Goal: Task Accomplishment & Management: Complete application form

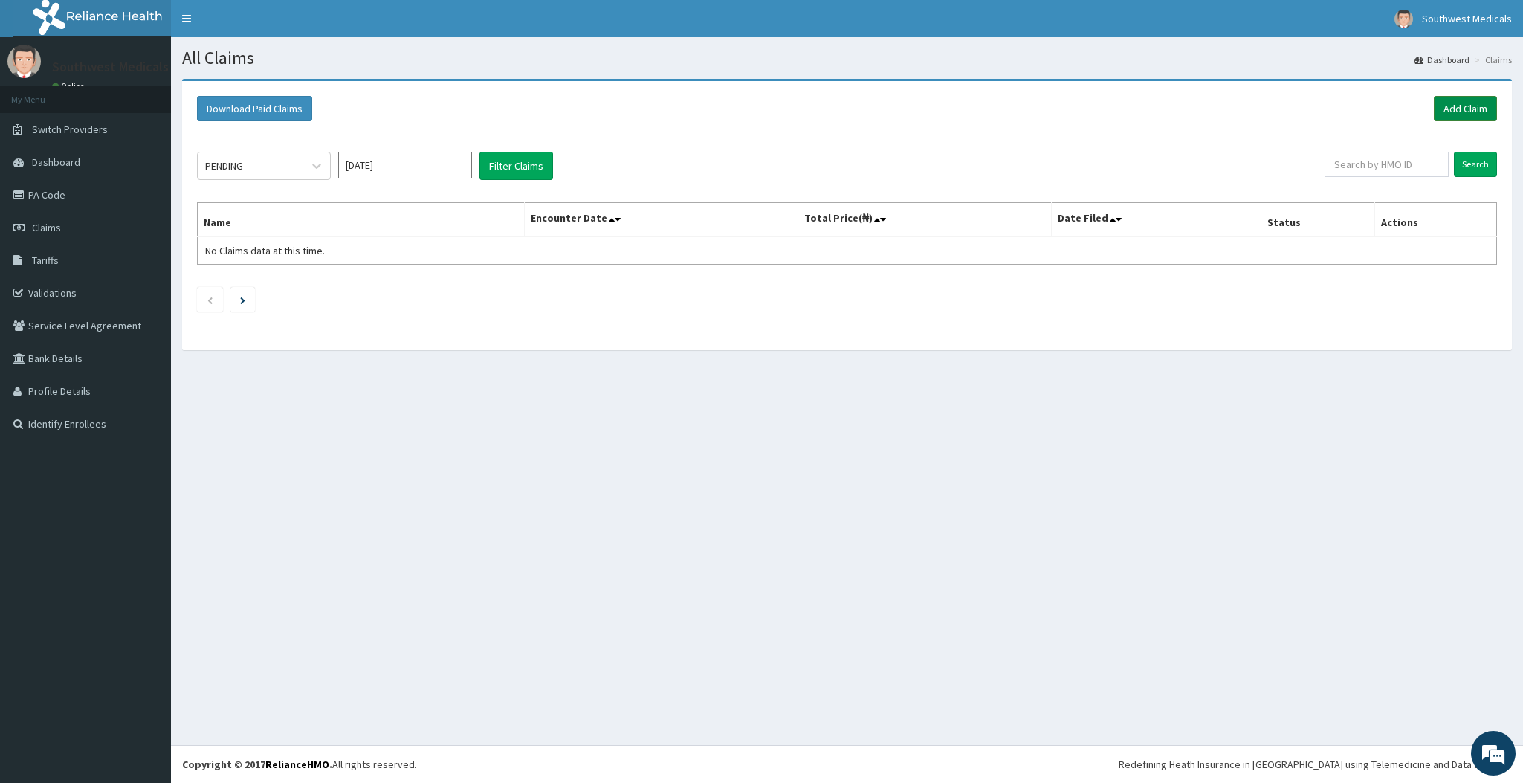
click at [1485, 106] on link "Add Claim" at bounding box center [1465, 108] width 63 height 25
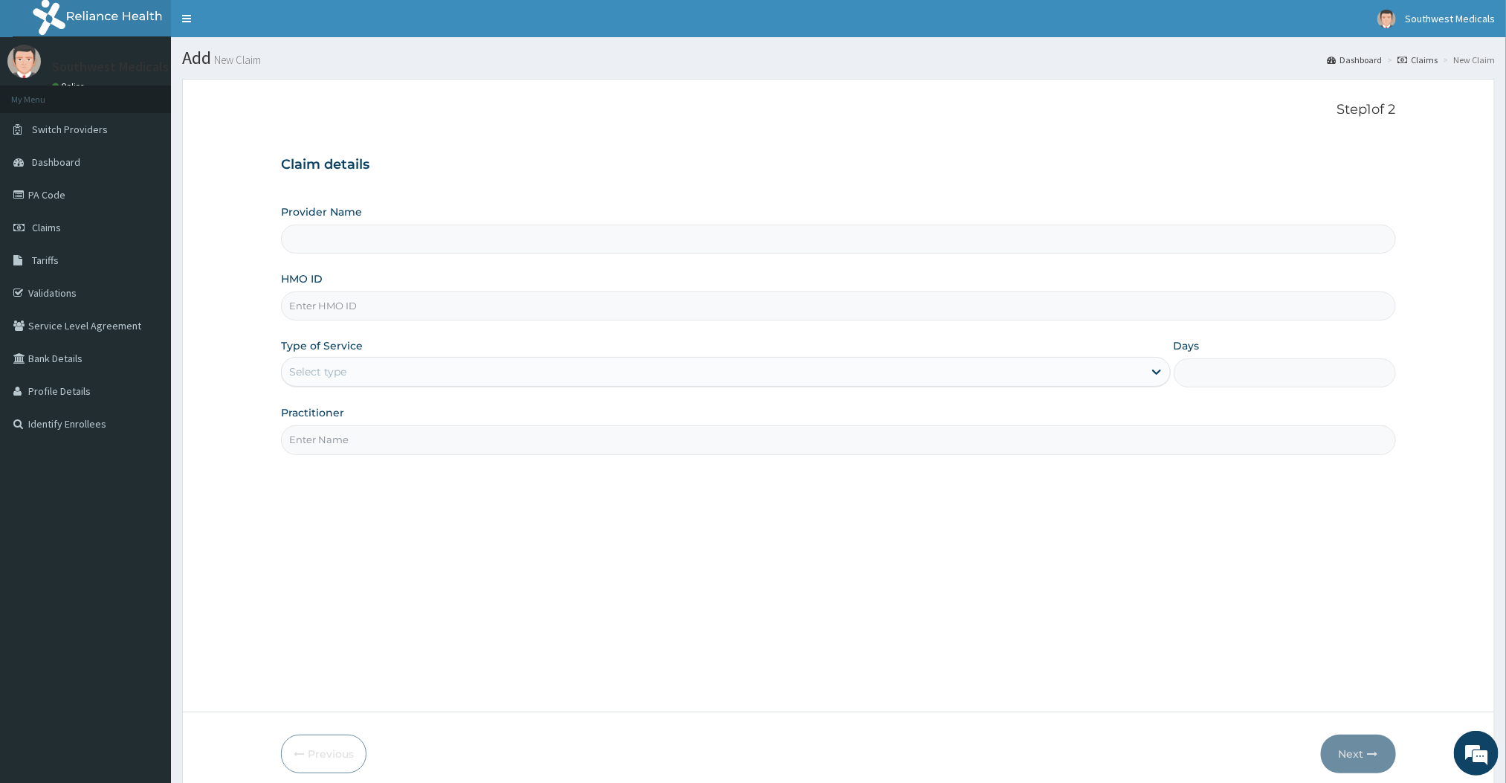
click at [391, 302] on input "HMO ID" at bounding box center [838, 305] width 1114 height 29
type input "Southwest Medicals"
type input "HOI/10032/A"
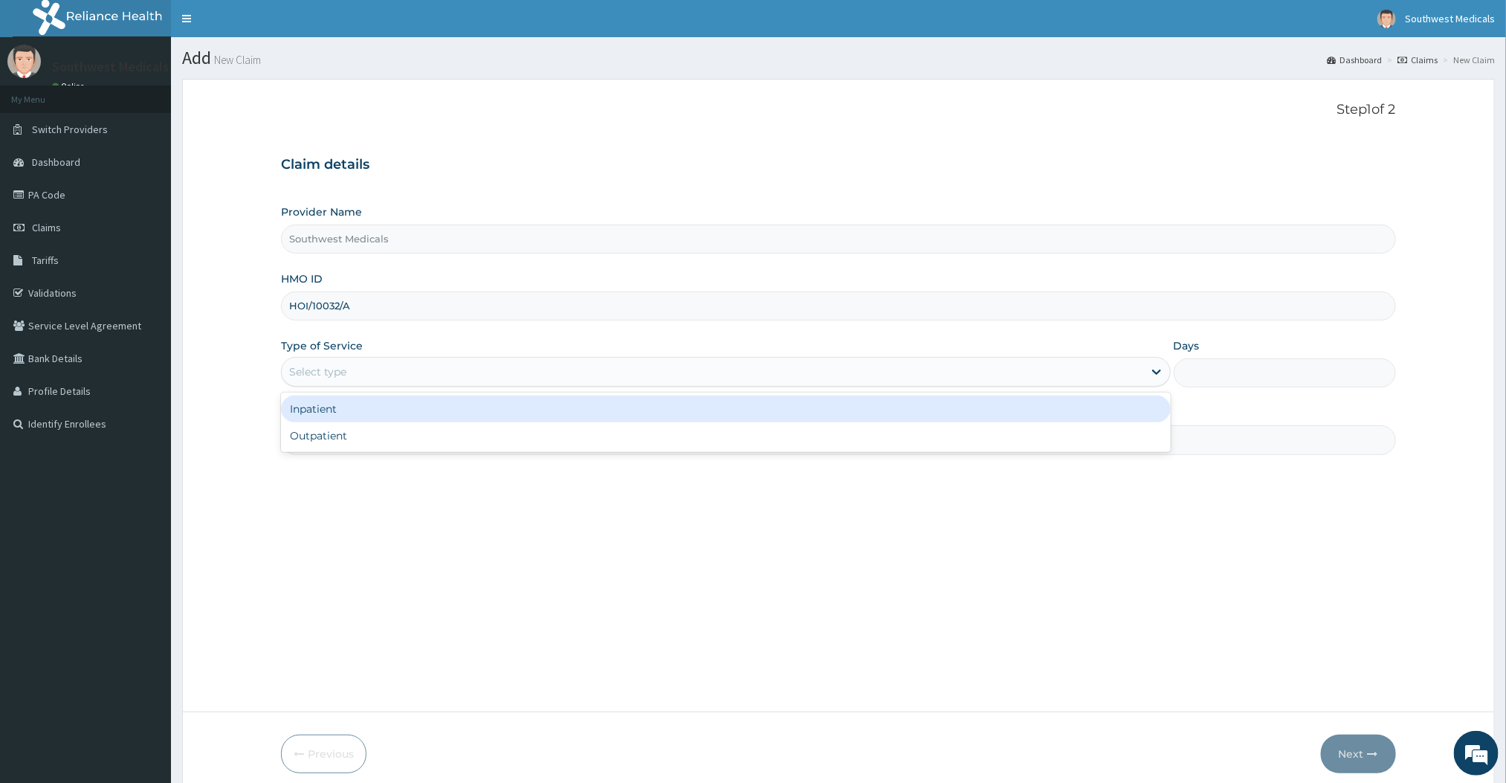
click at [413, 372] on div "Select type" at bounding box center [712, 372] width 861 height 24
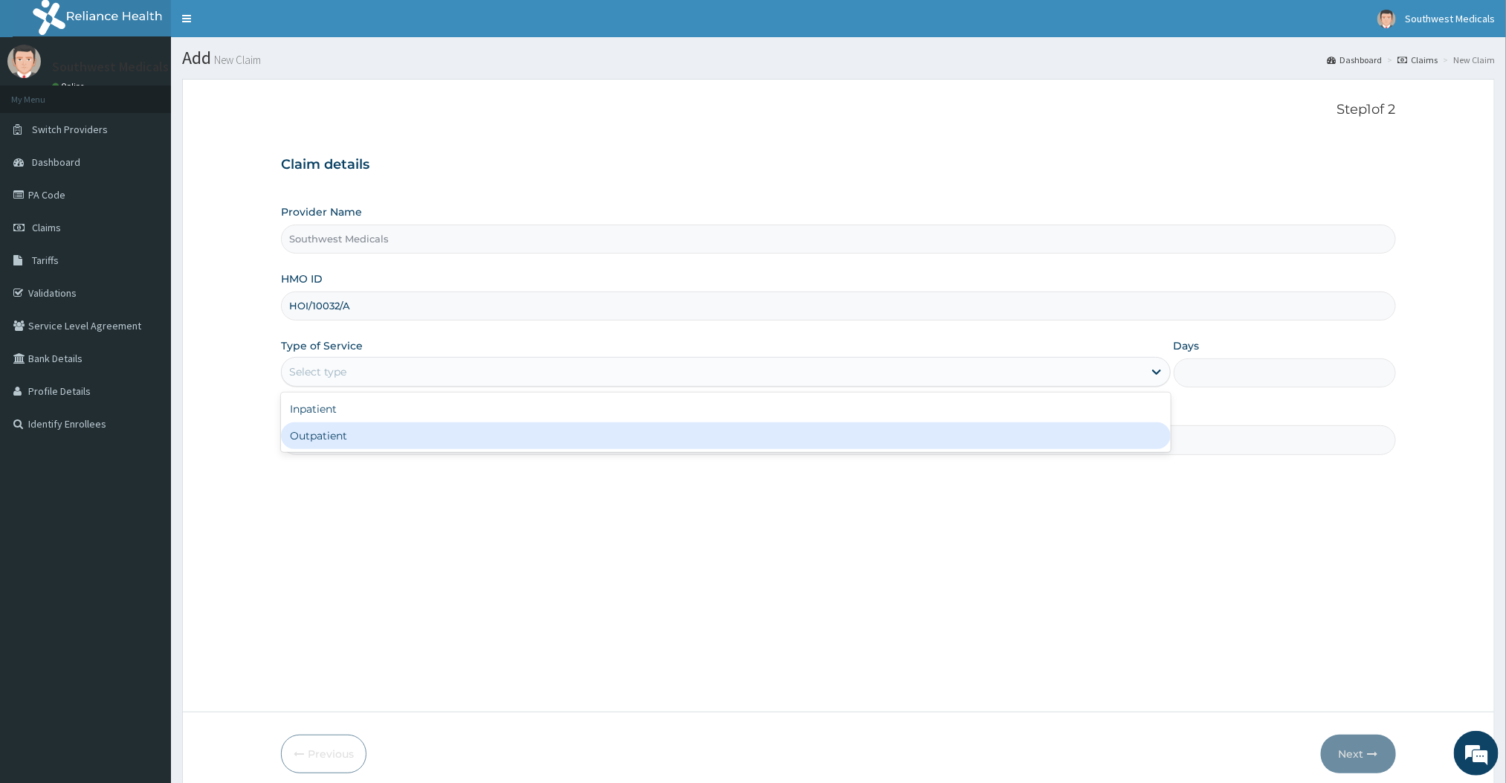
click at [375, 431] on div "Outpatient" at bounding box center [725, 435] width 889 height 27
type input "1"
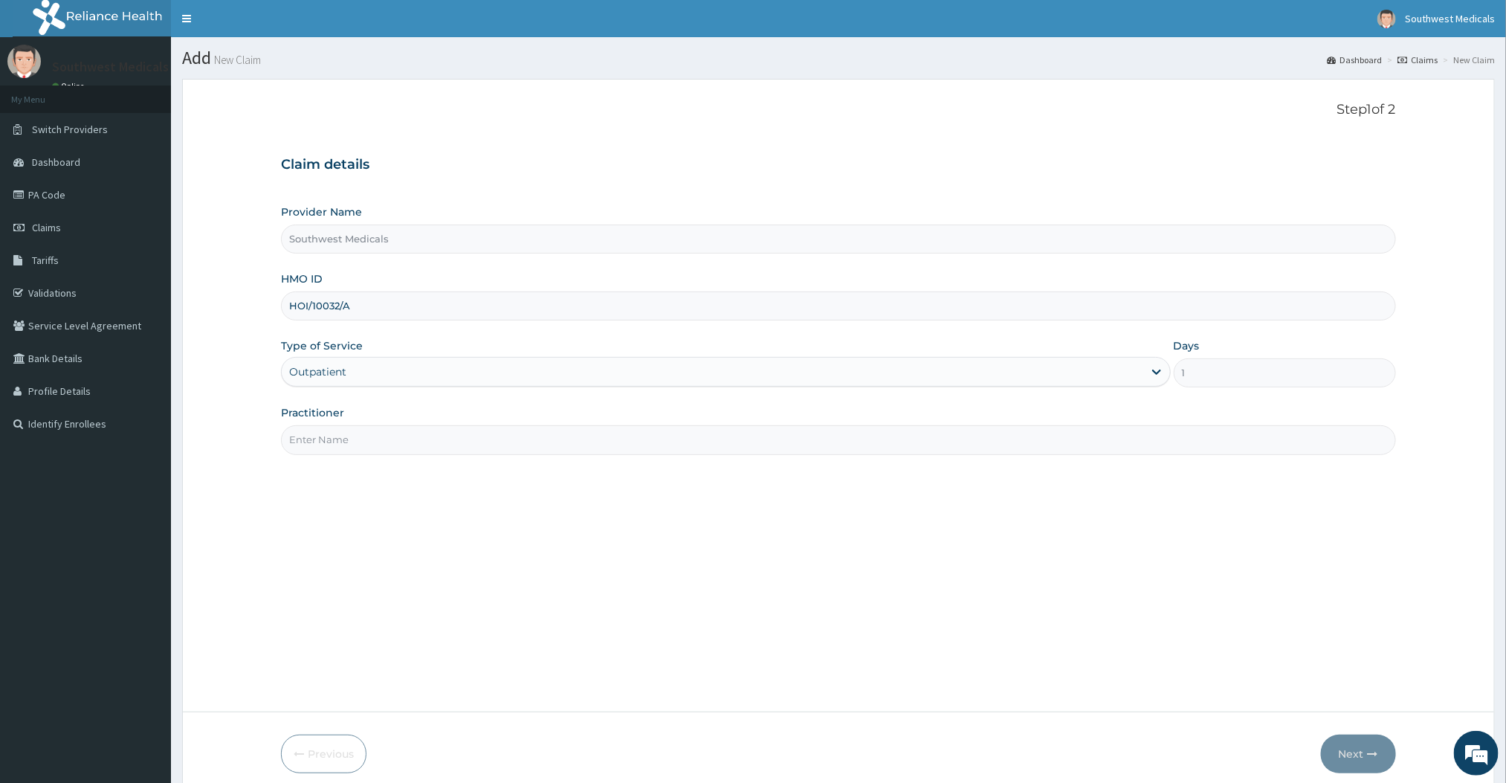
click at [359, 444] on input "Practitioner" at bounding box center [838, 439] width 1114 height 29
type input "Doctor Benjamin"
click at [1357, 755] on button "Next" at bounding box center [1358, 753] width 75 height 39
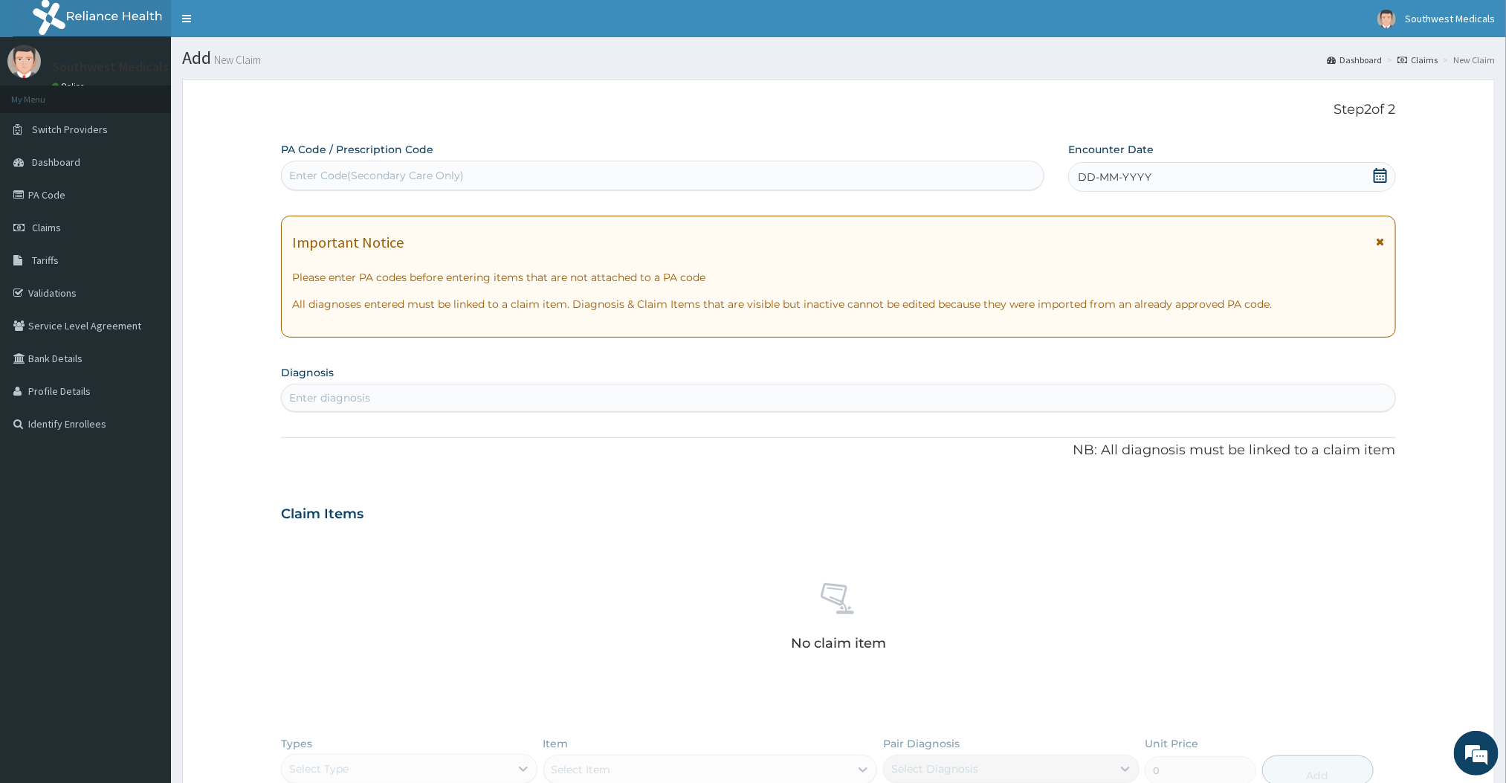
click at [1140, 181] on span "DD-MM-YYYY" at bounding box center [1115, 176] width 74 height 15
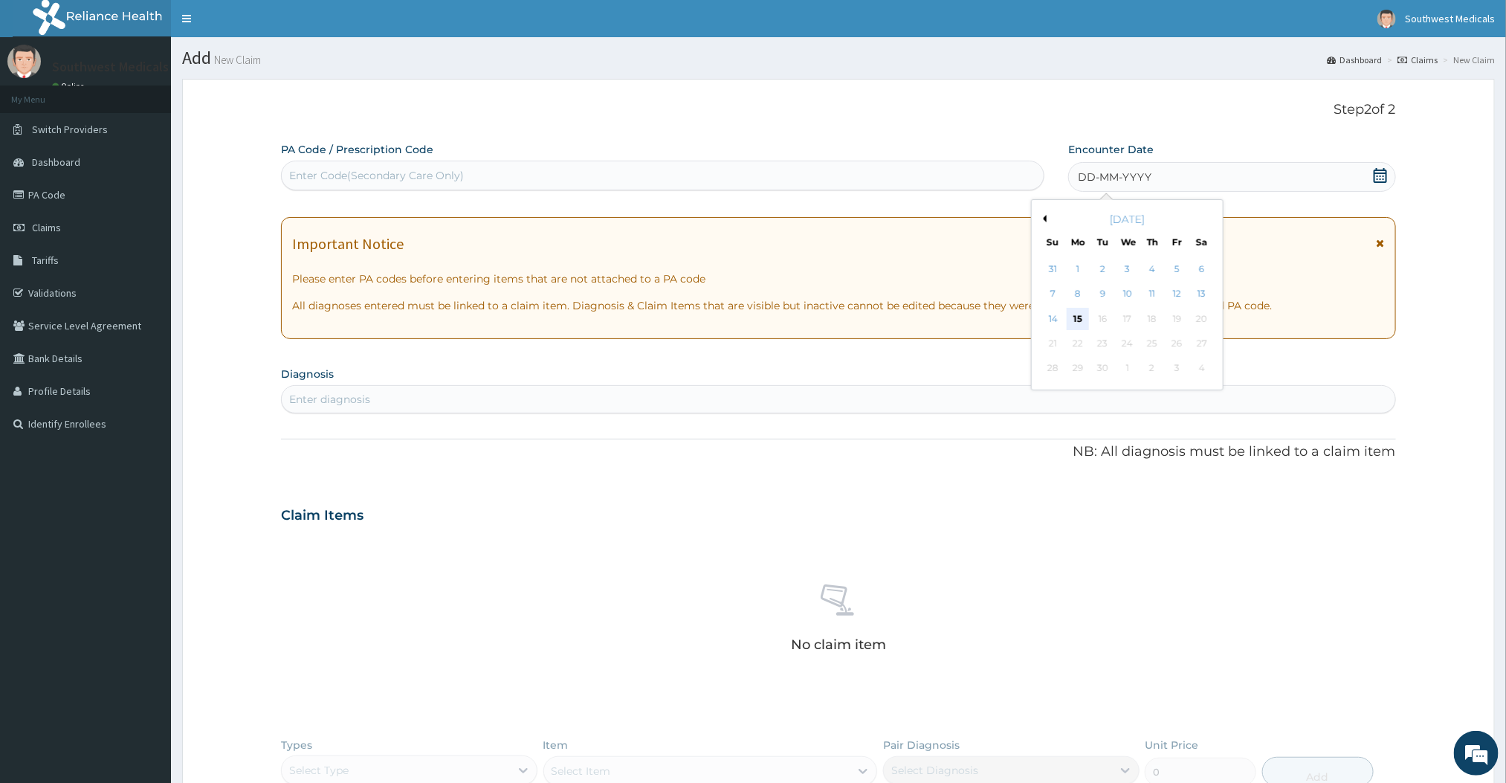
click at [1084, 312] on div "15" at bounding box center [1078, 319] width 22 height 22
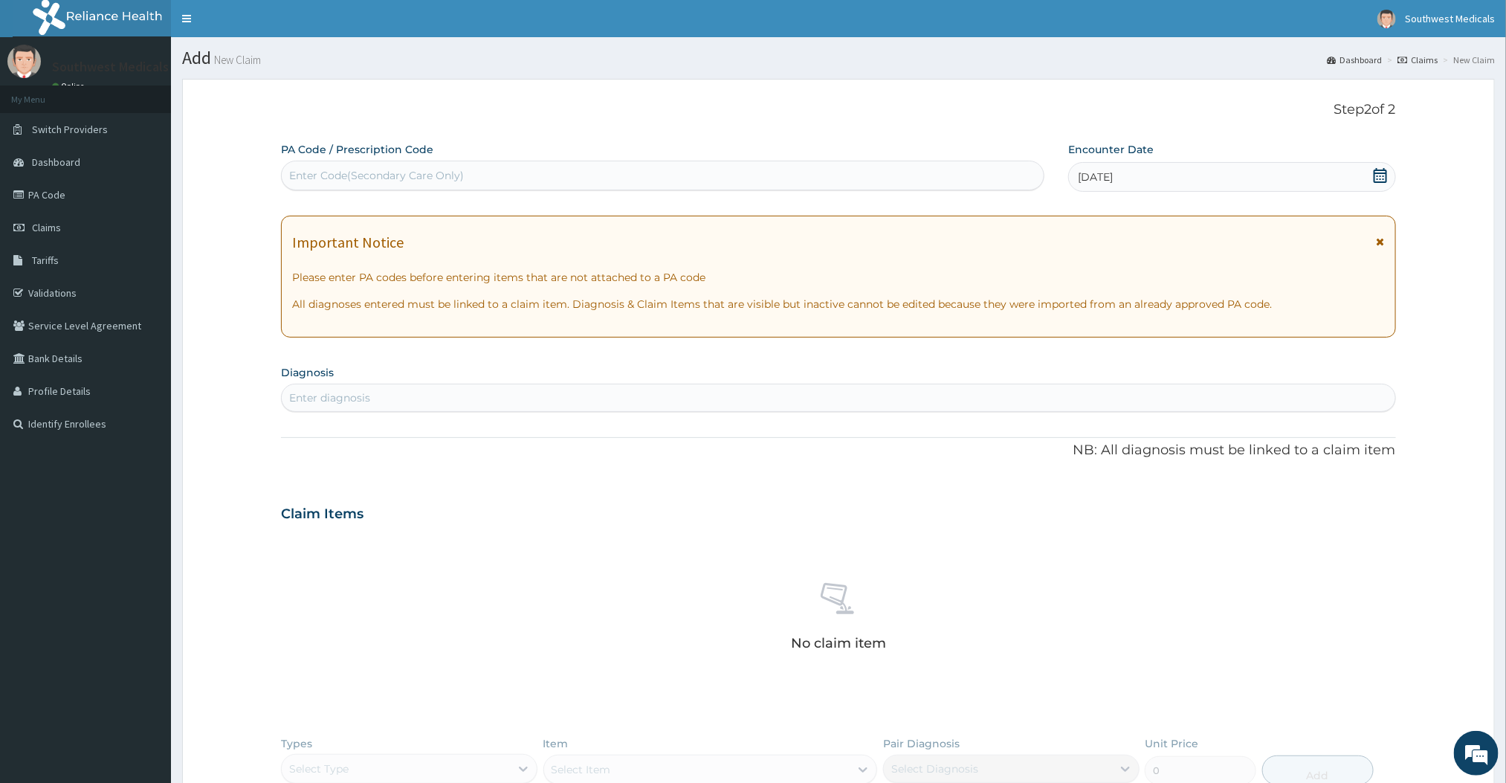
click at [543, 400] on div "Enter diagnosis" at bounding box center [838, 398] width 1113 height 24
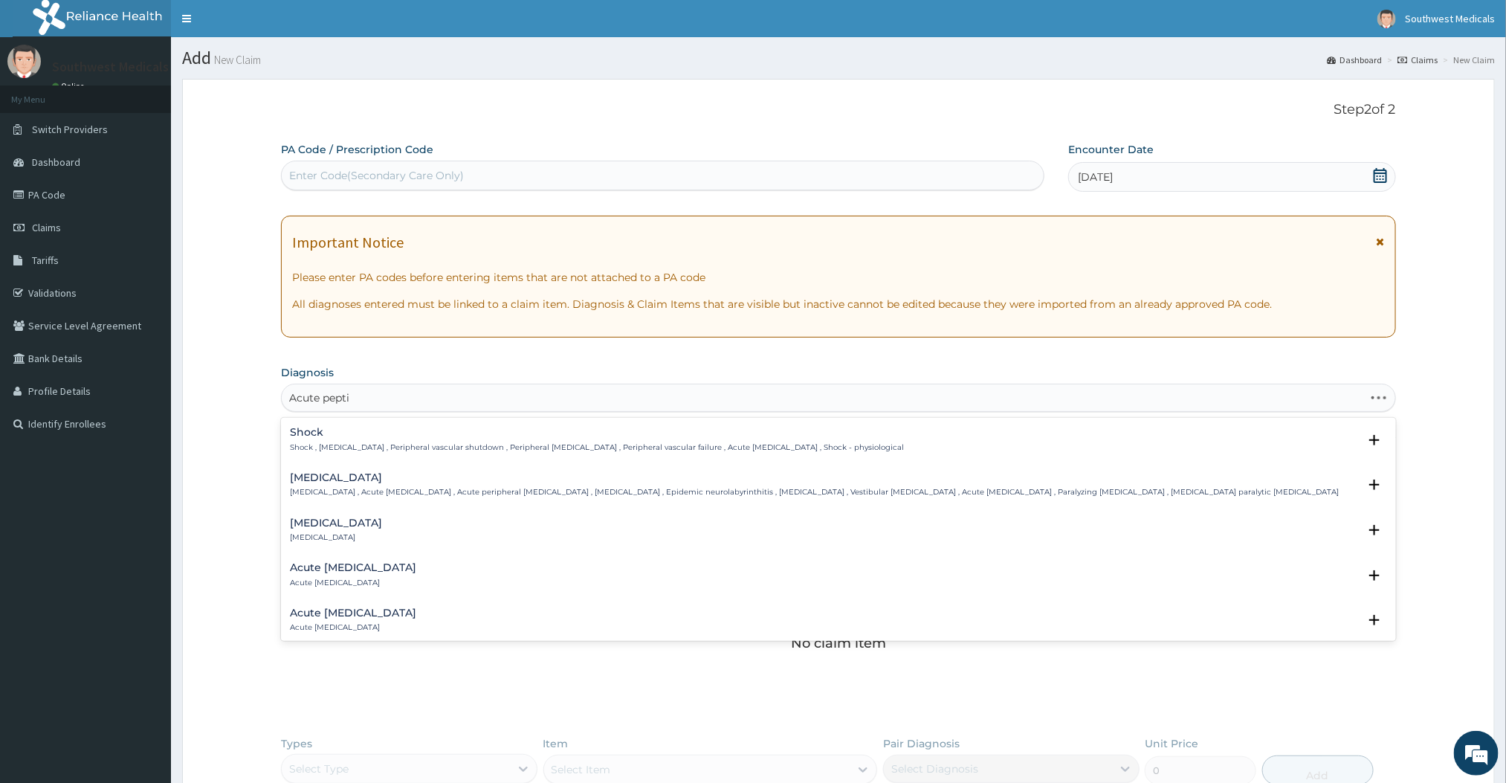
type input "Acute peptic"
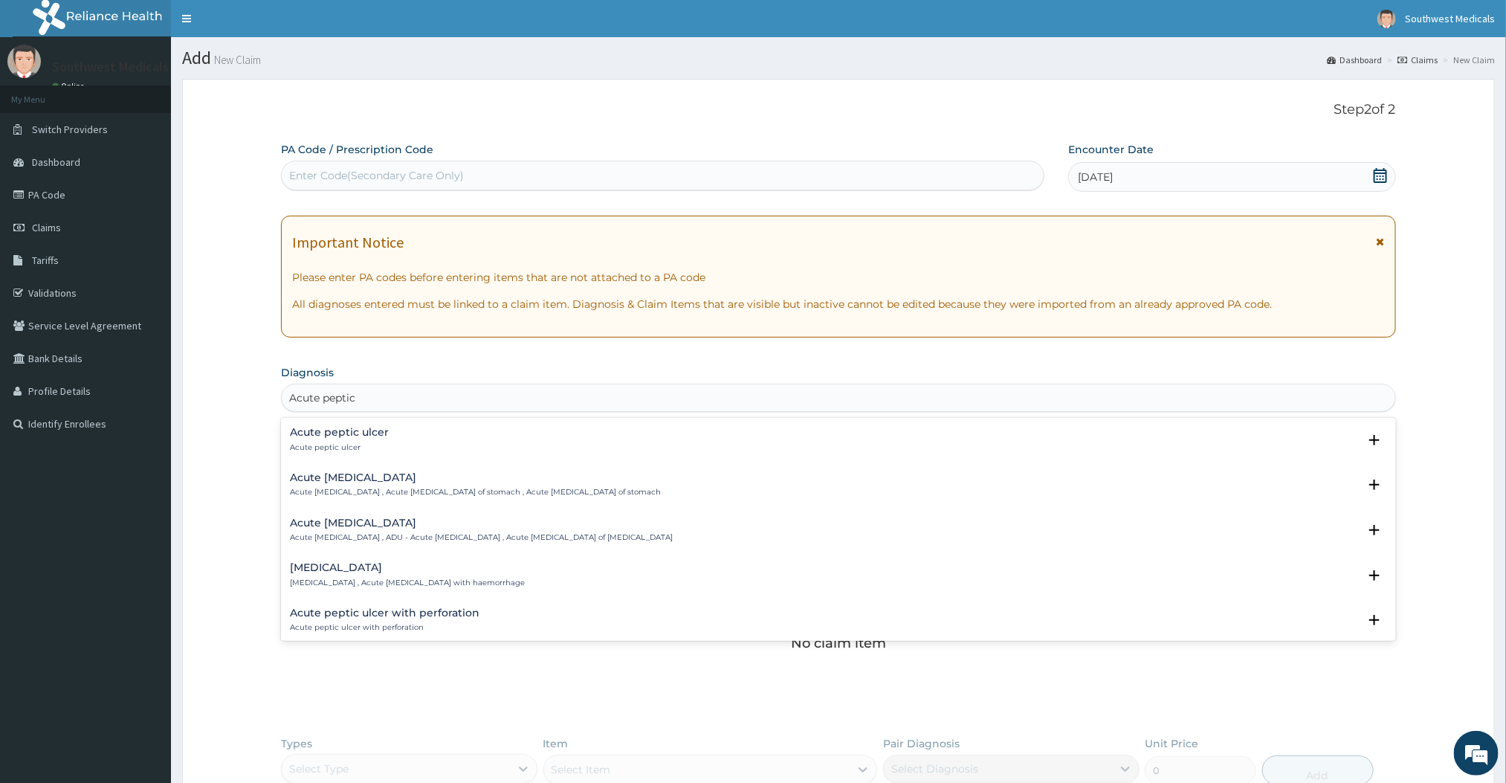
click at [353, 442] on div "Acute peptic ulcer Acute peptic ulcer" at bounding box center [339, 440] width 99 height 26
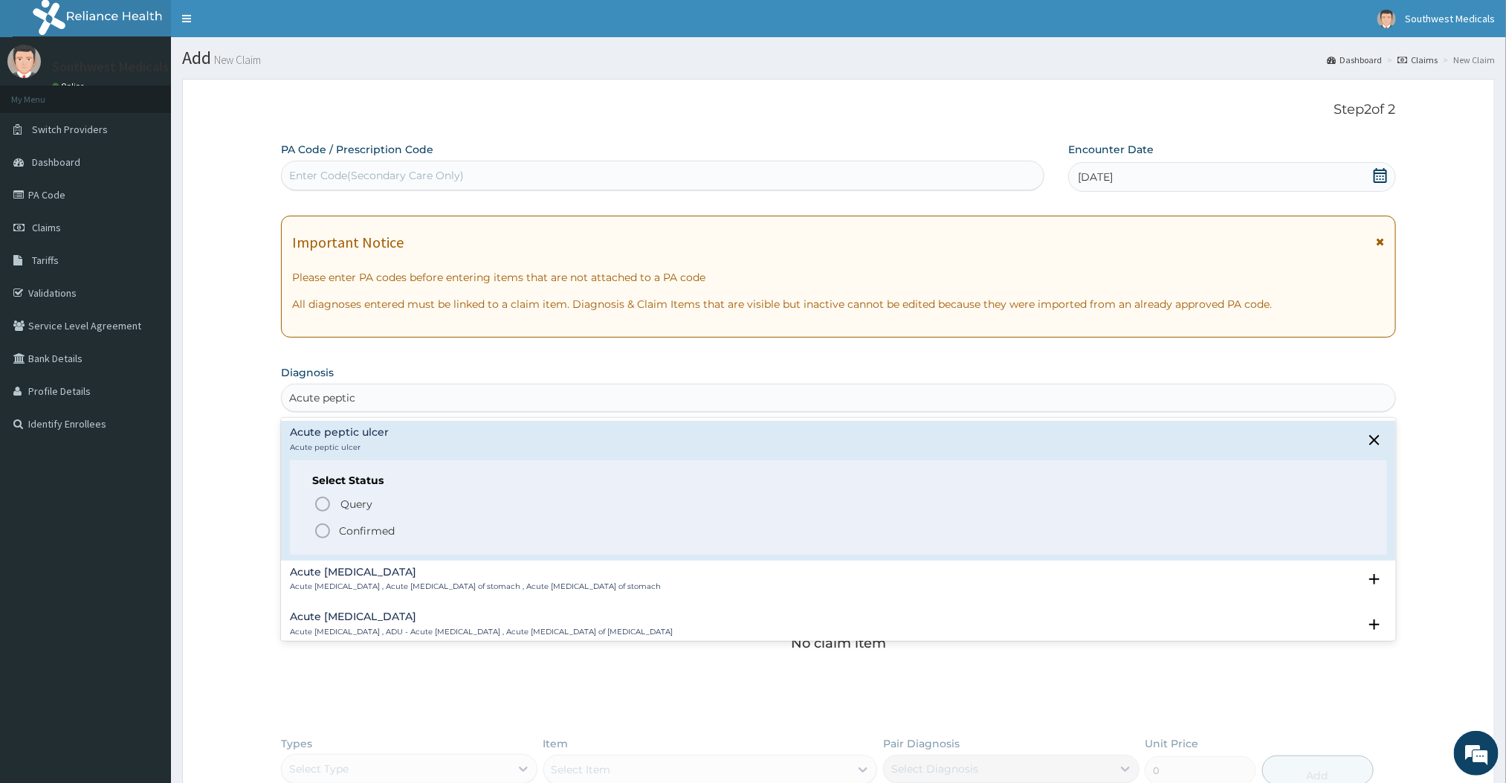
click at [335, 525] on span "Confirmed" at bounding box center [839, 531] width 1050 height 18
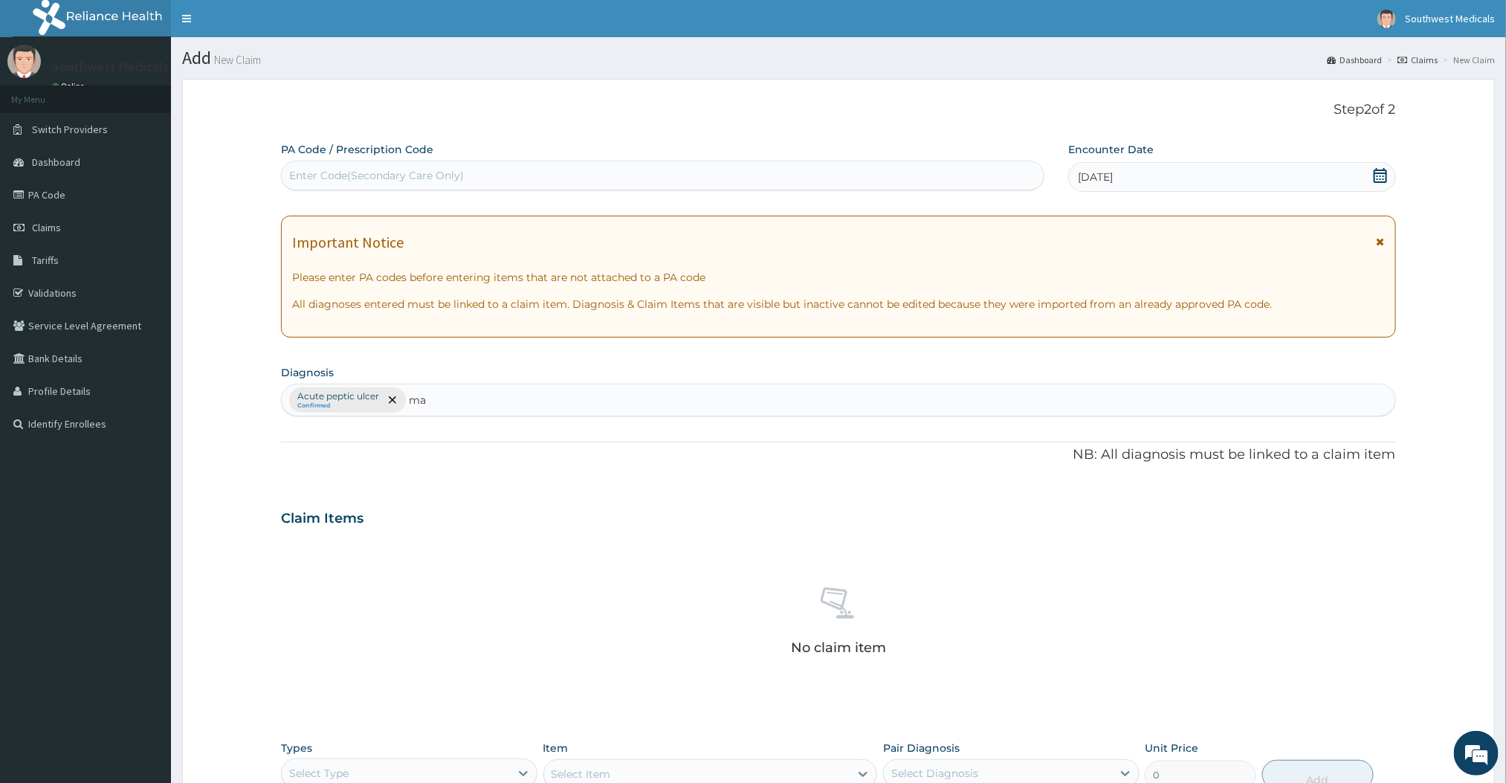
type input "malaria"
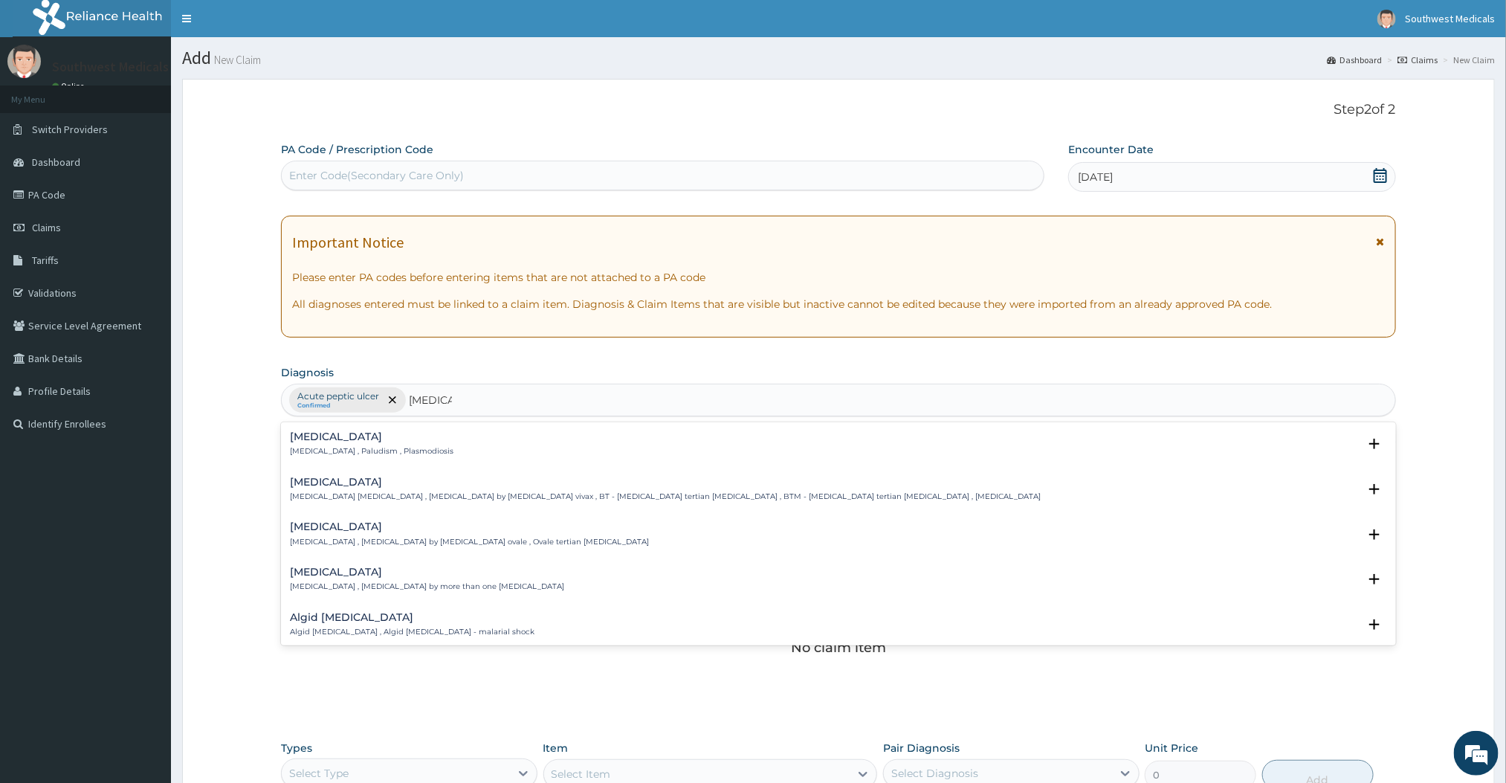
click at [389, 442] on h4 "Malaria" at bounding box center [372, 436] width 164 height 11
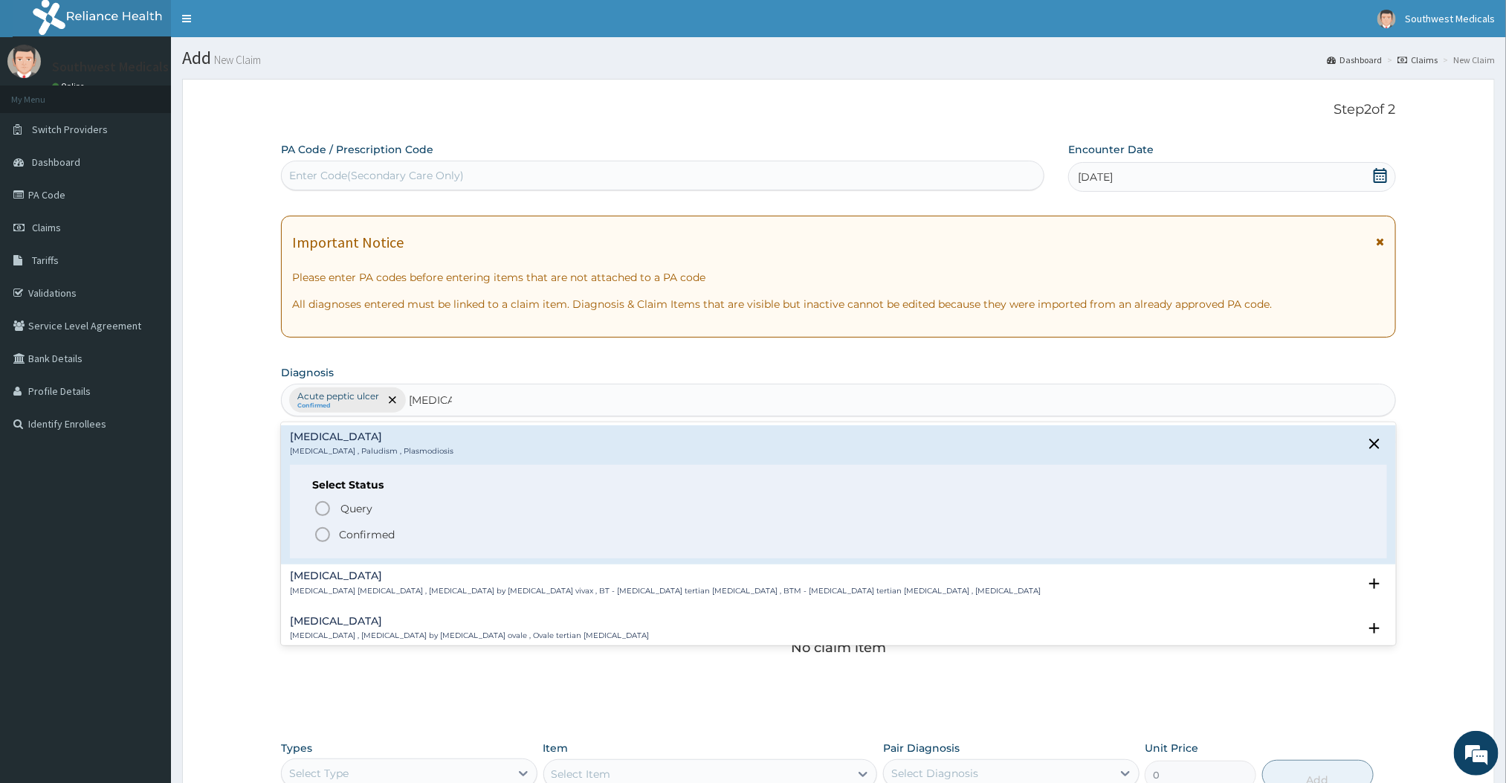
click at [320, 543] on icon "status option filled" at bounding box center [323, 535] width 18 height 18
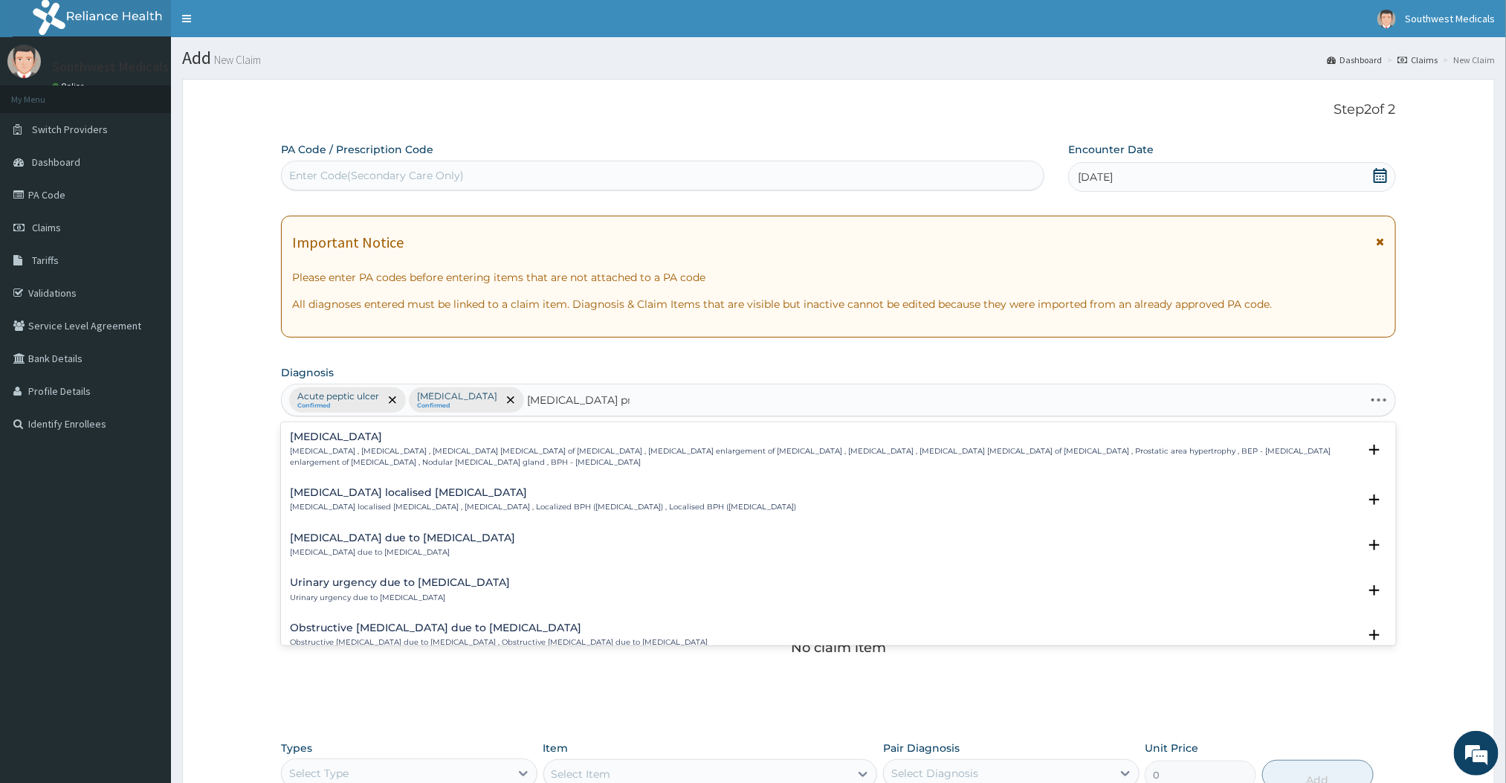
type input "benign prostatic hyp"
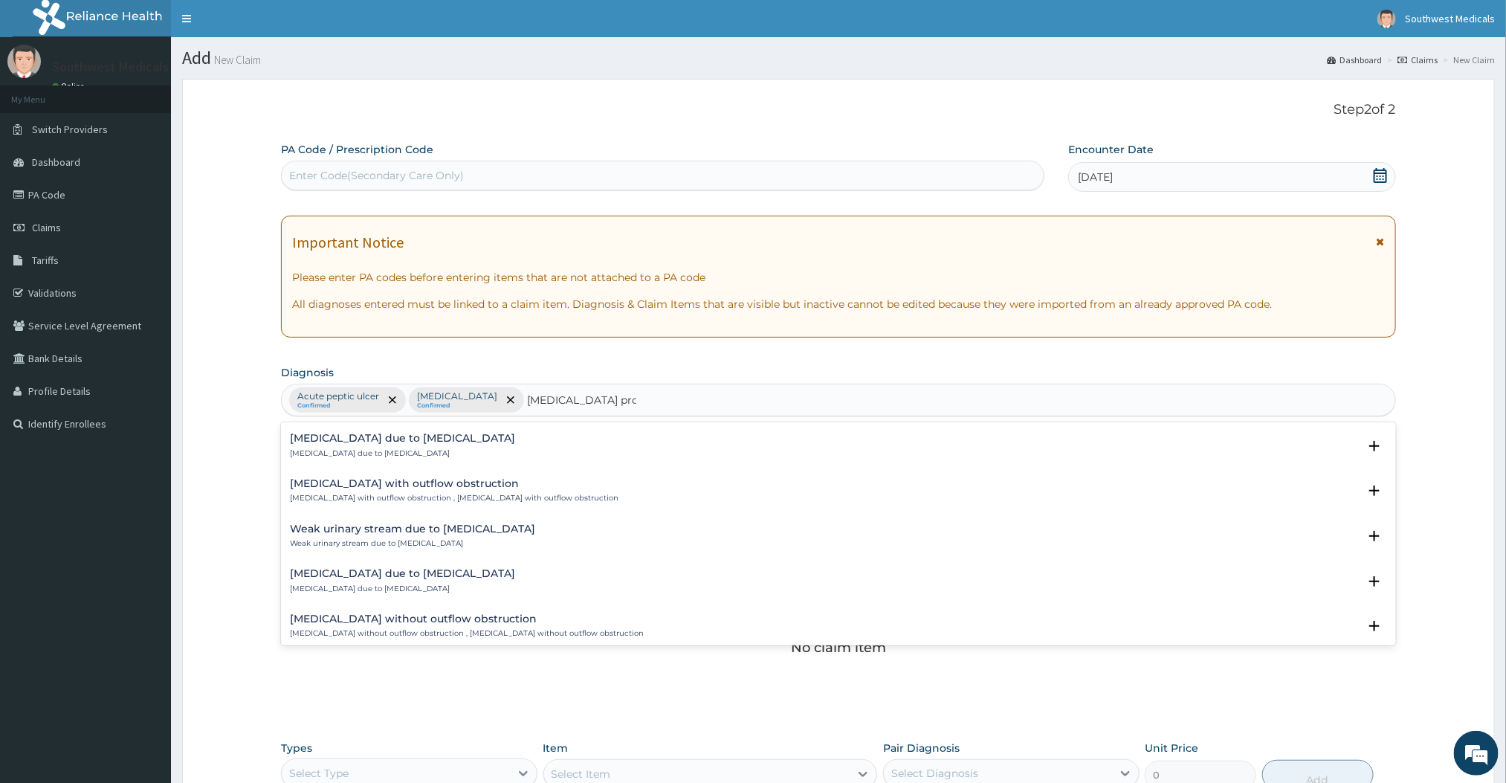
scroll to position [279, 0]
click at [534, 533] on h4 "Weak urinary stream due to benign prostatic hypertrophy" at bounding box center [412, 529] width 245 height 11
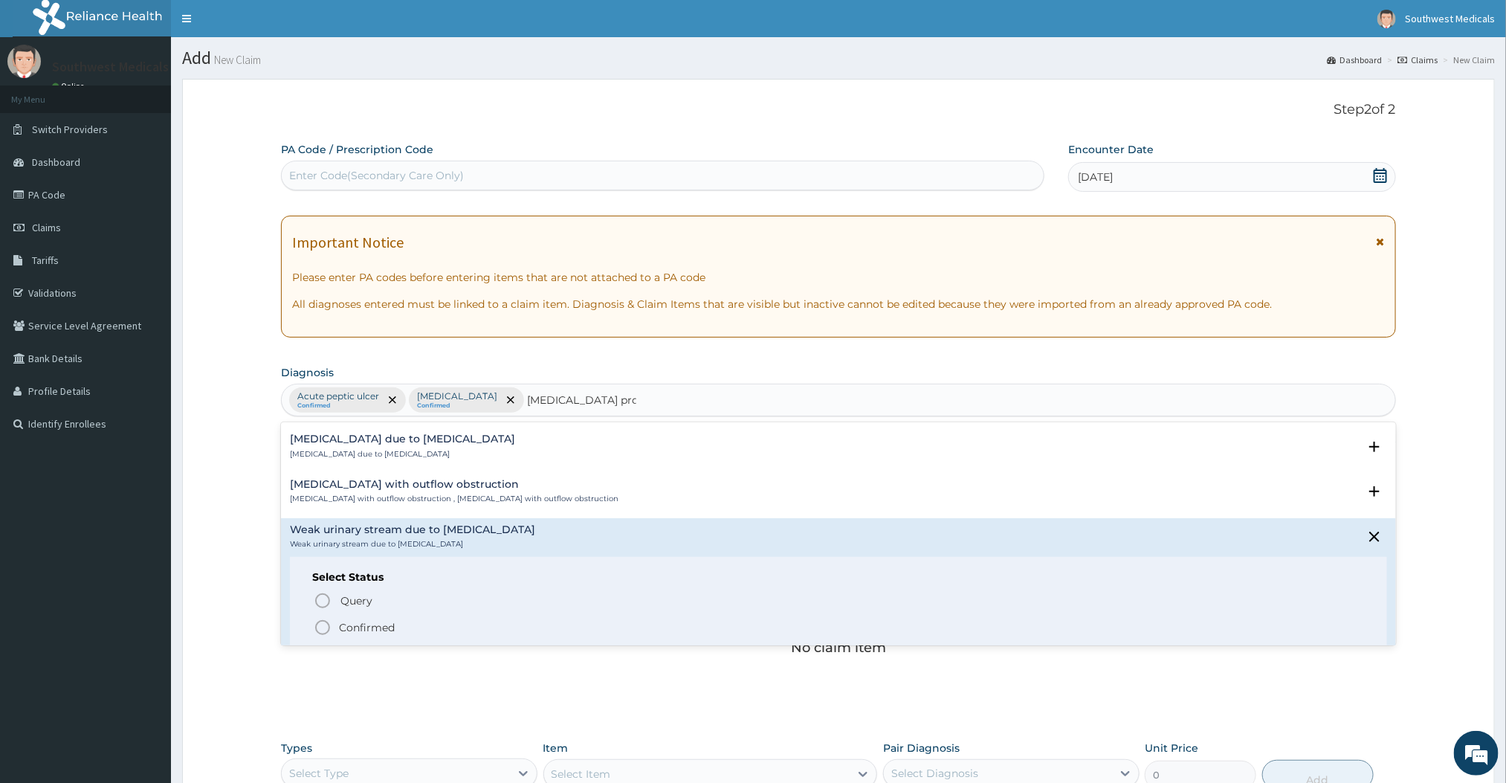
click at [322, 633] on icon "status option filled" at bounding box center [323, 627] width 18 height 18
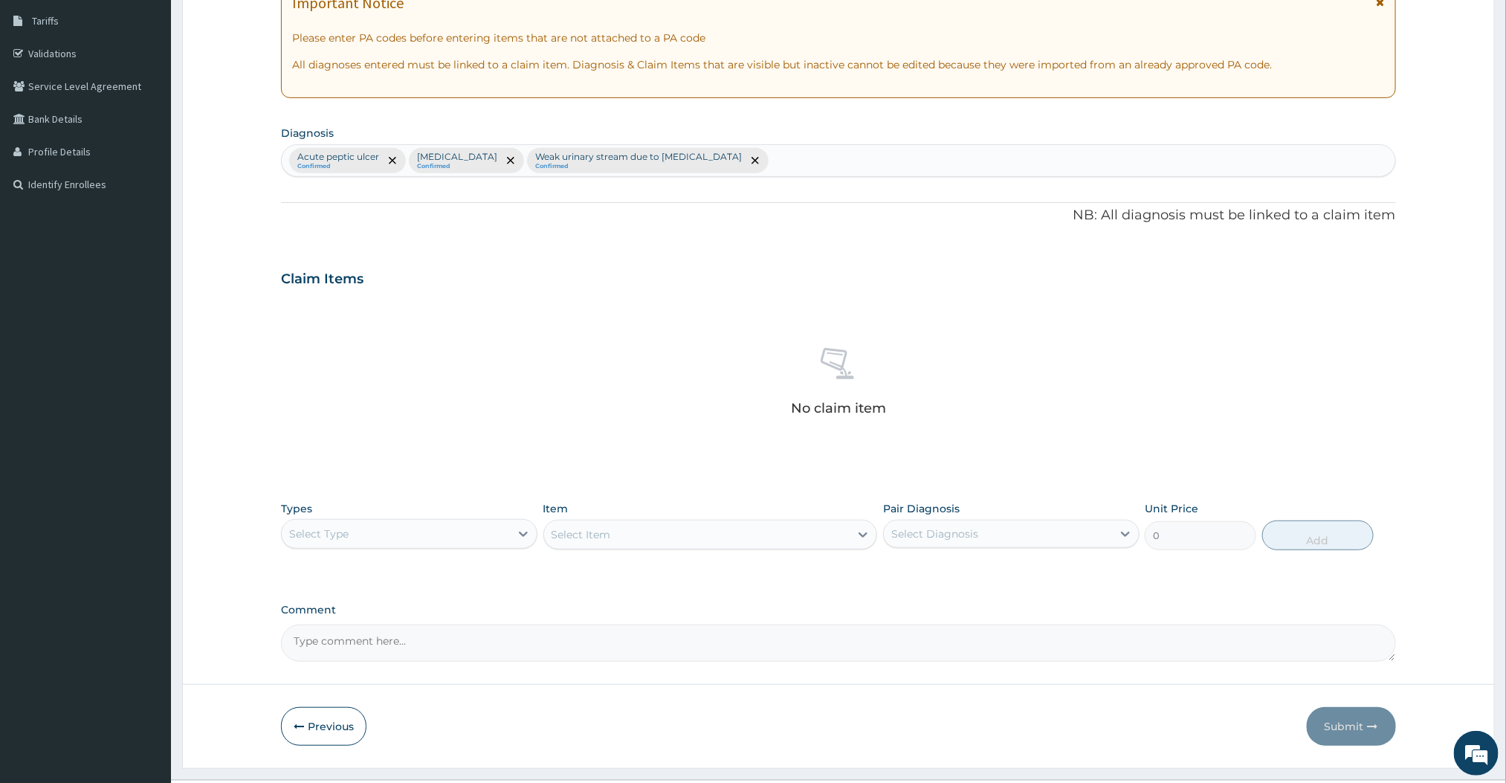
scroll to position [277, 0]
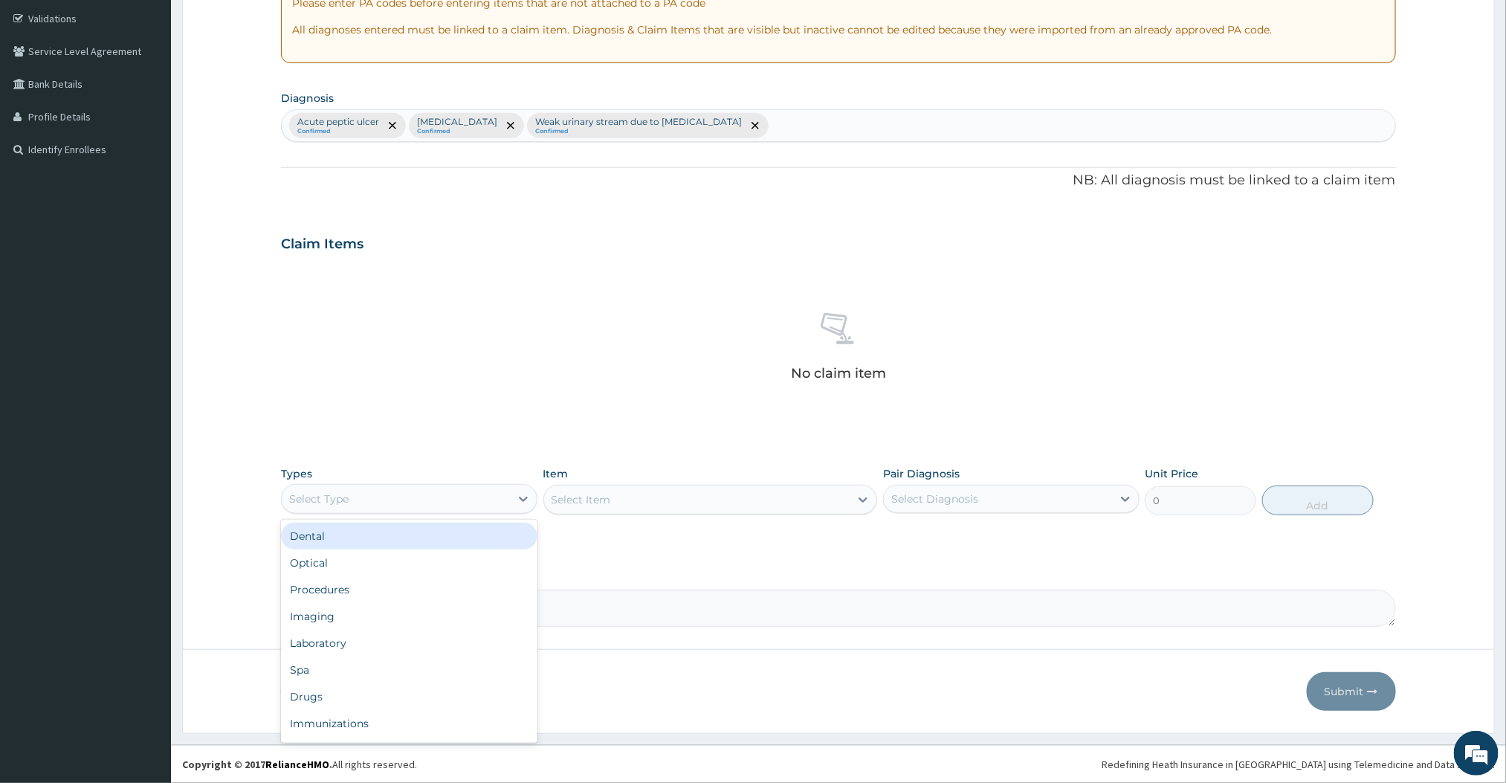
click at [362, 497] on div "Select Type" at bounding box center [396, 499] width 228 height 24
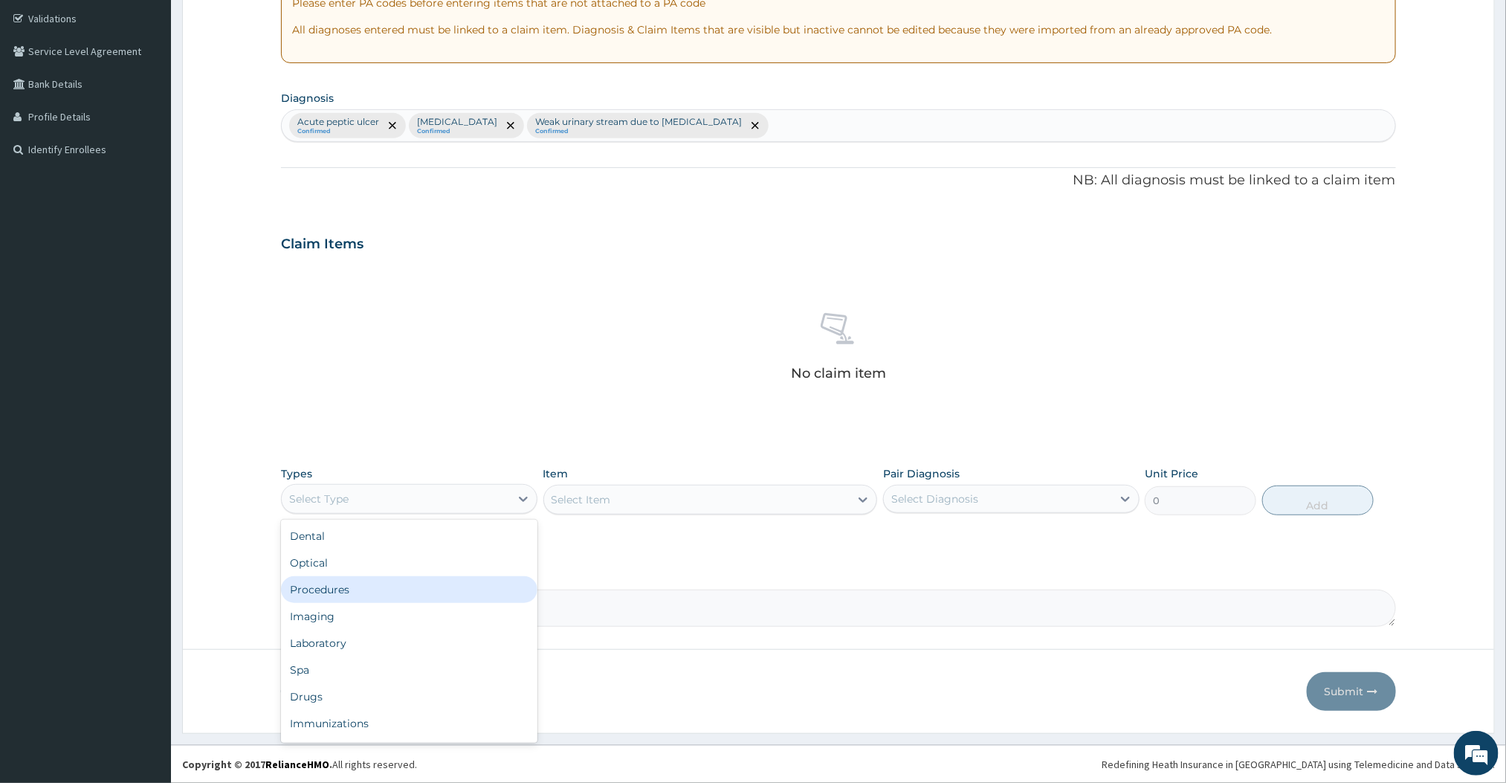
click at [335, 589] on div "Procedures" at bounding box center [409, 589] width 256 height 27
click at [812, 495] on div "Select Item" at bounding box center [710, 500] width 335 height 30
click at [810, 503] on div "Select Item" at bounding box center [697, 500] width 306 height 24
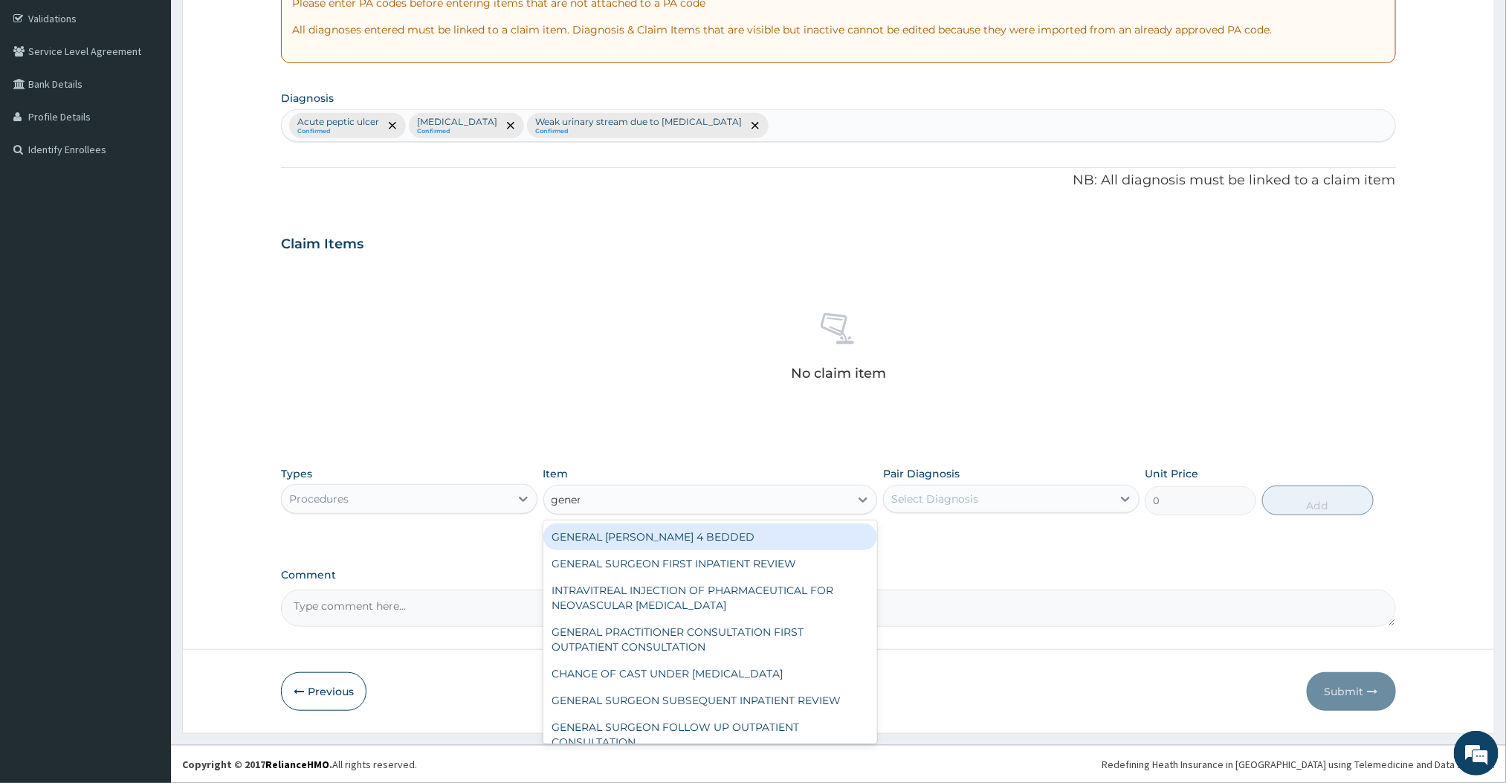
type input "general"
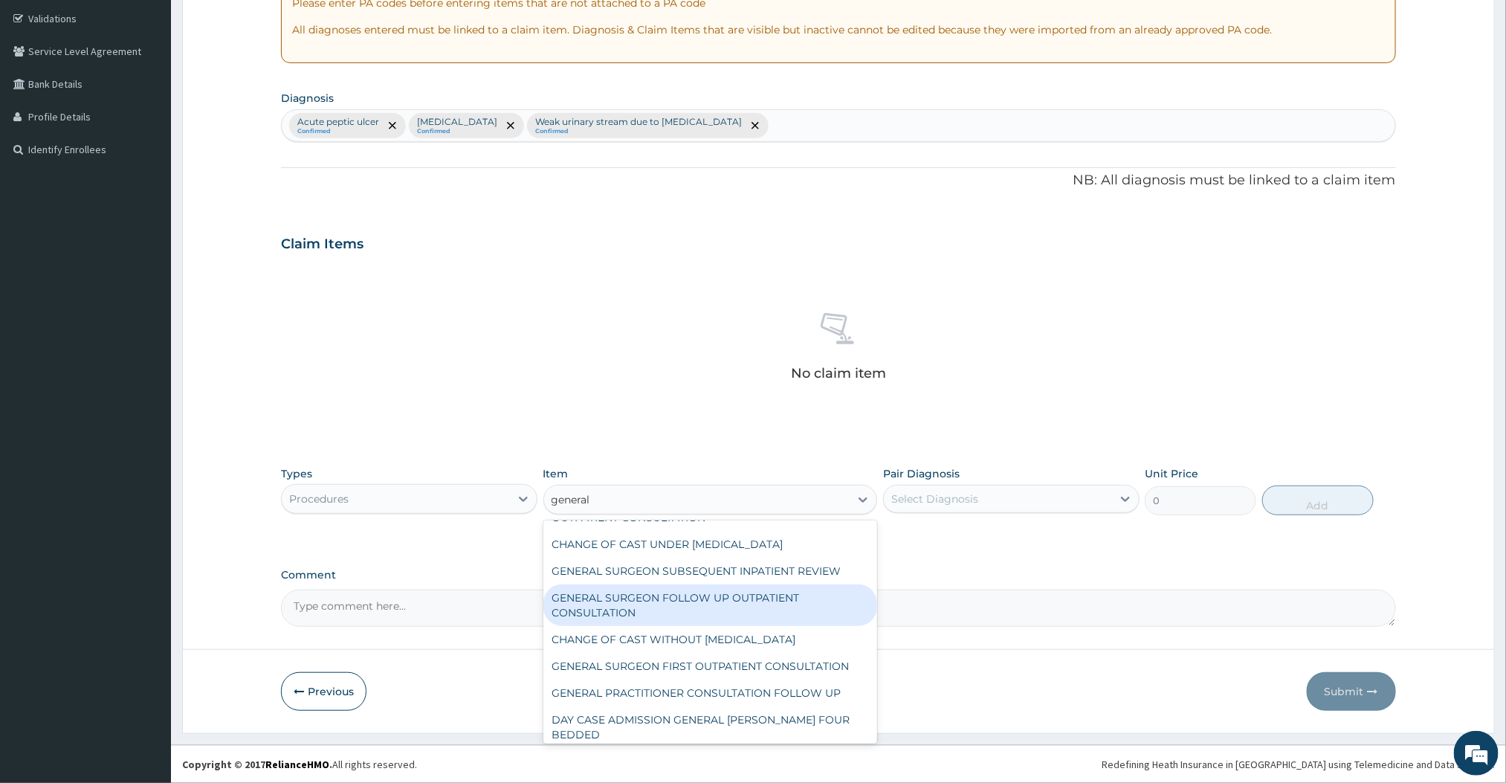
scroll to position [0, 0]
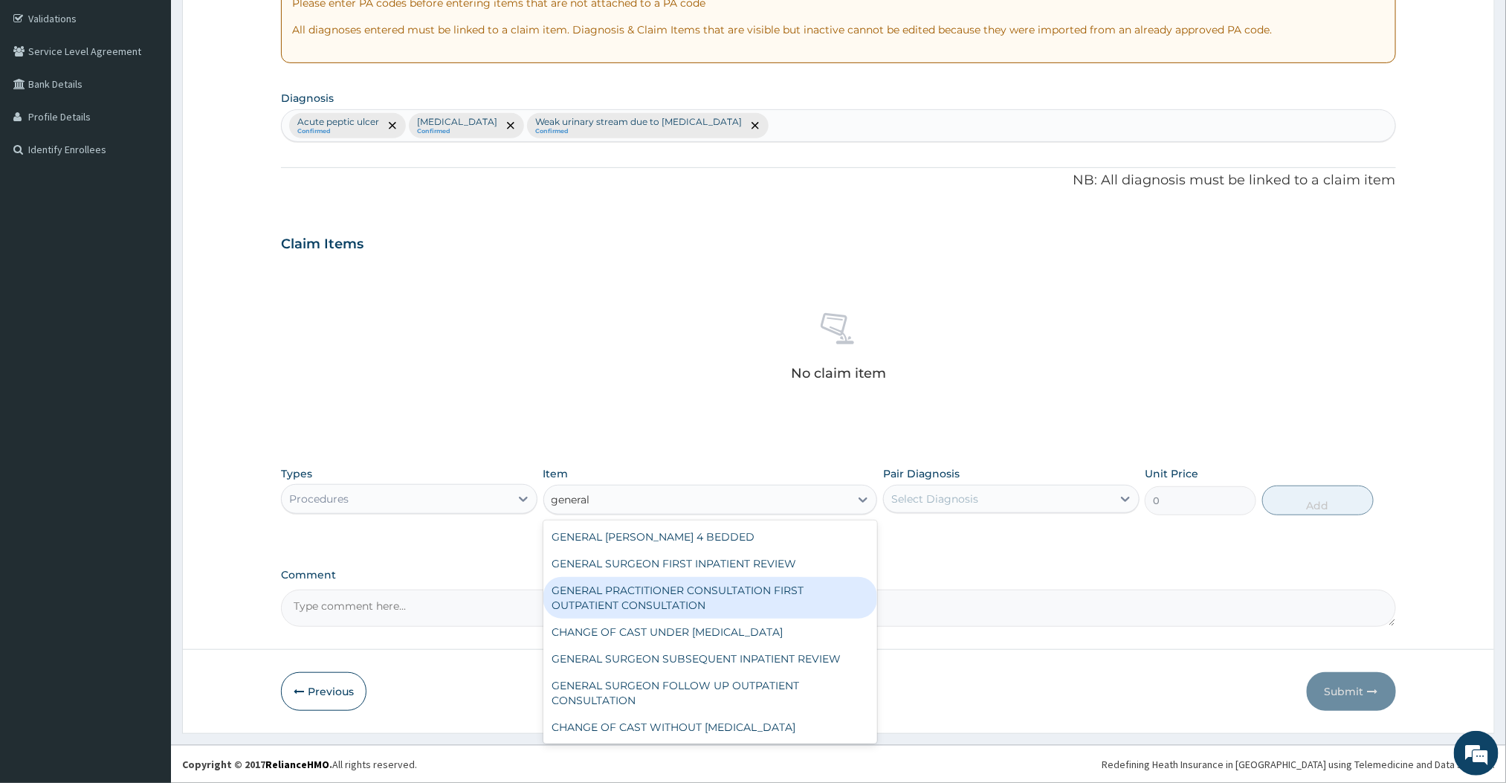
click at [705, 611] on div "GENERAL PRACTITIONER CONSULTATION FIRST OUTPATIENT CONSULTATION" at bounding box center [710, 598] width 335 height 42
type input "3000"
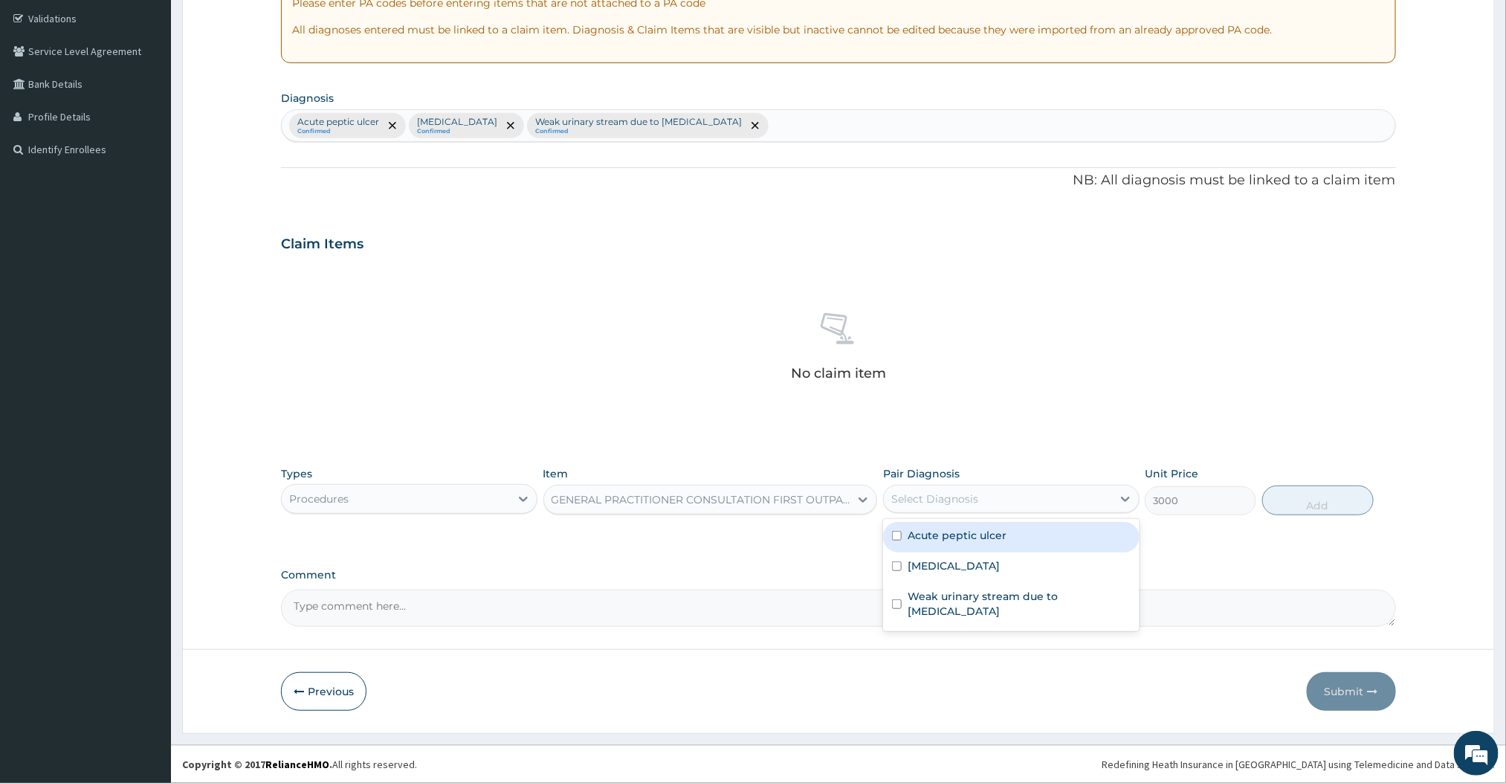
click at [1033, 487] on div "Select Diagnosis" at bounding box center [998, 499] width 228 height 24
click at [941, 546] on div "Acute peptic ulcer" at bounding box center [1011, 537] width 256 height 30
checkbox input "true"
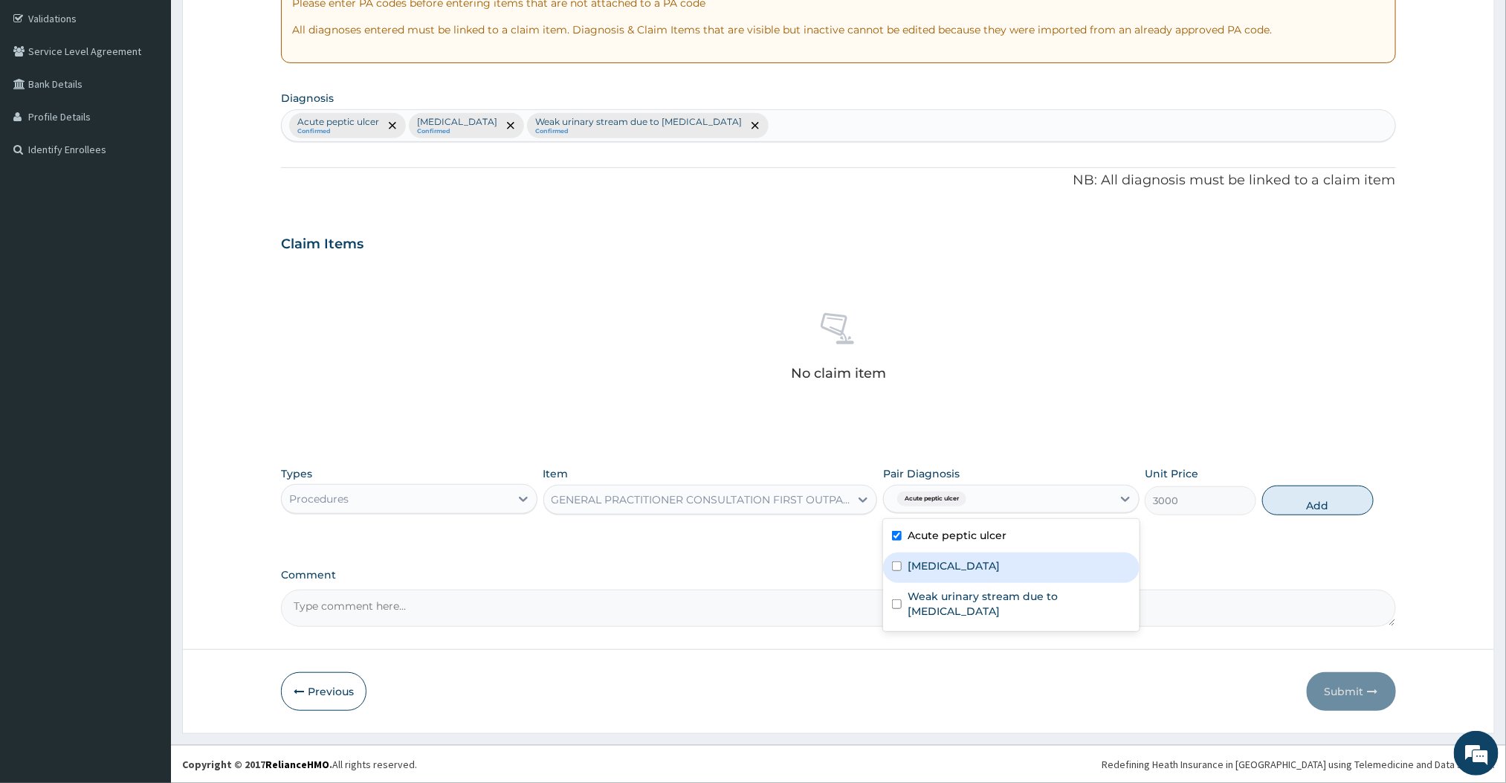
click at [930, 564] on label "[MEDICAL_DATA]" at bounding box center [954, 565] width 92 height 15
checkbox input "true"
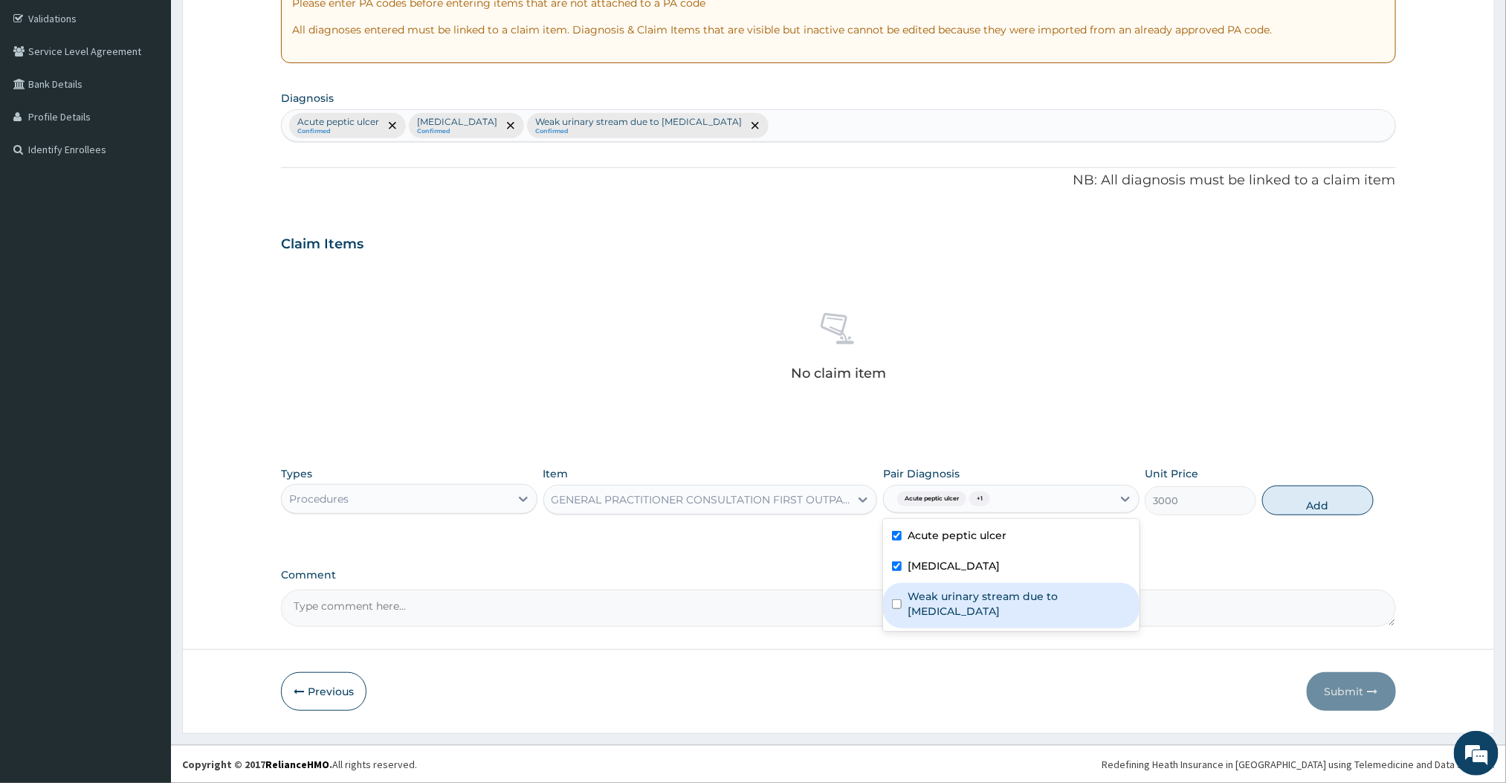
click at [919, 596] on label "Weak urinary stream due to benign prostatic hypertrophy" at bounding box center [1019, 604] width 223 height 30
checkbox input "true"
click at [1298, 508] on button "Add" at bounding box center [1318, 500] width 112 height 30
type input "0"
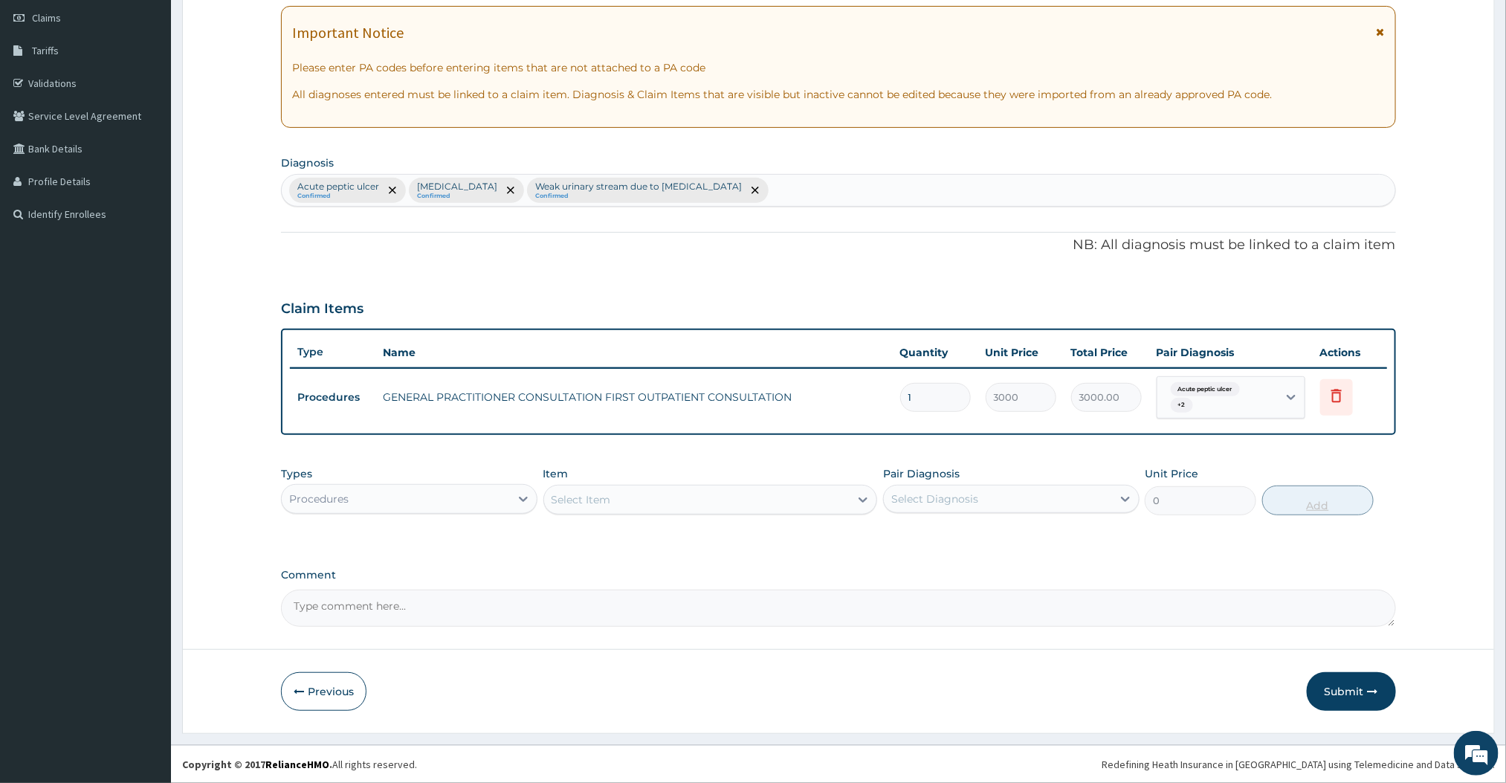
scroll to position [212, 0]
click at [498, 504] on div "Procedures" at bounding box center [396, 499] width 228 height 24
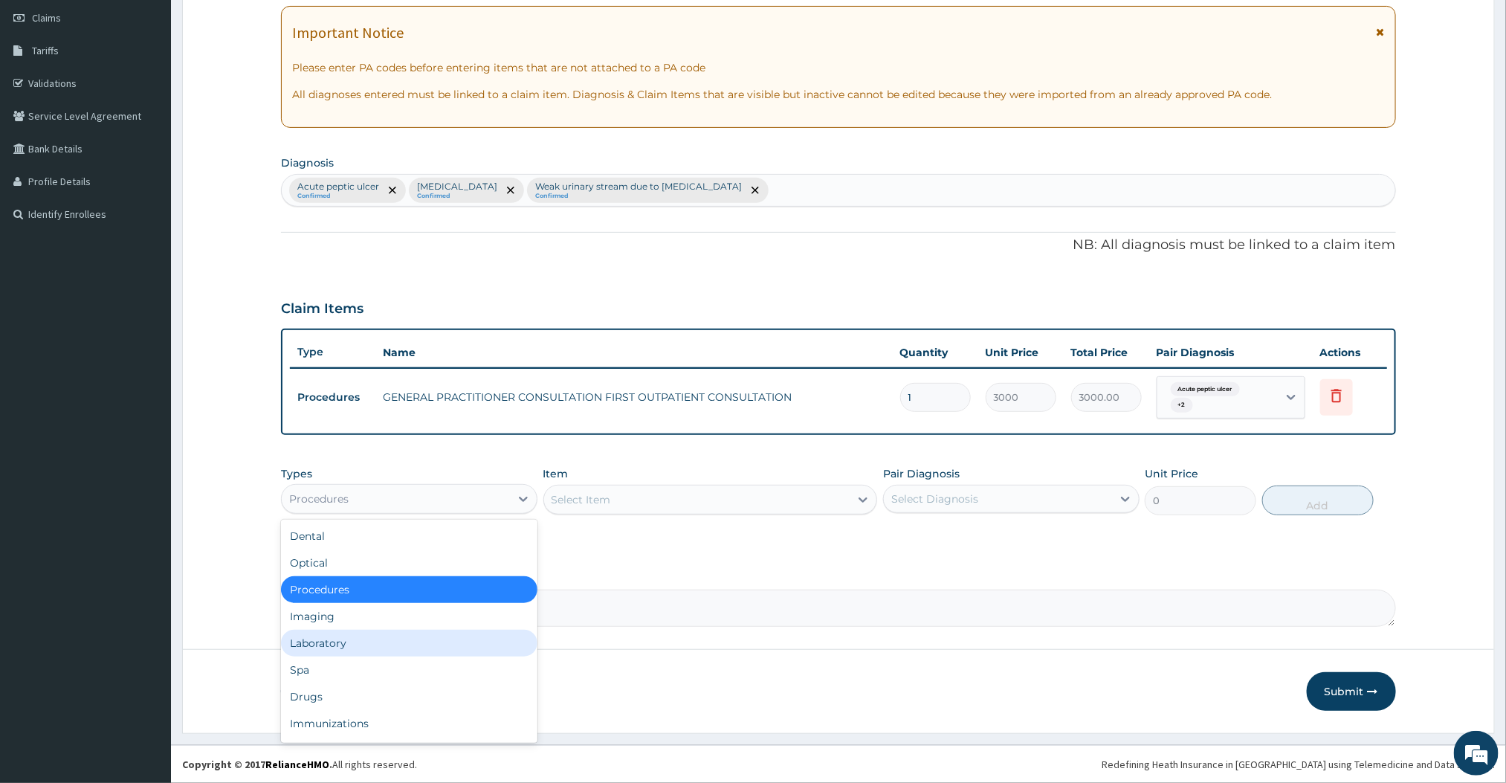
click at [333, 639] on div "Laboratory" at bounding box center [409, 643] width 256 height 27
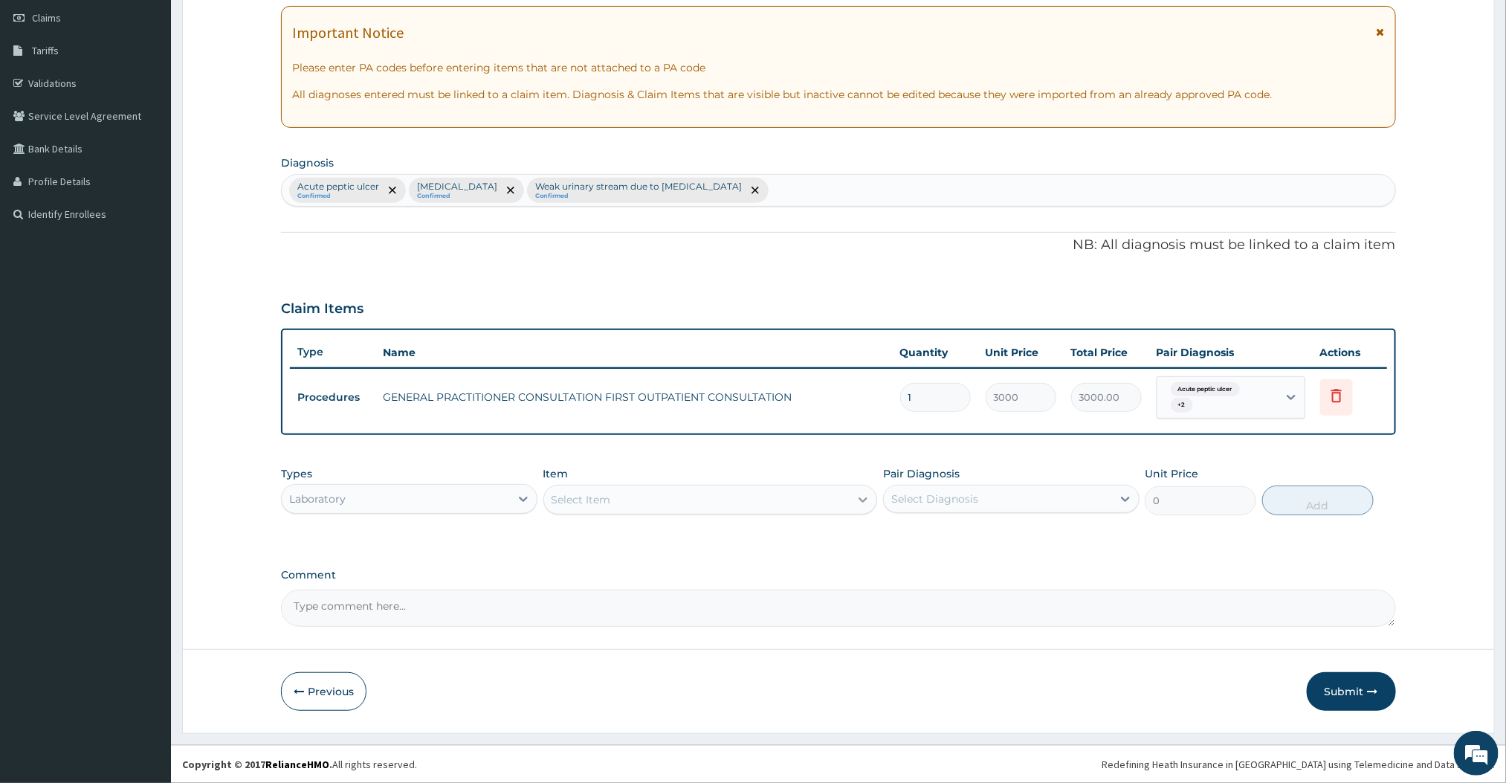
click at [857, 502] on icon at bounding box center [863, 499] width 15 height 15
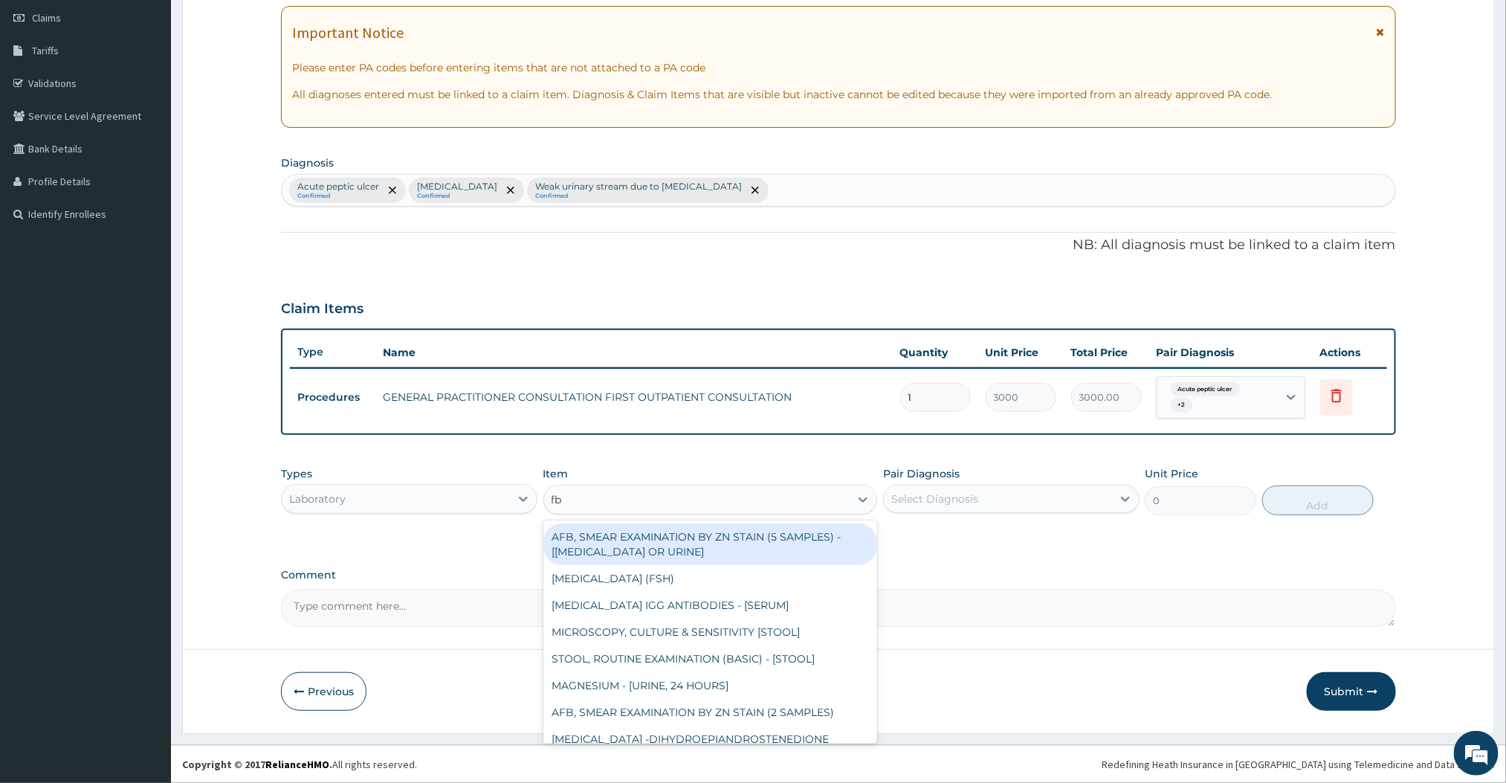
type input "fbc"
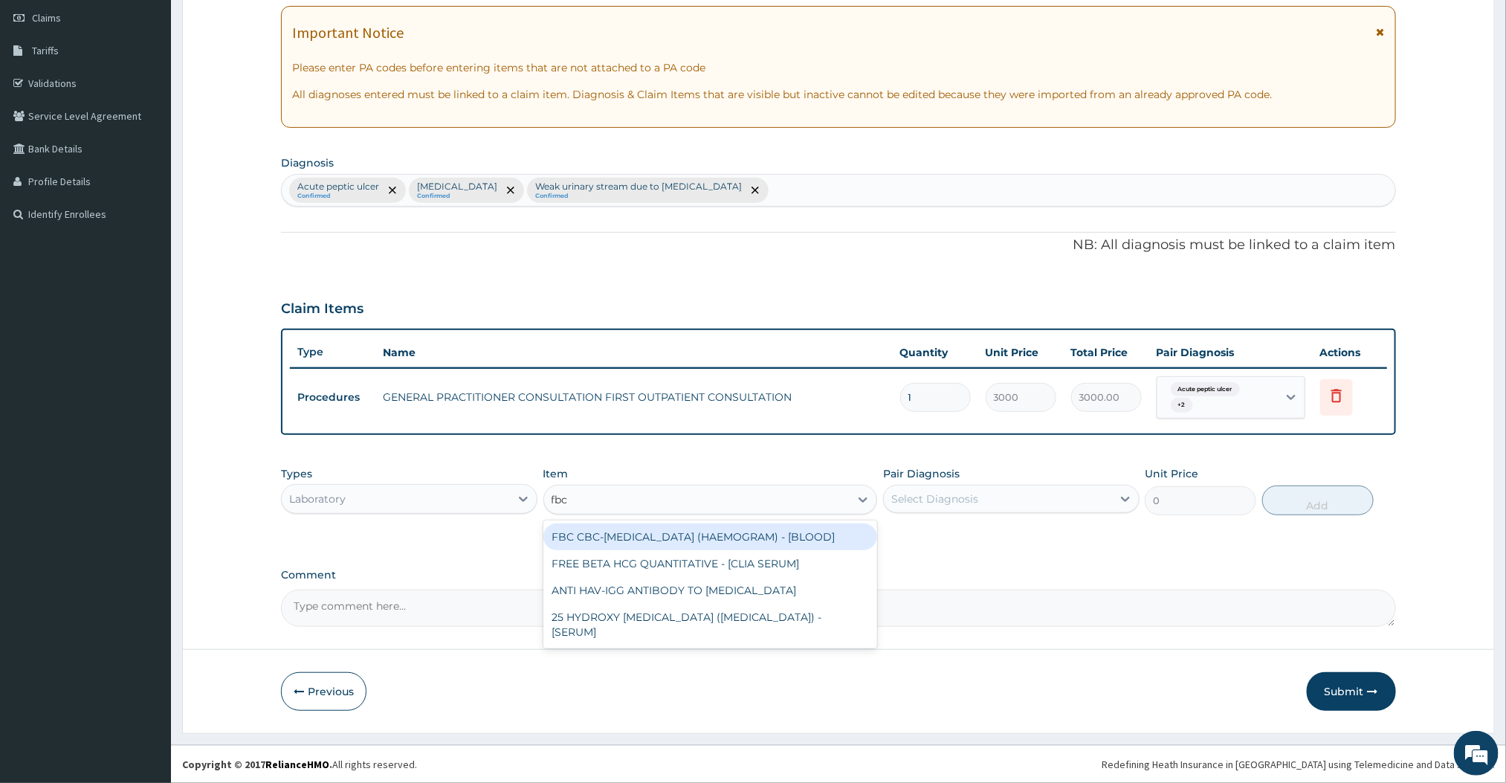
click at [634, 537] on div "FBC CBC-COMPLETE BLOOD COUNT (HAEMOGRAM) - [BLOOD]" at bounding box center [710, 536] width 335 height 27
type input "3000"
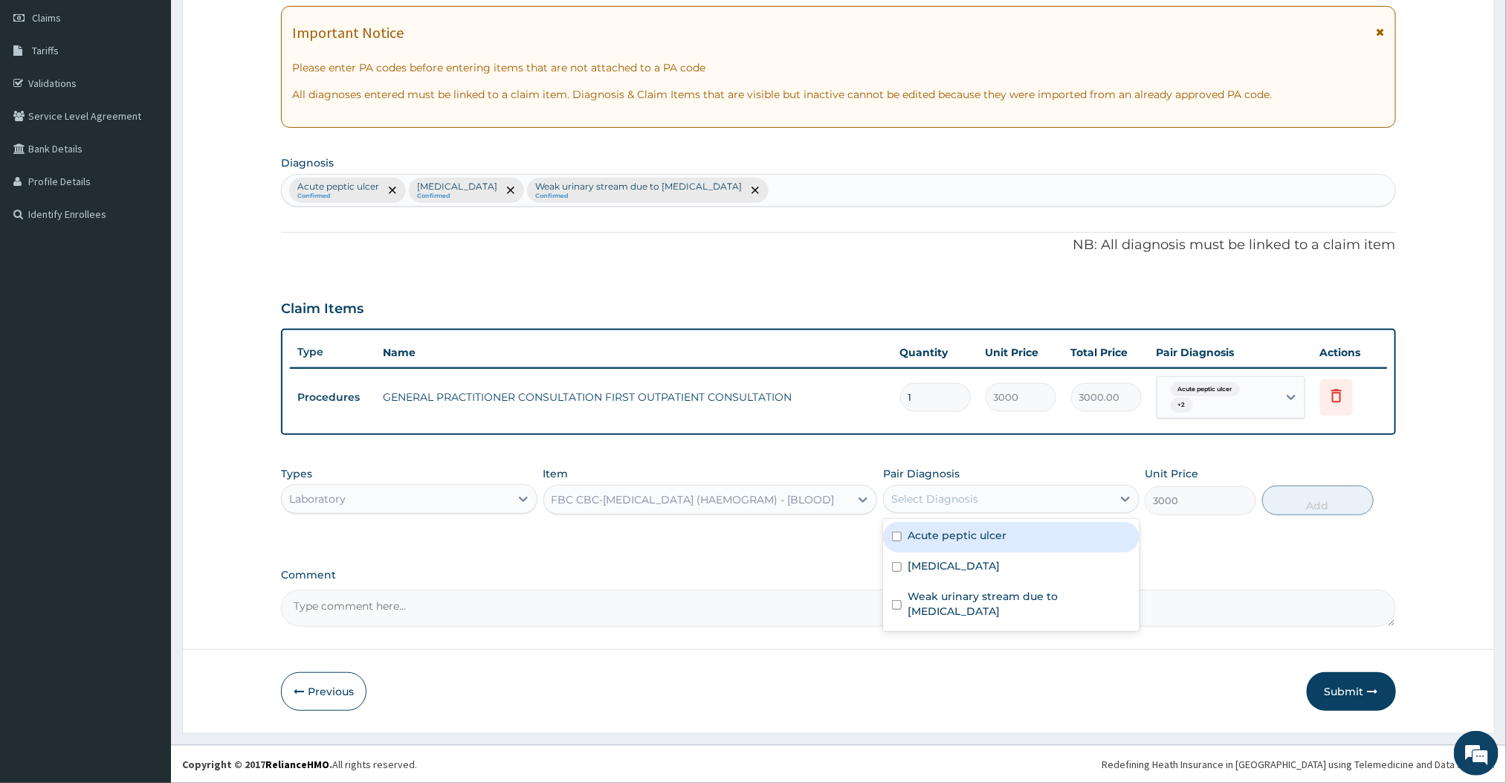
click at [952, 500] on div "Select Diagnosis" at bounding box center [934, 498] width 87 height 15
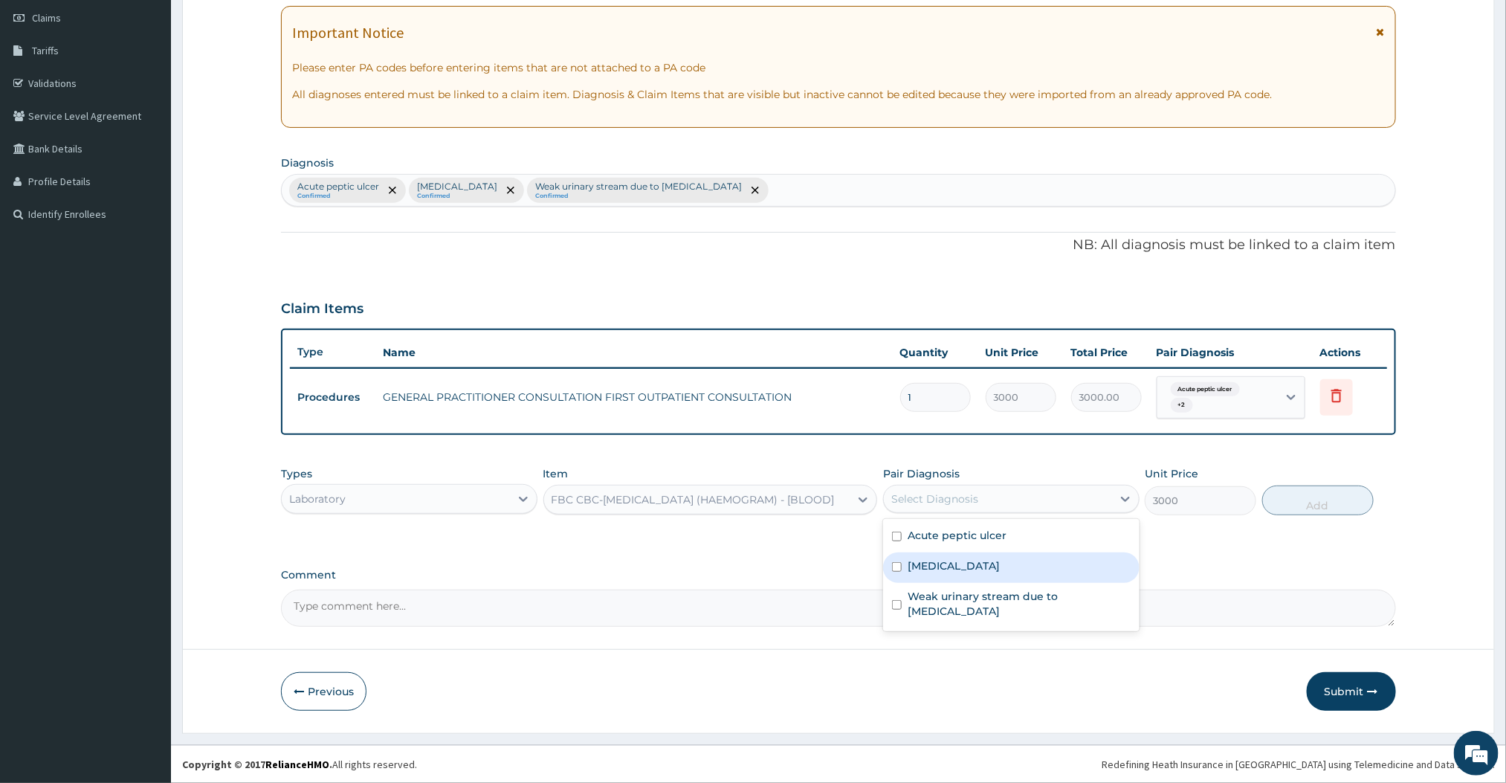
click at [924, 558] on label "[MEDICAL_DATA]" at bounding box center [954, 565] width 92 height 15
checkbox input "true"
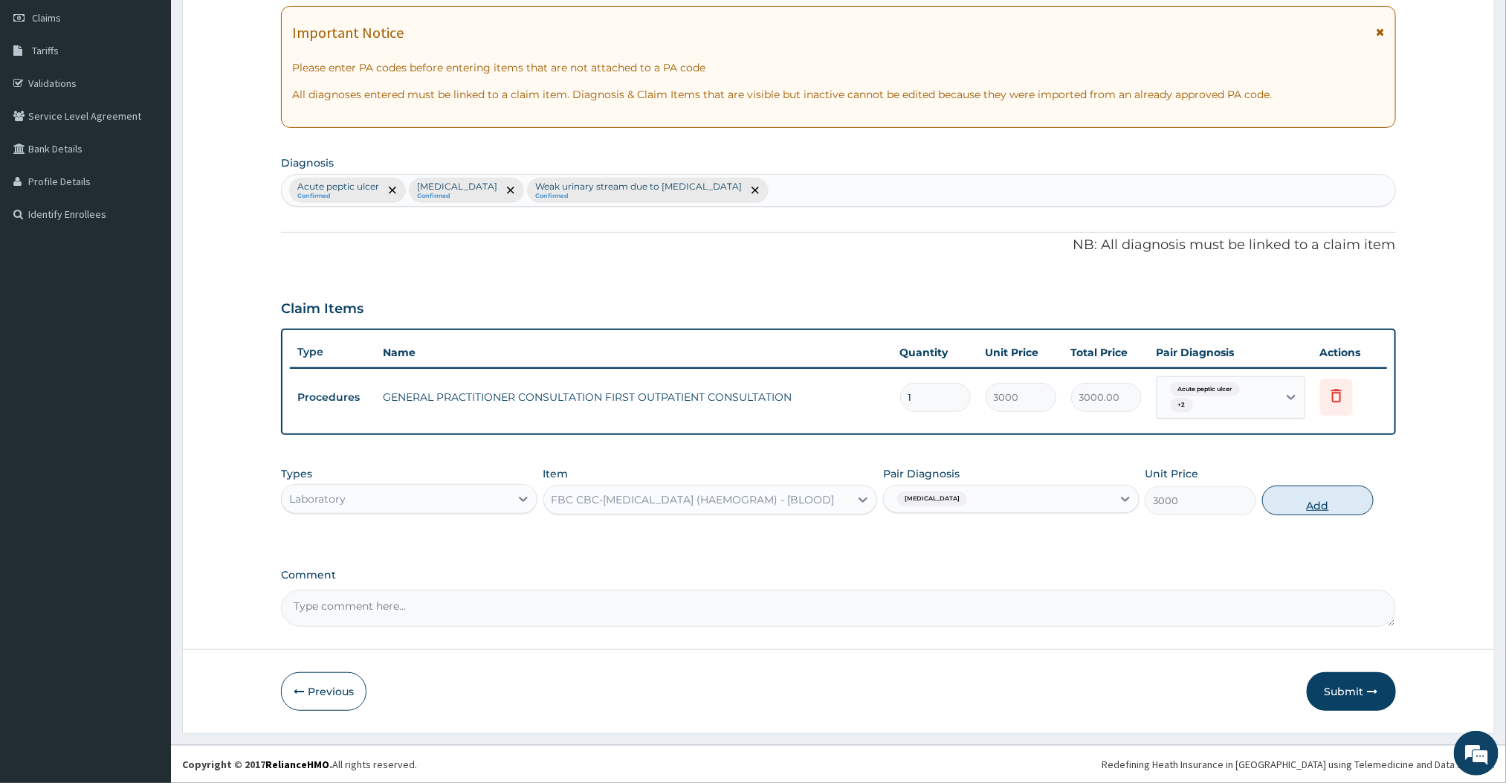
click at [1302, 511] on button "Add" at bounding box center [1318, 500] width 112 height 30
type input "0"
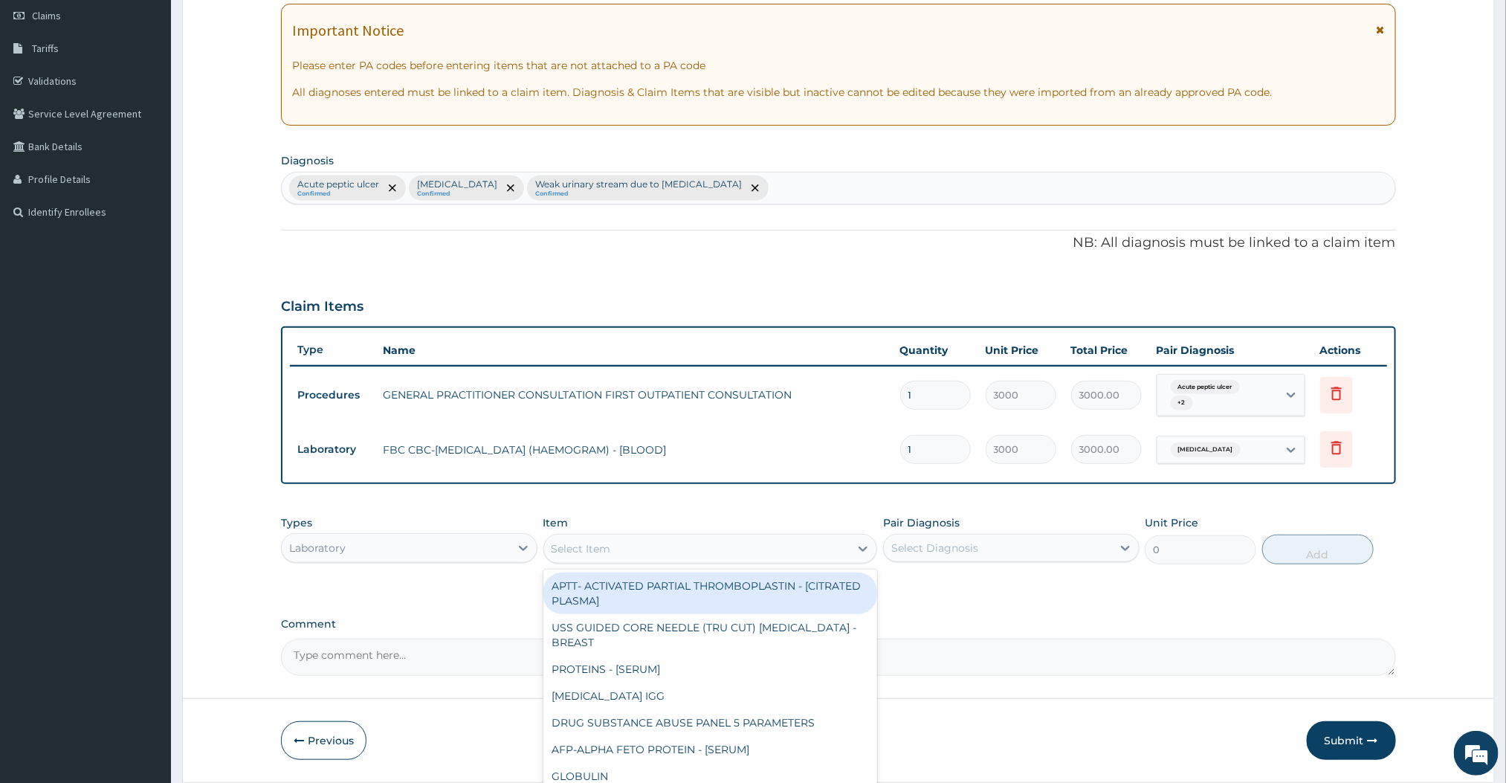
click at [817, 551] on div "Select Item" at bounding box center [697, 549] width 306 height 24
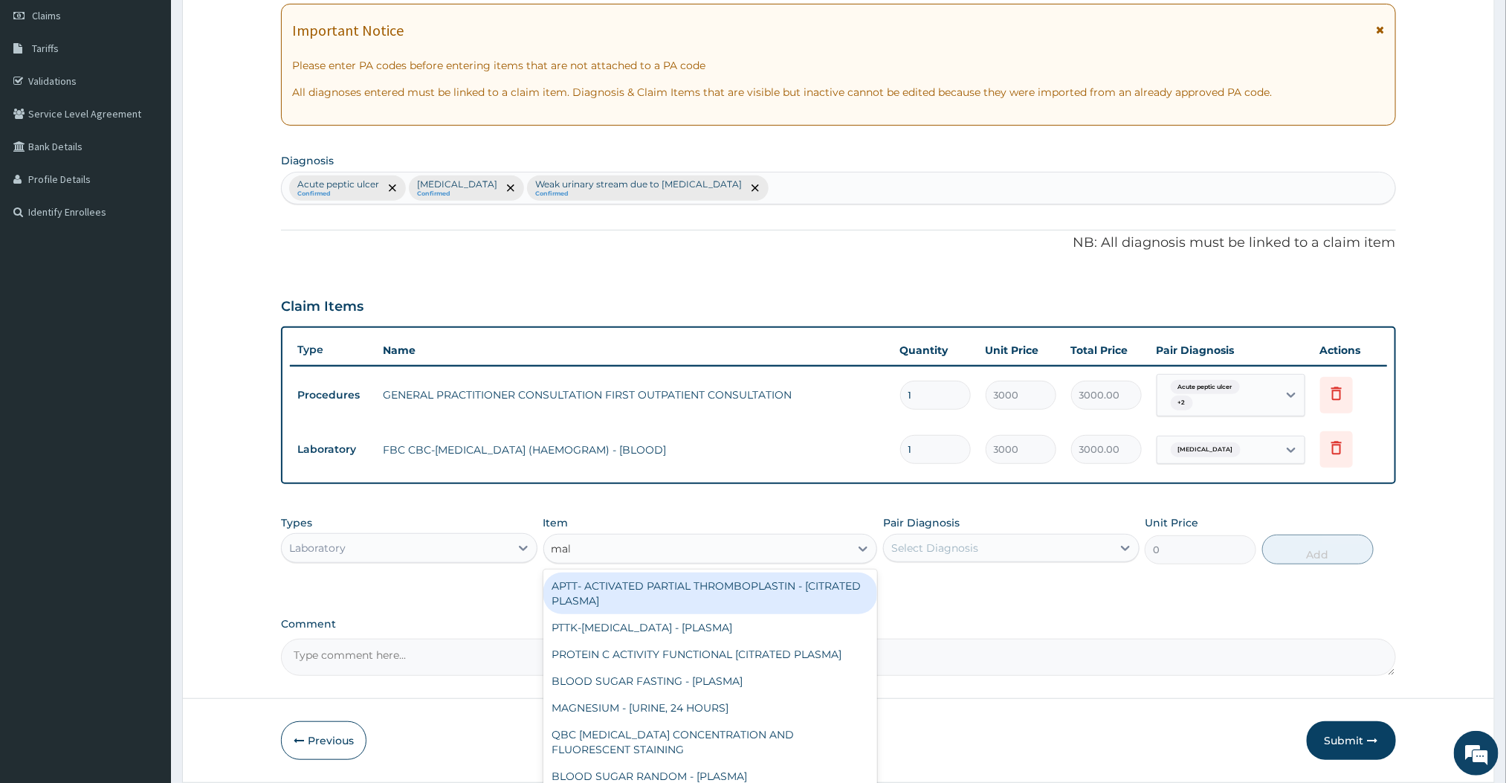
type input "mala"
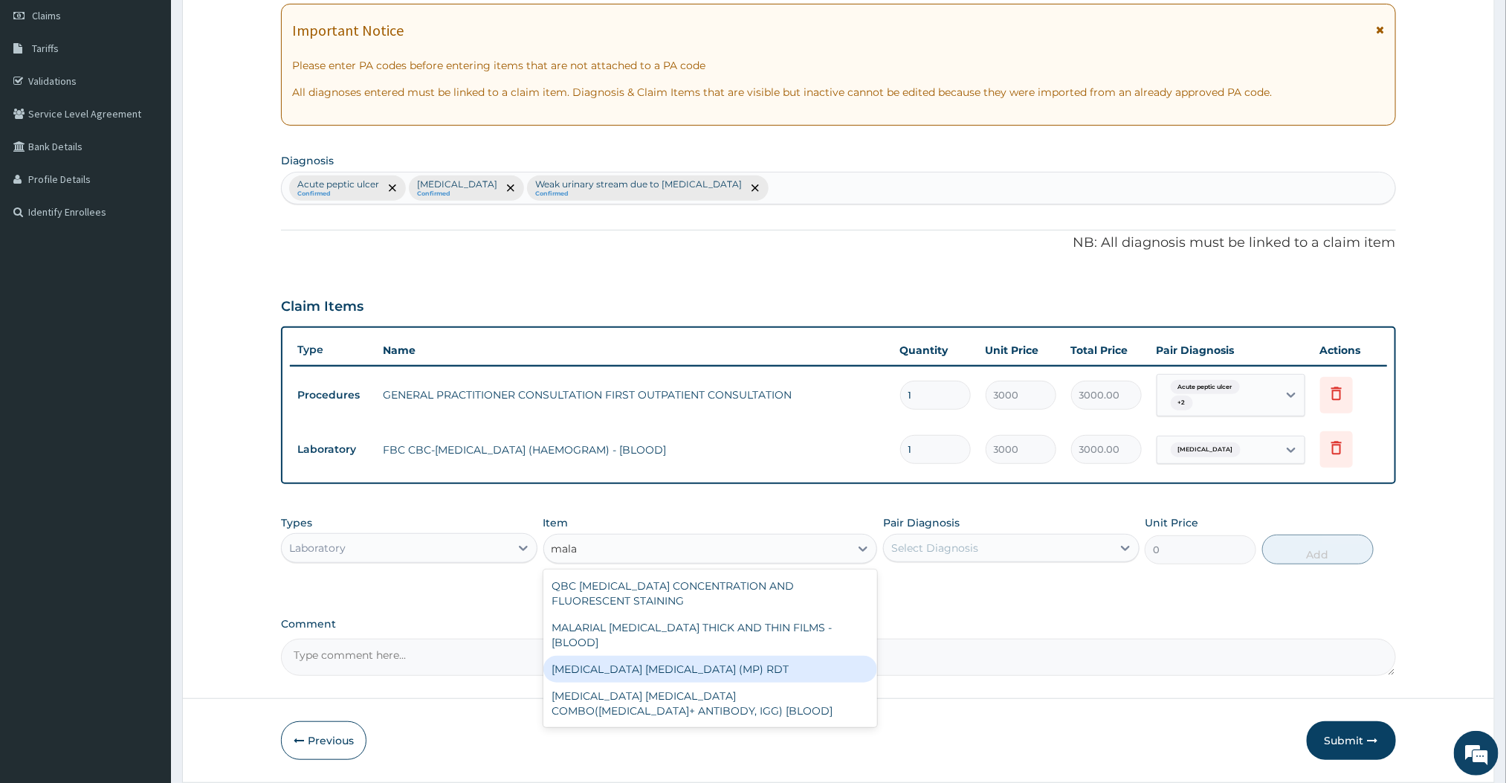
click at [690, 662] on div "[MEDICAL_DATA] [MEDICAL_DATA] (MP) RDT" at bounding box center [710, 669] width 335 height 27
type input "1500"
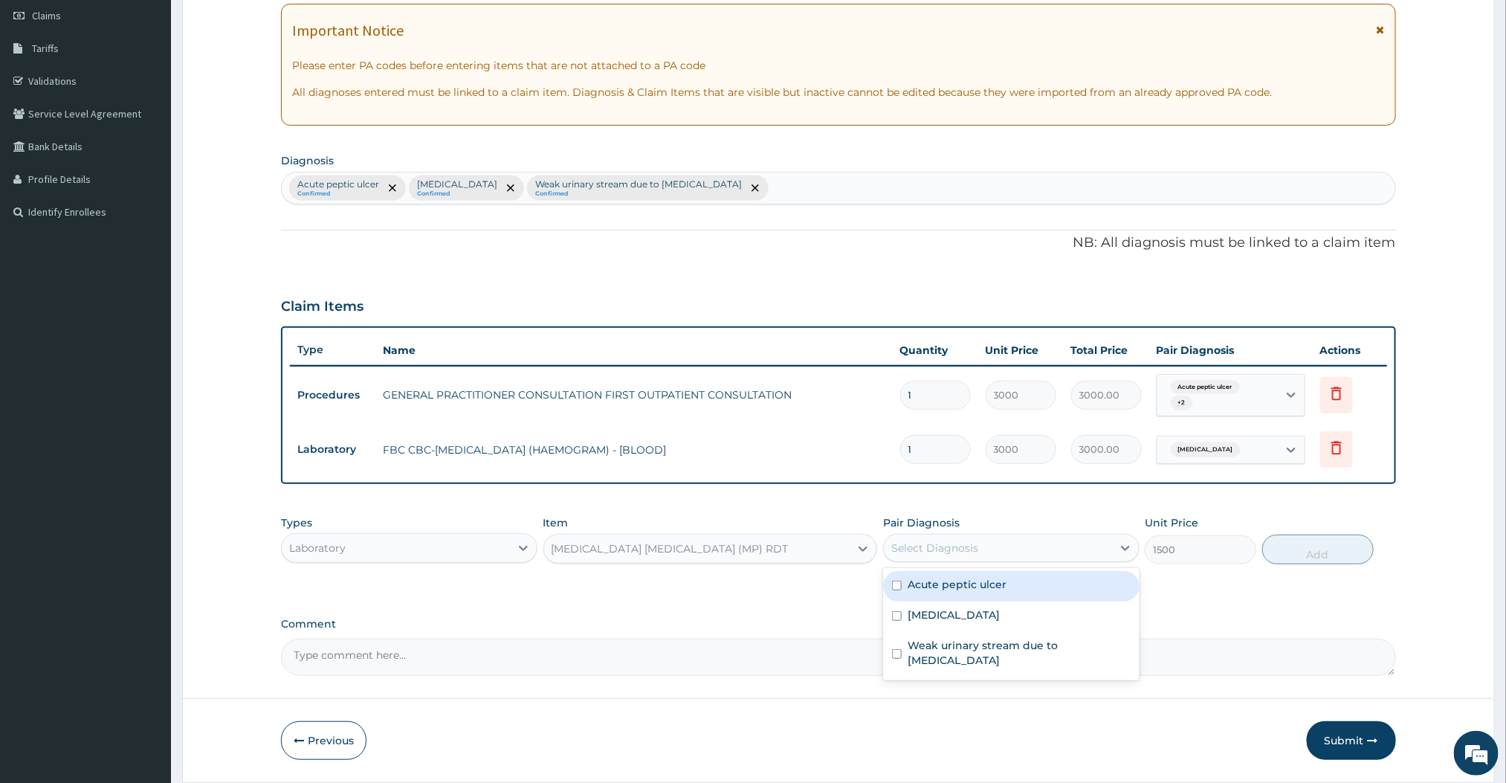
click at [988, 558] on div "Select Diagnosis" at bounding box center [998, 548] width 228 height 24
click at [939, 611] on label "[MEDICAL_DATA]" at bounding box center [954, 614] width 92 height 15
checkbox input "true"
click at [1281, 538] on button "Add" at bounding box center [1318, 549] width 112 height 30
type input "0"
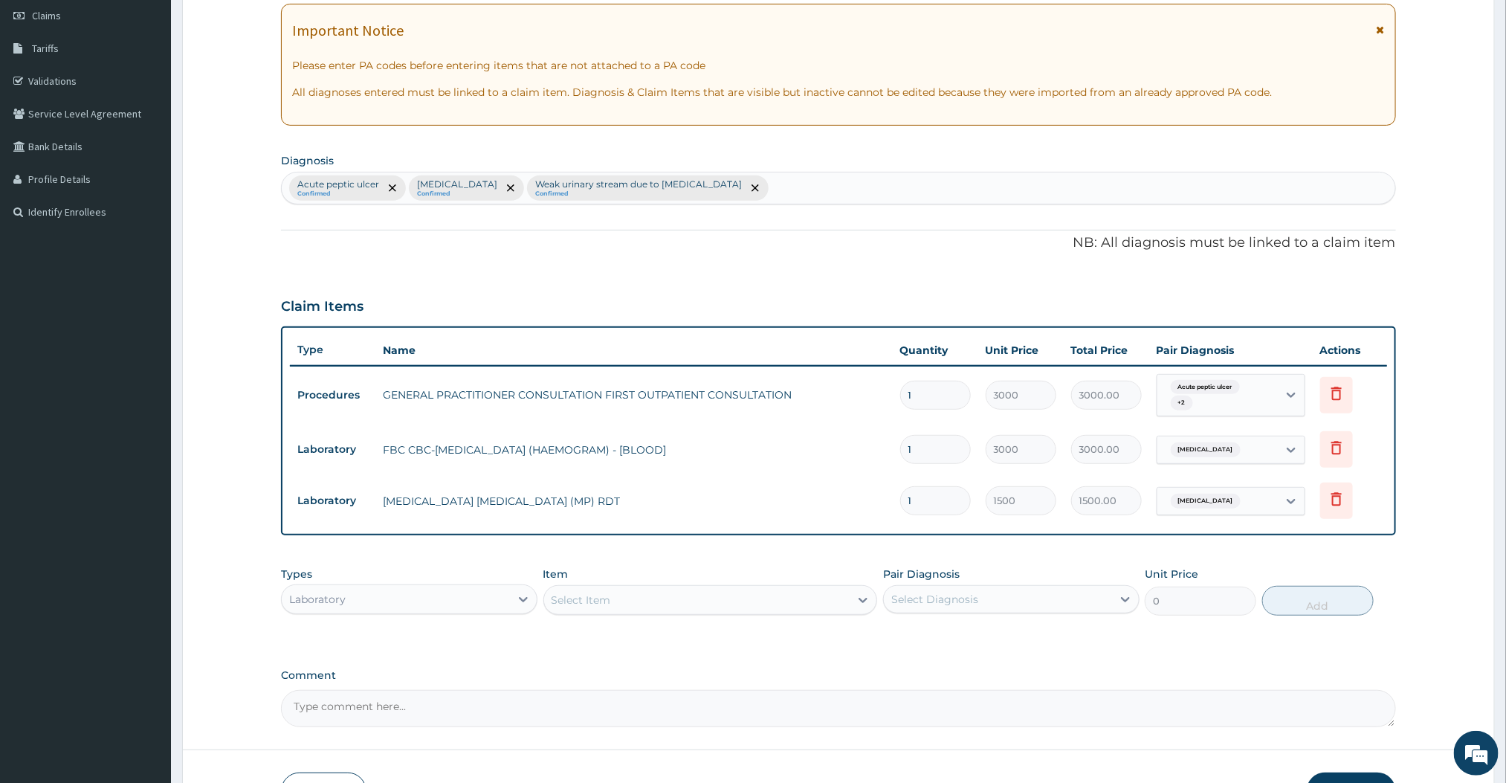
click at [727, 598] on div "Select Item" at bounding box center [697, 600] width 306 height 24
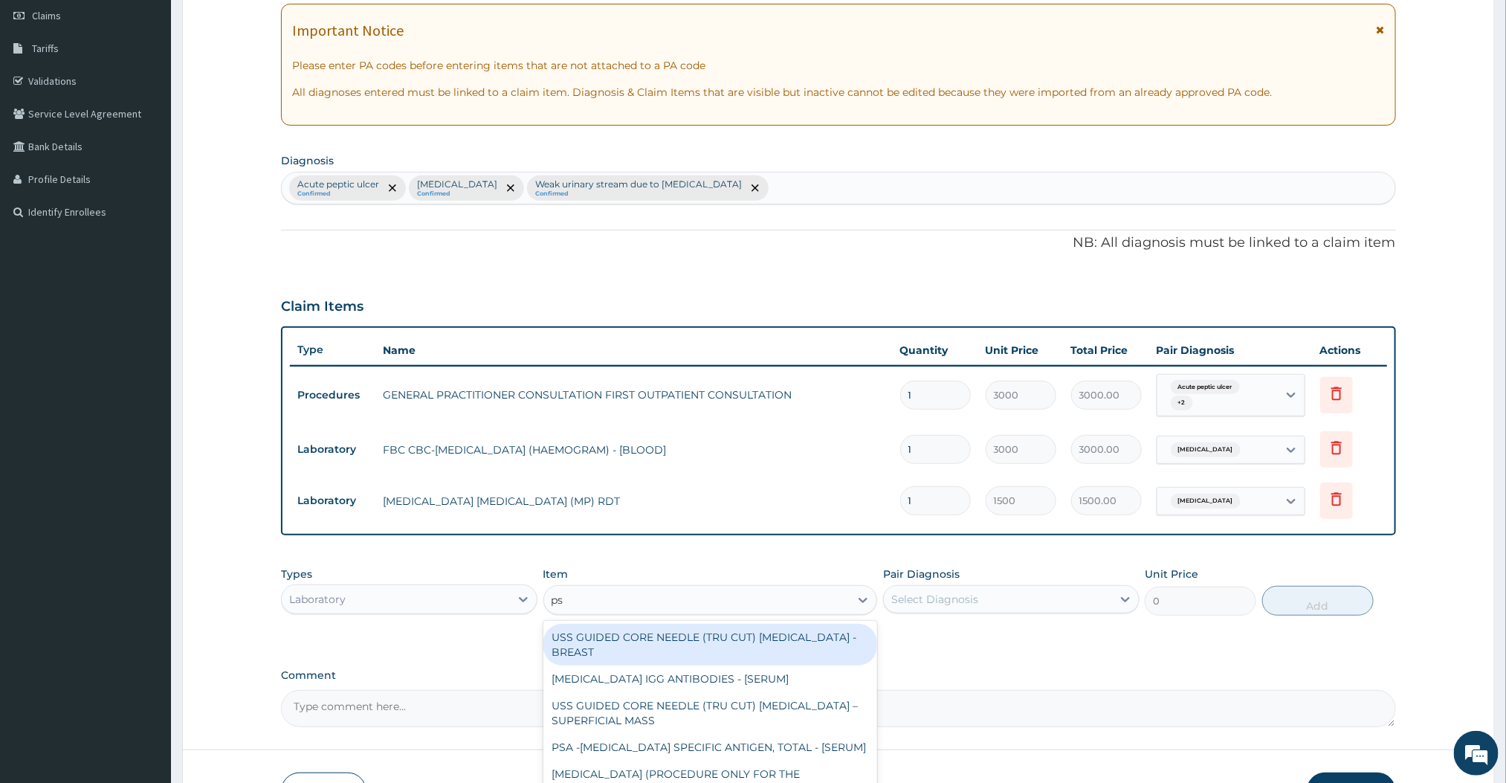
type input "psa"
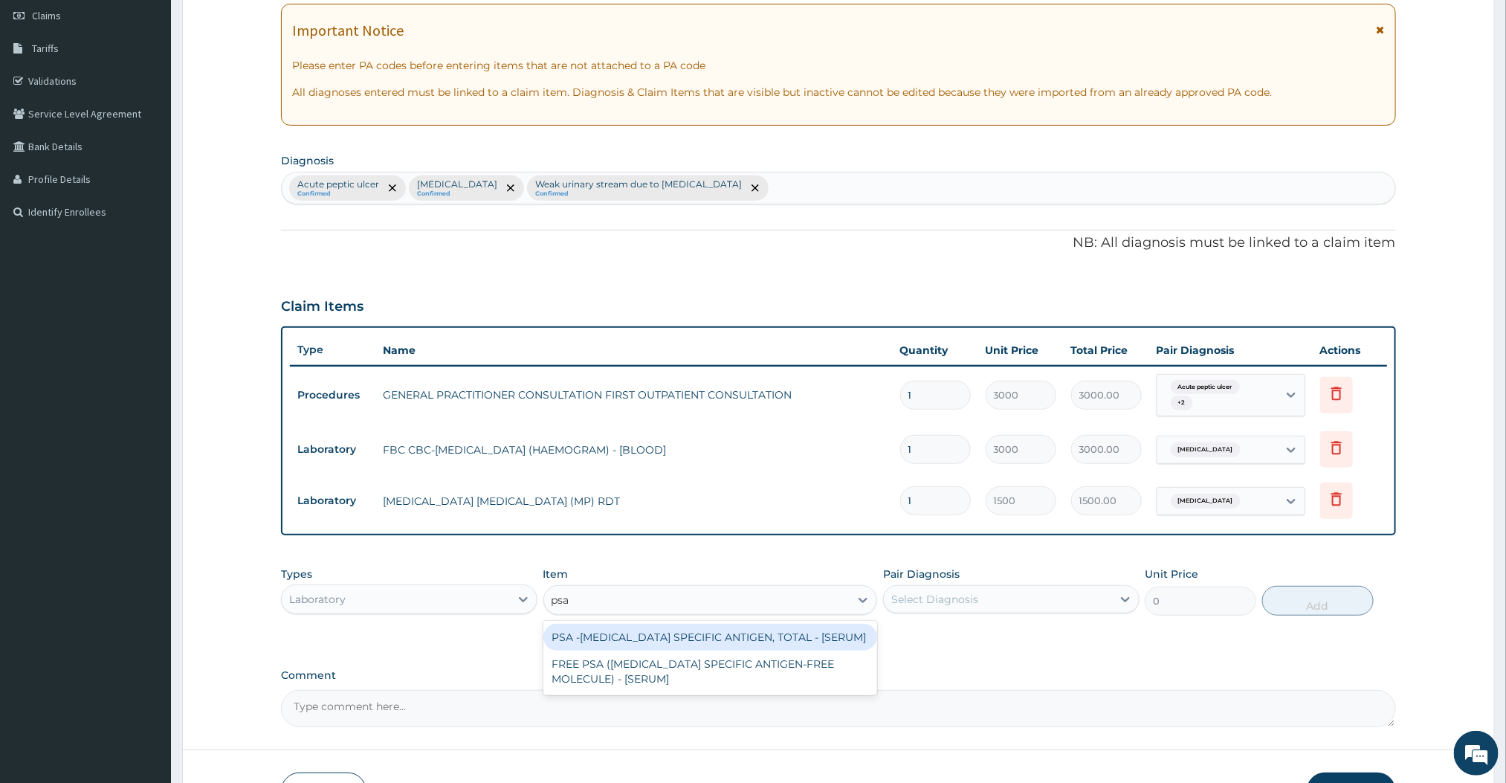
click at [786, 638] on div "PSA -[MEDICAL_DATA] SPECIFIC ANTIGEN, TOTAL - [SERUM]" at bounding box center [710, 637] width 335 height 27
type input "6500"
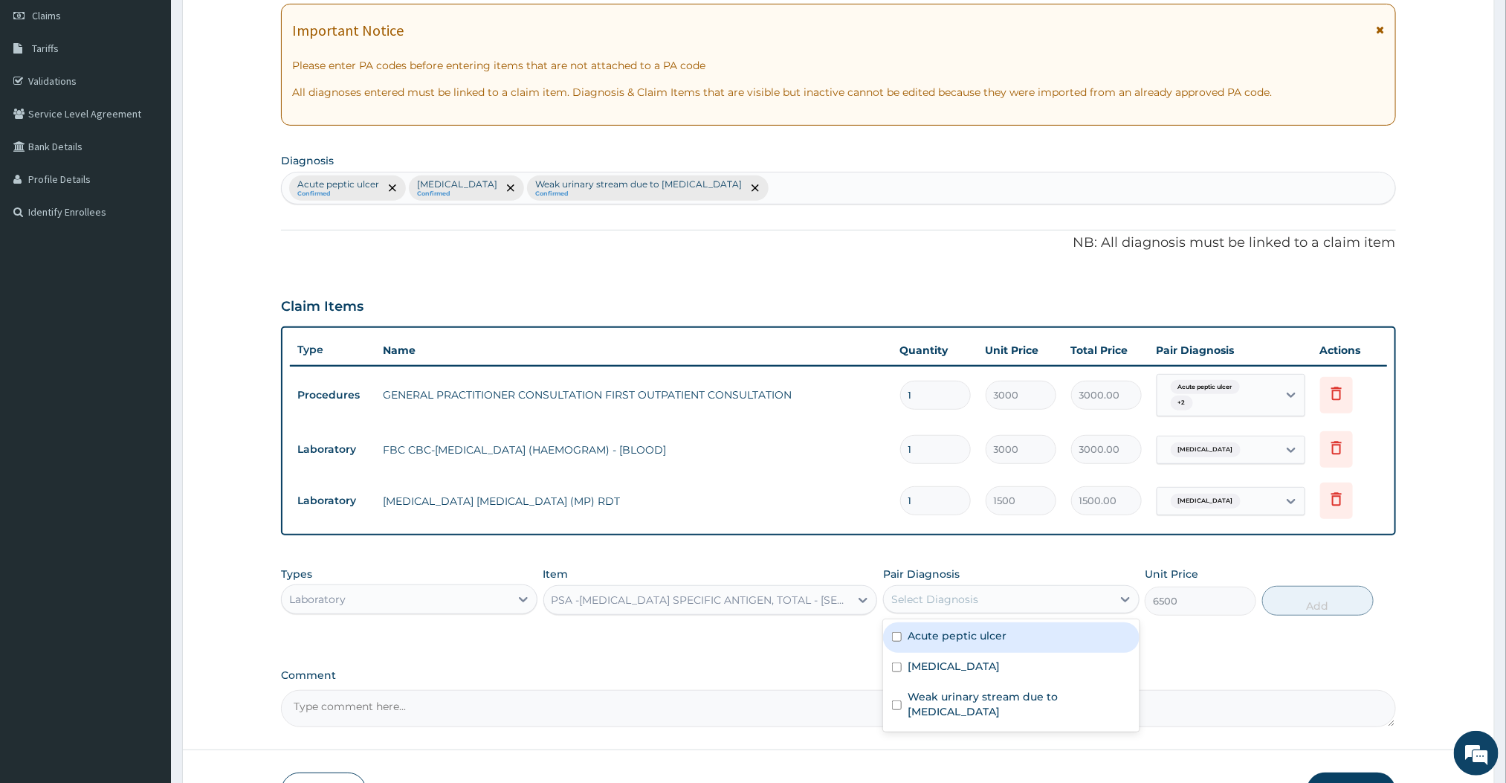
click at [1026, 595] on div "Select Diagnosis" at bounding box center [998, 599] width 228 height 24
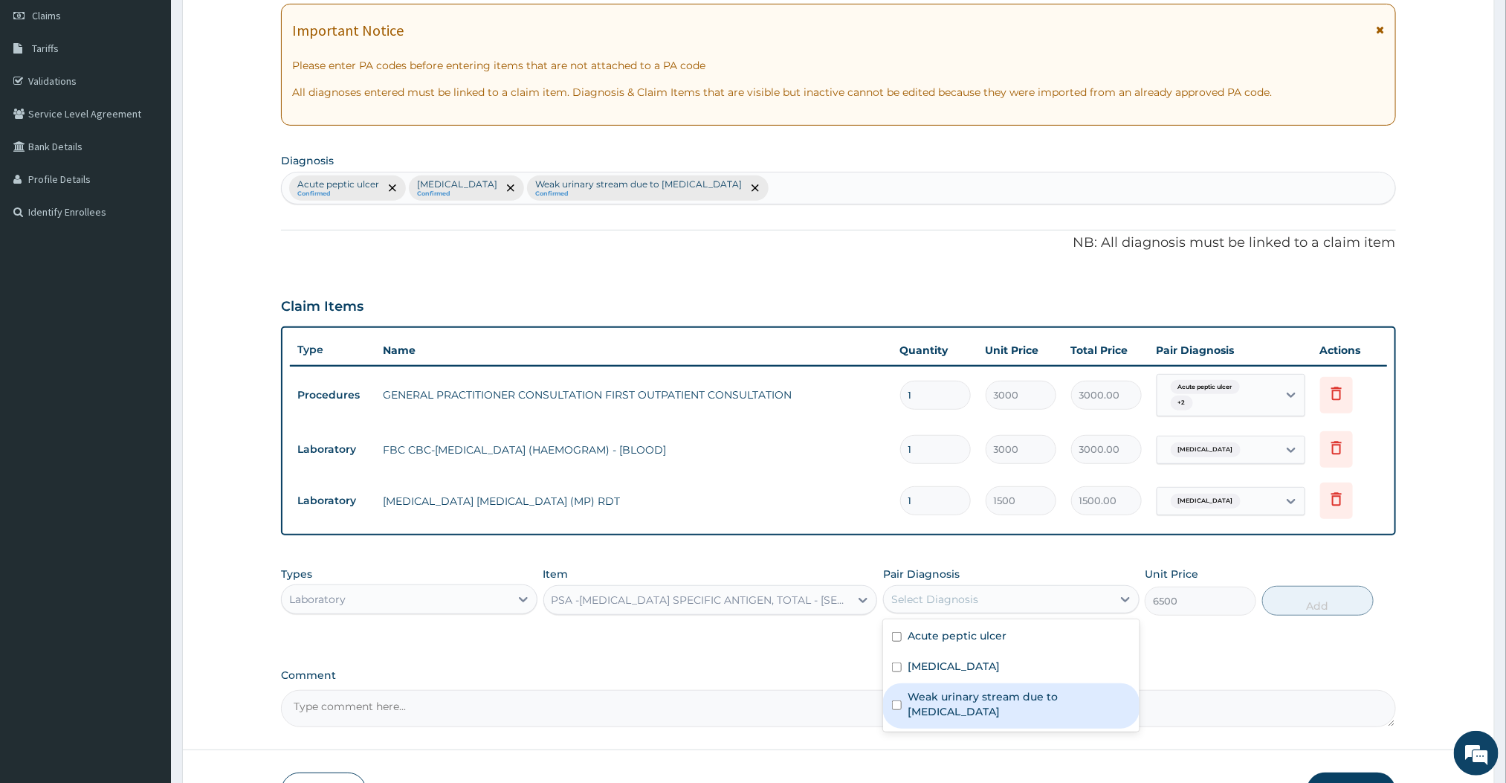
click at [924, 702] on label "Weak urinary stream due to benign prostatic hypertrophy" at bounding box center [1019, 704] width 223 height 30
checkbox input "true"
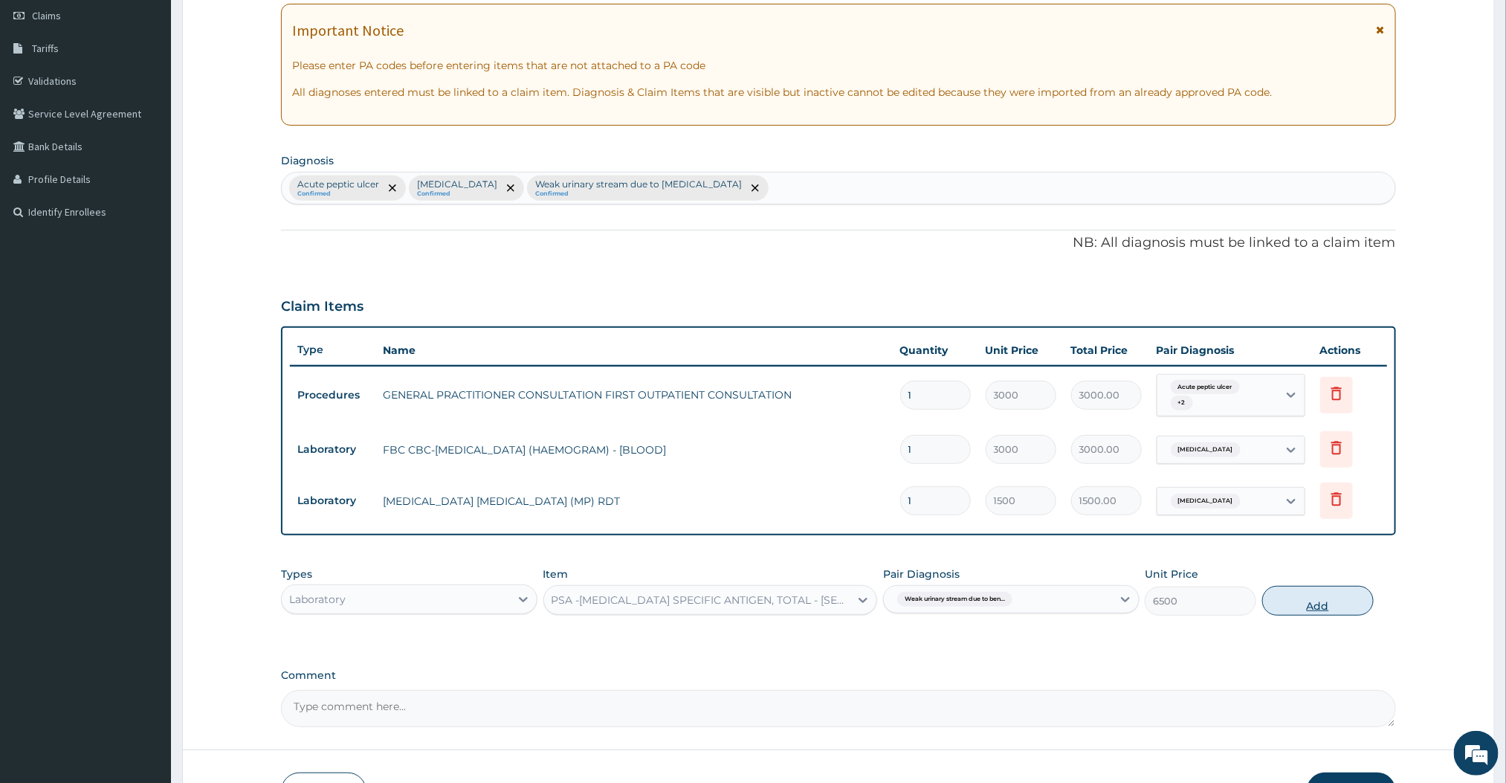
click at [1290, 605] on button "Add" at bounding box center [1318, 601] width 112 height 30
type input "0"
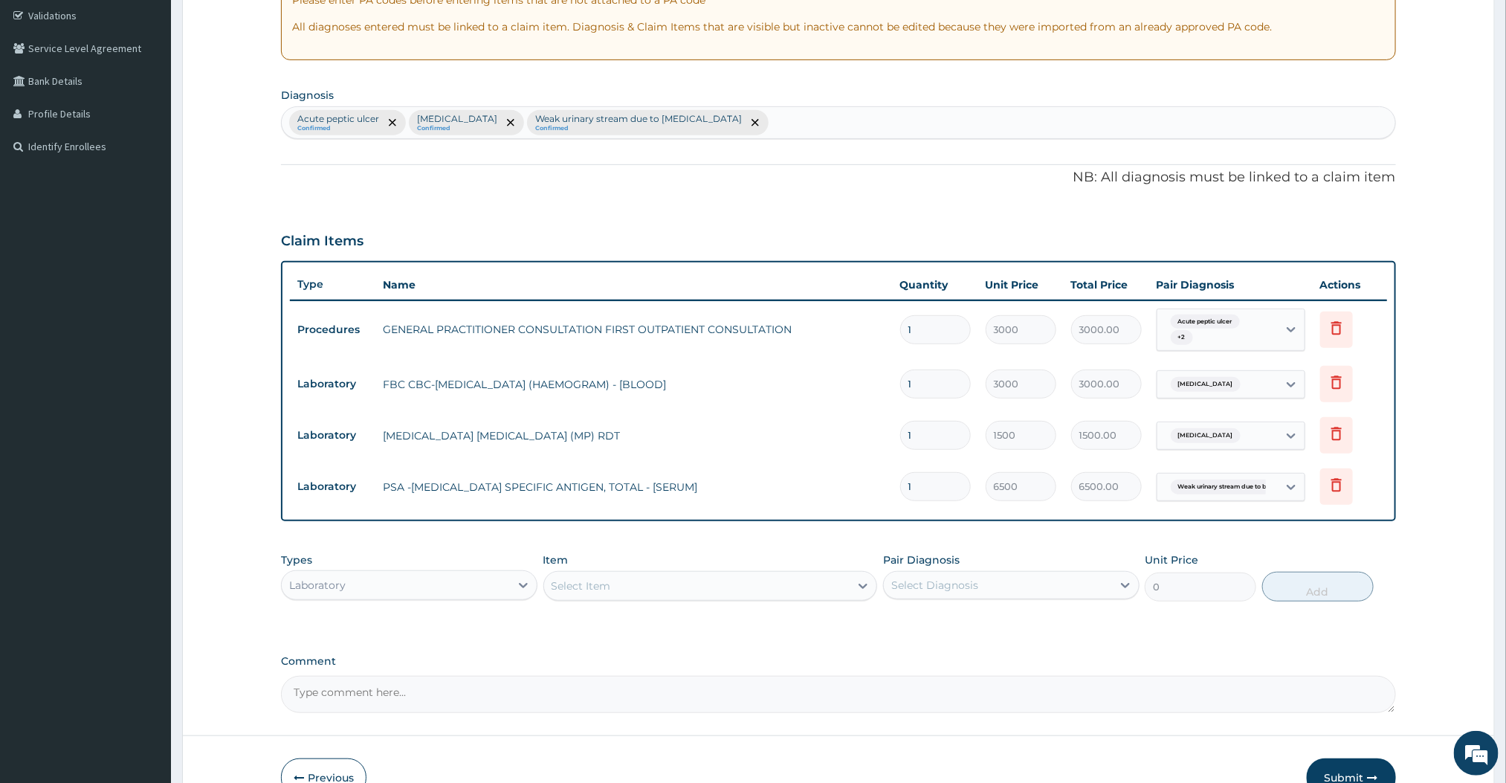
scroll to position [299, 0]
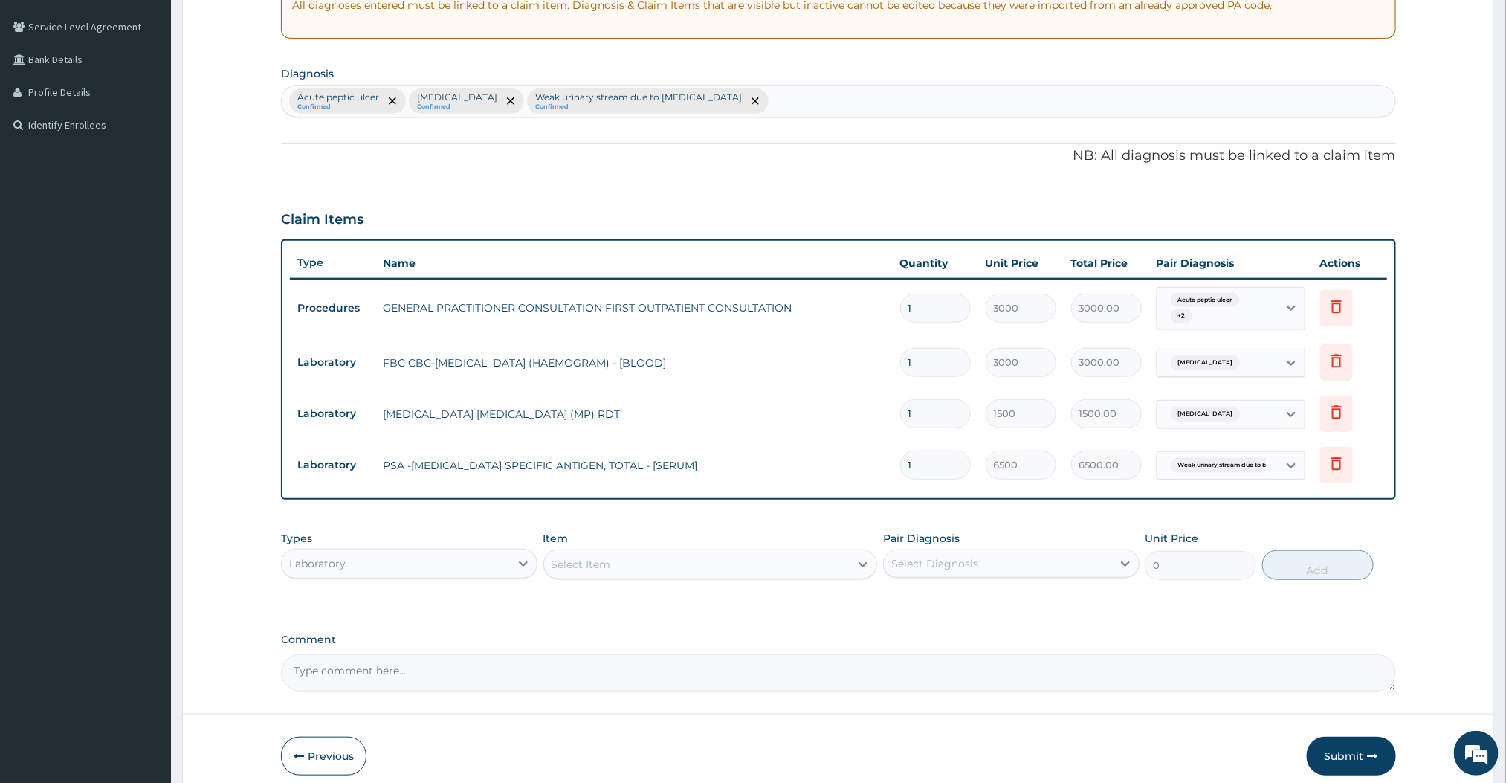
click at [772, 565] on div "Select Item" at bounding box center [697, 564] width 306 height 24
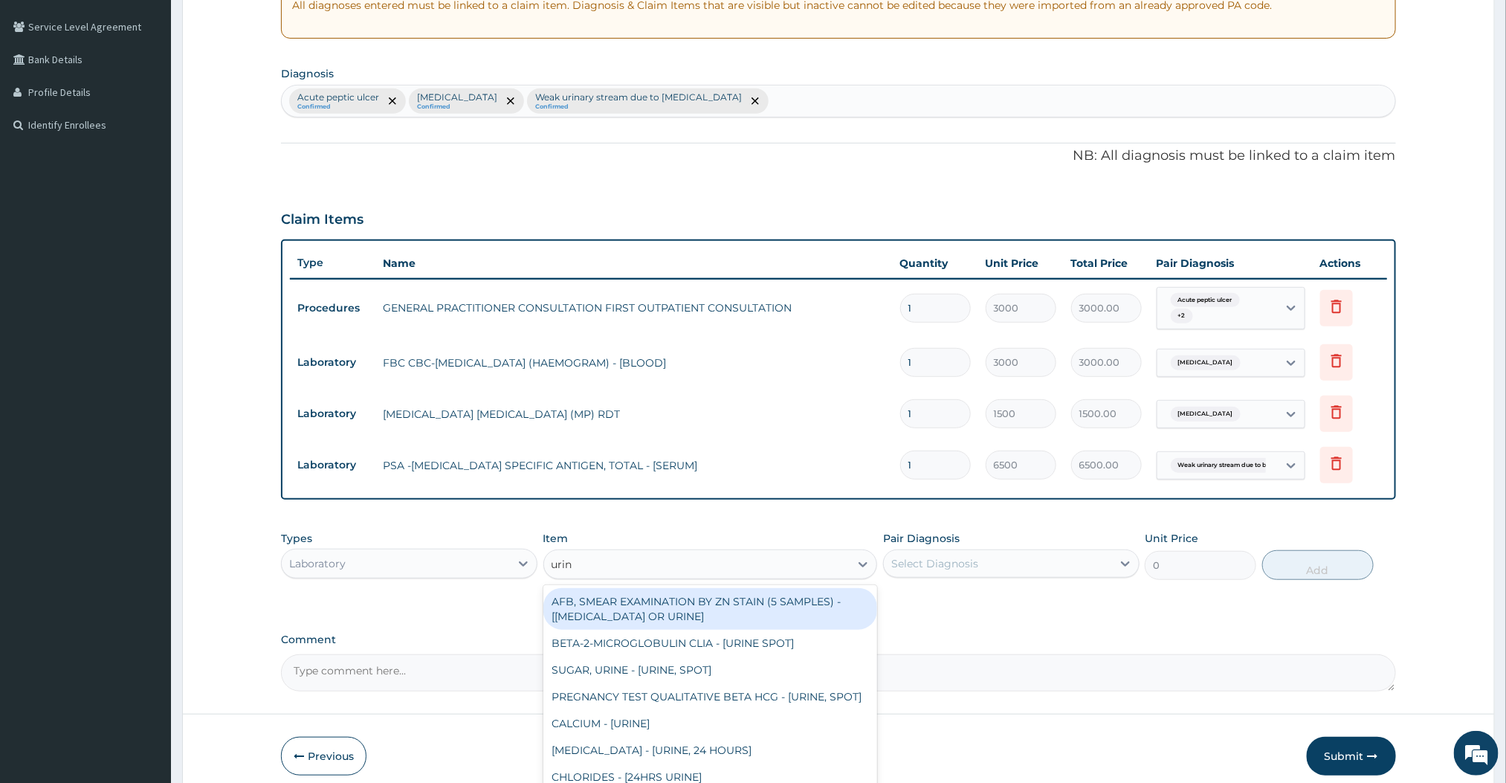
type input "urina"
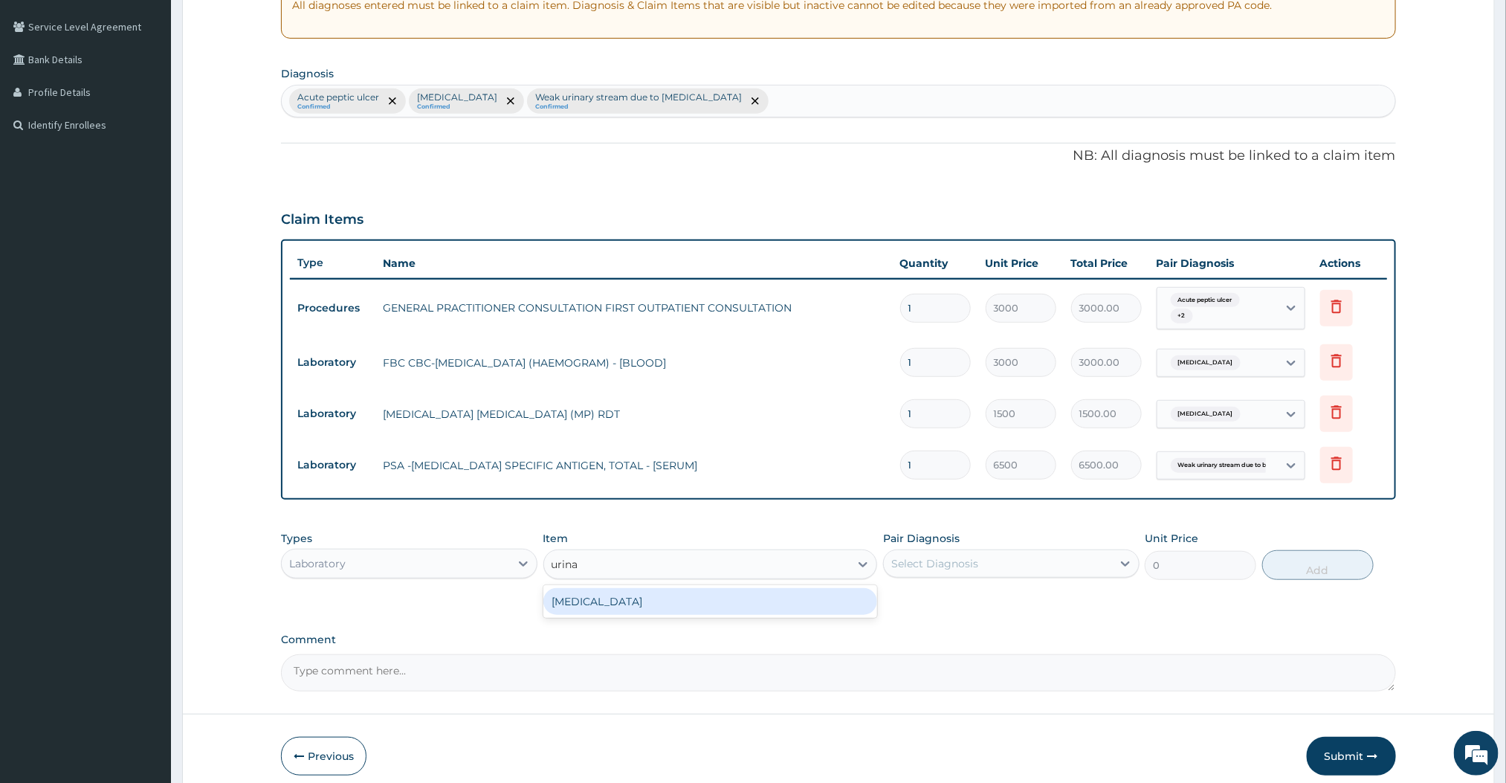
click at [745, 594] on div "[MEDICAL_DATA]" at bounding box center [710, 601] width 335 height 27
type input "2000"
click at [971, 562] on div "Select Diagnosis" at bounding box center [934, 563] width 87 height 15
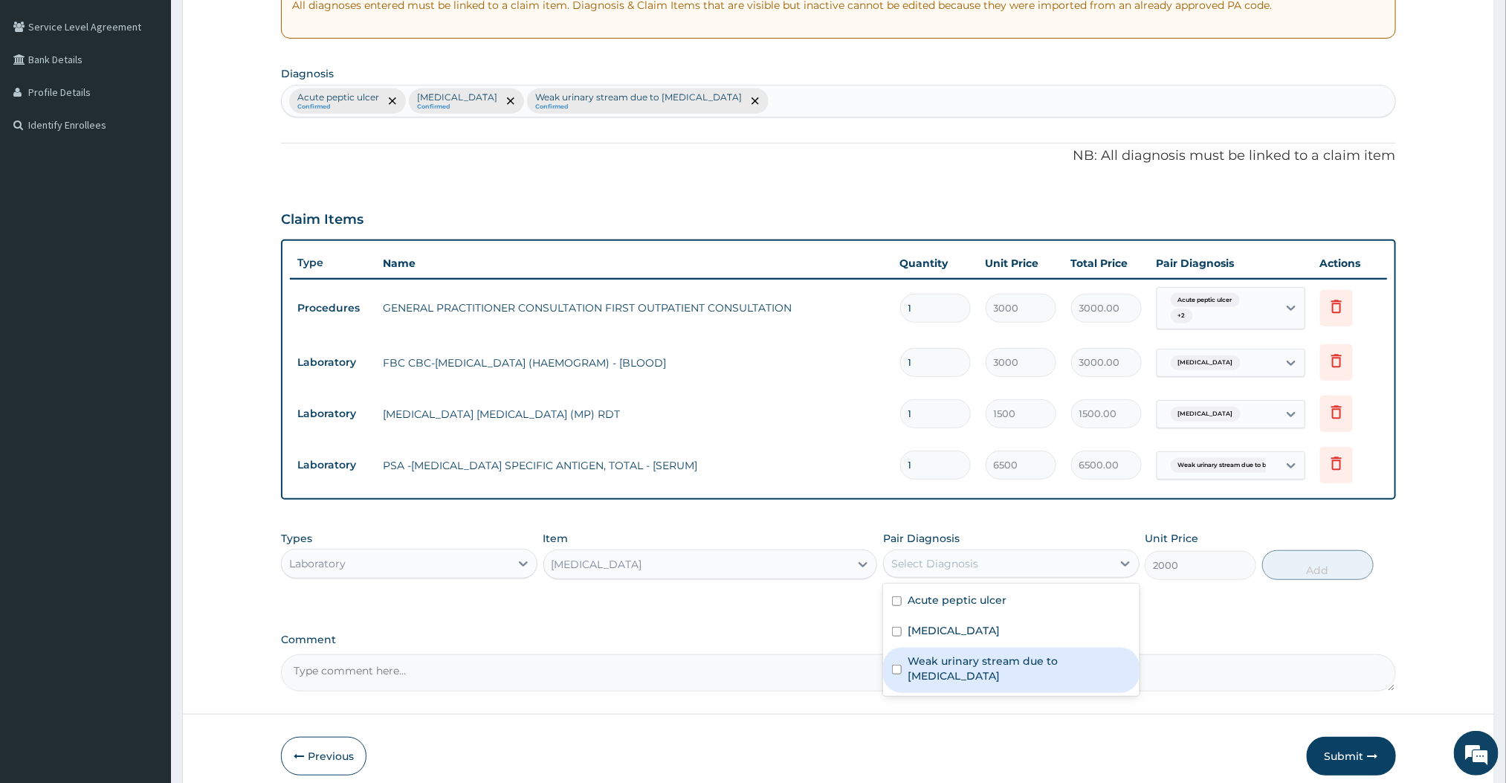
click at [953, 662] on label "Weak urinary stream due to benign prostatic hypertrophy" at bounding box center [1019, 668] width 223 height 30
checkbox input "true"
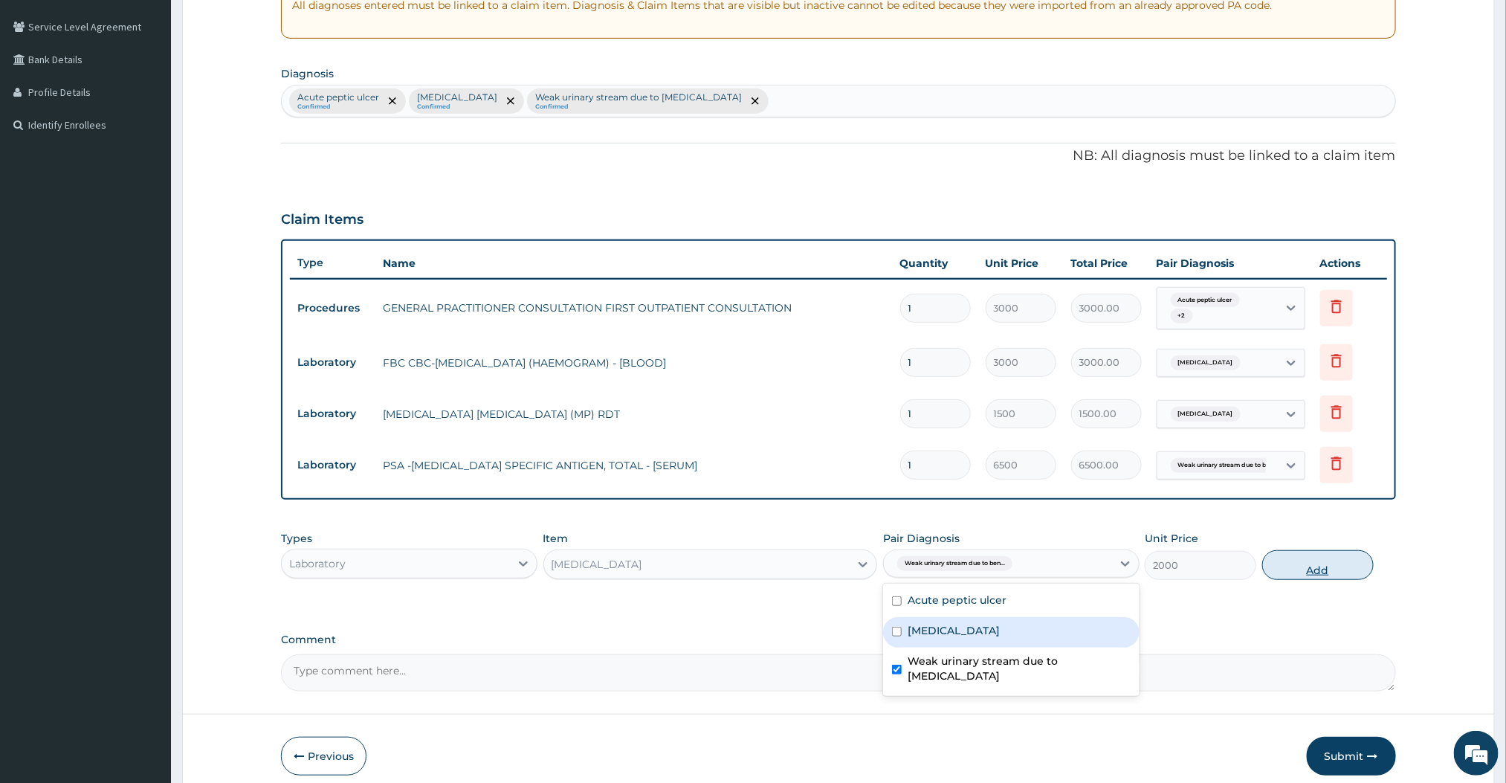
click at [1279, 571] on button "Add" at bounding box center [1318, 565] width 112 height 30
type input "0"
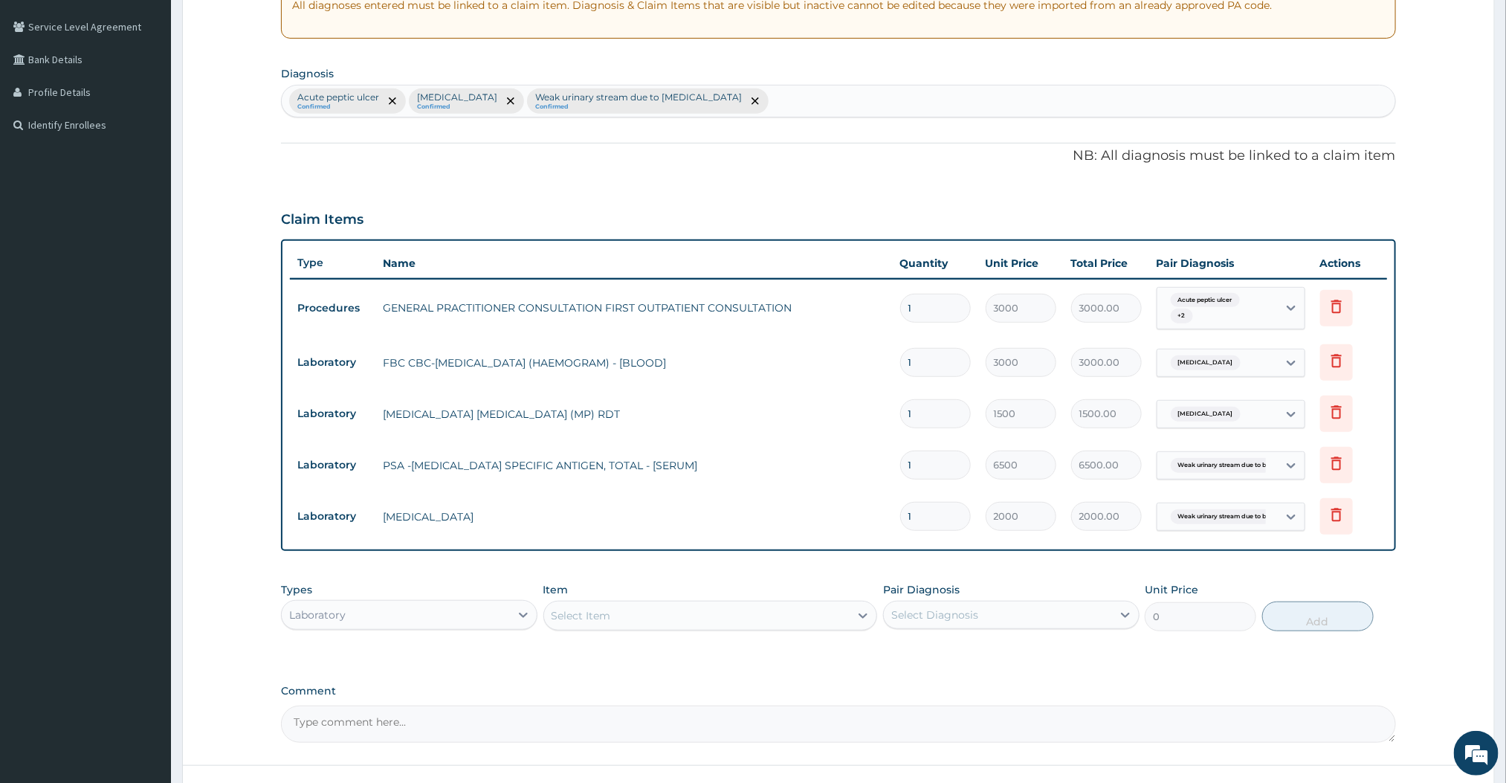
click at [682, 607] on div "Select Item" at bounding box center [697, 616] width 306 height 24
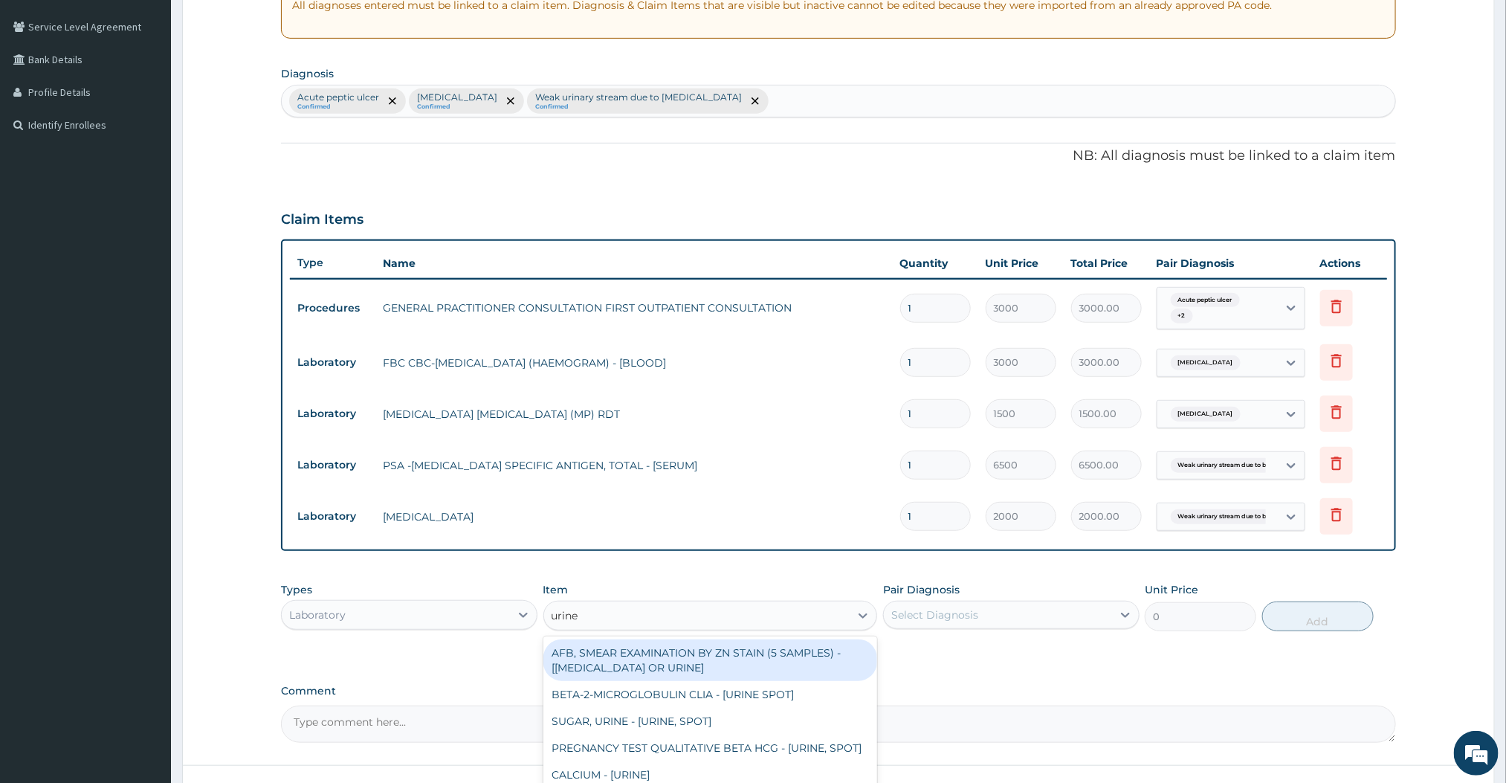
type input "urine m"
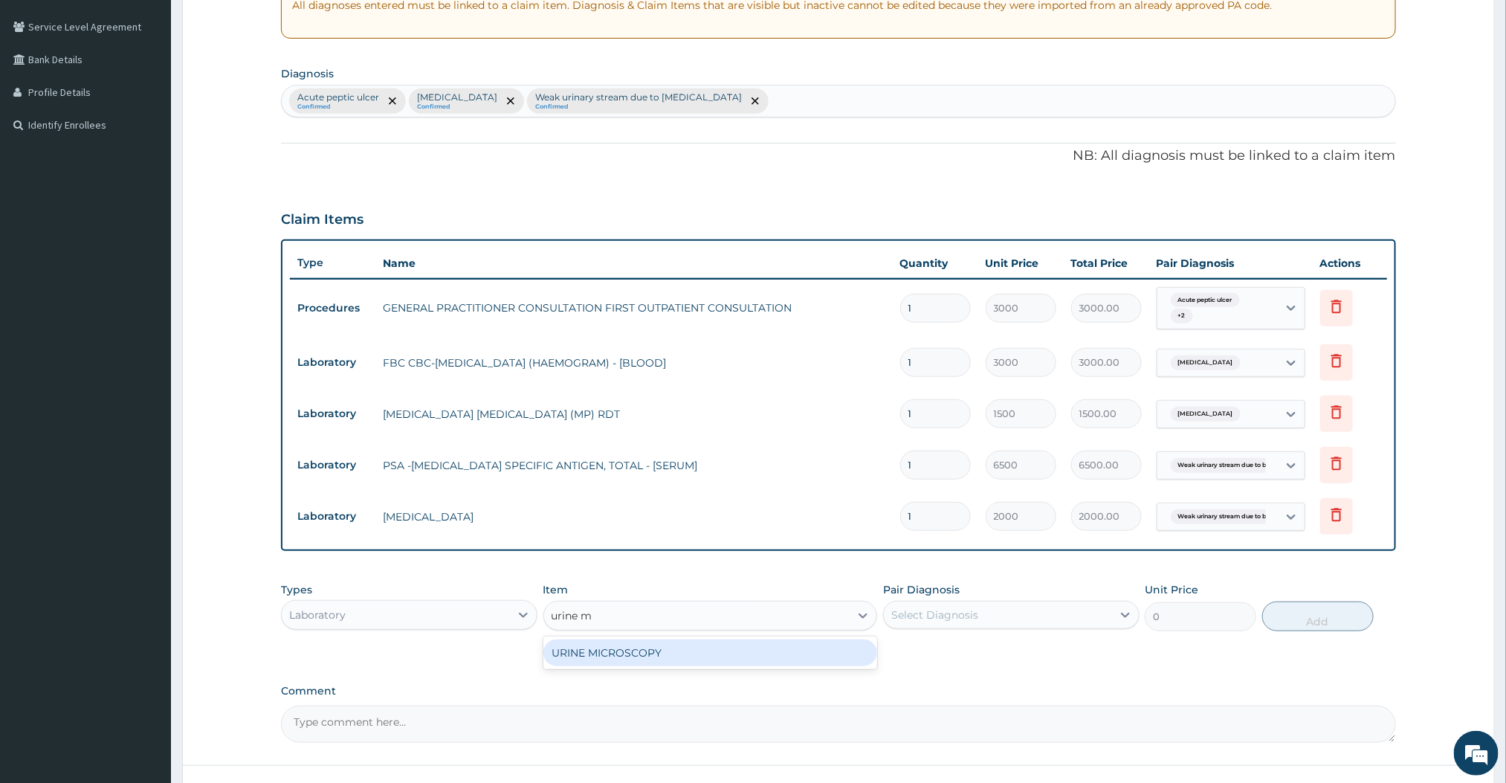
click at [663, 656] on div "URINE MICROSCOPY" at bounding box center [710, 652] width 335 height 27
type input "2000"
click at [727, 659] on div "Types Laboratory Item URINE MICROSCOPY Pair Diagnosis Select Diagnosis Unit Pri…" at bounding box center [838, 618] width 1114 height 86
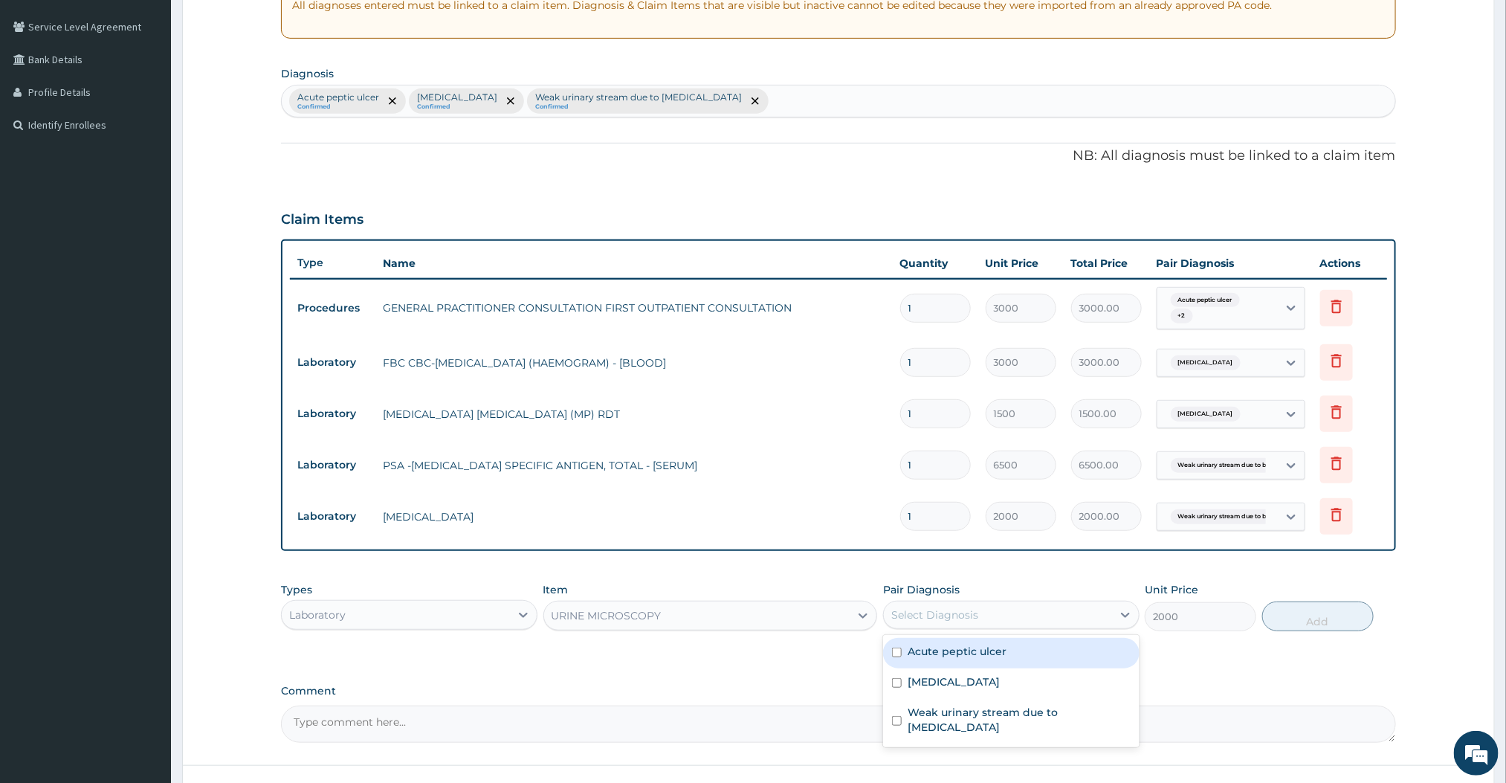
click at [986, 620] on div "Select Diagnosis" at bounding box center [998, 615] width 228 height 24
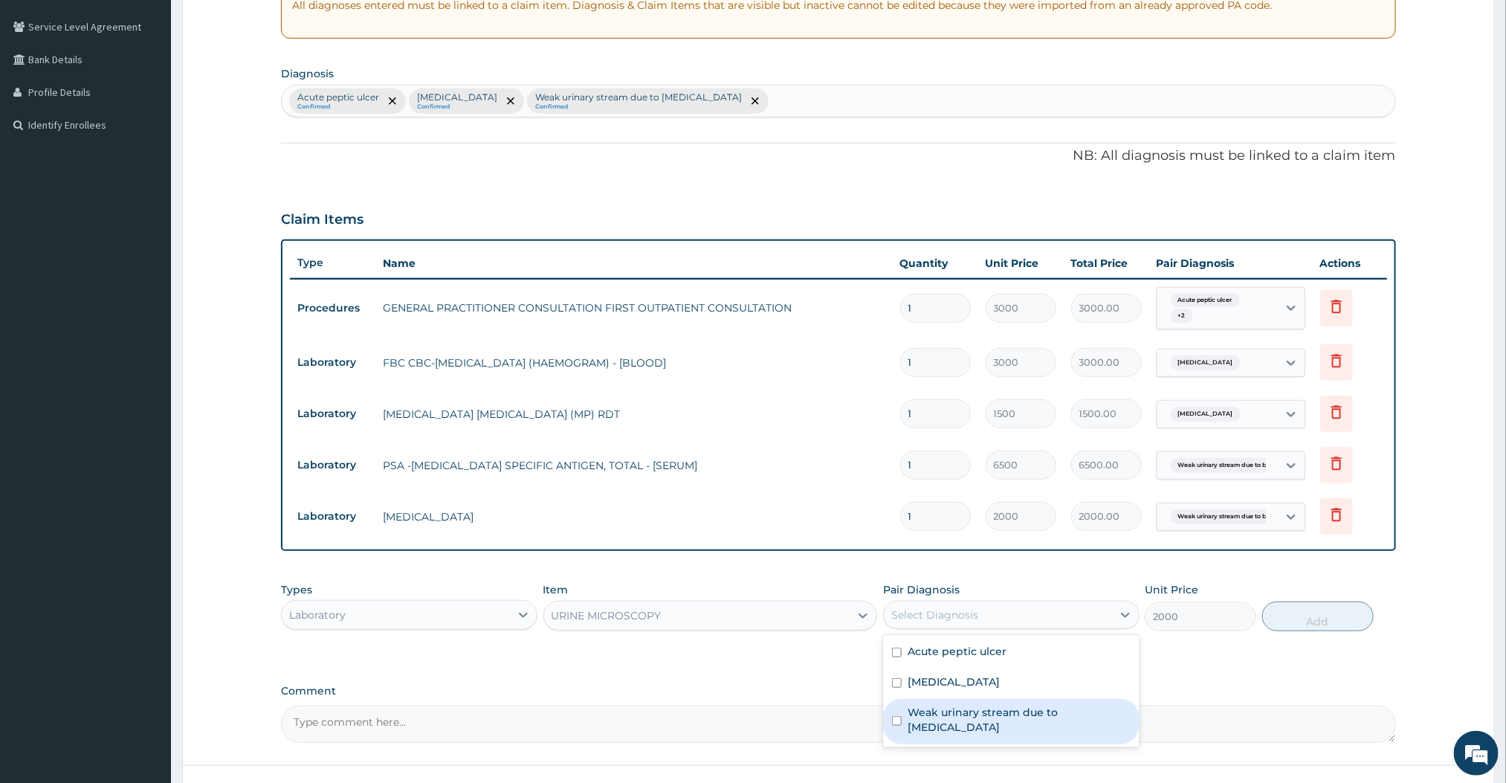
click at [959, 723] on label "Weak urinary stream due to benign prostatic hypertrophy" at bounding box center [1019, 720] width 223 height 30
checkbox input "true"
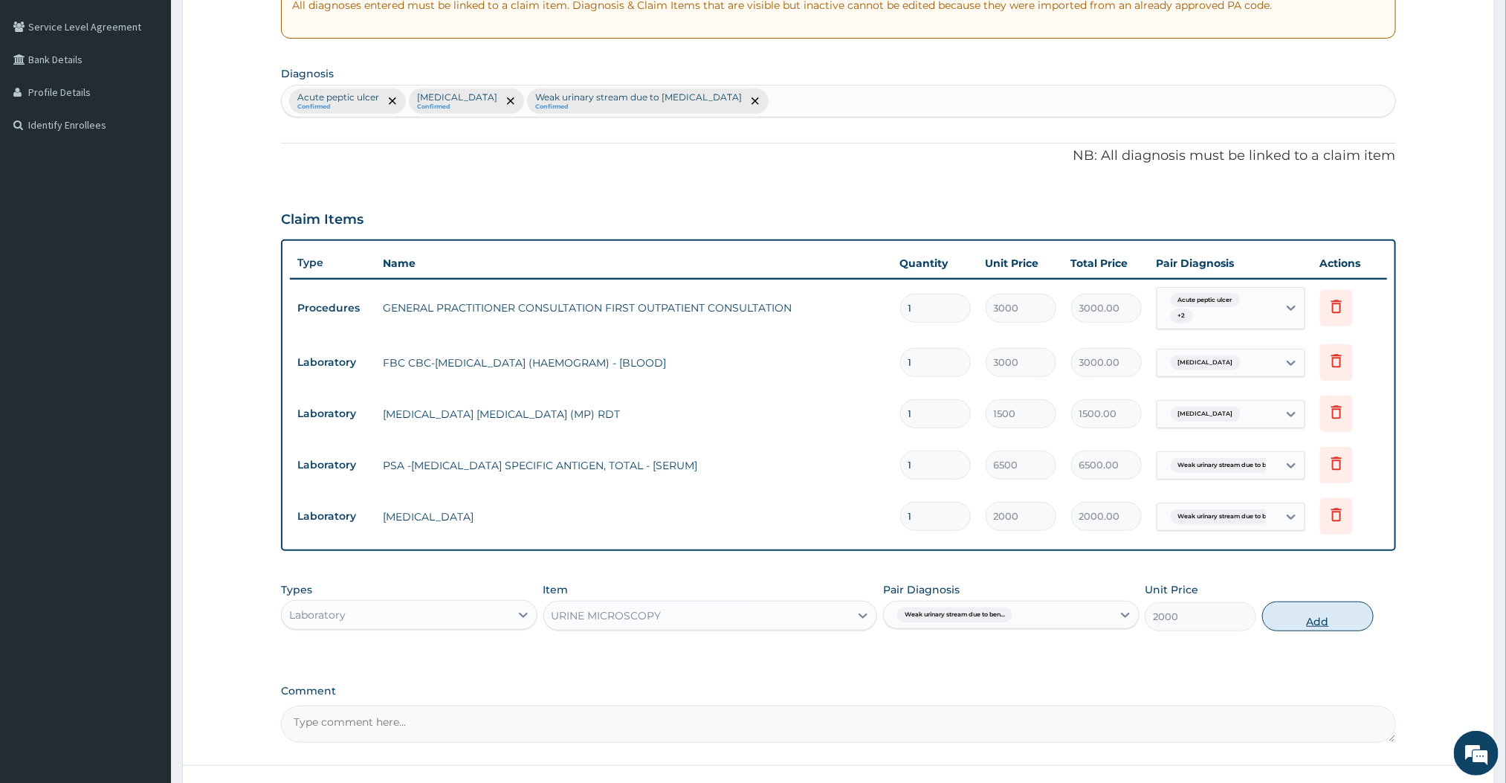
click at [1309, 618] on button "Add" at bounding box center [1318, 616] width 112 height 30
type input "0"
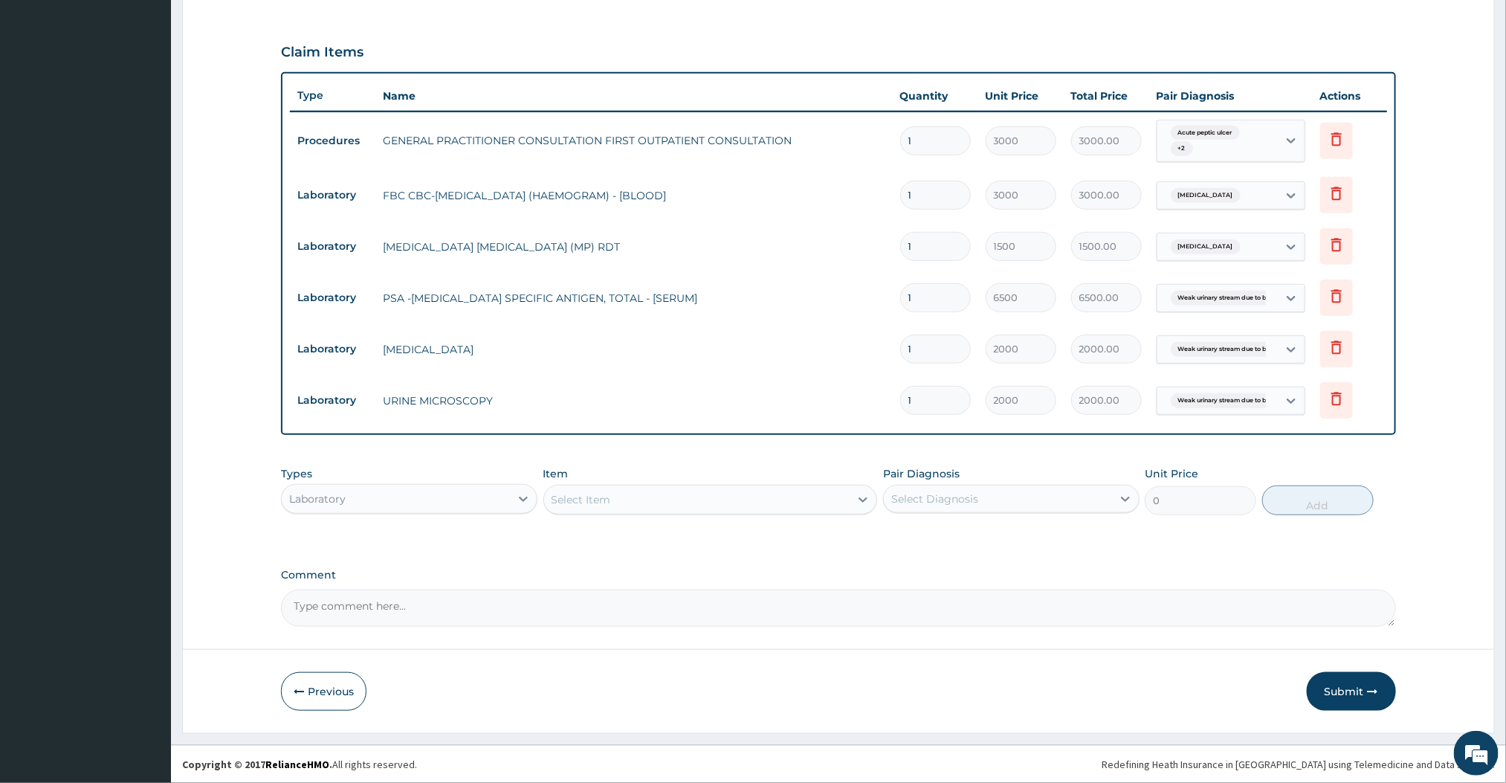
scroll to position [468, 0]
click at [798, 503] on div "Select Item" at bounding box center [697, 500] width 306 height 24
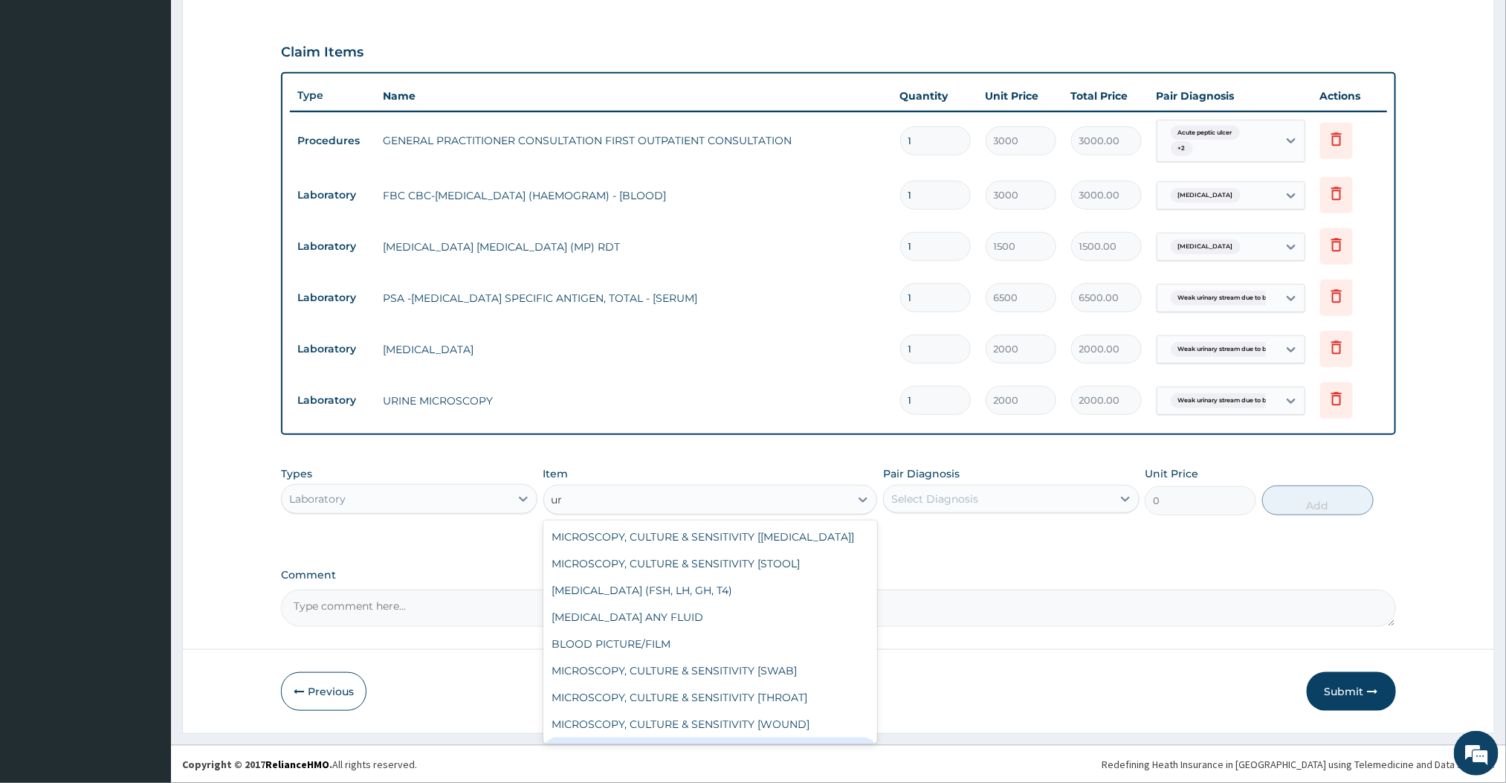
type input "u"
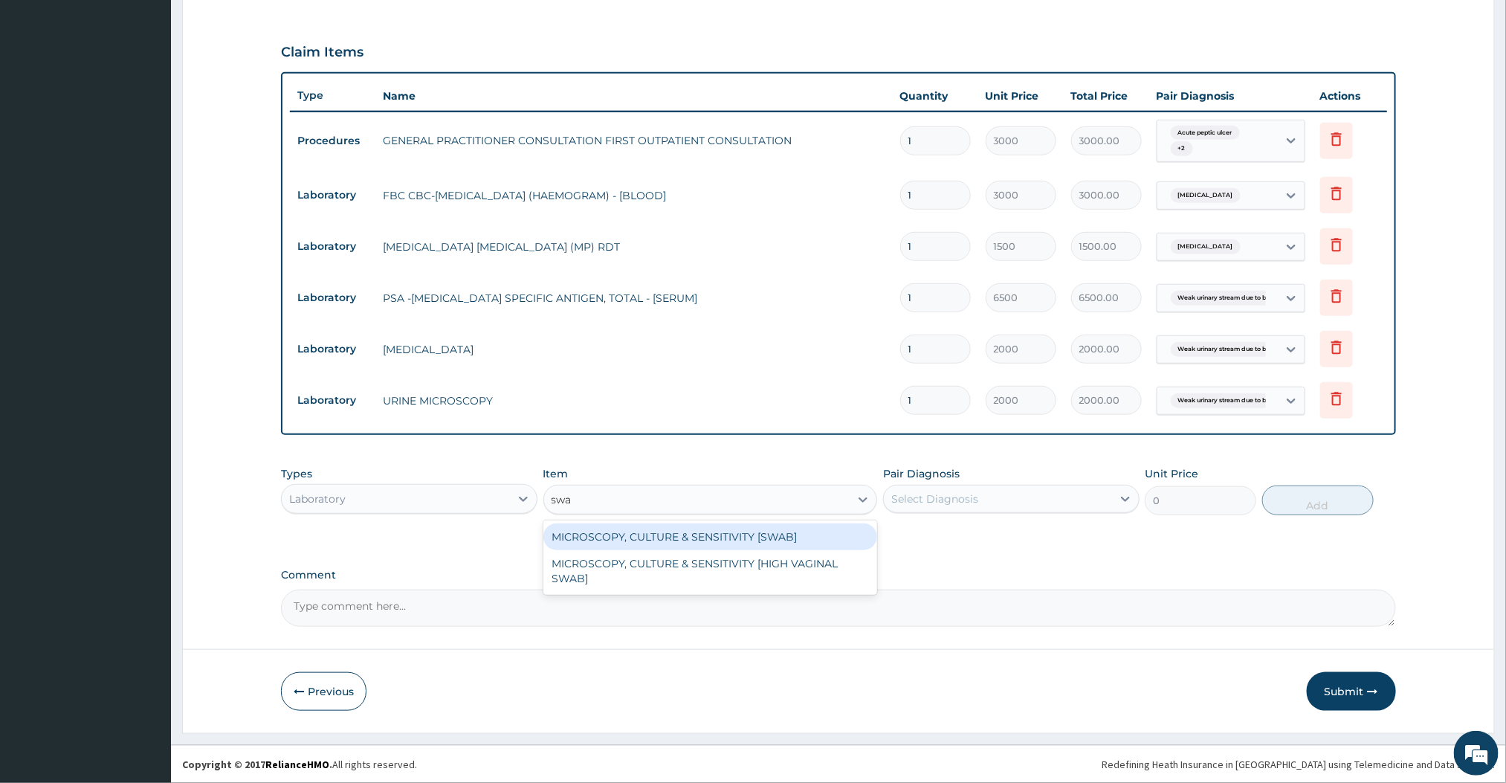
type input "swab"
click at [674, 542] on div "MICROSCOPY, CULTURE & SENSITIVITY [SWAB]" at bounding box center [710, 536] width 335 height 27
type input "3500"
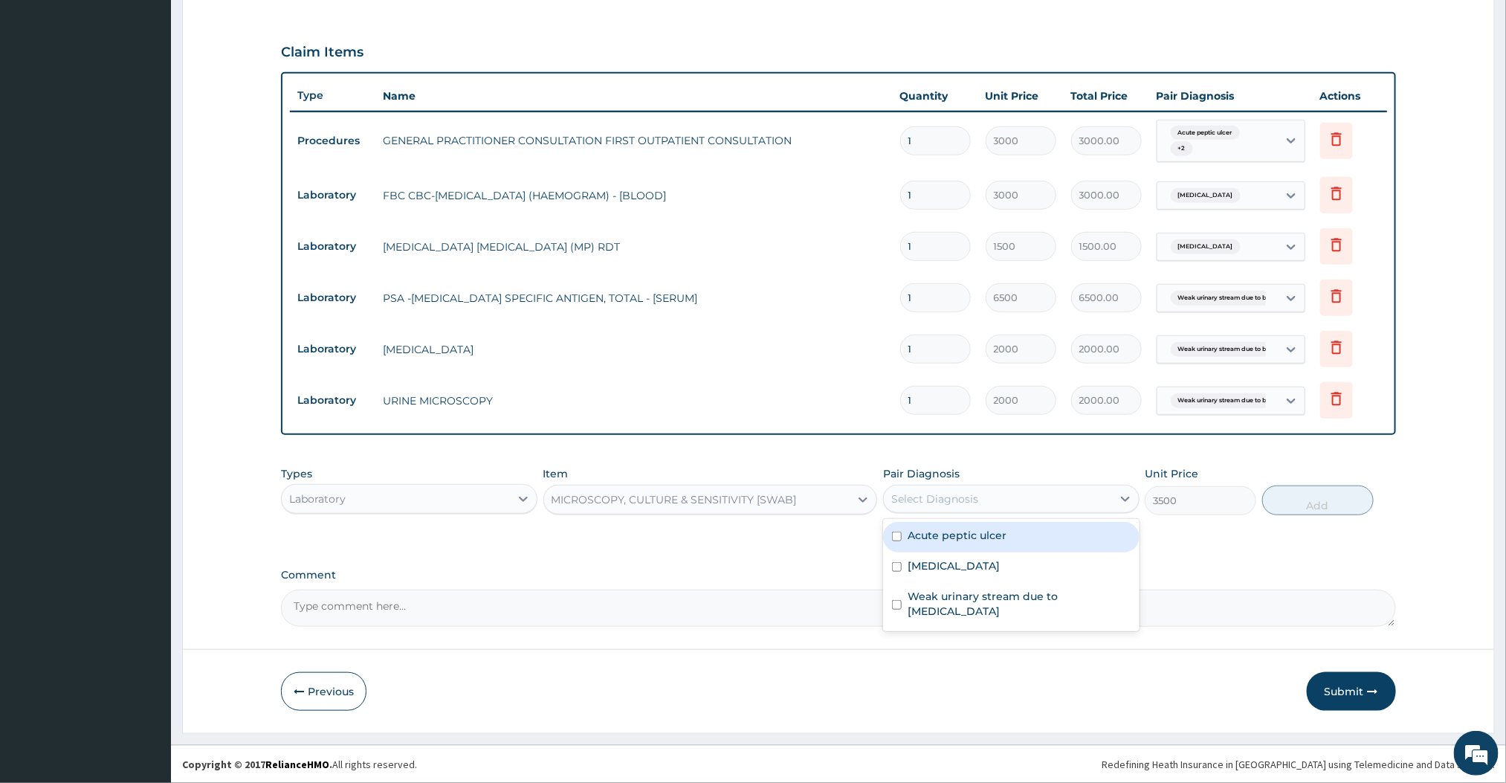
click at [973, 504] on div "Select Diagnosis" at bounding box center [934, 498] width 87 height 15
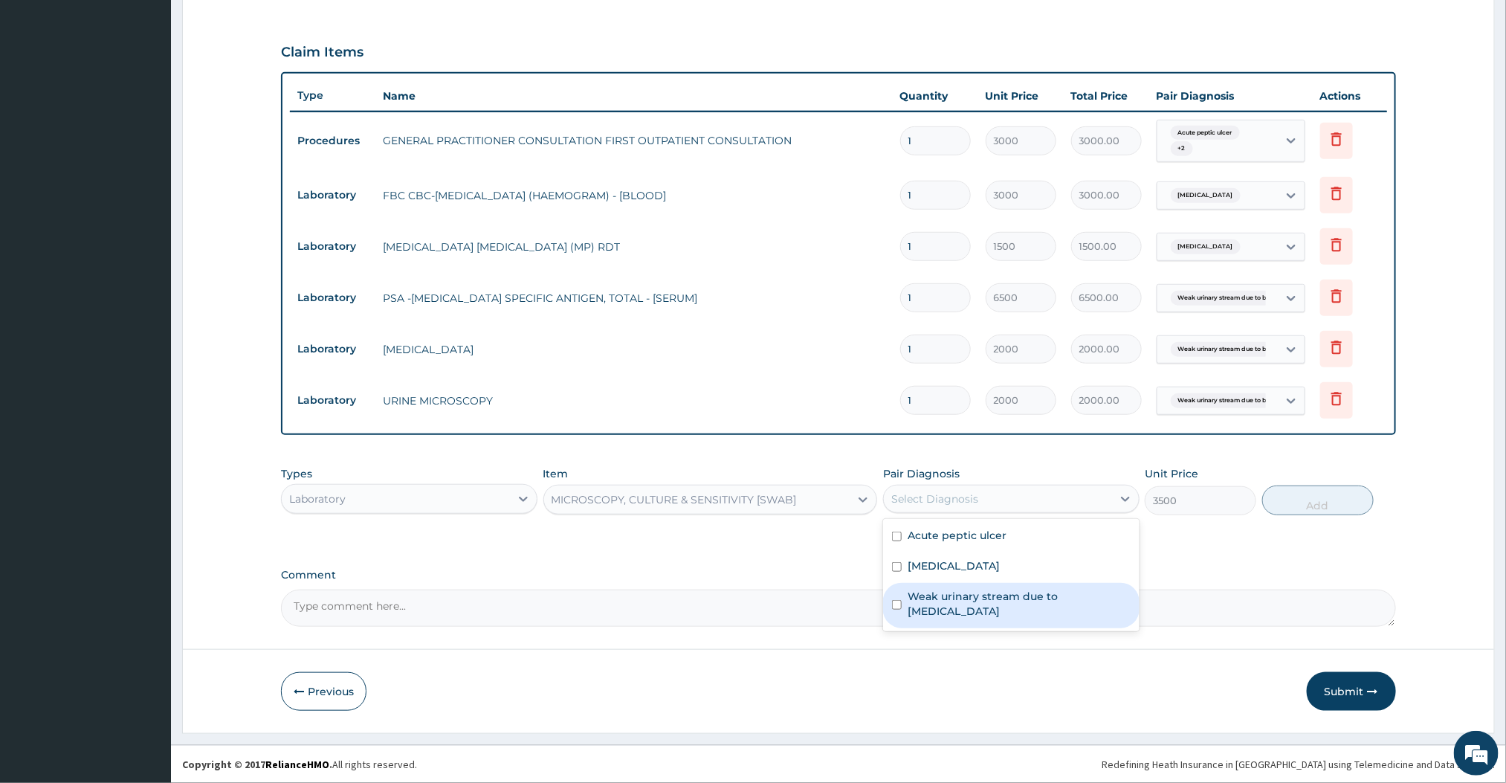
click at [921, 589] on label "Weak urinary stream due to benign prostatic hypertrophy" at bounding box center [1019, 604] width 223 height 30
checkbox input "true"
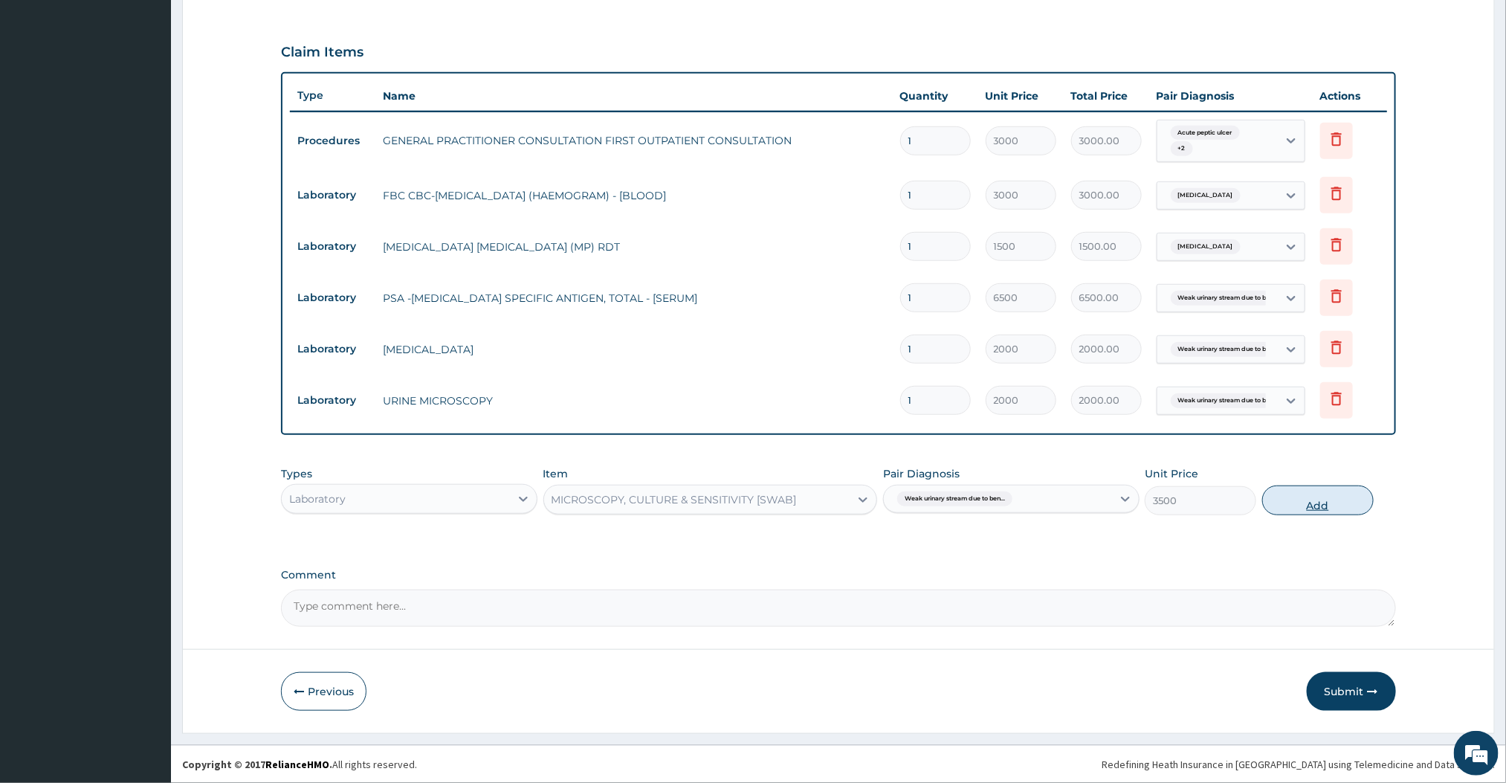
click at [1331, 498] on button "Add" at bounding box center [1318, 500] width 112 height 30
type input "0"
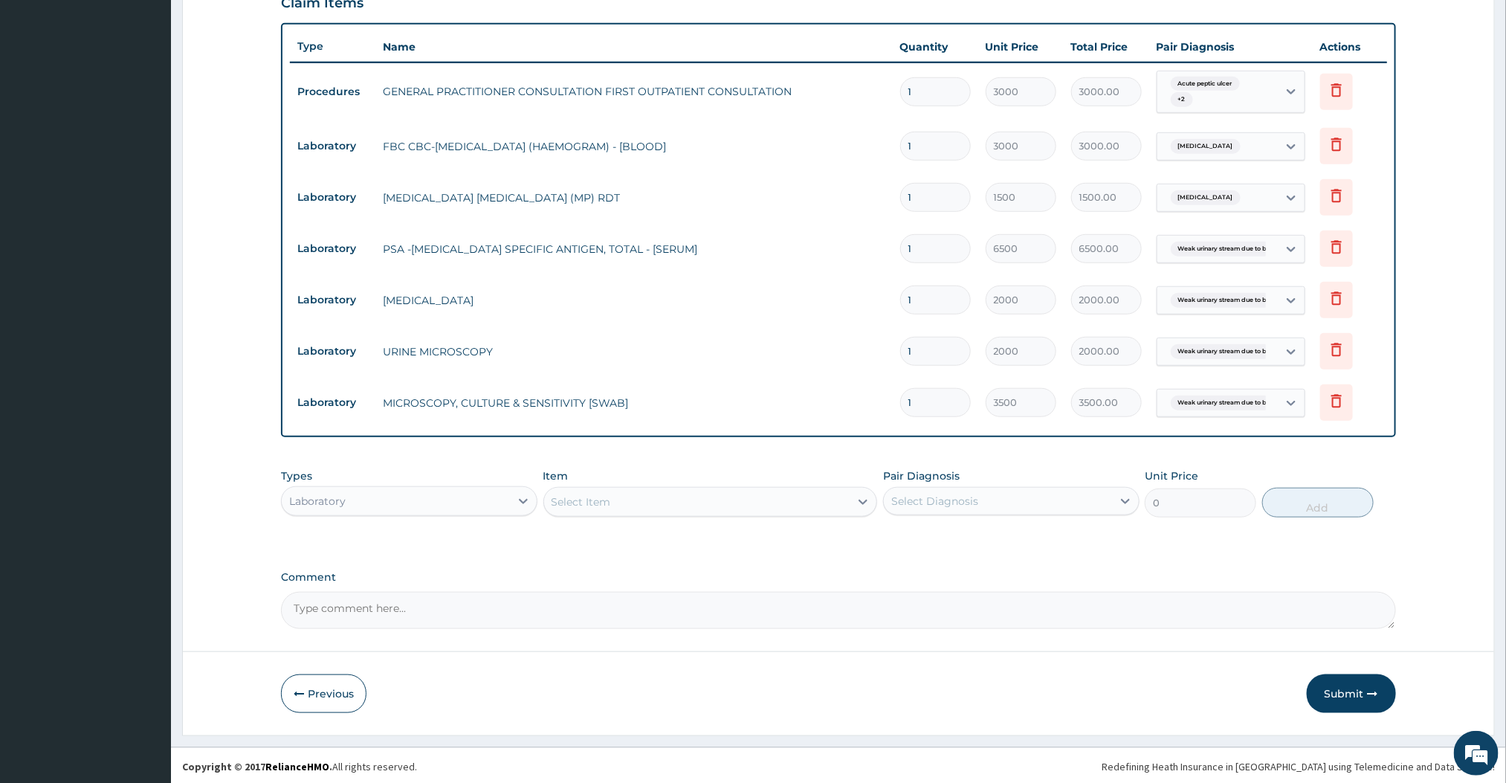
scroll to position [520, 0]
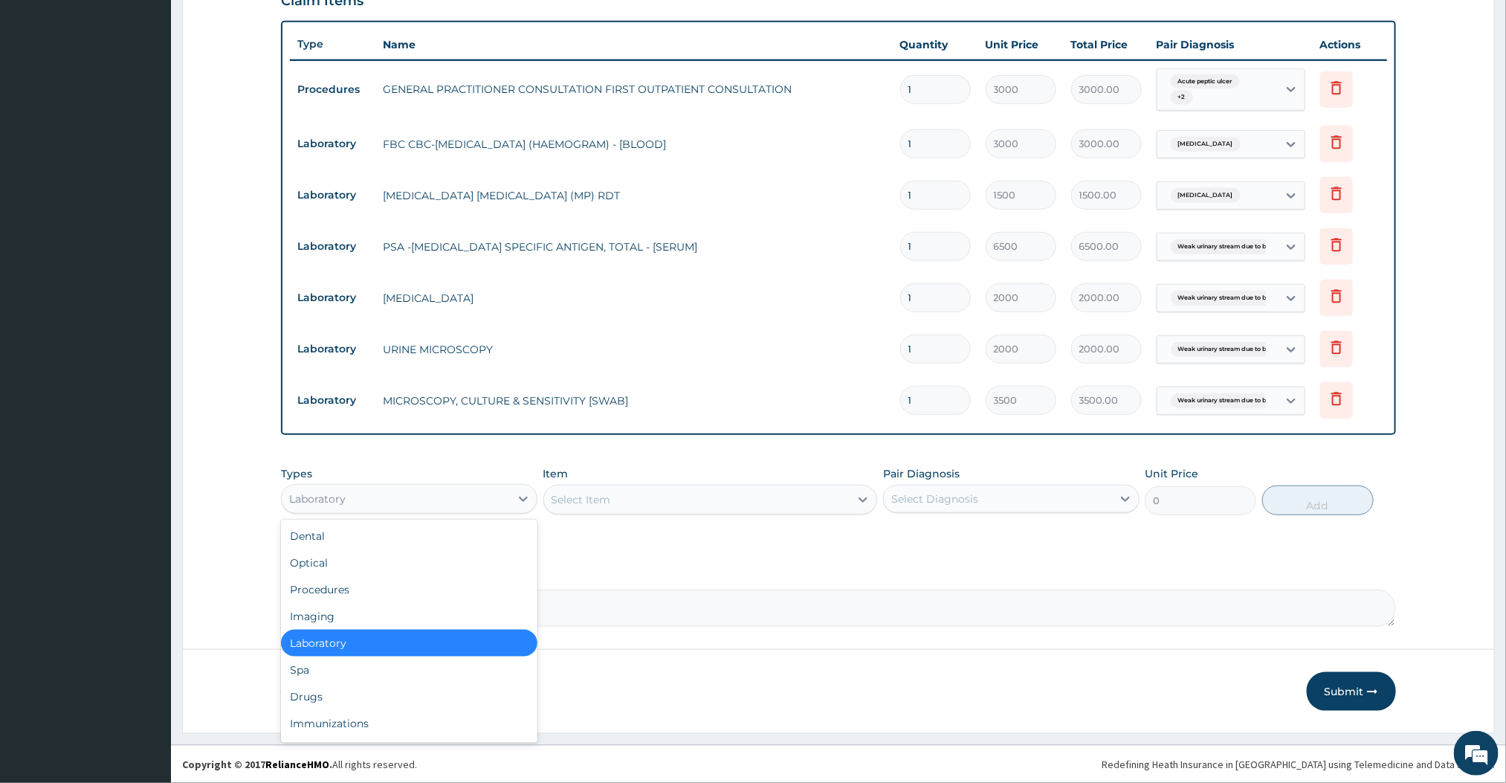
click at [503, 489] on div "Laboratory" at bounding box center [396, 499] width 228 height 24
click at [306, 687] on div "Drugs" at bounding box center [409, 696] width 256 height 27
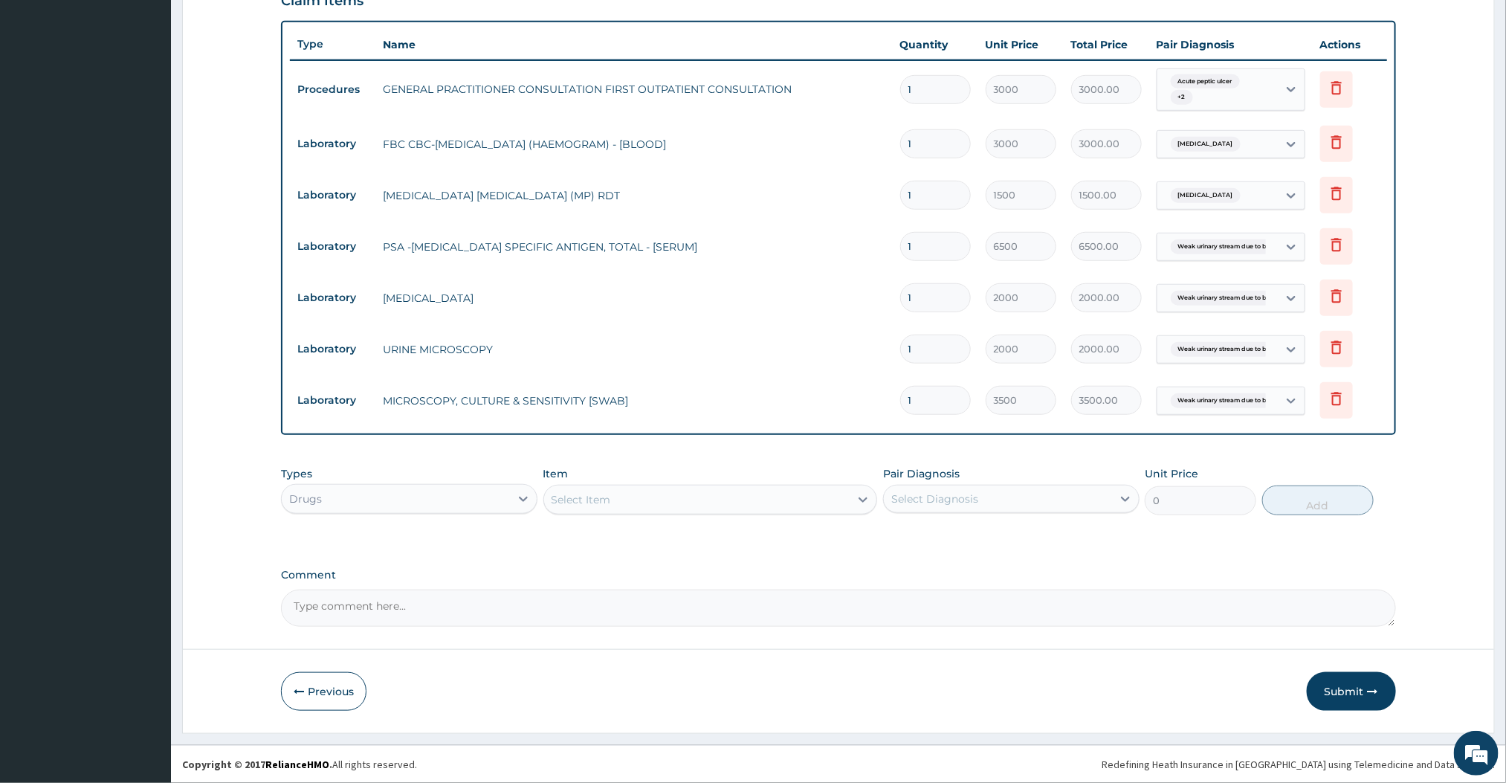
click at [841, 504] on div "Select Item" at bounding box center [697, 500] width 306 height 24
type input "a"
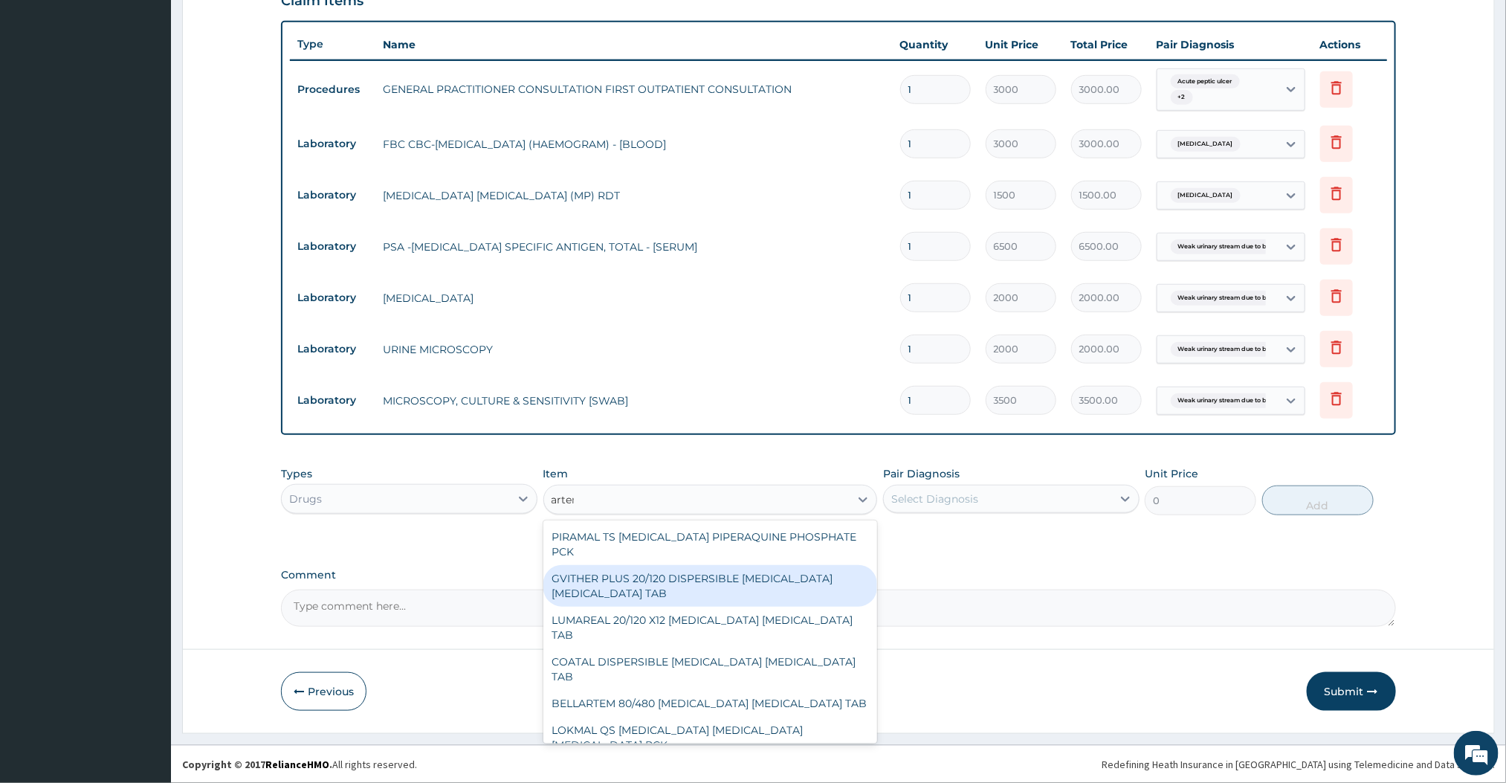
type input "arteme"
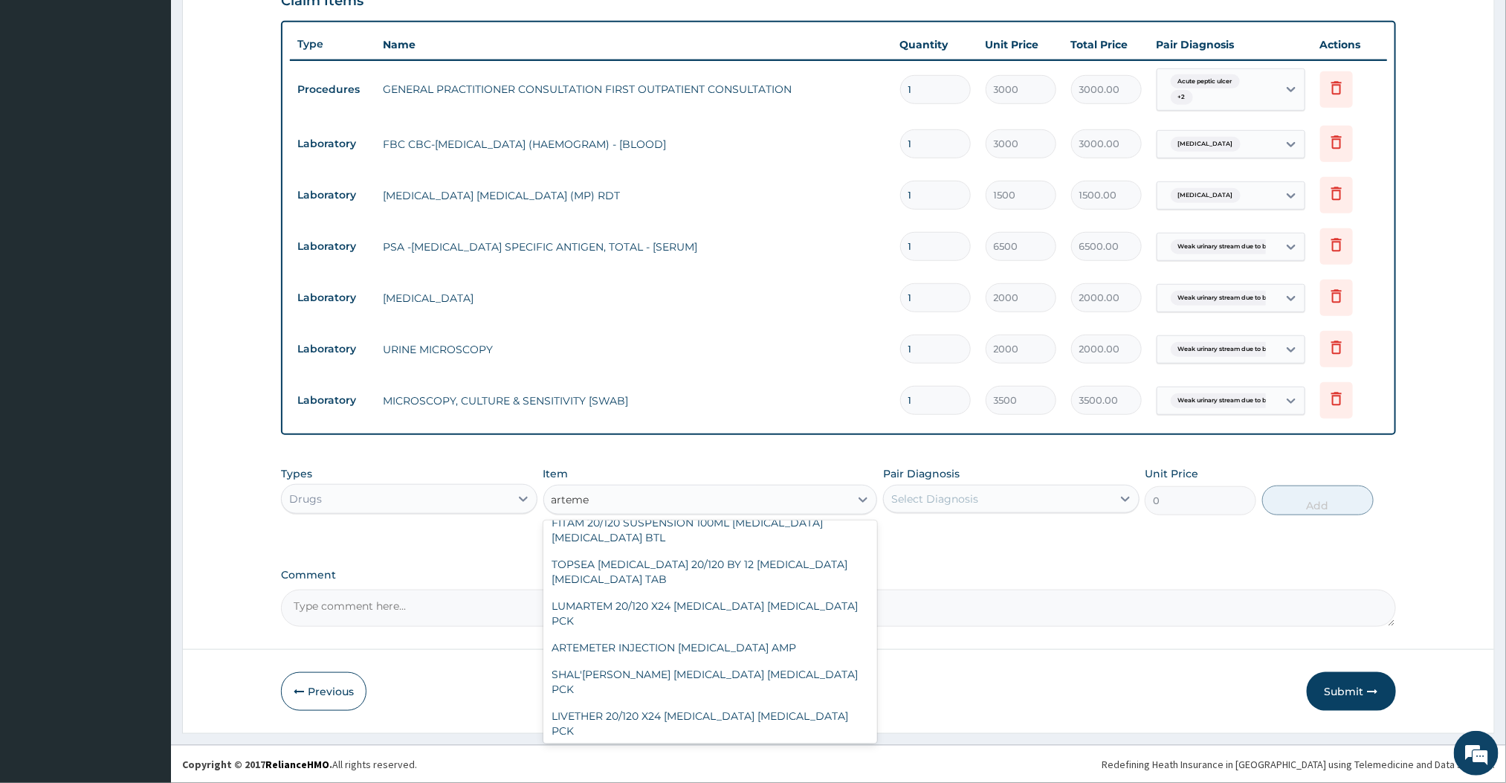
scroll to position [759, 0]
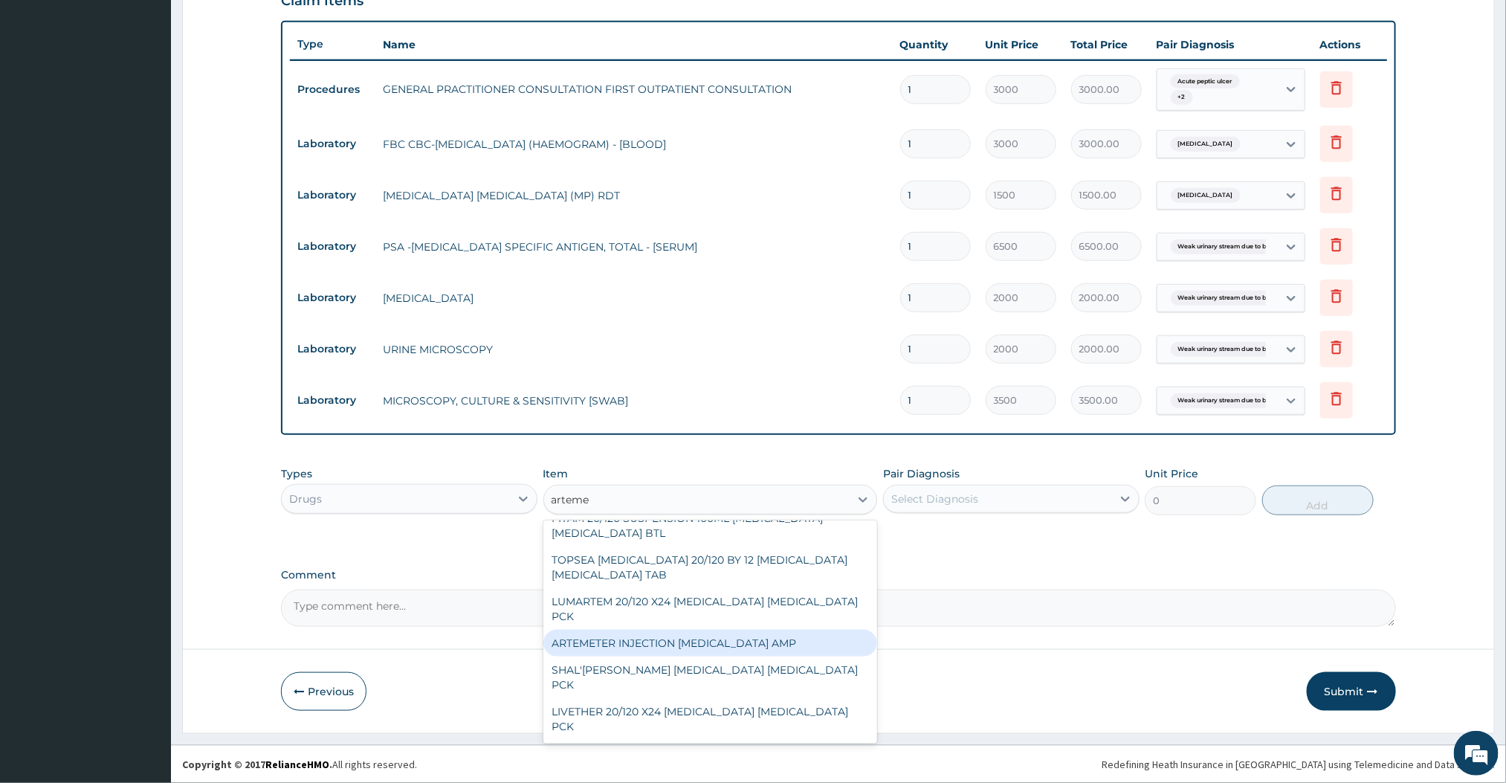
click at [711, 630] on div "ARTEMETER INJECTION [MEDICAL_DATA] AMP" at bounding box center [710, 643] width 335 height 27
type input "360"
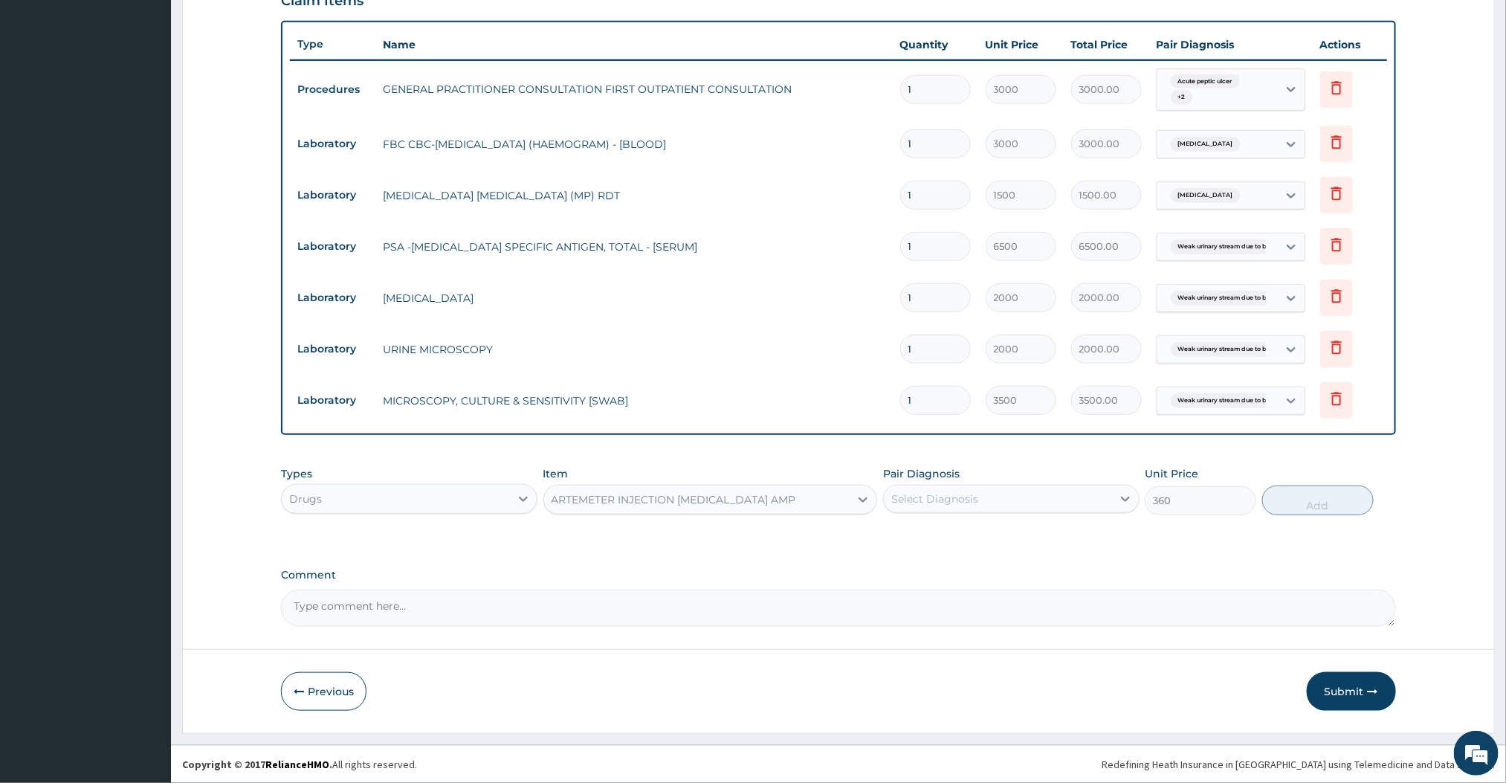
click at [984, 498] on div "Select Diagnosis" at bounding box center [998, 499] width 228 height 24
click at [915, 576] on div "[MEDICAL_DATA]" at bounding box center [1011, 567] width 256 height 30
checkbox input "true"
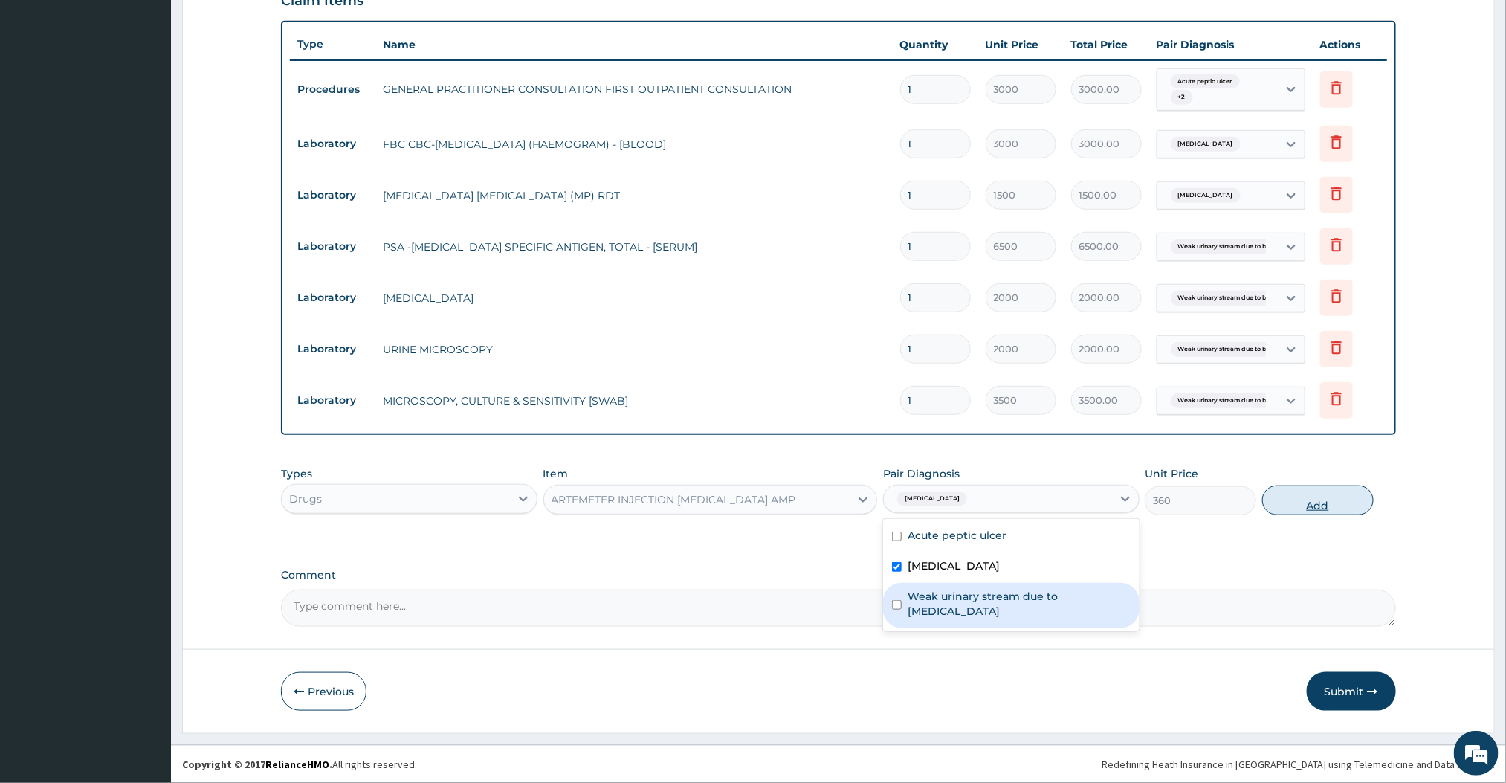
click at [1296, 509] on button "Add" at bounding box center [1318, 500] width 112 height 30
type input "0"
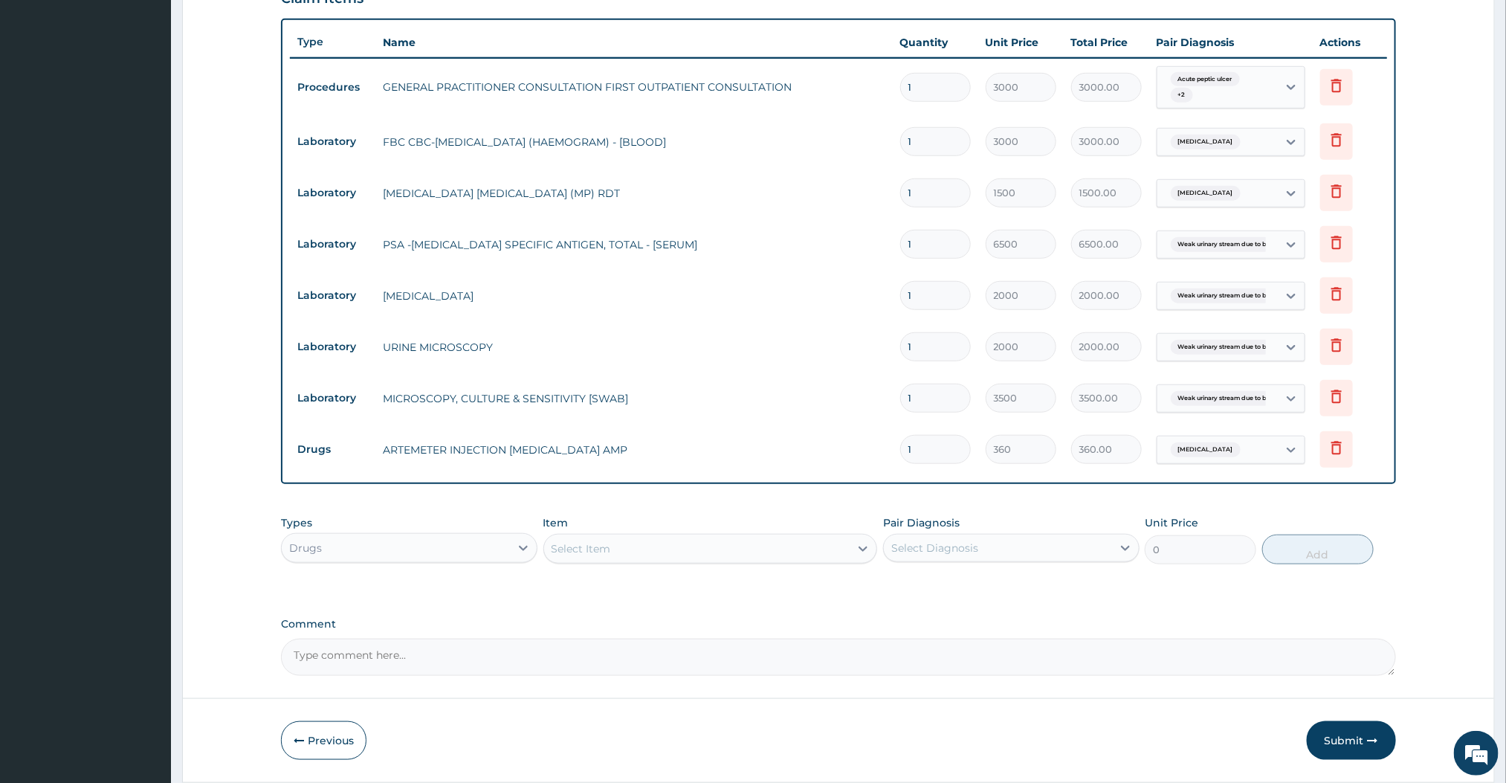
type input "0.00"
type input "2"
type input "720.00"
type input "2"
click at [1249, 518] on div "Unit Price 0" at bounding box center [1201, 539] width 112 height 49
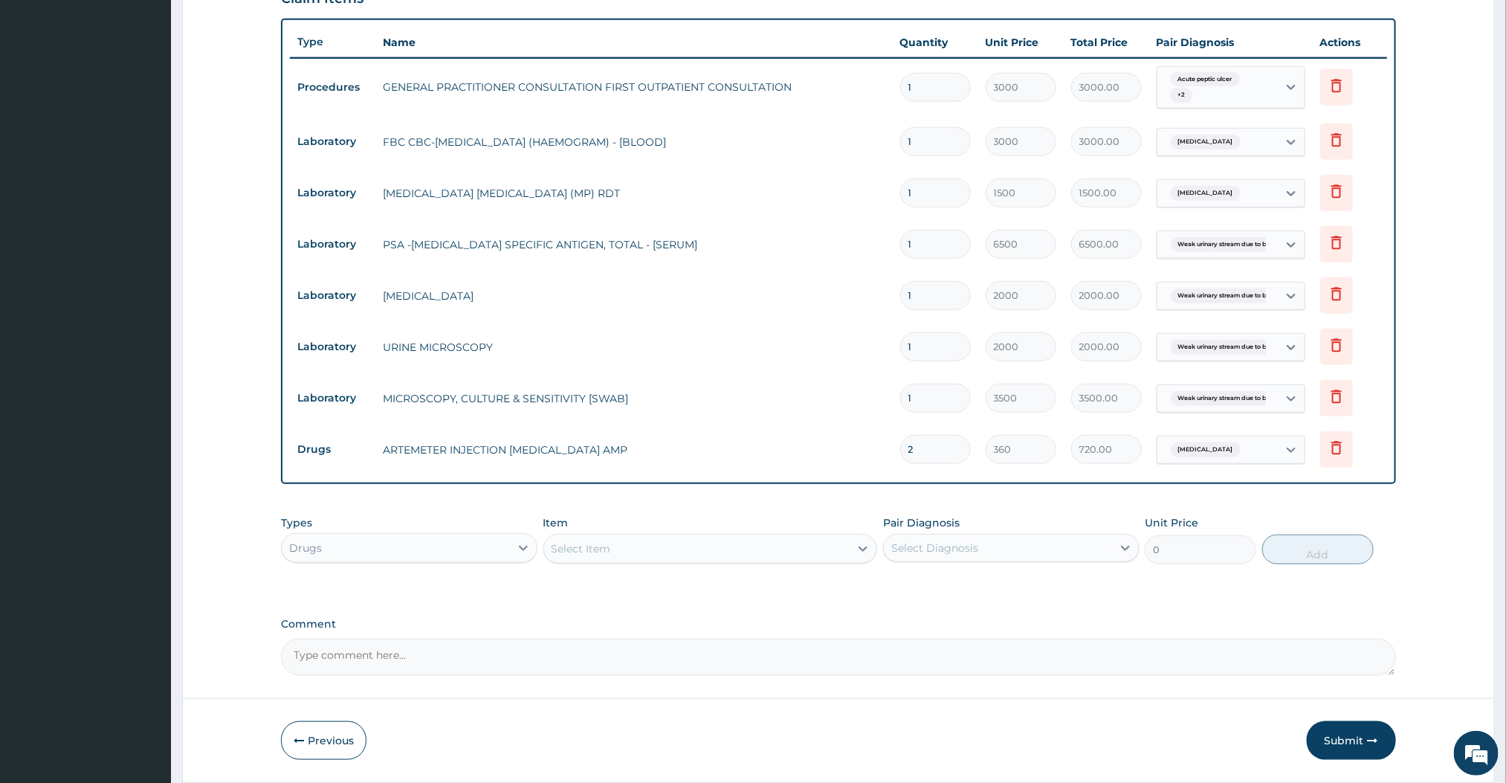
click at [839, 555] on div "Select Item" at bounding box center [697, 549] width 306 height 24
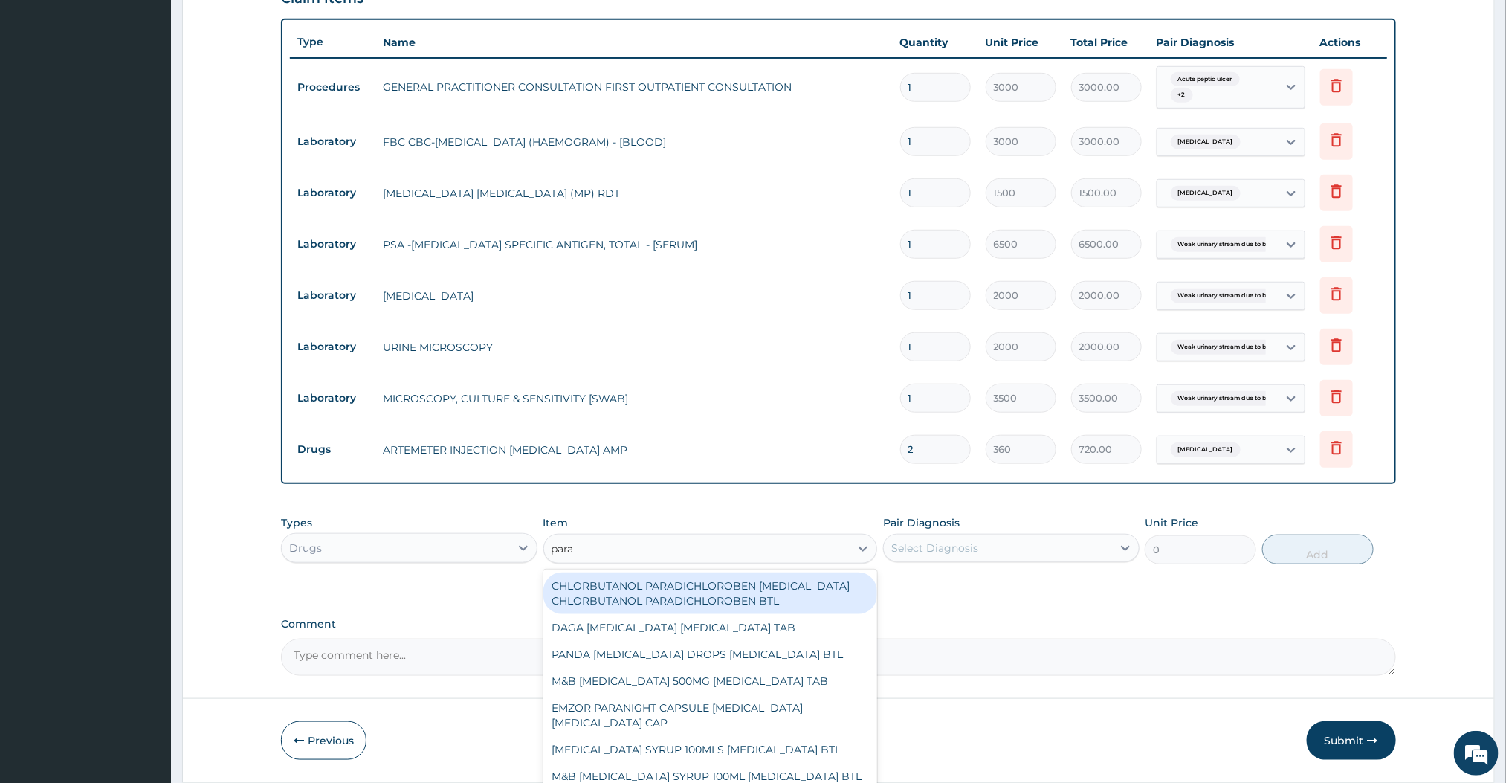
type input "[MEDICAL_DATA]"
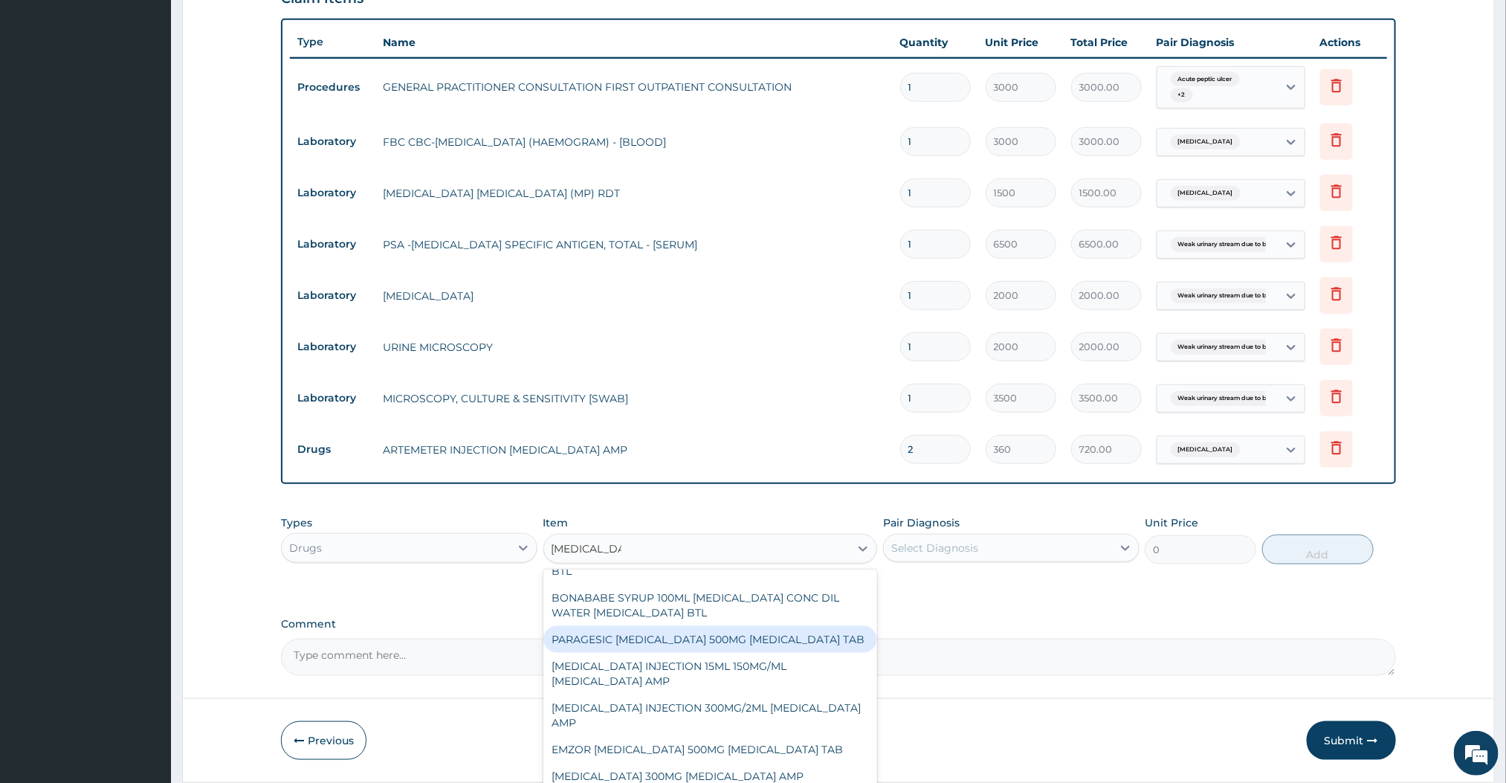
scroll to position [386, 0]
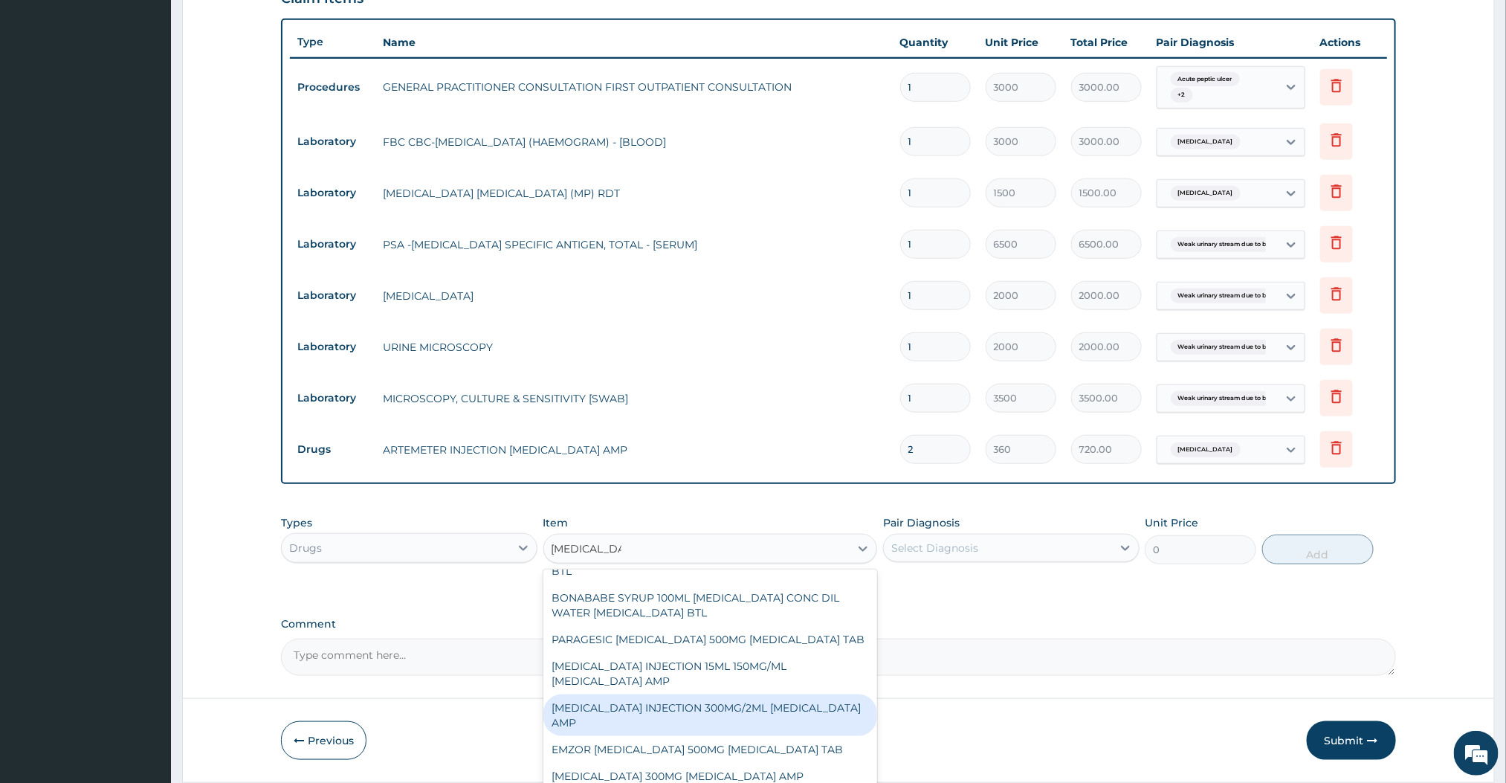
click at [652, 701] on div "PARACETAMOL INJECTION 300MG/2ML ACETAMINOPHEN AMP" at bounding box center [710, 715] width 335 height 42
type input "180"
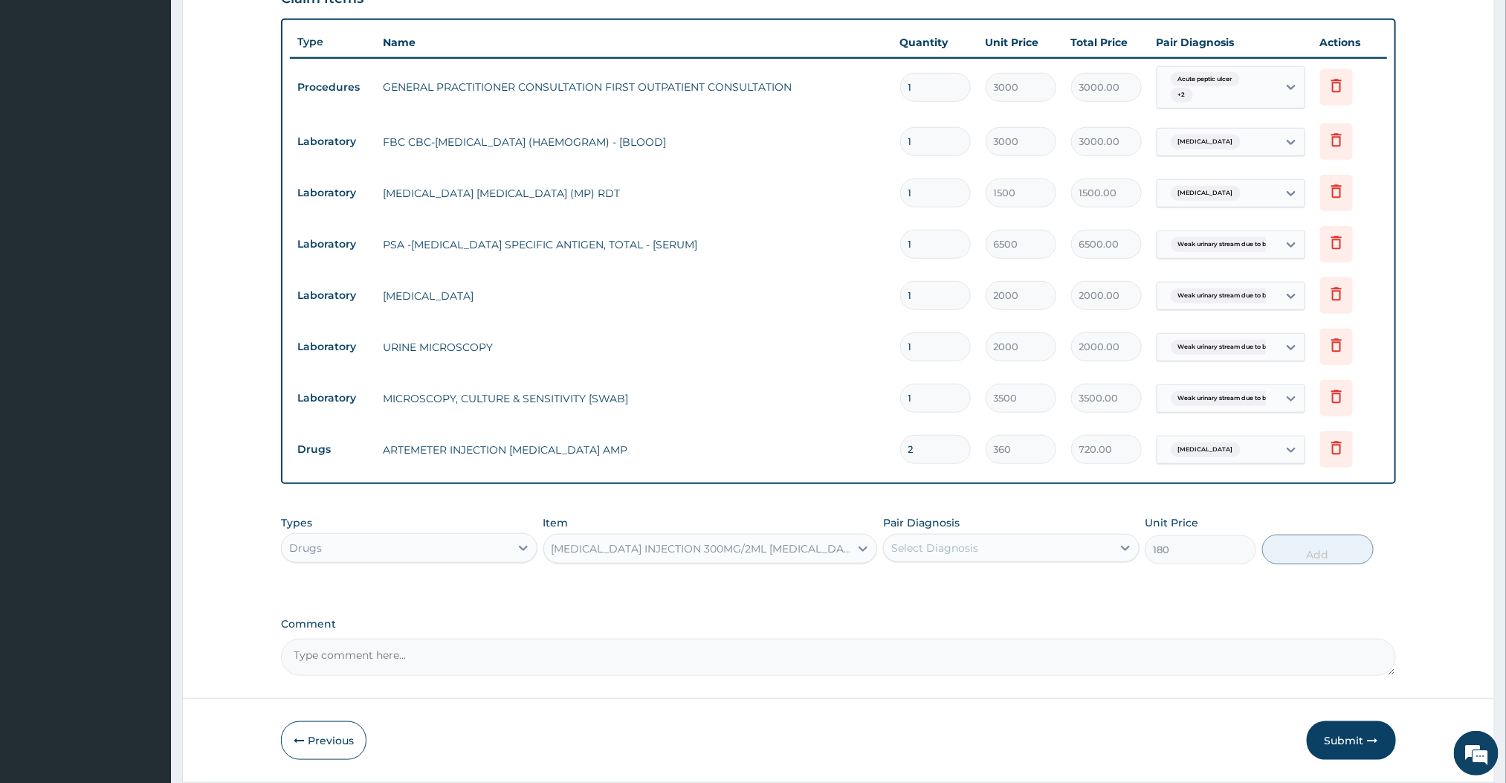
click at [1010, 545] on div "Select Diagnosis" at bounding box center [998, 548] width 228 height 24
click at [917, 627] on div "Malaria" at bounding box center [1011, 616] width 256 height 30
checkbox input "true"
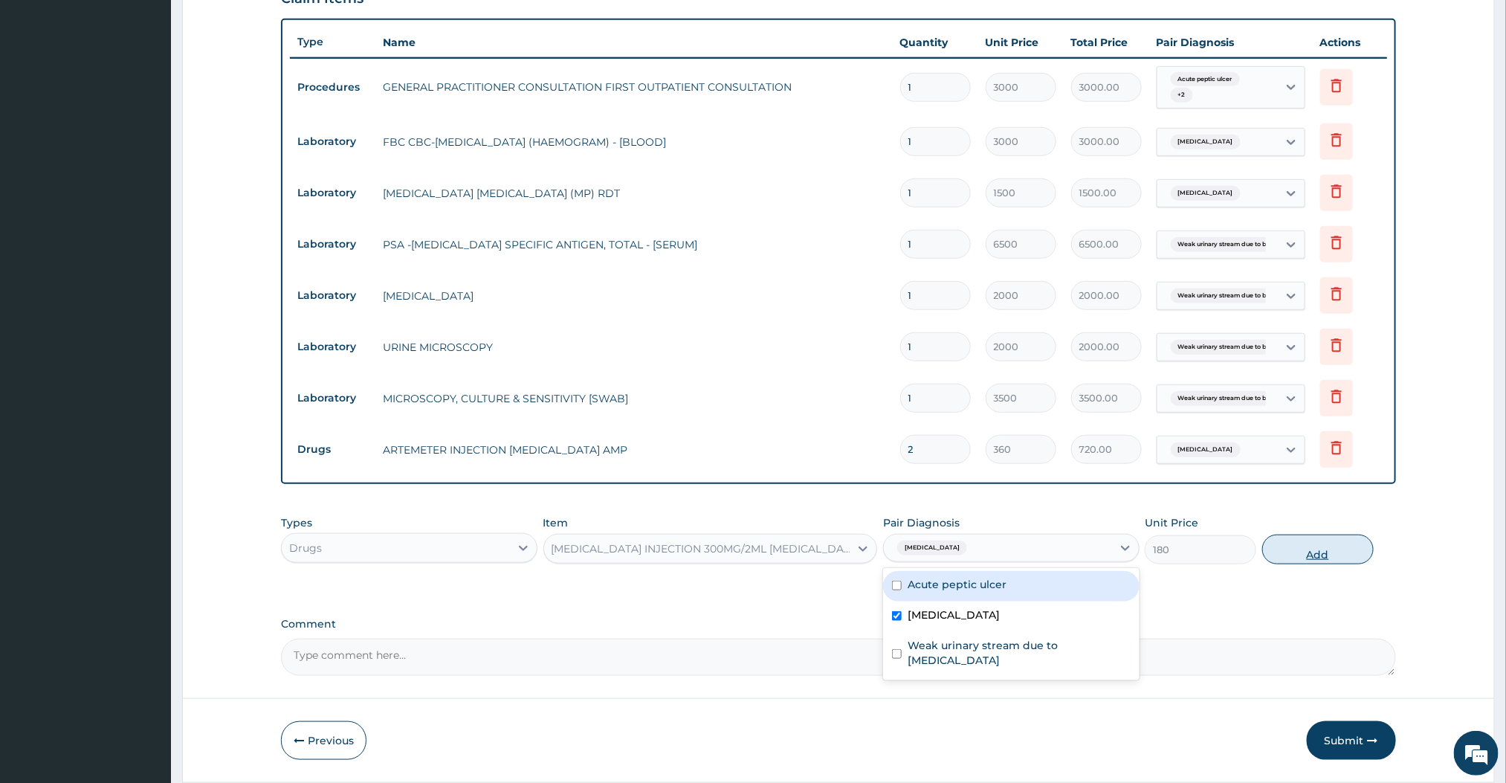
click at [1281, 554] on button "Add" at bounding box center [1318, 549] width 112 height 30
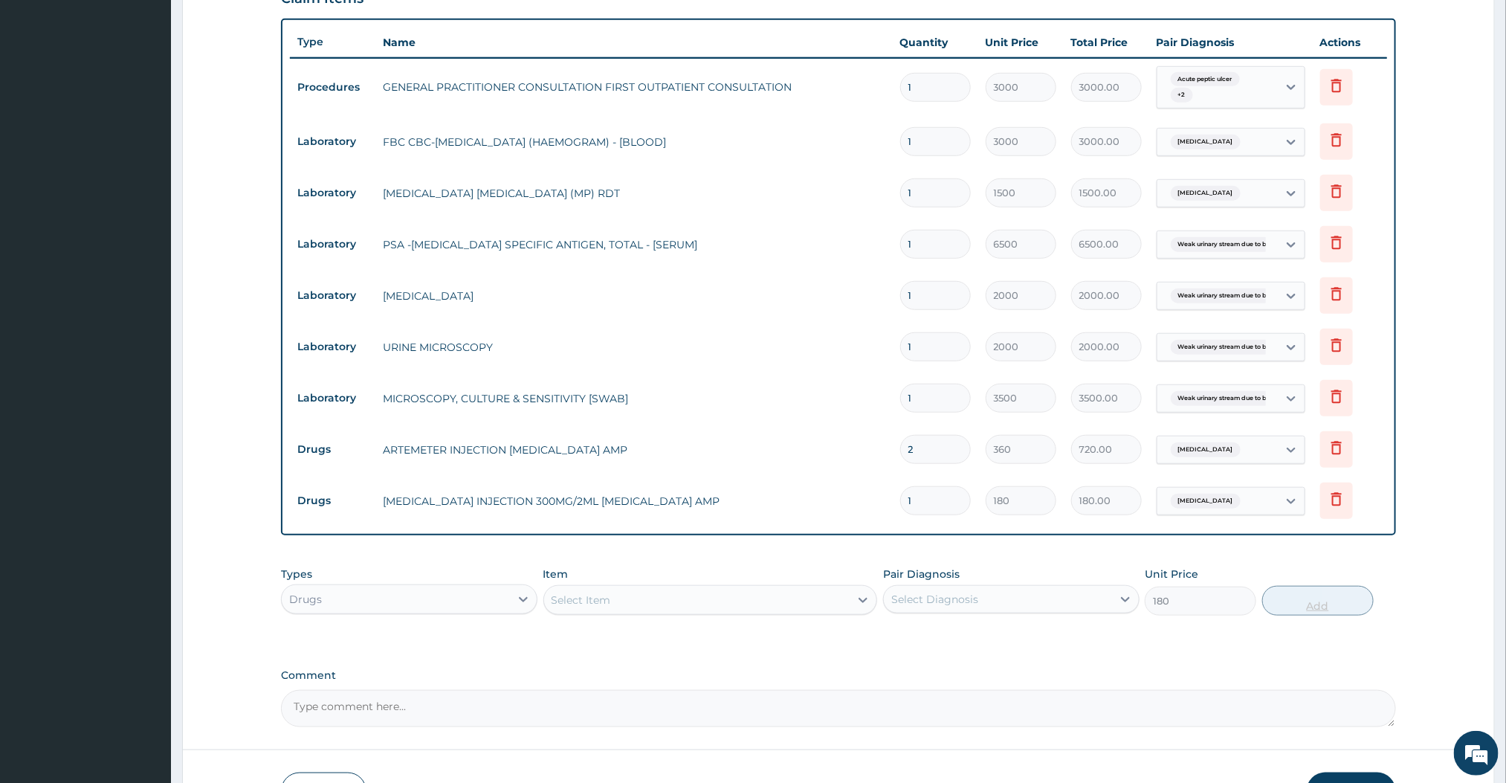
type input "0"
click at [950, 498] on input "1" at bounding box center [935, 500] width 71 height 29
type input "0.00"
type input "3"
type input "540.00"
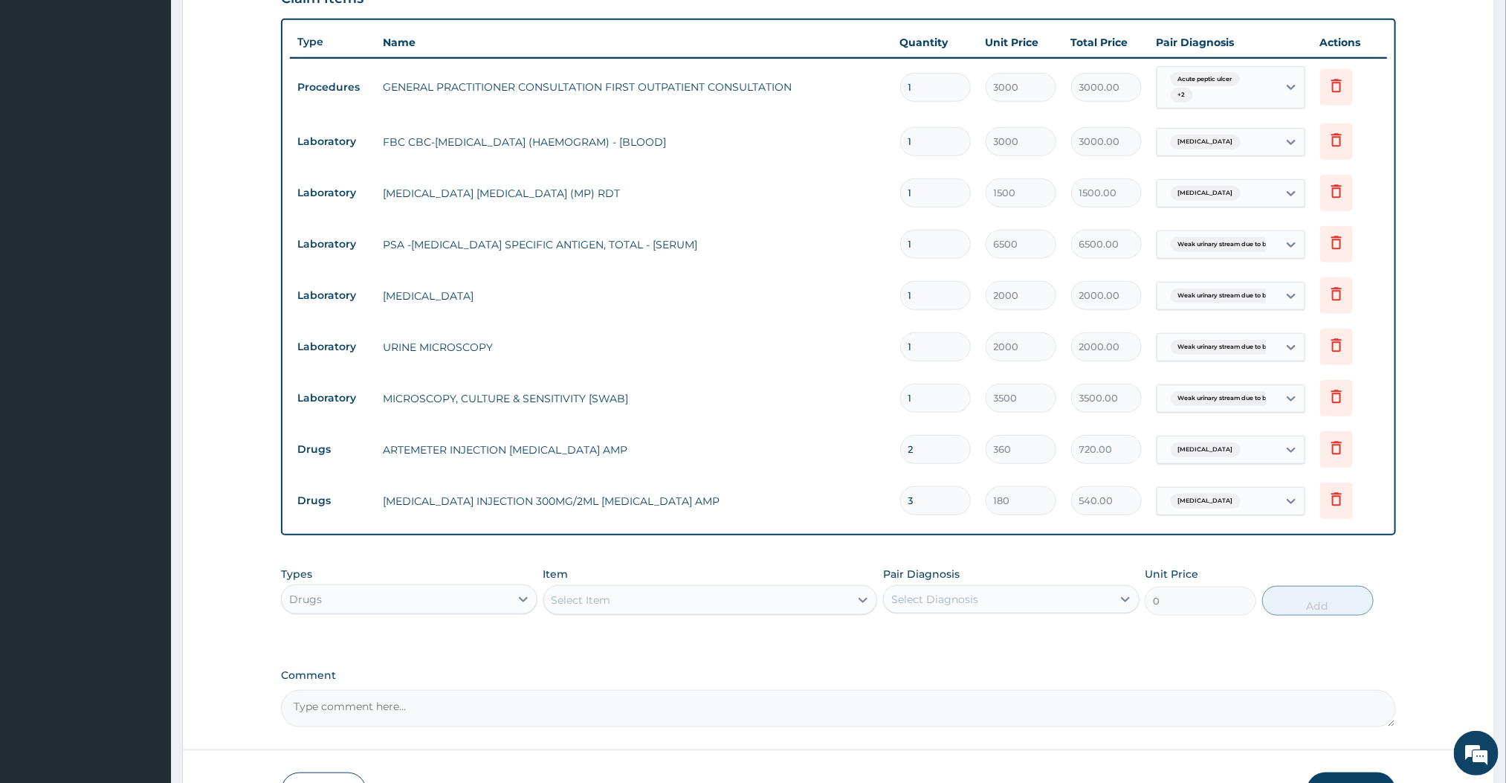
type input "3"
click at [970, 540] on div "PA Code / Prescription Code Enter Code(Secondary Care Only) Encounter Date 15-0…" at bounding box center [838, 174] width 1114 height 1105
click at [776, 607] on div "Select Item" at bounding box center [697, 600] width 306 height 24
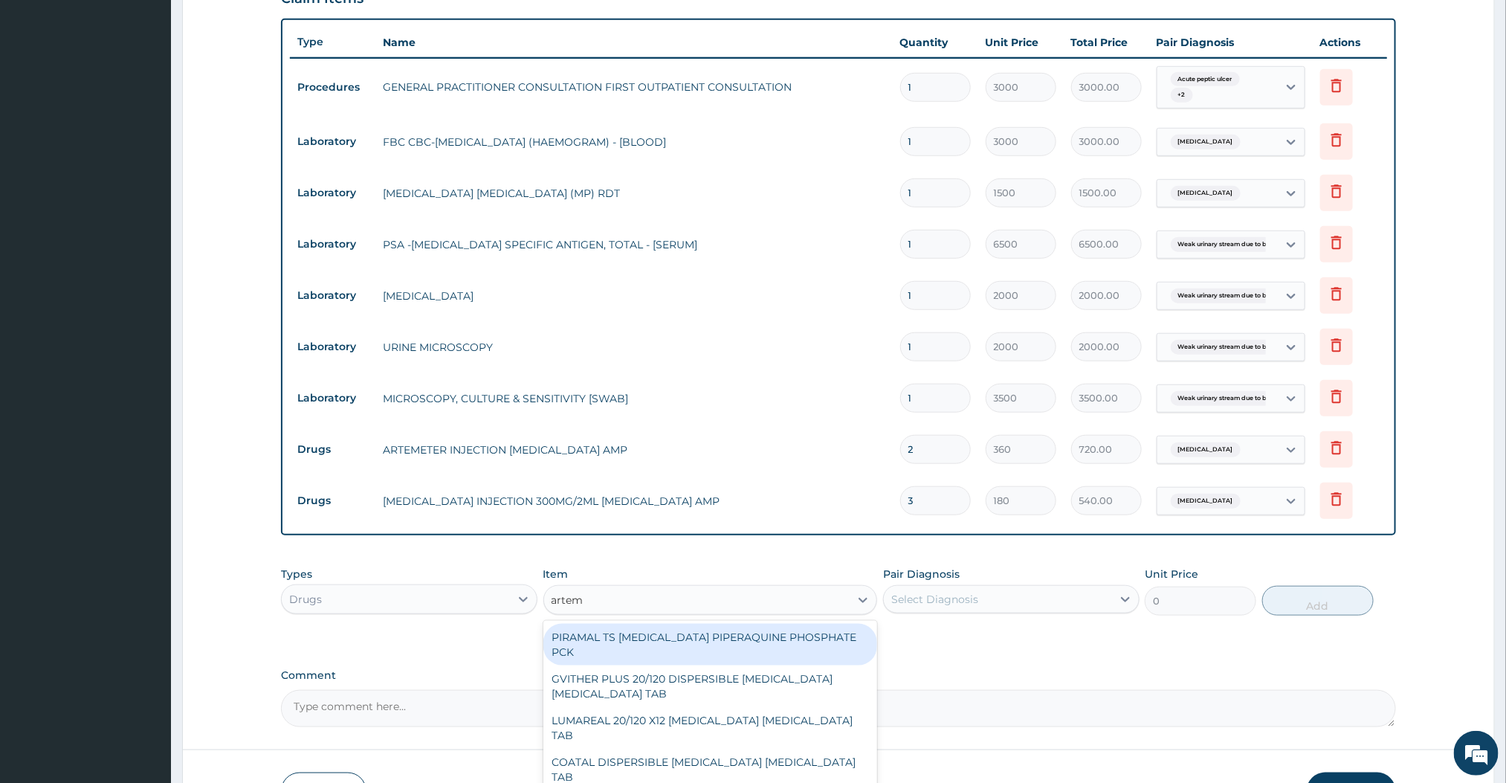
type input "arteme"
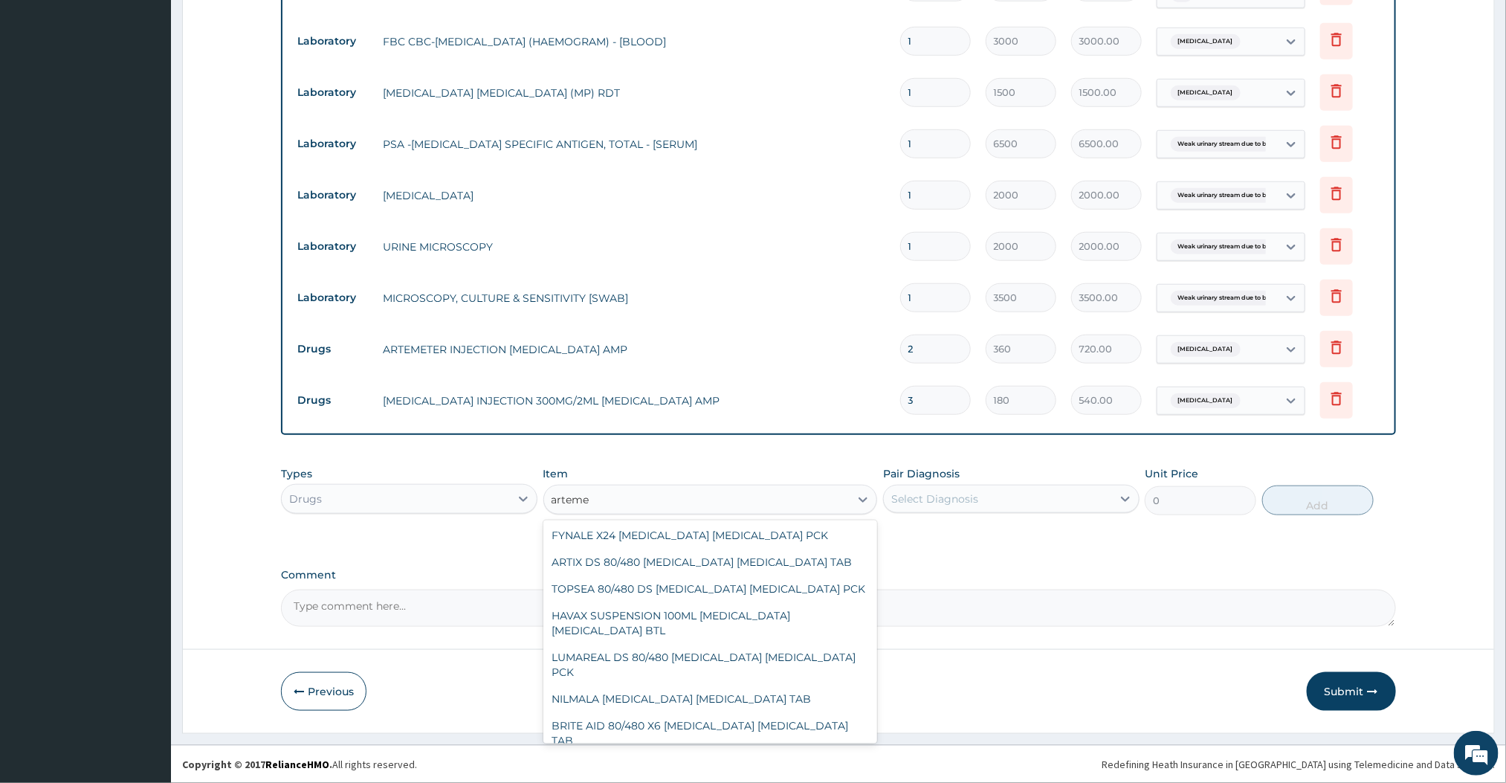
scroll to position [469, 0]
click at [620, 564] on div "ARTIX DS 80/480 ARTEMETHER LUMEFANTRINE TAB" at bounding box center [710, 561] width 335 height 27
type input "420"
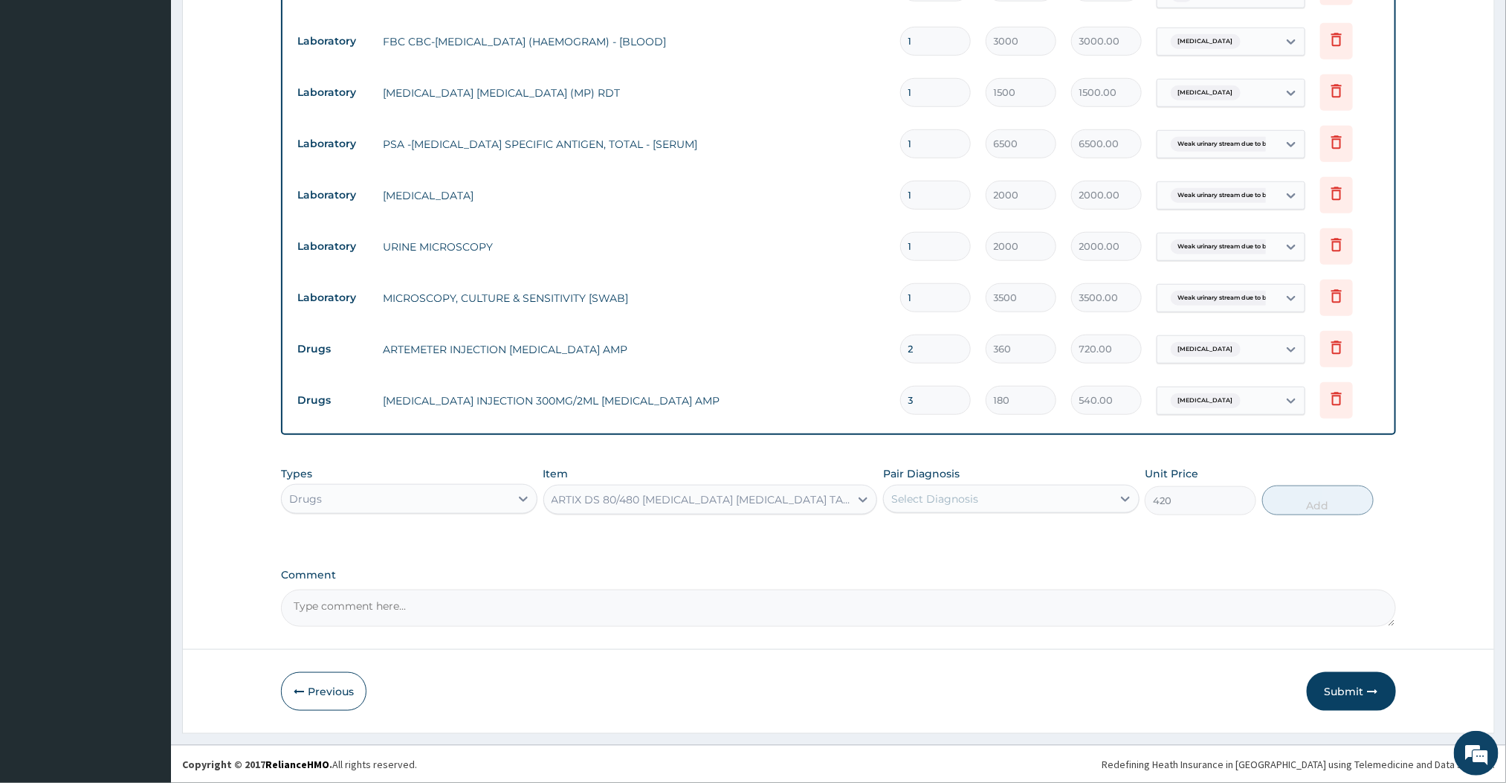
drag, startPoint x: 1021, startPoint y: 506, endPoint x: 981, endPoint y: 543, distance: 54.2
click at [981, 543] on div "Types Drugs Item ARTIX DS 80/480 ARTEMETHER LUMEFANTRINE TAB Pair Diagnosis Sel…" at bounding box center [838, 502] width 1114 height 86
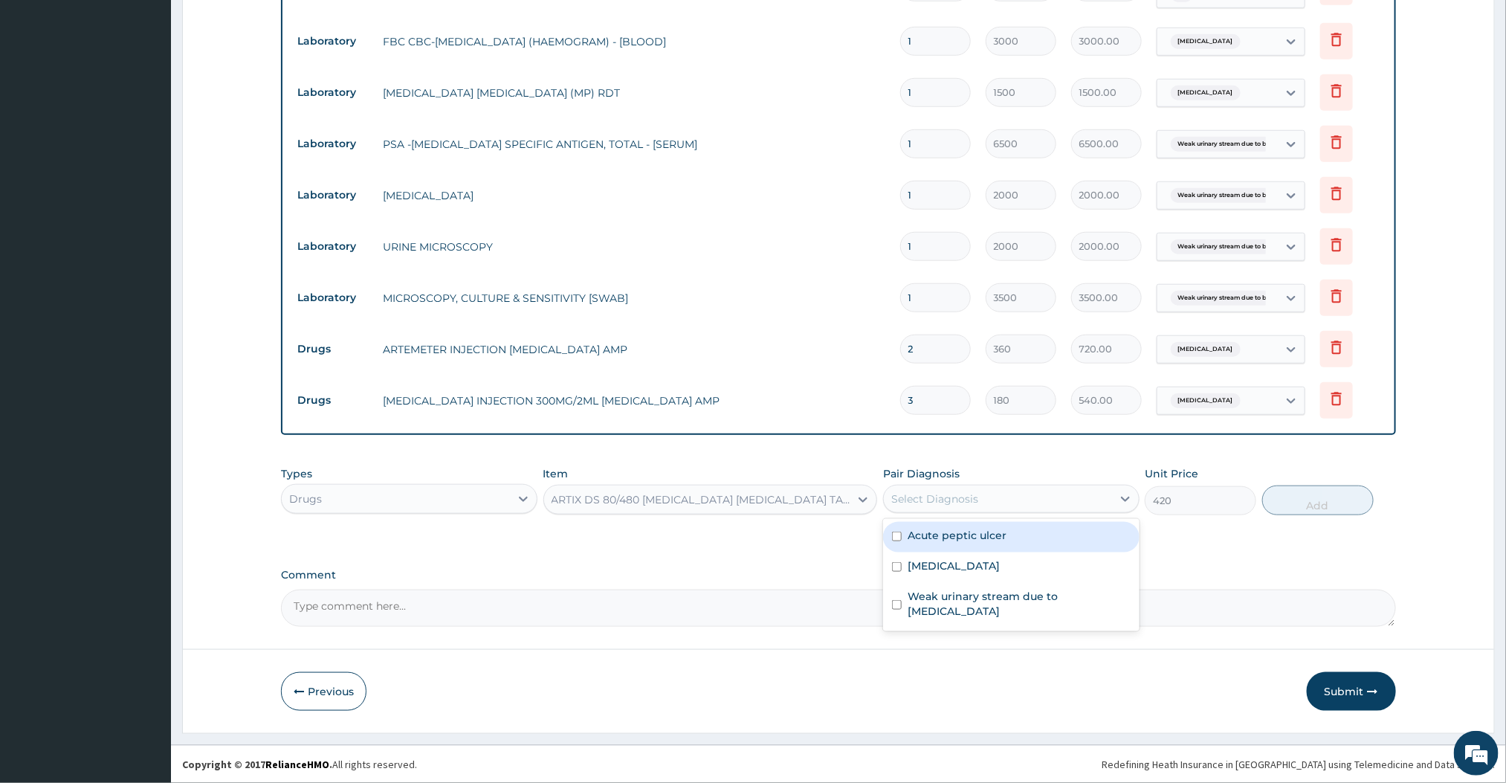
click at [977, 502] on div "Select Diagnosis" at bounding box center [934, 498] width 87 height 15
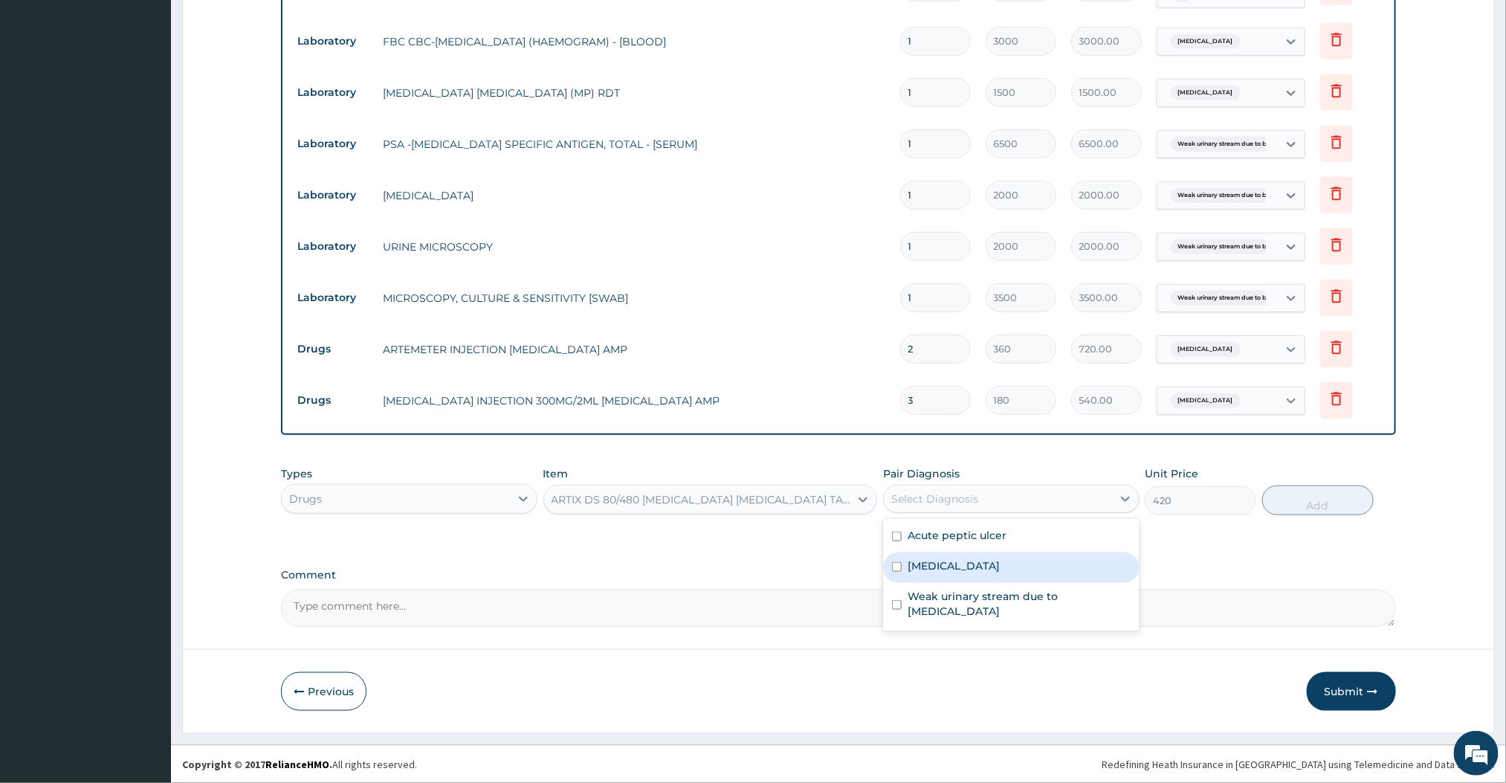
click at [946, 565] on label "Malaria" at bounding box center [954, 565] width 92 height 15
checkbox input "true"
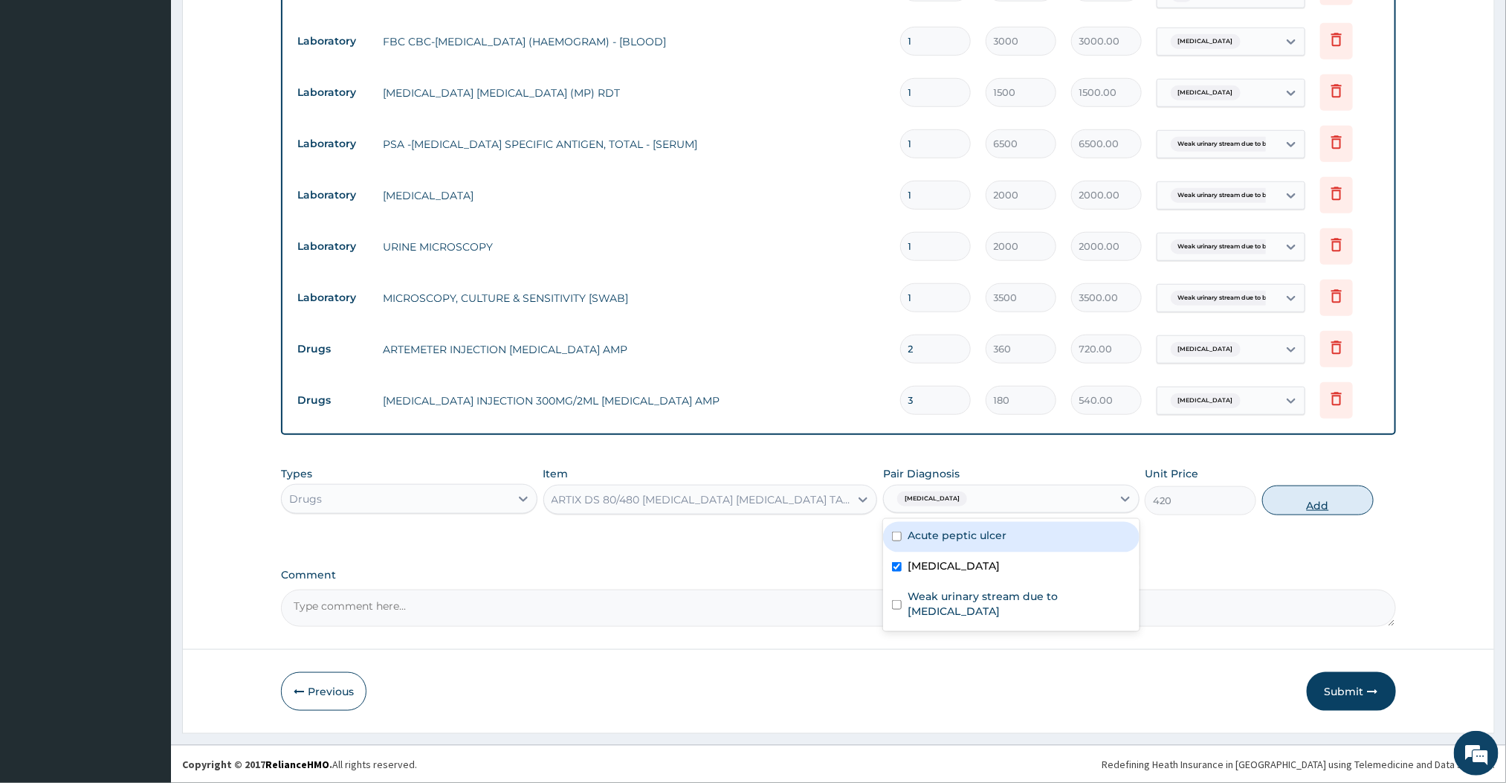
click at [1323, 495] on button "Add" at bounding box center [1318, 500] width 112 height 30
type input "0"
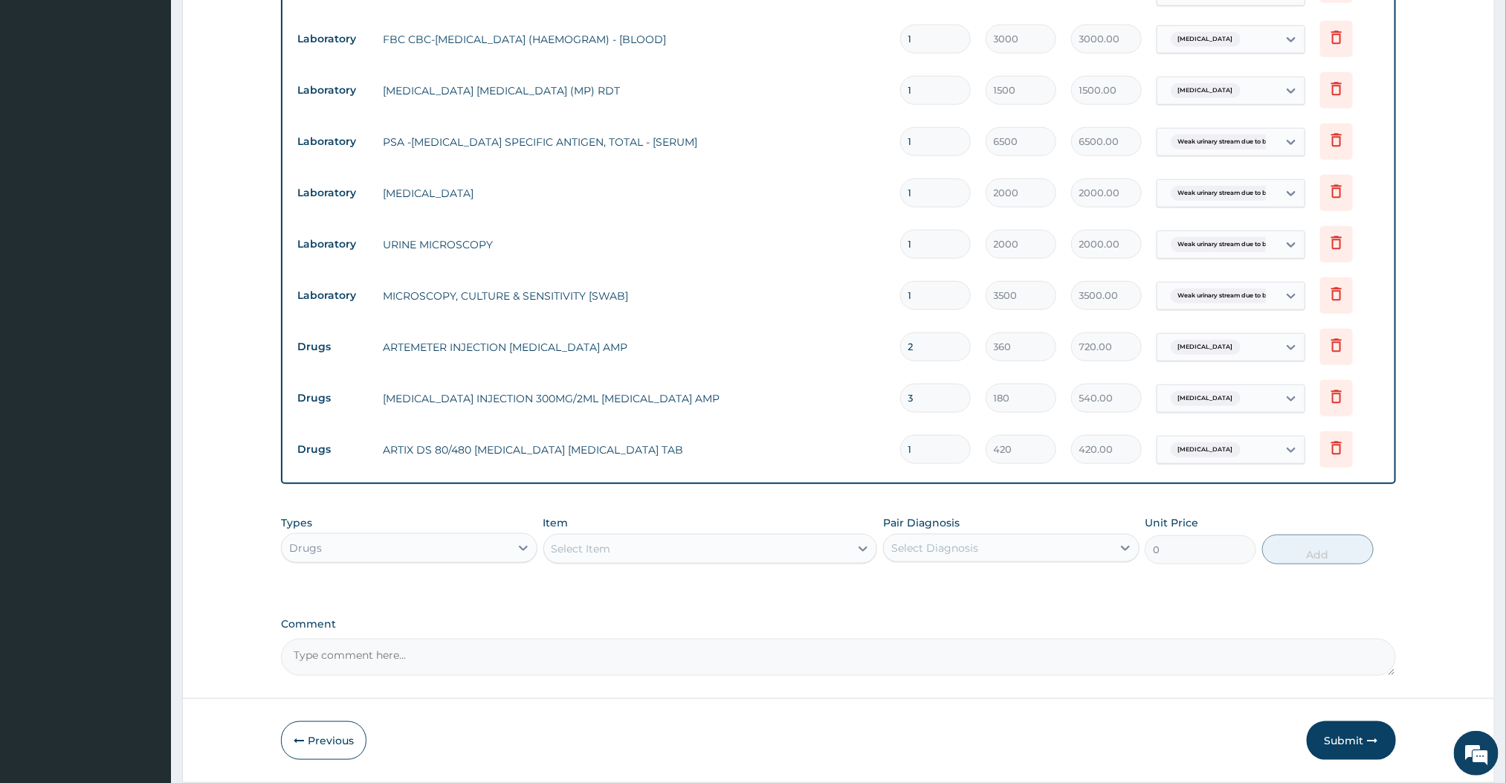
click at [946, 453] on input "1" at bounding box center [935, 449] width 71 height 29
type input "0.00"
type input "6"
type input "2520.00"
type input "6"
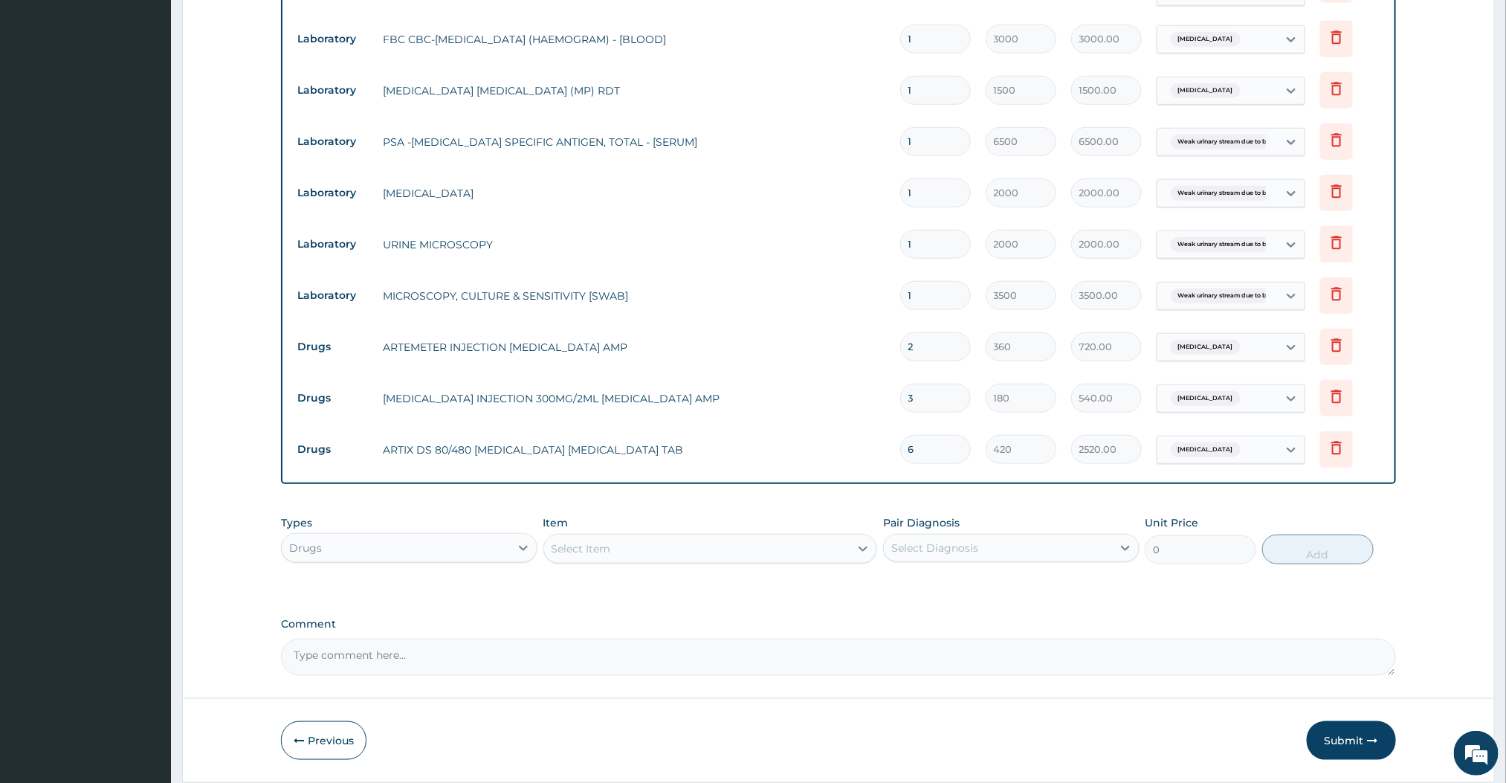
click at [770, 537] on div "Select Item" at bounding box center [697, 549] width 306 height 24
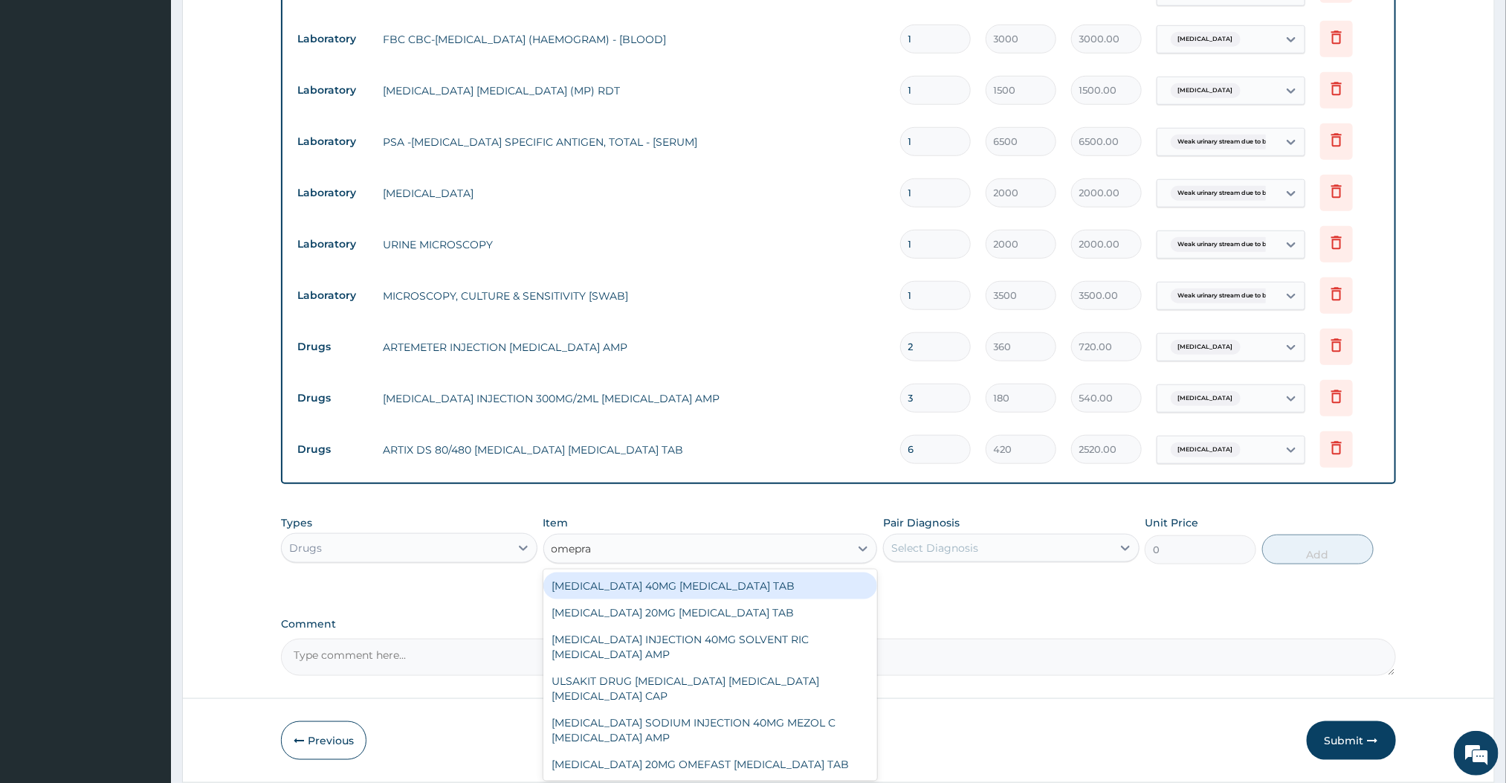
type input "OMEPRAZOLE"
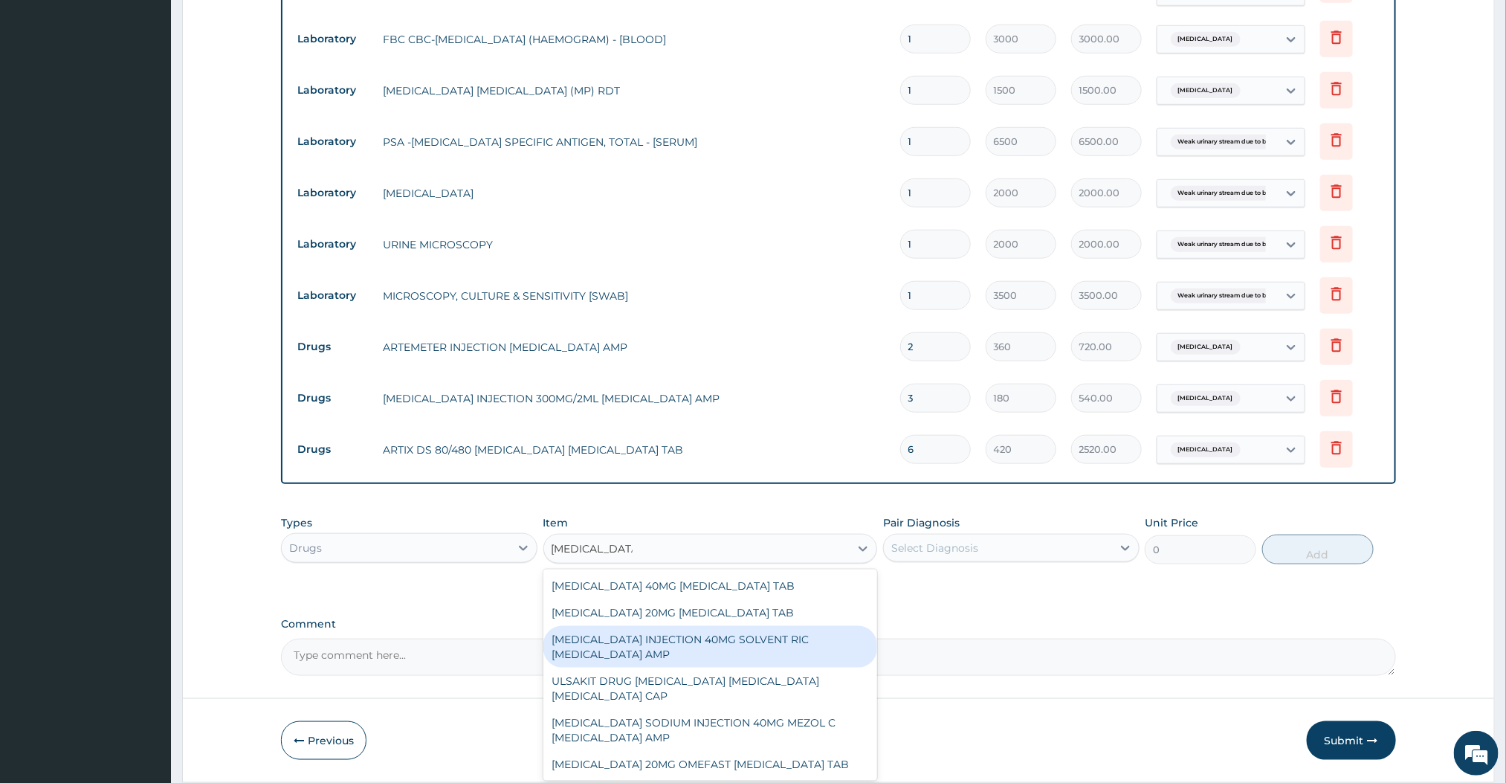
click at [714, 638] on div "OMEPRAZOLE INJECTION 40MG SOLVENT RIC OMEPRAZOLE AMP" at bounding box center [710, 647] width 335 height 42
type input "396"
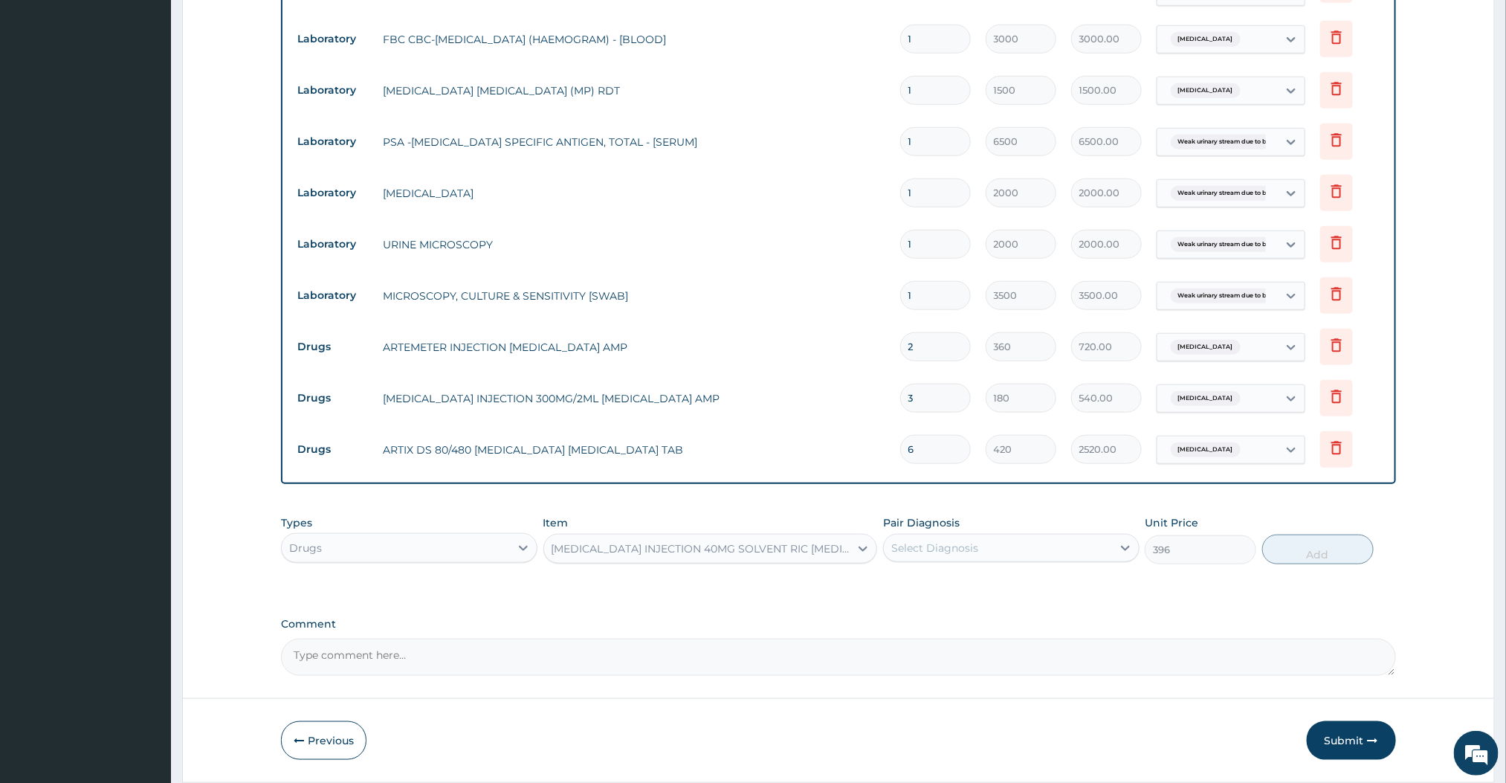
click at [937, 558] on div "Select Diagnosis" at bounding box center [998, 548] width 228 height 24
click at [910, 610] on label "Malaria" at bounding box center [954, 614] width 92 height 15
checkbox input "true"
click at [1328, 545] on button "Add" at bounding box center [1318, 549] width 112 height 30
type input "0"
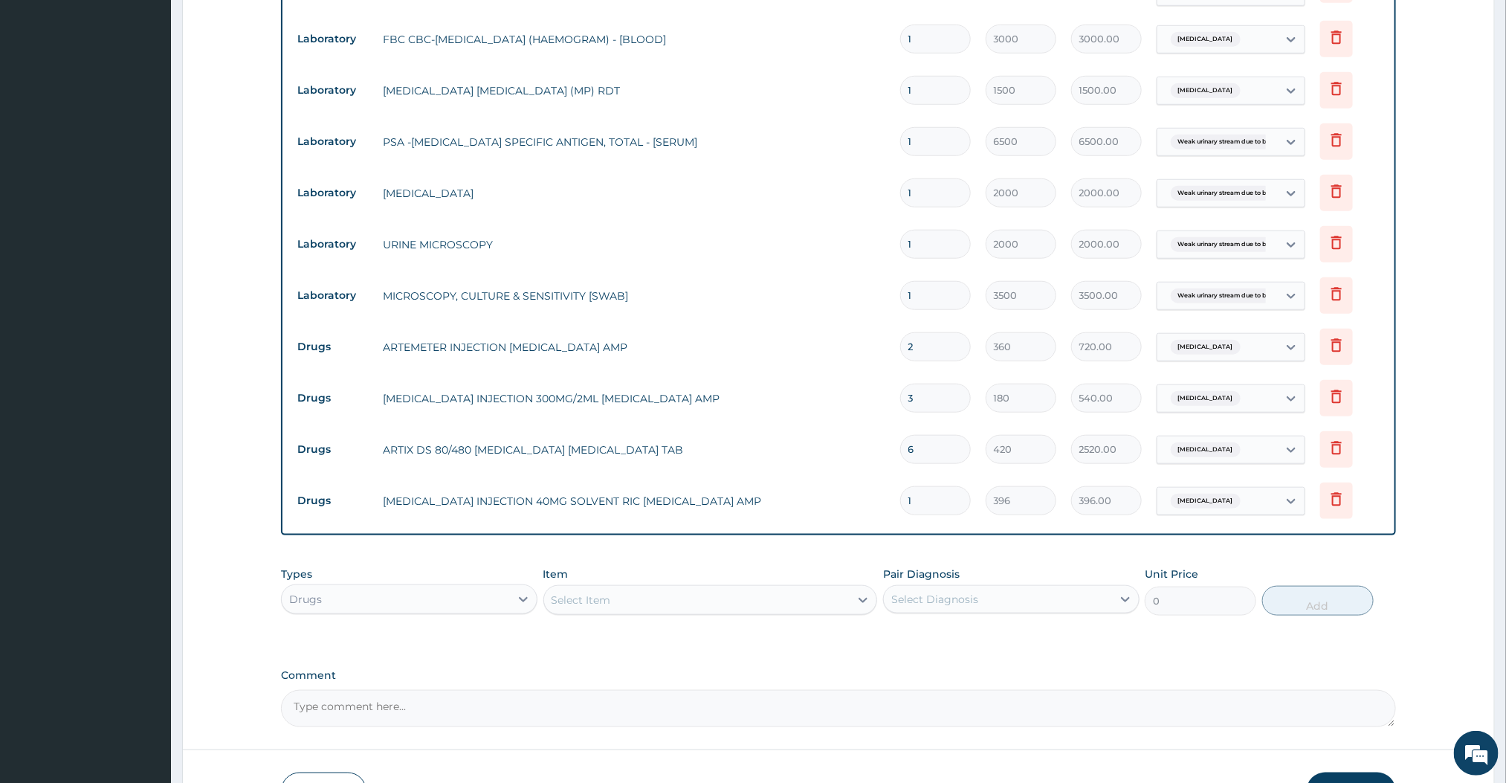
click at [786, 598] on div "Select Item" at bounding box center [697, 600] width 306 height 24
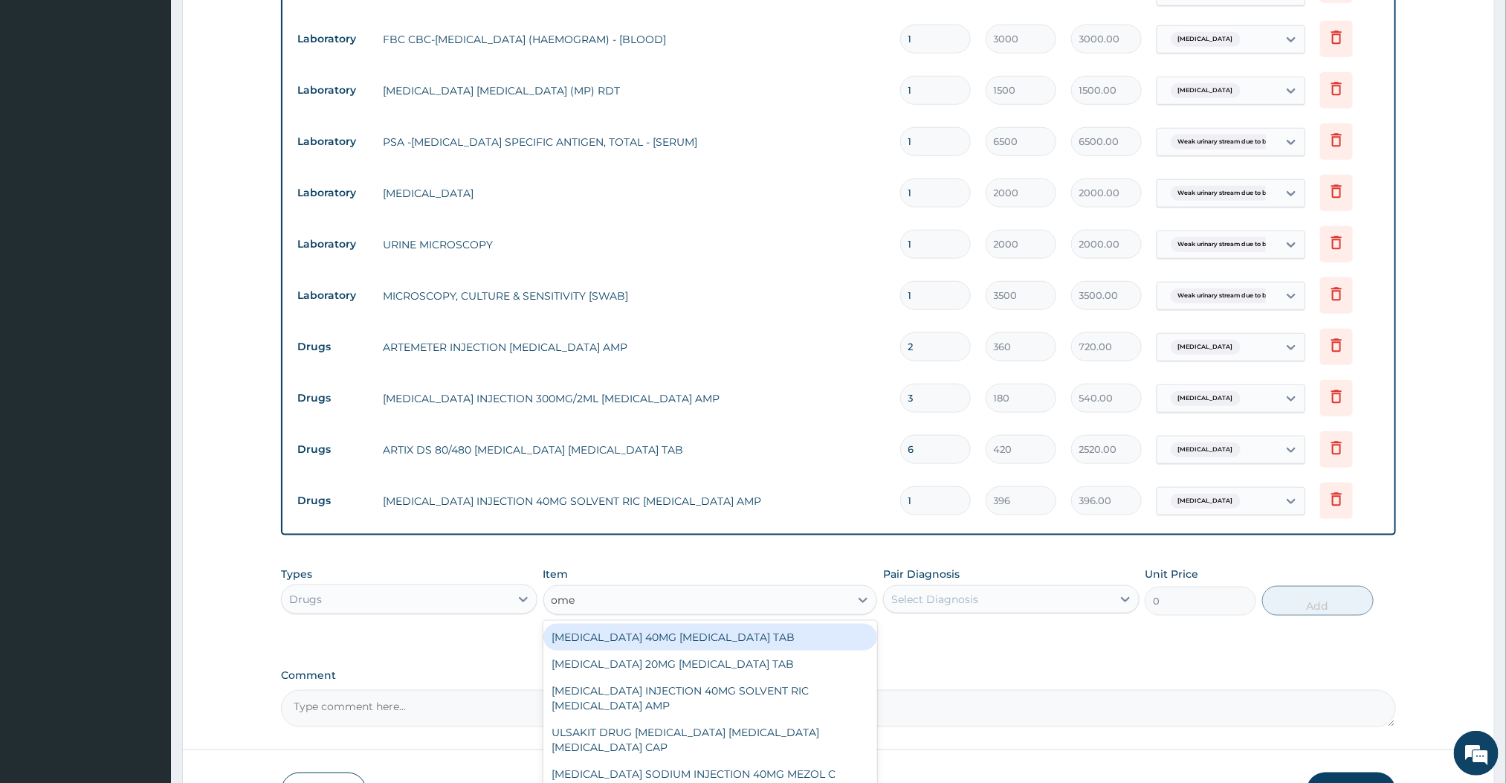
type input "OMEPRAZOLE"
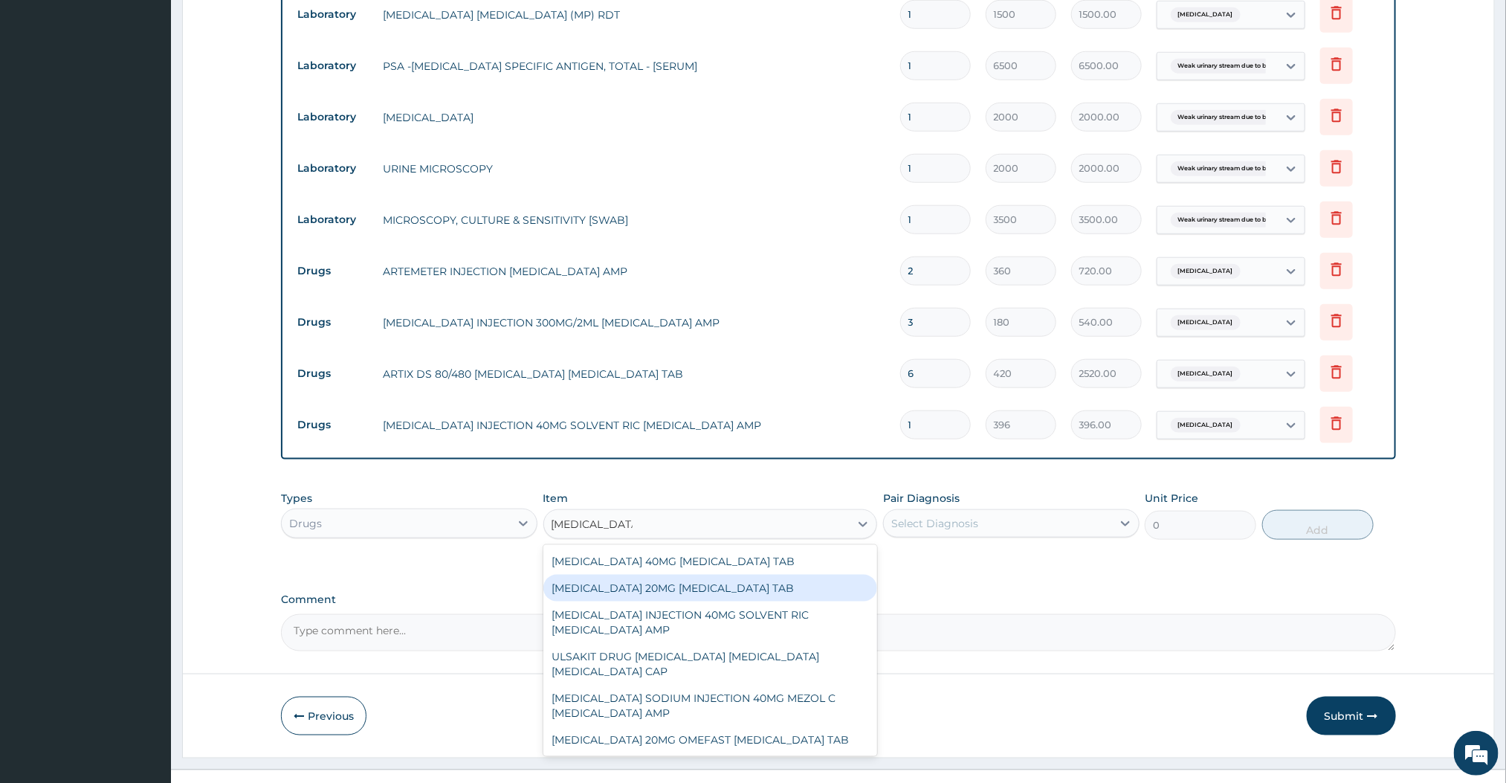
scroll to position [725, 0]
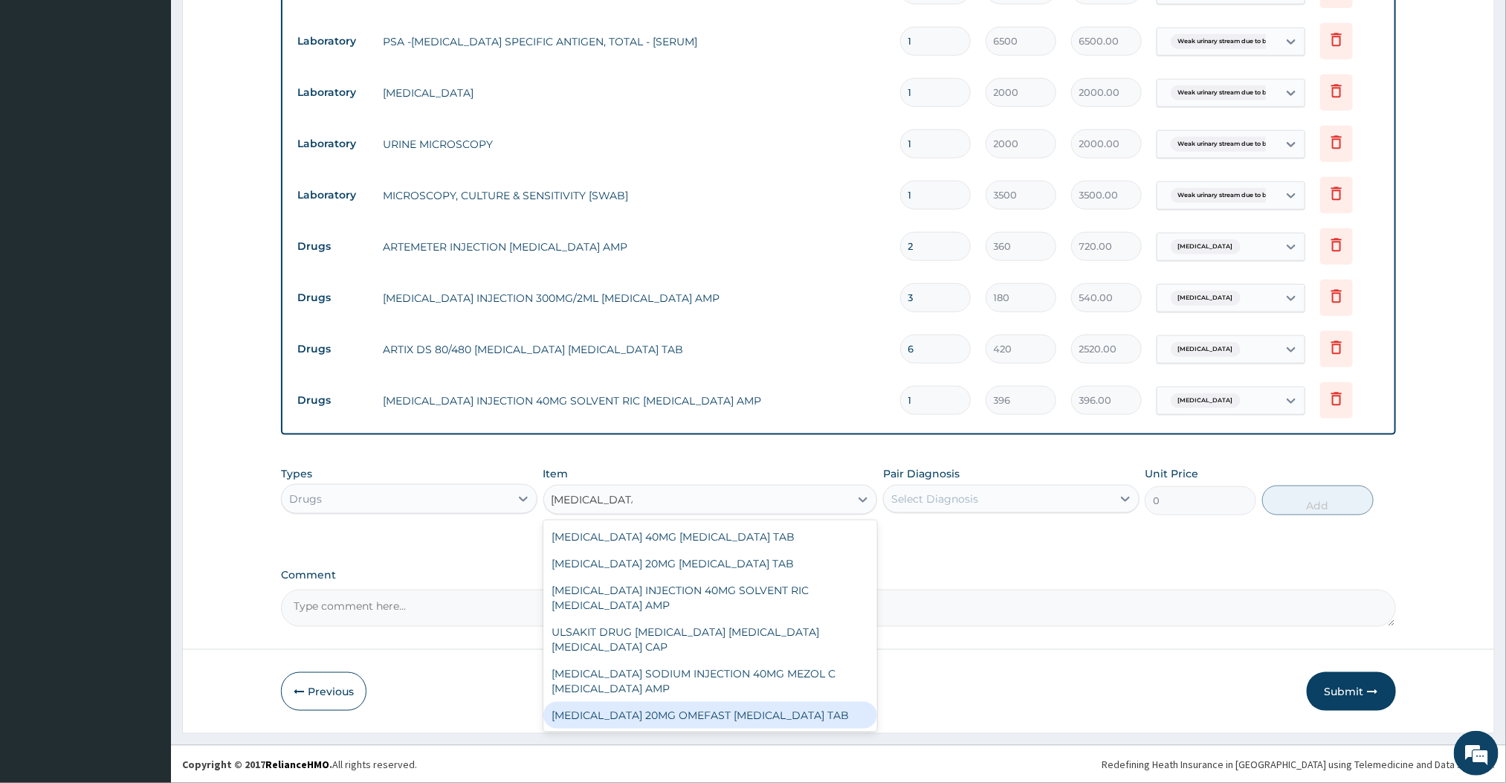
click at [712, 719] on div "OMEPRAZOLE 20MG OMEFAST OMEPRAZOLE TAB" at bounding box center [710, 715] width 335 height 27
type input "648"
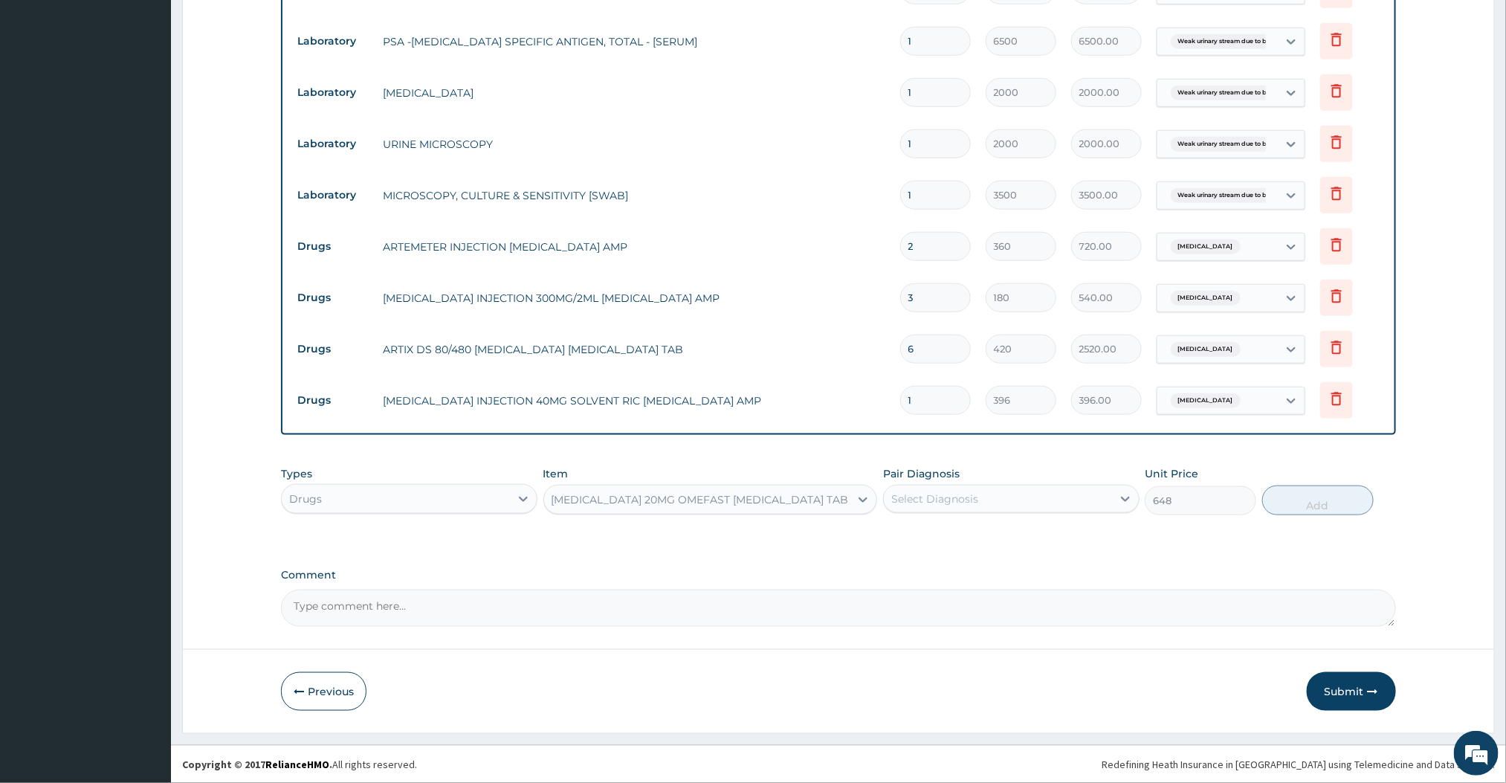
click at [1039, 493] on div "Select Diagnosis" at bounding box center [998, 499] width 228 height 24
click at [957, 564] on div "Malaria" at bounding box center [1011, 567] width 256 height 30
checkbox input "true"
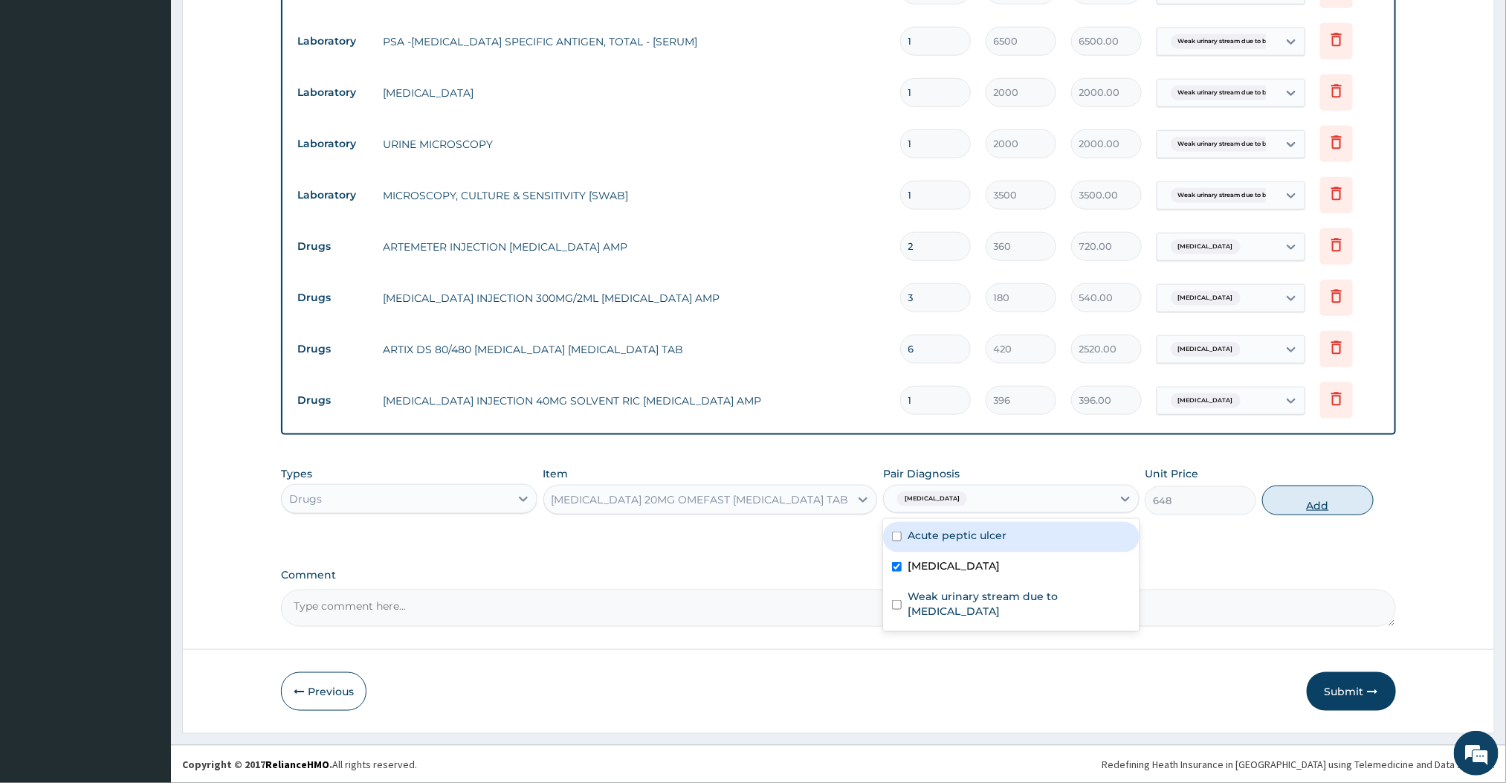
click at [1285, 502] on button "Add" at bounding box center [1318, 500] width 112 height 30
type input "0"
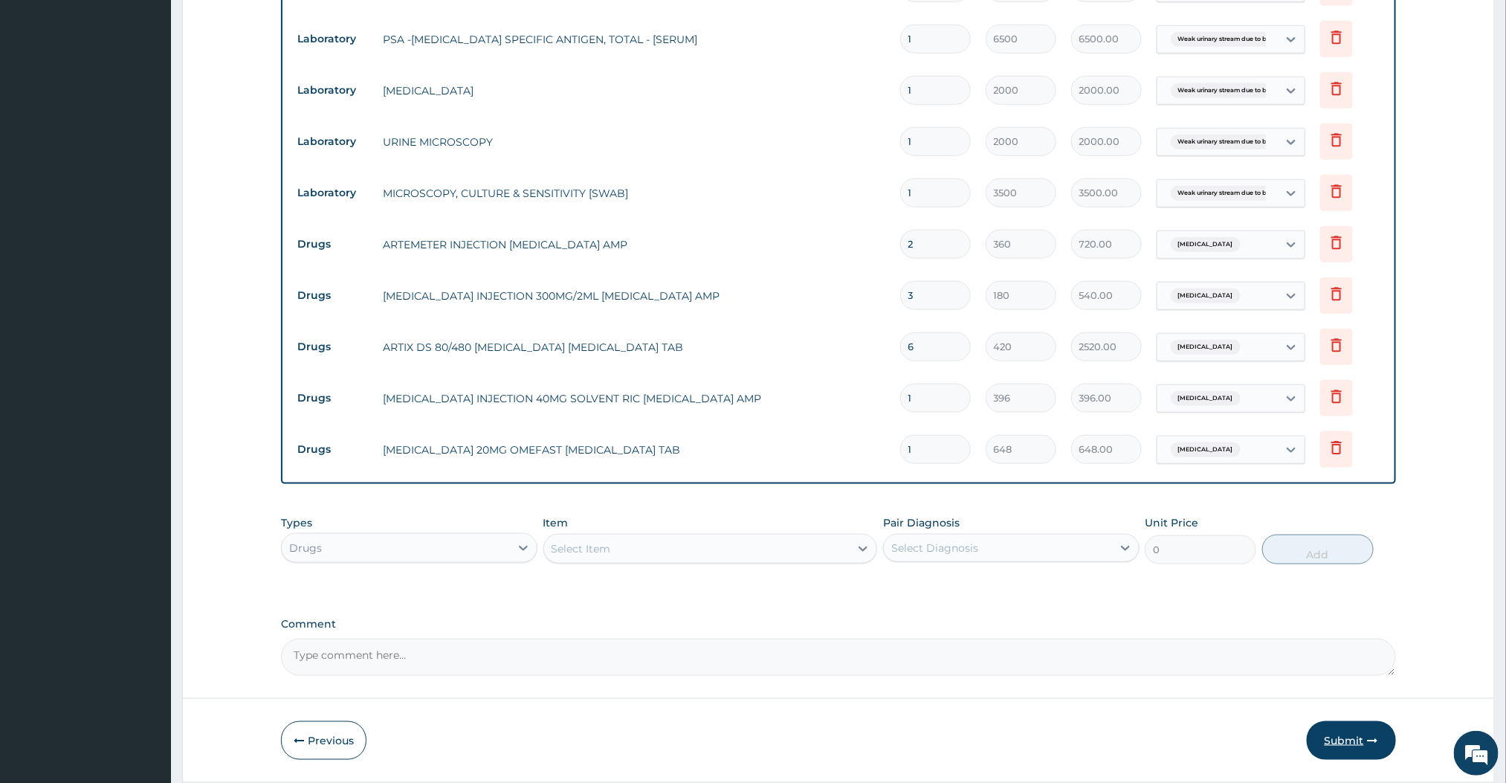
click at [1320, 729] on button "Submit" at bounding box center [1351, 740] width 89 height 39
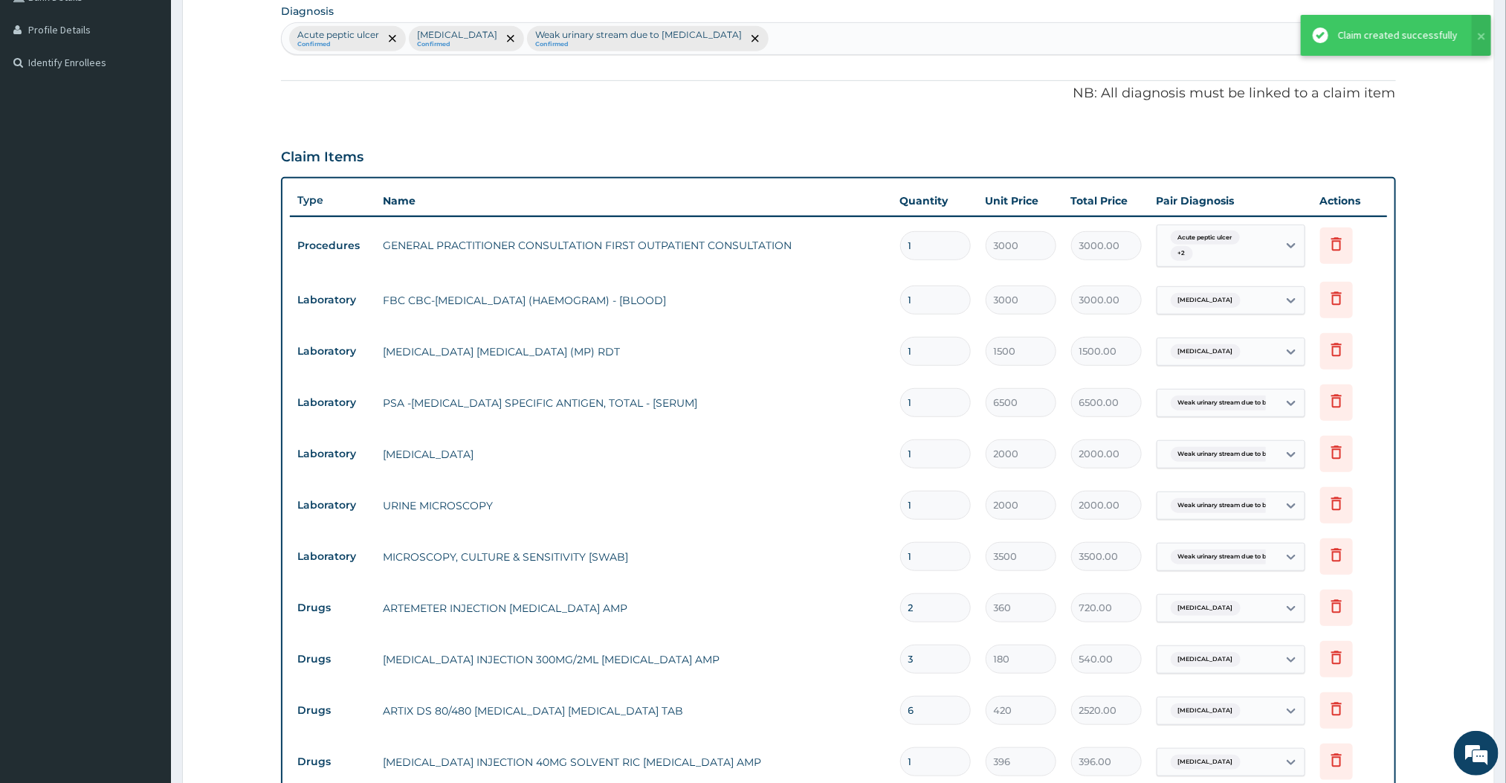
scroll to position [0, 0]
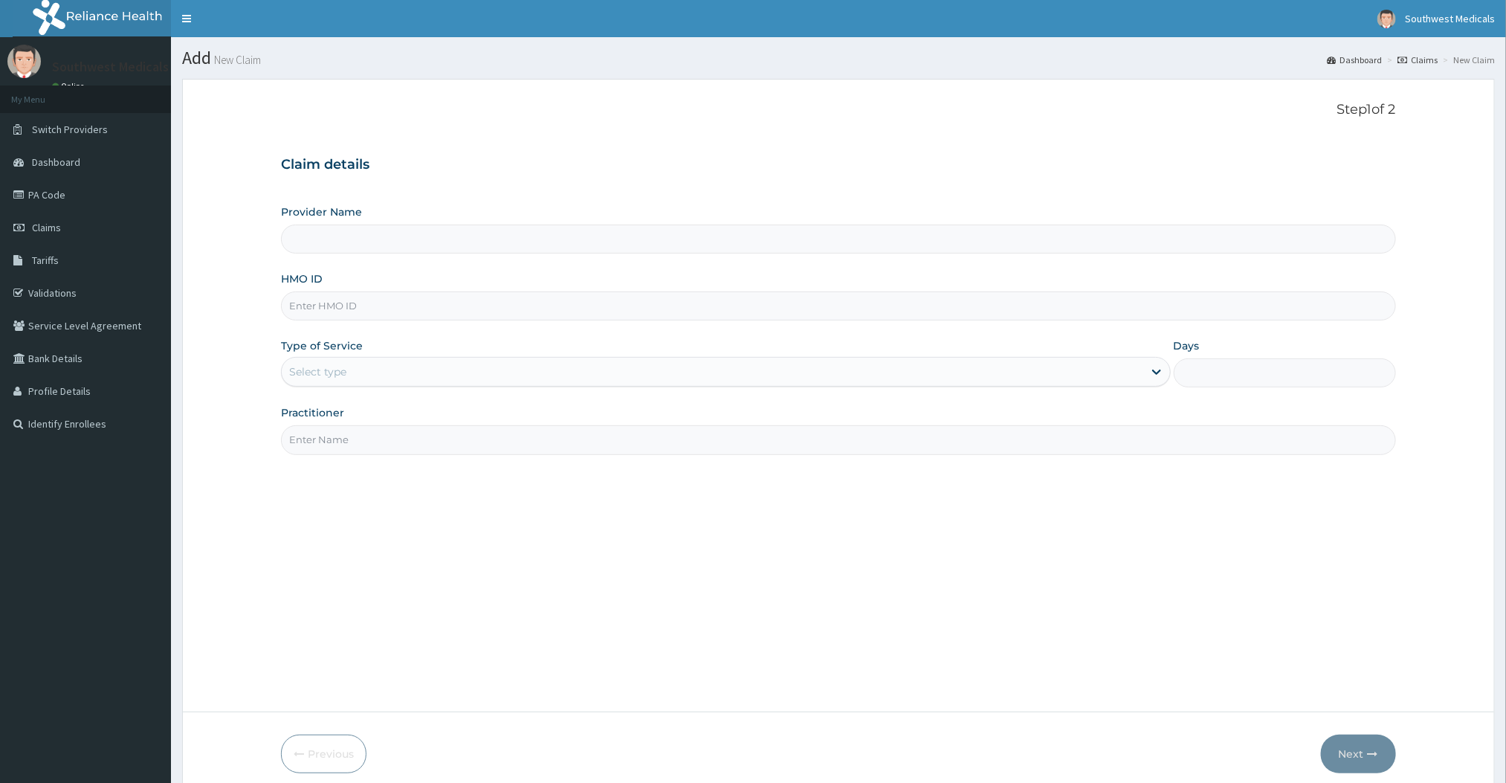
type input "Southwest Medicals"
click at [564, 310] on input "HMO ID" at bounding box center [838, 305] width 1114 height 29
type input "PAB/10047/A"
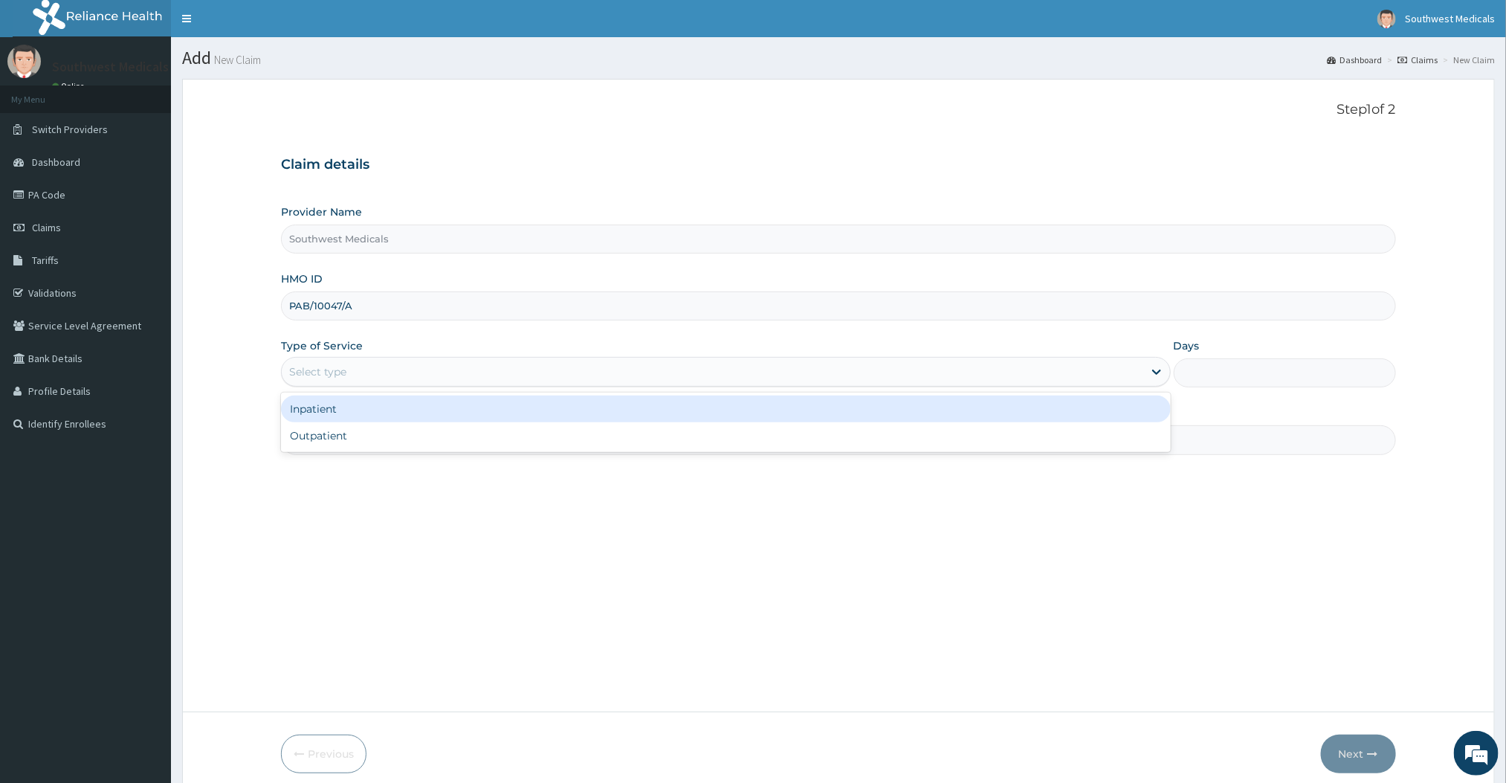
click at [378, 373] on div "Select type" at bounding box center [712, 372] width 861 height 24
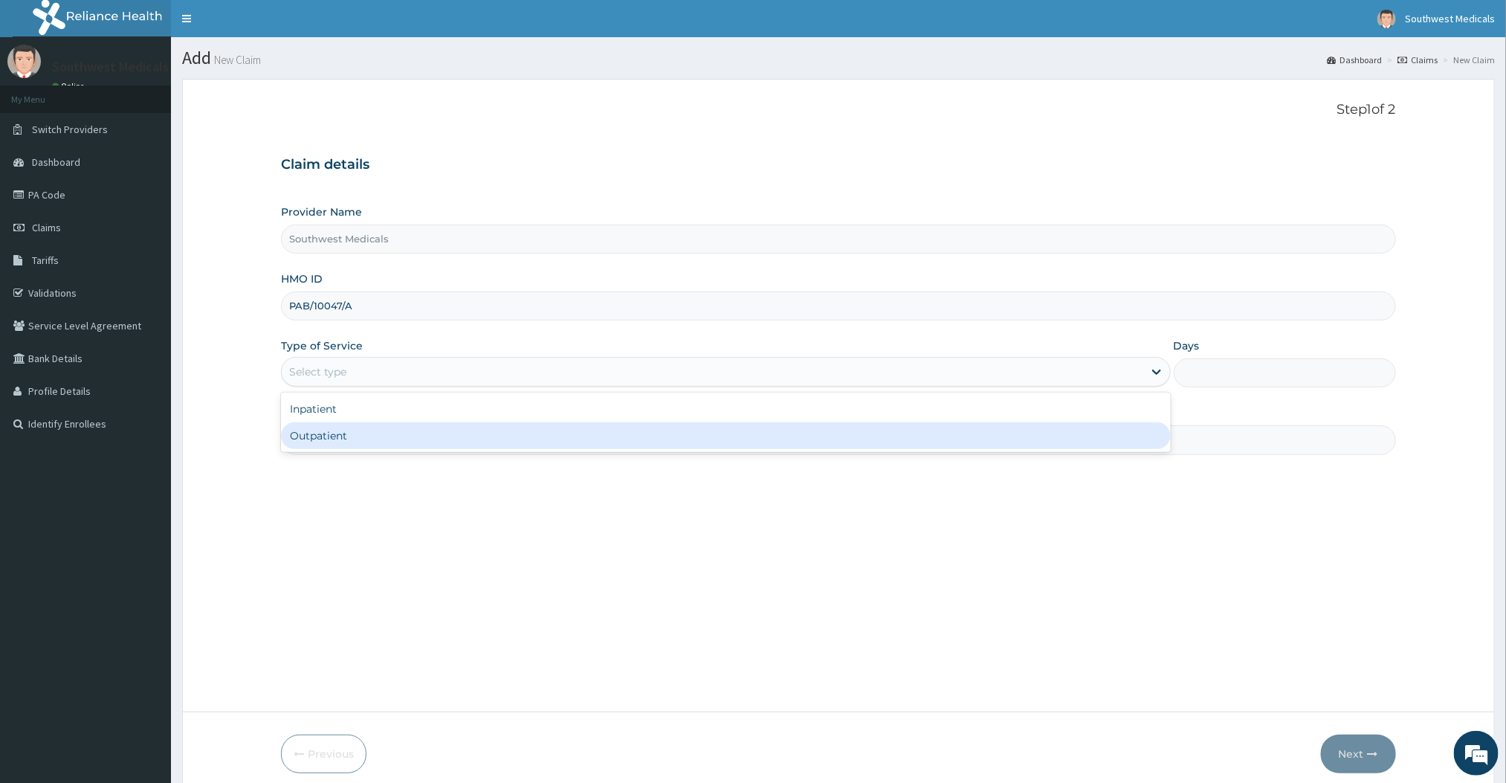
click at [324, 449] on div "Outpatient" at bounding box center [725, 435] width 889 height 27
type input "1"
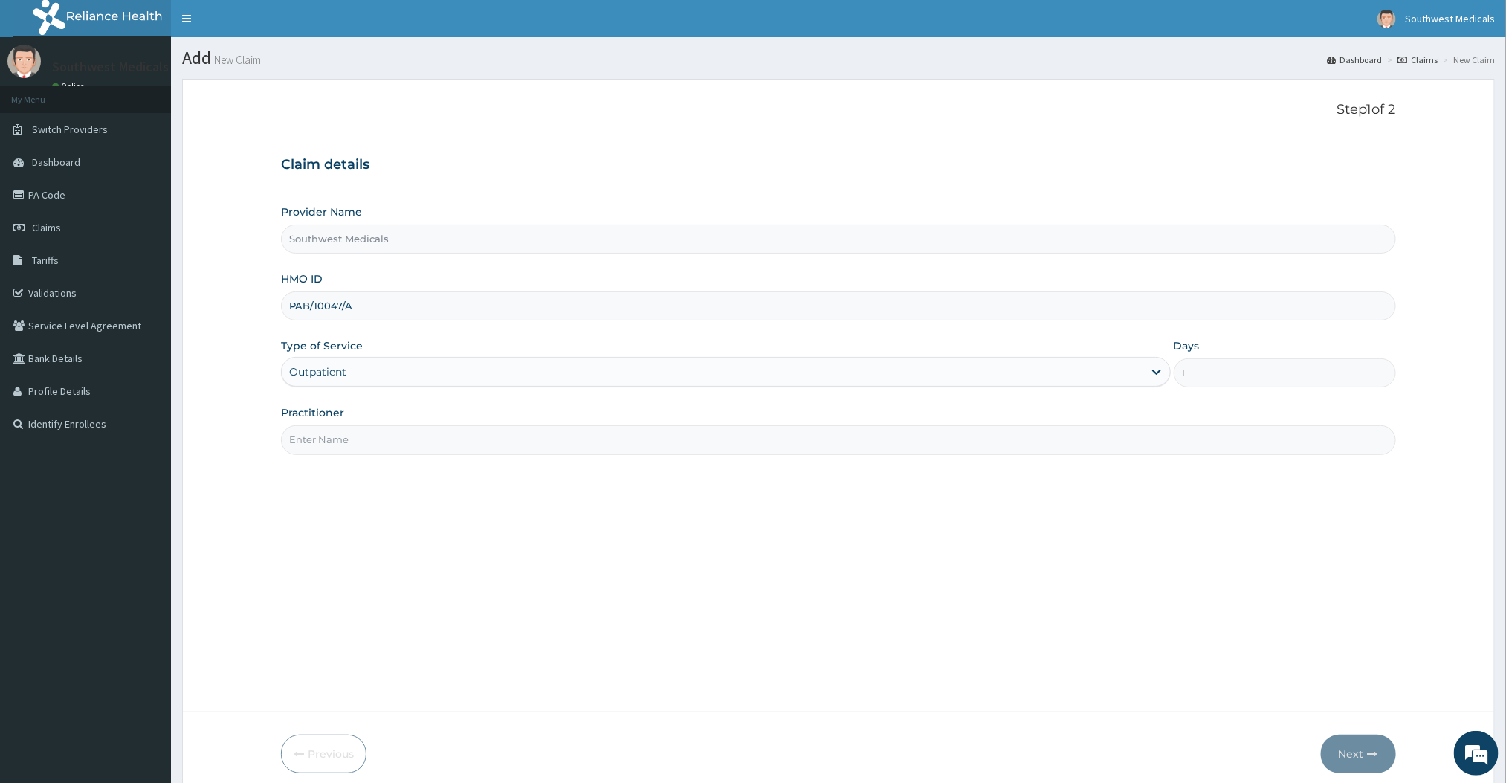
click at [344, 450] on input "Practitioner" at bounding box center [838, 439] width 1114 height 29
type input "DOCTOR BENJAMIN"
click at [1387, 746] on button "Next" at bounding box center [1358, 753] width 75 height 39
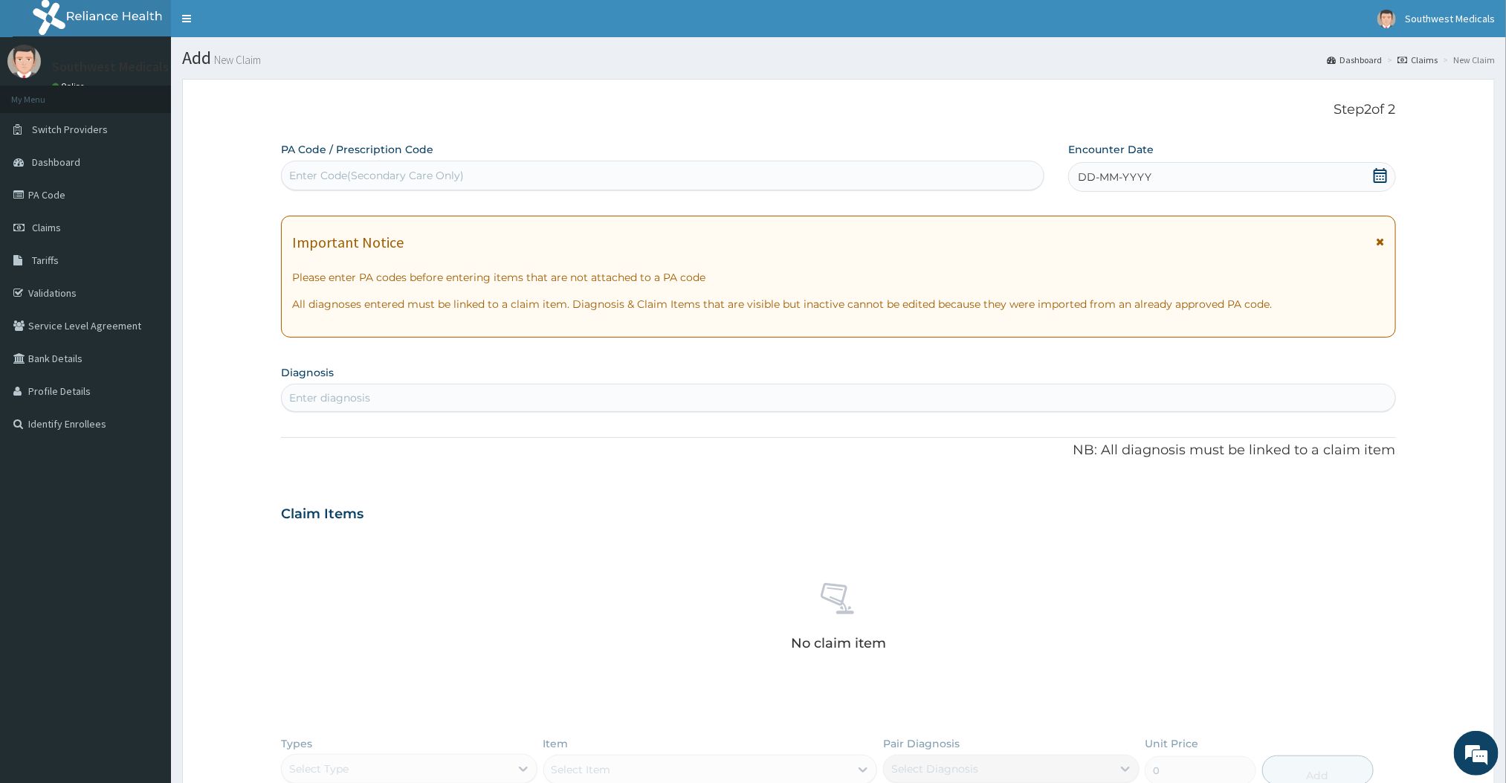
click at [1211, 188] on div "DD-MM-YYYY" at bounding box center [1231, 177] width 327 height 30
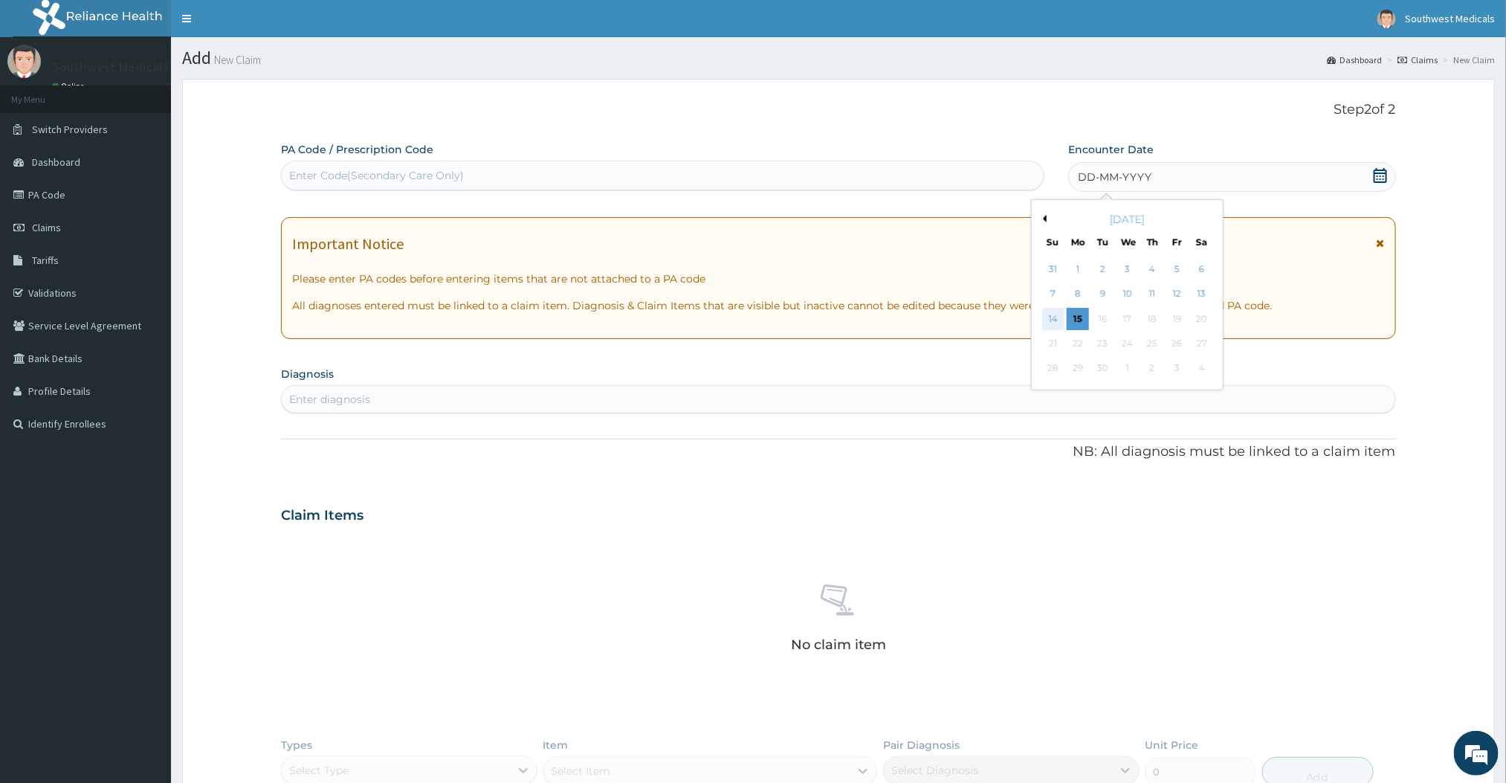
click at [1058, 326] on div "14" at bounding box center [1053, 319] width 22 height 22
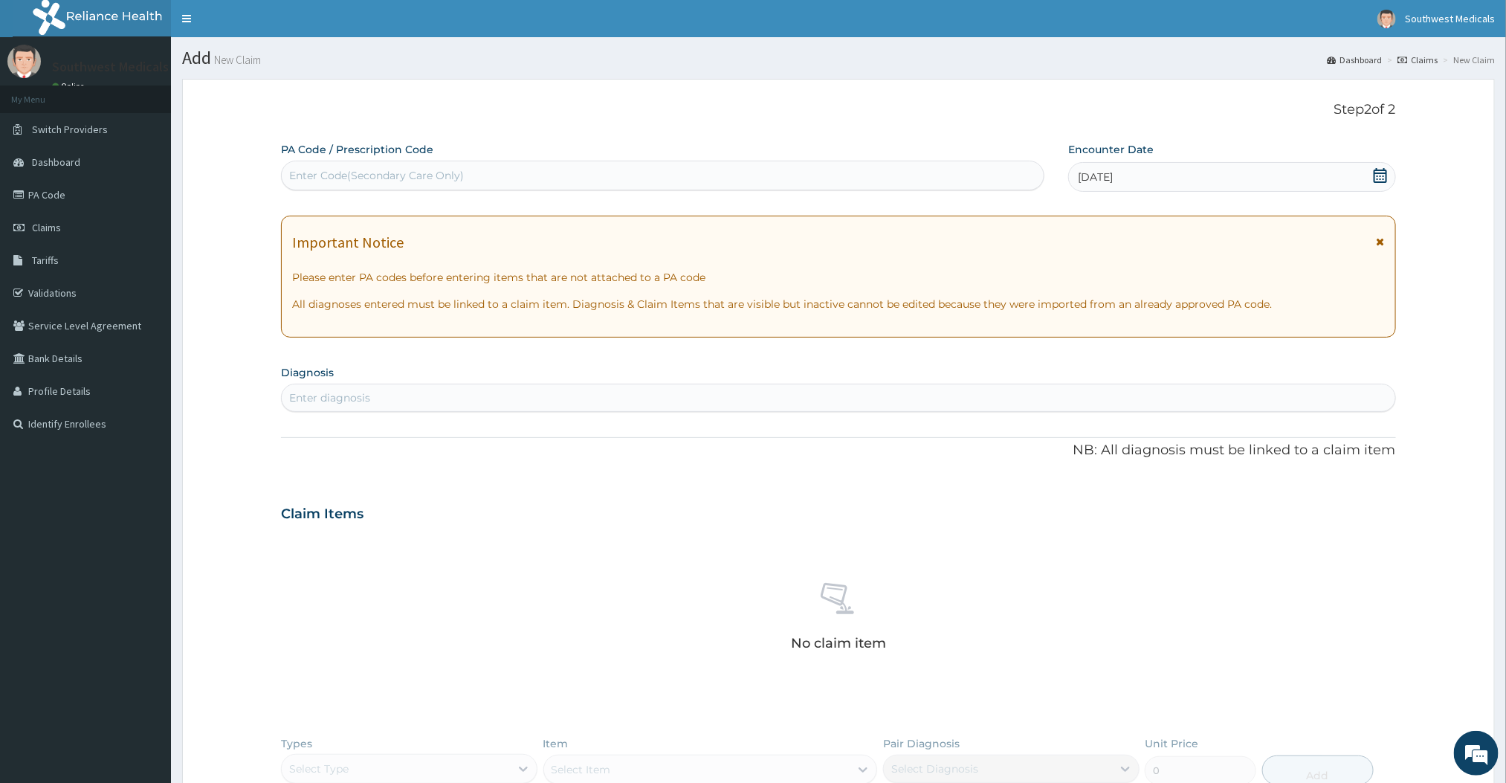
click at [546, 406] on div "Enter diagnosis" at bounding box center [838, 398] width 1113 height 24
type input "N"
type input "Malaria"
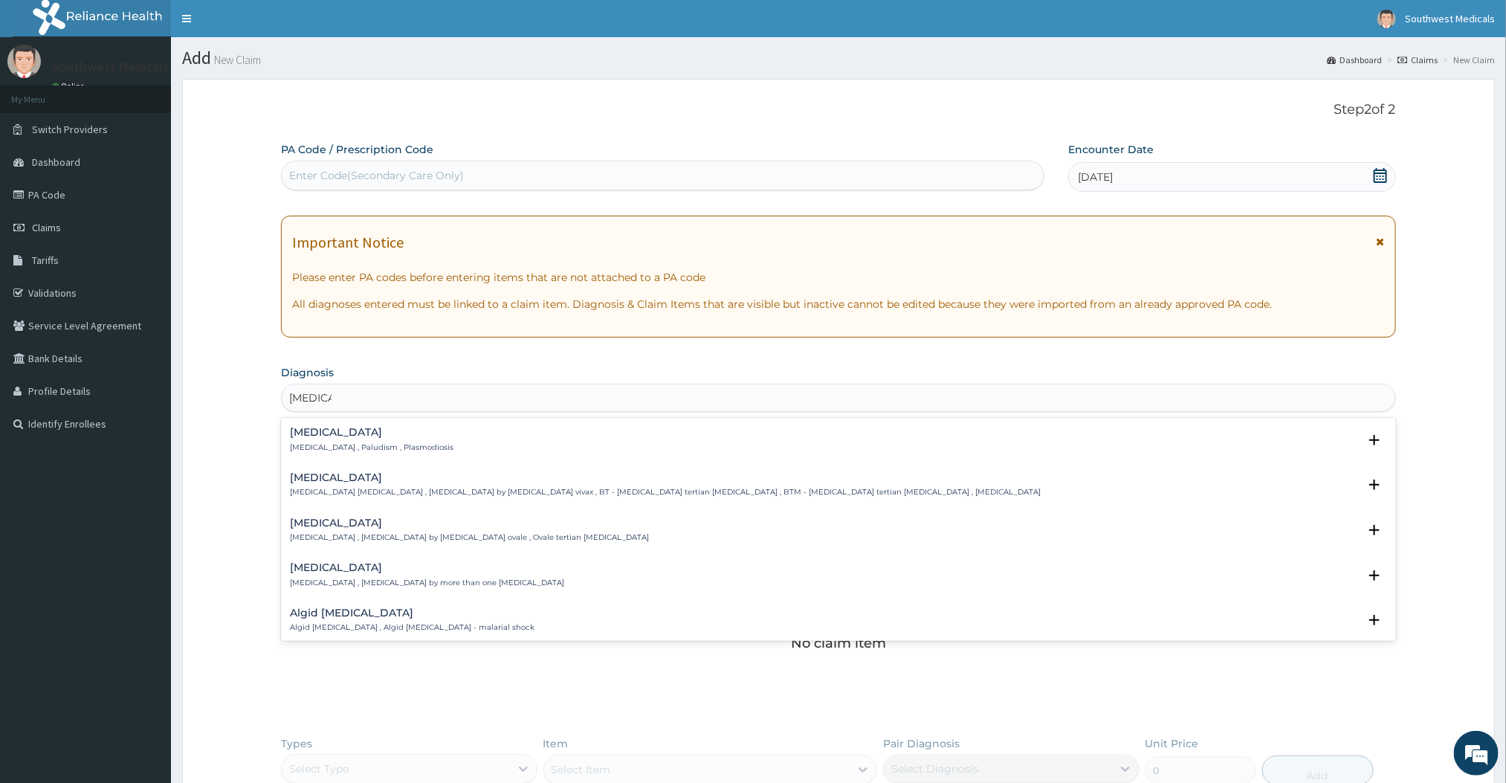
click at [340, 453] on div "Malaria Malaria , Paludism , Plasmodiosis Select Status Query Query covers susp…" at bounding box center [838, 443] width 1096 height 33
click at [326, 446] on p "Malaria , Paludism , Plasmodiosis" at bounding box center [372, 447] width 164 height 10
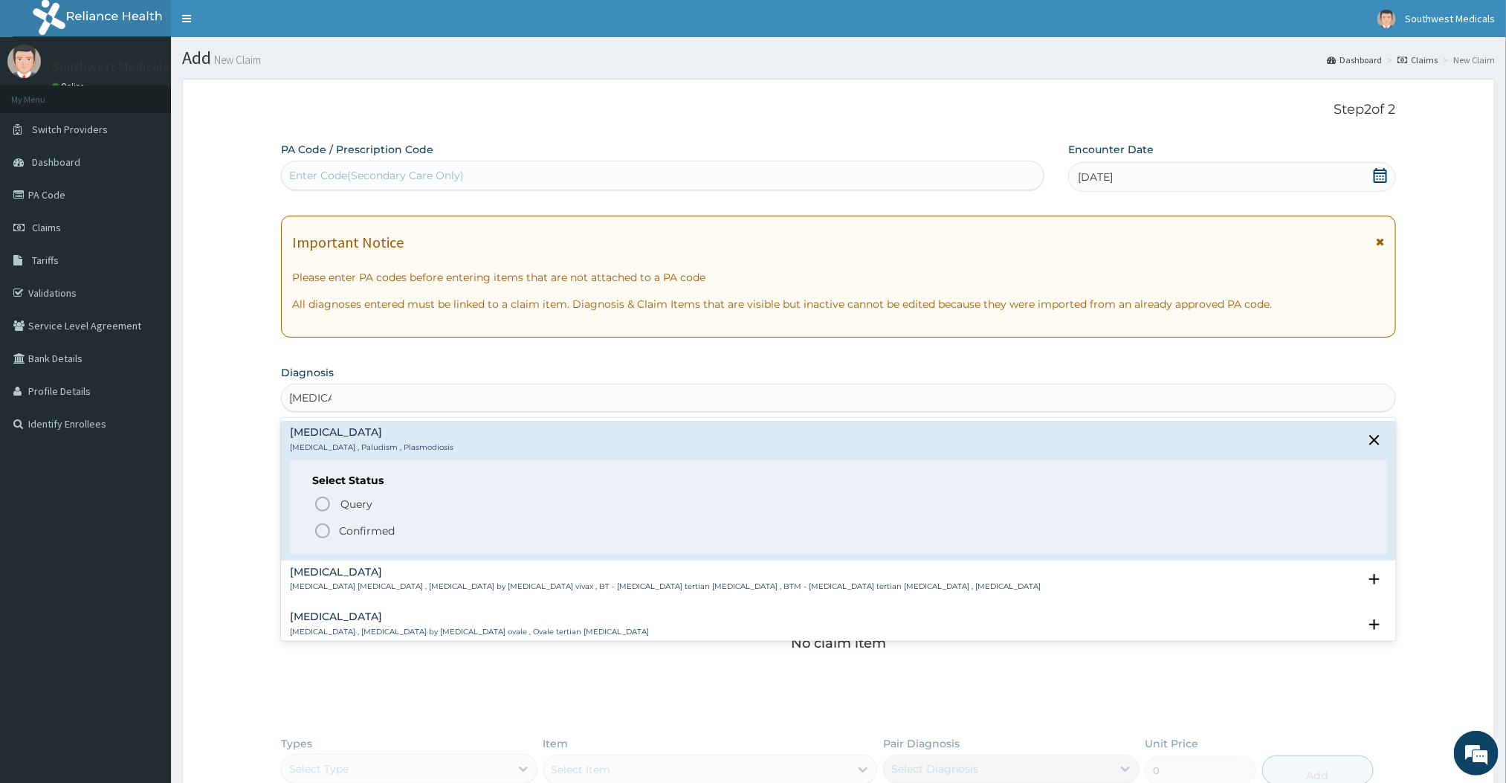
click at [326, 524] on icon "status option filled" at bounding box center [323, 531] width 18 height 18
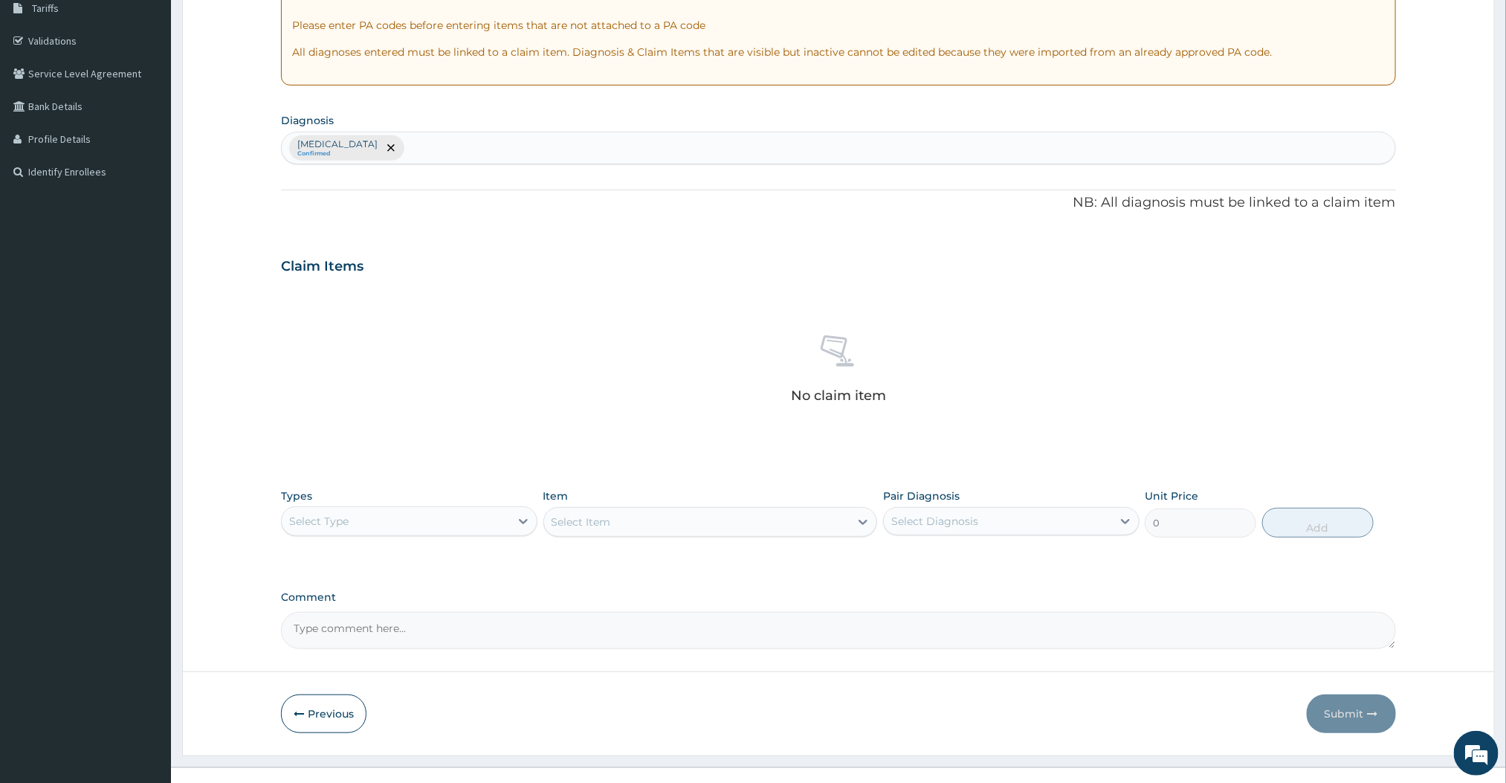
scroll to position [277, 0]
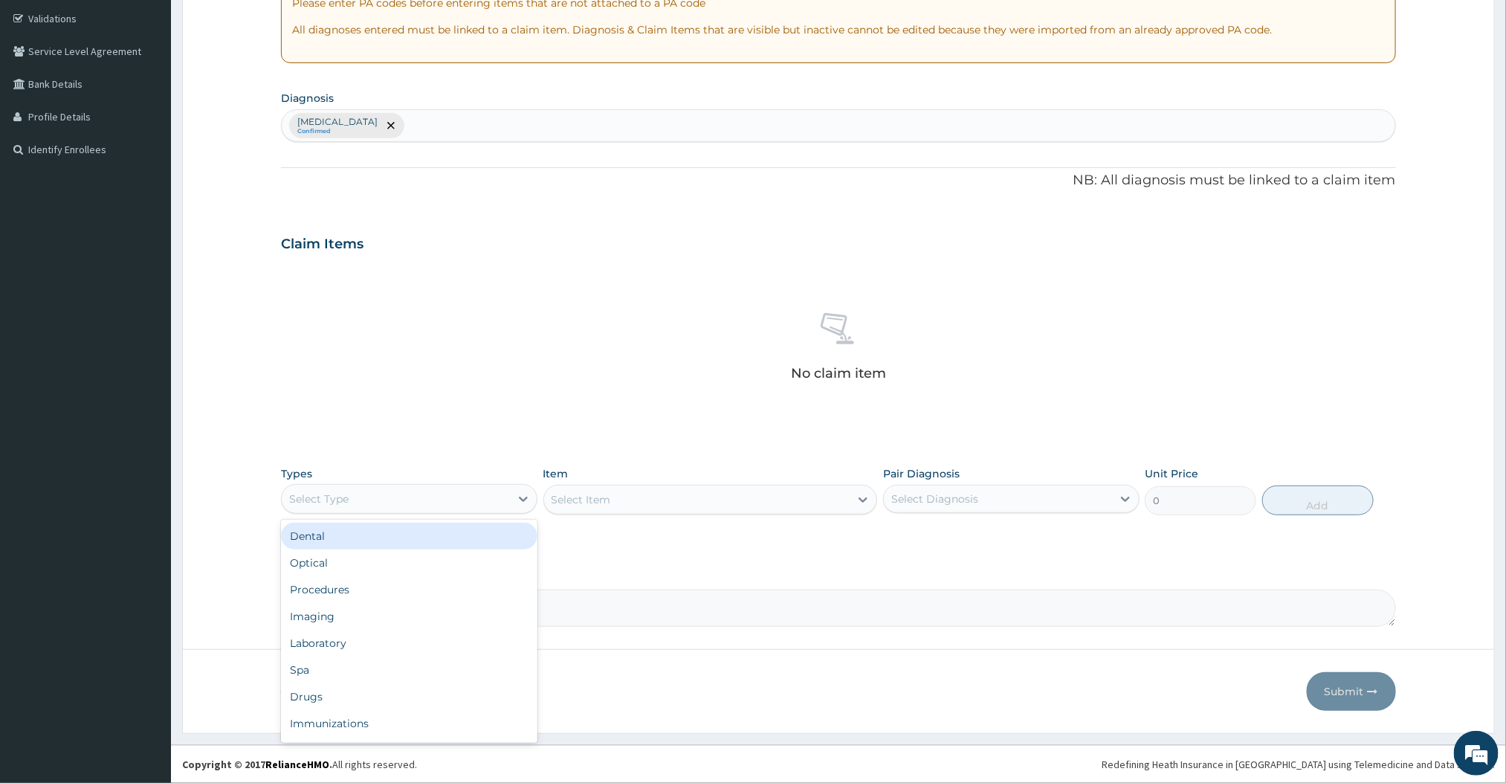
click at [446, 508] on div "Select Type" at bounding box center [396, 499] width 228 height 24
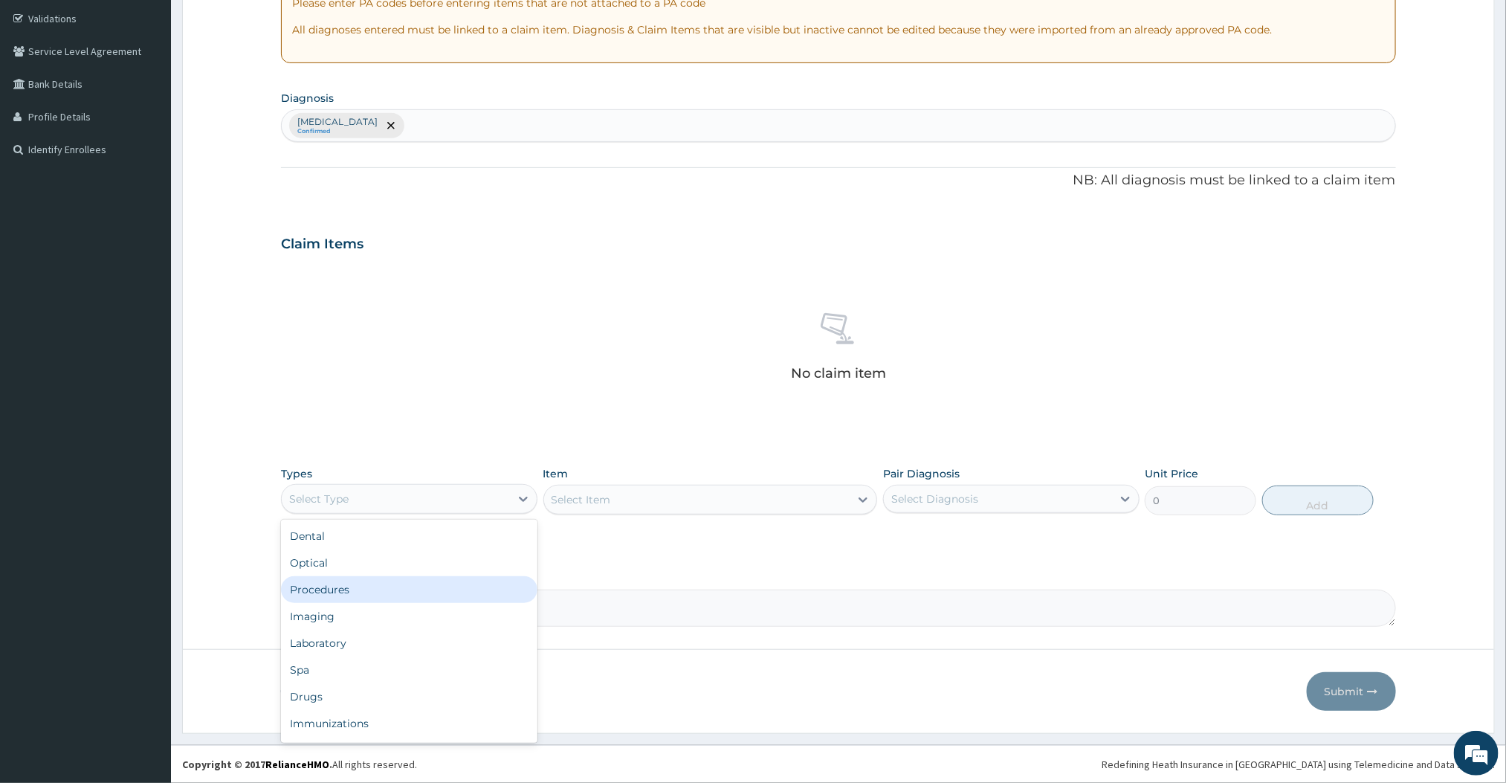
click at [370, 582] on div "Procedures" at bounding box center [409, 589] width 256 height 27
click at [852, 505] on div at bounding box center [863, 499] width 27 height 27
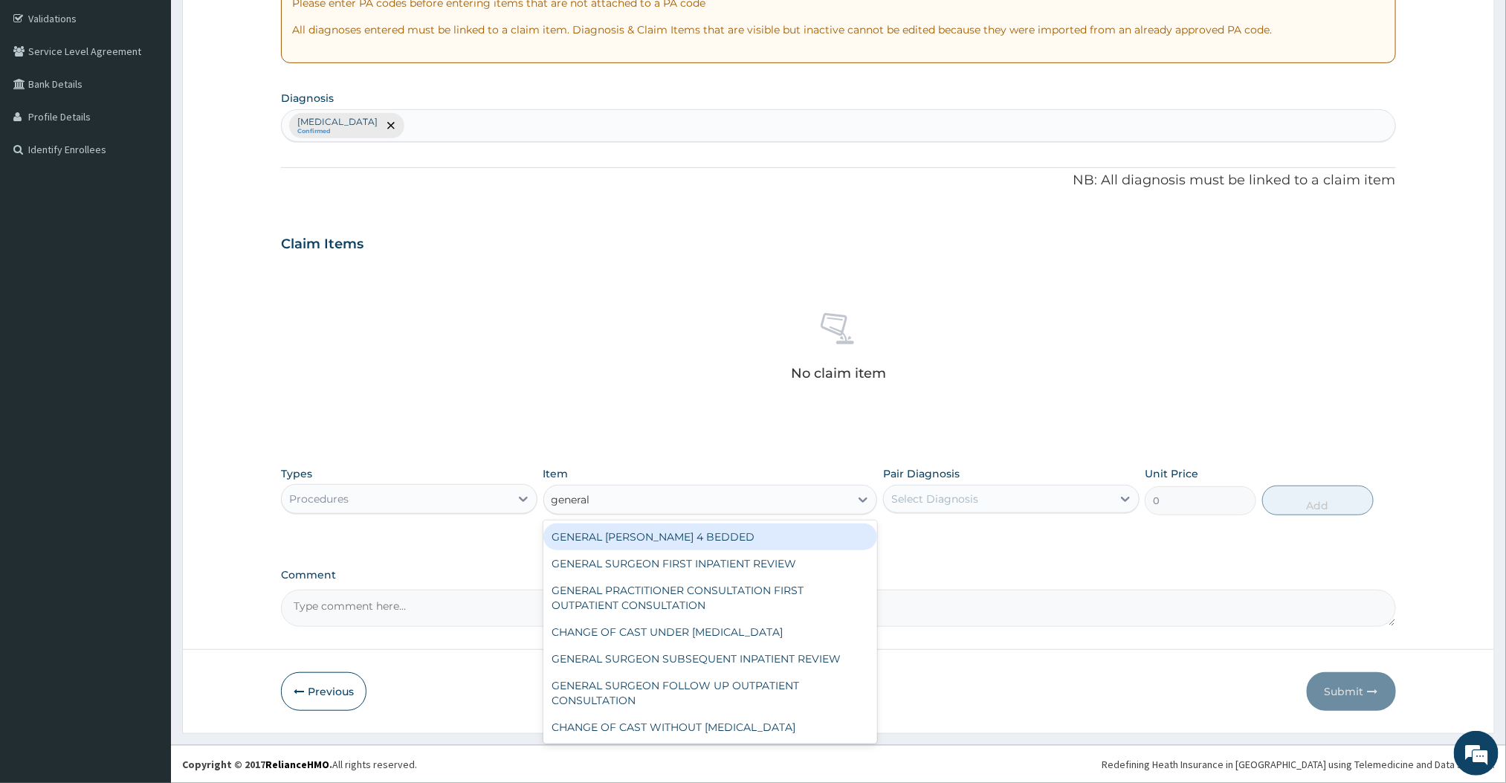
type input "general"
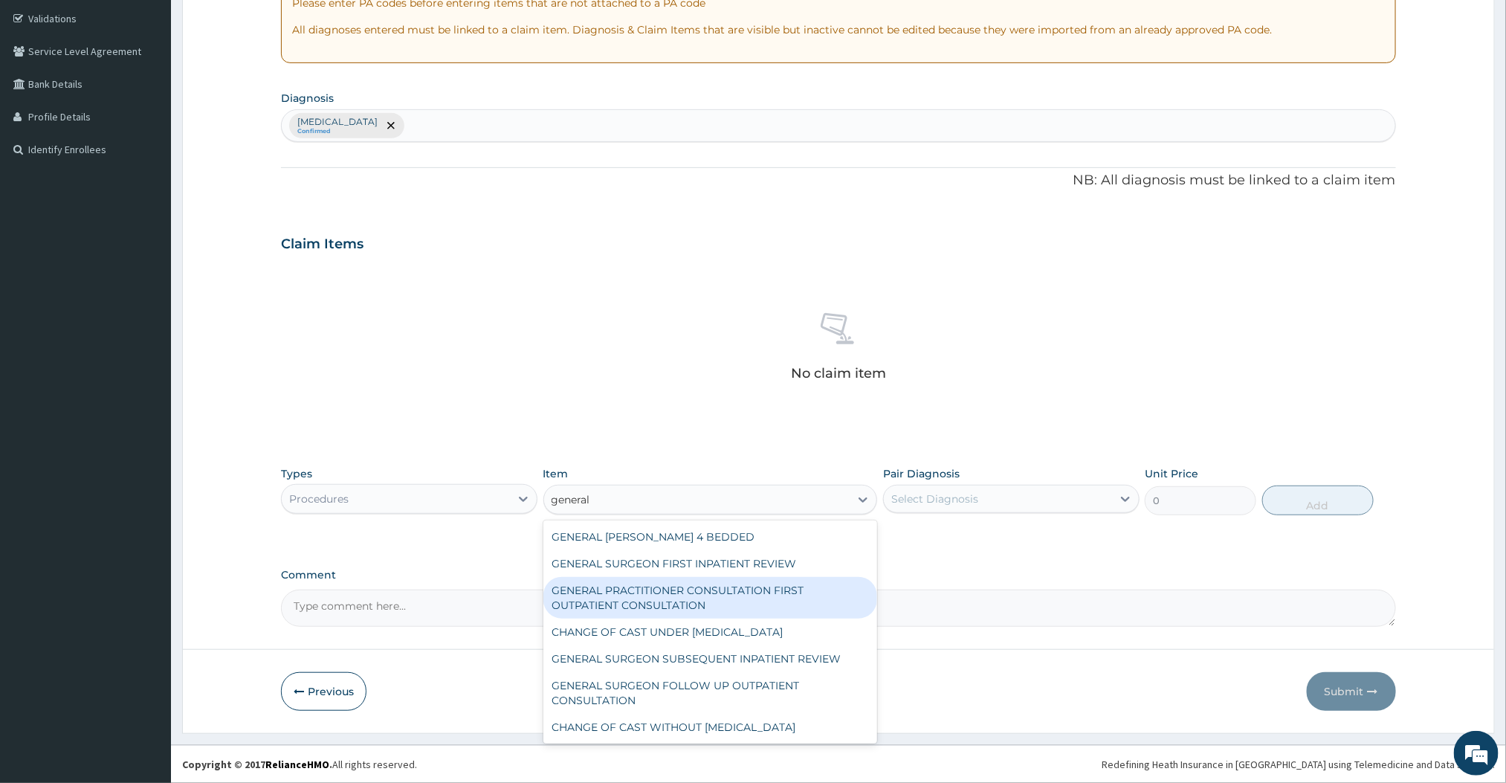
click at [750, 584] on div "GENERAL PRACTITIONER CONSULTATION FIRST OUTPATIENT CONSULTATION" at bounding box center [710, 598] width 335 height 42
type input "3000"
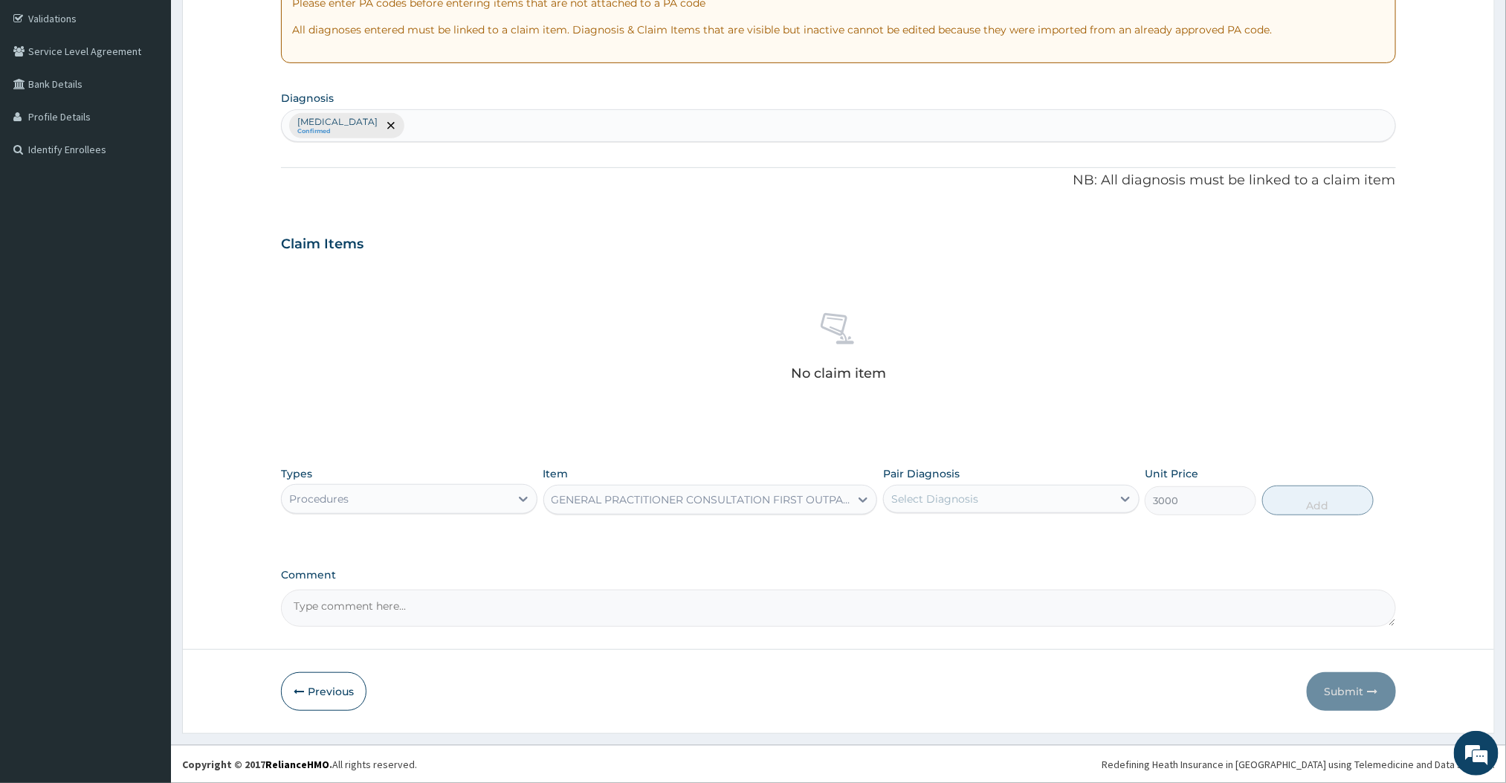
click at [971, 513] on div "Pair Diagnosis Select Diagnosis" at bounding box center [1011, 490] width 256 height 49
click at [960, 505] on div "Select Diagnosis" at bounding box center [998, 499] width 228 height 24
click at [928, 540] on label "Malaria" at bounding box center [954, 535] width 92 height 15
checkbox input "true"
click at [1316, 509] on button "Add" at bounding box center [1318, 500] width 112 height 30
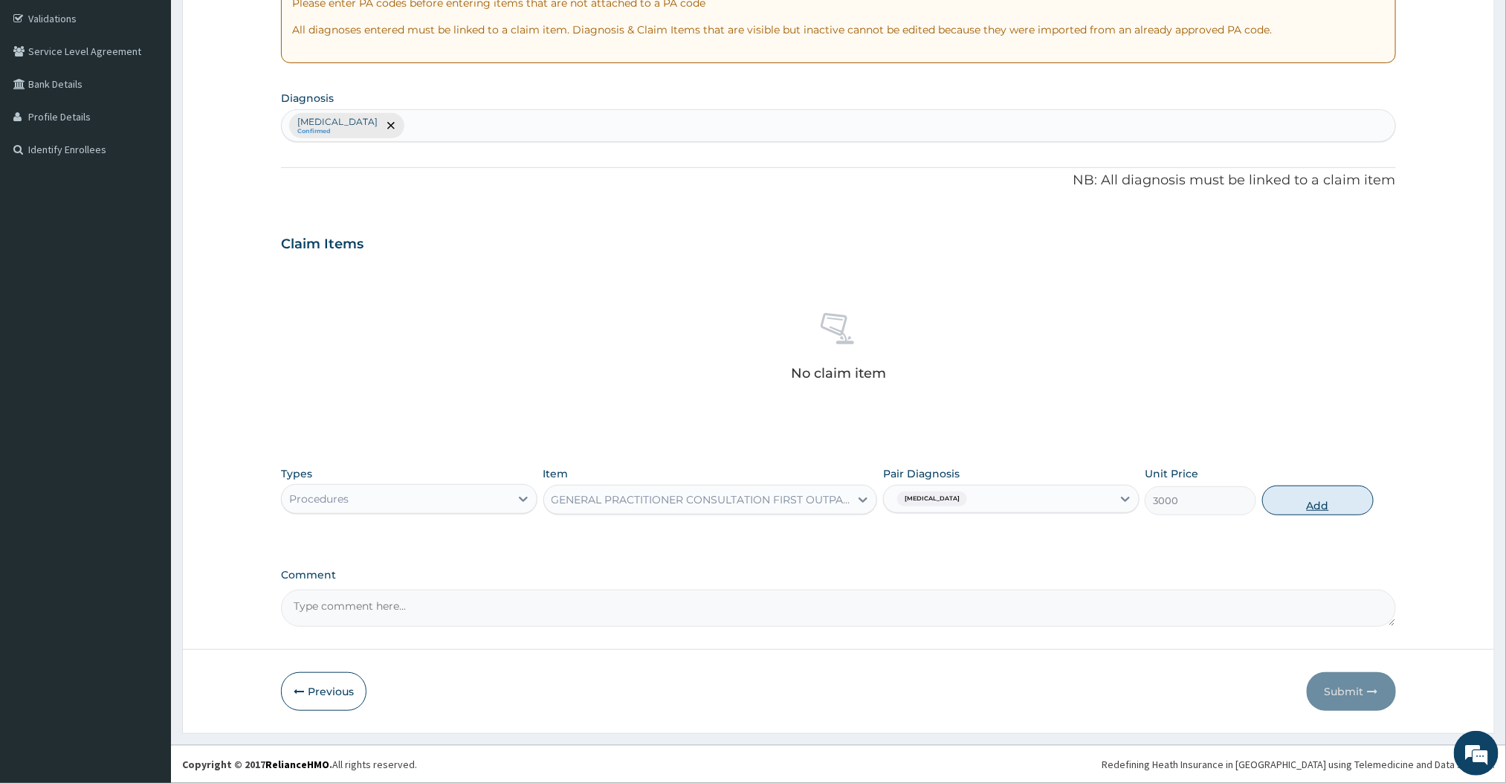
type input "0"
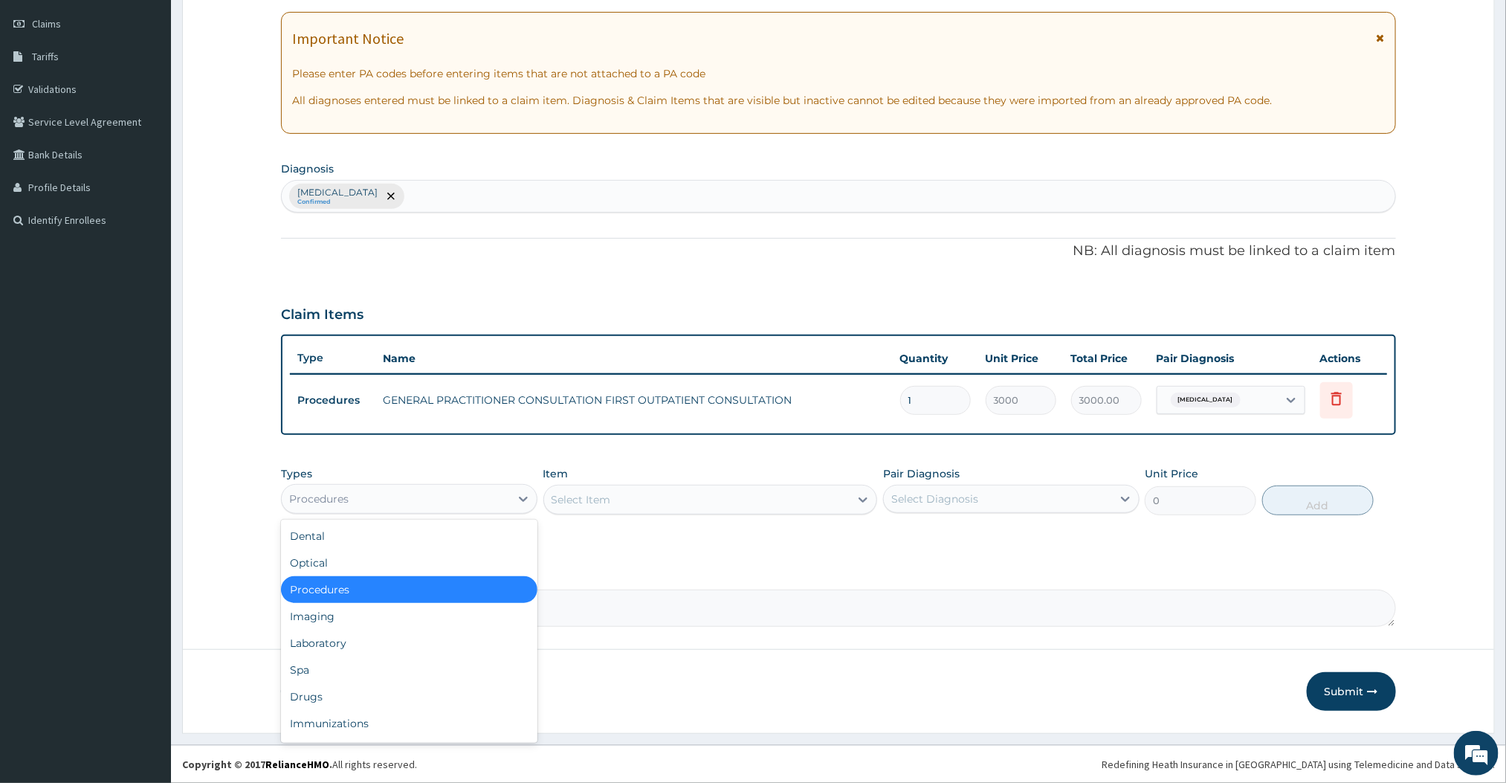
click at [430, 506] on div "Procedures" at bounding box center [396, 499] width 228 height 24
click at [330, 632] on div "Laboratory" at bounding box center [409, 643] width 256 height 27
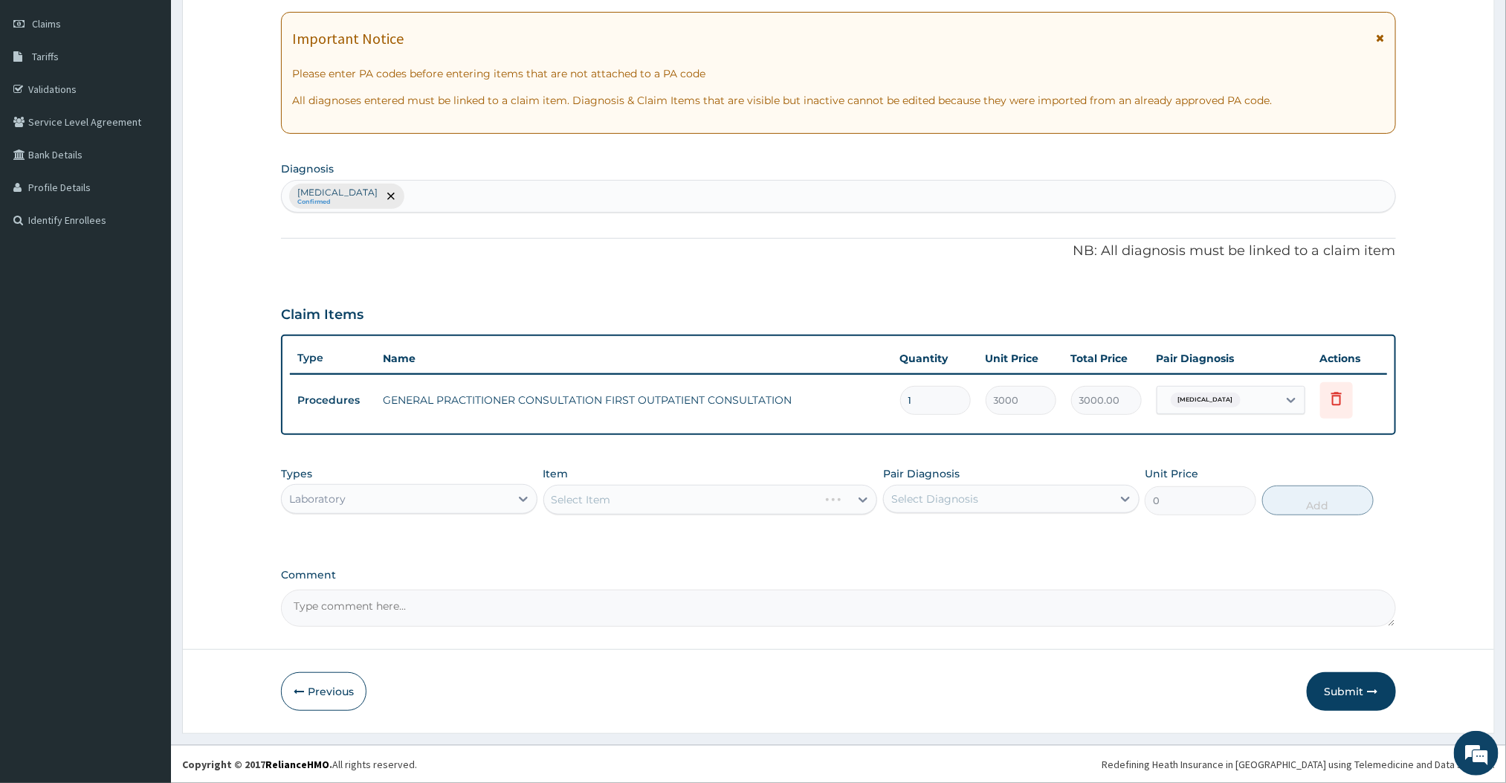
click at [710, 487] on div "Select Item" at bounding box center [710, 500] width 335 height 30
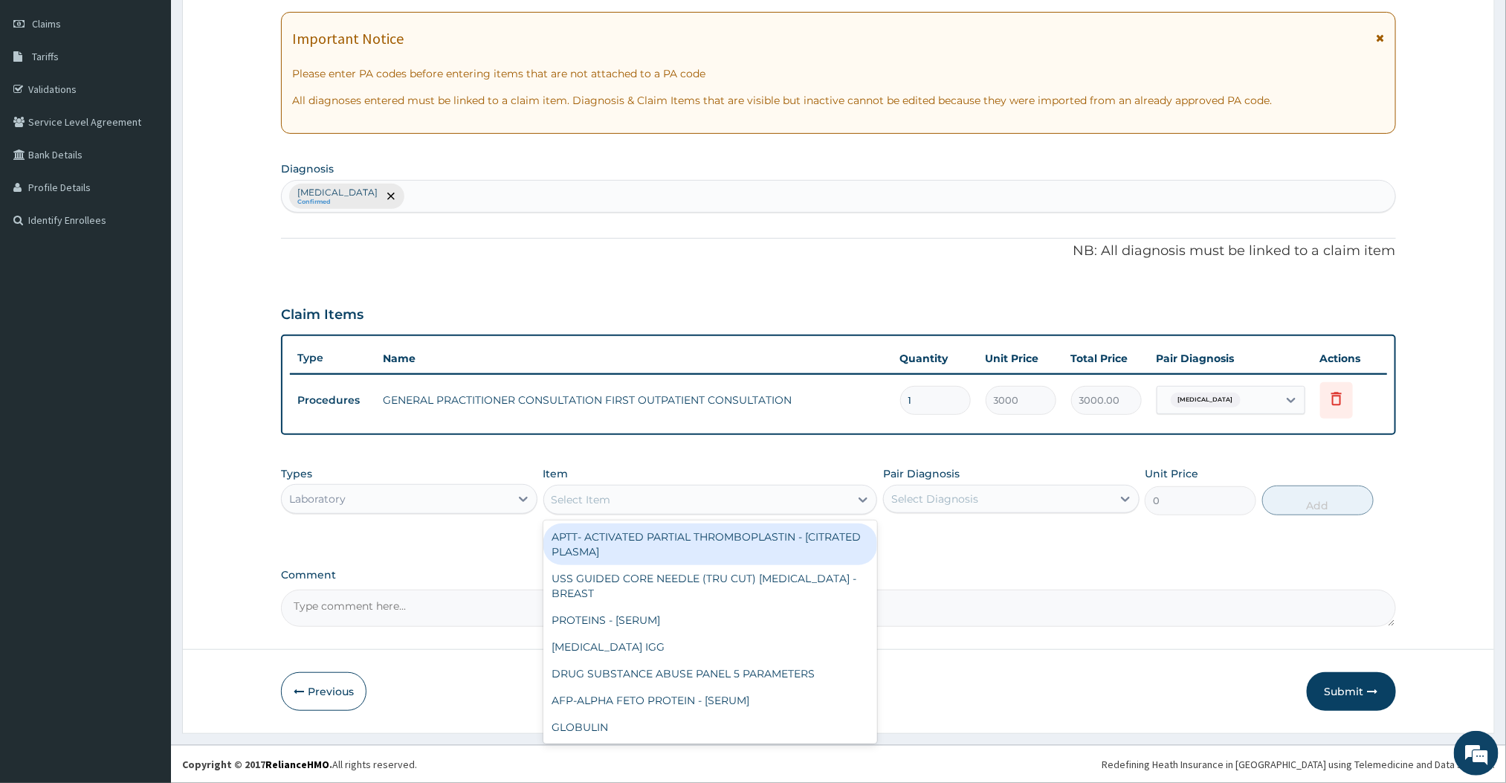
click at [769, 497] on div "Select Item" at bounding box center [697, 500] width 306 height 24
type input "malar"
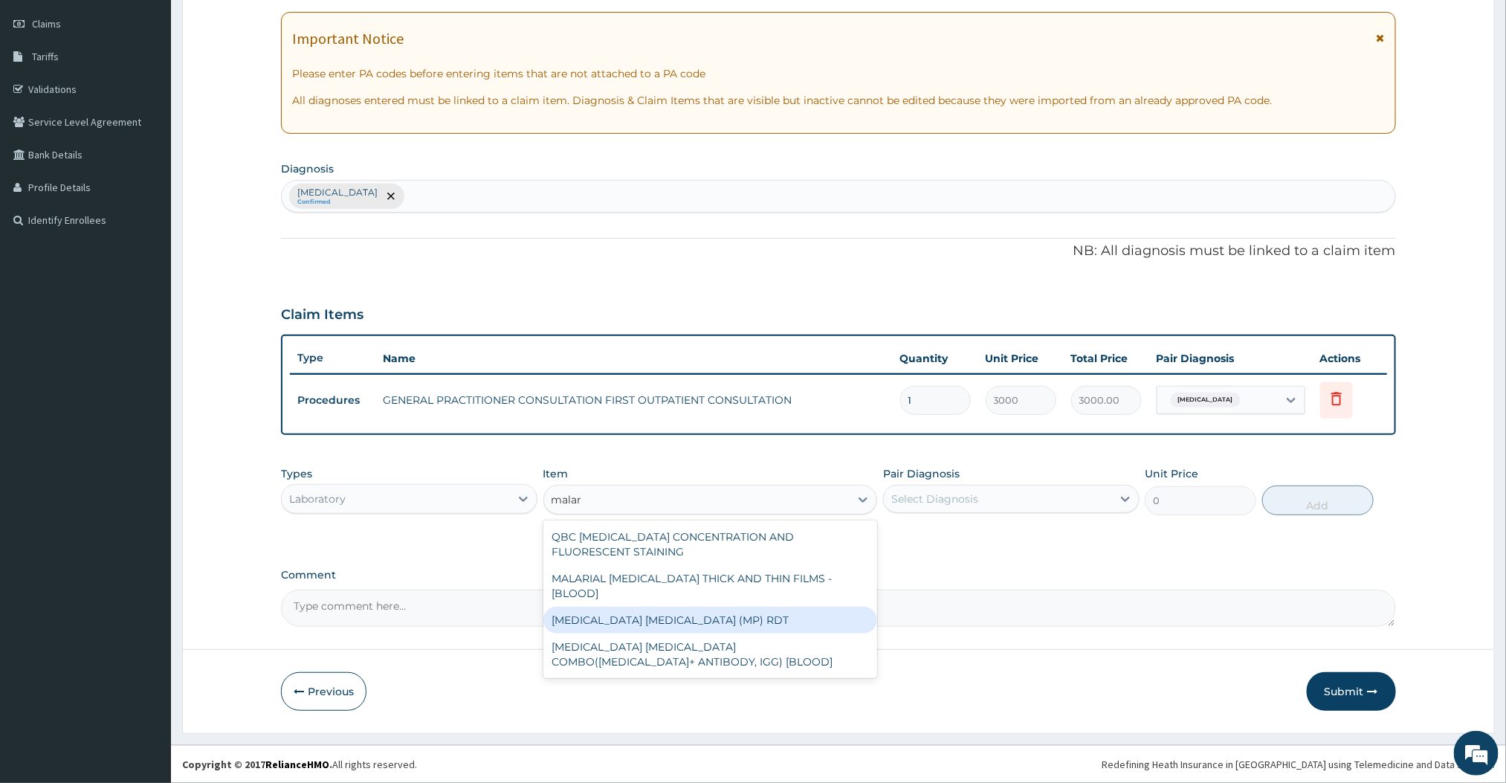
click at [673, 610] on div "MALARIA PARASITE (MP) RDT" at bounding box center [710, 620] width 335 height 27
type input "1500"
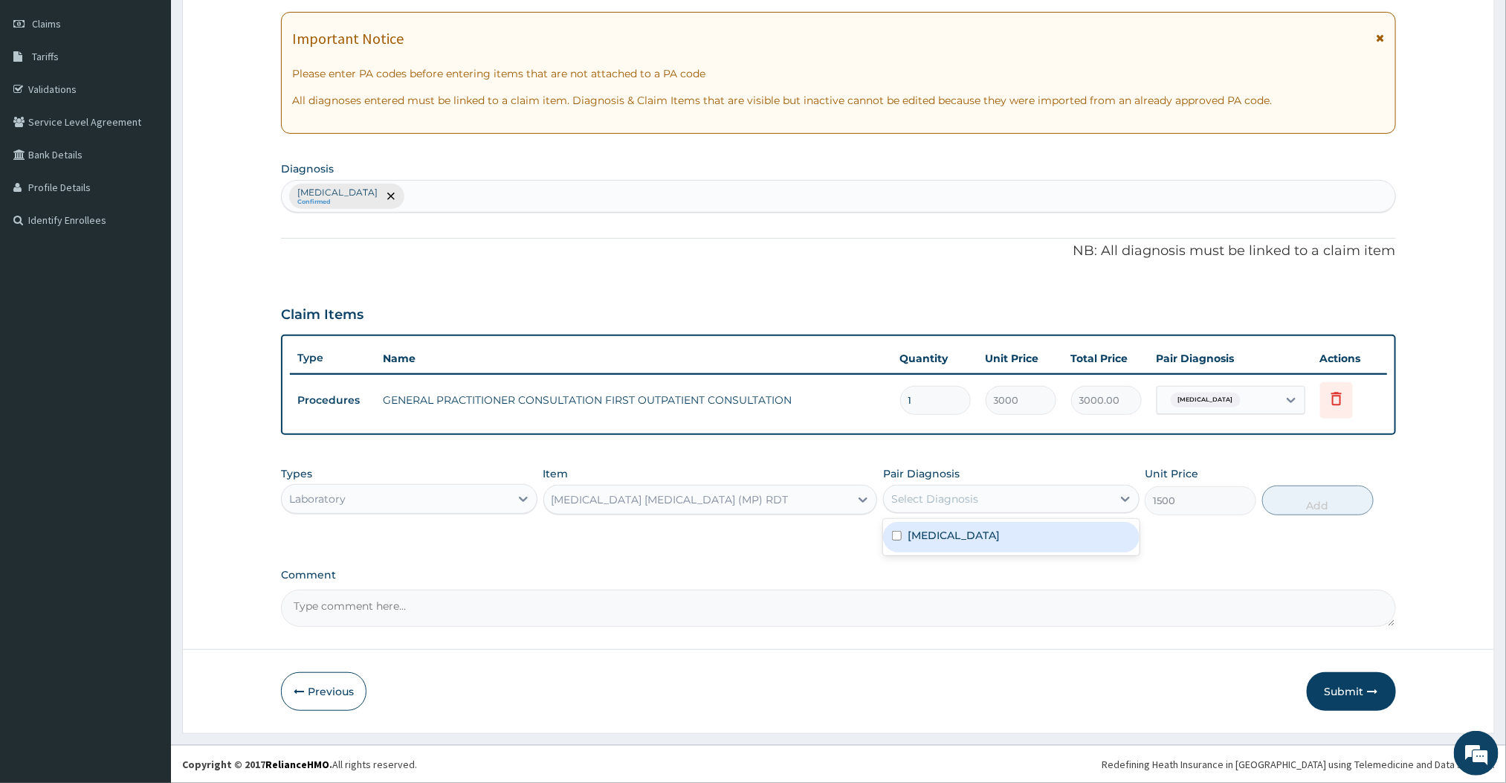
click at [1015, 507] on div "Select Diagnosis" at bounding box center [998, 499] width 228 height 24
click at [969, 531] on div "[MEDICAL_DATA]" at bounding box center [1011, 537] width 256 height 30
checkbox input "true"
click at [1323, 502] on button "Add" at bounding box center [1318, 500] width 112 height 30
type input "0"
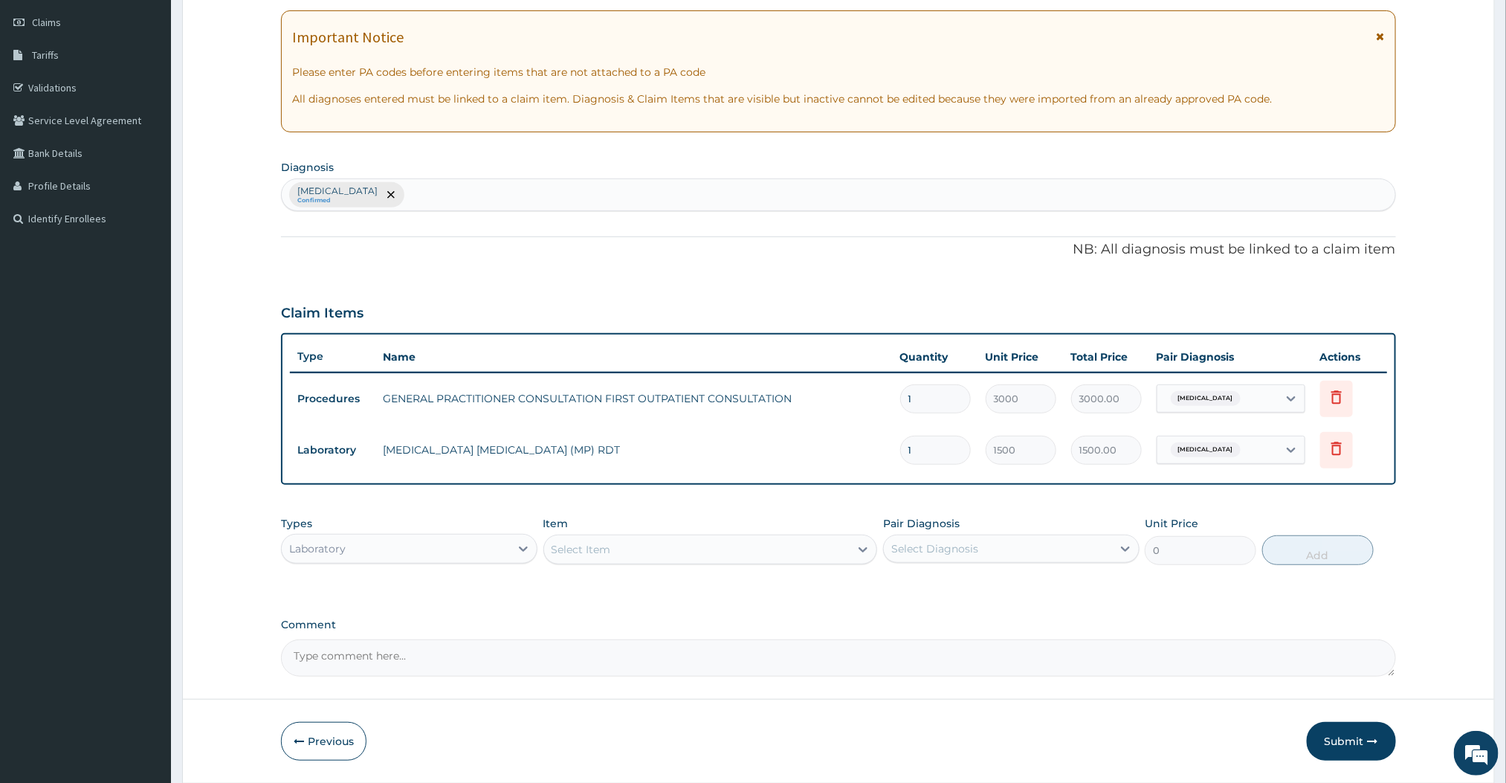
click at [783, 537] on div "Select Item" at bounding box center [697, 549] width 306 height 24
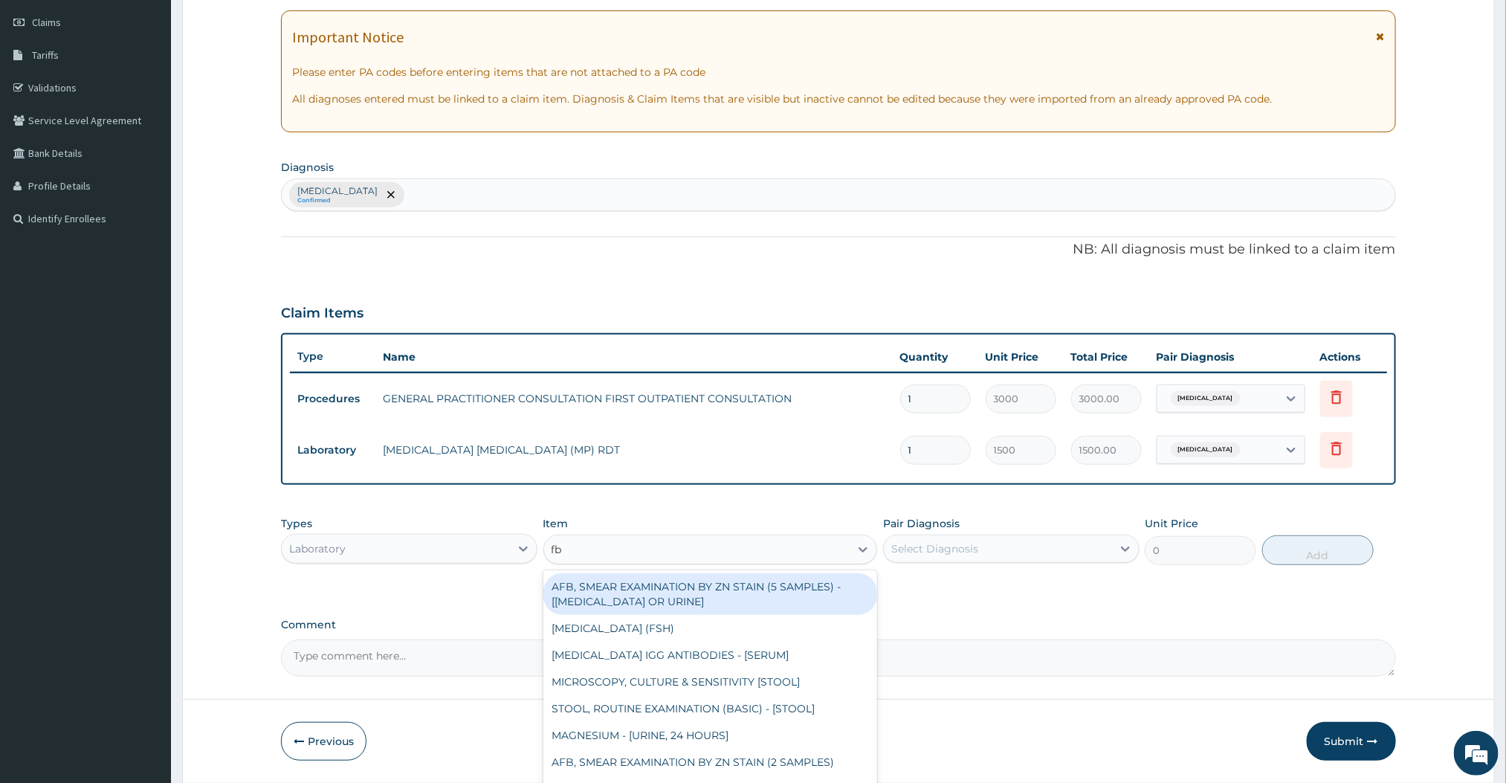
type input "fbc"
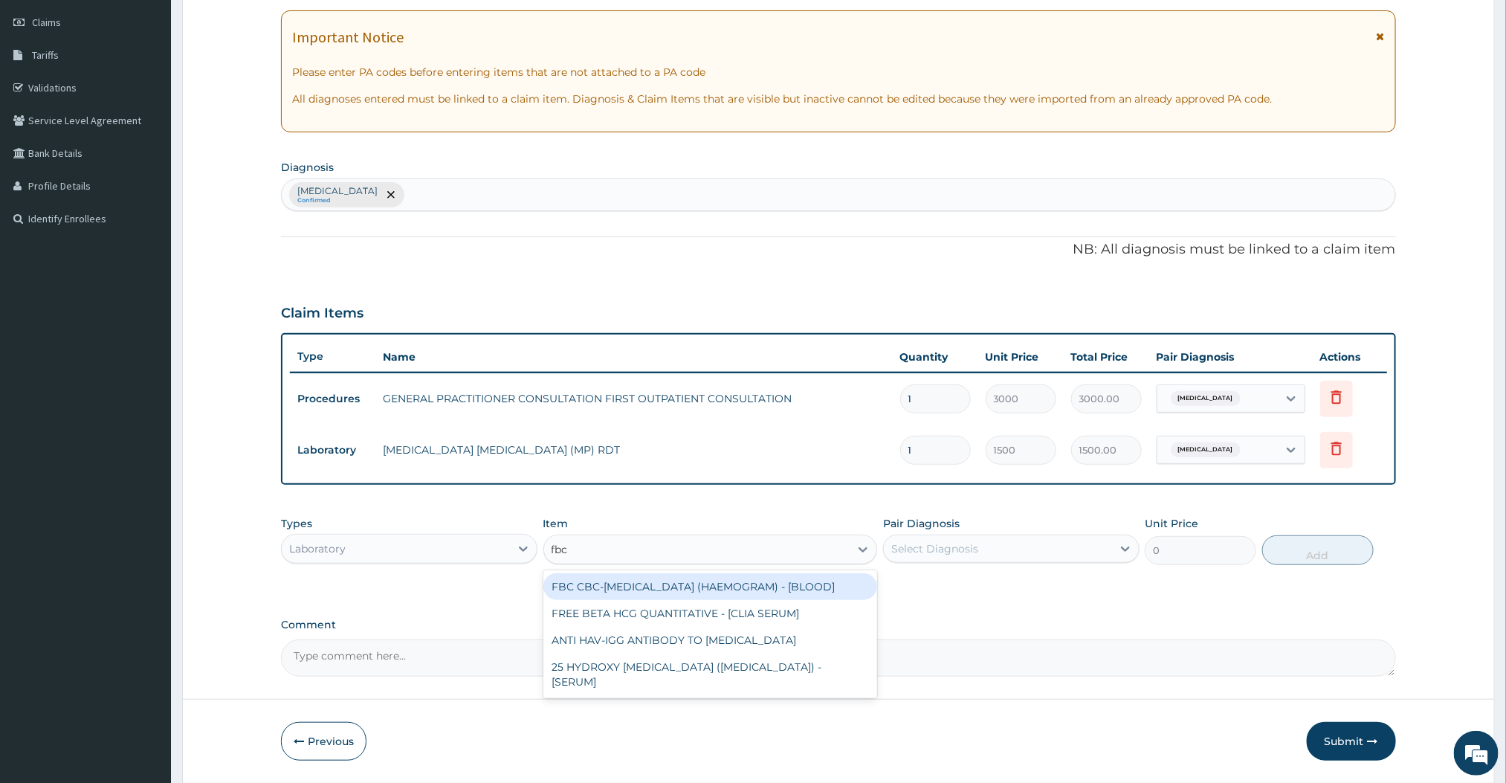
click at [699, 581] on div "FBC CBC-COMPLETE BLOOD COUNT (HAEMOGRAM) - [BLOOD]" at bounding box center [710, 586] width 335 height 27
type input "3000"
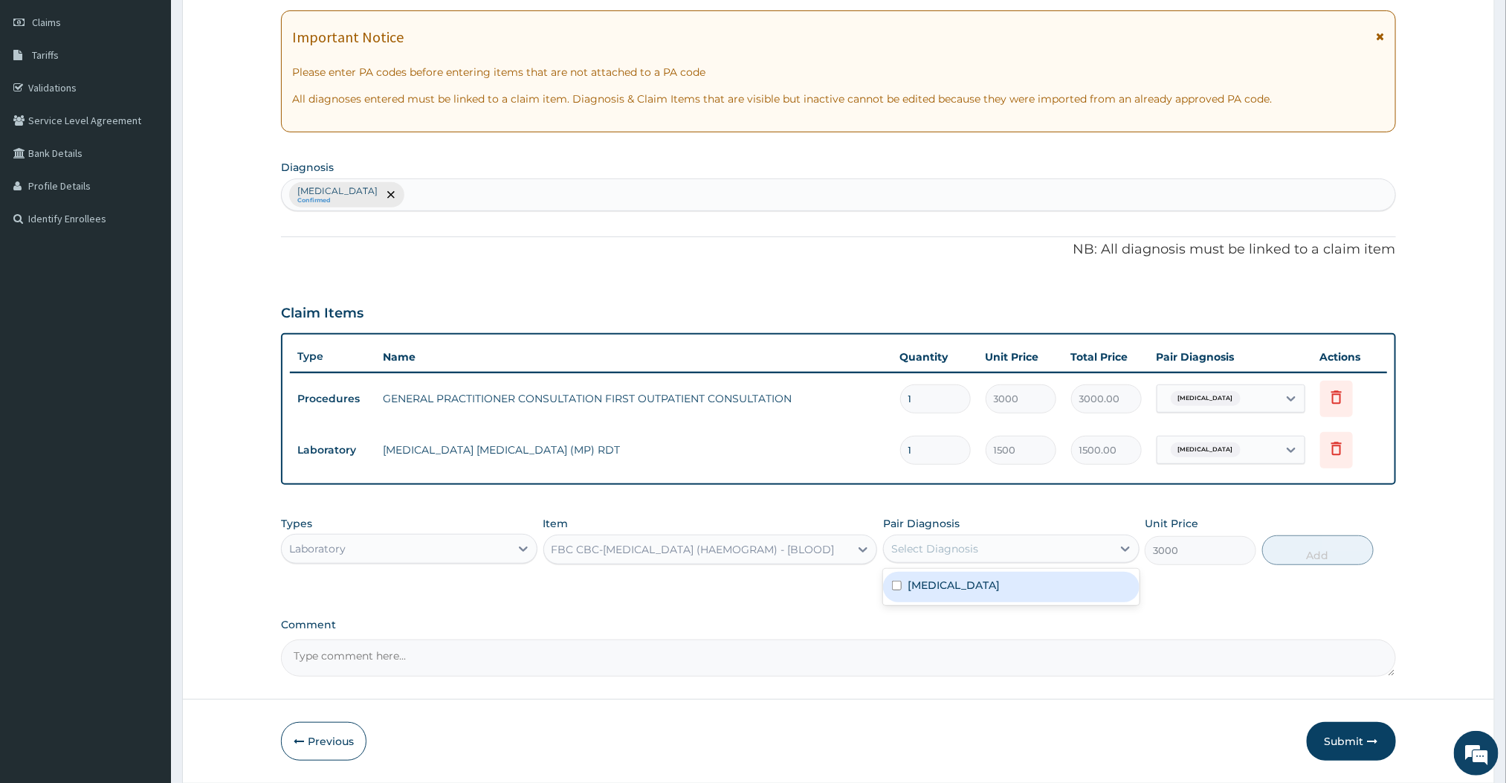
click at [1057, 553] on div "Select Diagnosis" at bounding box center [998, 549] width 228 height 24
click at [999, 589] on div "[MEDICAL_DATA]" at bounding box center [1011, 587] width 256 height 30
checkbox input "true"
click at [1316, 558] on button "Add" at bounding box center [1318, 550] width 112 height 30
type input "0"
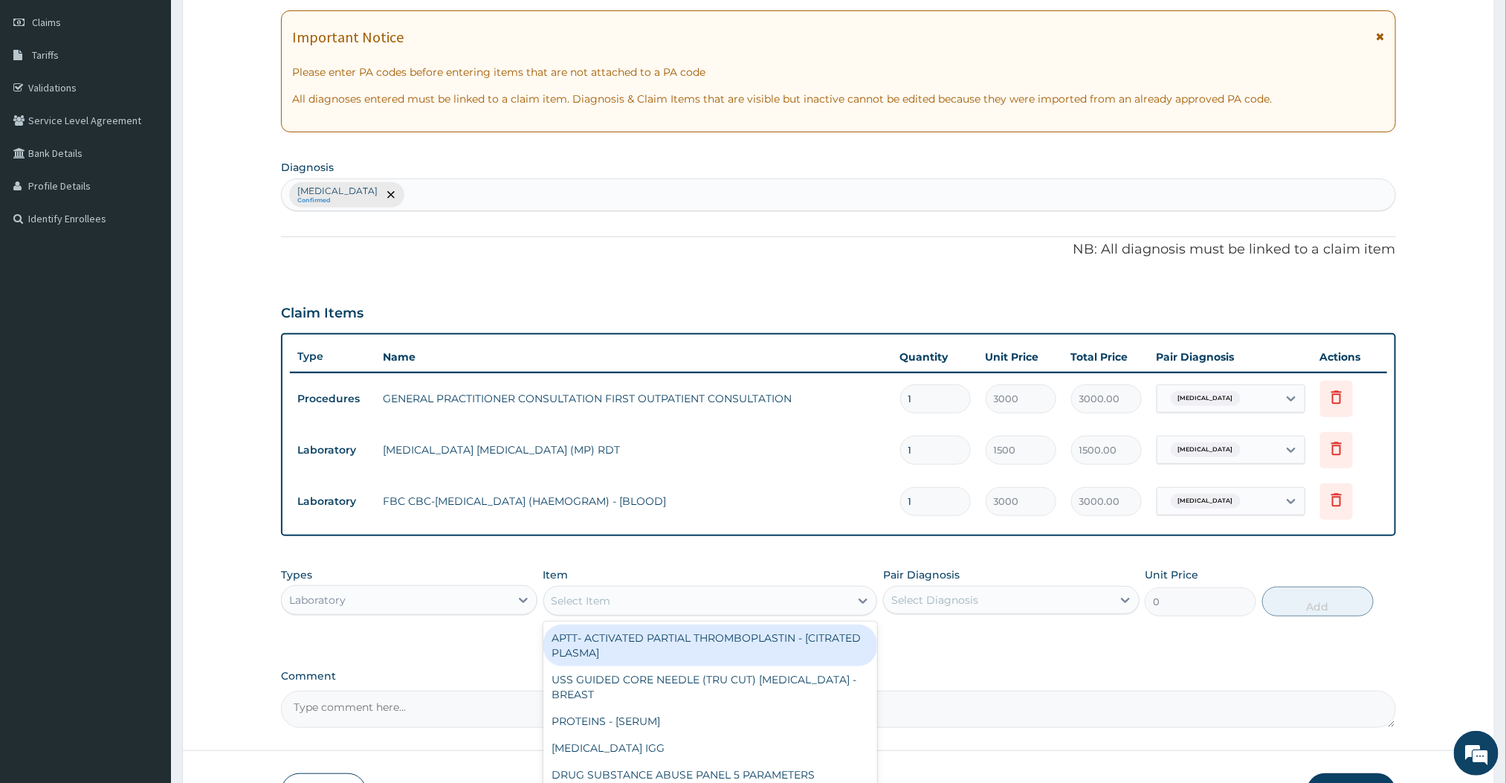
click at [711, 600] on div "Select Item" at bounding box center [697, 601] width 306 height 24
click at [496, 598] on div "Laboratory" at bounding box center [396, 600] width 228 height 24
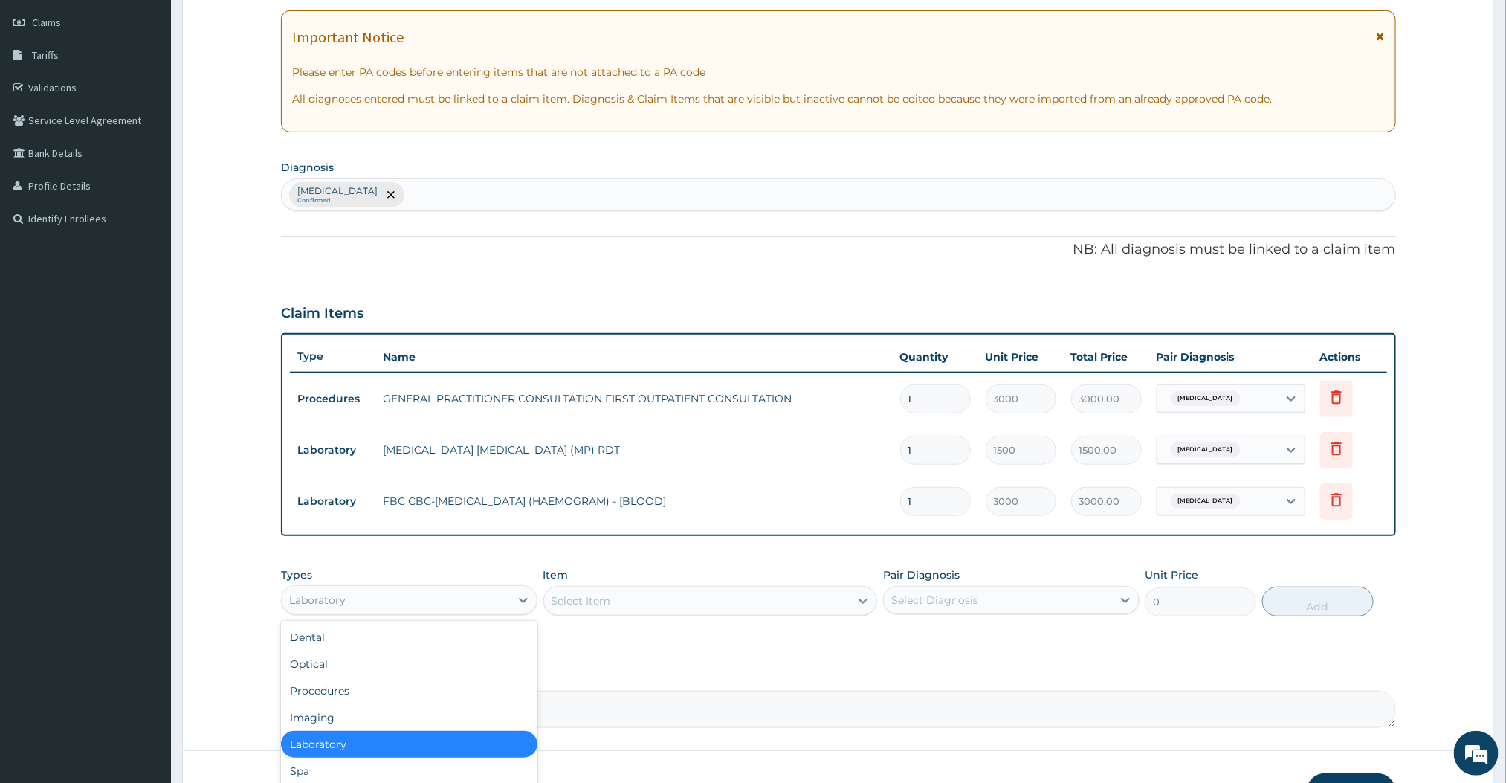
scroll to position [50, 0]
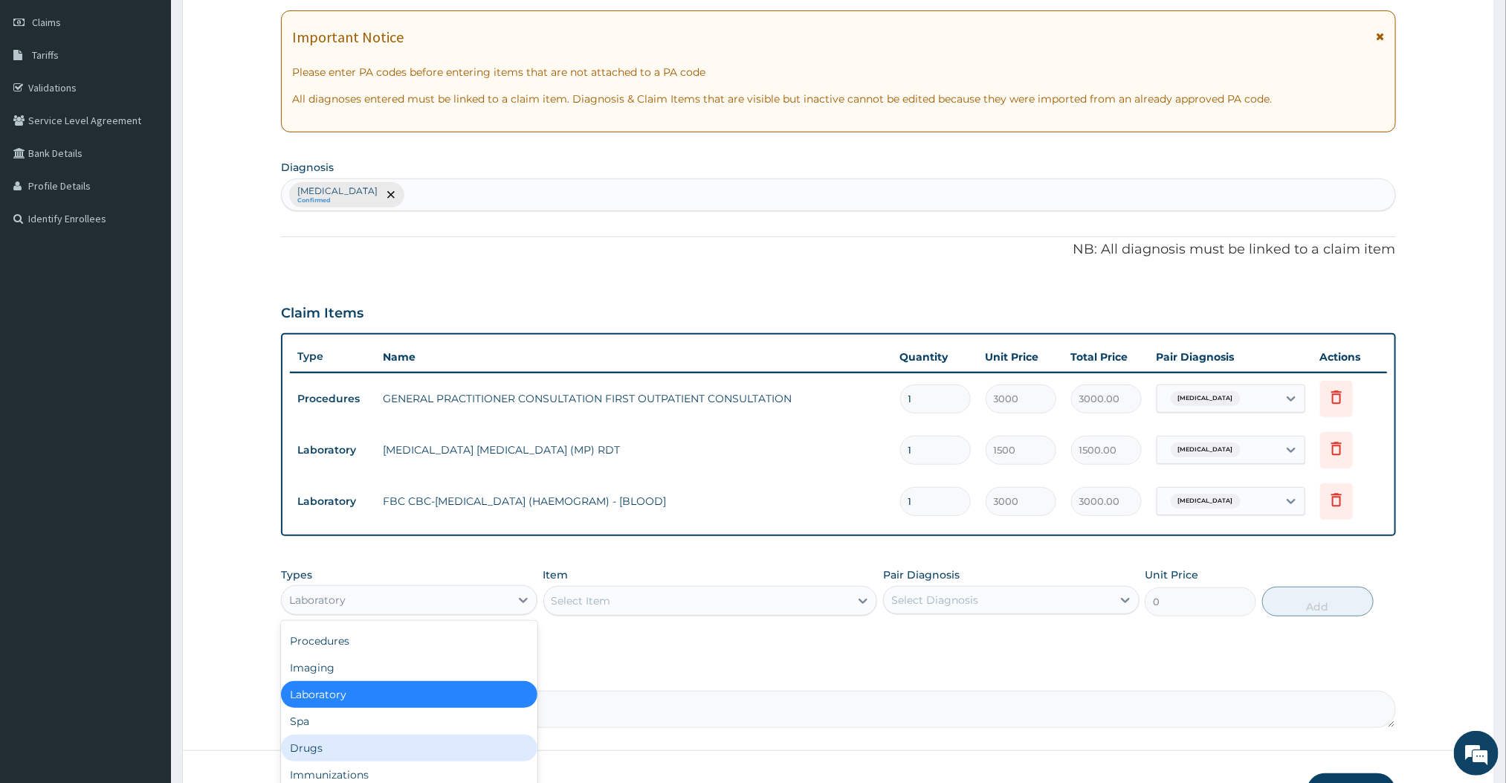
click at [308, 738] on div "Drugs" at bounding box center [409, 747] width 256 height 27
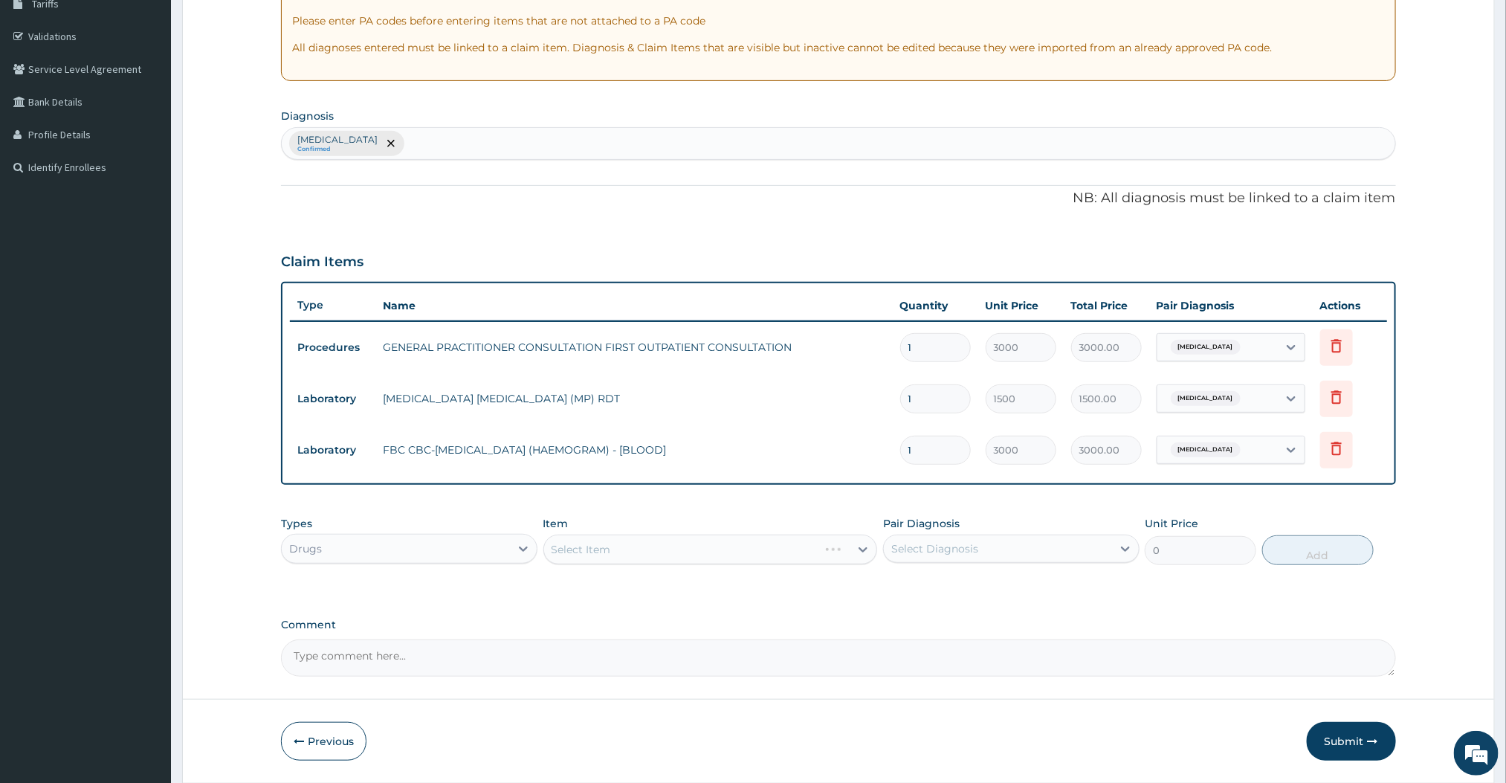
scroll to position [308, 0]
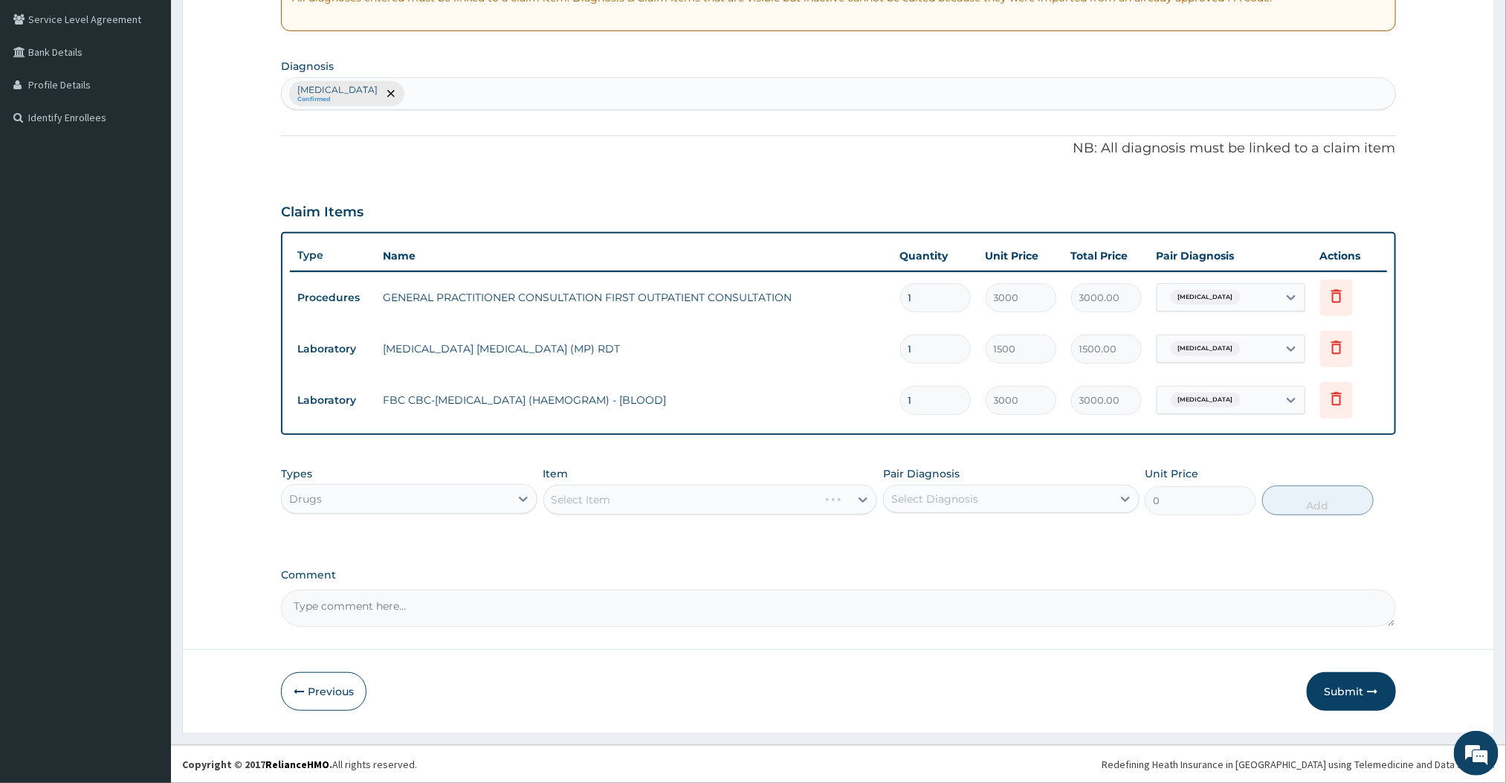
click at [799, 495] on div "Select Item" at bounding box center [710, 500] width 335 height 30
click at [790, 498] on div "Select Item" at bounding box center [697, 500] width 306 height 24
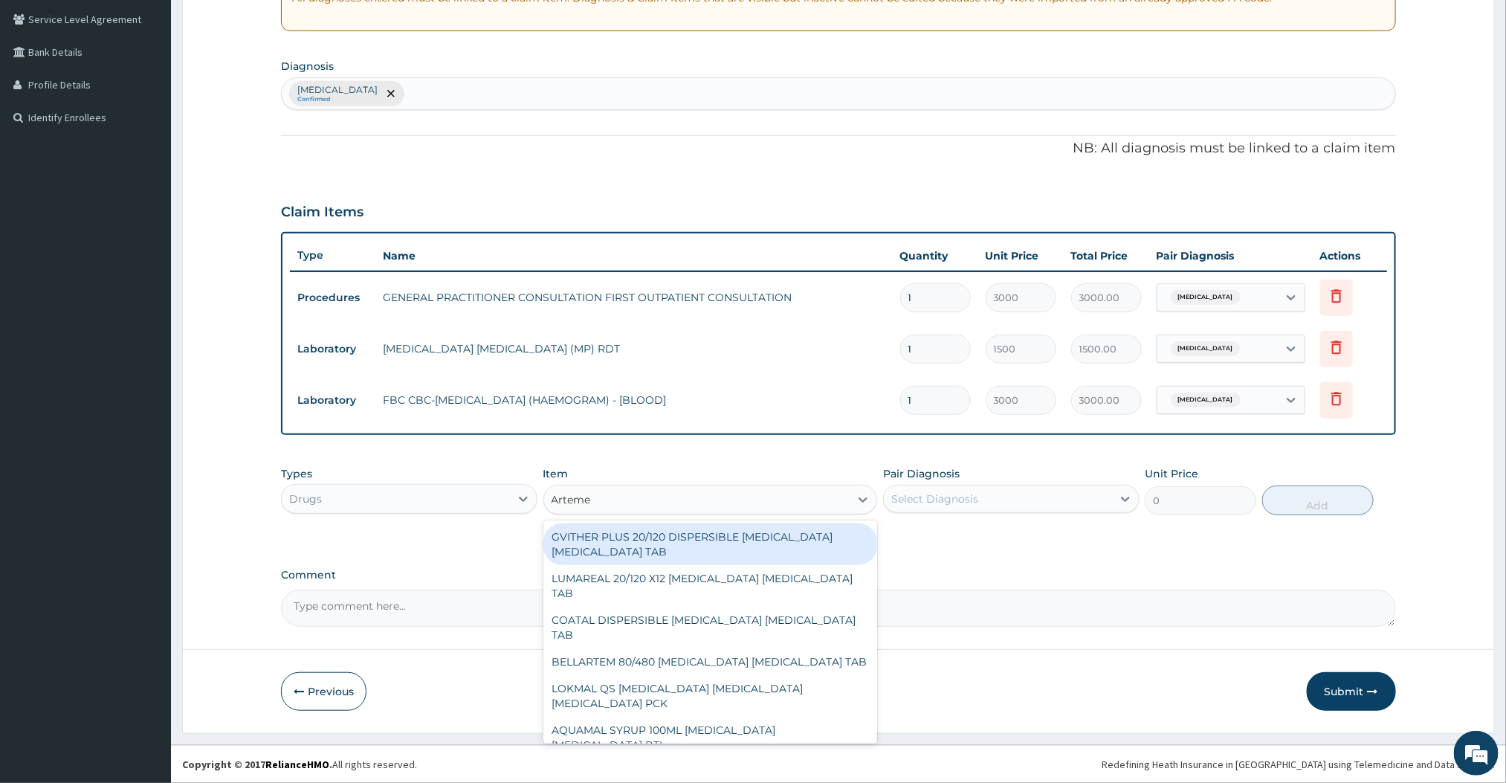
type input "Artemether"
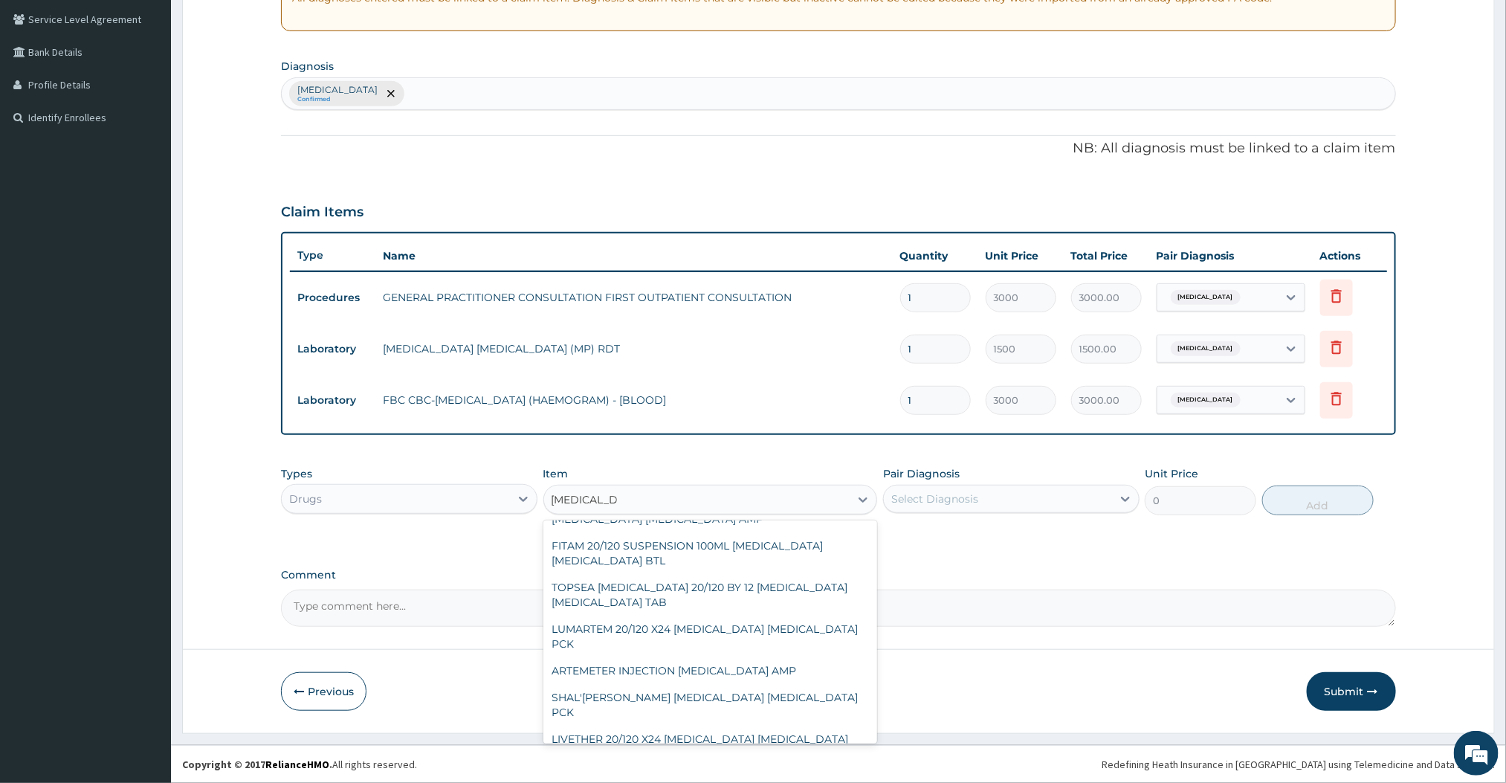
scroll to position [768, 0]
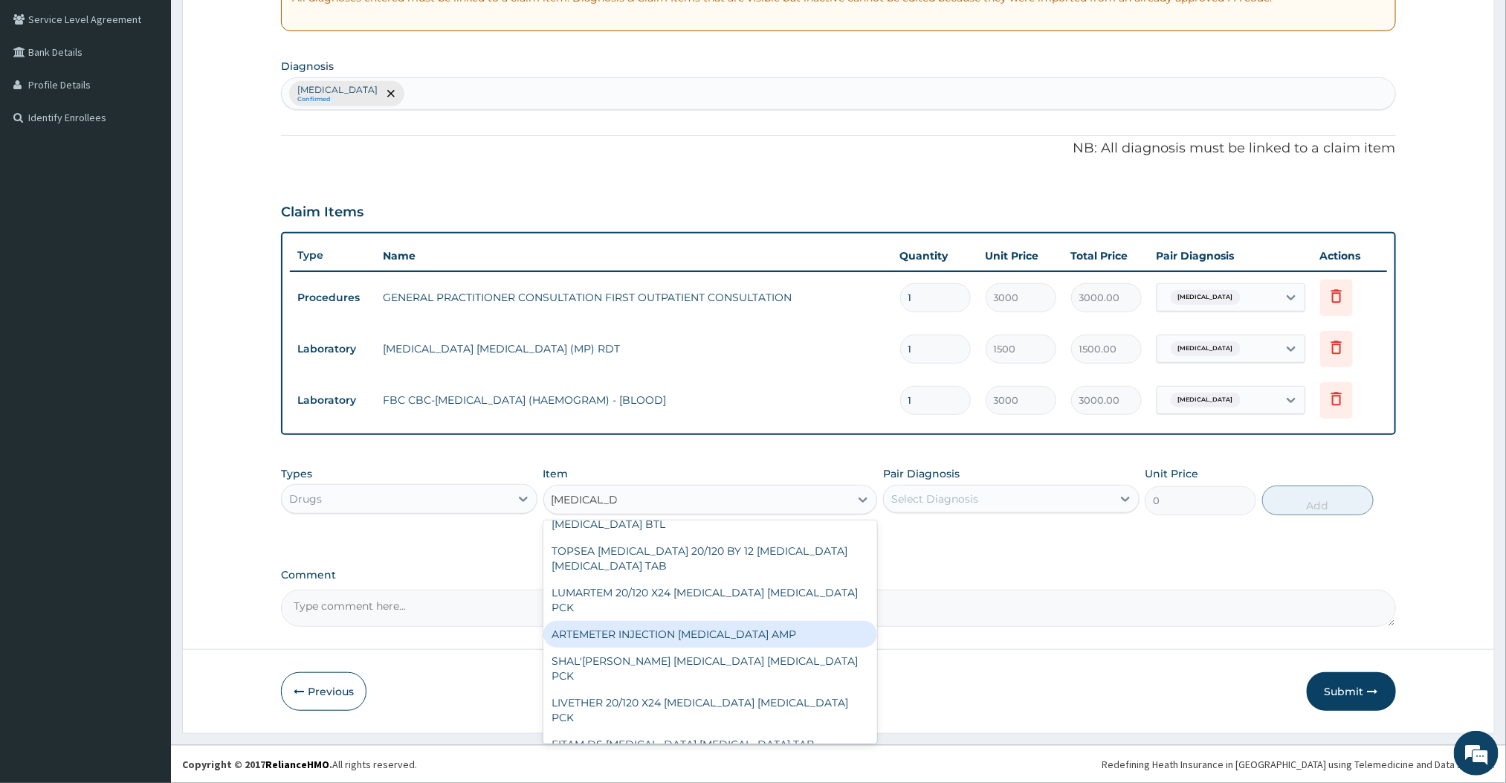
click at [656, 623] on div "ARTEMETER INJECTION ARTEMETHER AMP" at bounding box center [710, 634] width 335 height 27
type input "360"
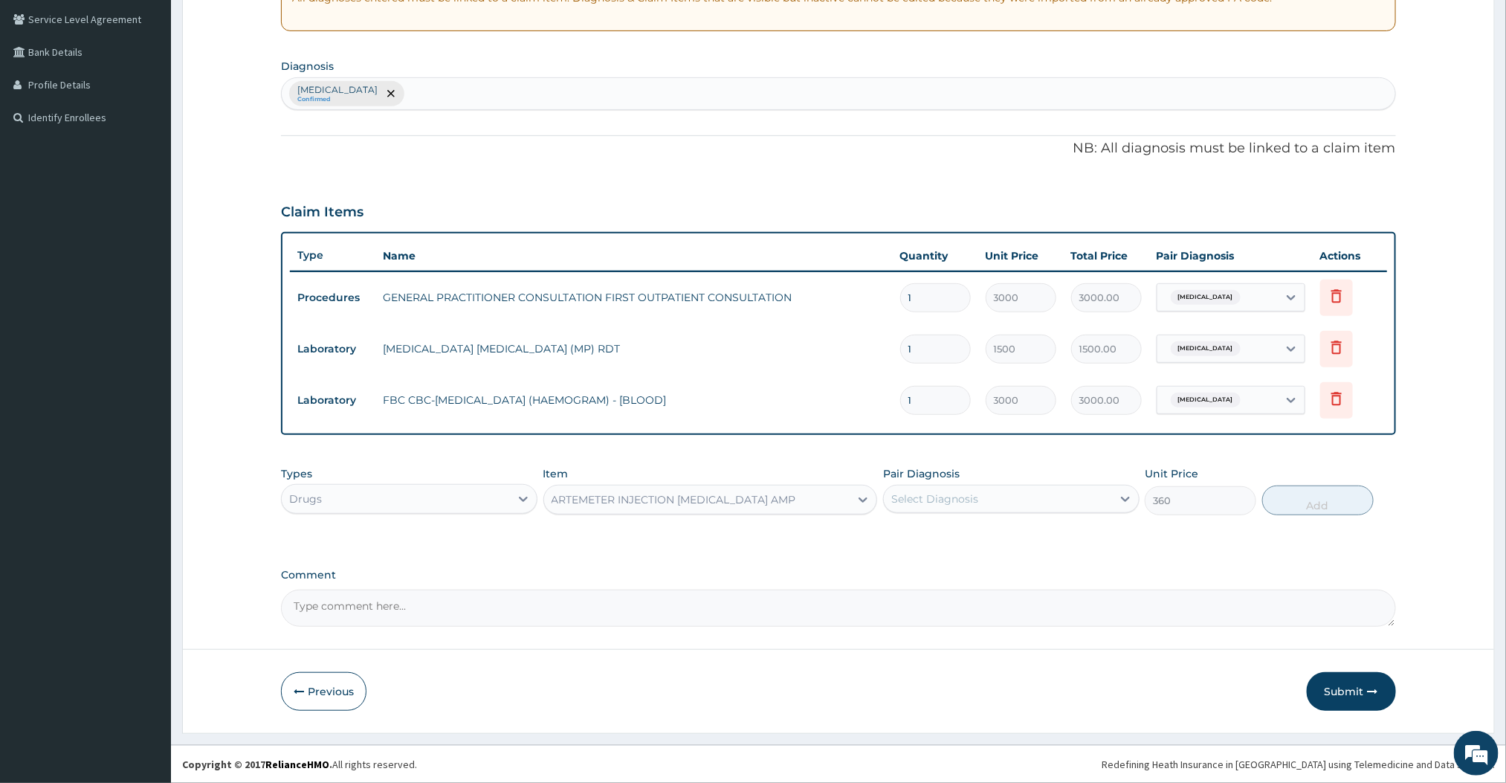
click at [979, 506] on div "Select Diagnosis" at bounding box center [998, 499] width 228 height 24
click at [940, 536] on label "[MEDICAL_DATA]" at bounding box center [954, 535] width 92 height 15
checkbox input "true"
click at [1276, 507] on button "Add" at bounding box center [1318, 500] width 112 height 30
type input "0"
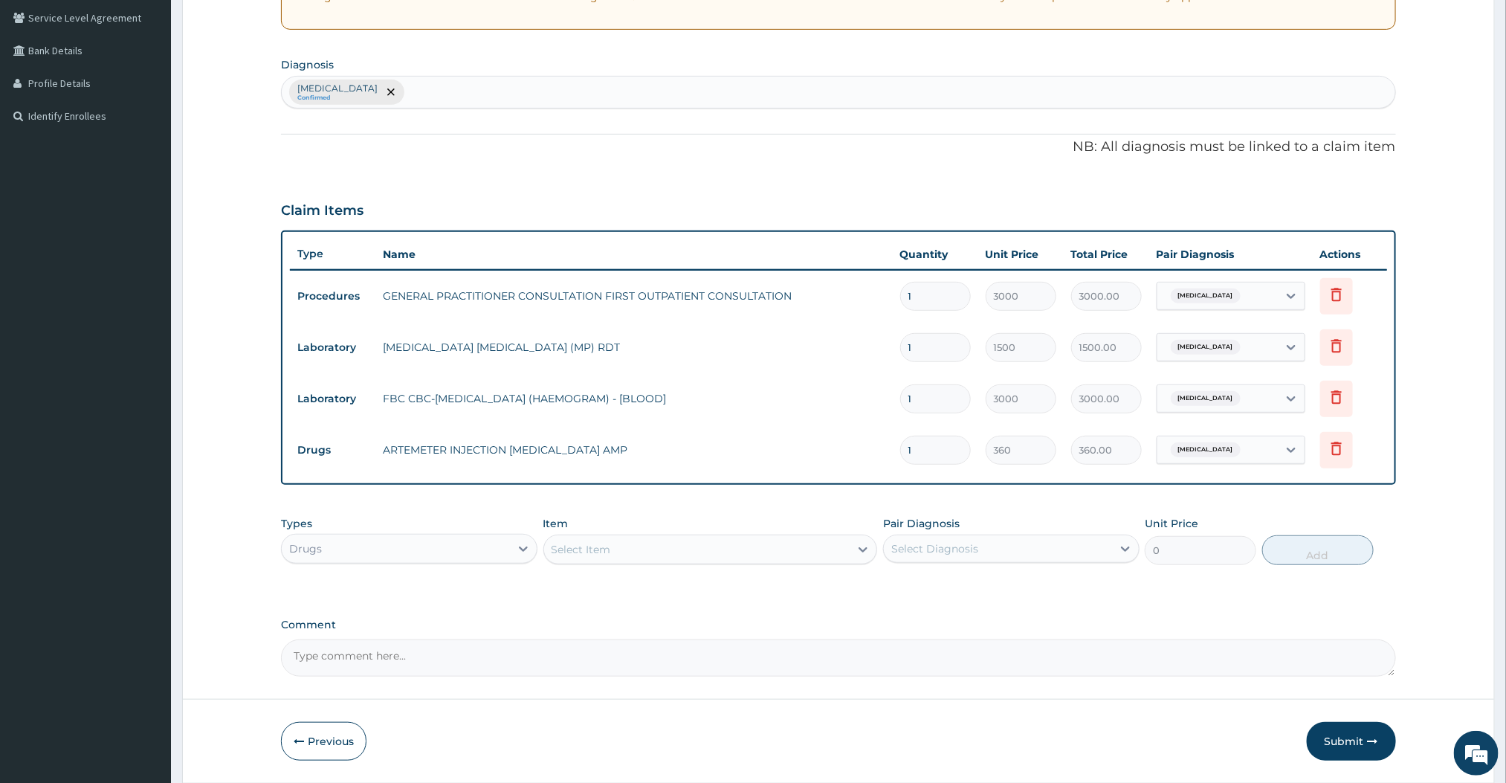
type input "0.00"
type input "2"
type input "720.00"
type input "2"
click at [700, 554] on div "Select Item" at bounding box center [697, 549] width 306 height 24
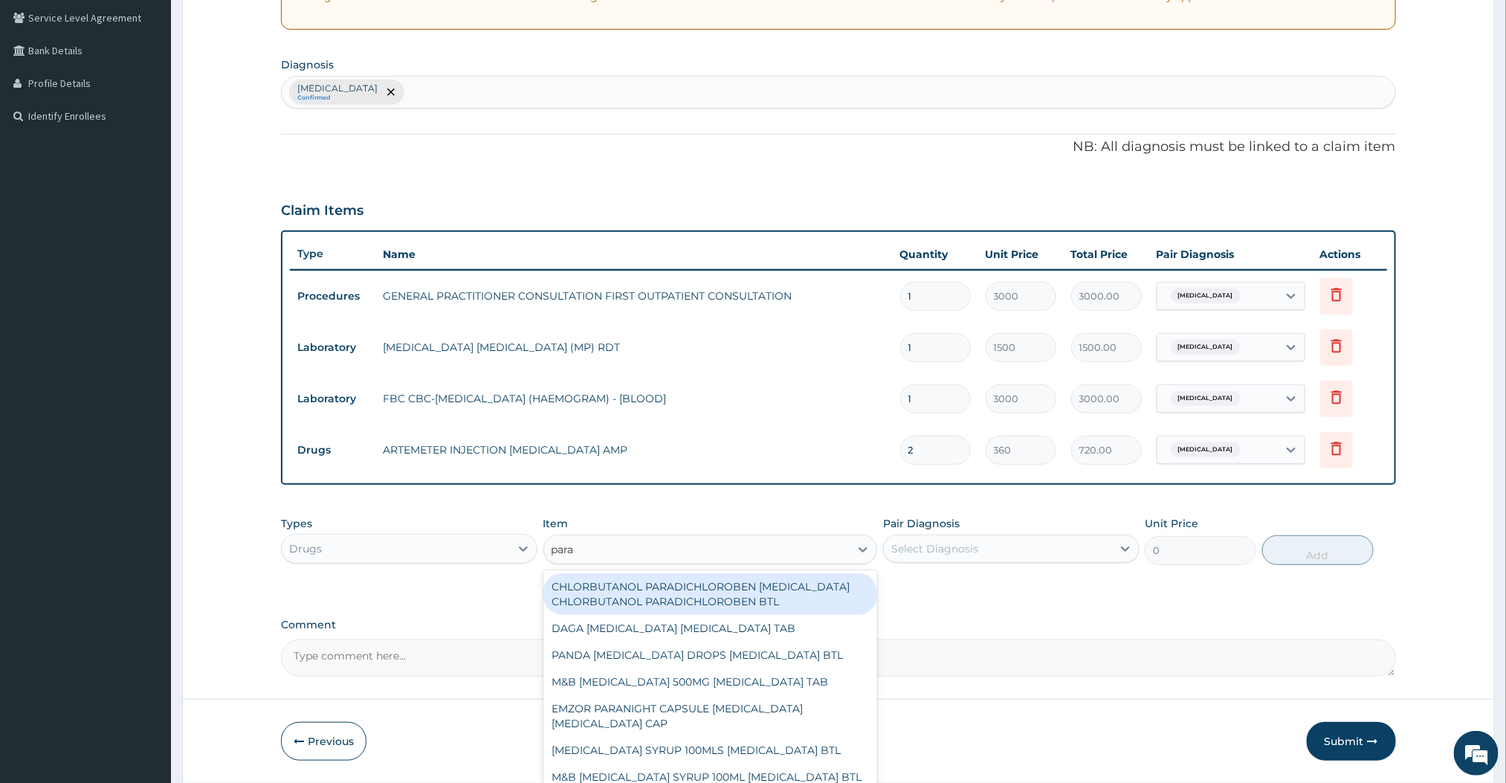
type input "[MEDICAL_DATA]"
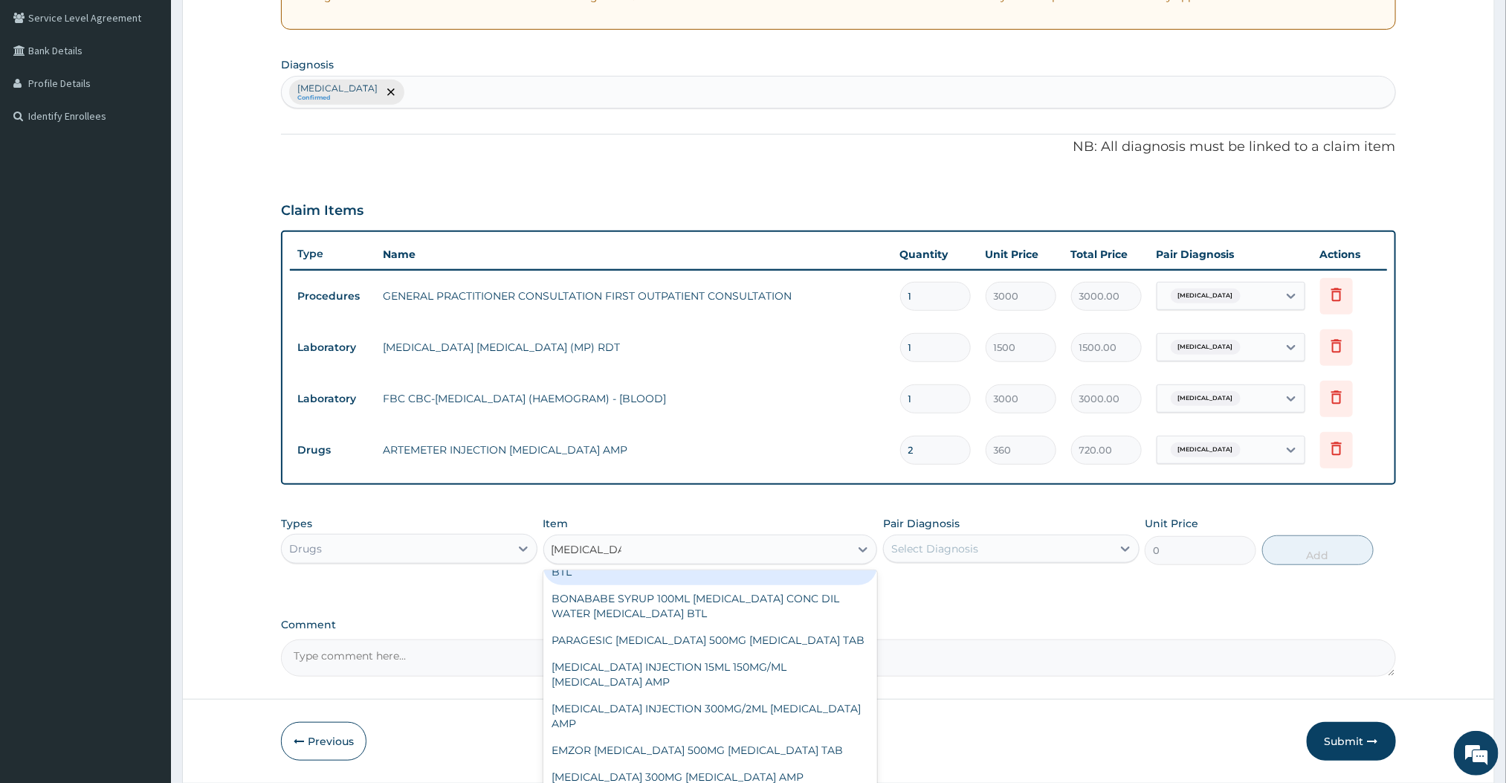
scroll to position [386, 0]
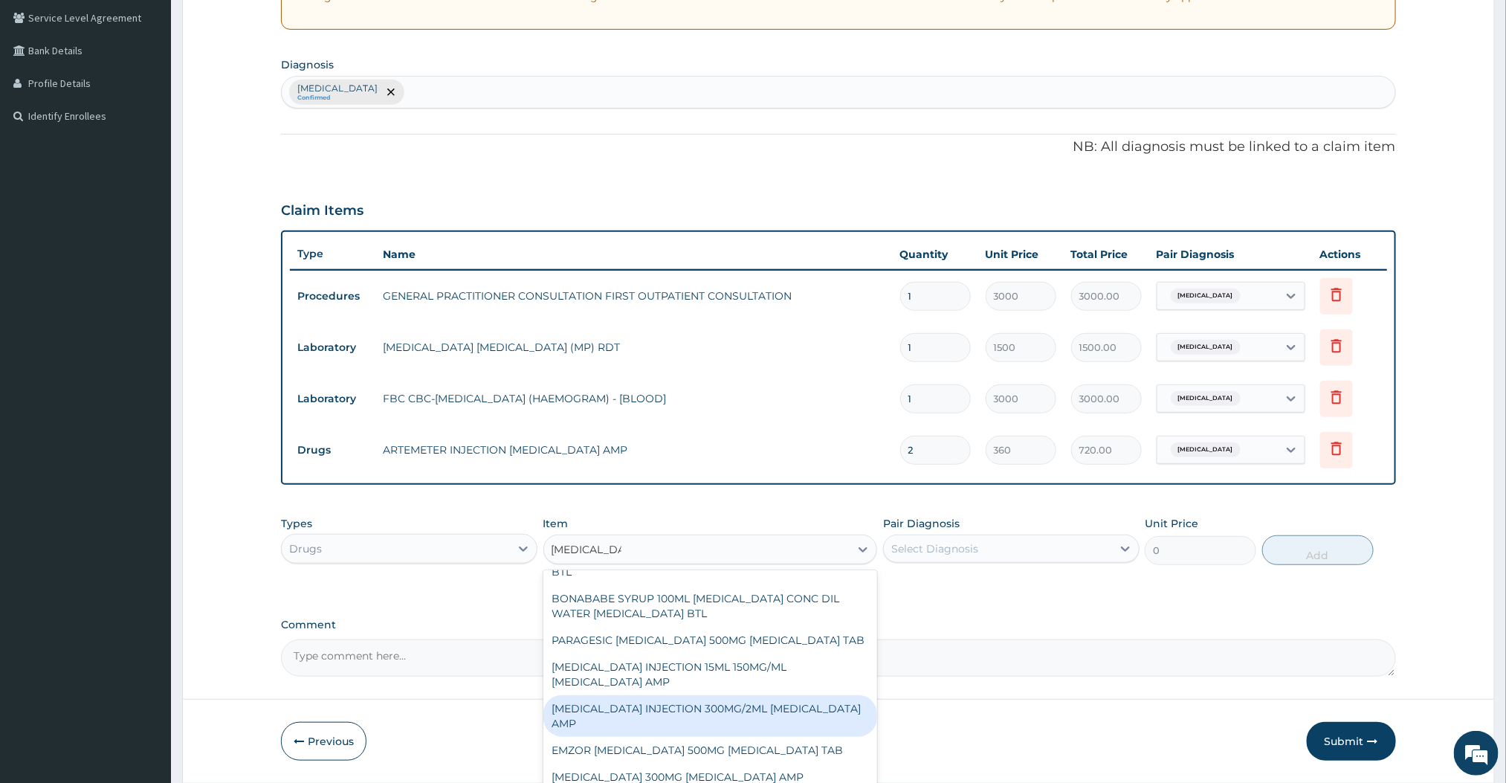
click at [694, 732] on div "[MEDICAL_DATA] INJECTION 300MG/2ML [MEDICAL_DATA] AMP" at bounding box center [710, 716] width 335 height 42
type input "180"
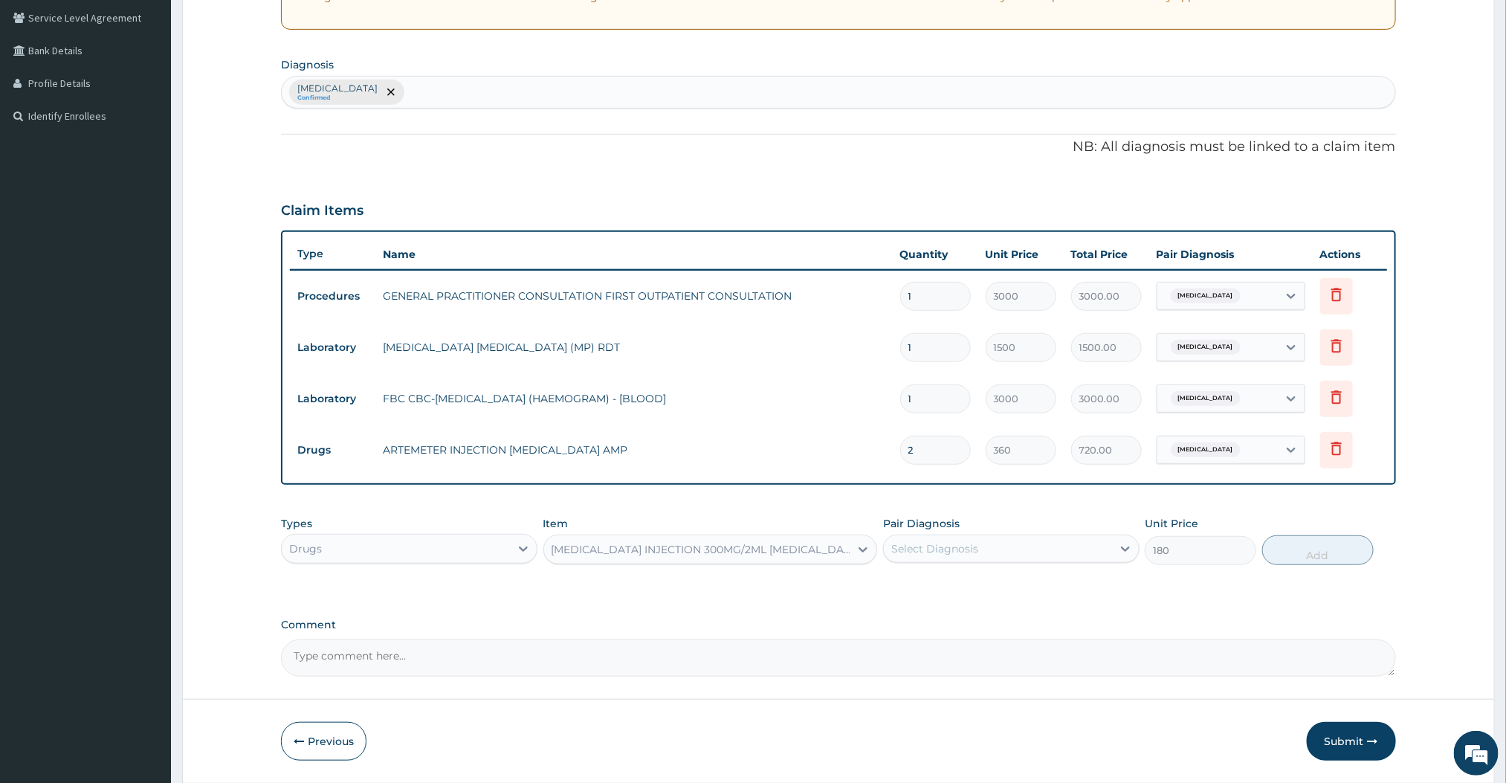
click at [961, 543] on div "Select Diagnosis" at bounding box center [934, 548] width 87 height 15
click at [939, 578] on label "[MEDICAL_DATA]" at bounding box center [954, 585] width 92 height 15
checkbox input "true"
click at [1331, 547] on button "Add" at bounding box center [1318, 550] width 112 height 30
type input "0"
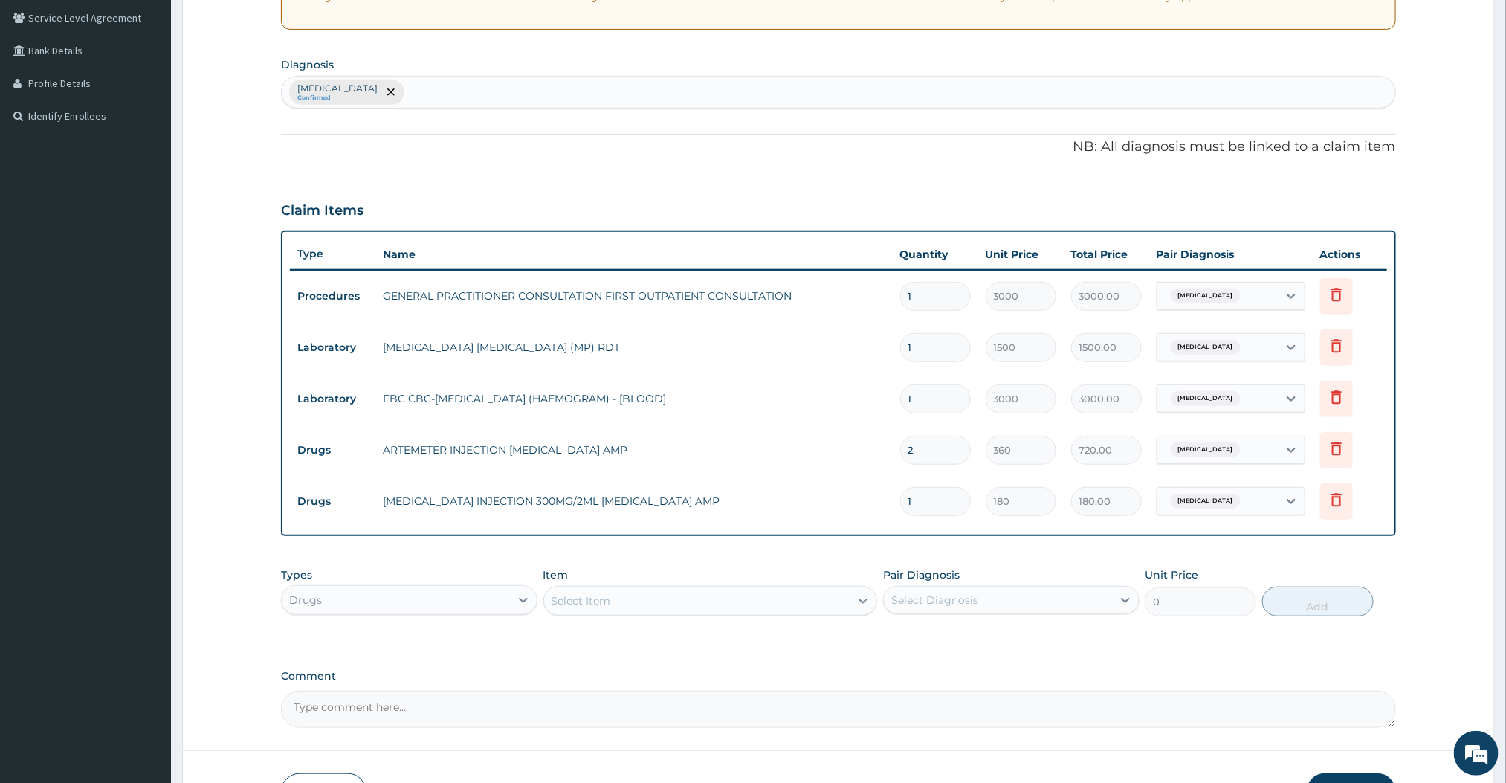
type input "0.00"
type input "2"
type input "360.00"
type input "2"
click at [919, 552] on div "PA Code / Prescription Code Enter Code(Secondary Care Only) Encounter Date [DAT…" at bounding box center [838, 281] width 1114 height 894
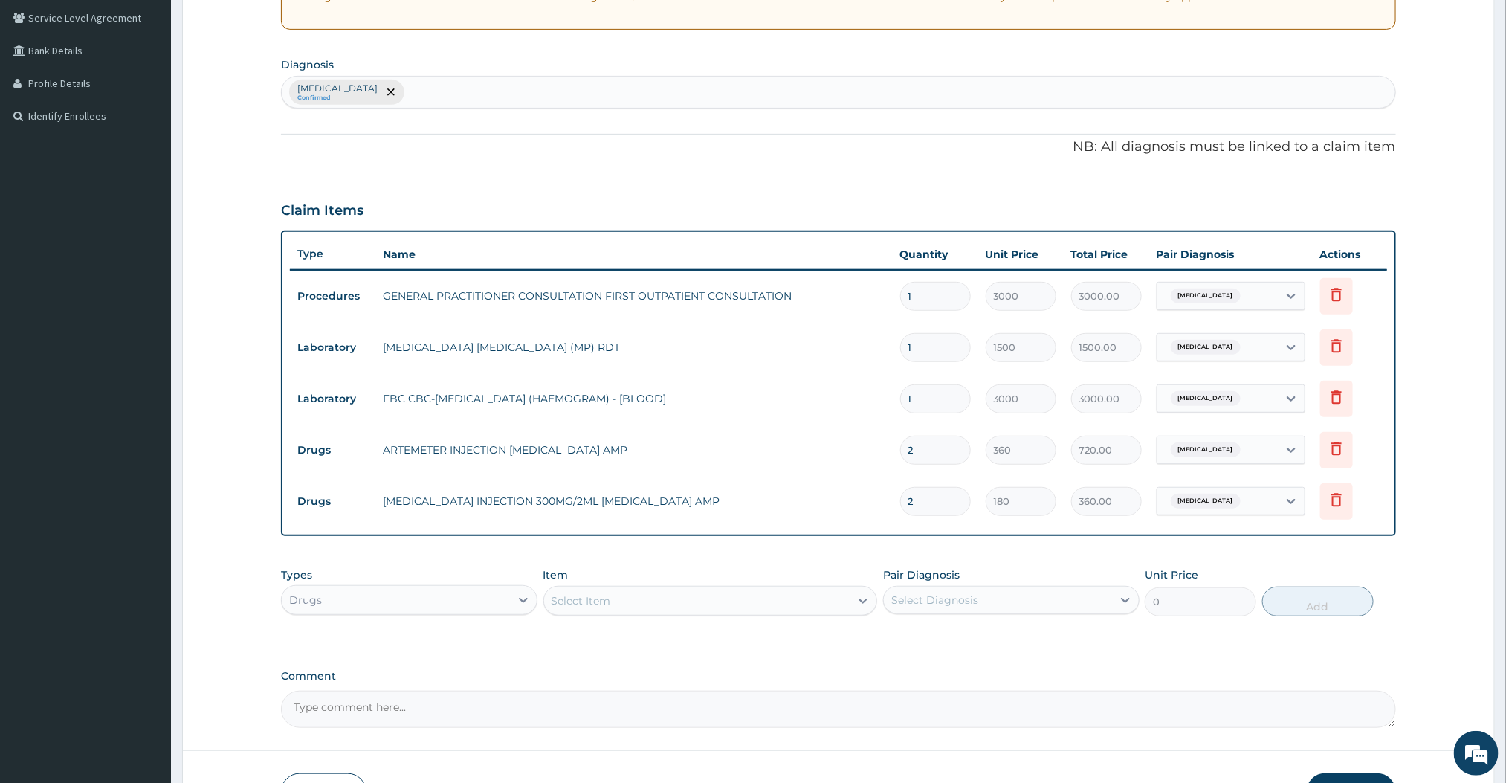
click at [797, 609] on div "Select Item" at bounding box center [697, 601] width 306 height 24
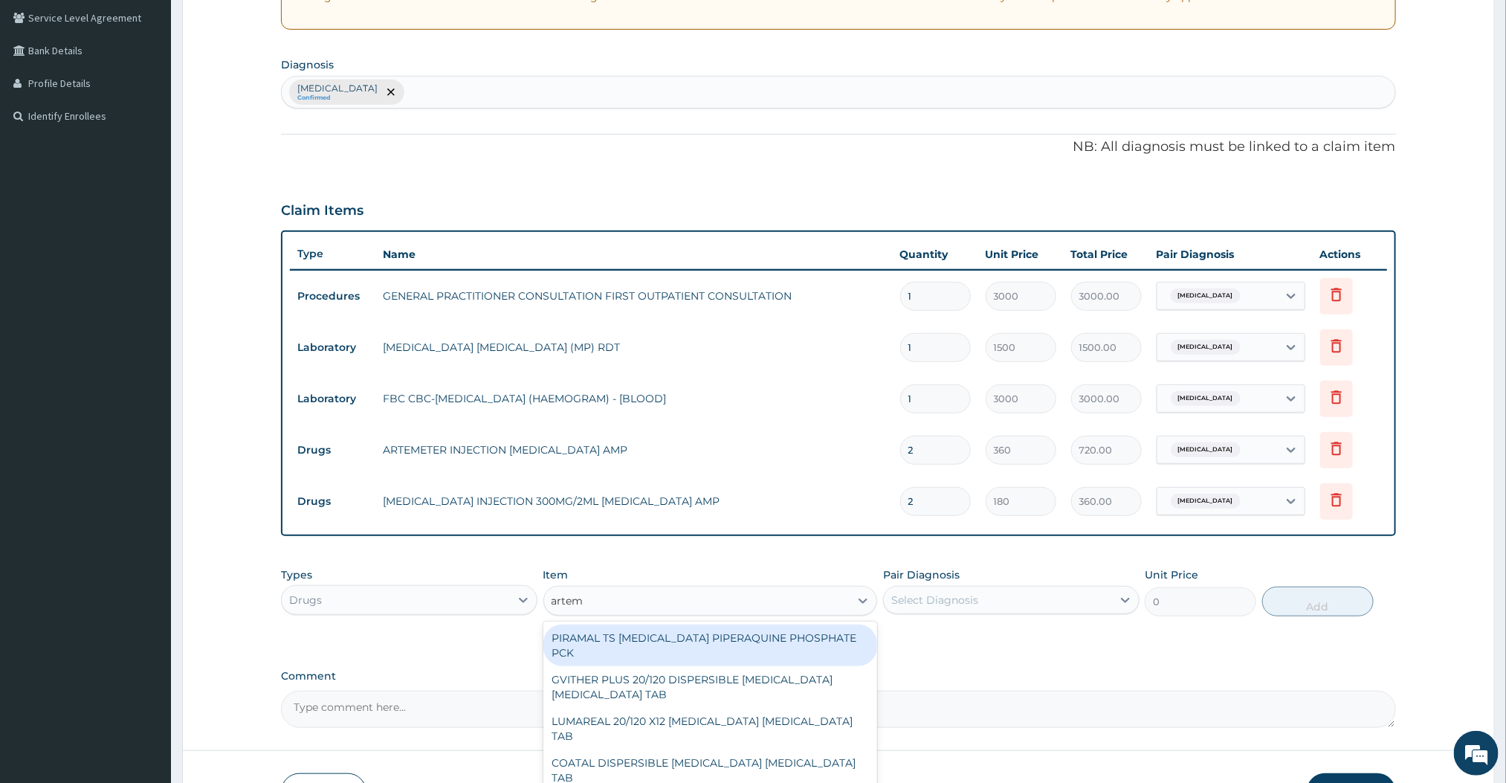
type input "arteme"
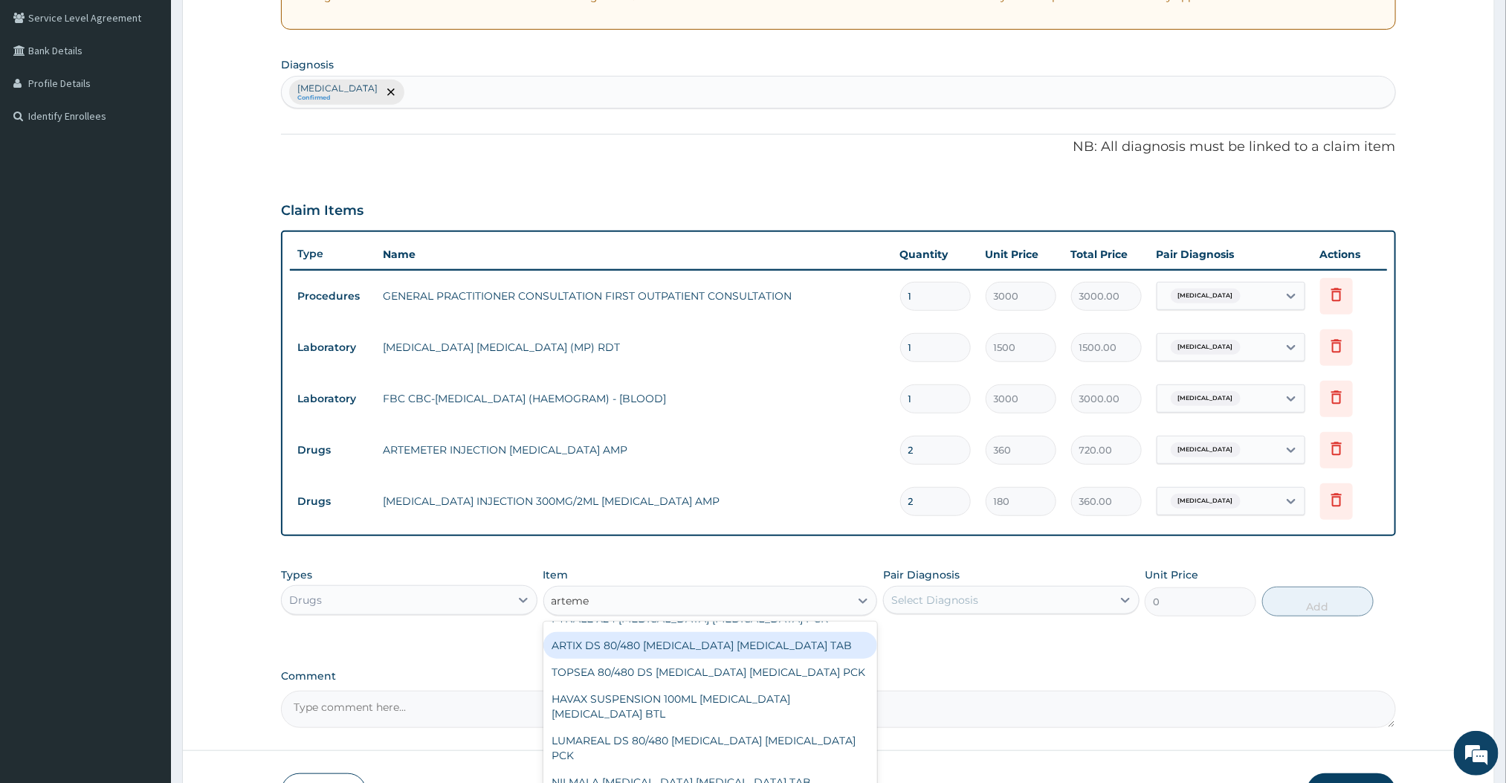
scroll to position [485, 0]
click at [683, 647] on div "ARTIX DS 80/480 [MEDICAL_DATA] [MEDICAL_DATA] TAB" at bounding box center [710, 646] width 335 height 27
type input "420"
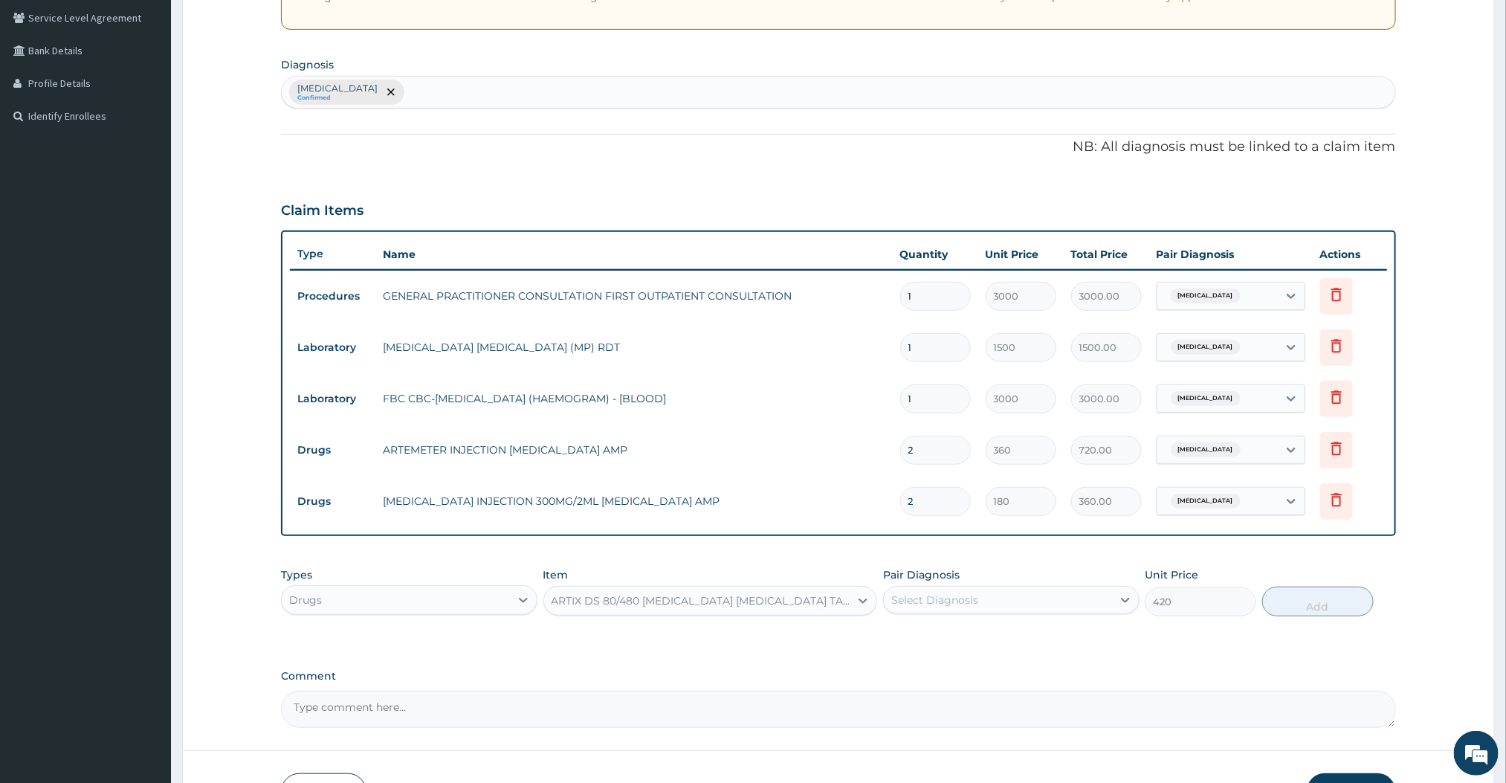
click at [990, 603] on div "Select Diagnosis" at bounding box center [998, 600] width 228 height 24
click at [948, 632] on div "[MEDICAL_DATA]" at bounding box center [1011, 638] width 256 height 30
checkbox input "true"
click at [1293, 607] on button "Add" at bounding box center [1318, 602] width 112 height 30
type input "0"
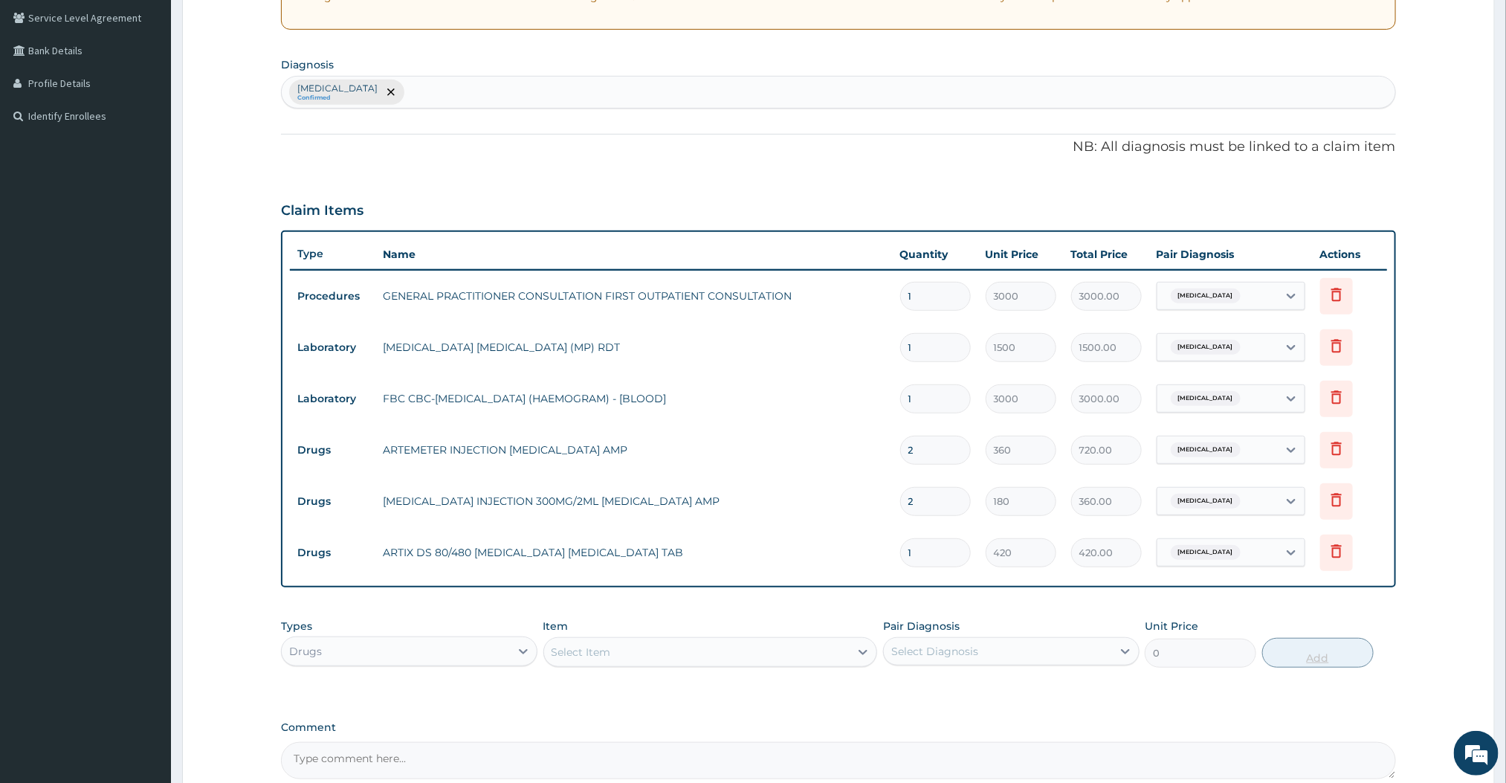
type input "0.00"
type input "5"
type input "2100.00"
type input "0.00"
type input "6"
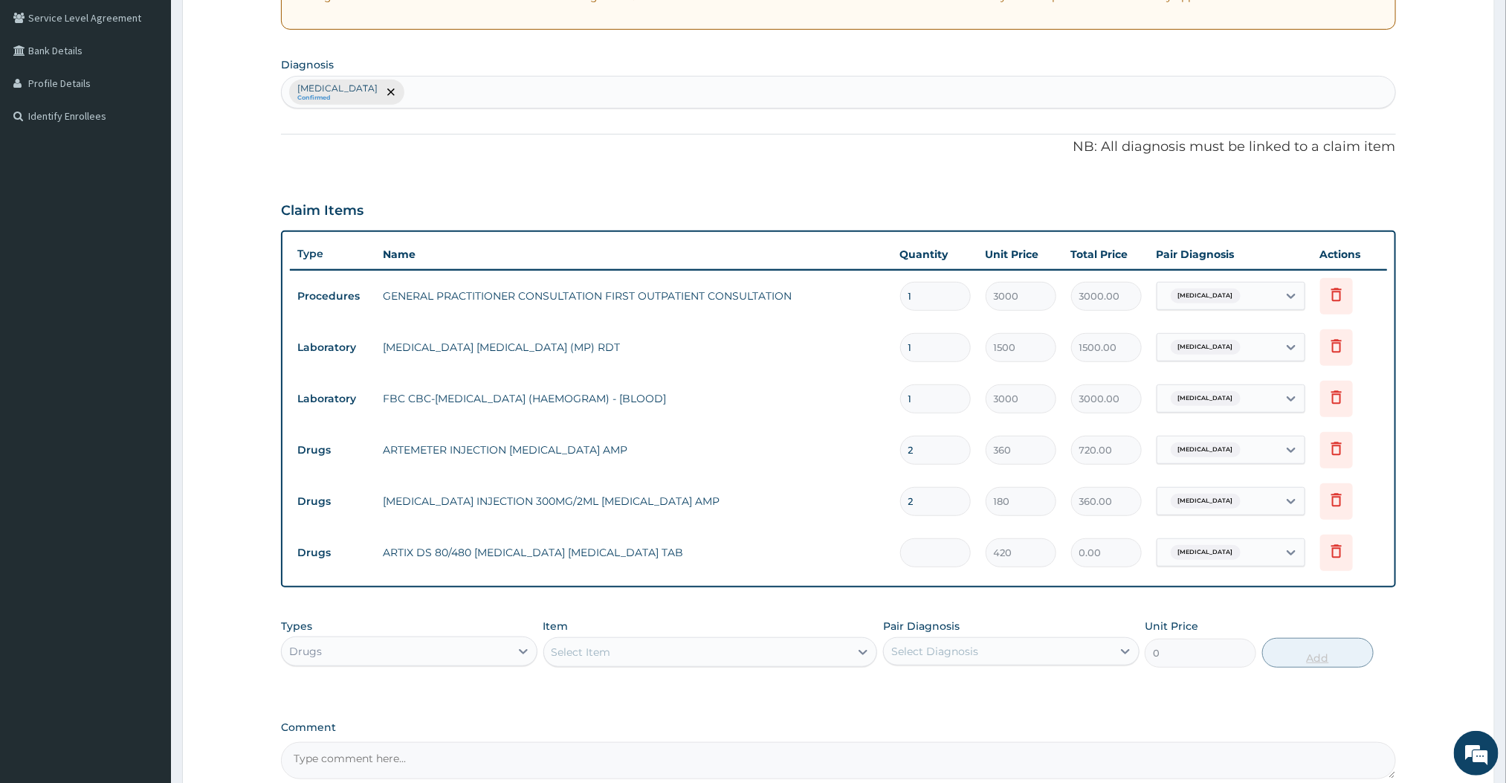
type input "2520.00"
type input "6"
click at [830, 649] on div "Select Item" at bounding box center [697, 652] width 306 height 24
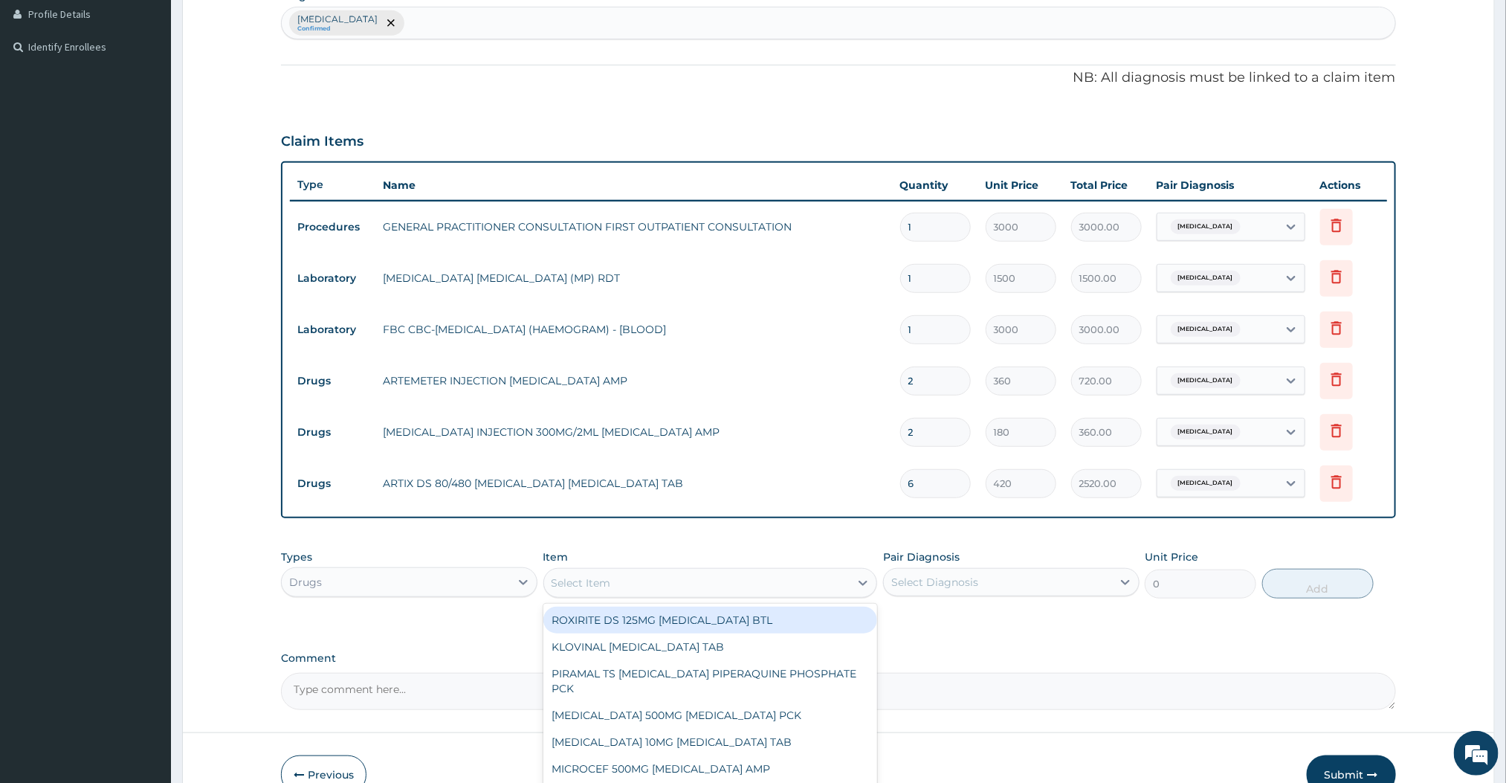
scroll to position [416, 0]
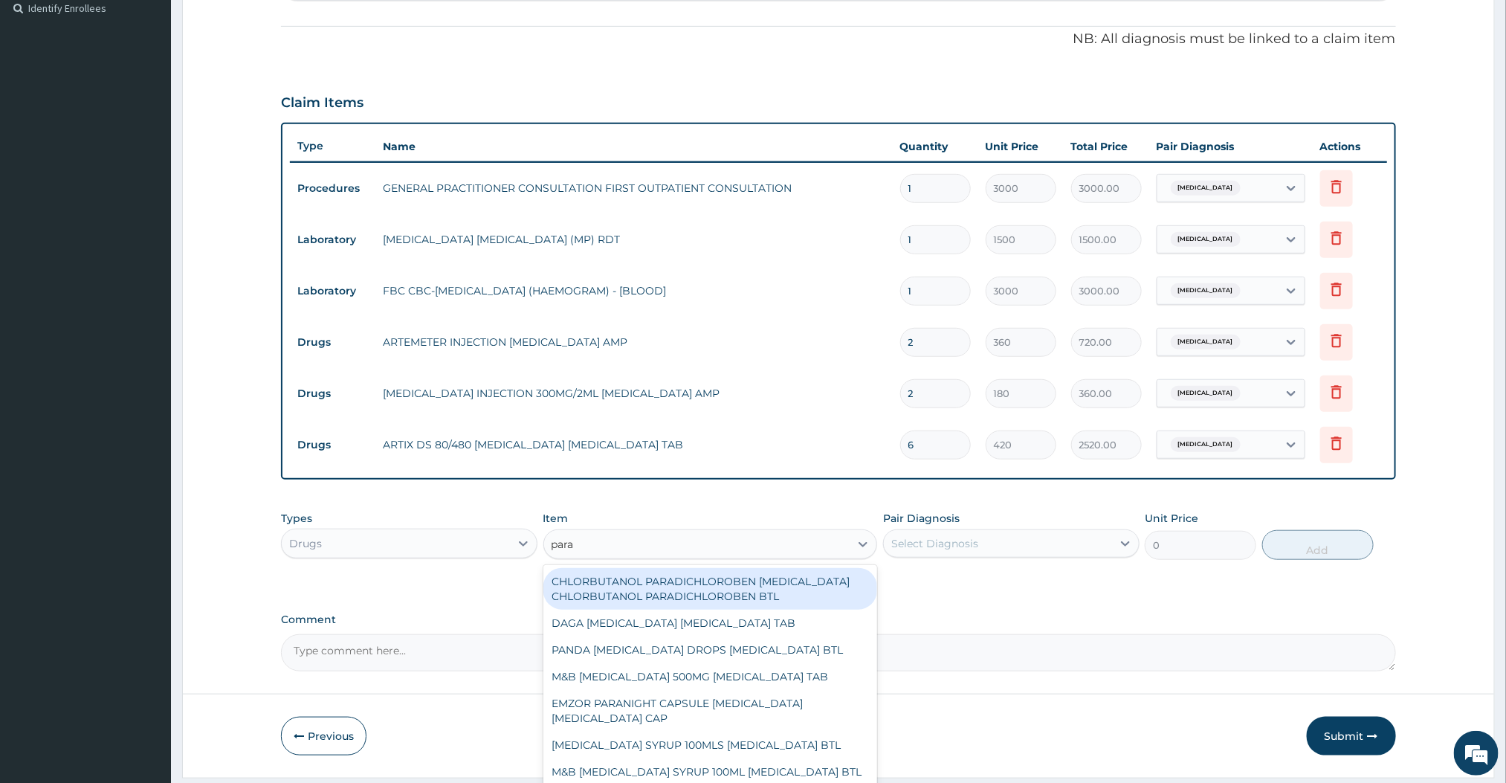
type input "[MEDICAL_DATA]"
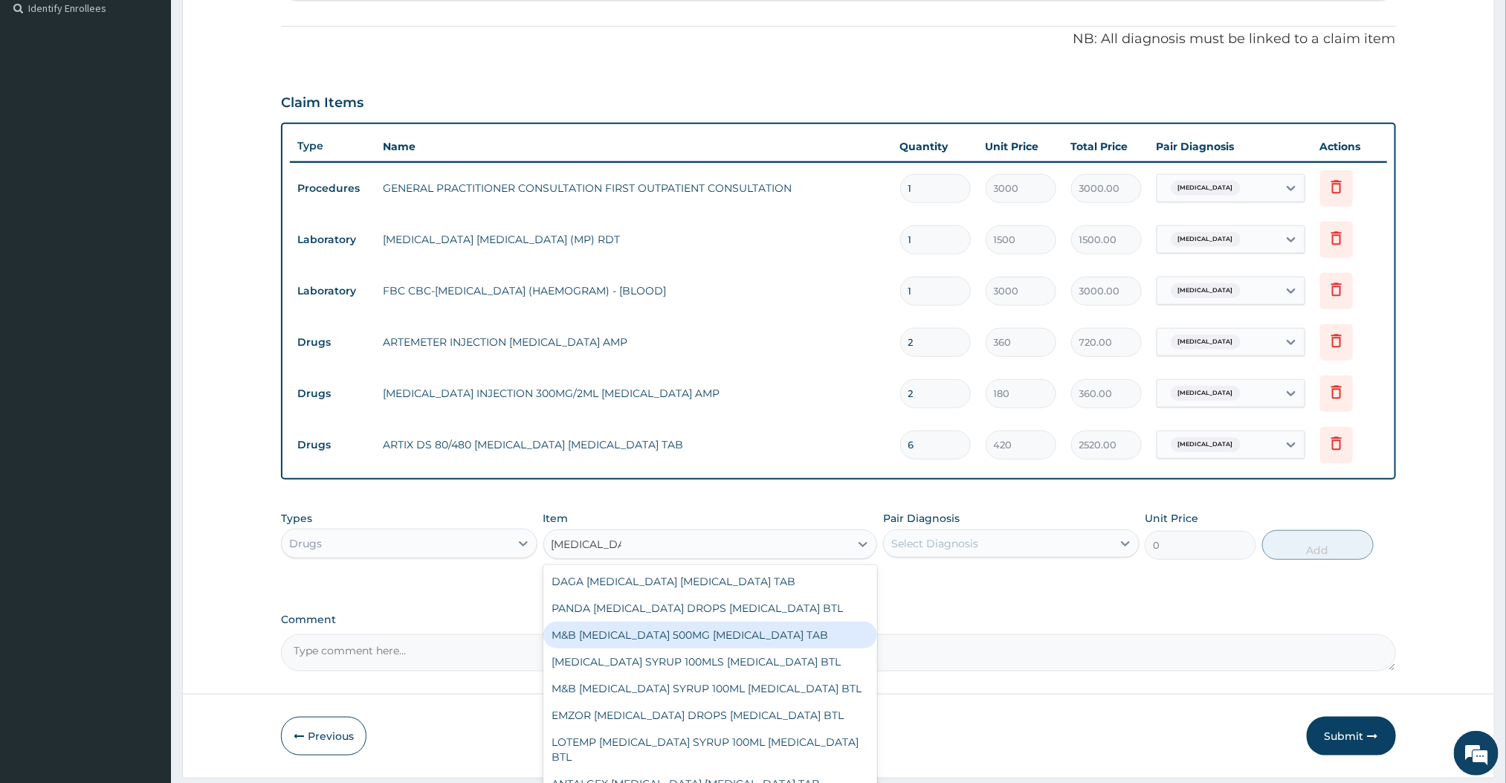
click at [672, 644] on div "M&B [MEDICAL_DATA] 500MG [MEDICAL_DATA] TAB" at bounding box center [710, 634] width 335 height 27
type input "12"
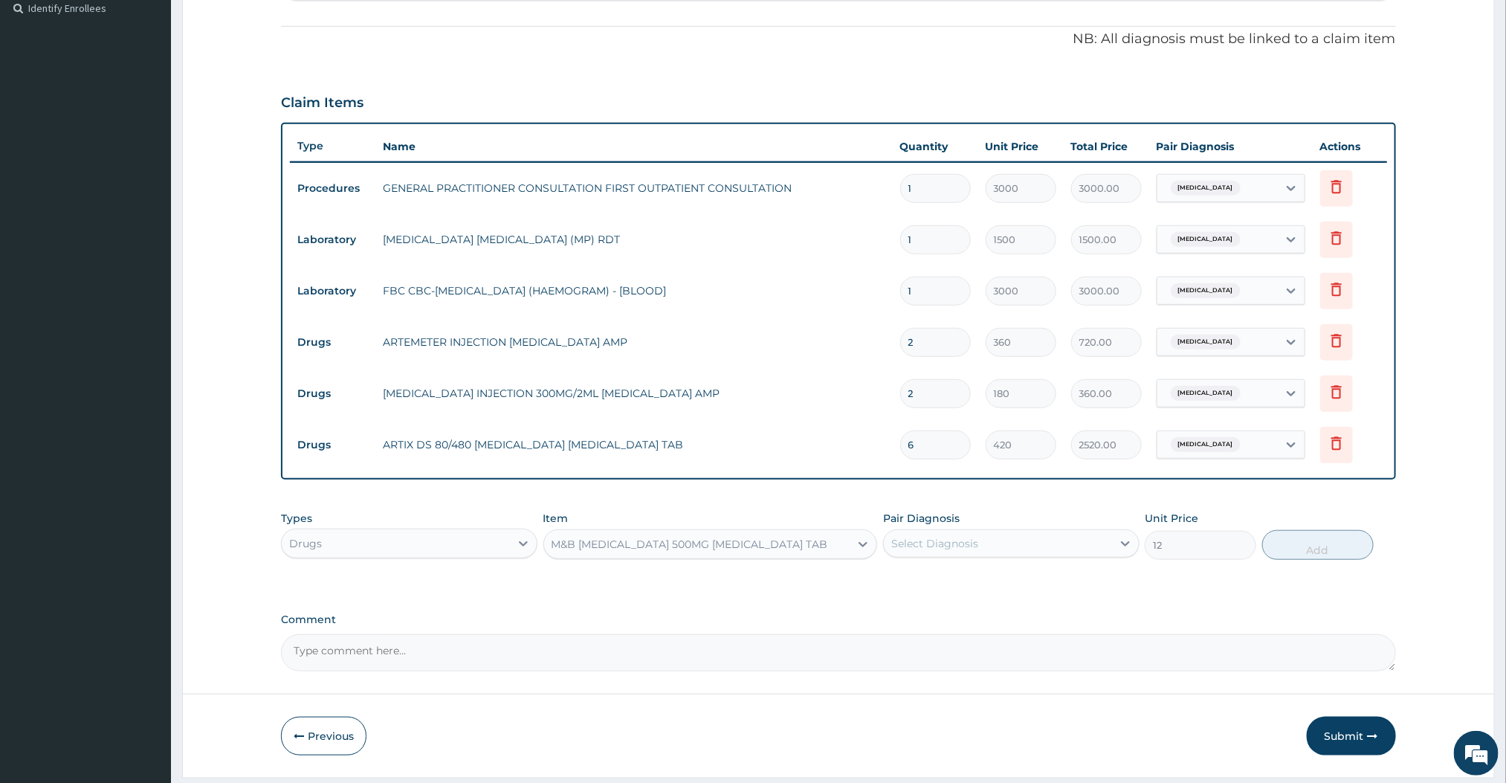
click at [940, 549] on div "Select Diagnosis" at bounding box center [934, 543] width 87 height 15
click at [932, 569] on div "[MEDICAL_DATA]" at bounding box center [1011, 581] width 256 height 30
checkbox input "true"
click at [1331, 554] on button "Add" at bounding box center [1318, 545] width 112 height 30
type input "0"
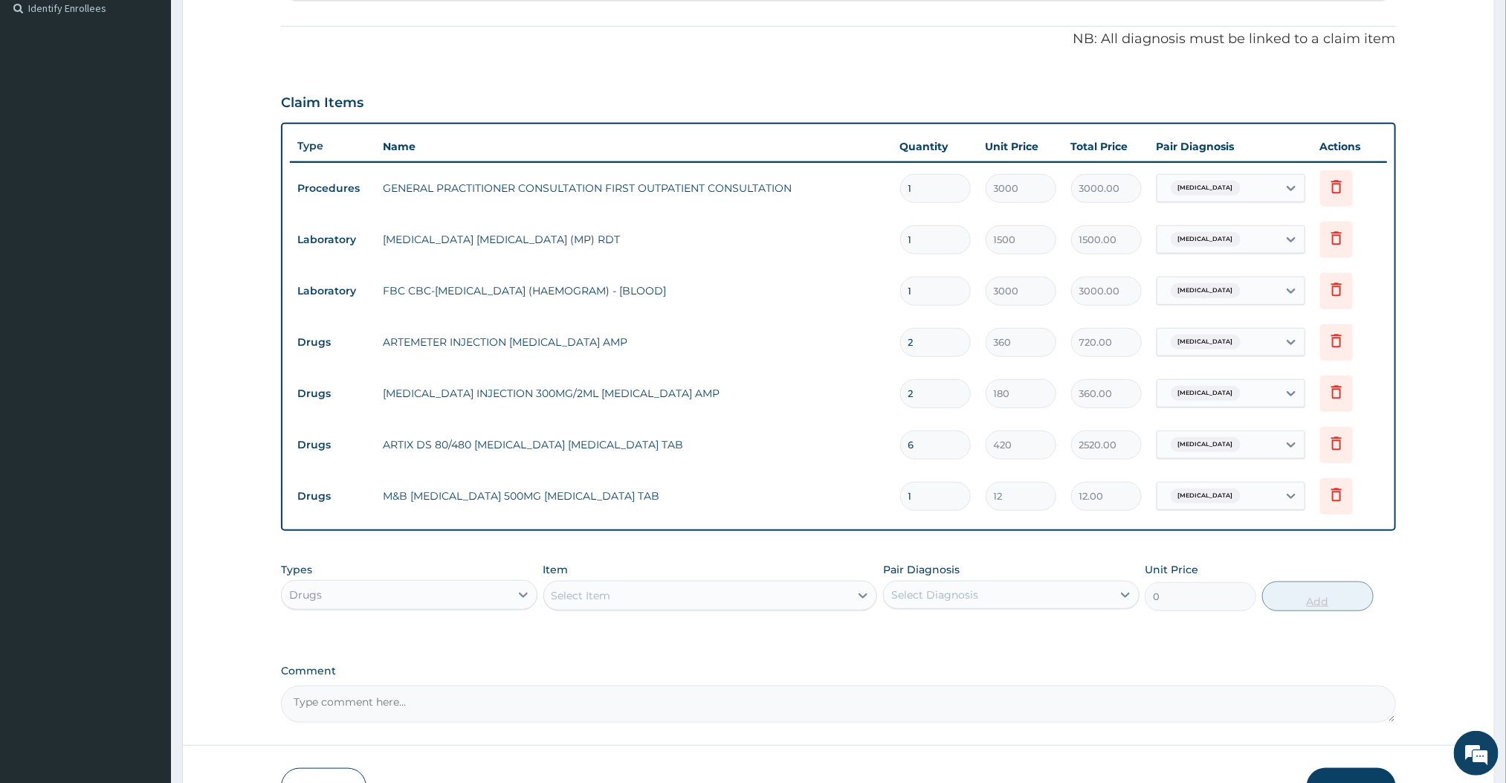
type input "0.00"
type input "9"
type input "108.00"
type input "9"
click at [803, 589] on div "Select Item" at bounding box center [697, 596] width 306 height 24
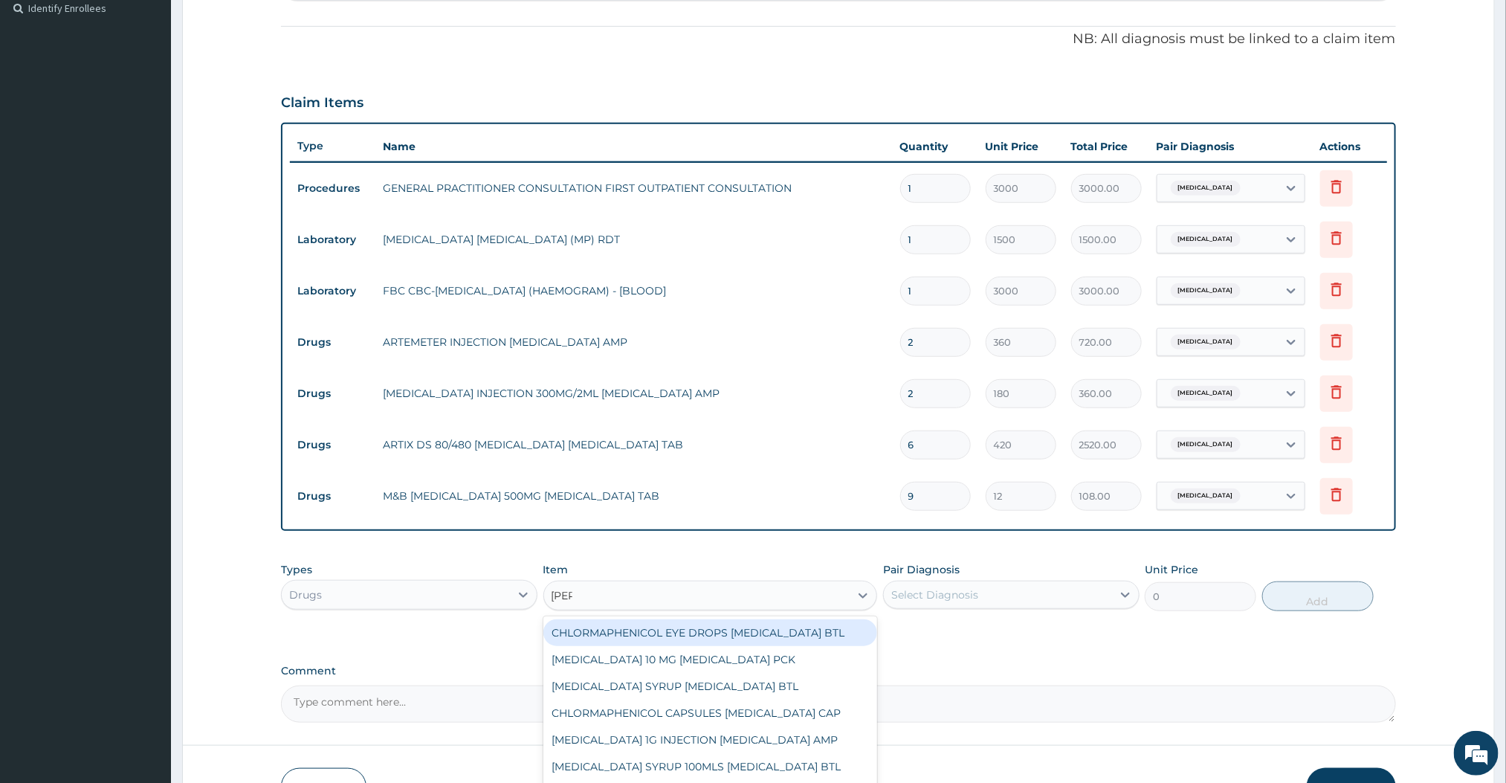
type input "loratadine"
click at [705, 638] on div "[MEDICAL_DATA] 10 MG [MEDICAL_DATA] PCK" at bounding box center [710, 632] width 335 height 27
type input "840"
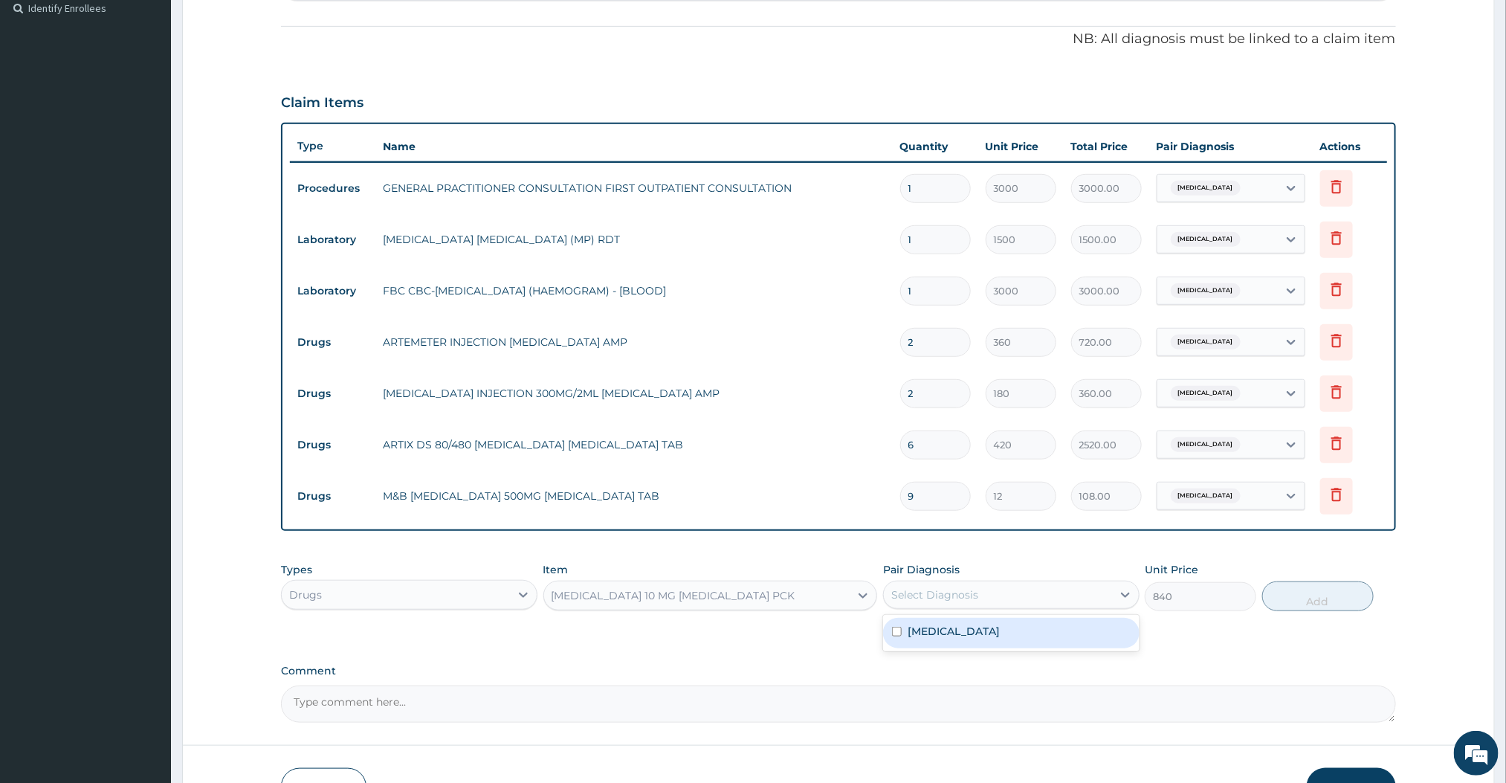
click at [937, 593] on div "Select Diagnosis" at bounding box center [934, 594] width 87 height 15
click at [928, 641] on div "[MEDICAL_DATA]" at bounding box center [1011, 633] width 256 height 30
checkbox input "true"
click at [1301, 610] on button "Add" at bounding box center [1318, 596] width 112 height 30
type input "0"
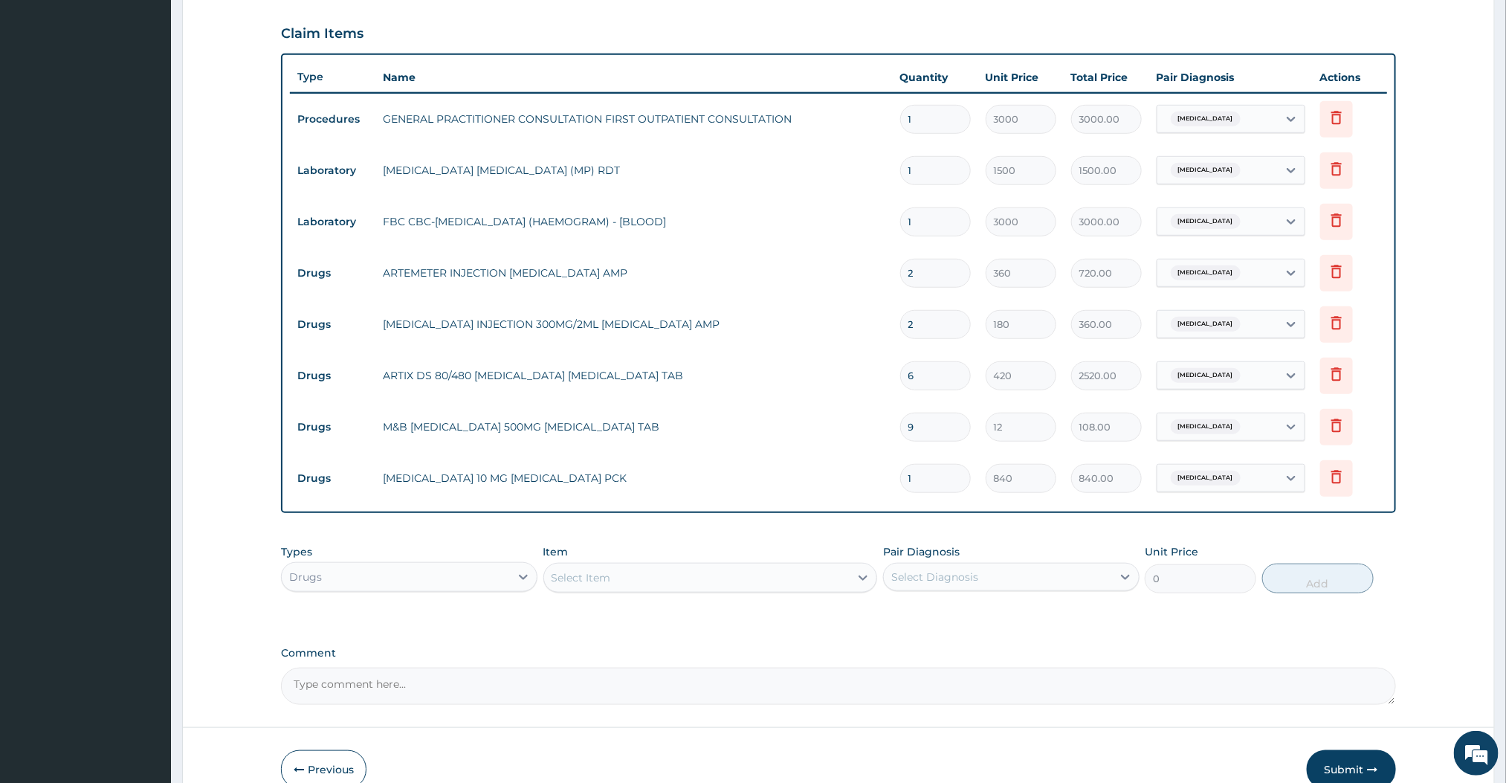
scroll to position [564, 0]
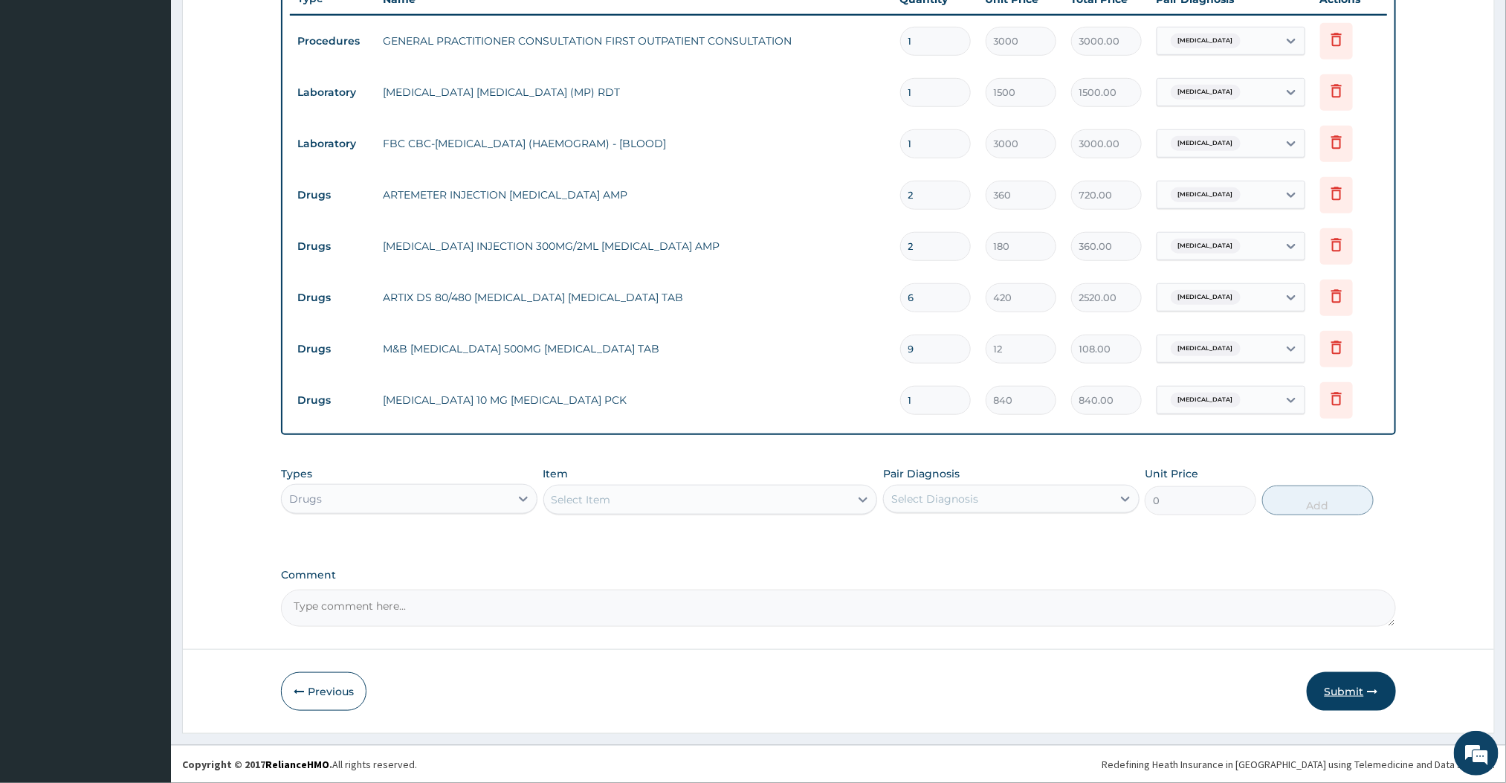
click at [1345, 676] on button "Submit" at bounding box center [1351, 691] width 89 height 39
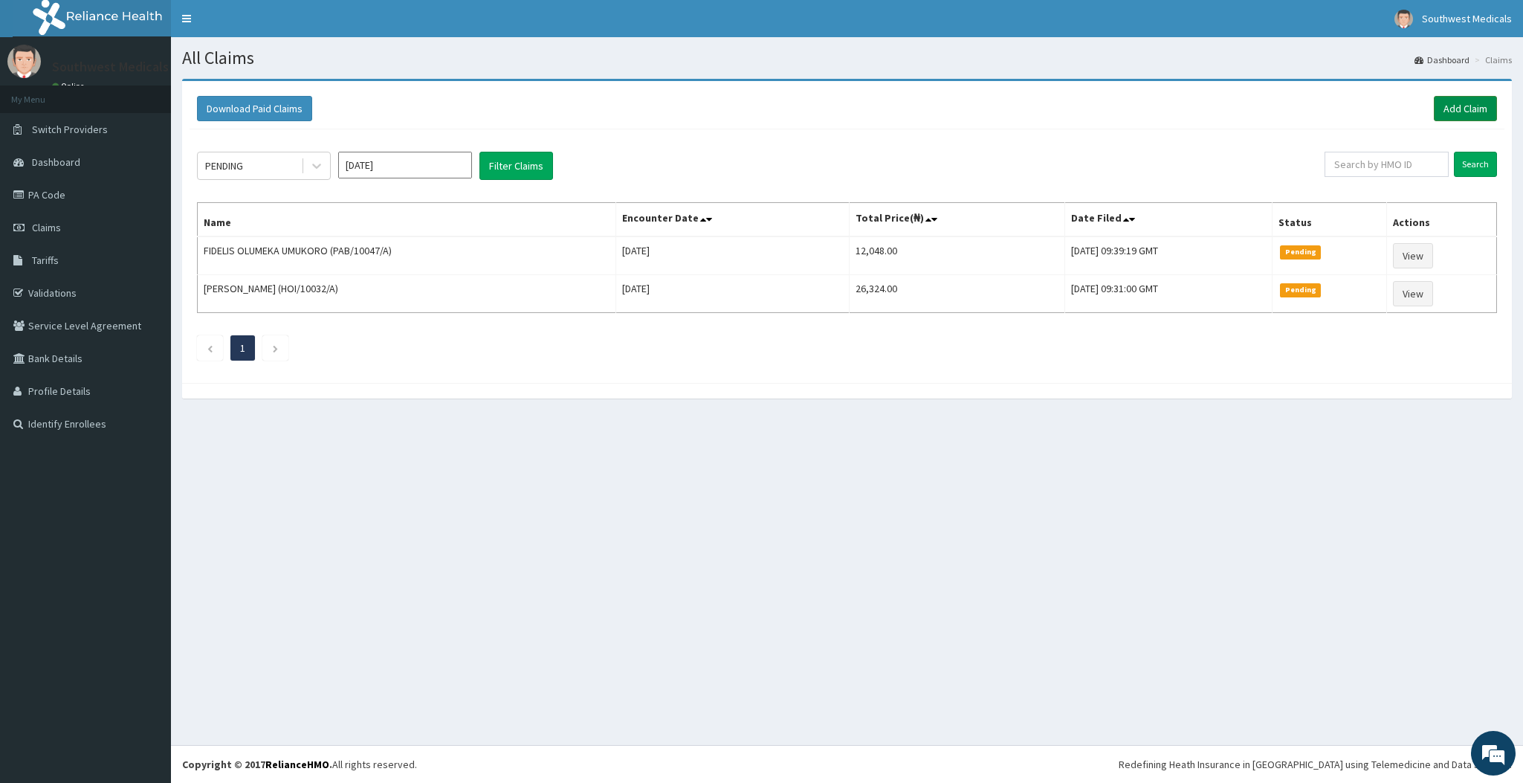
click at [1445, 106] on link "Add Claim" at bounding box center [1465, 108] width 63 height 25
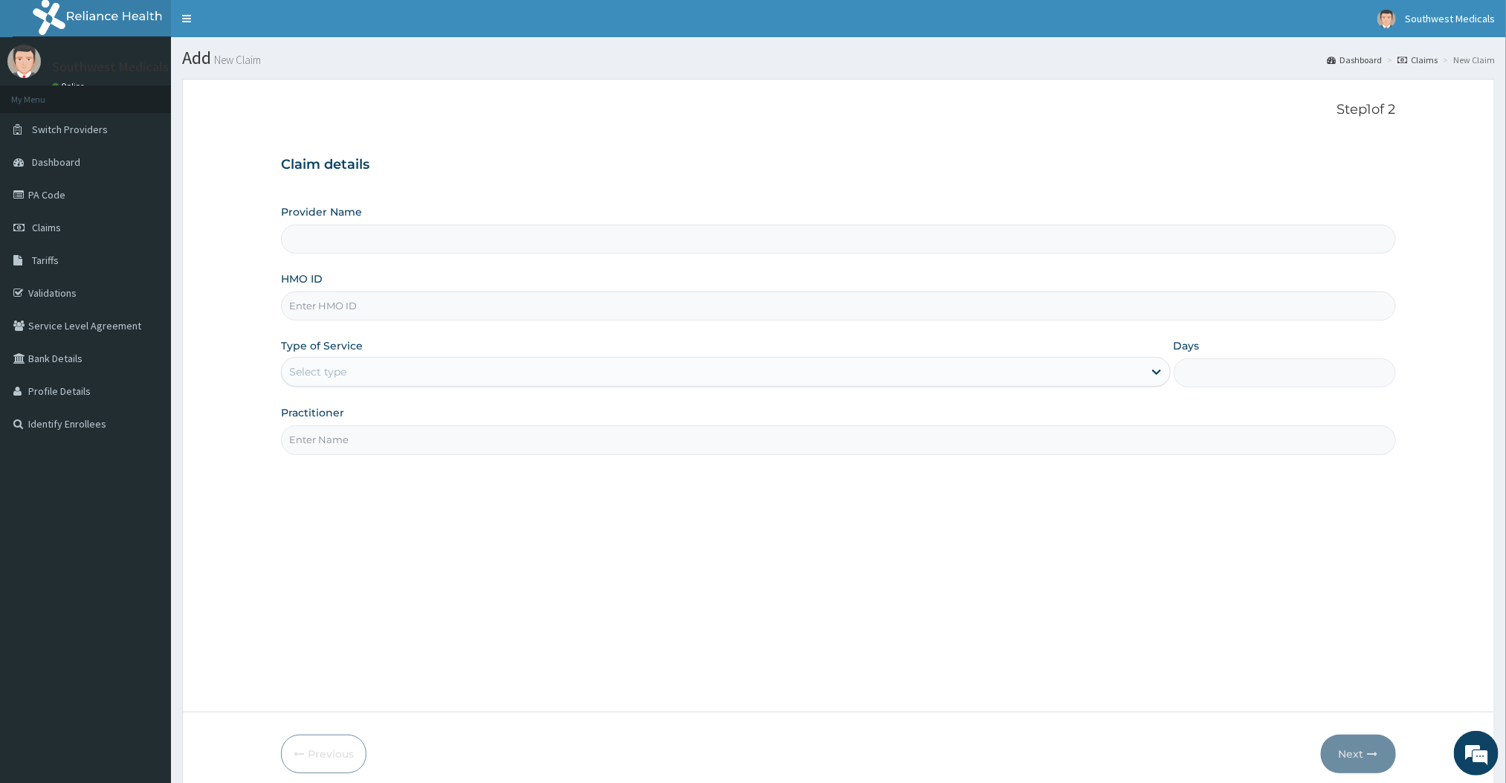
click at [407, 315] on input "HMO ID" at bounding box center [838, 305] width 1114 height 29
type input "PAD/10047/A"
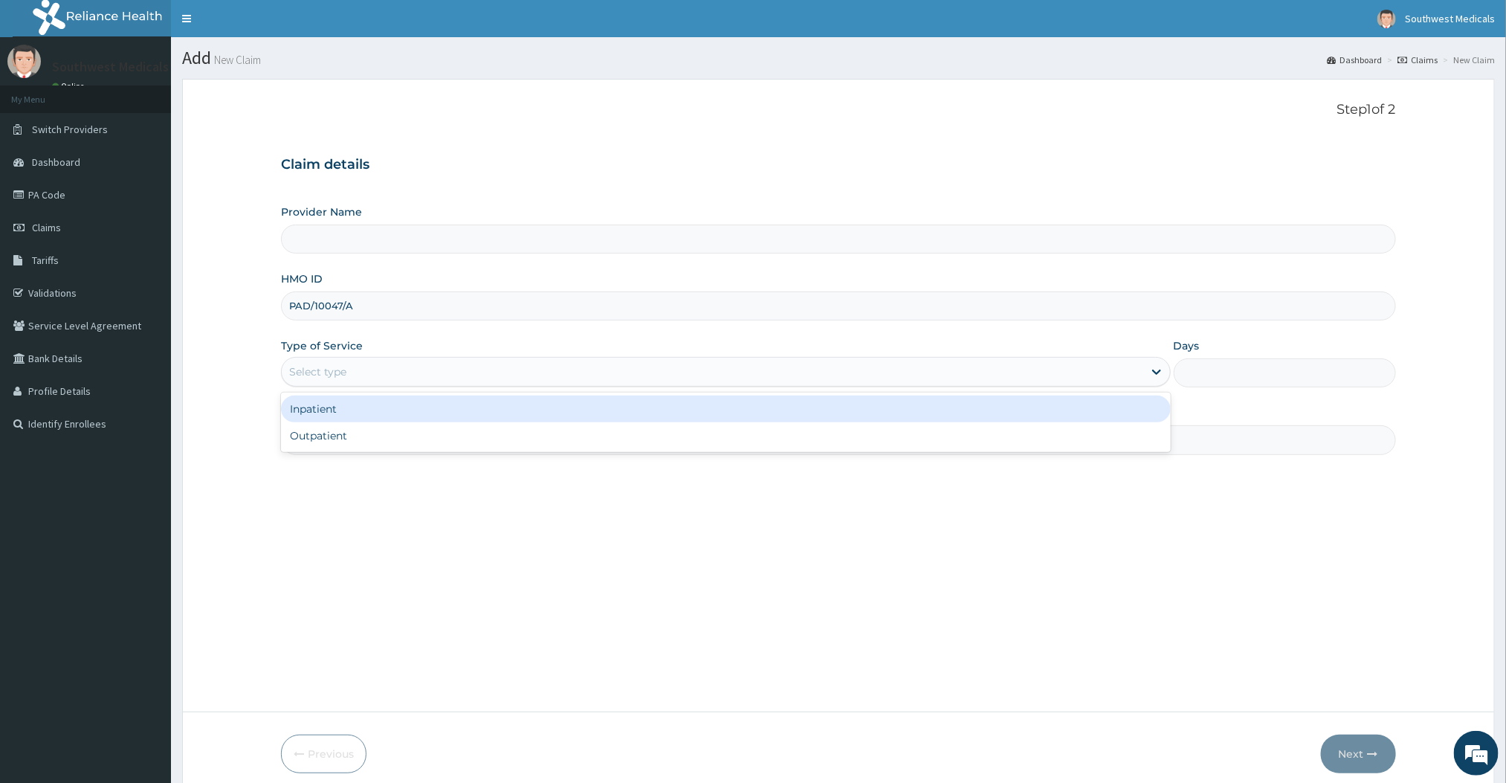
click at [363, 370] on div "Select type" at bounding box center [712, 372] width 861 height 24
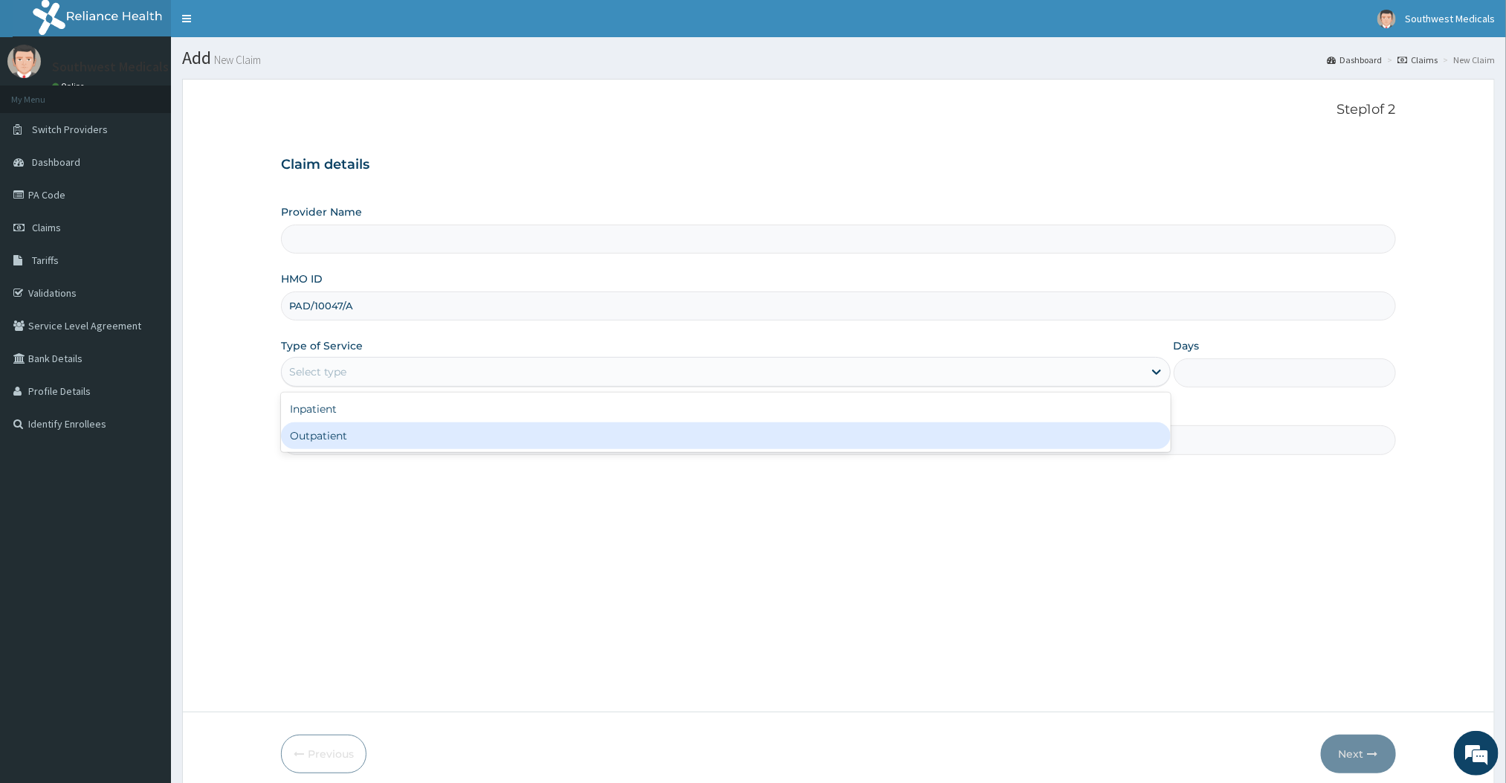
click at [321, 436] on div "Outpatient" at bounding box center [725, 435] width 889 height 27
type input "1"
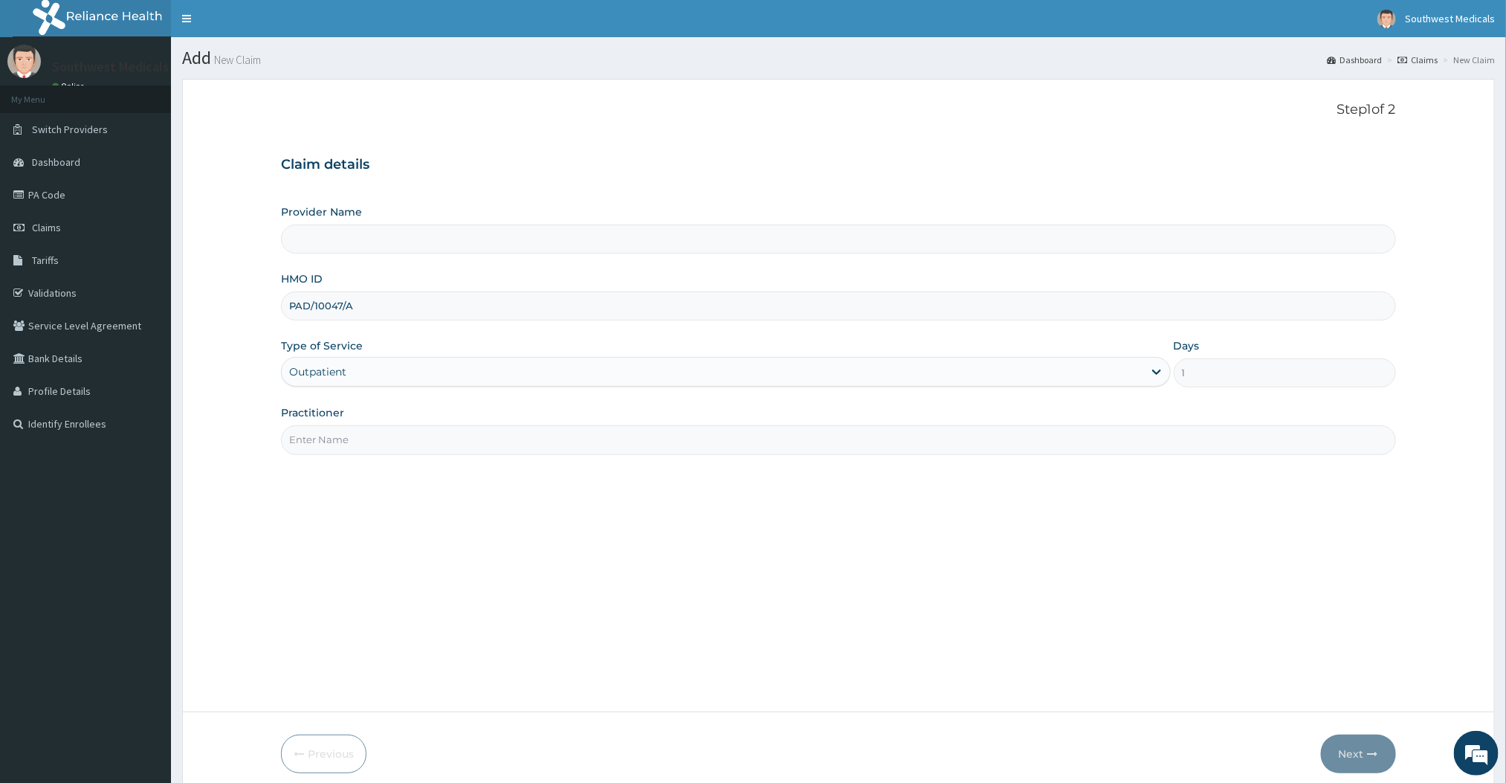
click at [313, 444] on input "Practitioner" at bounding box center [838, 439] width 1114 height 29
type input "Doctor [PERSON_NAME]"
click at [1378, 757] on button "Next" at bounding box center [1358, 753] width 75 height 39
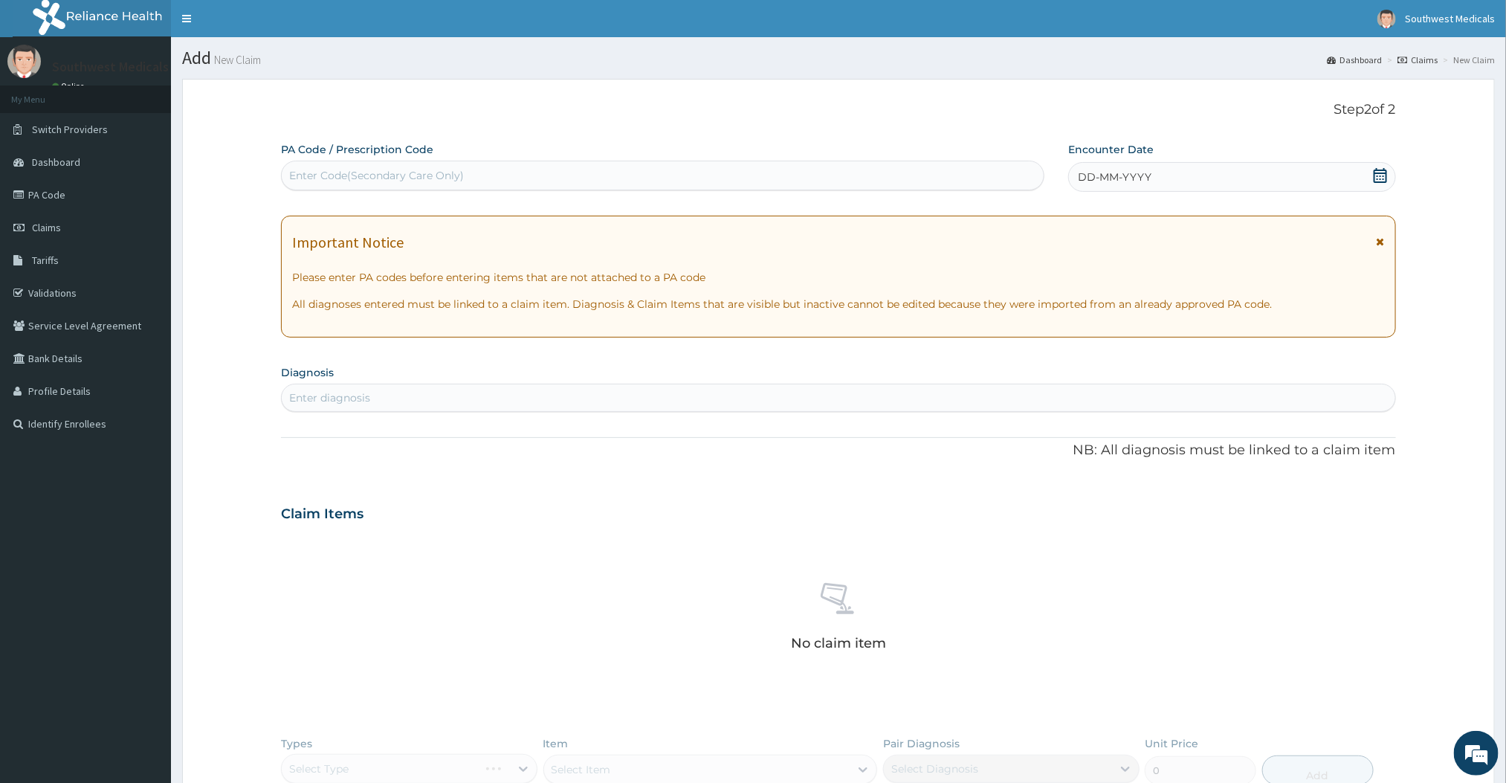
click at [1116, 168] on div "DD-MM-YYYY" at bounding box center [1231, 177] width 327 height 30
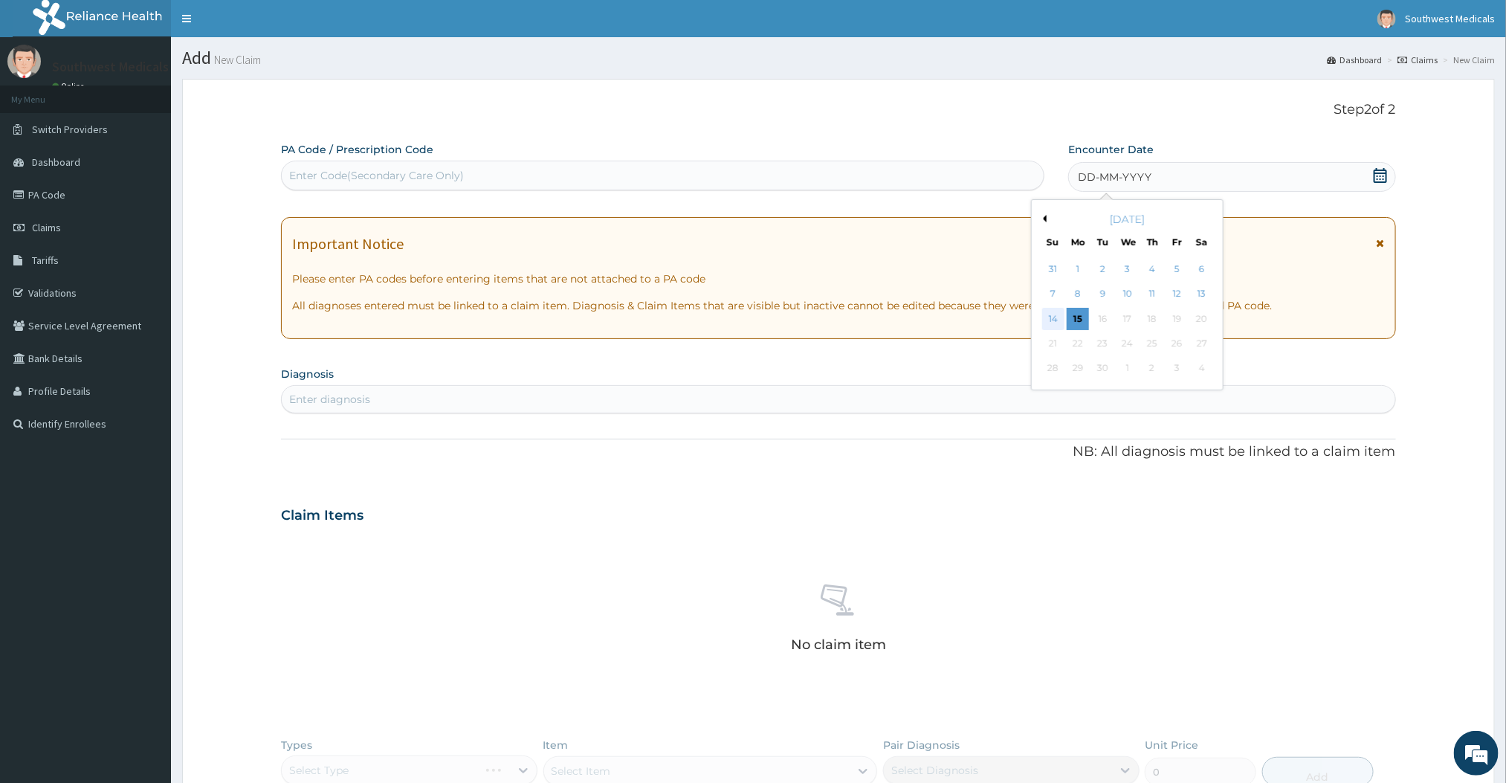
click at [1062, 321] on div "14" at bounding box center [1053, 319] width 22 height 22
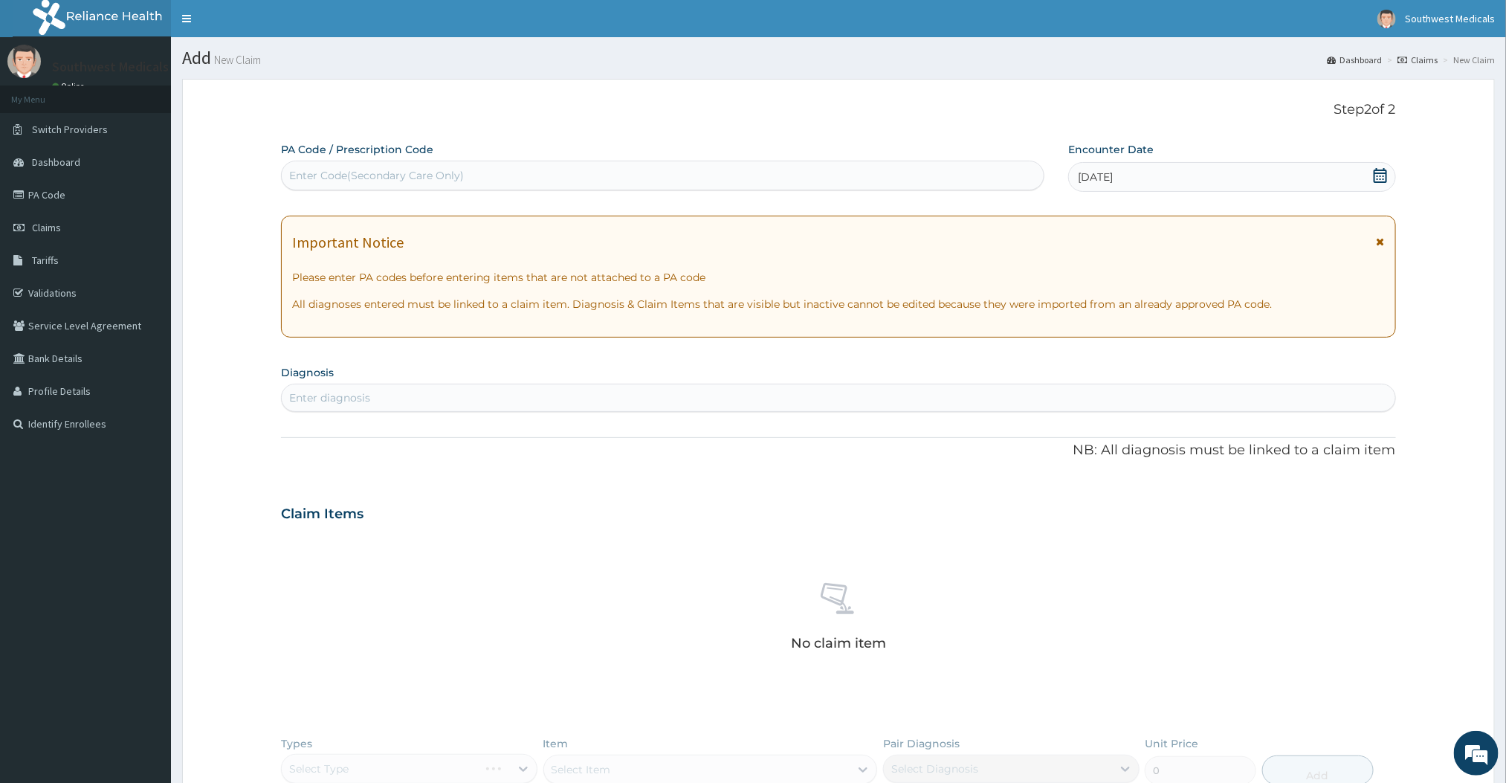
click at [651, 407] on div "Enter diagnosis" at bounding box center [838, 398] width 1113 height 24
type input "MALARIA"
click at [552, 520] on div "Claim Items" at bounding box center [838, 510] width 1114 height 39
click at [420, 395] on div "Enter diagnosis" at bounding box center [838, 398] width 1113 height 24
type input "Malaria"
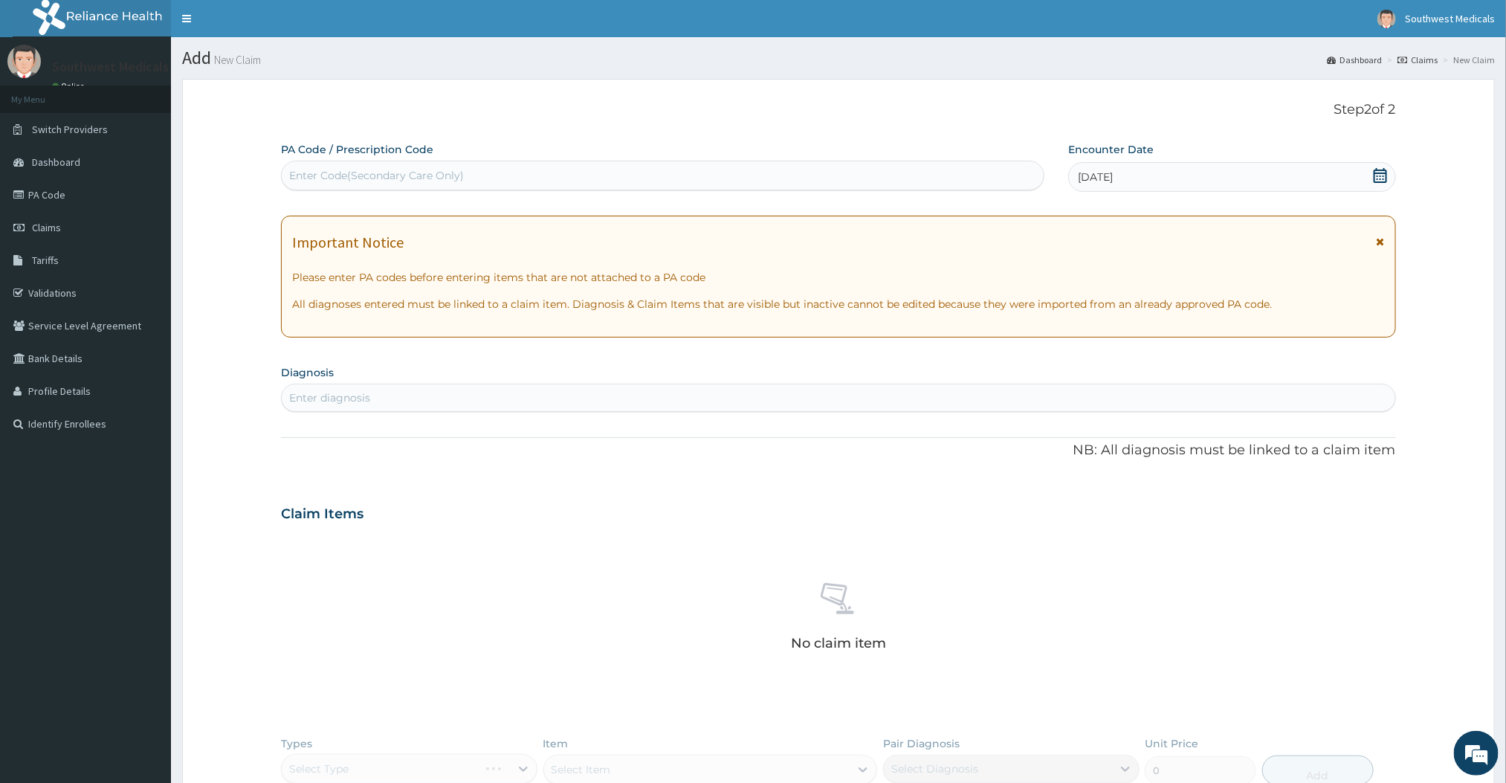
click at [440, 551] on div "No claim item" at bounding box center [838, 619] width 1114 height 171
click at [360, 390] on div "Enter diagnosis" at bounding box center [838, 398] width 1113 height 24
type input "malaria"
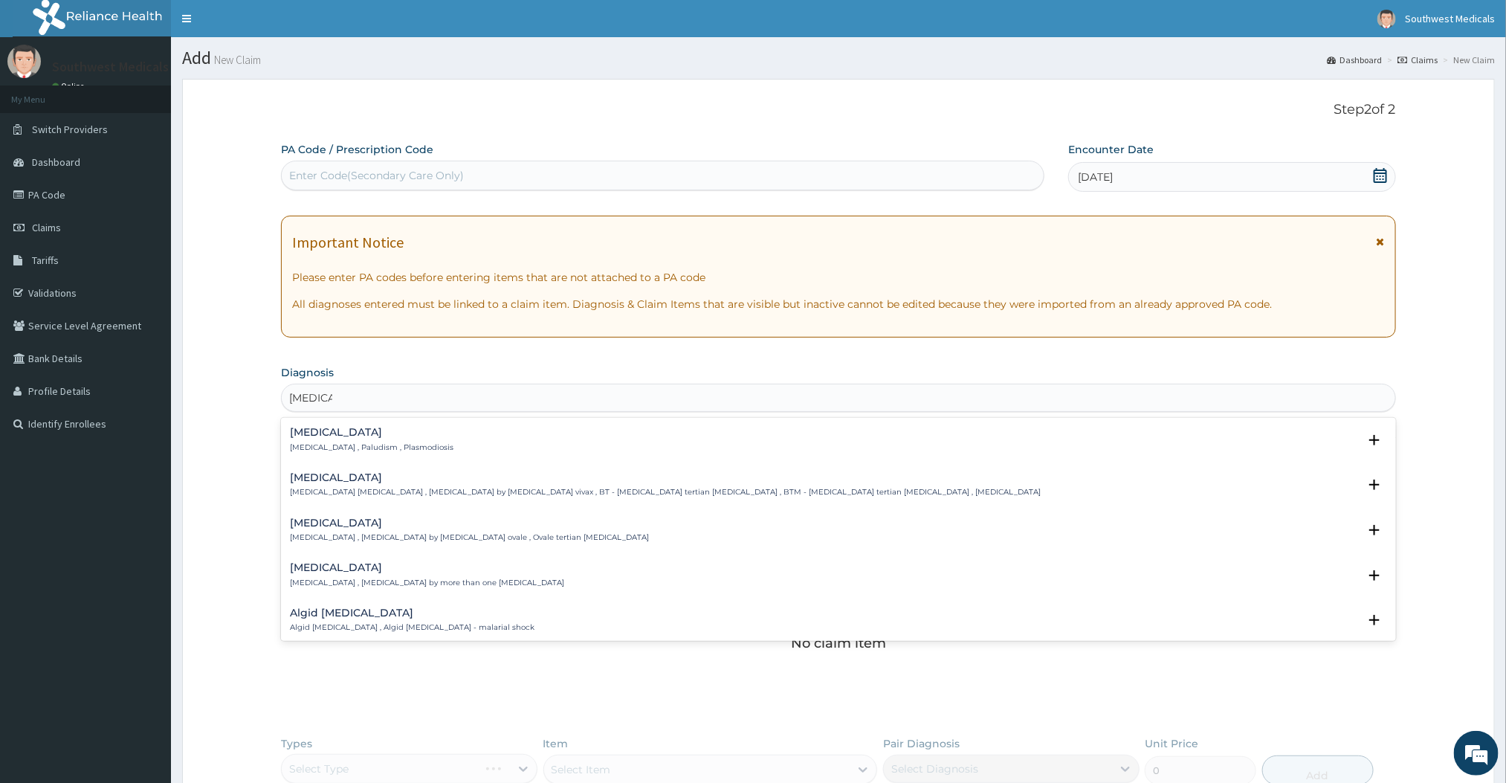
click at [337, 433] on h4 "[MEDICAL_DATA]" at bounding box center [372, 432] width 164 height 11
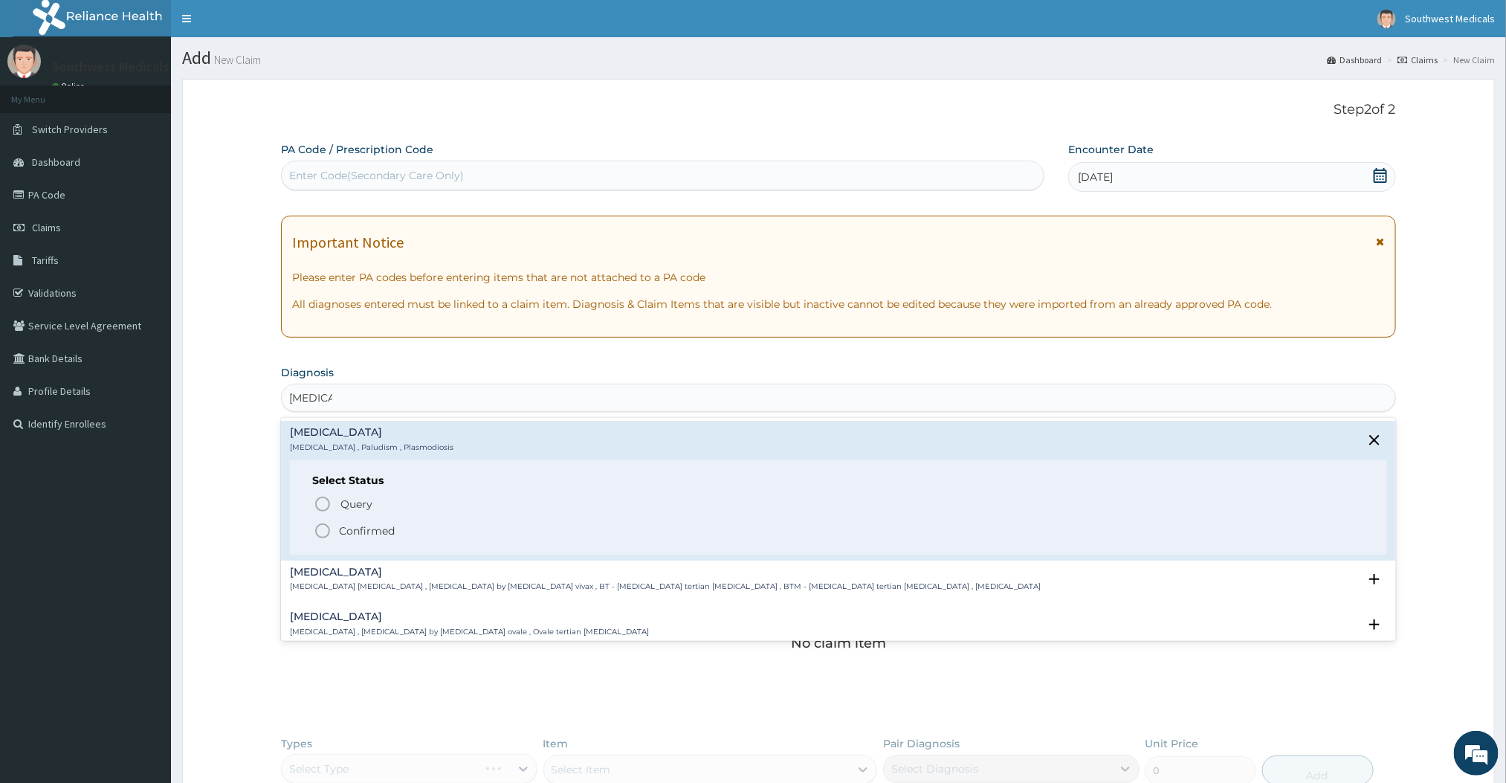
click at [323, 524] on circle "status option filled" at bounding box center [322, 530] width 13 height 13
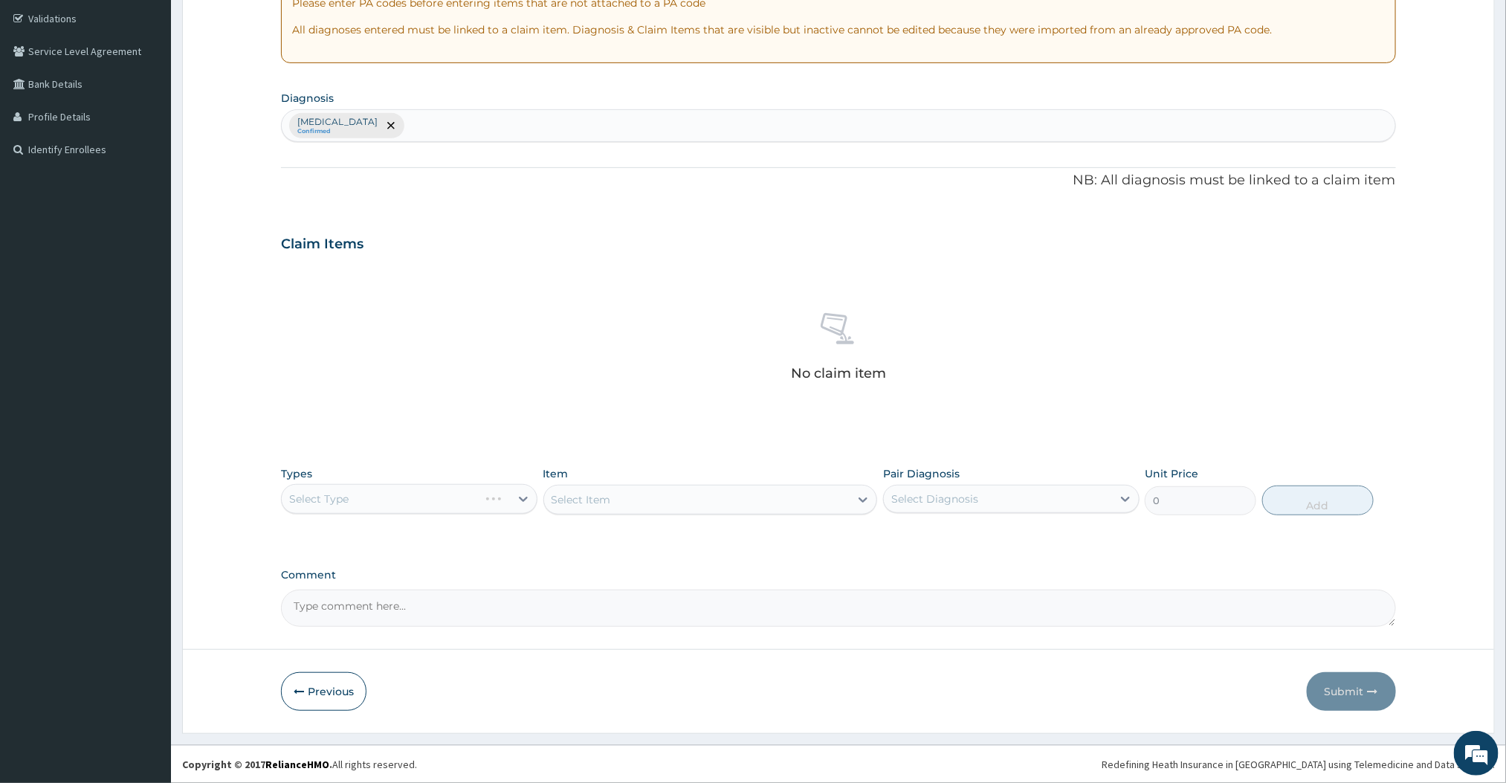
scroll to position [277, 0]
click at [389, 491] on div "Select Type" at bounding box center [409, 499] width 256 height 30
click at [504, 500] on div "Select Type" at bounding box center [409, 499] width 256 height 30
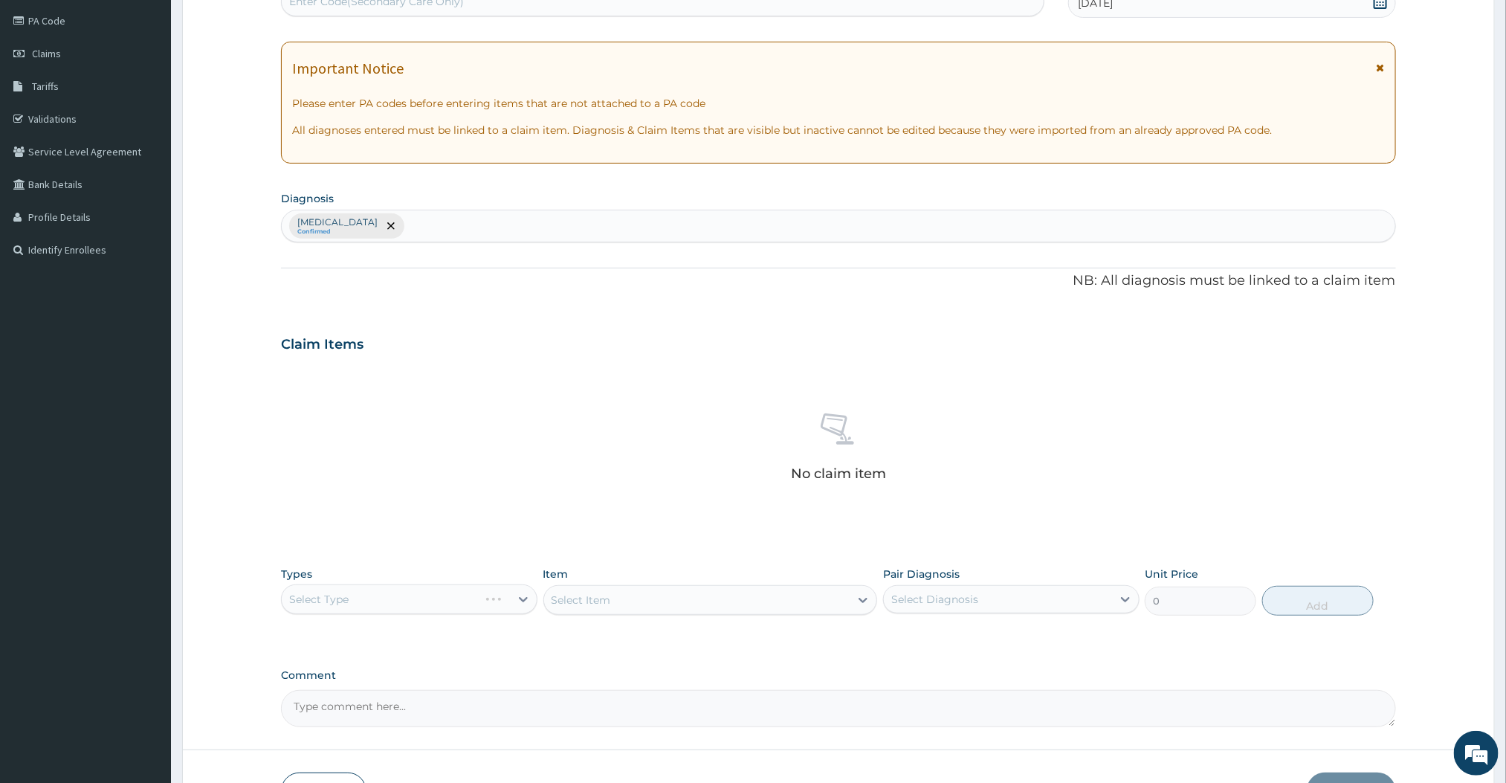
scroll to position [0, 0]
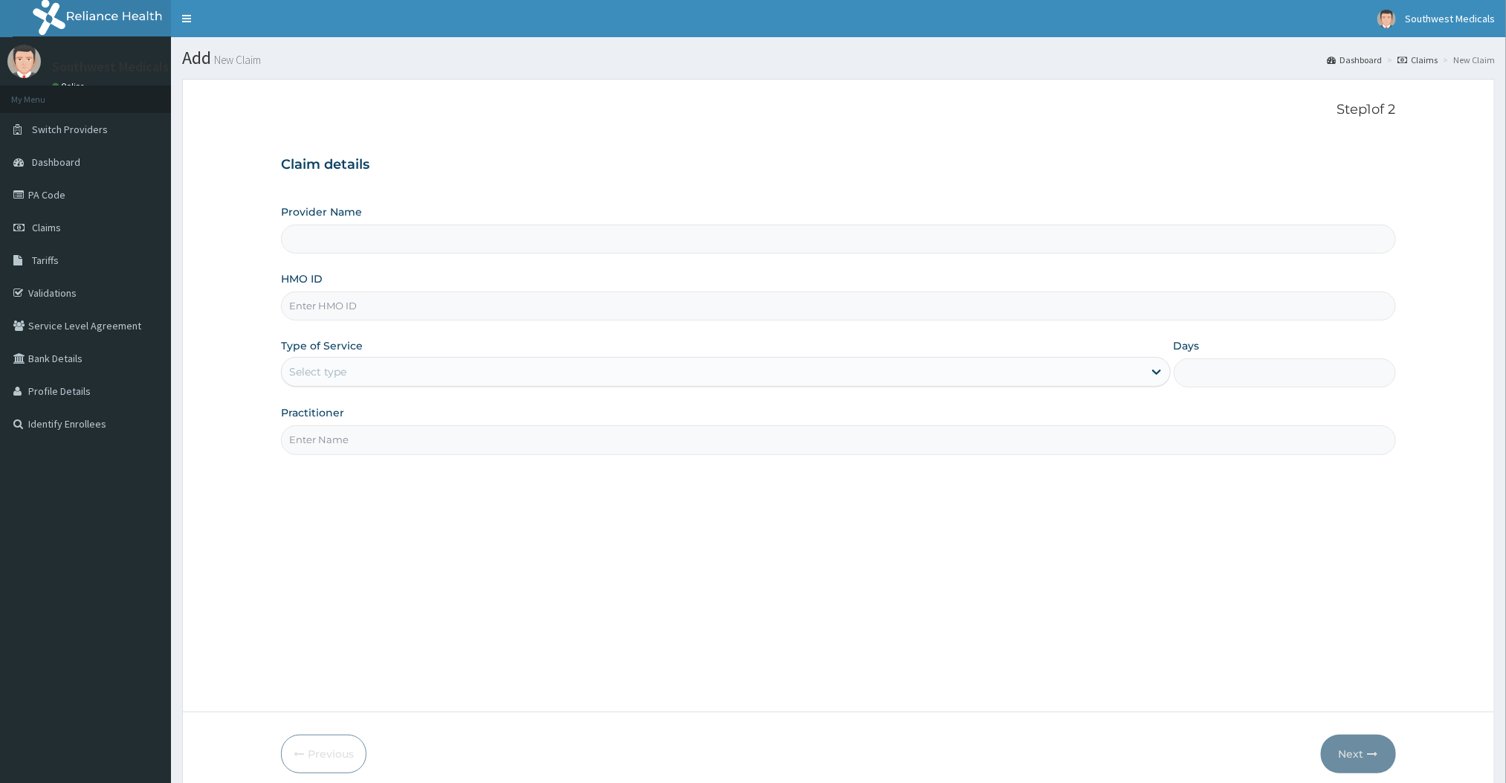
type input "Southwest Medicals"
click at [371, 303] on input "HMO ID" at bounding box center [838, 305] width 1114 height 29
type input "PAB/10047/A"
click at [410, 379] on div "Select type" at bounding box center [712, 372] width 861 height 24
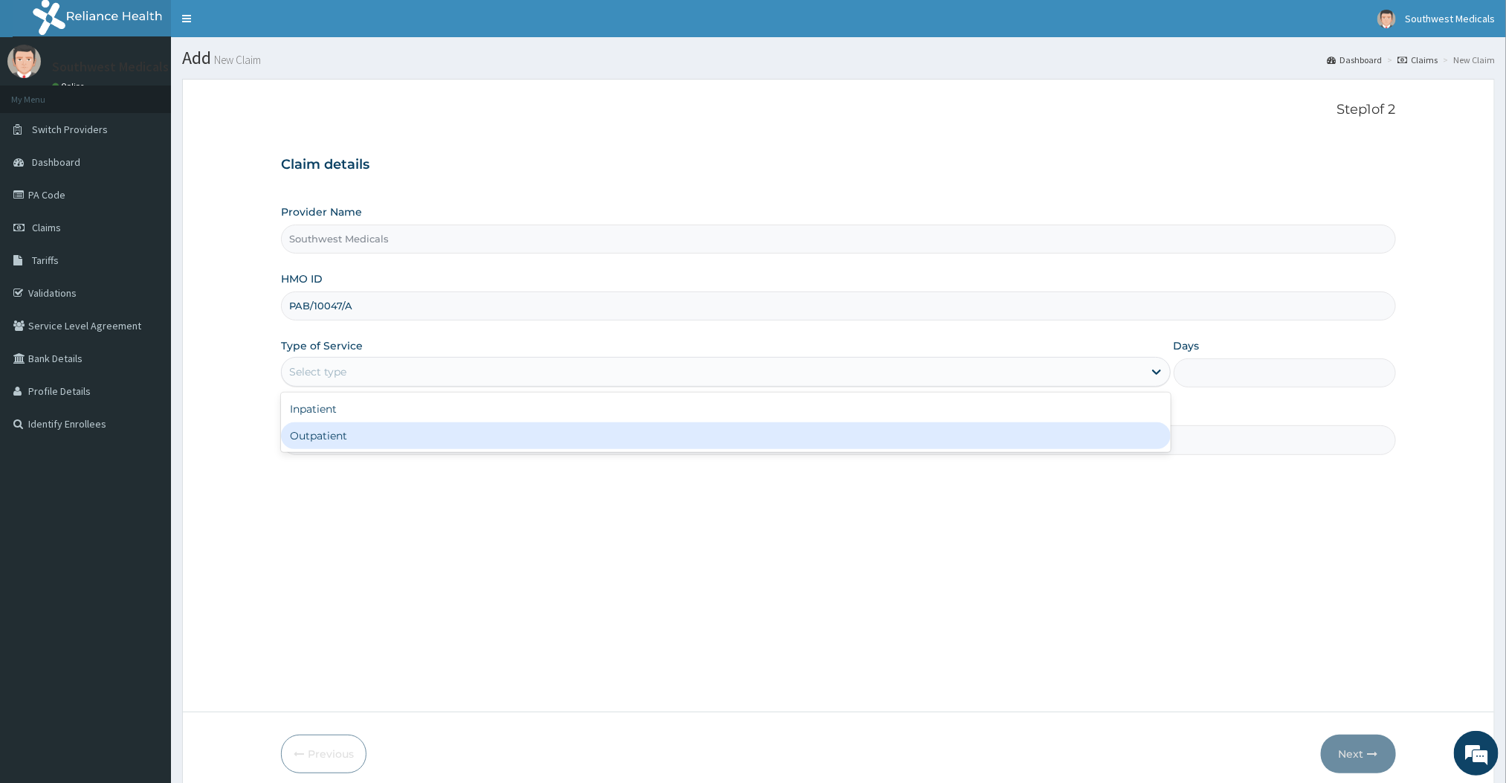
click at [364, 437] on div "Outpatient" at bounding box center [725, 435] width 889 height 27
type input "1"
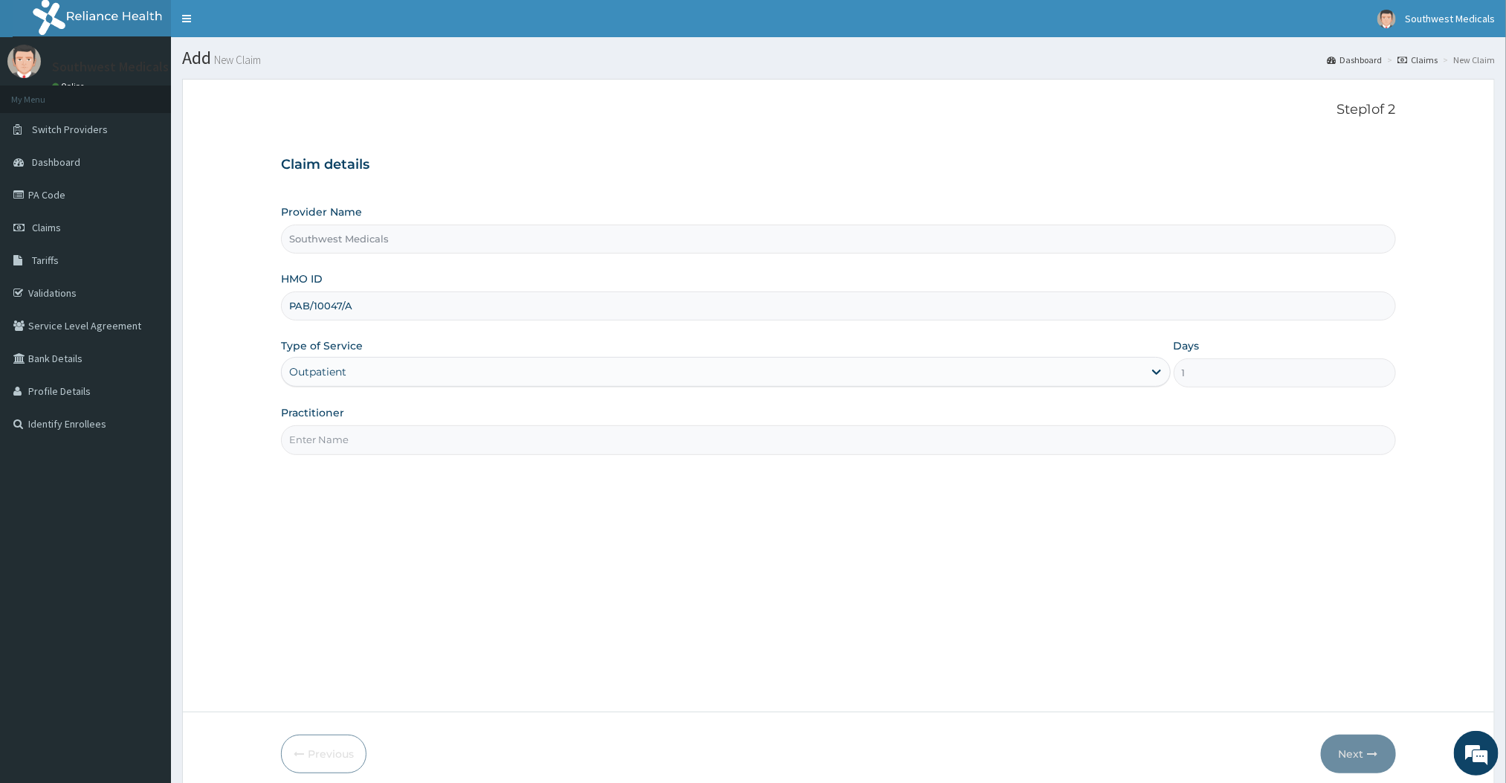
click at [350, 437] on input "Practitioner" at bounding box center [838, 439] width 1114 height 29
type input "Doctor [PERSON_NAME]"
click at [1341, 743] on button "Next" at bounding box center [1358, 753] width 75 height 39
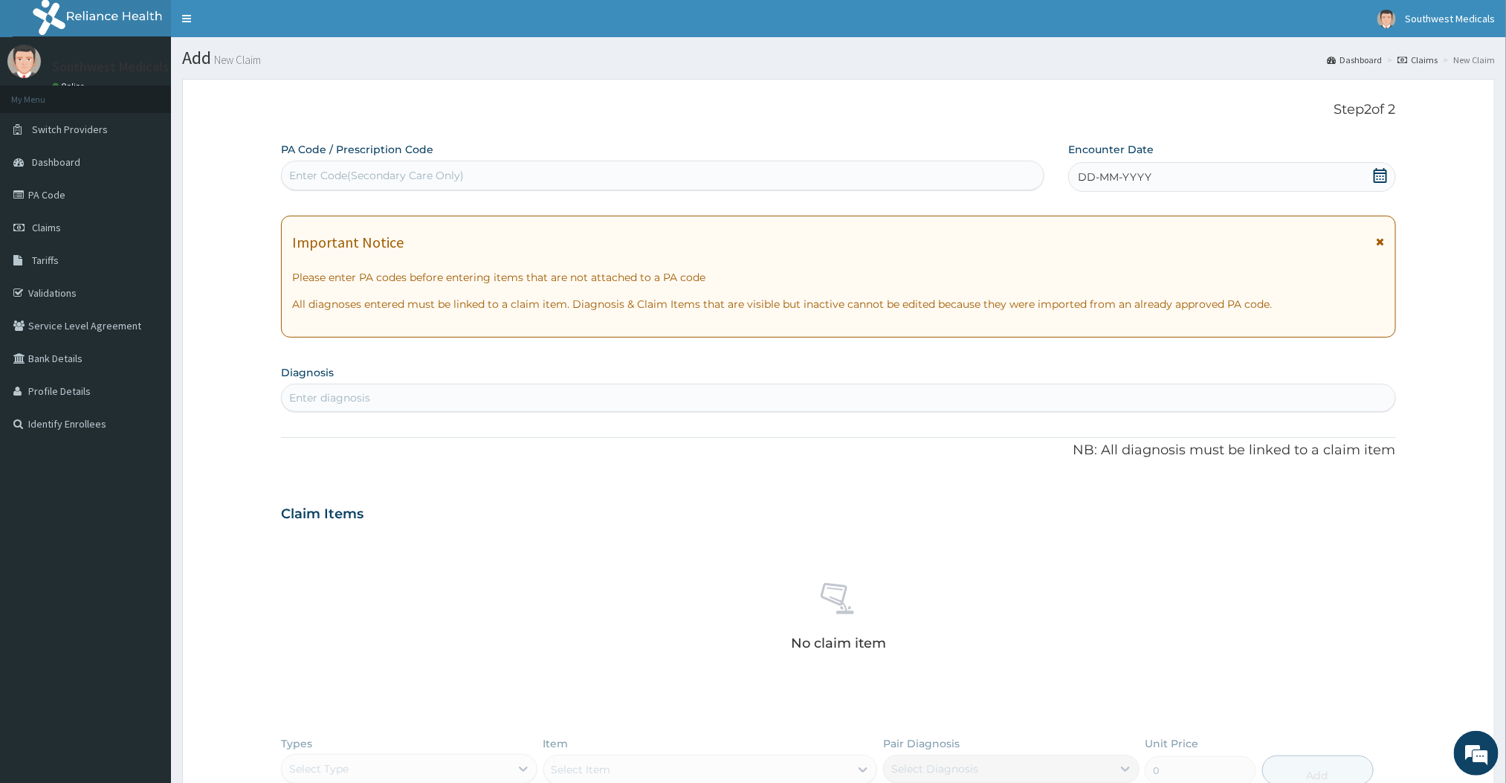
click at [1131, 166] on div "DD-MM-YYYY" at bounding box center [1231, 177] width 327 height 30
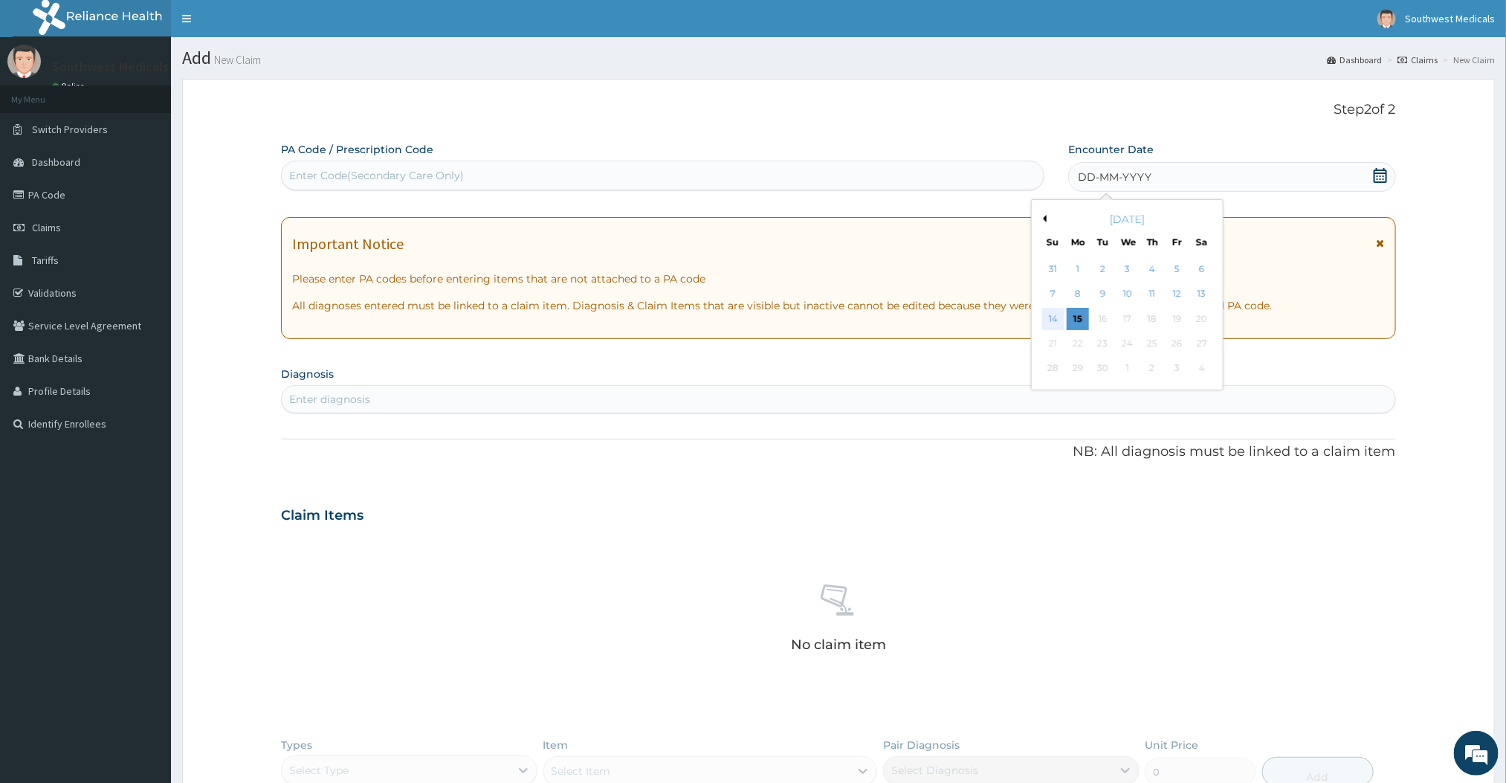
click at [1056, 328] on div "14" at bounding box center [1053, 319] width 22 height 22
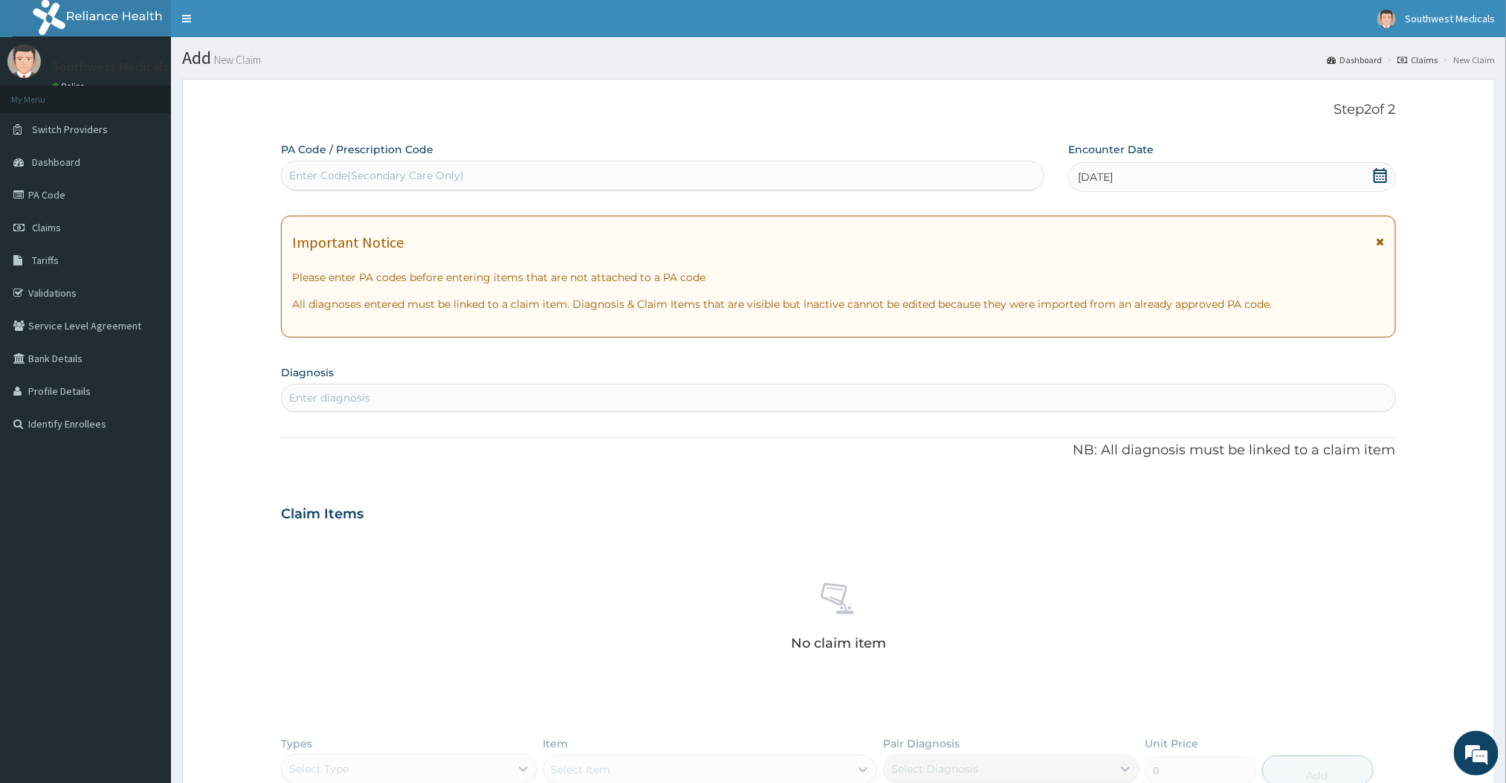
click at [844, 400] on div "Enter diagnosis" at bounding box center [838, 398] width 1113 height 24
type input "[MEDICAL_DATA]"
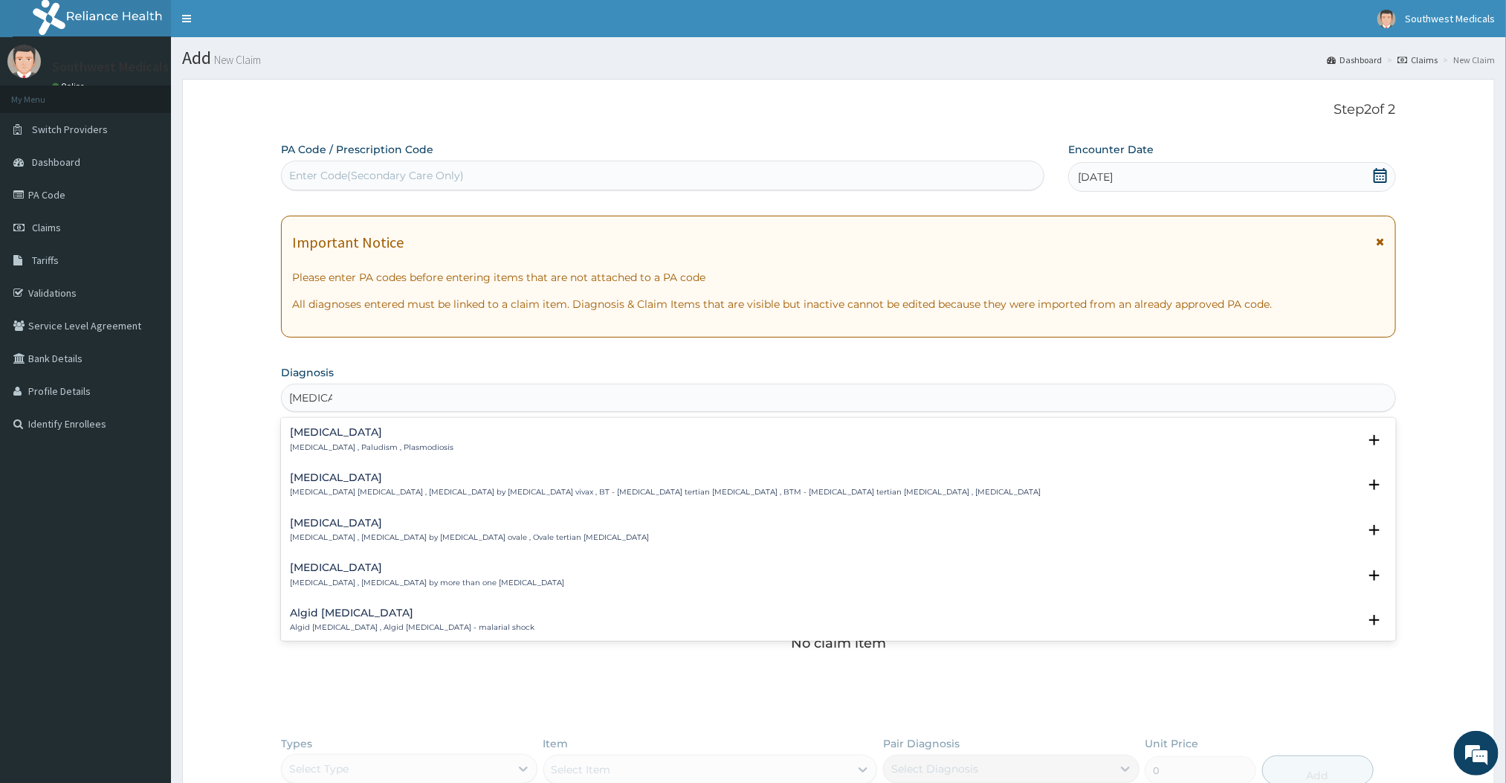
click at [344, 442] on p "[MEDICAL_DATA] , Paludism , Plasmodiosis" at bounding box center [372, 447] width 164 height 10
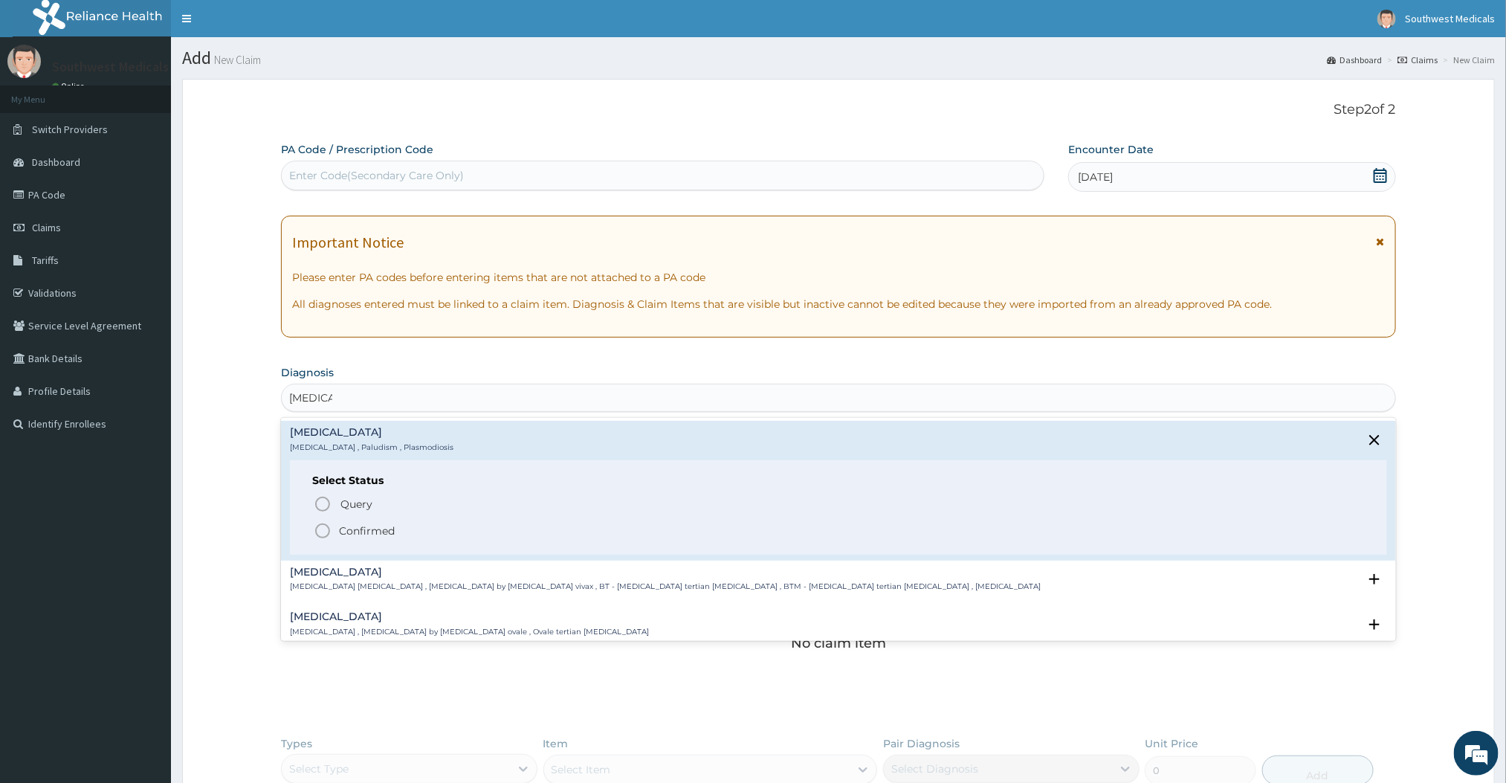
click at [321, 536] on icon "status option filled" at bounding box center [323, 531] width 18 height 18
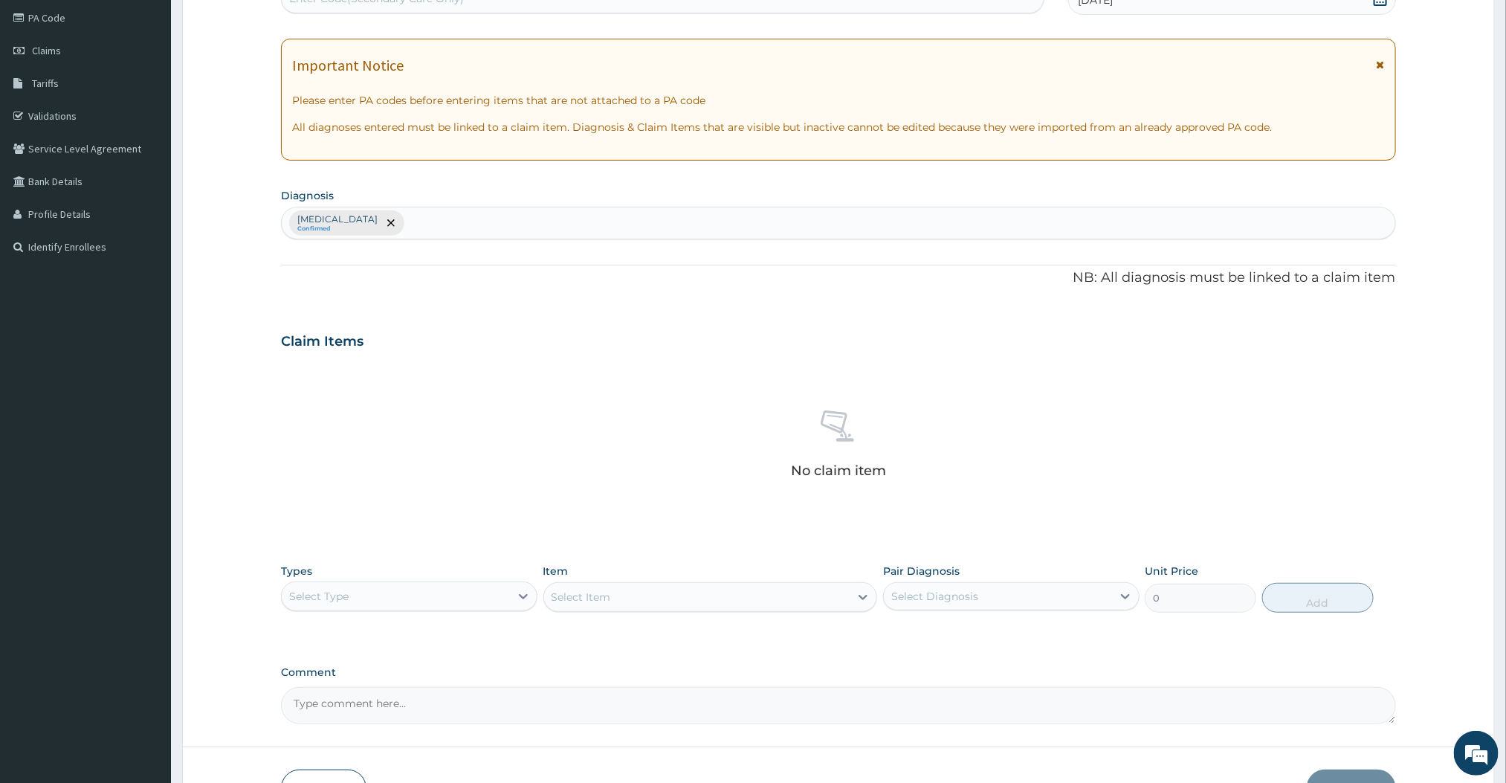
scroll to position [216, 0]
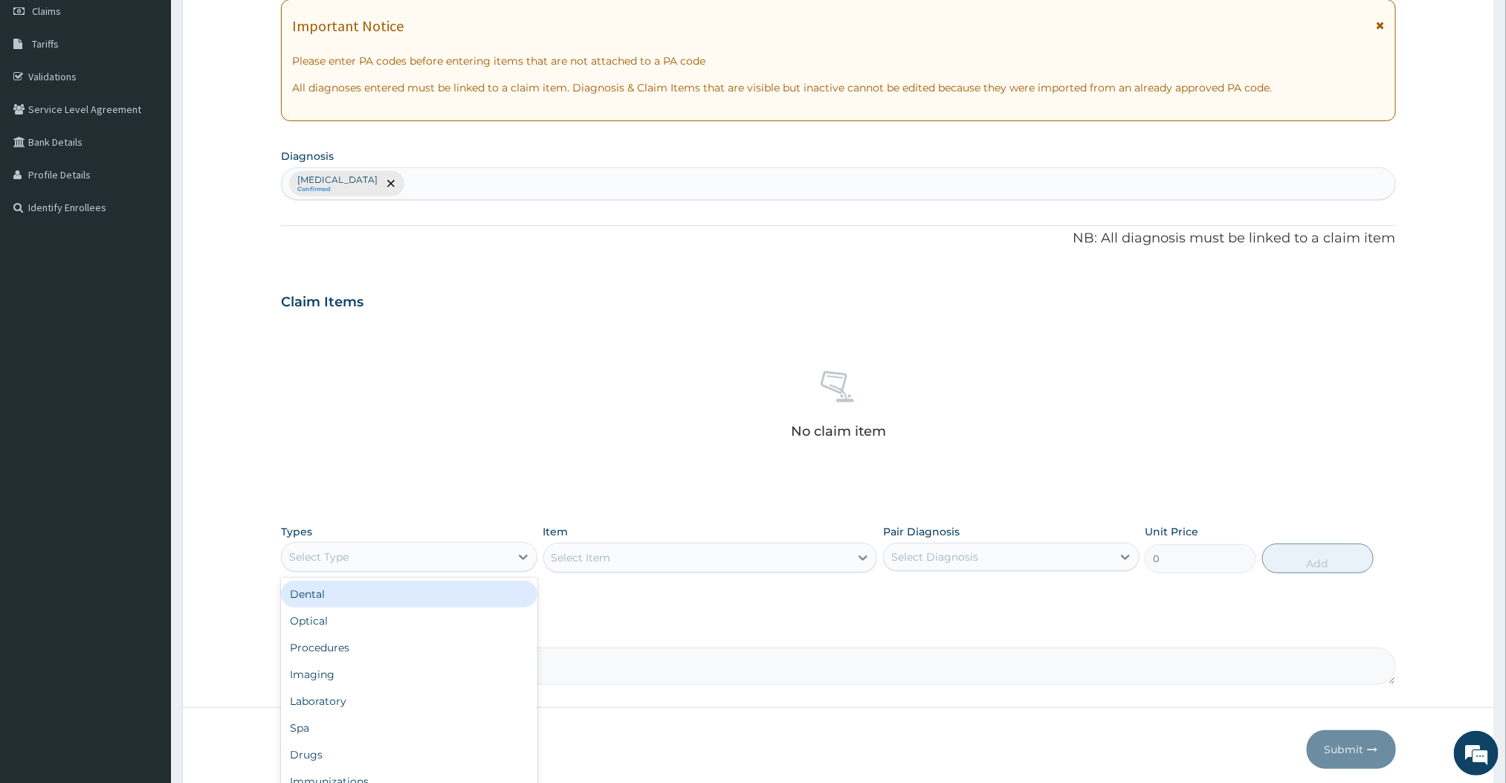
click at [433, 551] on div "Select Type" at bounding box center [396, 557] width 228 height 24
click at [346, 658] on div "Procedures" at bounding box center [409, 647] width 256 height 27
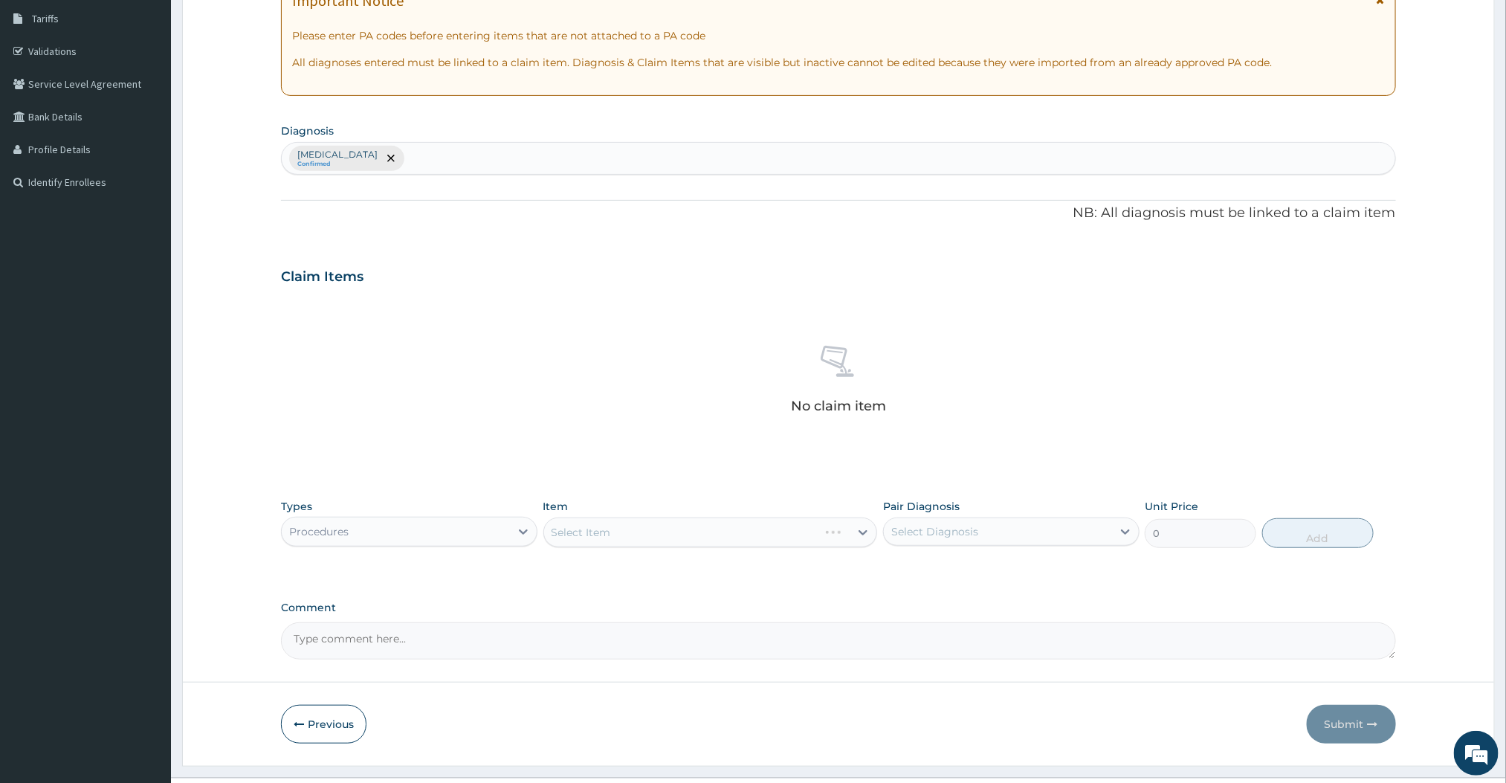
scroll to position [277, 0]
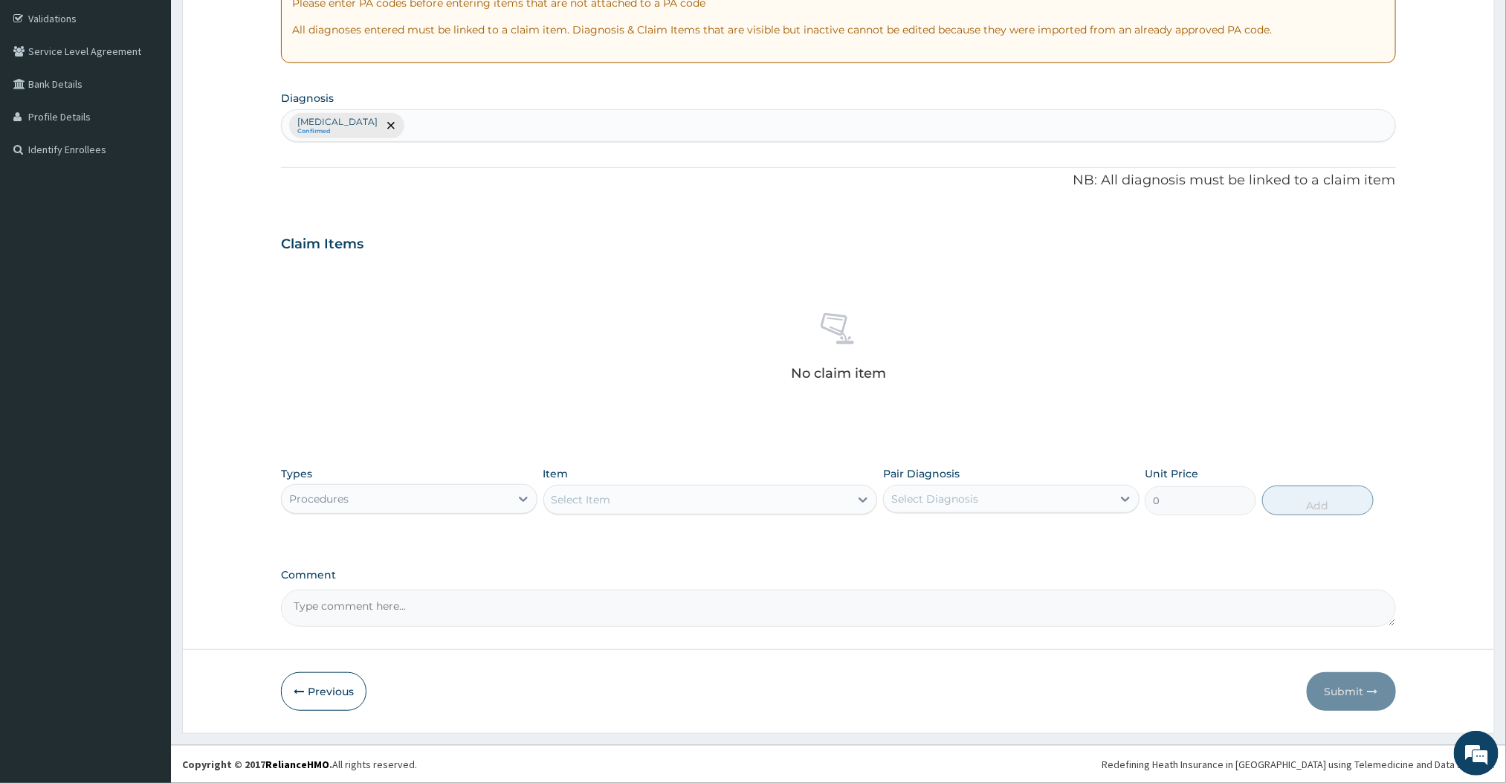
click at [818, 505] on div "Select Item" at bounding box center [697, 500] width 306 height 24
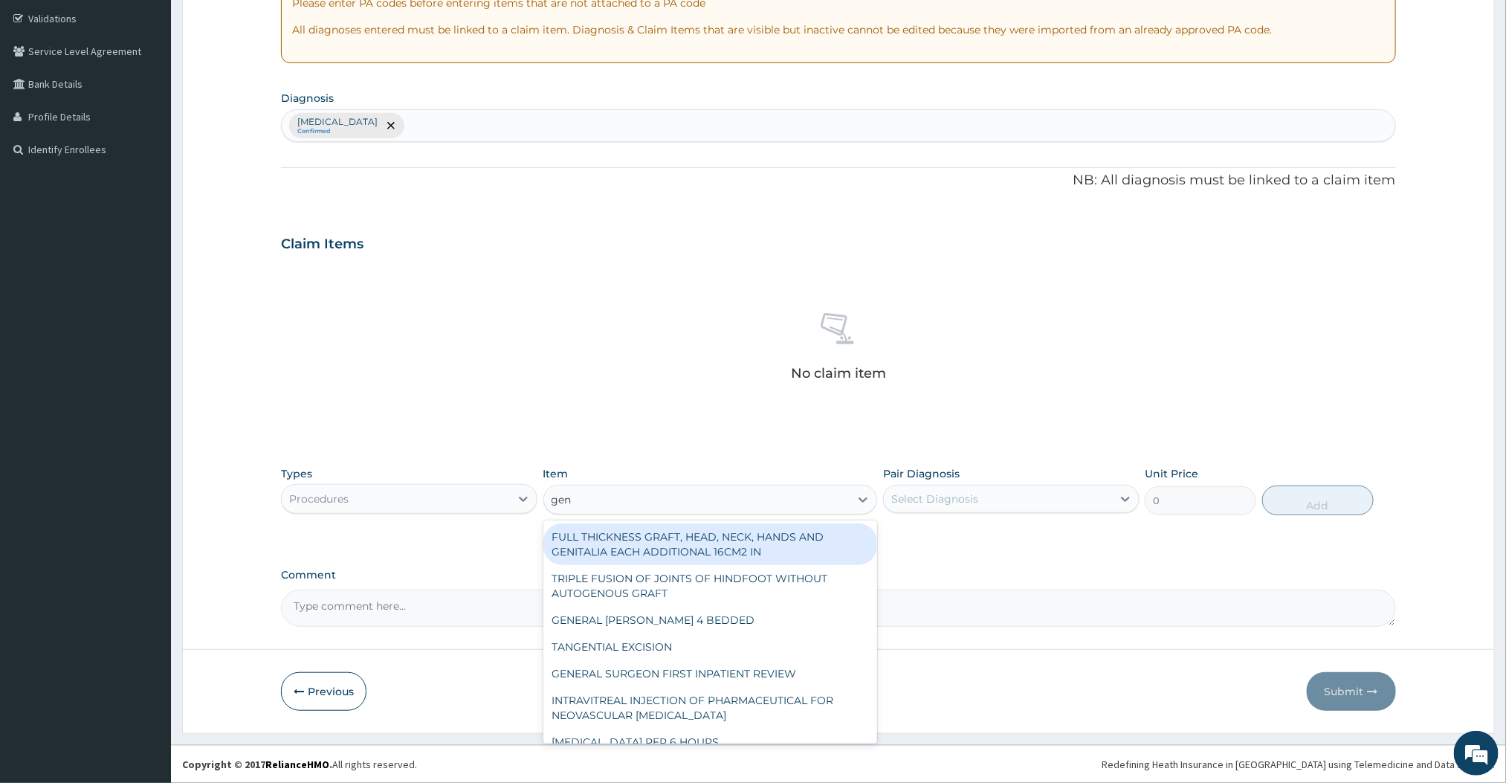
type input "gene"
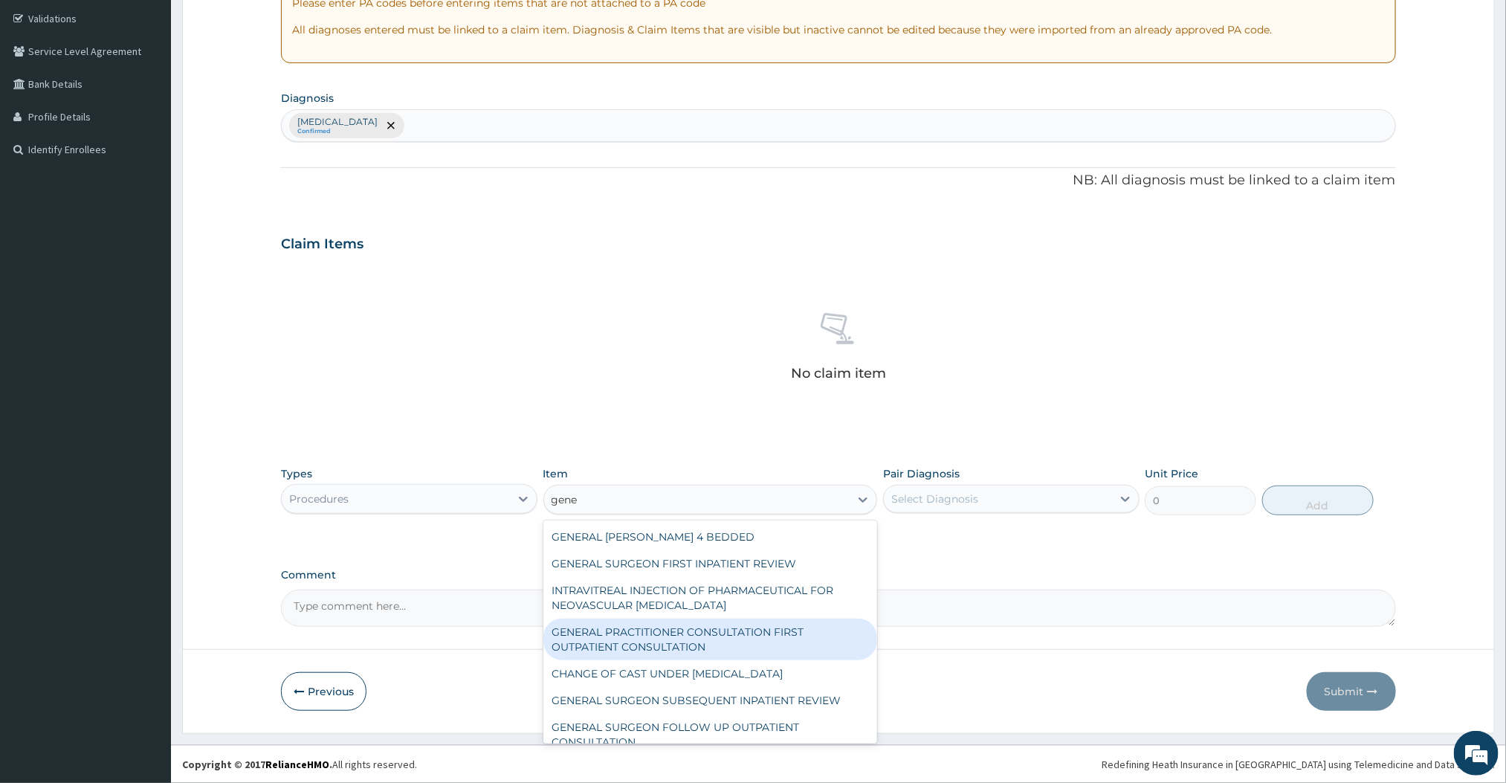
click at [720, 643] on div "GENERAL PRACTITIONER CONSULTATION FIRST OUTPATIENT CONSULTATION" at bounding box center [710, 639] width 335 height 42
type input "3000"
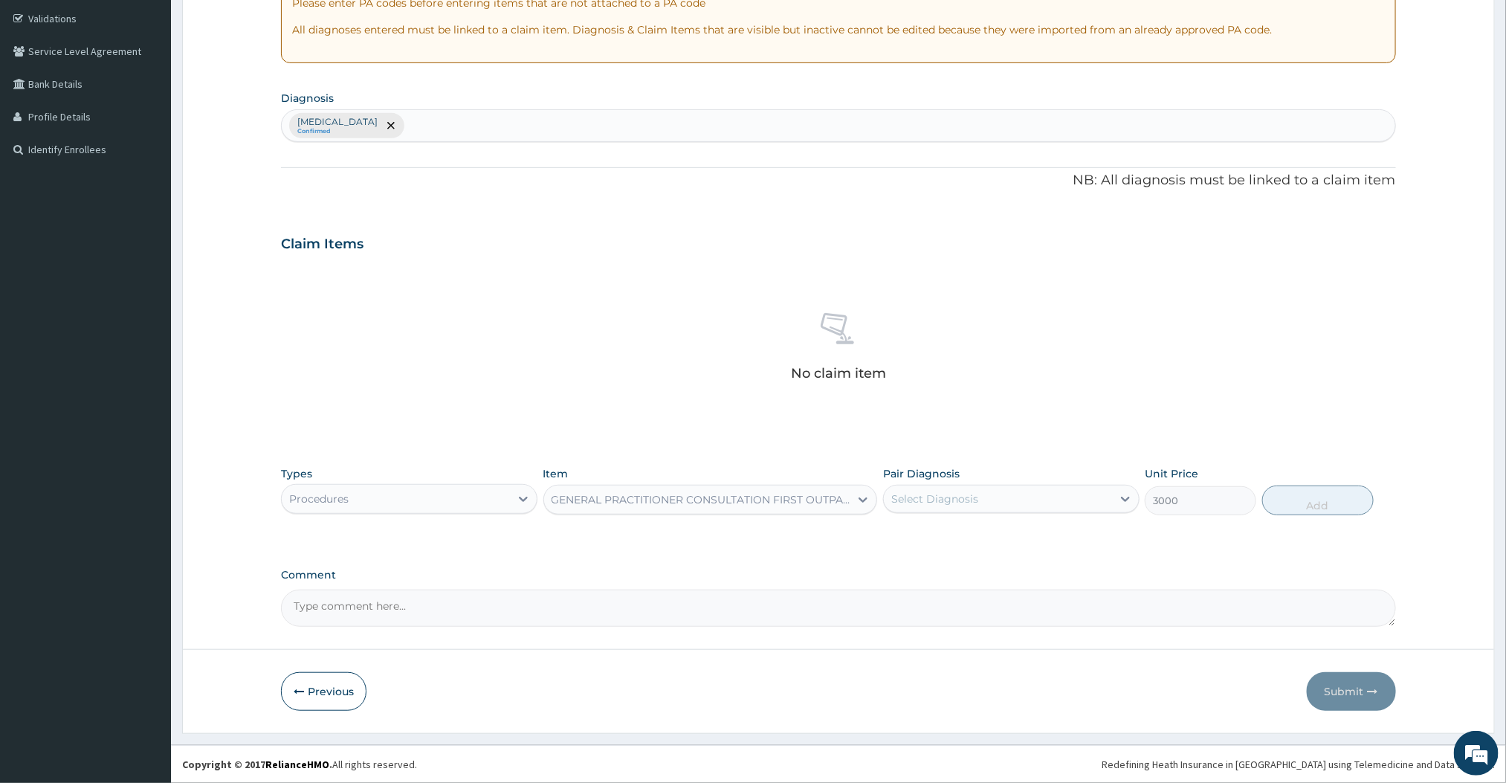
click at [978, 497] on div "Select Diagnosis" at bounding box center [998, 499] width 228 height 24
click at [928, 529] on label "[MEDICAL_DATA]" at bounding box center [954, 535] width 92 height 15
checkbox input "true"
click at [1293, 505] on button "Add" at bounding box center [1318, 500] width 112 height 30
type input "0"
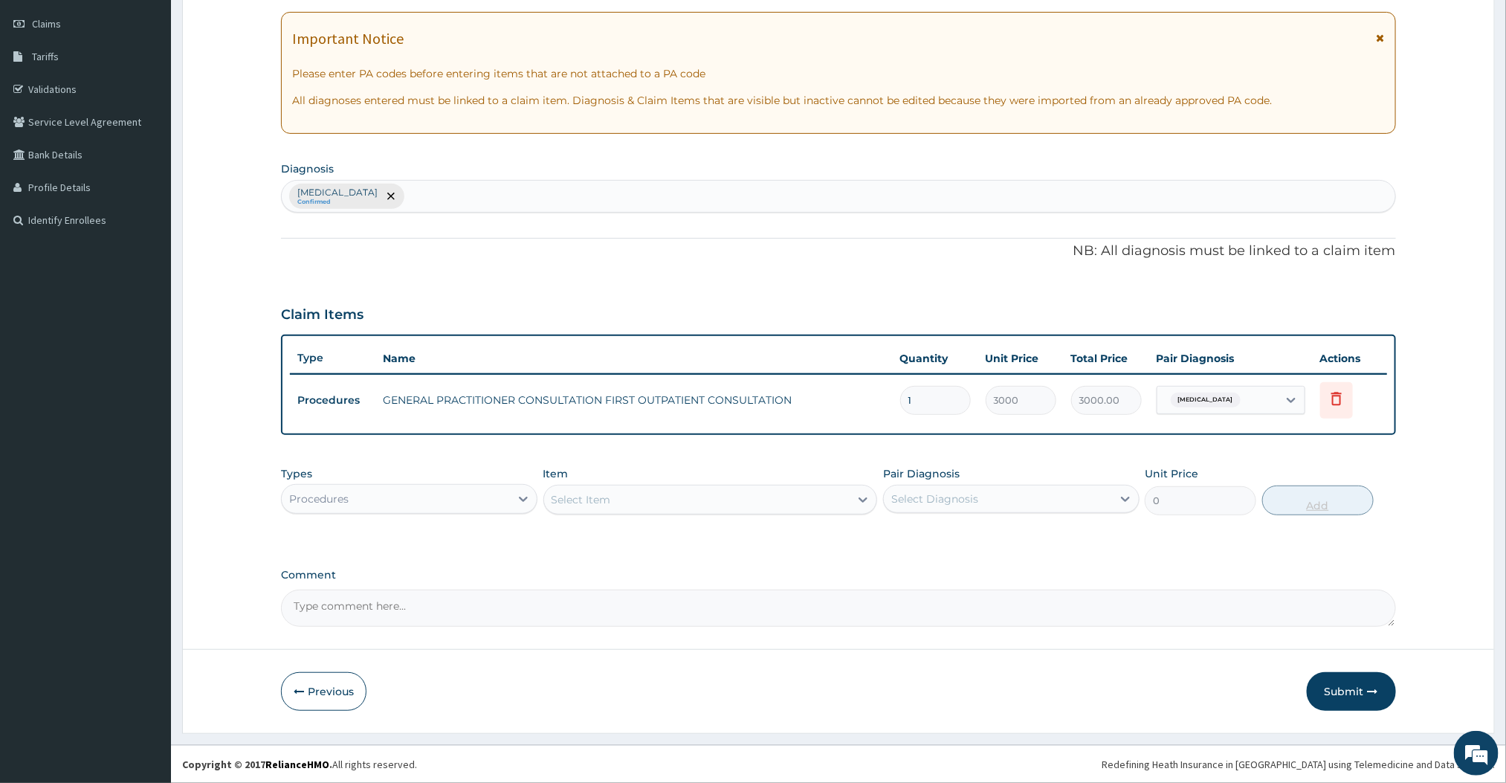
scroll to position [205, 0]
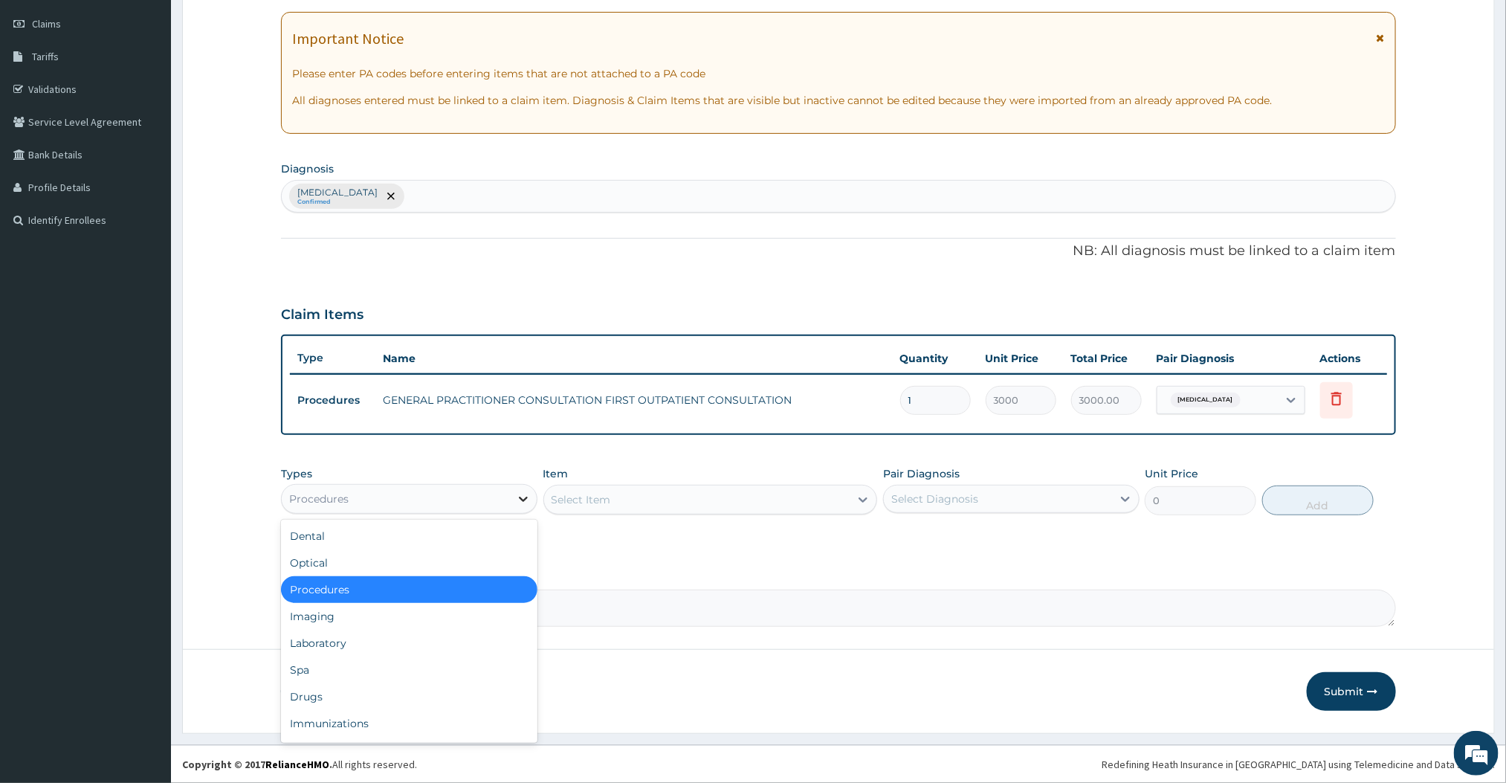
click at [527, 494] on icon at bounding box center [523, 498] width 15 height 15
click at [349, 636] on div "Laboratory" at bounding box center [409, 643] width 256 height 27
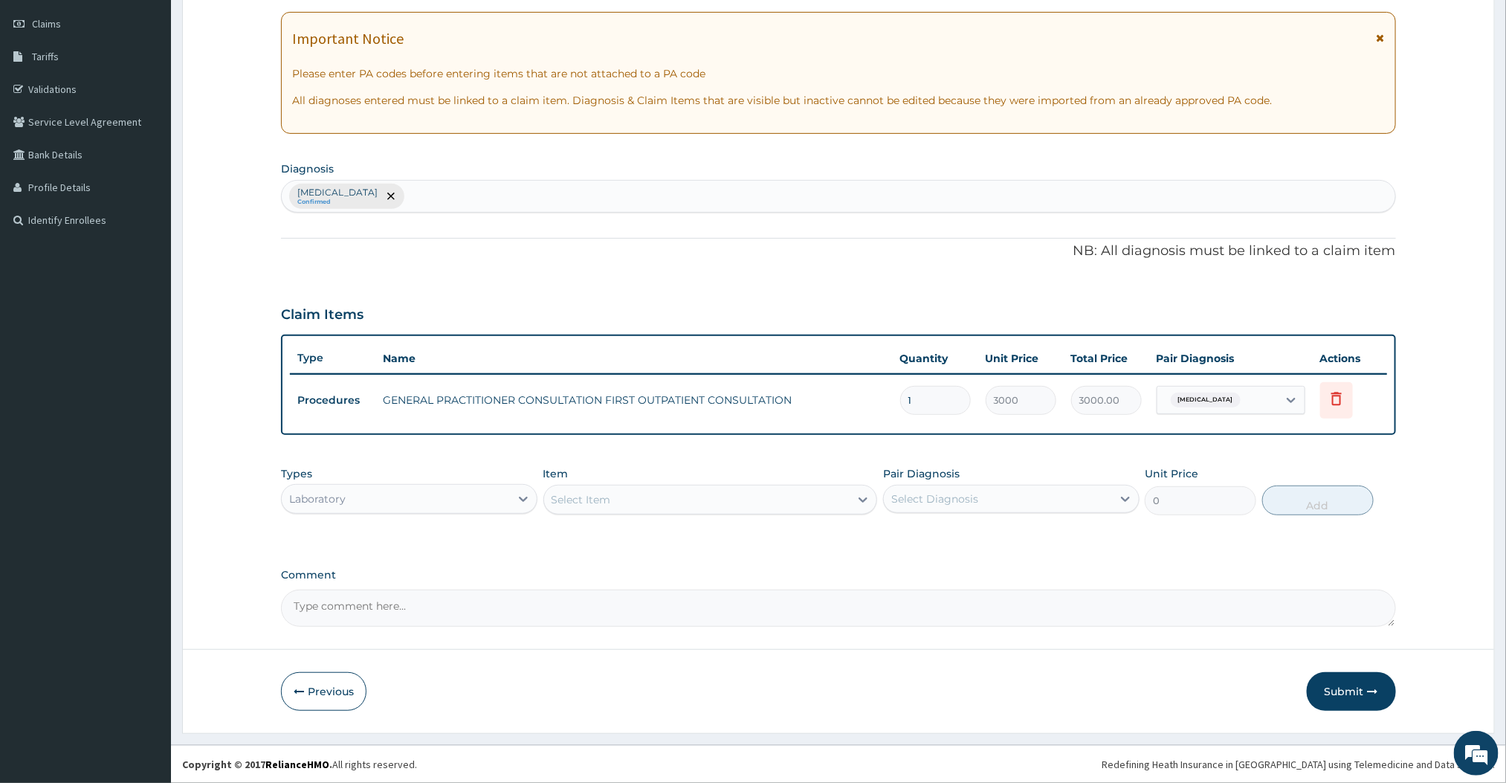
click at [682, 511] on div "Select Item" at bounding box center [710, 500] width 335 height 30
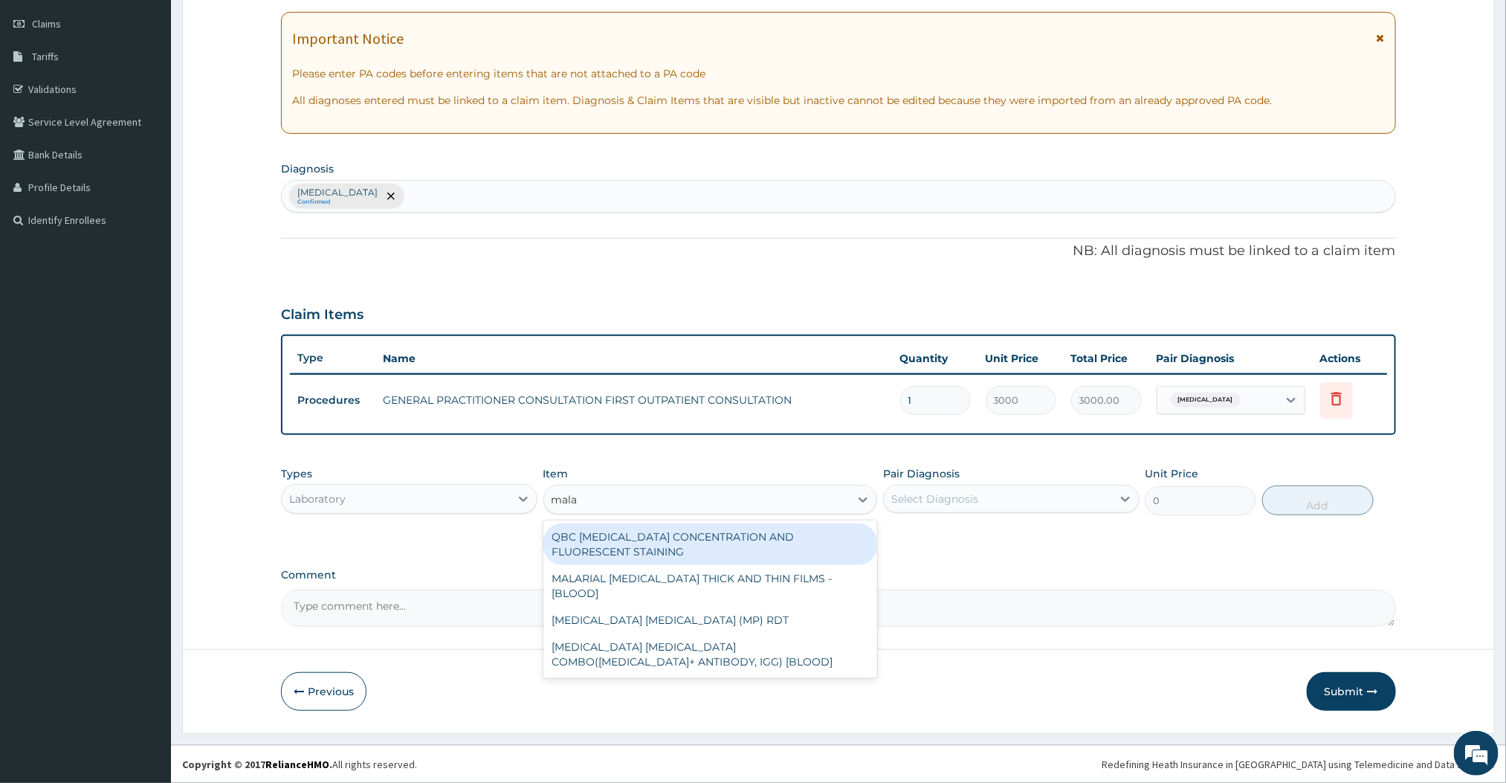
type input "malar"
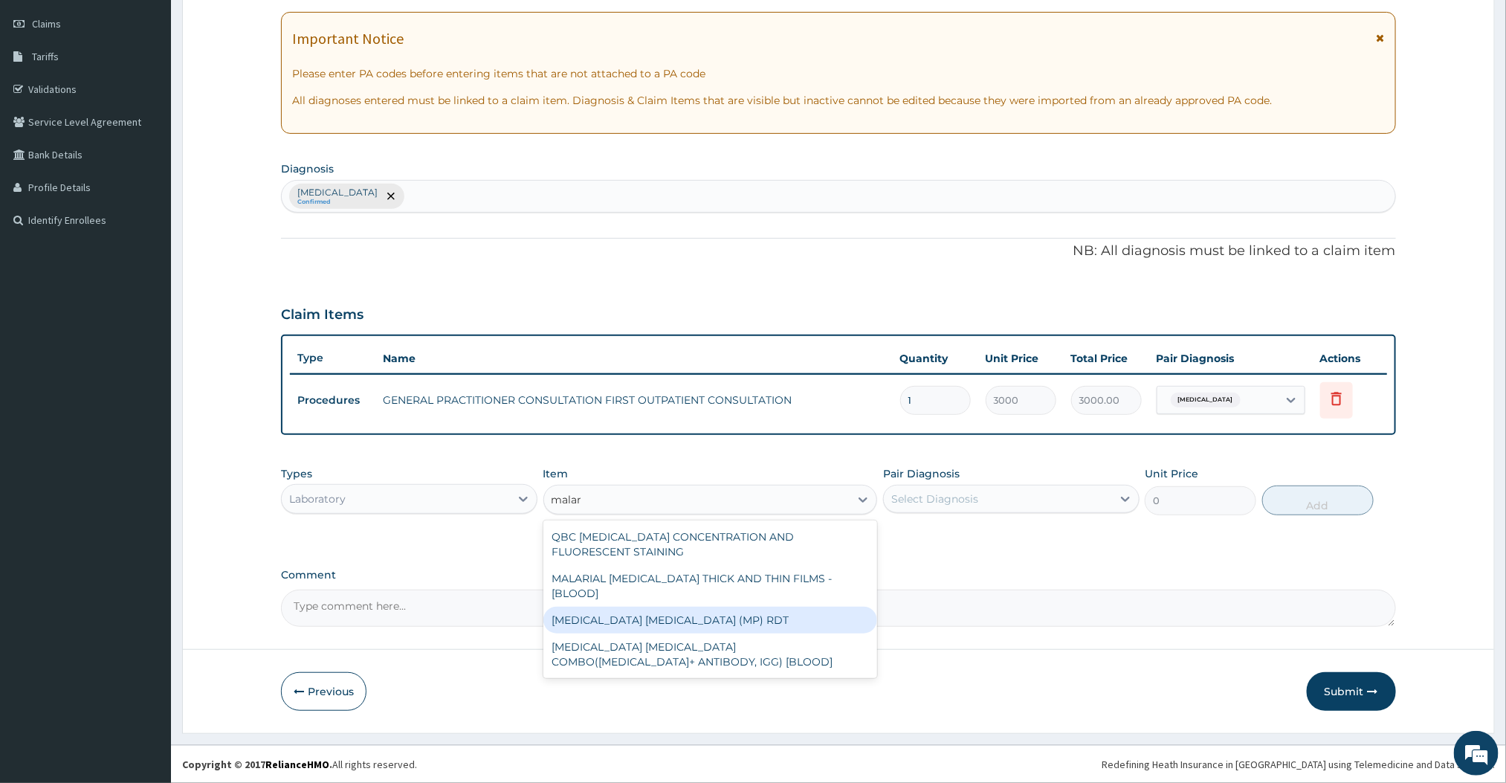
click at [622, 607] on div "MALARIA PARASITE (MP) RDT" at bounding box center [710, 620] width 335 height 27
type input "1500"
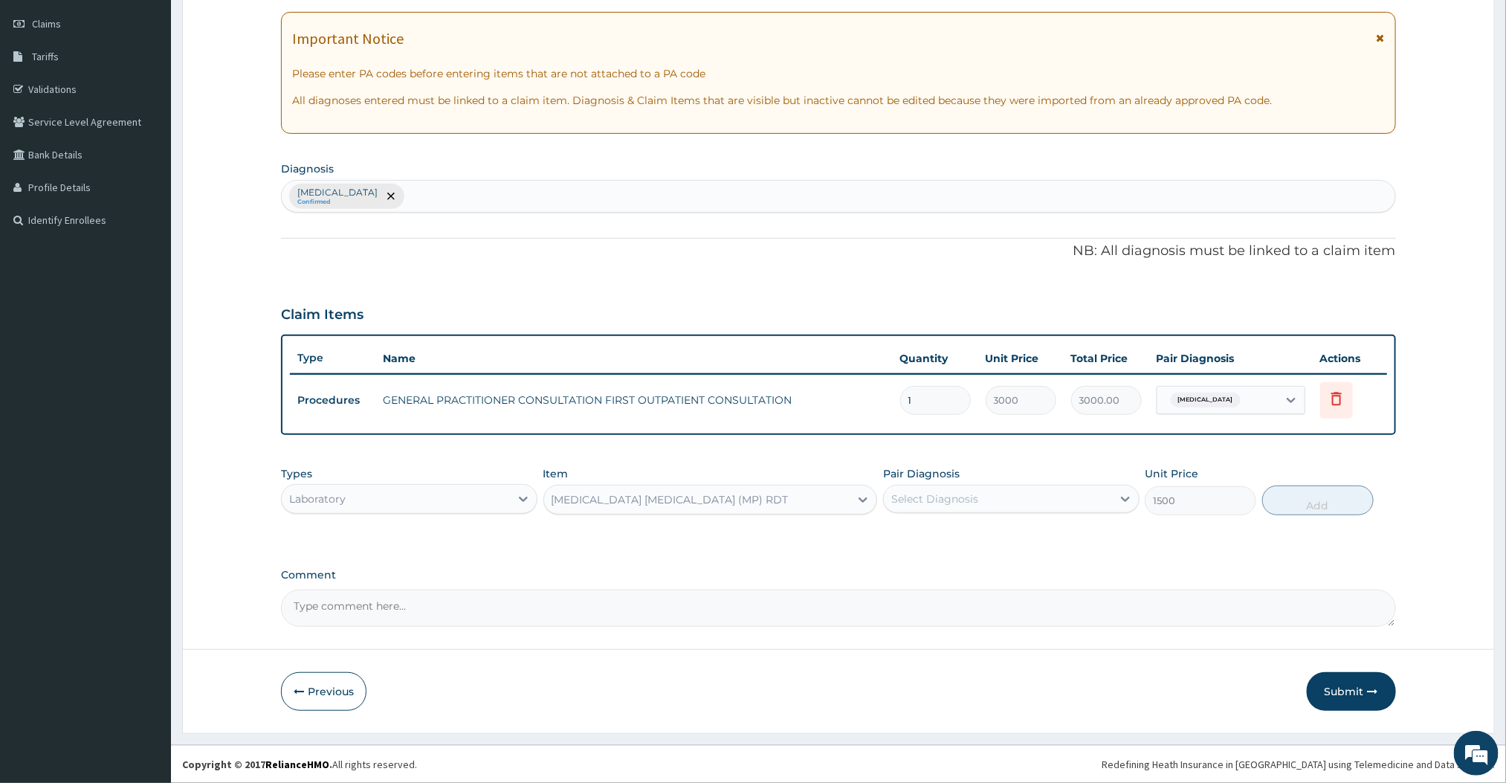
click at [763, 551] on div "PA Code / Prescription Code Enter Code(Secondary Care Only) Encounter Date 14-0…" at bounding box center [838, 282] width 1114 height 688
click at [939, 497] on div "Select Diagnosis" at bounding box center [934, 498] width 87 height 15
click at [917, 529] on label "Malaria" at bounding box center [954, 535] width 92 height 15
checkbox input "true"
click at [1299, 511] on button "Add" at bounding box center [1318, 500] width 112 height 30
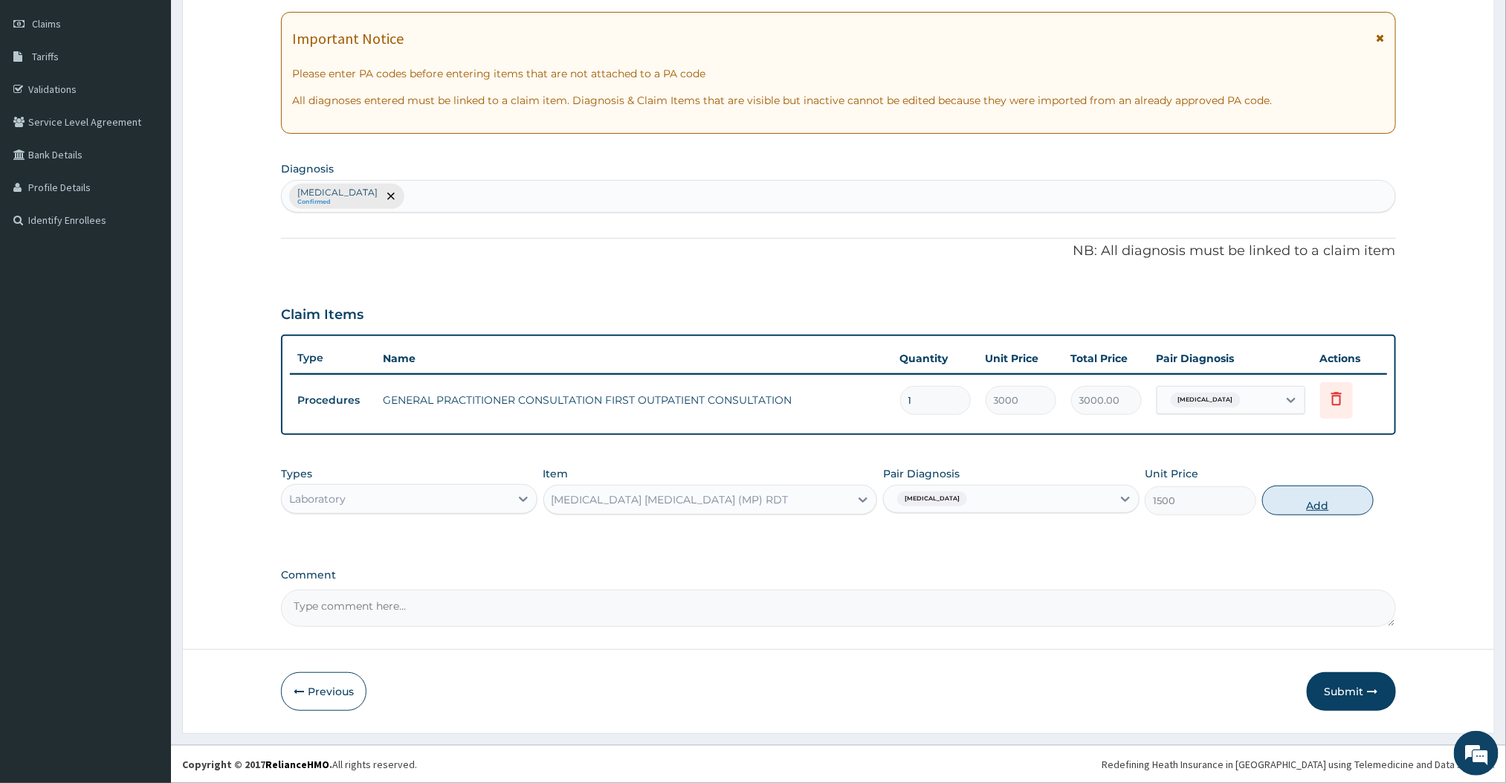
type input "0"
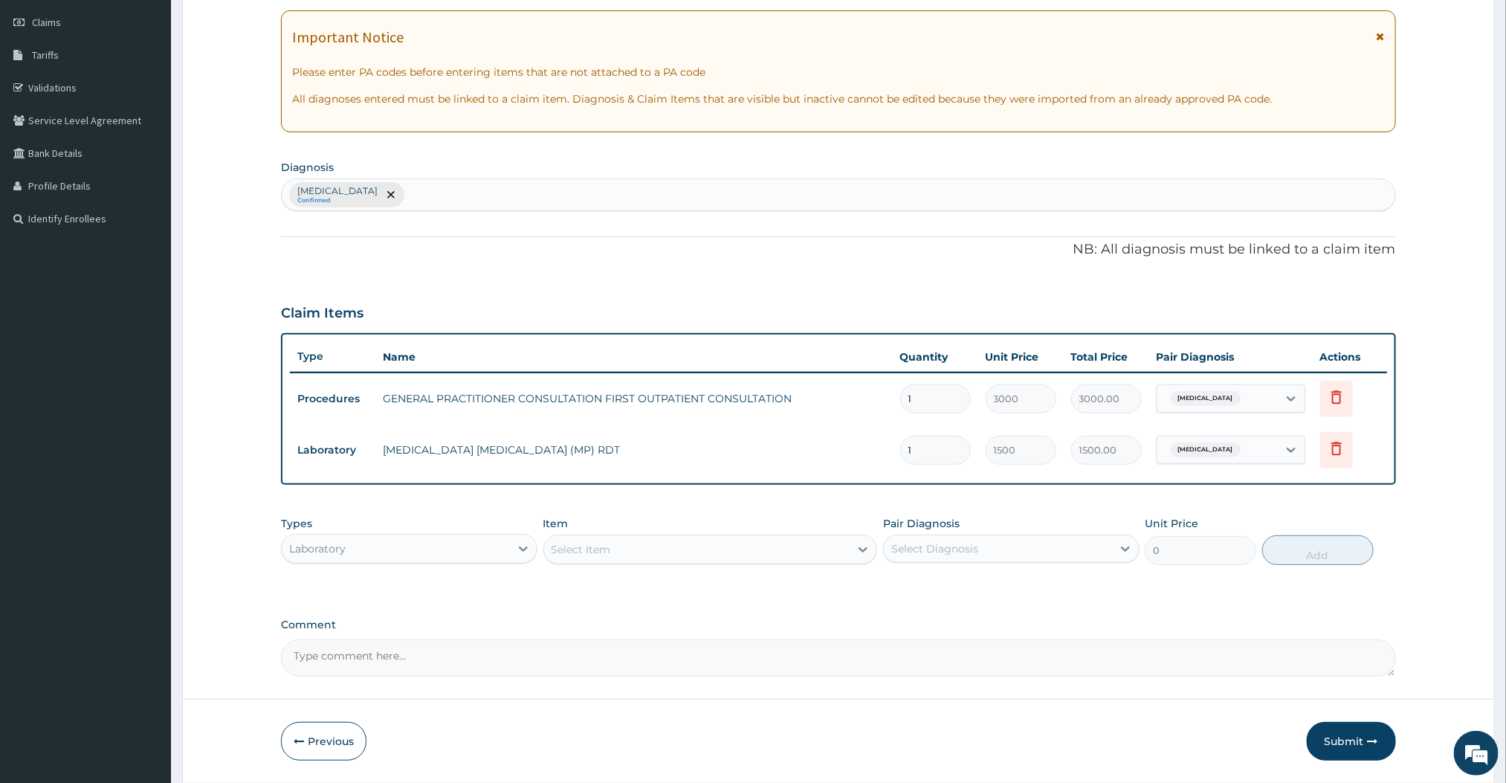
click at [668, 555] on div "Select Item" at bounding box center [697, 549] width 306 height 24
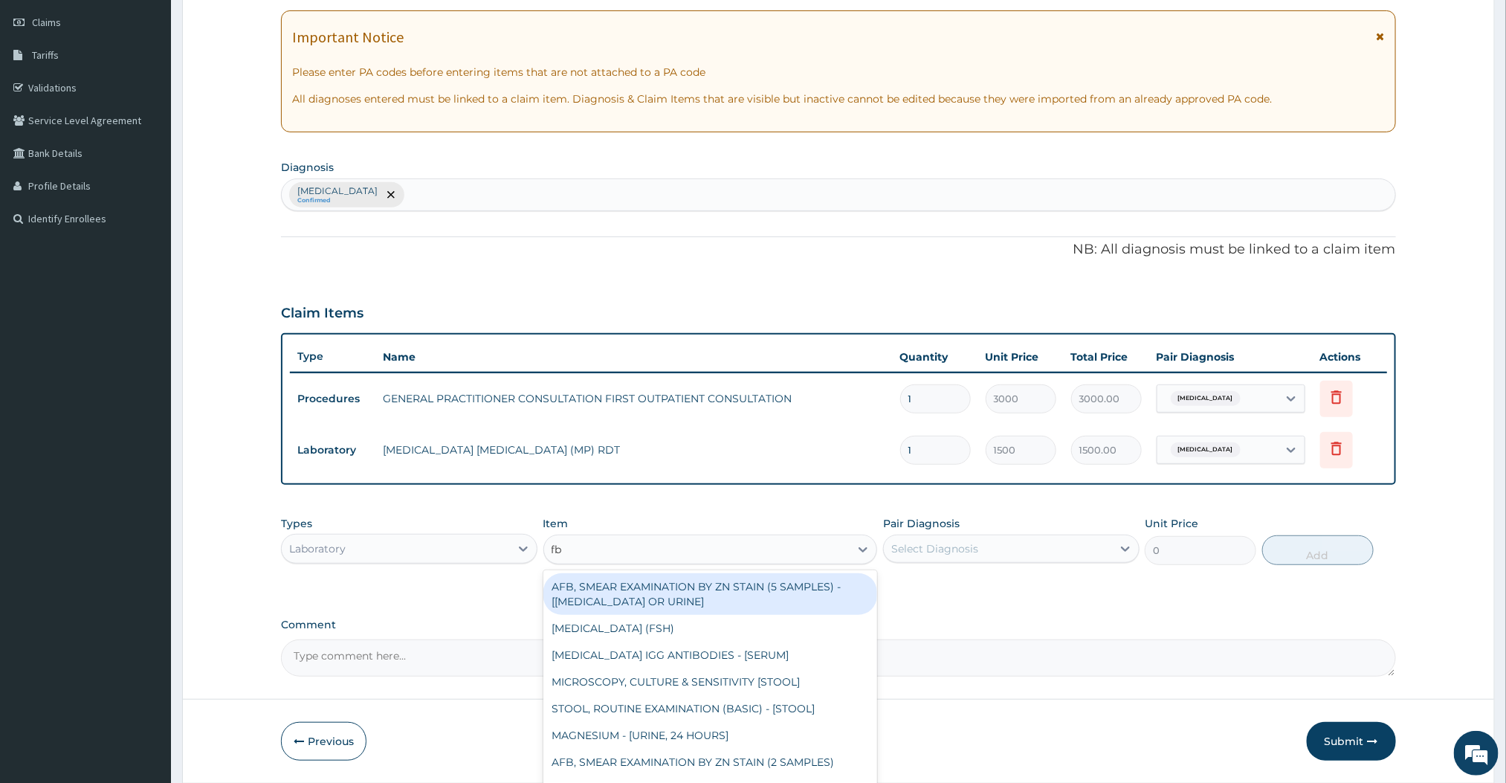
type input "fbc"
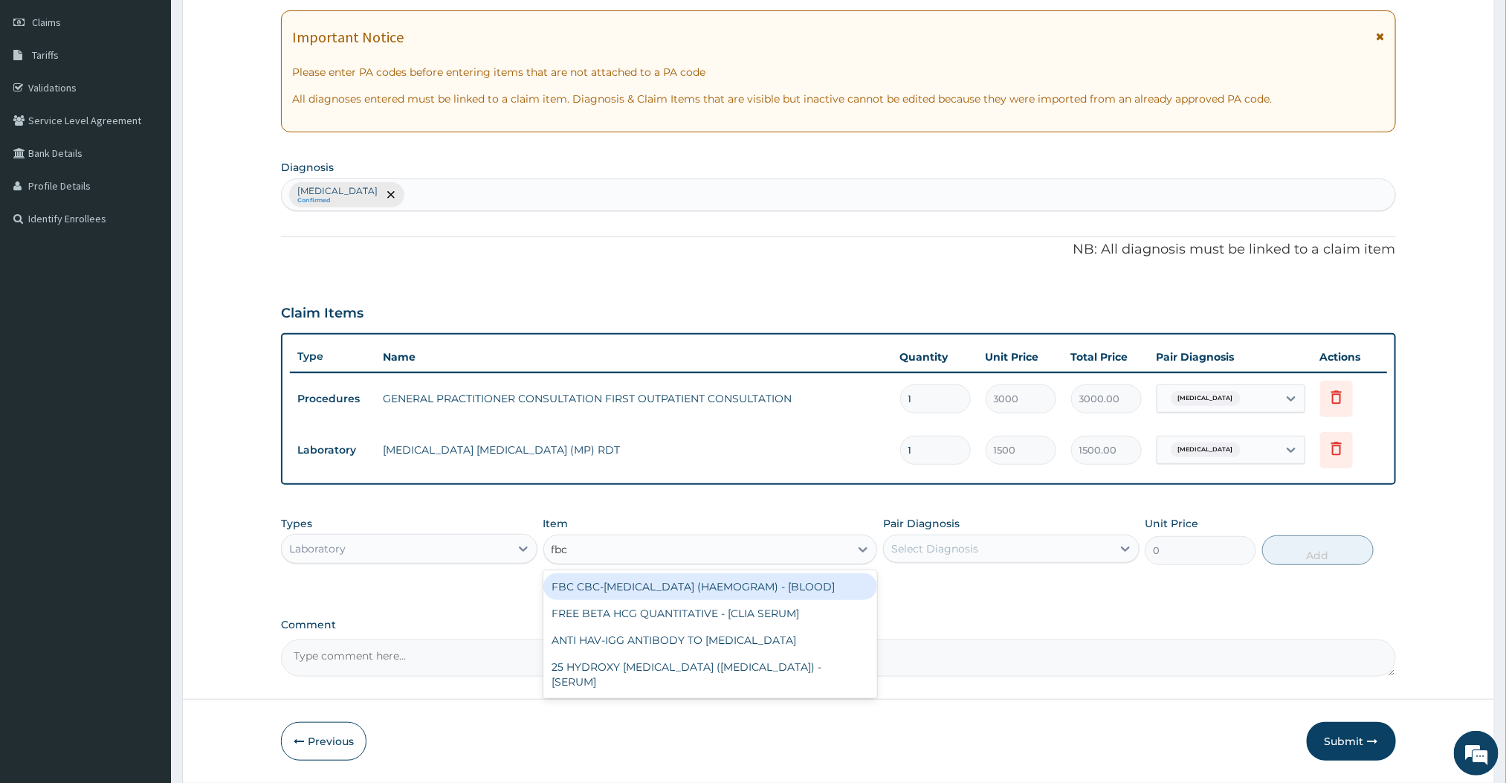
click at [627, 600] on div "FBC CBC-COMPLETE BLOOD COUNT (HAEMOGRAM) - [BLOOD]" at bounding box center [710, 586] width 335 height 27
type input "3000"
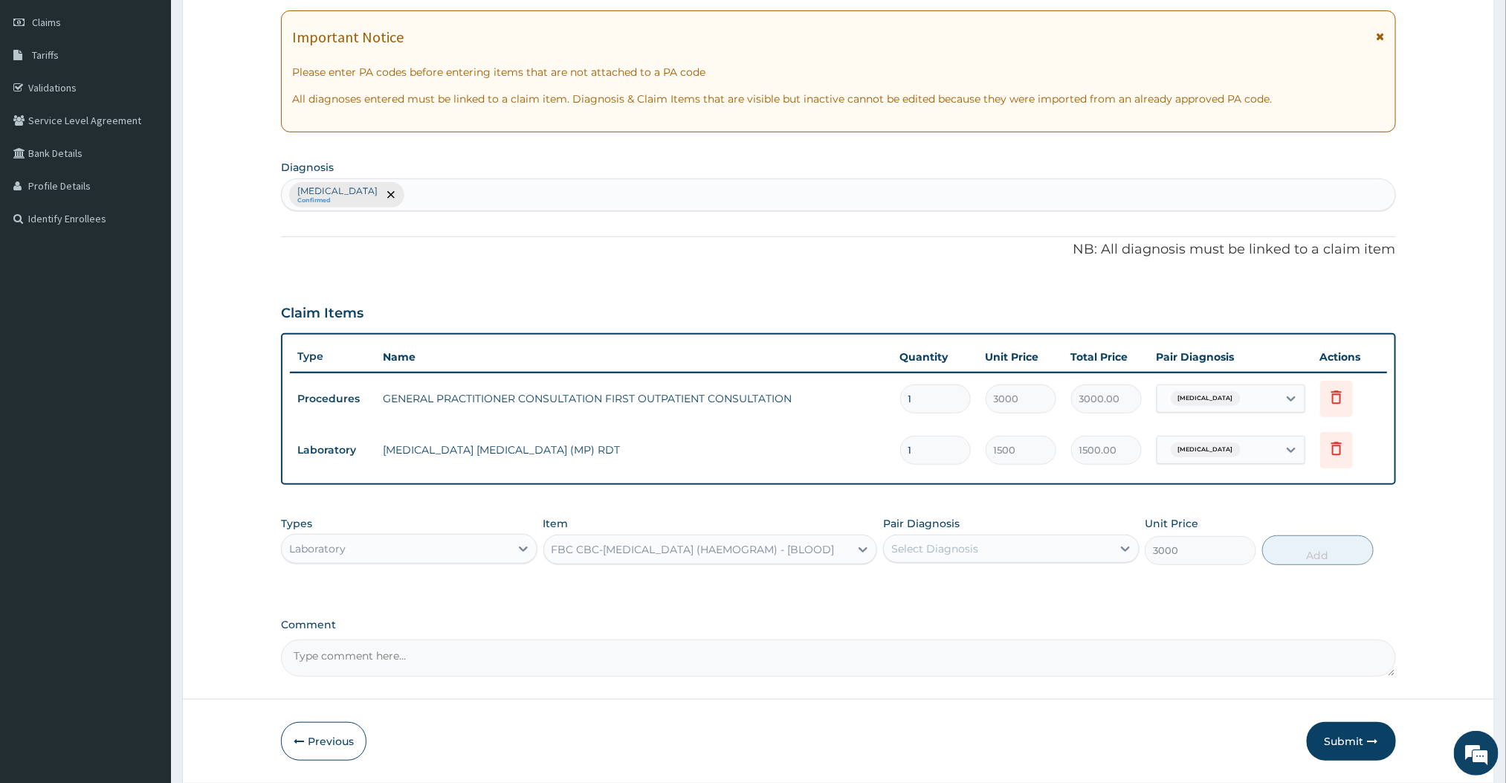
click at [1015, 603] on div "PA Code / Prescription Code Enter Code(Secondary Care Only) Encounter Date 14-0…" at bounding box center [838, 307] width 1114 height 740
click at [1062, 540] on div "Select Diagnosis" at bounding box center [998, 549] width 228 height 24
click at [981, 581] on div "Malaria" at bounding box center [1011, 587] width 256 height 30
checkbox input "true"
click at [1198, 607] on div "PA Code / Prescription Code Enter Code(Secondary Care Only) Encounter Date 14-0…" at bounding box center [838, 307] width 1114 height 740
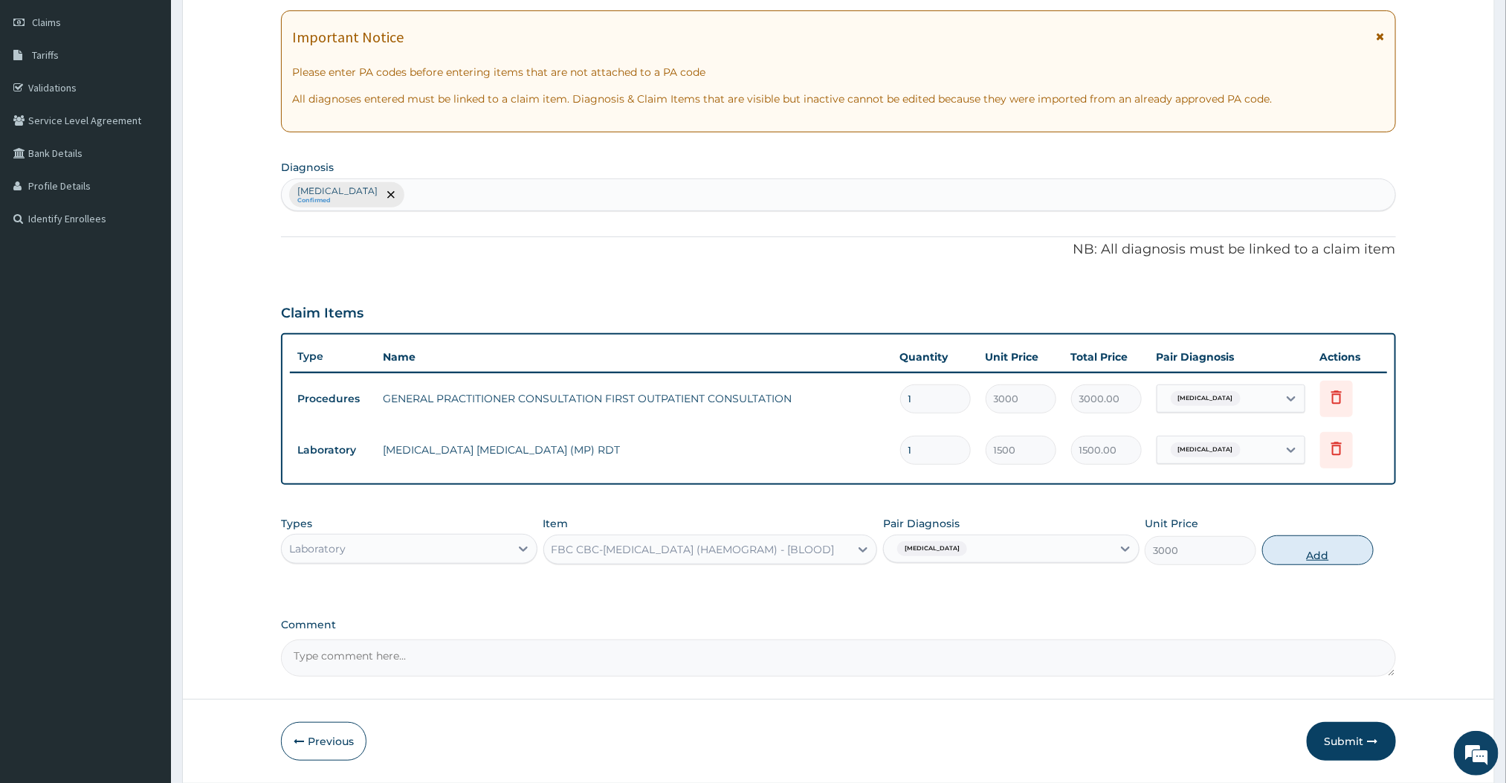
click at [1296, 540] on button "Add" at bounding box center [1318, 550] width 112 height 30
type input "0"
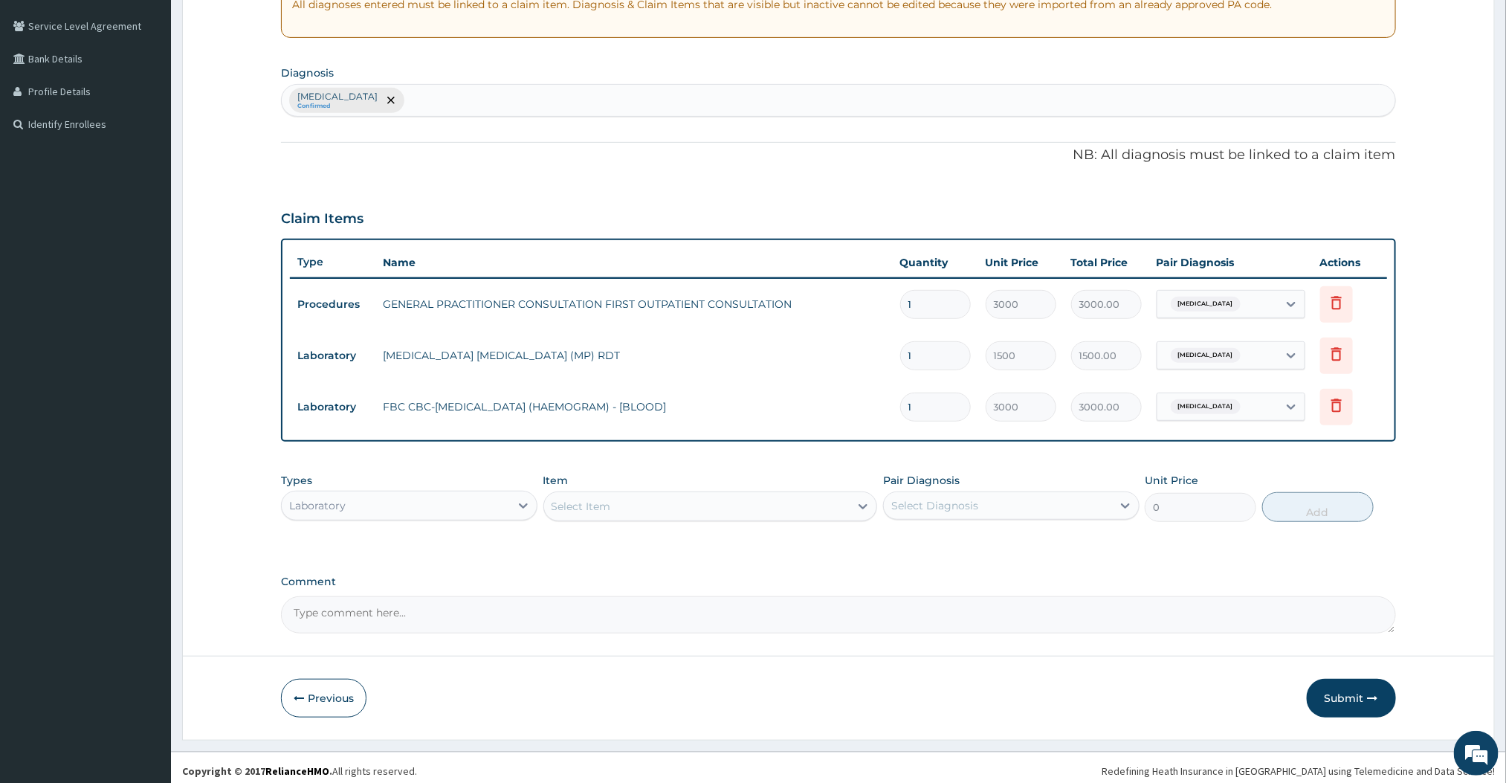
scroll to position [306, 0]
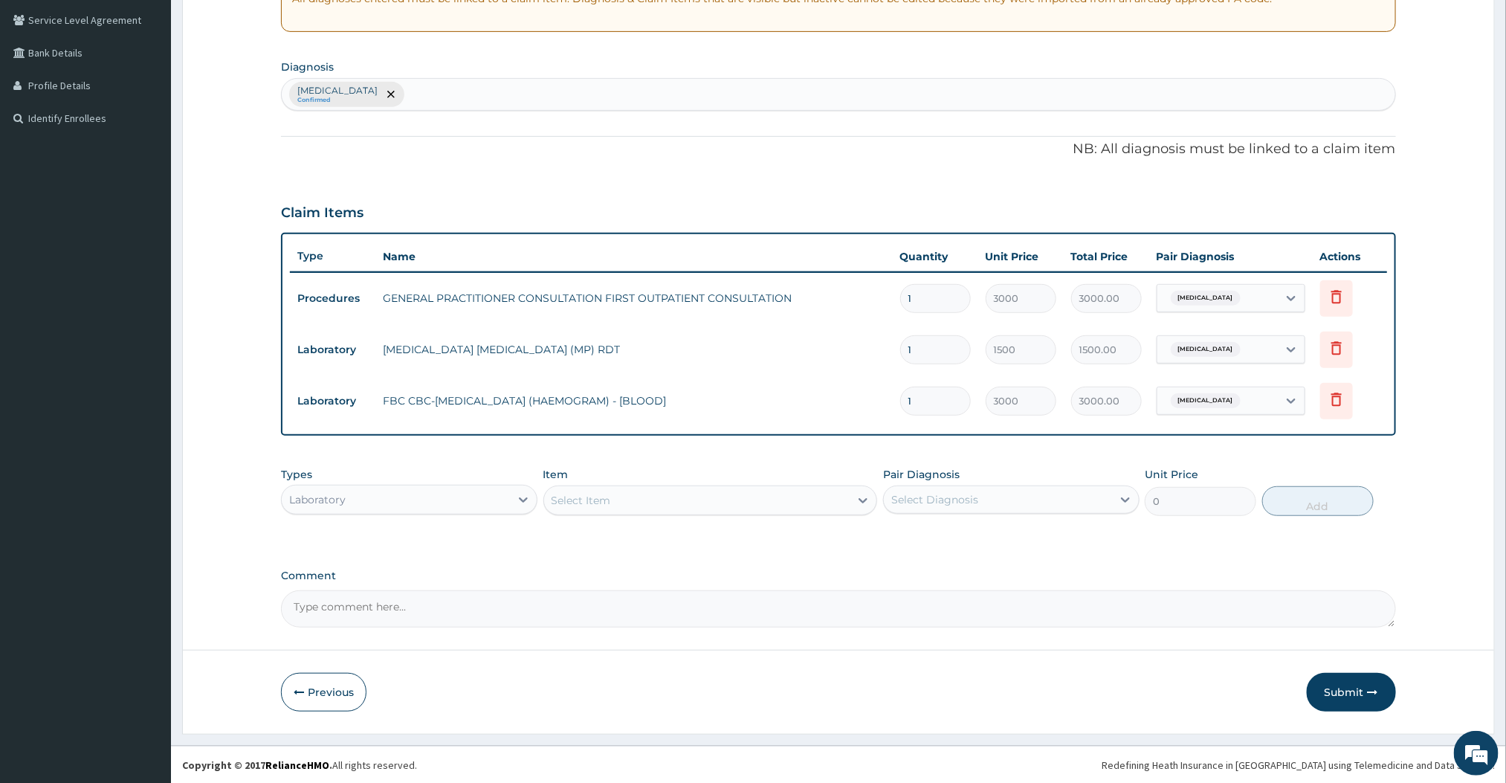
click at [457, 514] on div "Laboratory" at bounding box center [409, 500] width 256 height 30
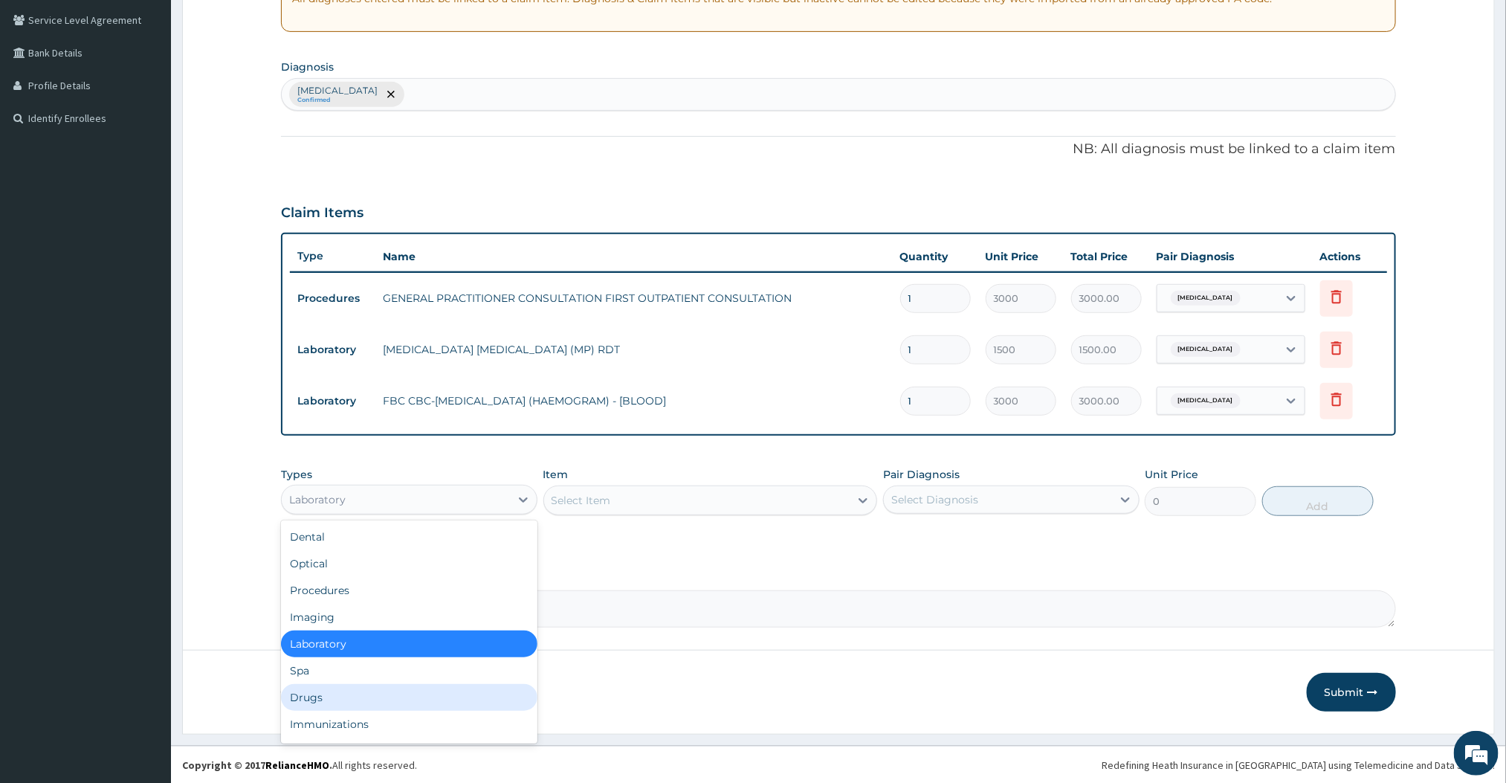
scroll to position [50, 0]
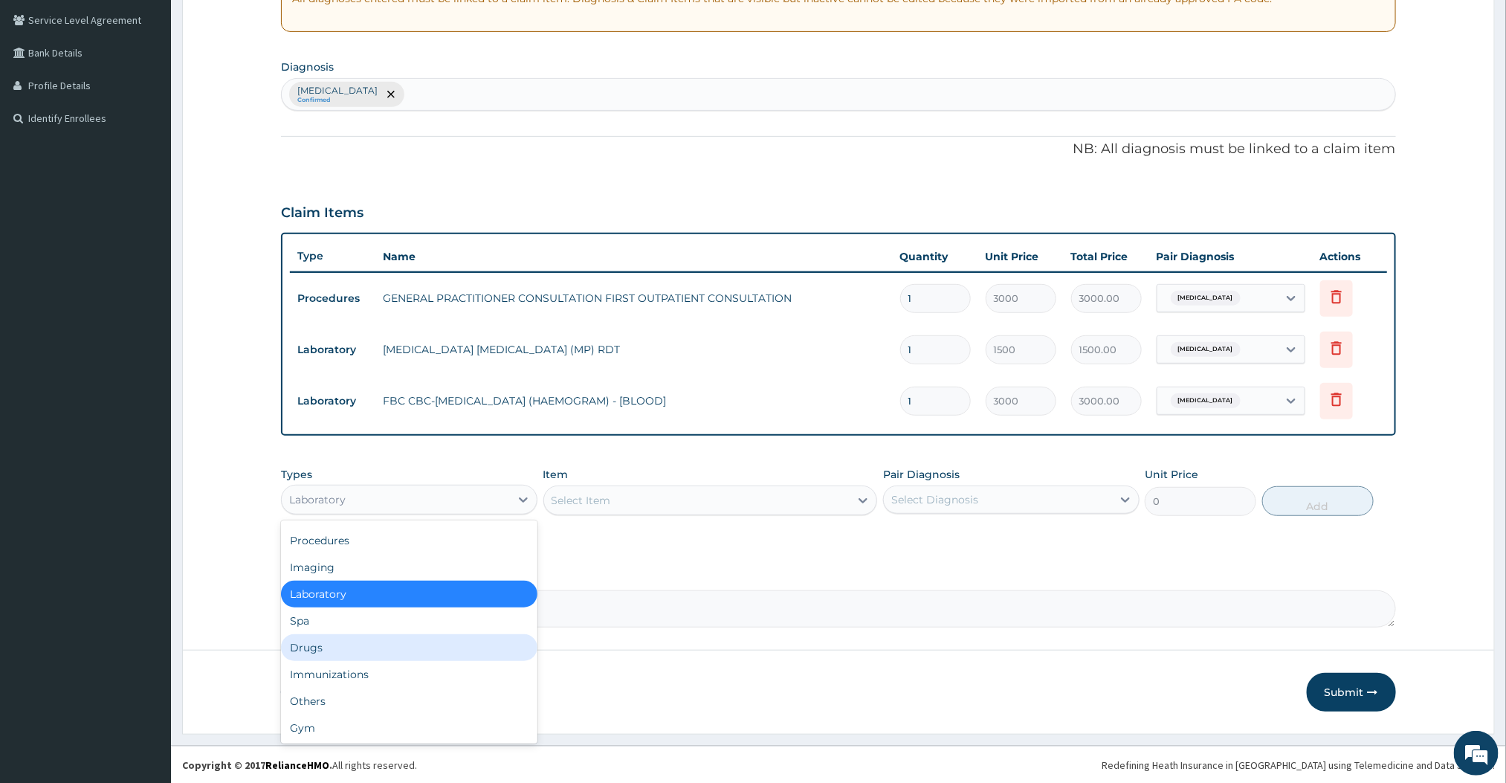
click at [317, 656] on div "Drugs" at bounding box center [409, 647] width 256 height 27
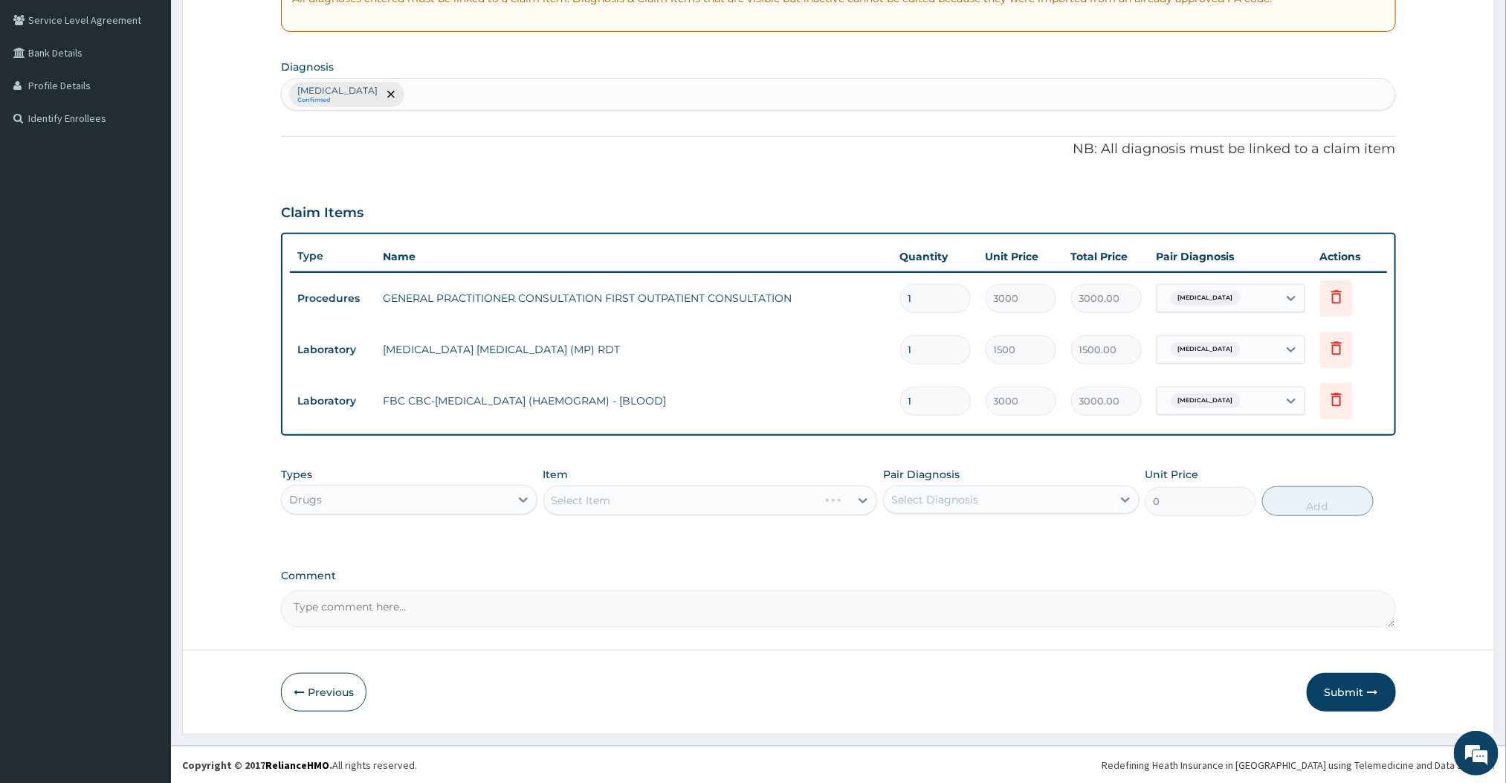
click at [683, 500] on div "Select Item" at bounding box center [710, 500] width 335 height 30
click at [607, 494] on div "Select Item" at bounding box center [710, 500] width 335 height 30
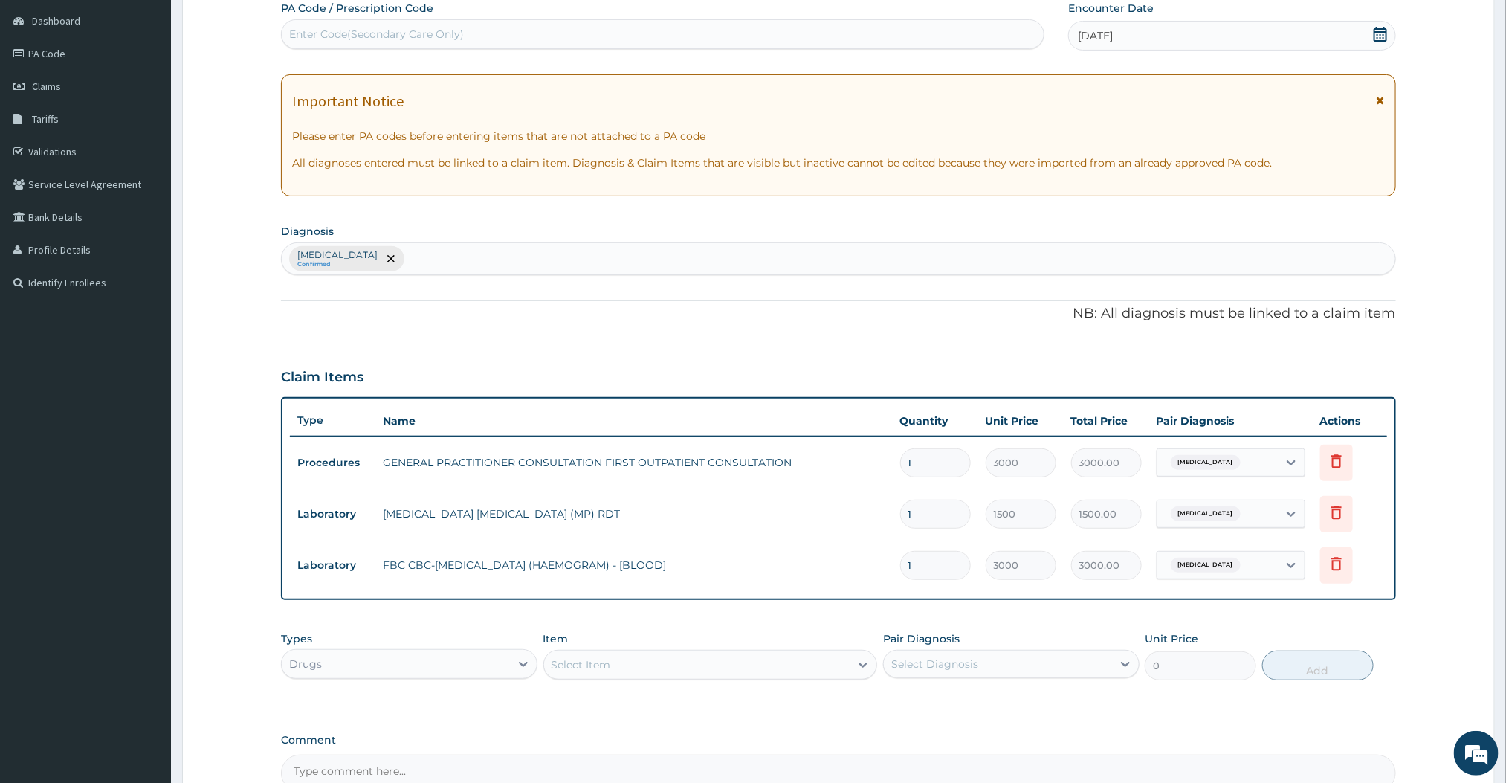
scroll to position [143, 0]
click at [754, 669] on div "Select Item" at bounding box center [697, 662] width 306 height 24
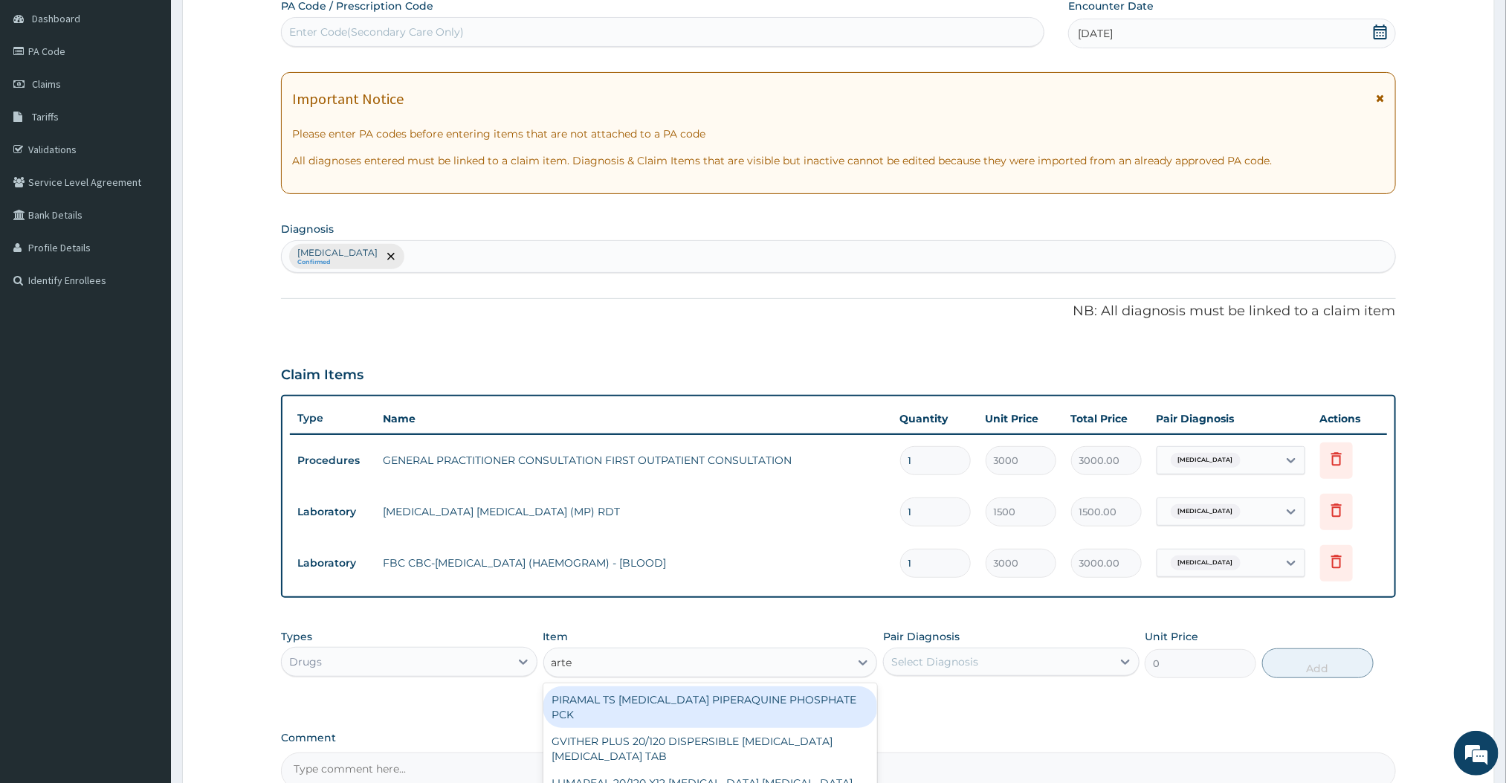
type input "arteme"
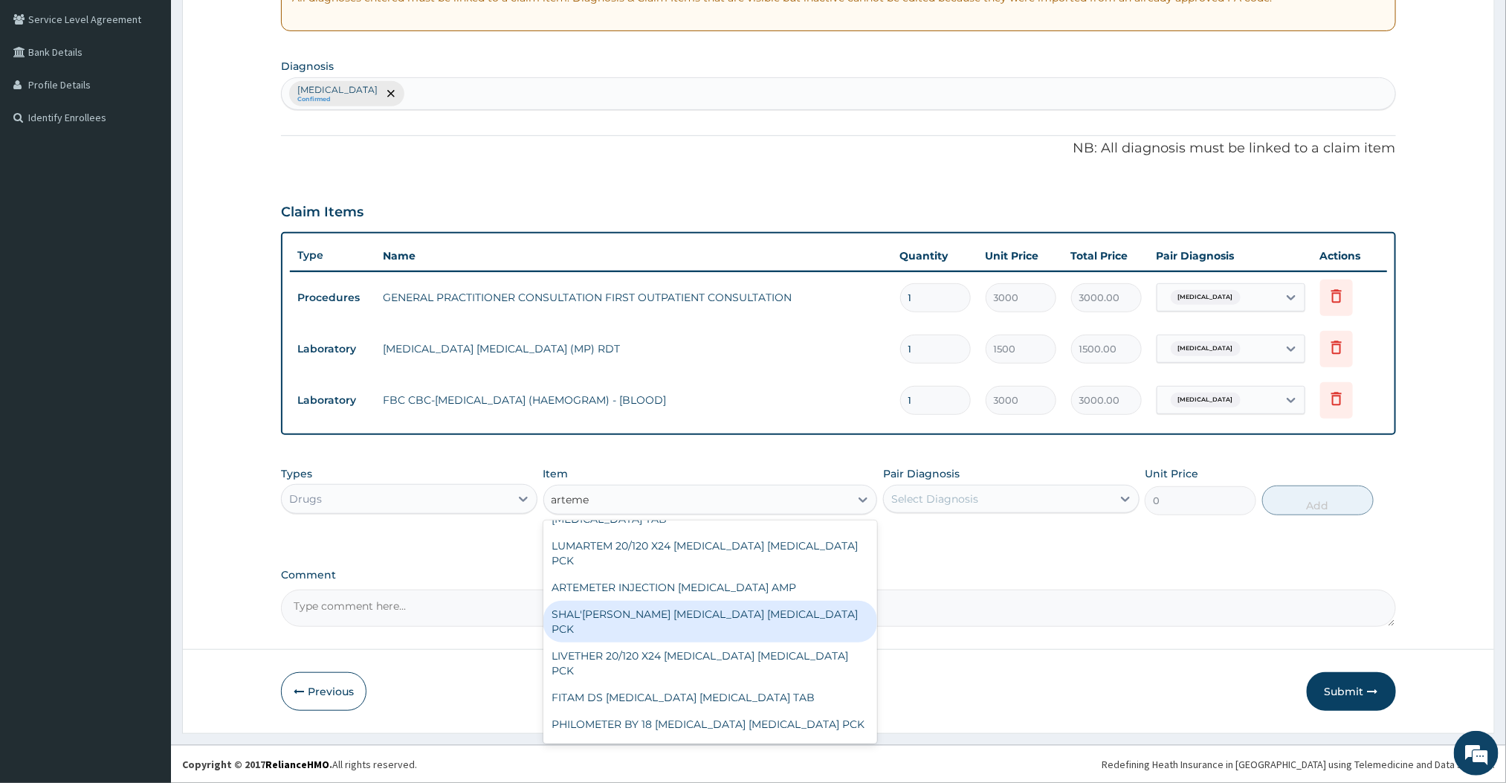
scroll to position [818, 0]
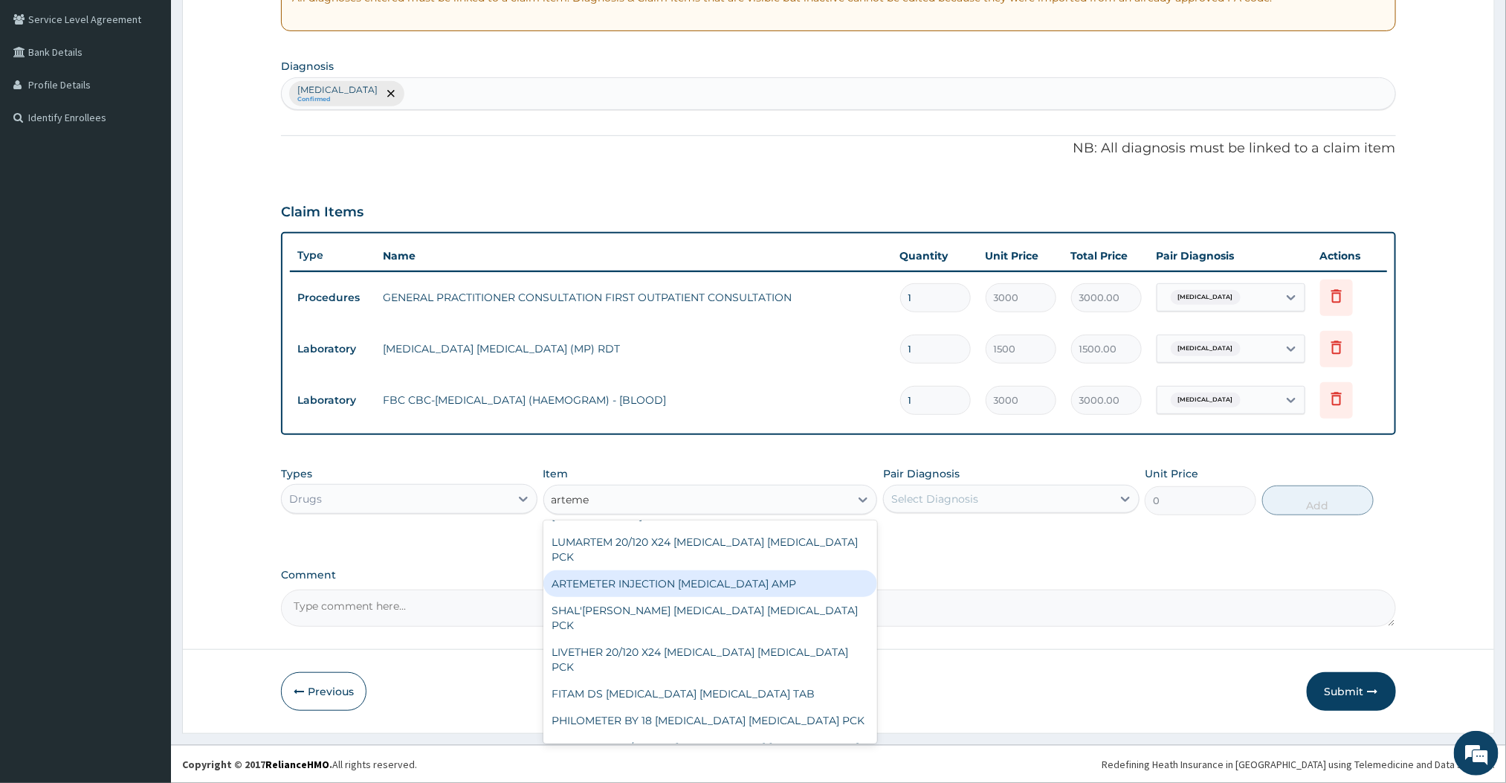
click at [705, 570] on div "ARTEMETER INJECTION ARTEMETHER AMP" at bounding box center [710, 583] width 335 height 27
type input "360"
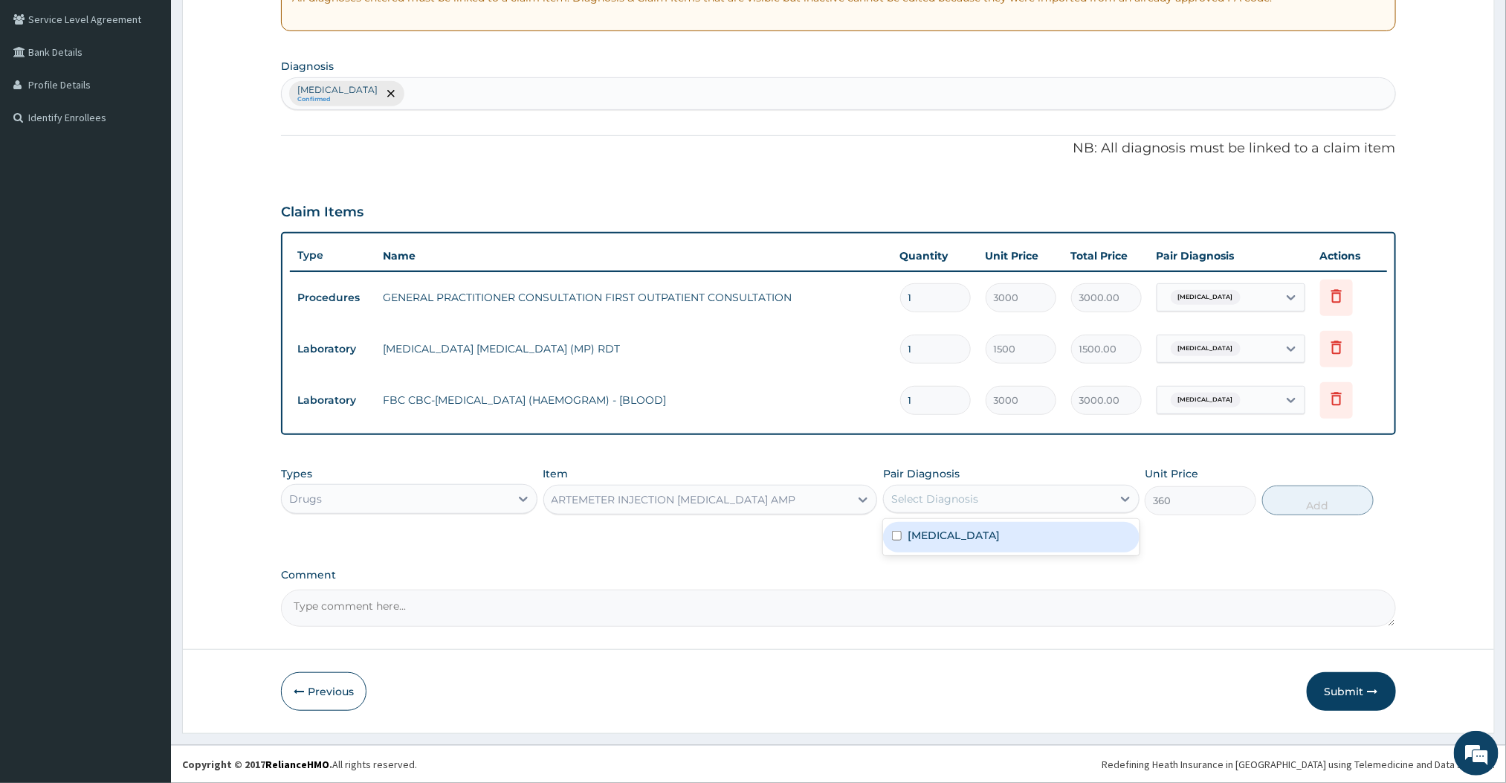
click at [1000, 500] on div "Select Diagnosis" at bounding box center [998, 499] width 228 height 24
click at [949, 531] on div "[MEDICAL_DATA]" at bounding box center [1011, 537] width 256 height 30
checkbox input "true"
click at [1305, 504] on button "Add" at bounding box center [1318, 500] width 112 height 30
type input "0"
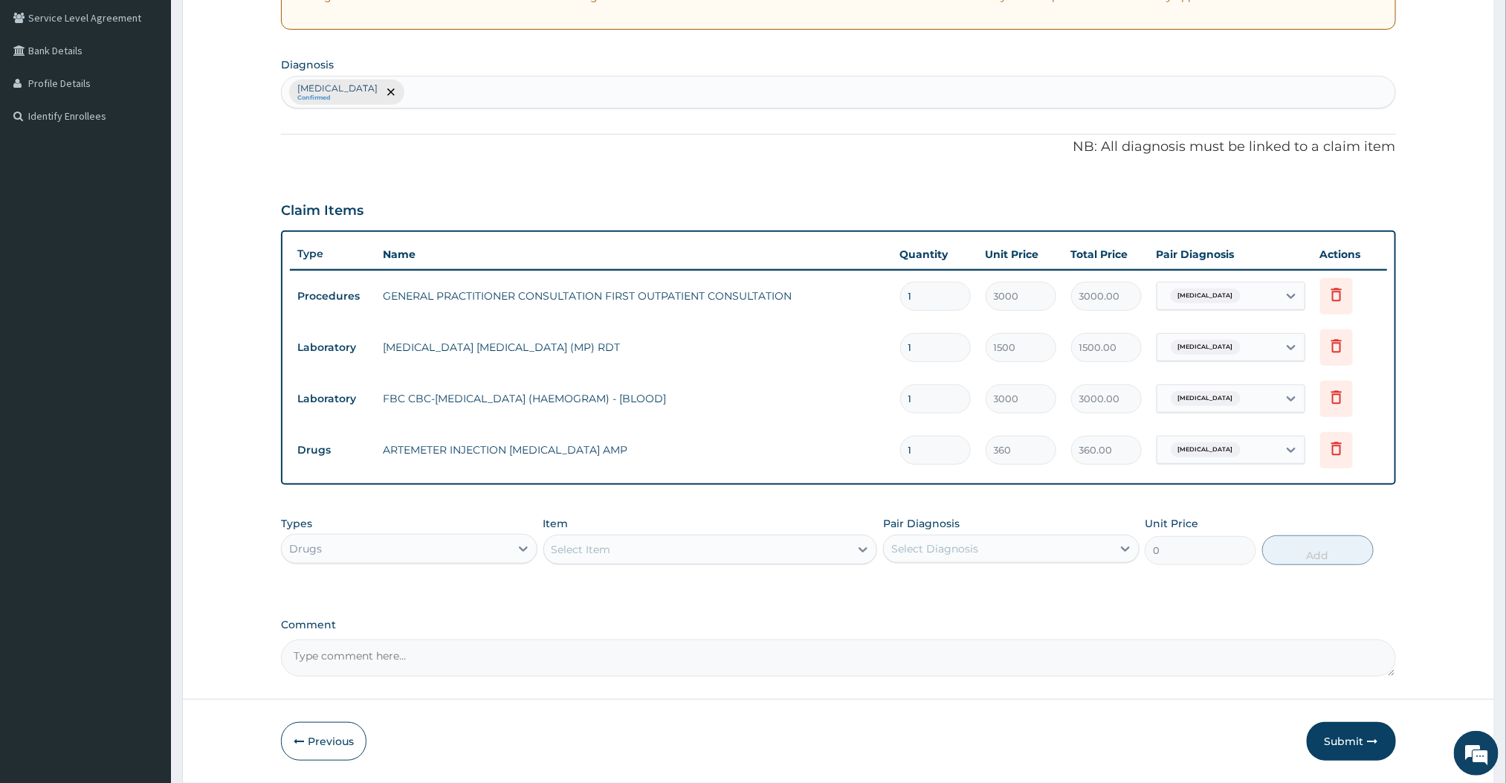
click at [790, 543] on div "Select Item" at bounding box center [697, 549] width 306 height 24
click at [911, 442] on input "1" at bounding box center [935, 450] width 71 height 29
type input "0.00"
type input "2"
type input "720.00"
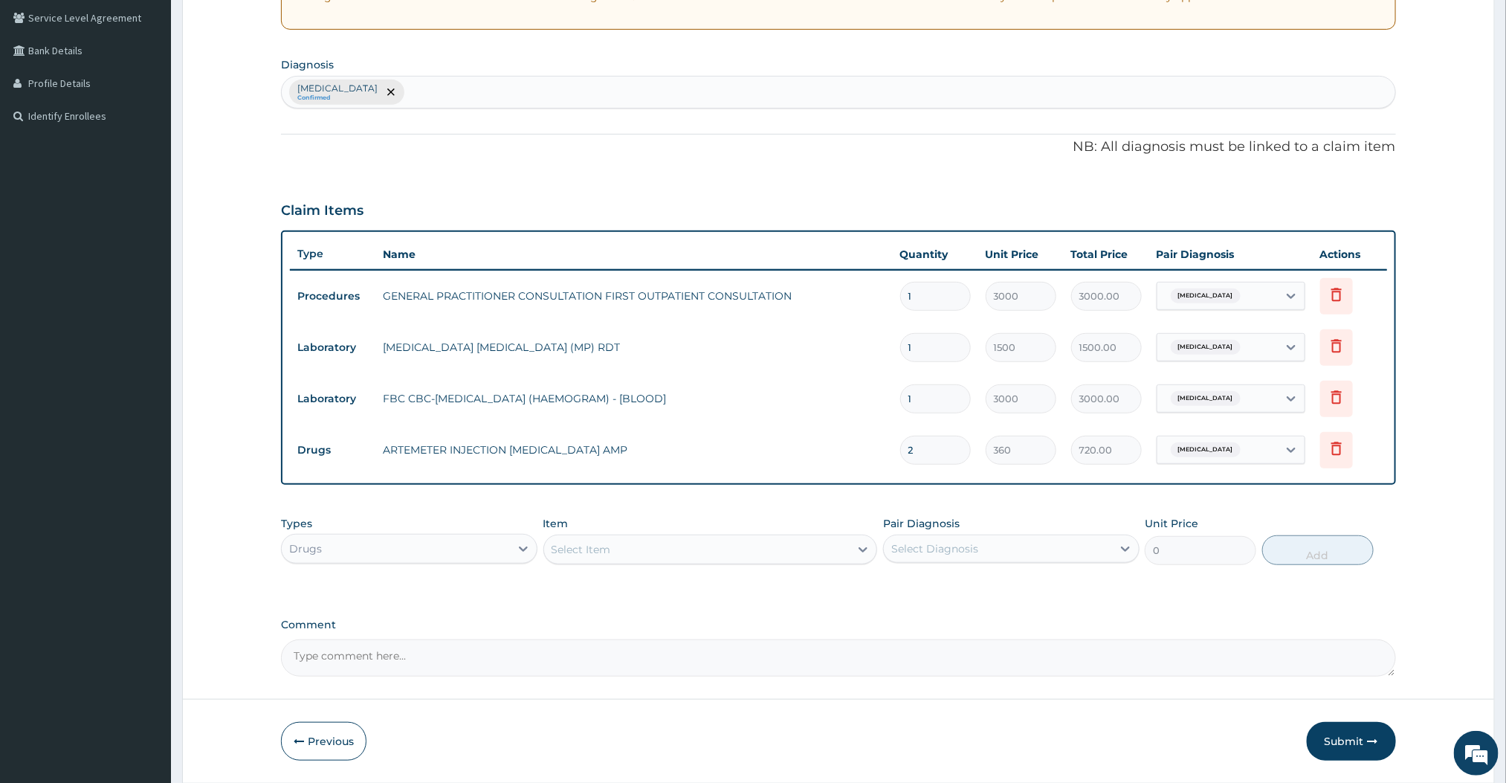
type input "2"
click at [821, 558] on div "Select Item" at bounding box center [697, 549] width 306 height 24
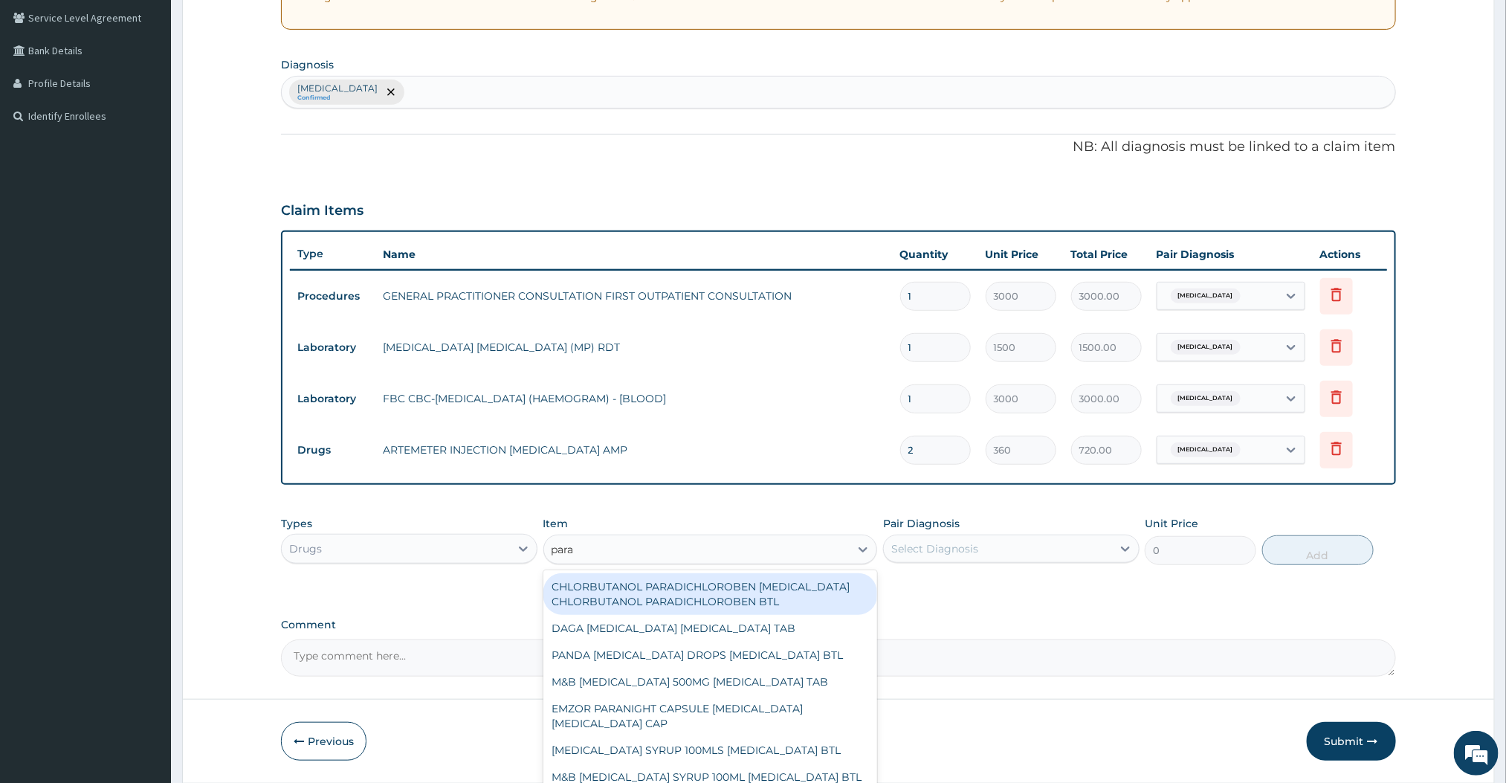
type input "paracetamol"
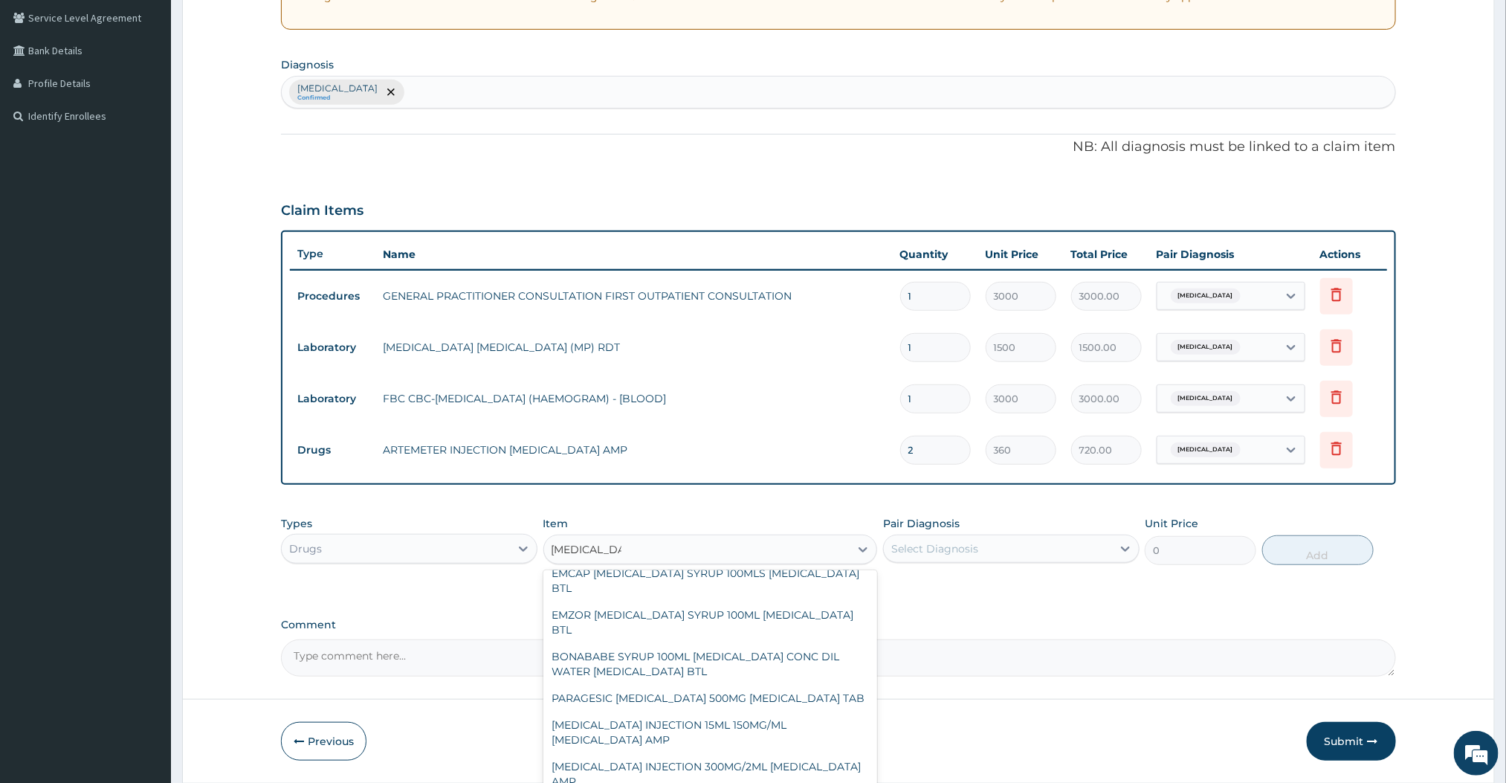
scroll to position [346, 0]
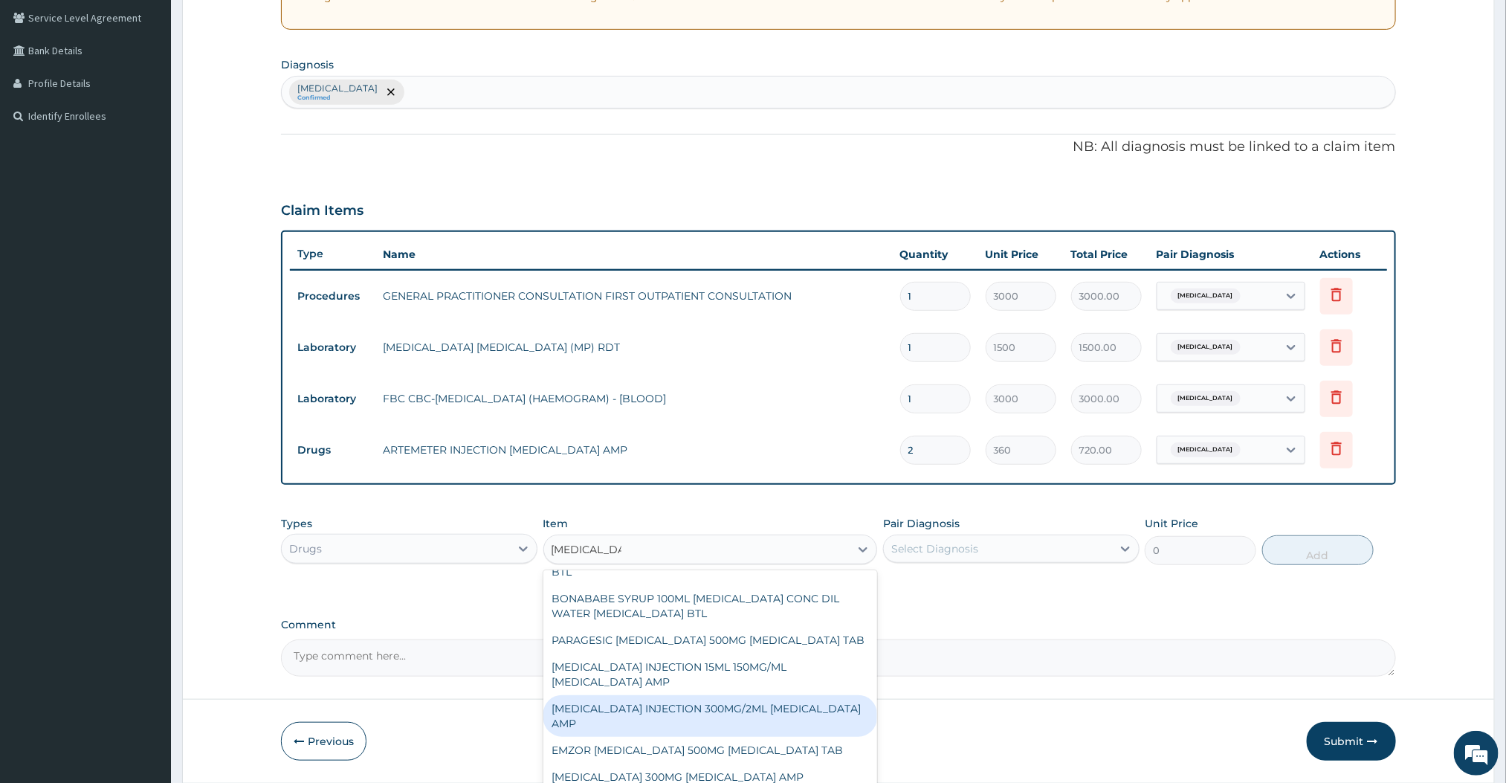
click at [640, 737] on div "PARACETAMOL INJECTION 300MG/2ML ACETAMINOPHEN AMP" at bounding box center [710, 716] width 335 height 42
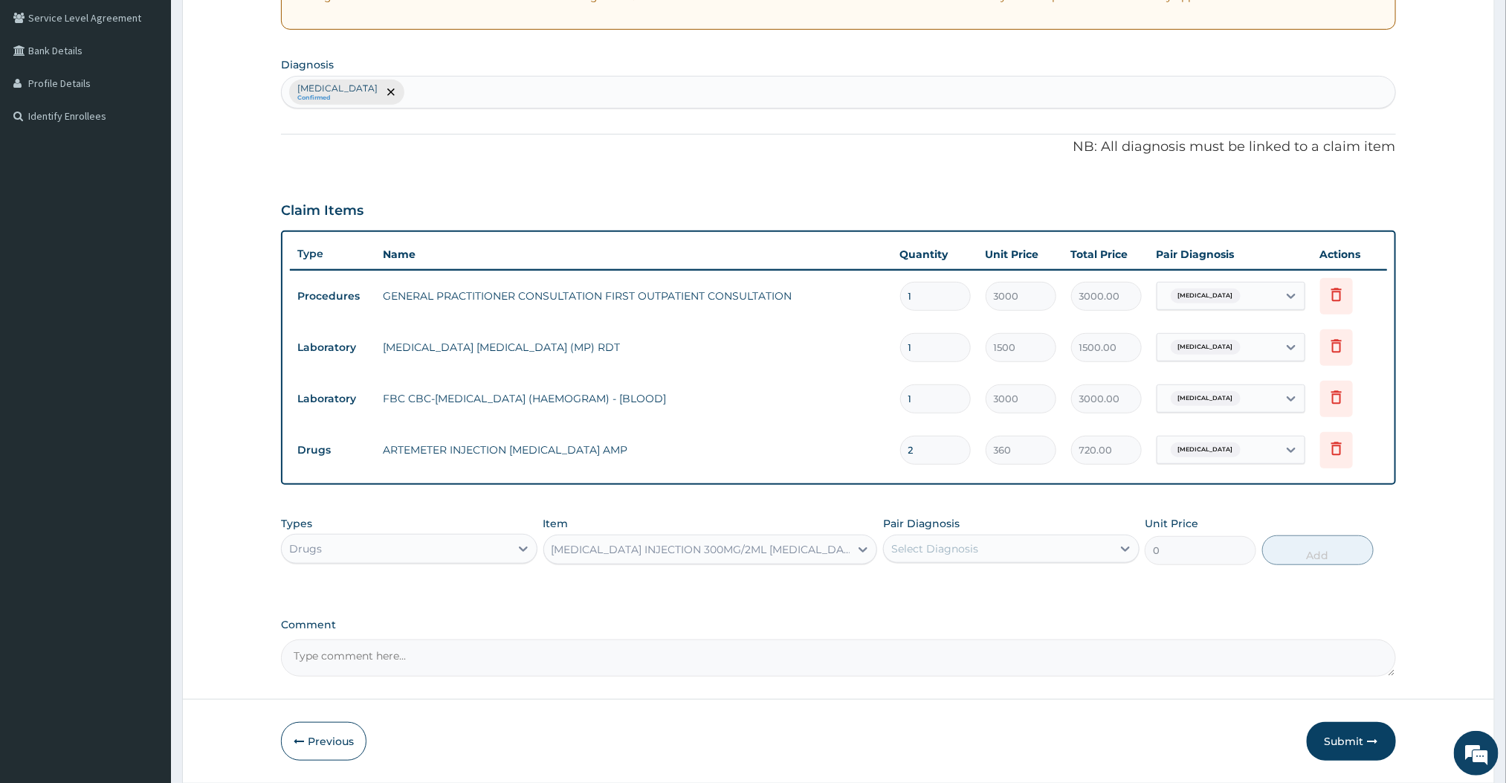
type input "180"
click at [989, 555] on div "Select Diagnosis" at bounding box center [998, 549] width 228 height 24
click at [946, 595] on div "[MEDICAL_DATA]" at bounding box center [1011, 587] width 256 height 30
checkbox input "true"
click at [1272, 553] on button "Add" at bounding box center [1318, 550] width 112 height 30
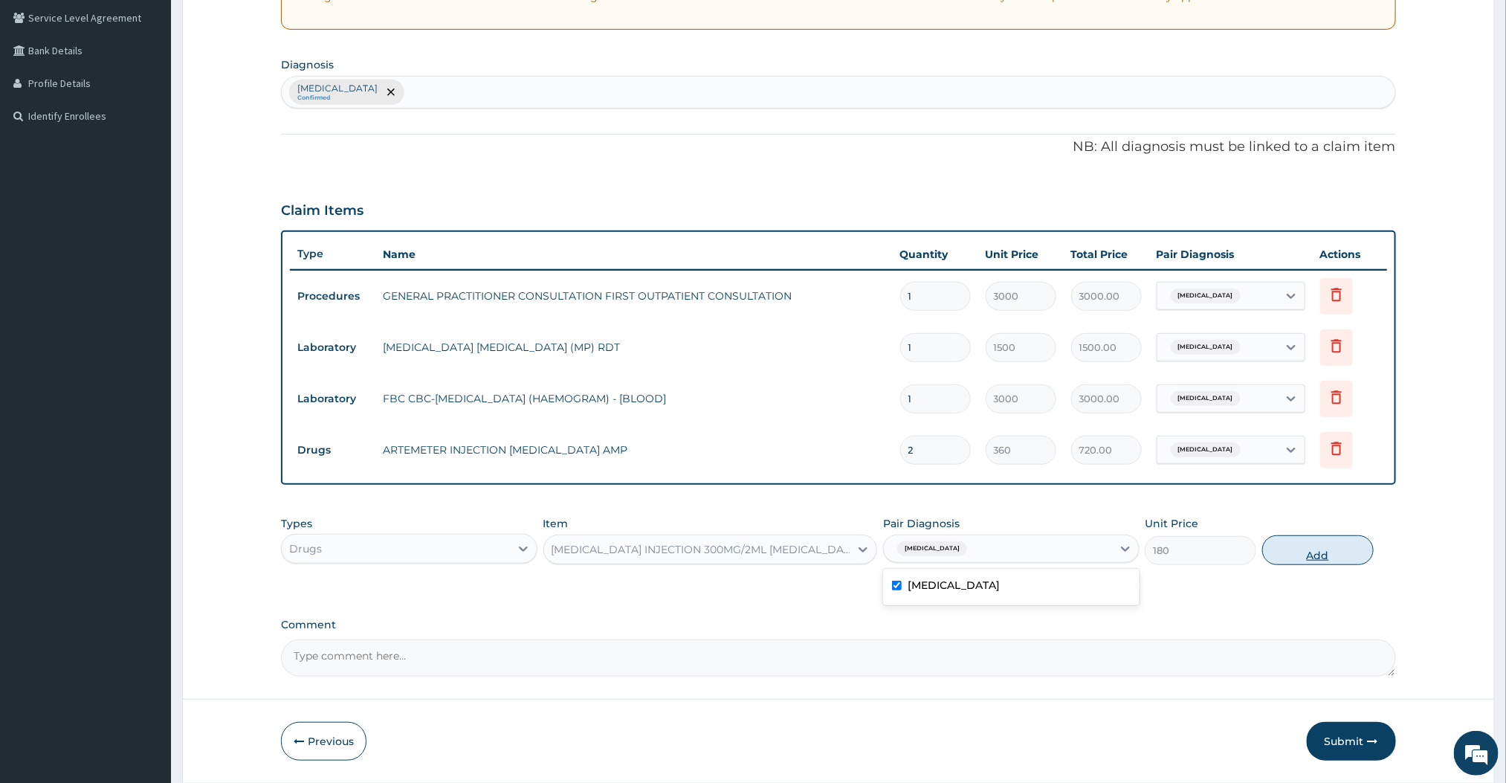
type input "0"
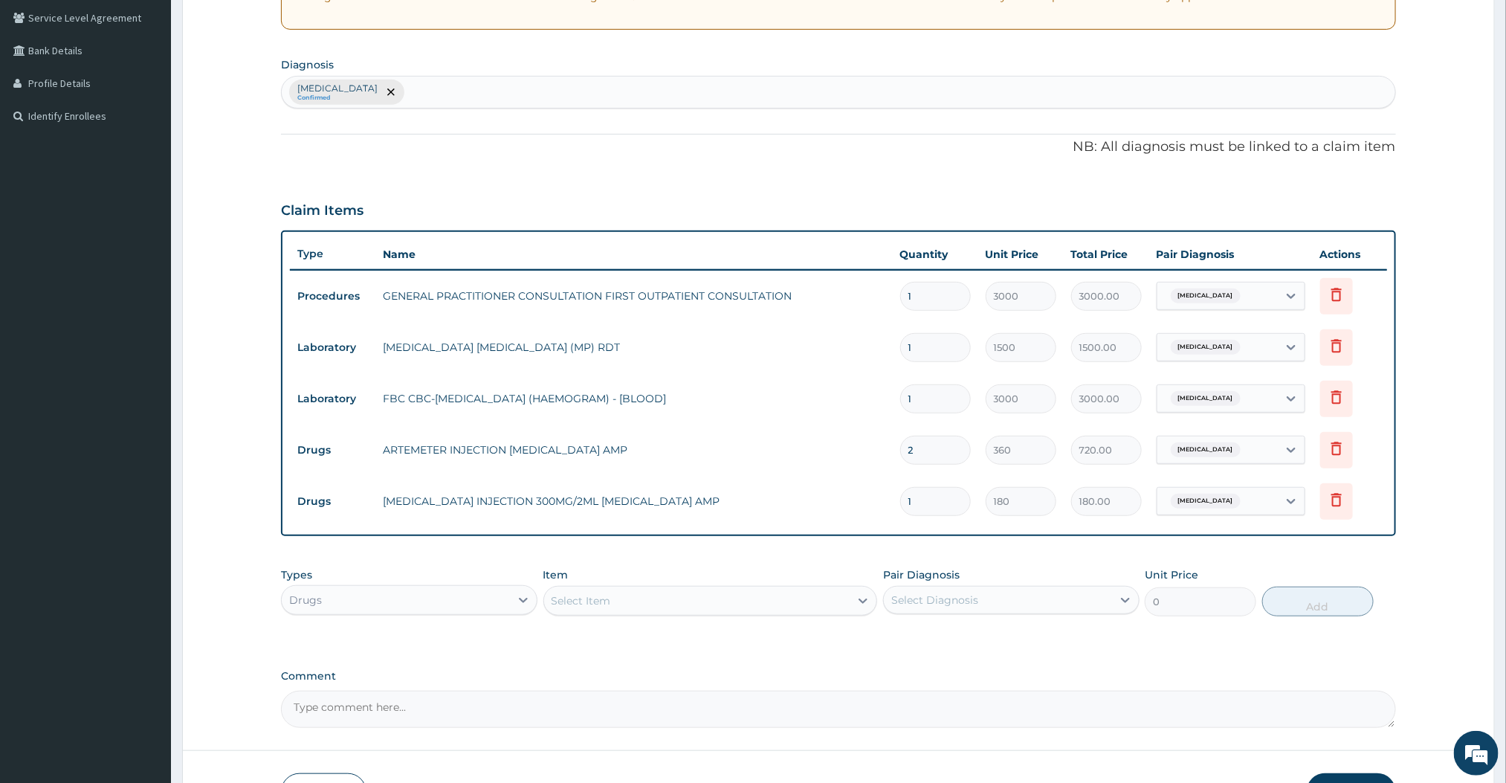
type input "0.00"
type input "2"
type input "360.00"
type input "2"
click at [933, 540] on div "PA Code / Prescription Code Enter Code(Secondary Care Only) Encounter Date 14-0…" at bounding box center [838, 281] width 1114 height 894
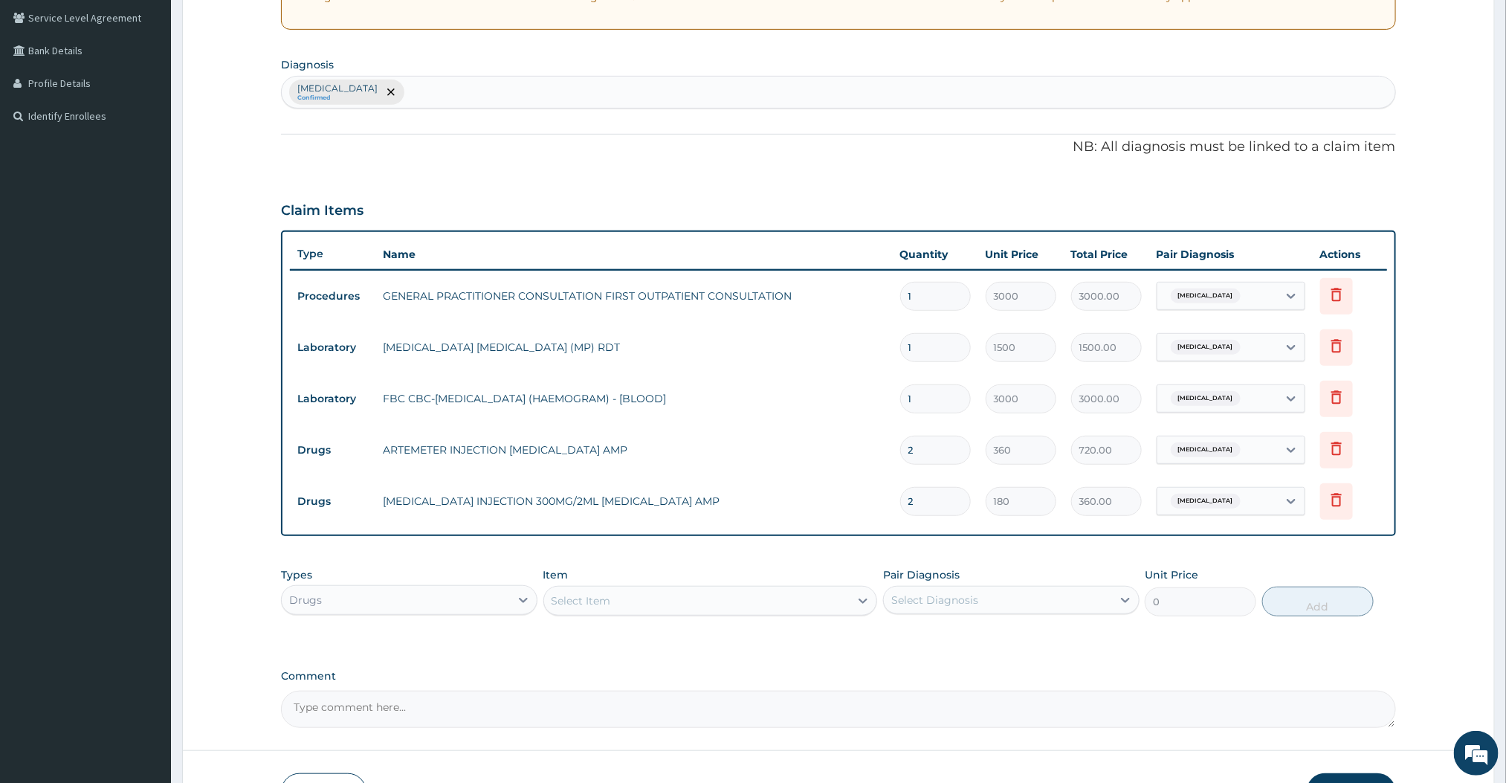
click at [783, 607] on div "Select Item" at bounding box center [697, 601] width 306 height 24
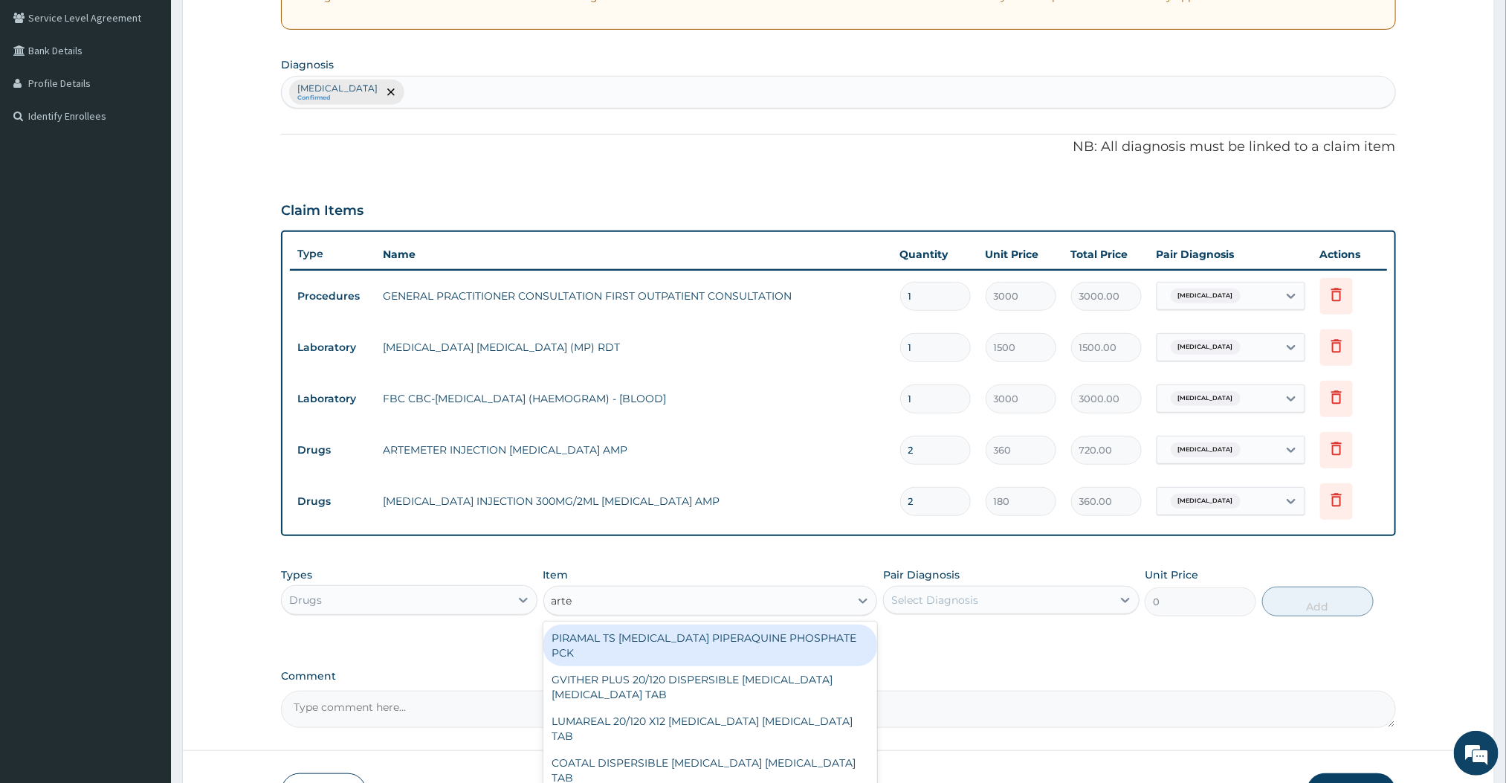
type input "arteme"
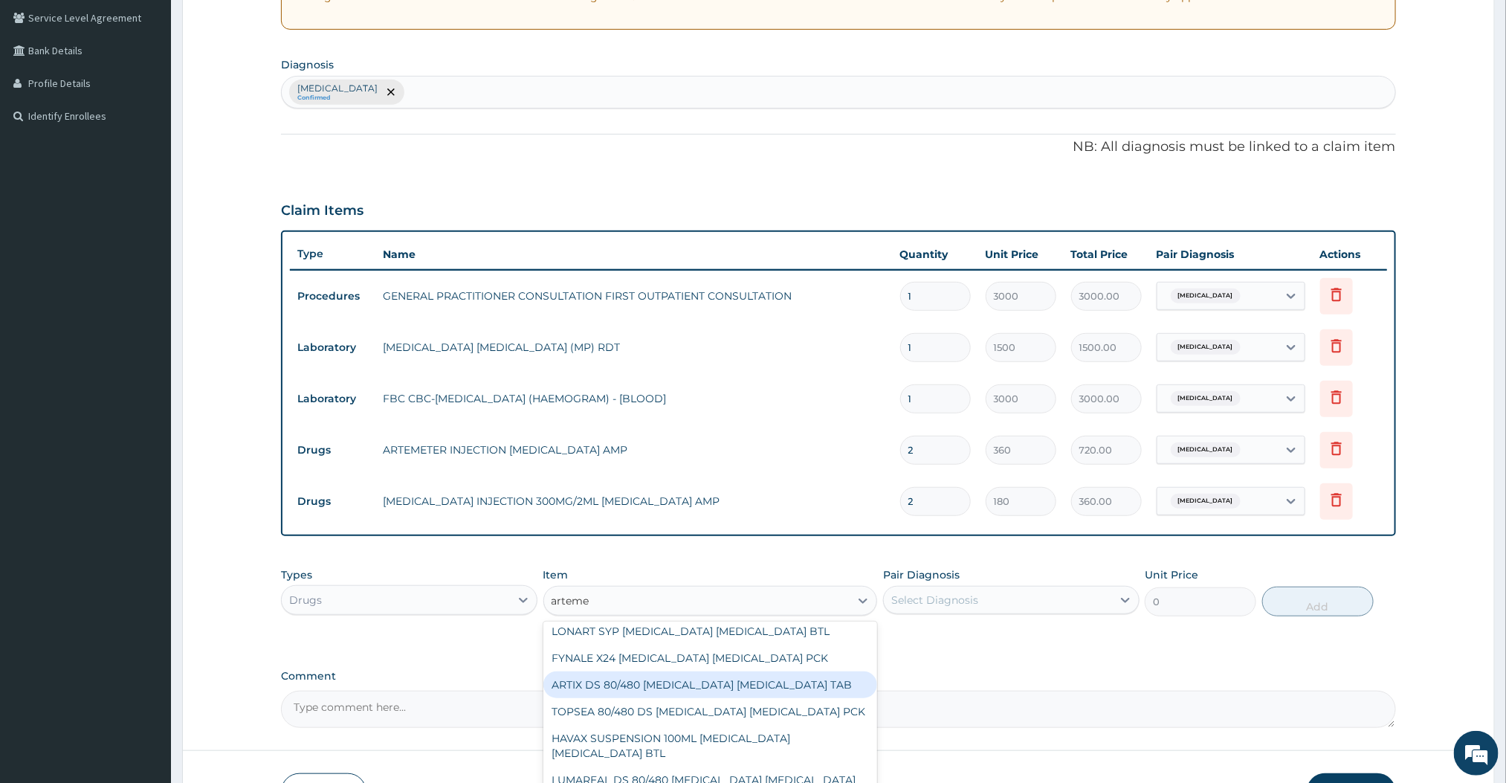
scroll to position [453, 0]
click at [649, 680] on div "ARTIX DS 80/480 ARTEMETHER LUMEFANTRINE TAB" at bounding box center [710, 678] width 335 height 27
type input "420"
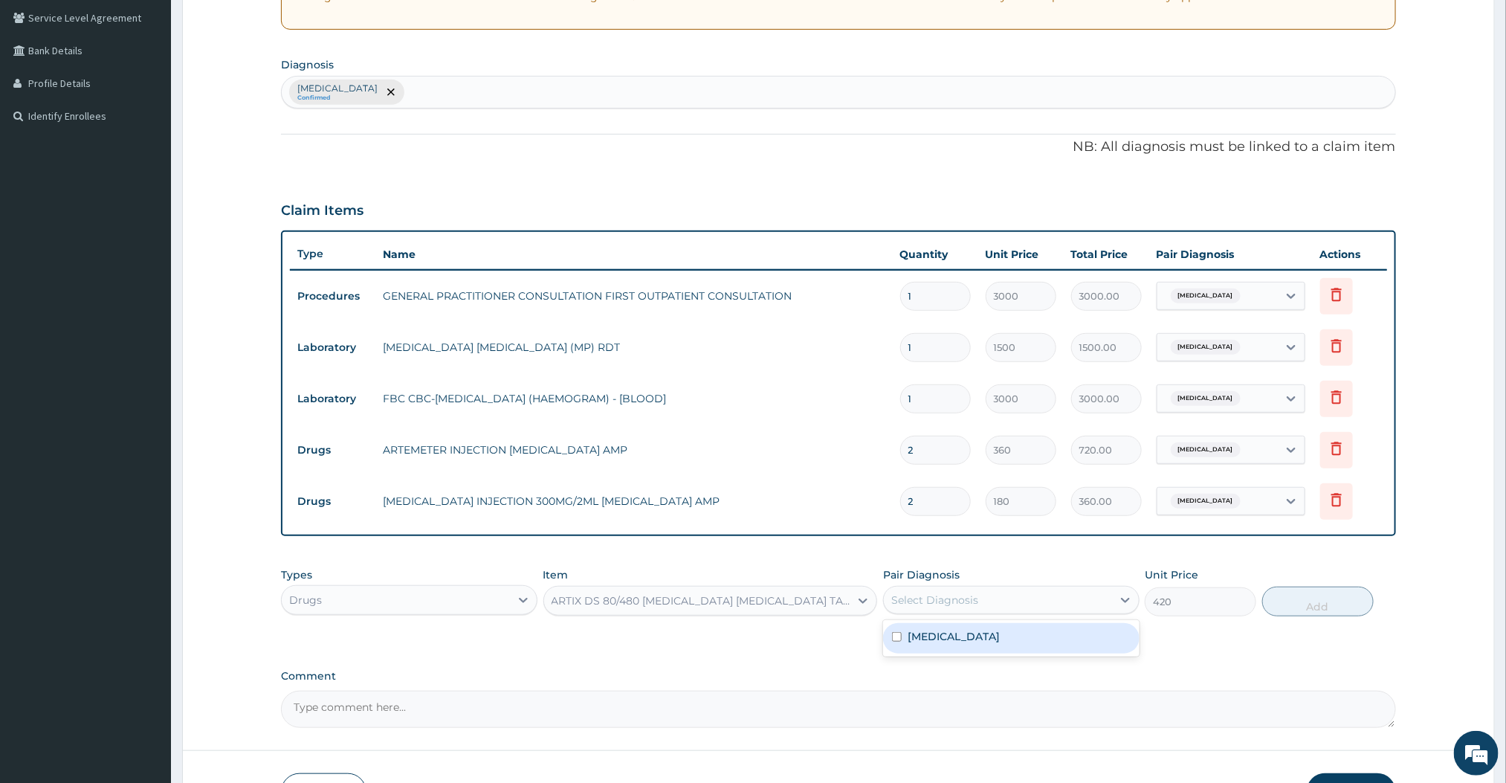
click at [917, 609] on div "Select Diagnosis" at bounding box center [998, 600] width 228 height 24
click at [908, 632] on label "[MEDICAL_DATA]" at bounding box center [954, 636] width 92 height 15
checkbox input "true"
click at [1307, 609] on button "Add" at bounding box center [1318, 602] width 112 height 30
type input "0"
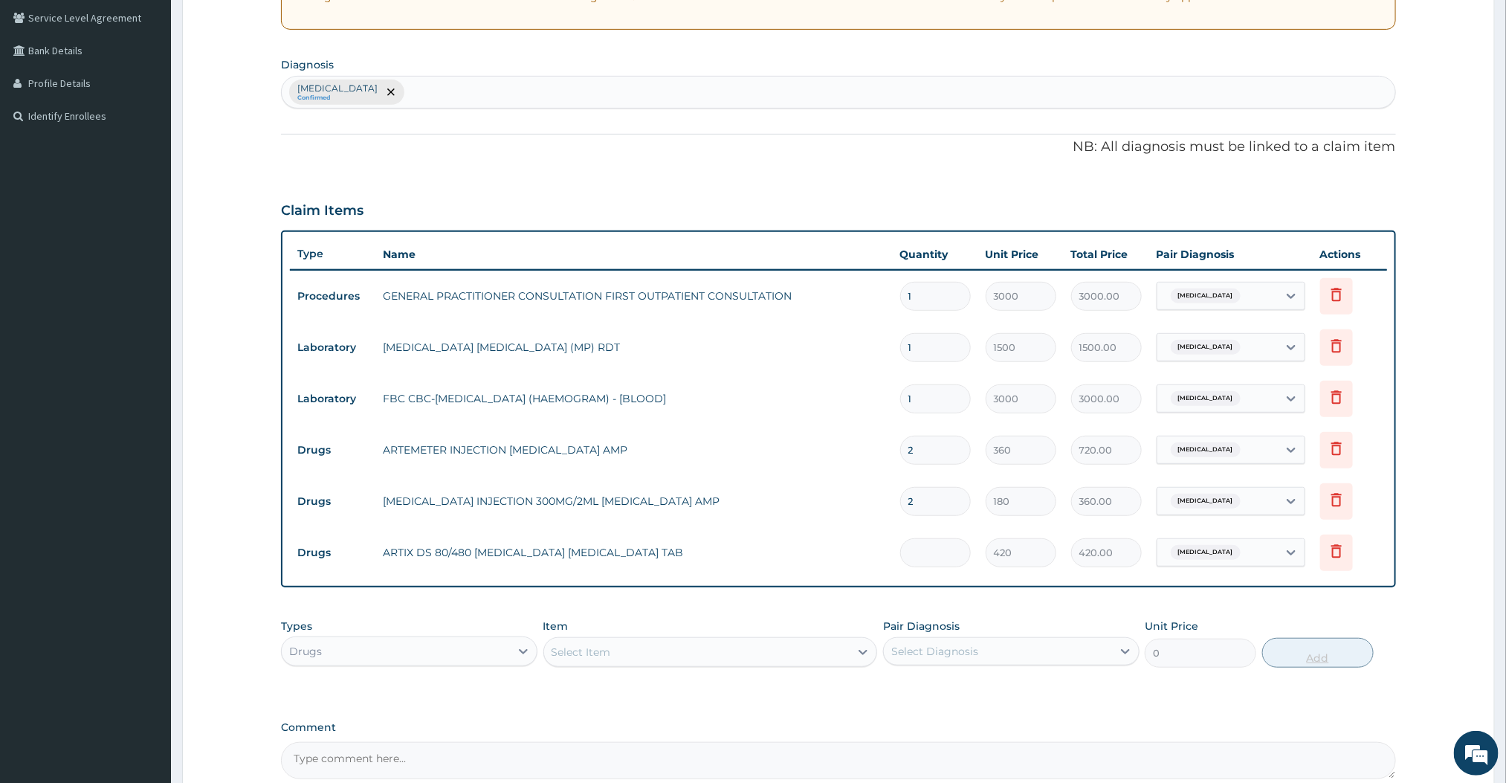
type input "0.00"
type input "5"
type input "2100.00"
type input "0.00"
type input "6"
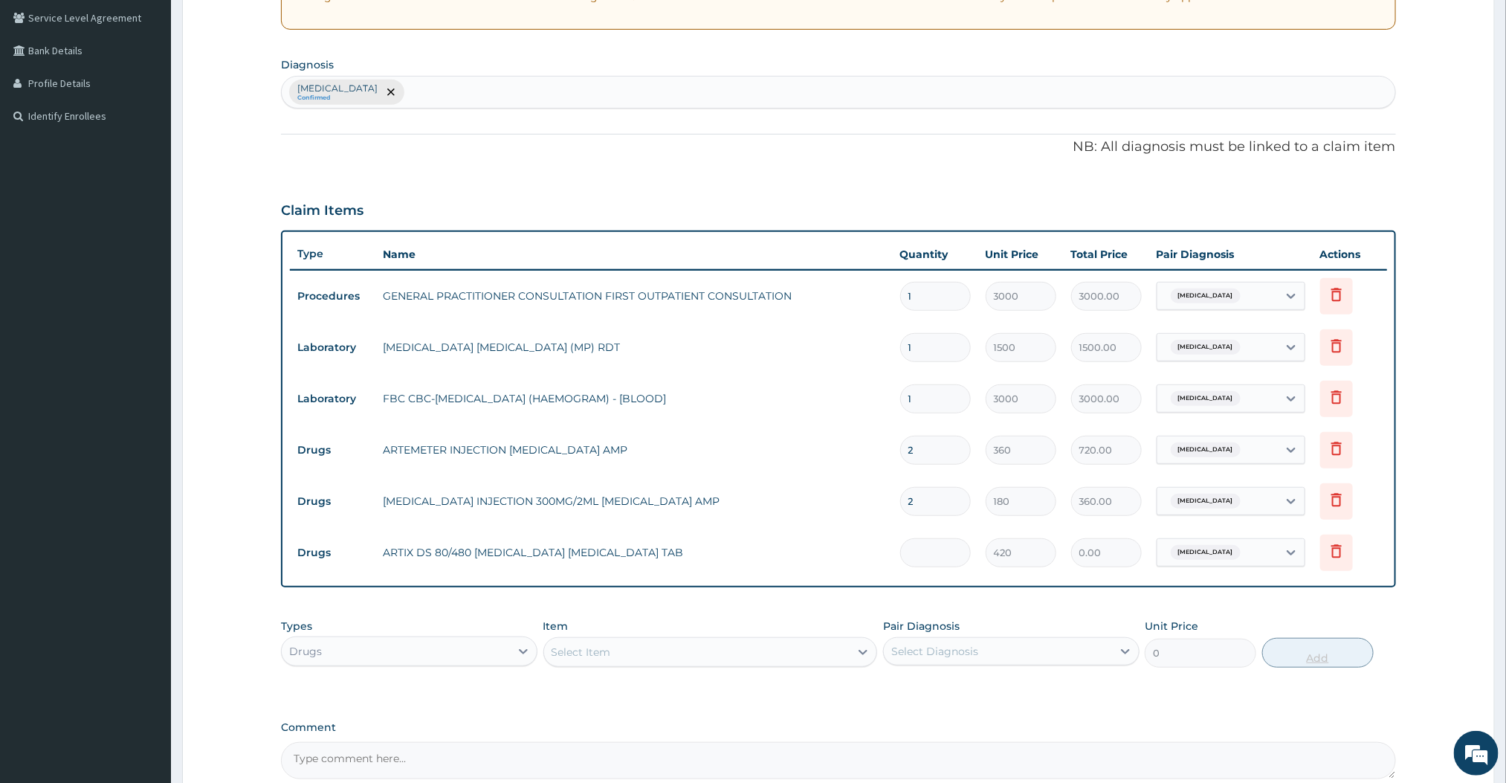
type input "2520.00"
type input "6"
click at [783, 652] on div "Select Item" at bounding box center [697, 652] width 306 height 24
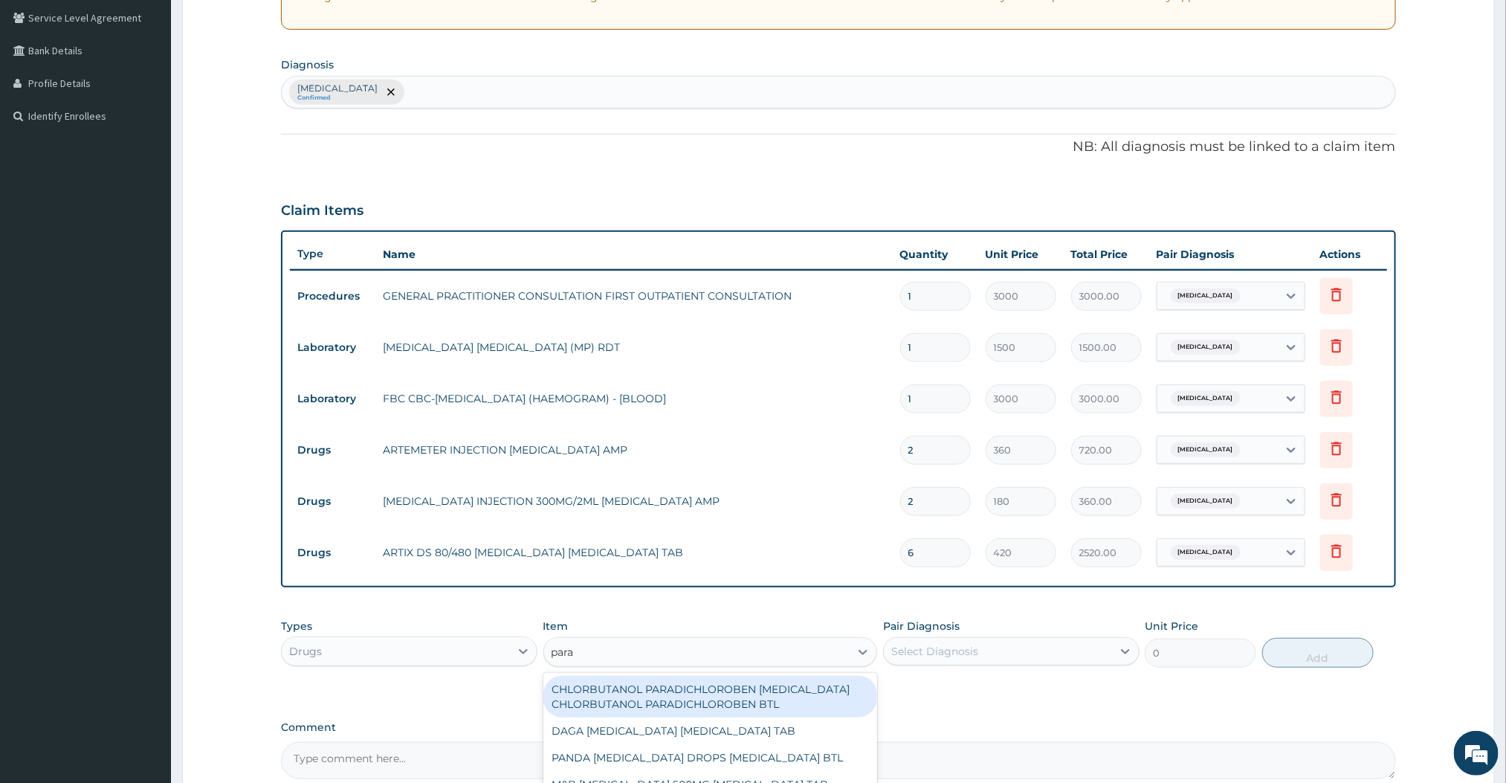
type input "paracetamol"
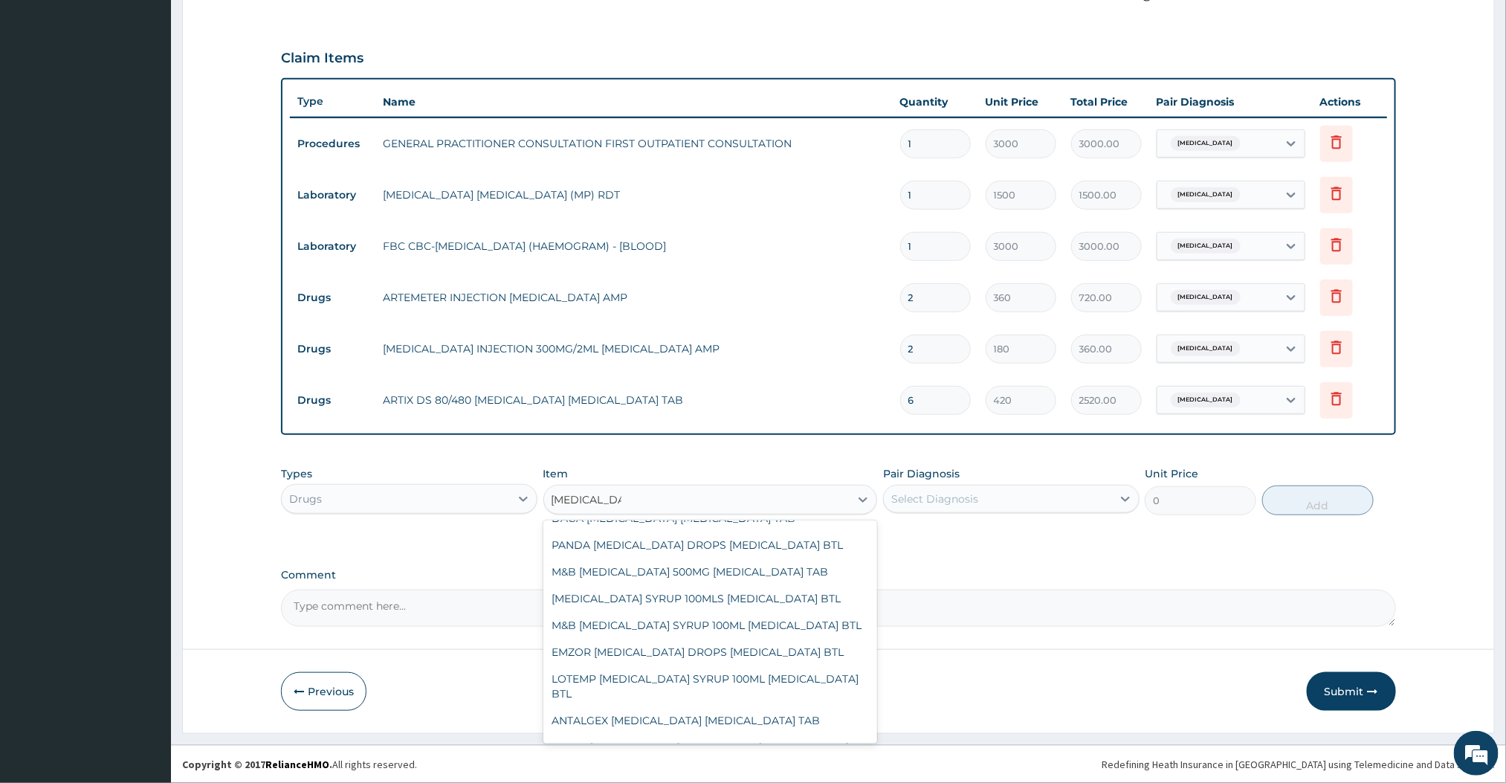
scroll to position [0, 0]
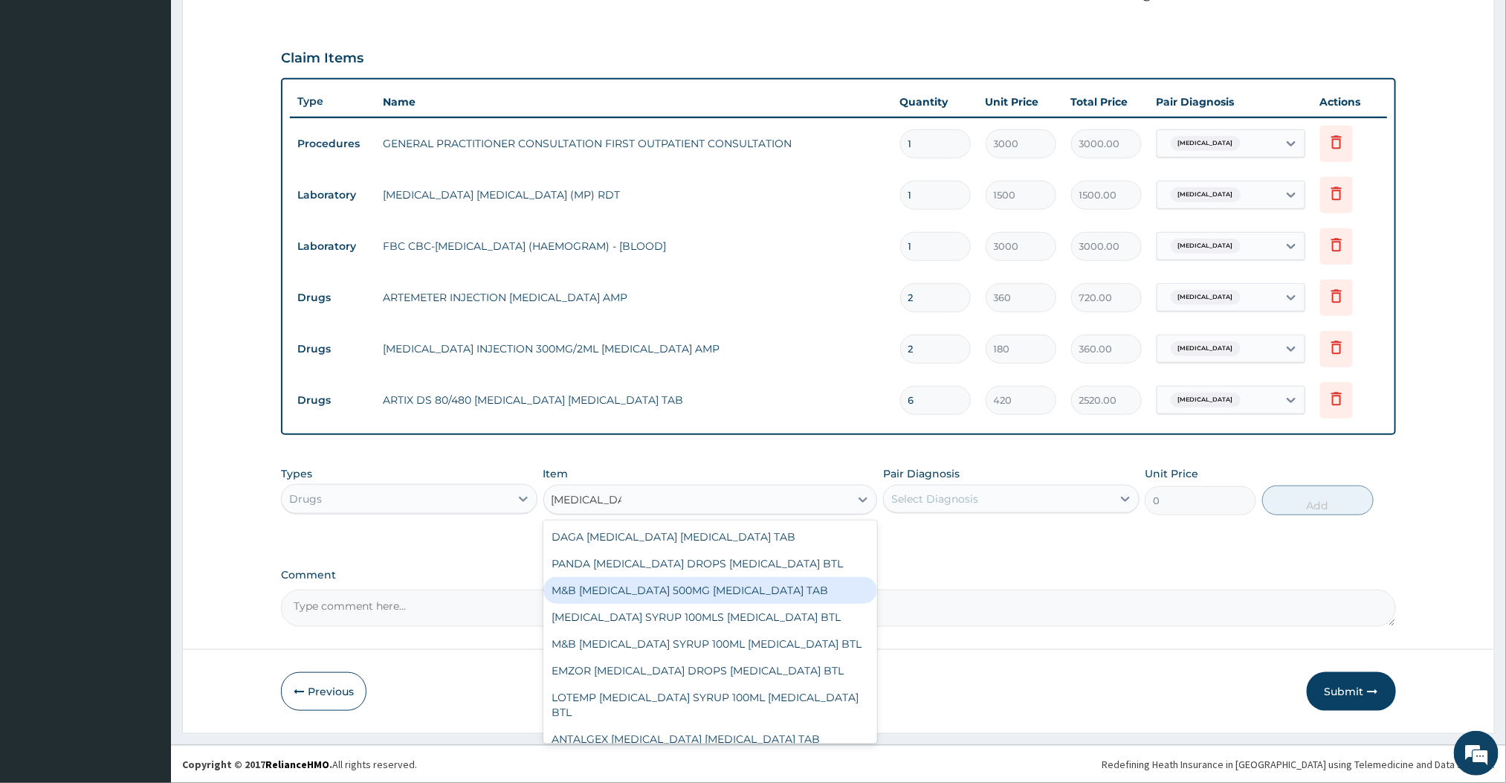
click at [705, 595] on div "M&B PARACETAMOL 500MG ACETAMINOPHEN TAB" at bounding box center [710, 590] width 335 height 27
type input "12"
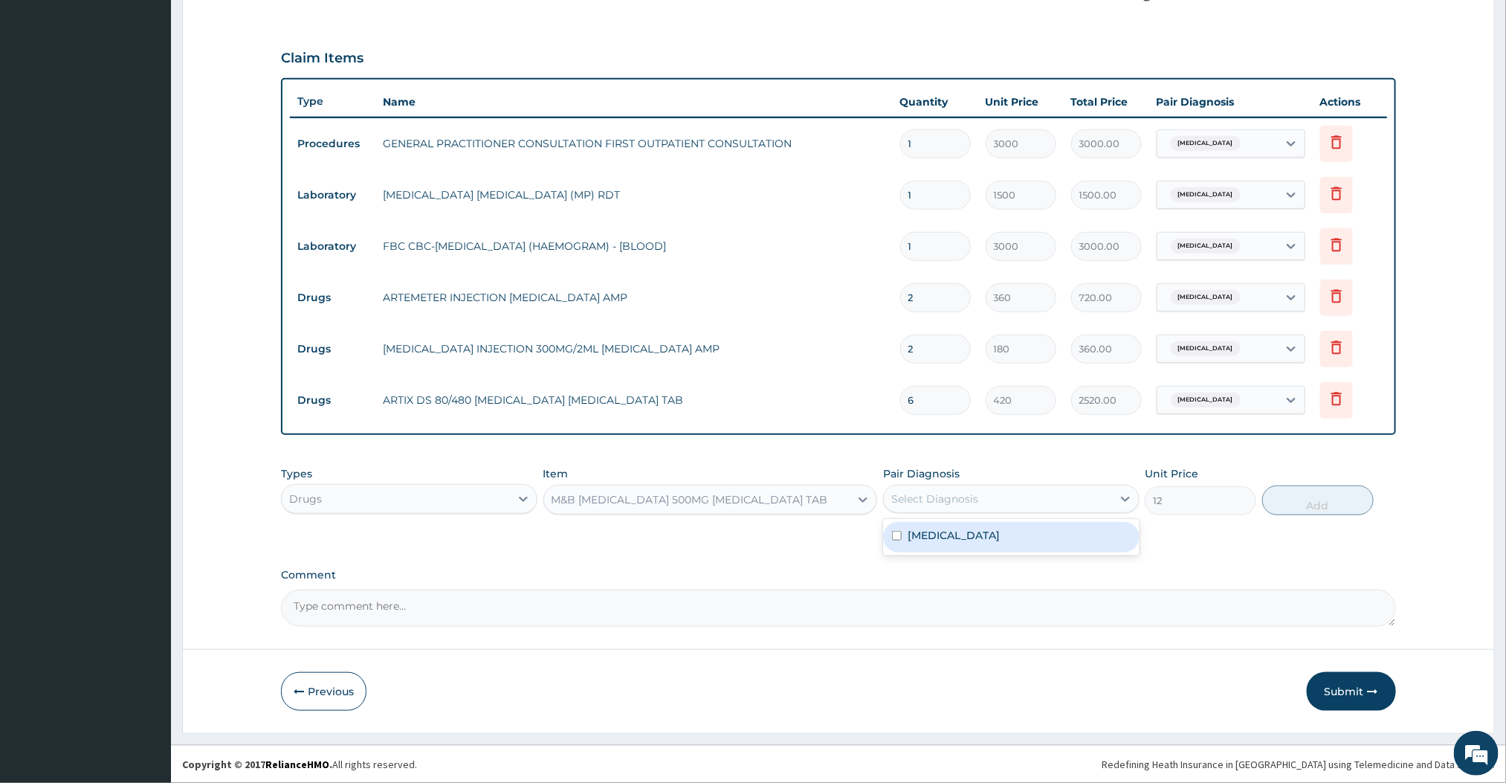
click at [1060, 491] on div "Select Diagnosis" at bounding box center [998, 499] width 228 height 24
click at [972, 529] on div "[MEDICAL_DATA]" at bounding box center [1011, 537] width 256 height 30
checkbox input "true"
click at [1316, 504] on button "Add" at bounding box center [1318, 500] width 112 height 30
type input "0"
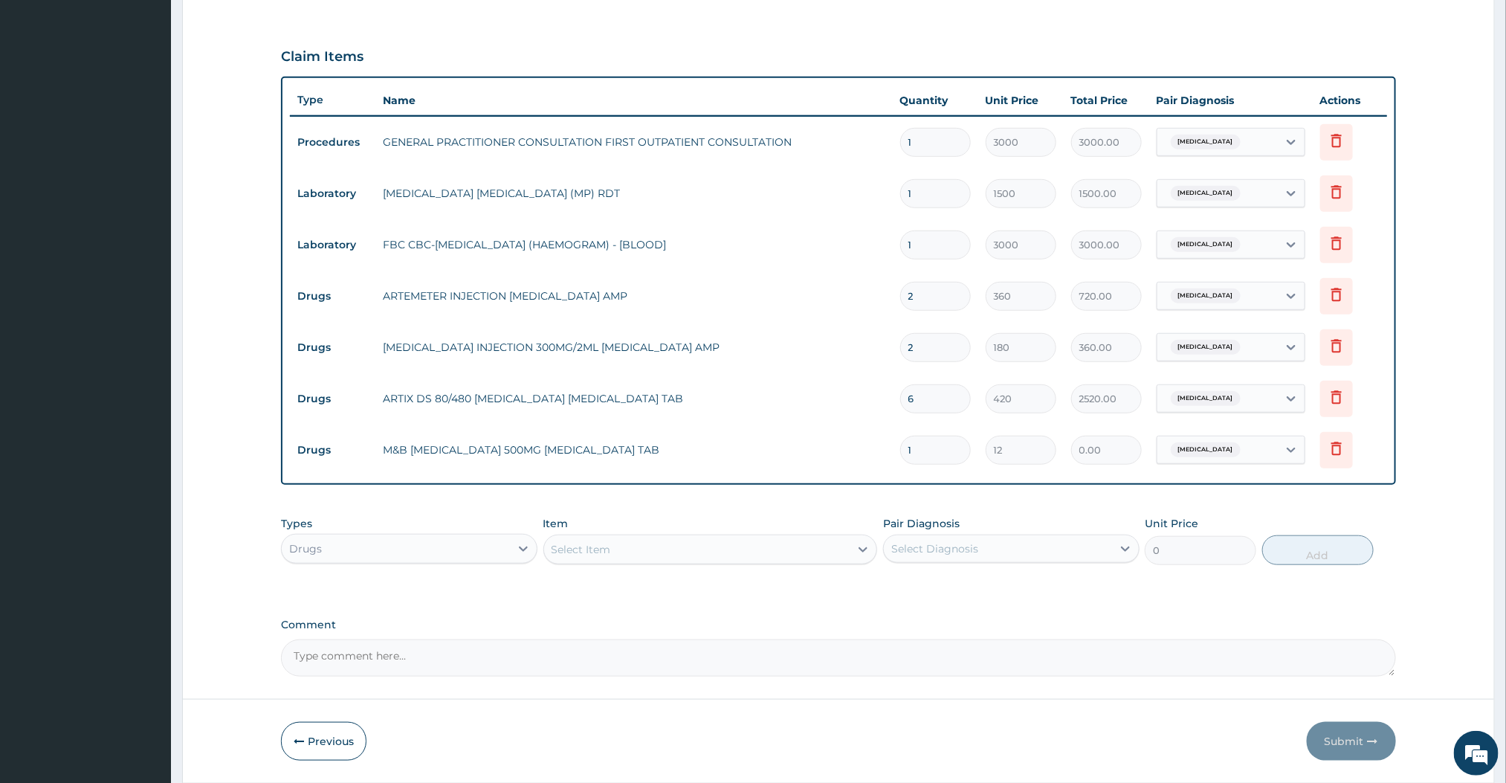
type input "0.00"
type input "9"
type input "108.00"
type input "9"
click at [810, 543] on div "Select Item" at bounding box center [697, 549] width 306 height 24
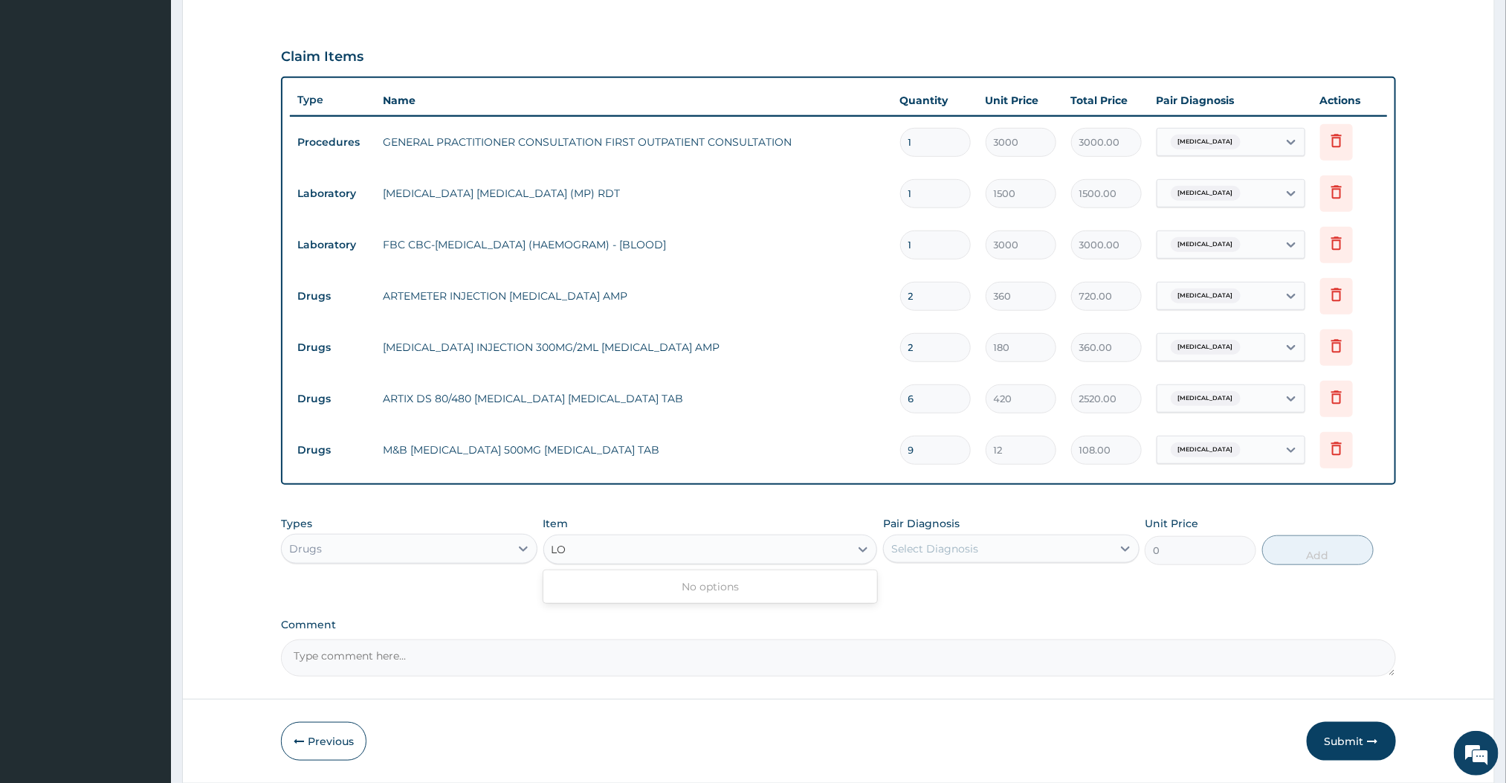
type input "L"
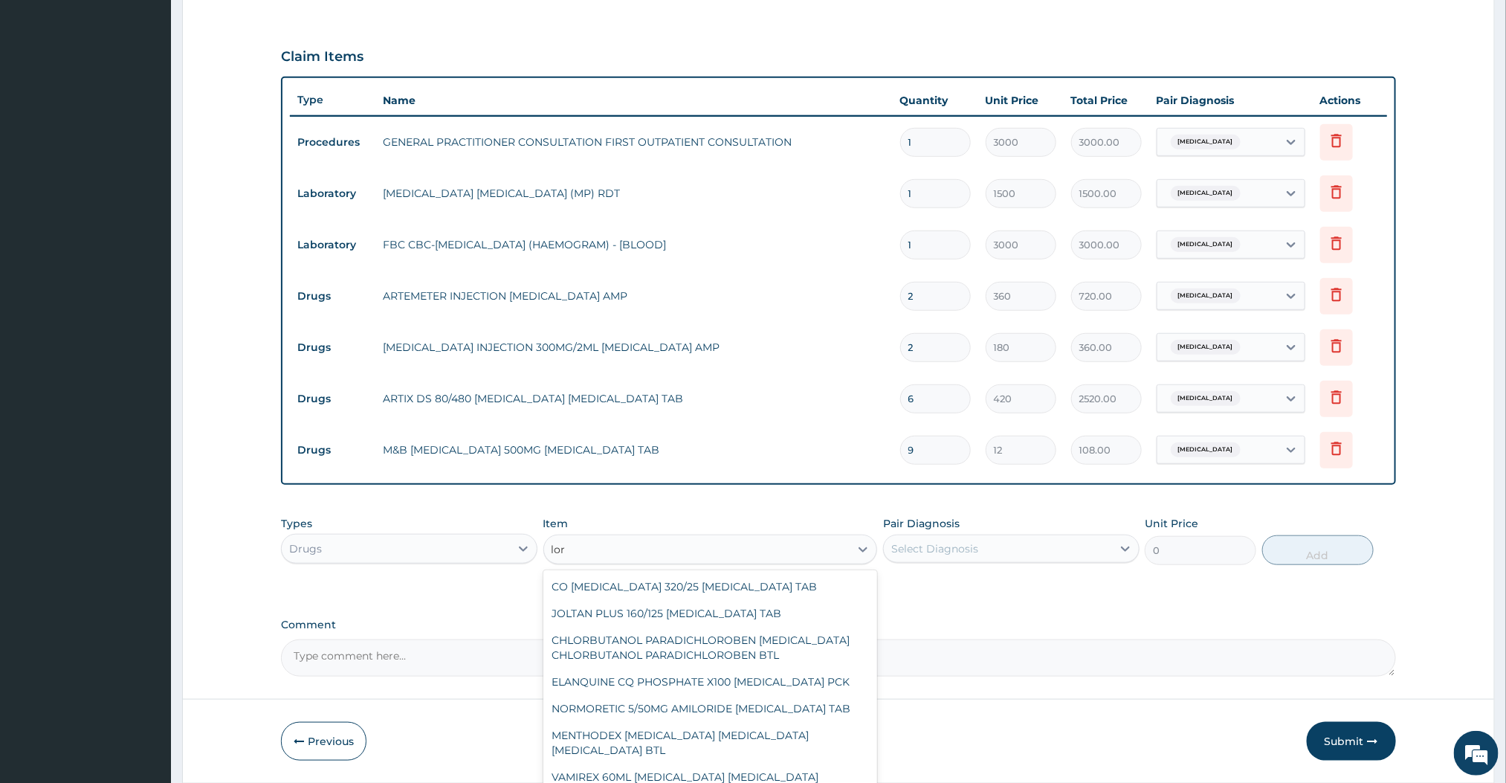
type input "lora"
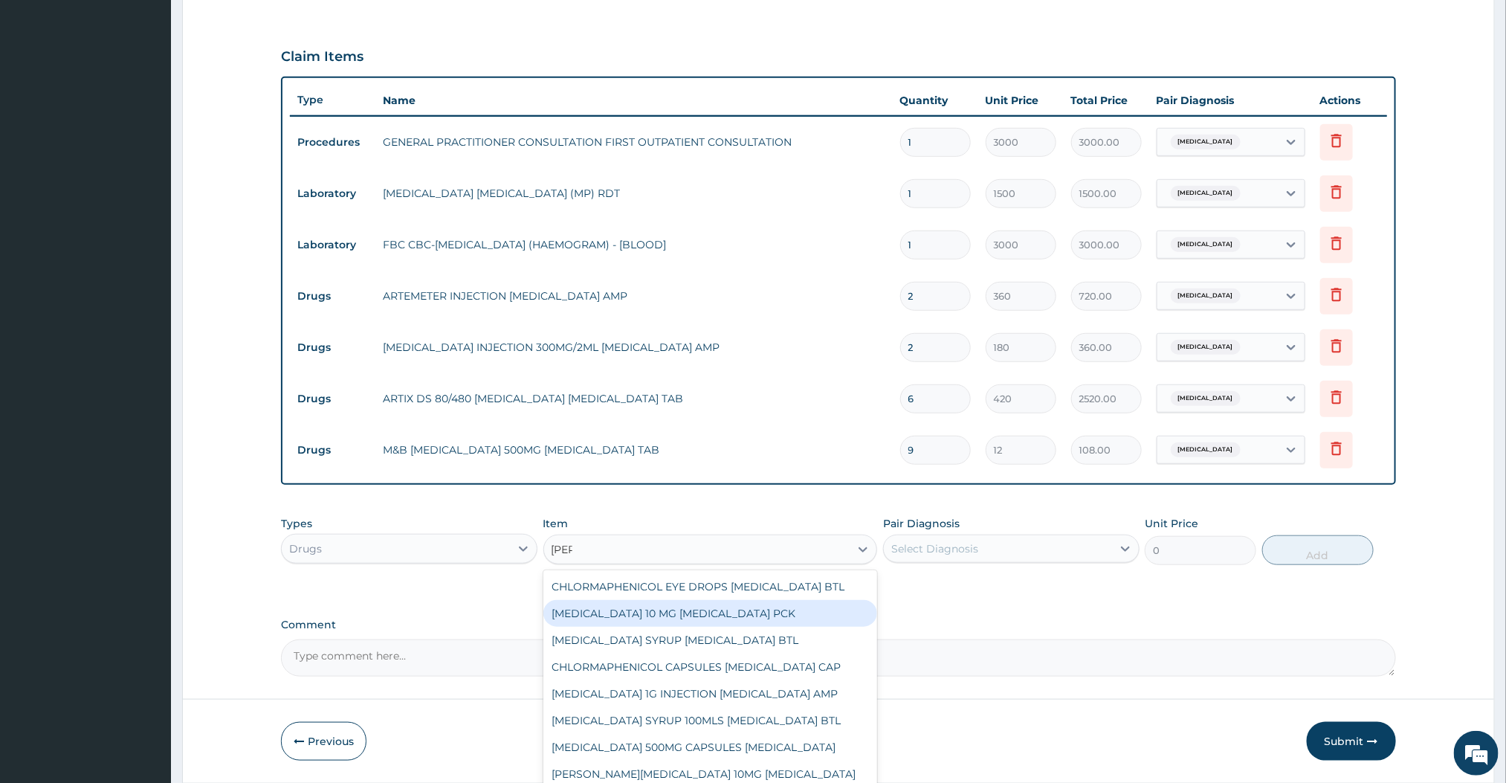
click at [662, 622] on div "LORATADINE 10 MG LORATADINE PCK" at bounding box center [710, 613] width 335 height 27
type input "840"
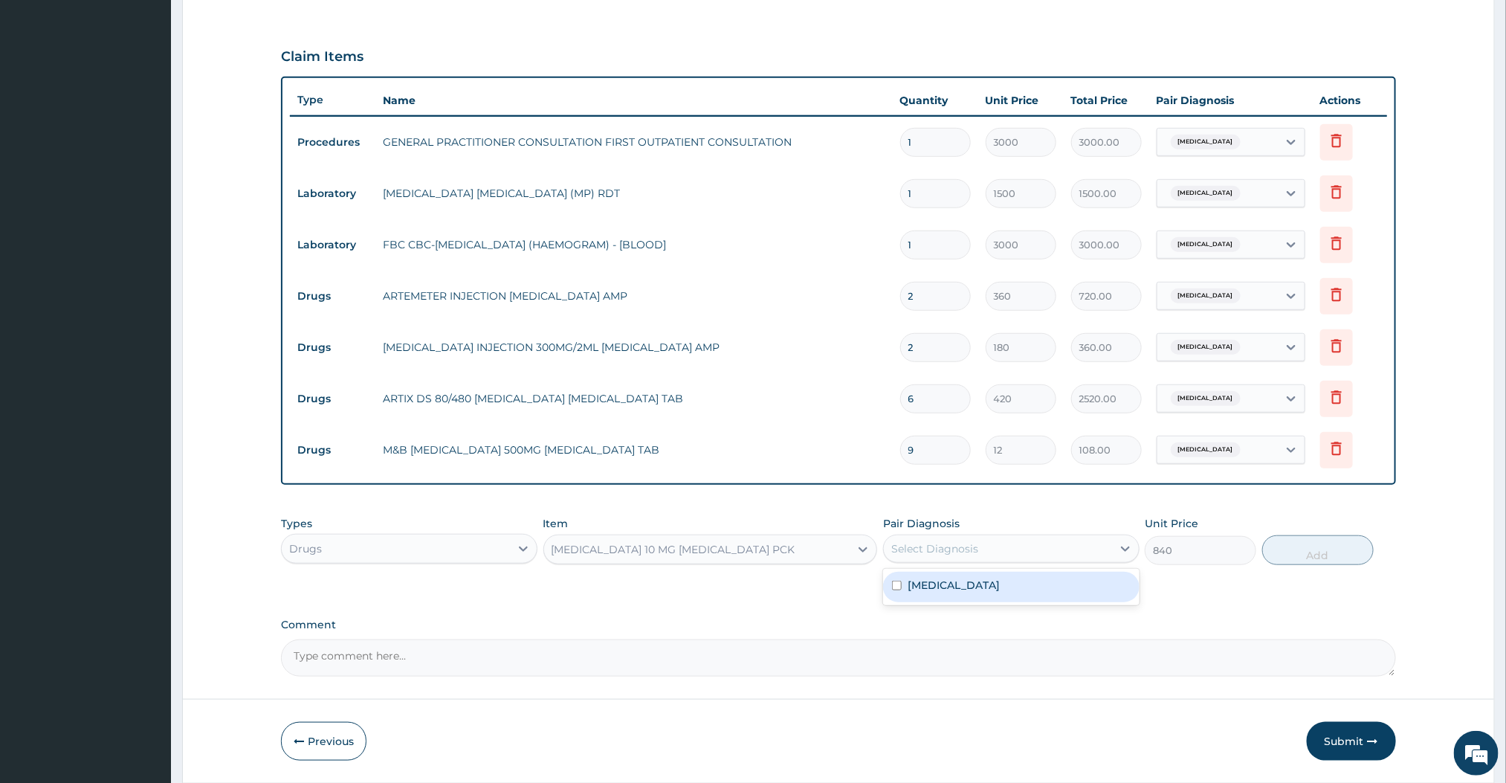
click at [979, 551] on div "Select Diagnosis" at bounding box center [998, 549] width 228 height 24
click at [944, 580] on label "[MEDICAL_DATA]" at bounding box center [954, 585] width 92 height 15
checkbox input "true"
click at [1290, 553] on button "Add" at bounding box center [1318, 550] width 112 height 30
type input "0"
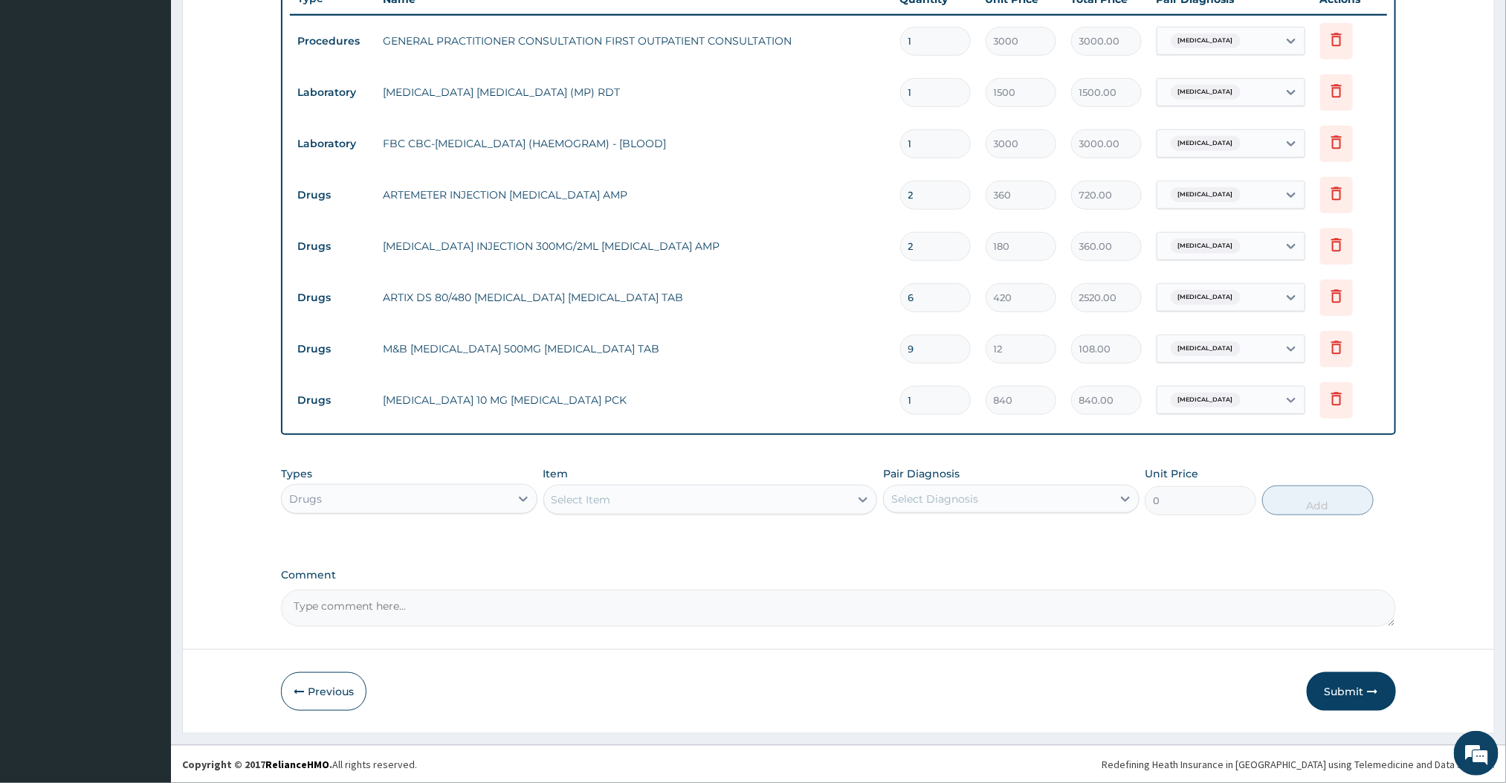
scroll to position [564, 0]
click at [1376, 701] on button "Submit" at bounding box center [1351, 691] width 89 height 39
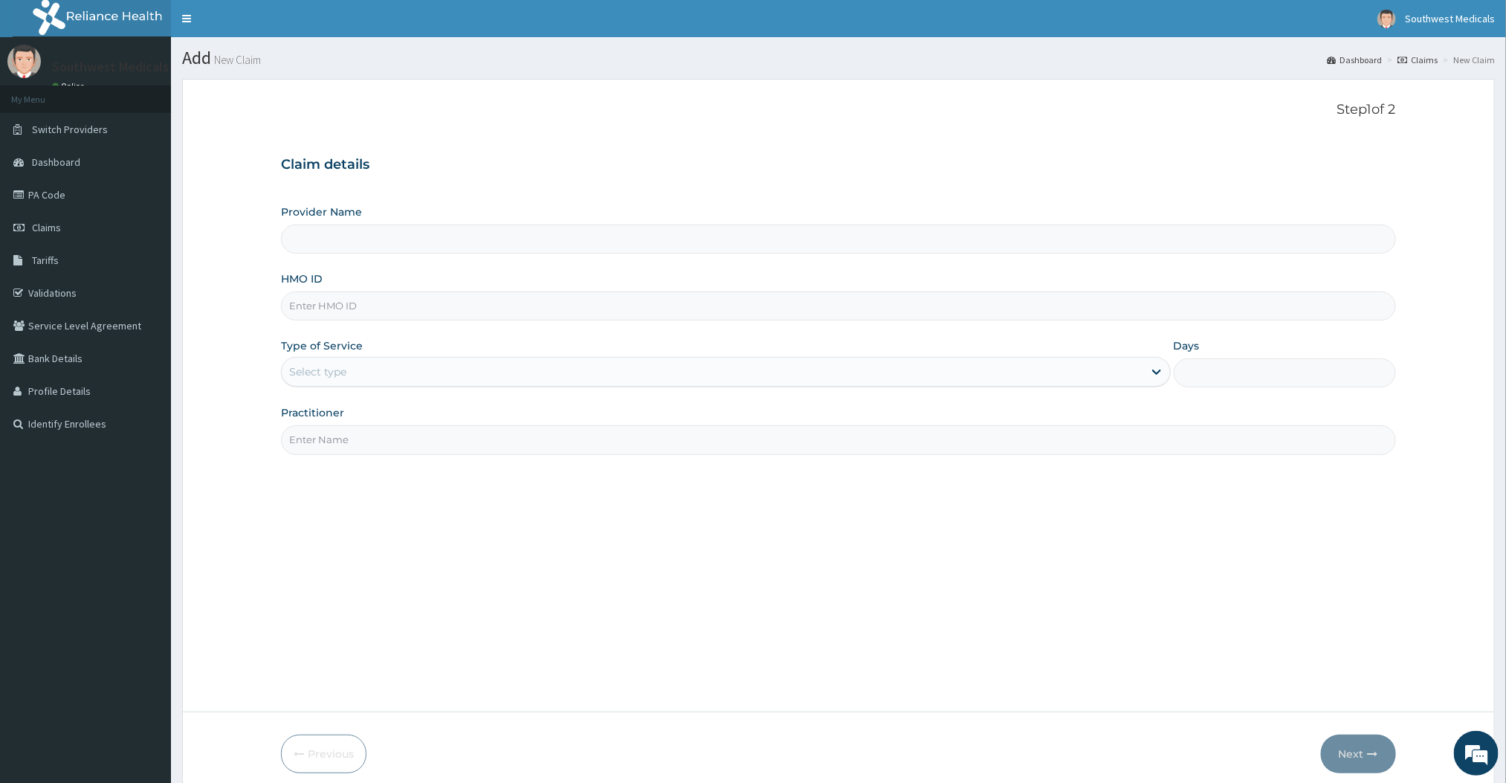
type input "Southwest Medicals"
click at [395, 301] on input "HMO ID" at bounding box center [838, 305] width 1114 height 29
type input "FAB/10578/0"
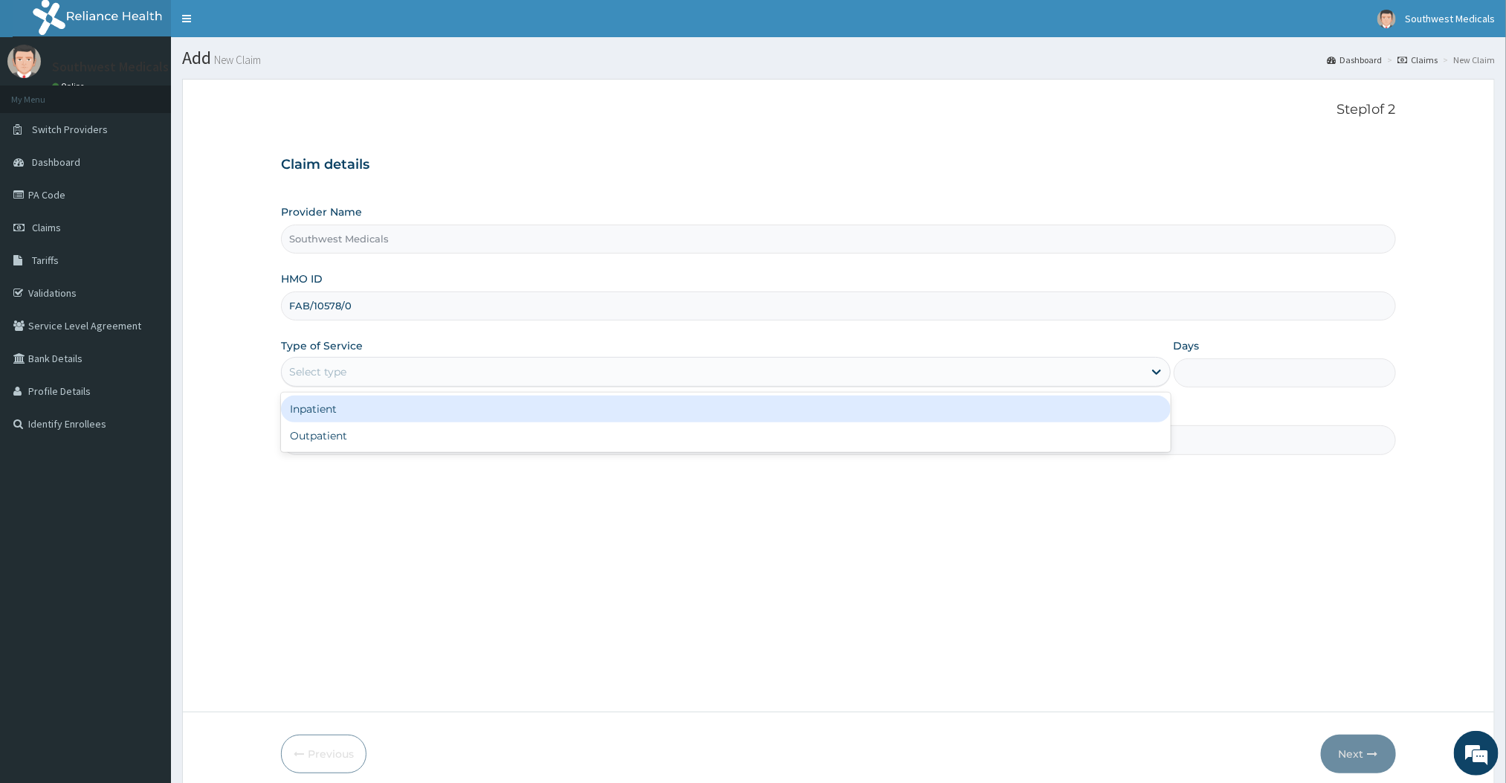
click at [384, 369] on div "Select type" at bounding box center [712, 372] width 861 height 24
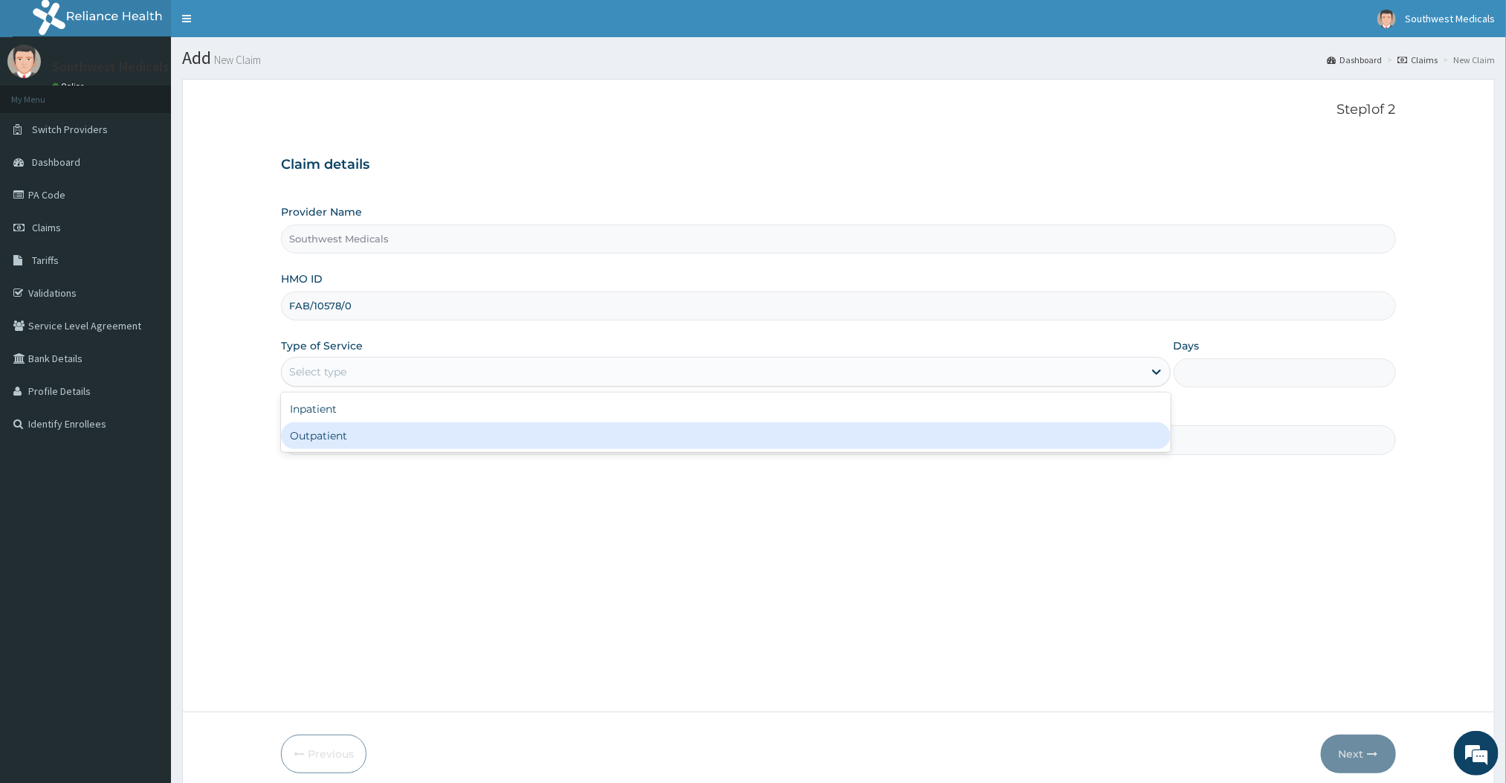
click at [346, 439] on div "Outpatient" at bounding box center [725, 435] width 889 height 27
type input "1"
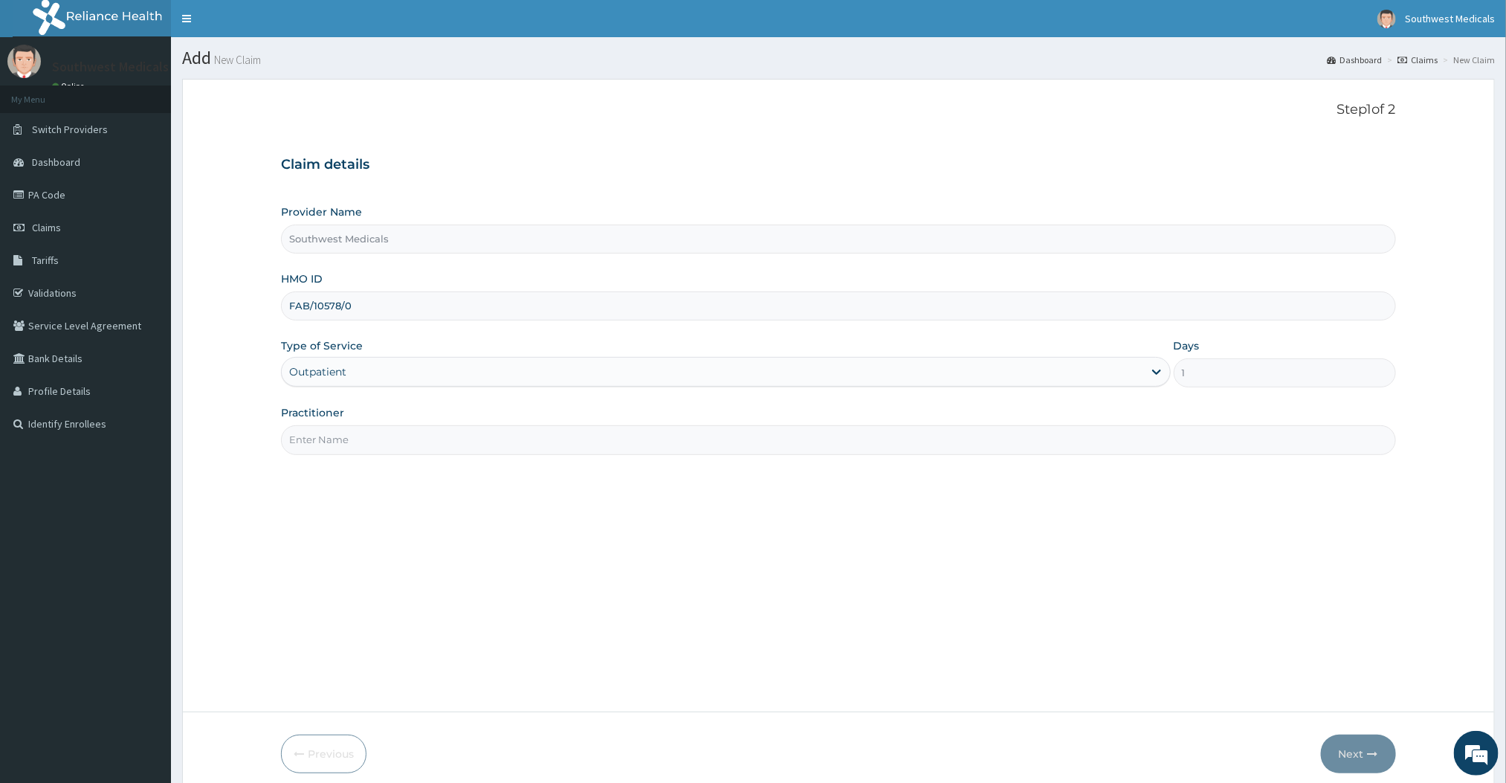
click at [321, 439] on input "Practitioner" at bounding box center [838, 439] width 1114 height 29
type input "DOCTOR [PERSON_NAME]"
click at [1334, 759] on button "Next" at bounding box center [1358, 753] width 75 height 39
click at [1358, 749] on button "Next" at bounding box center [1358, 753] width 75 height 39
type input "F"
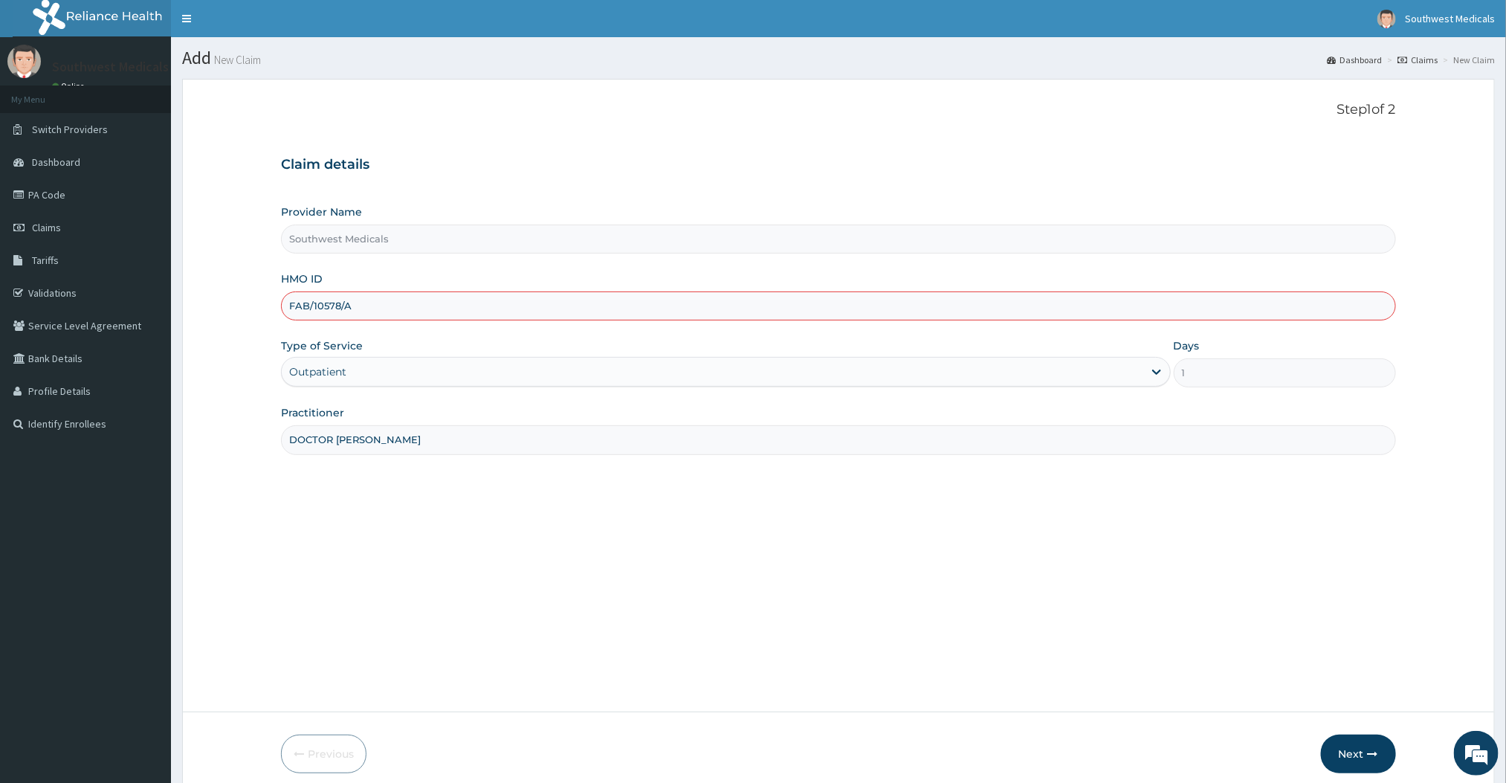
type input "FAB/10578/A"
click at [1127, 600] on div "Step 1 of 2 Claim details Provider Name Southwest Medicals HMO ID FAB/10578/A T…" at bounding box center [838, 395] width 1114 height 587
click at [1349, 743] on button "Next" at bounding box center [1358, 753] width 75 height 39
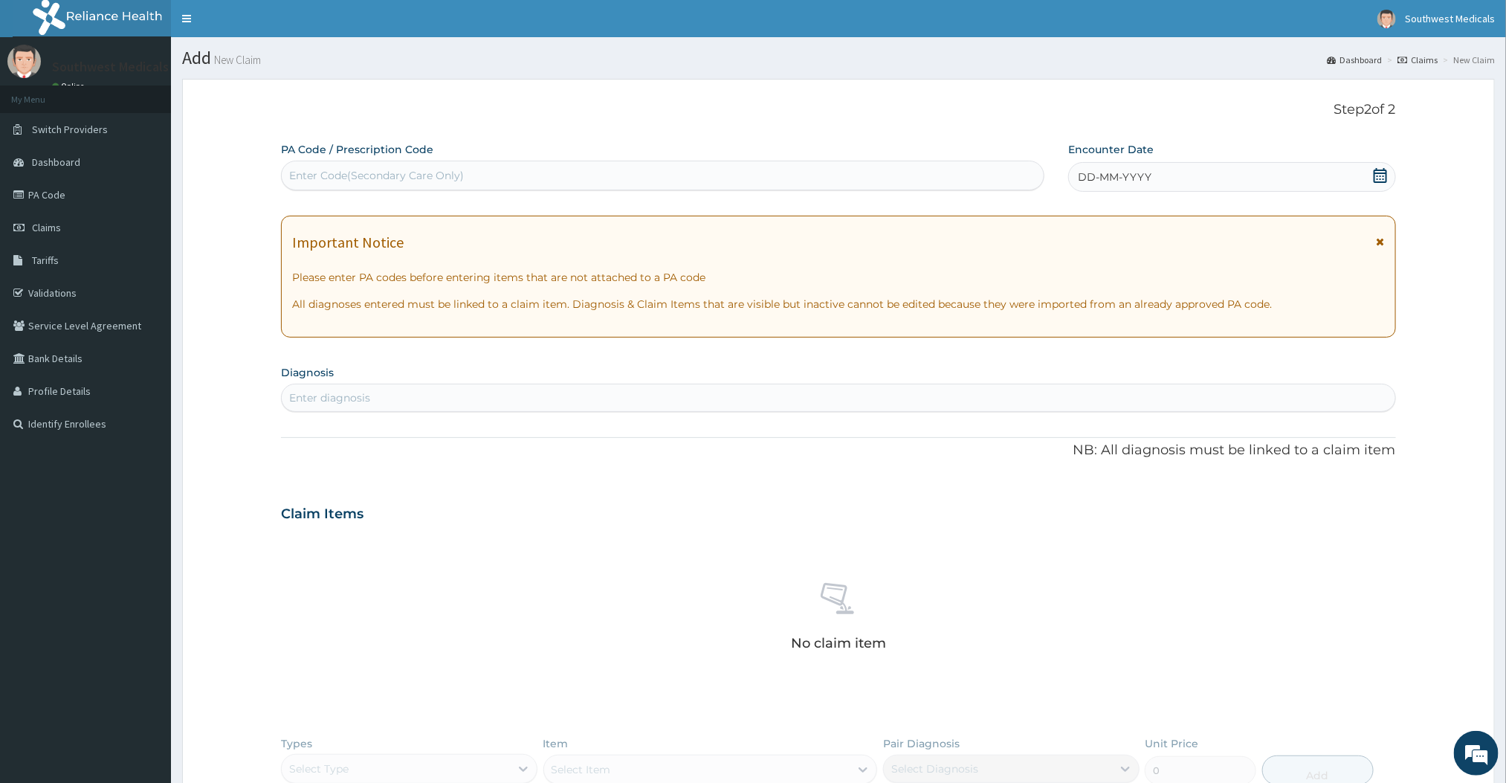
click at [1102, 183] on span "DD-MM-YYYY" at bounding box center [1115, 176] width 74 height 15
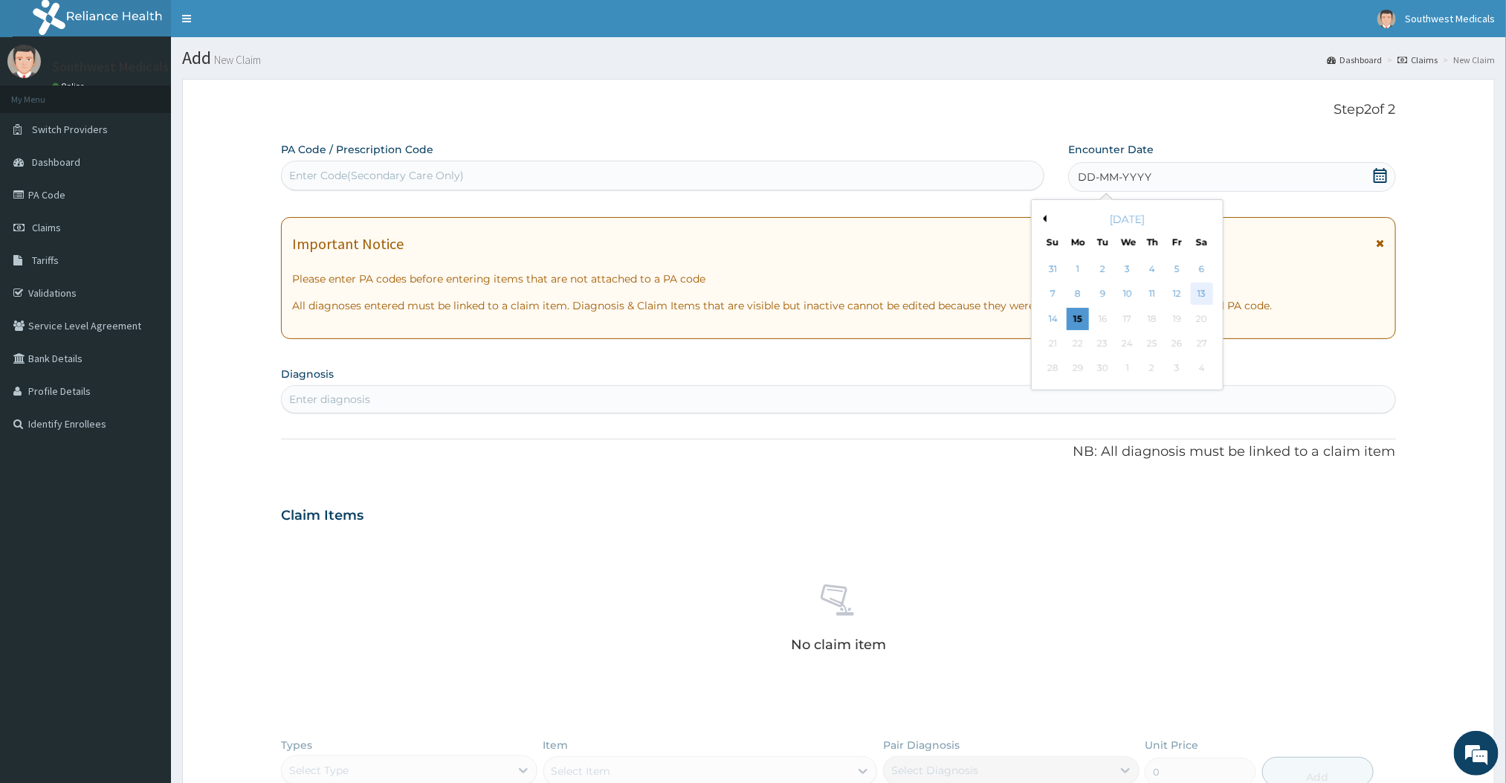
click at [1192, 294] on div "13" at bounding box center [1202, 294] width 22 height 22
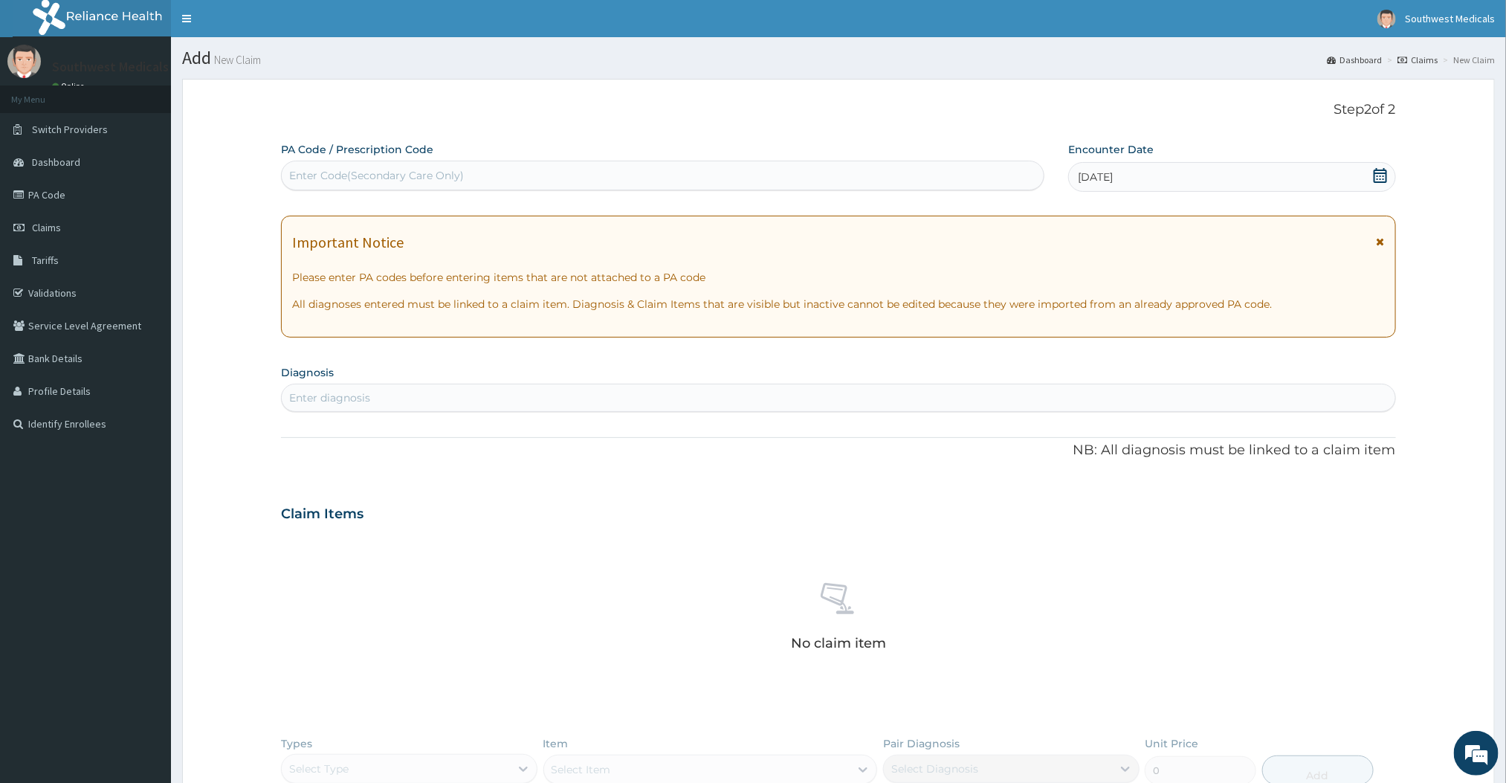
click at [487, 400] on div "Enter diagnosis" at bounding box center [838, 398] width 1113 height 24
type input "[MEDICAL_DATA]"
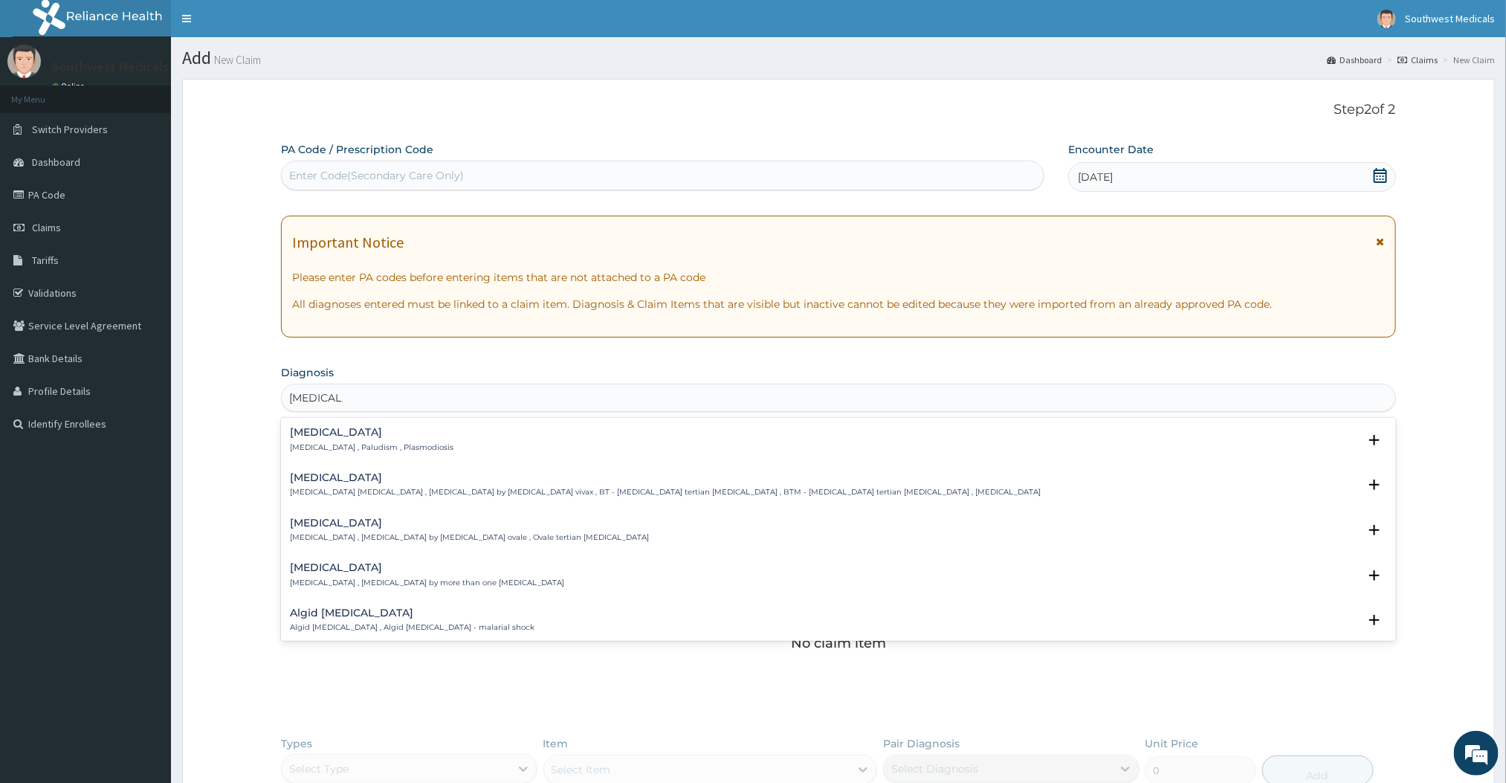
click at [331, 429] on h4 "[MEDICAL_DATA]" at bounding box center [372, 432] width 164 height 11
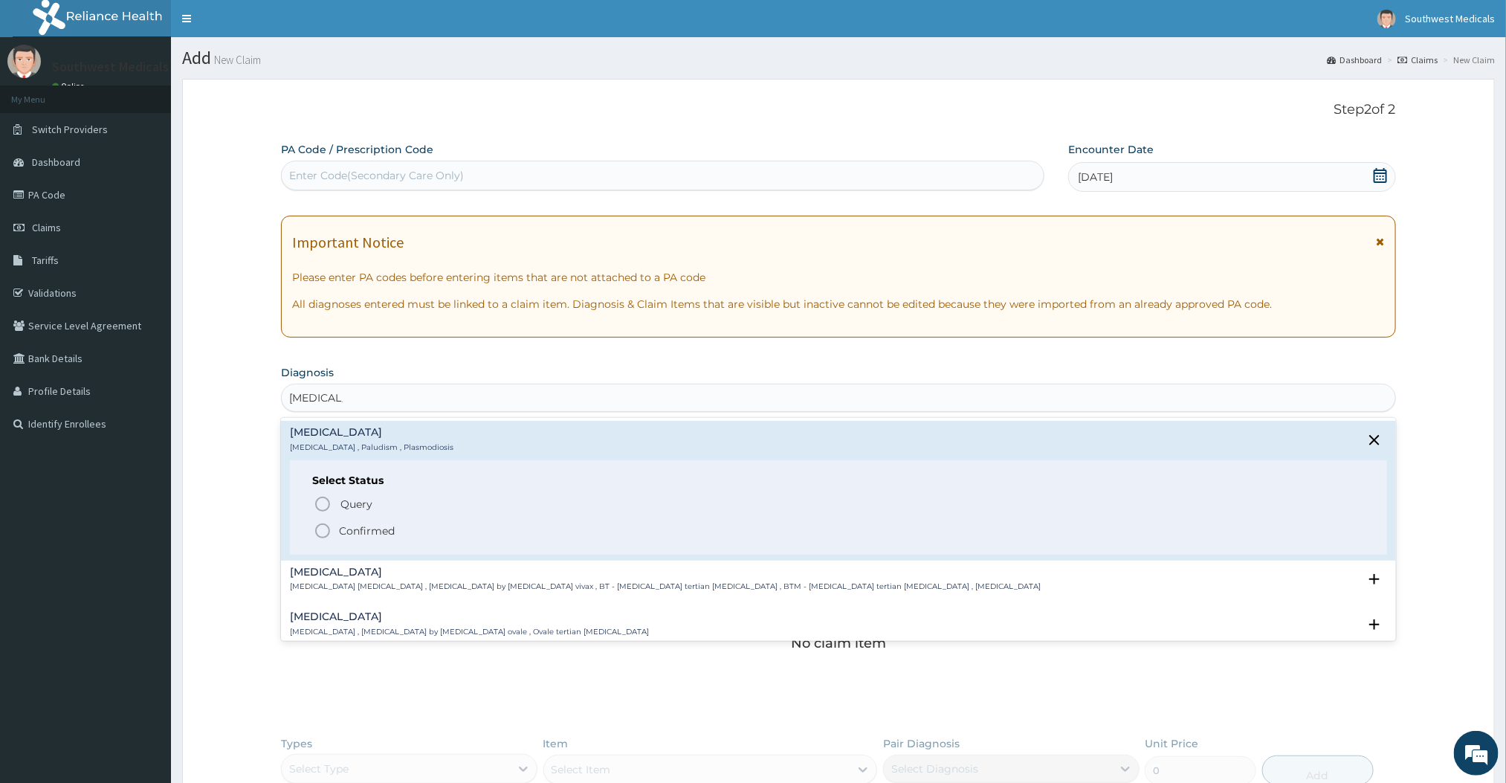
click at [326, 533] on icon "status option filled" at bounding box center [323, 531] width 18 height 18
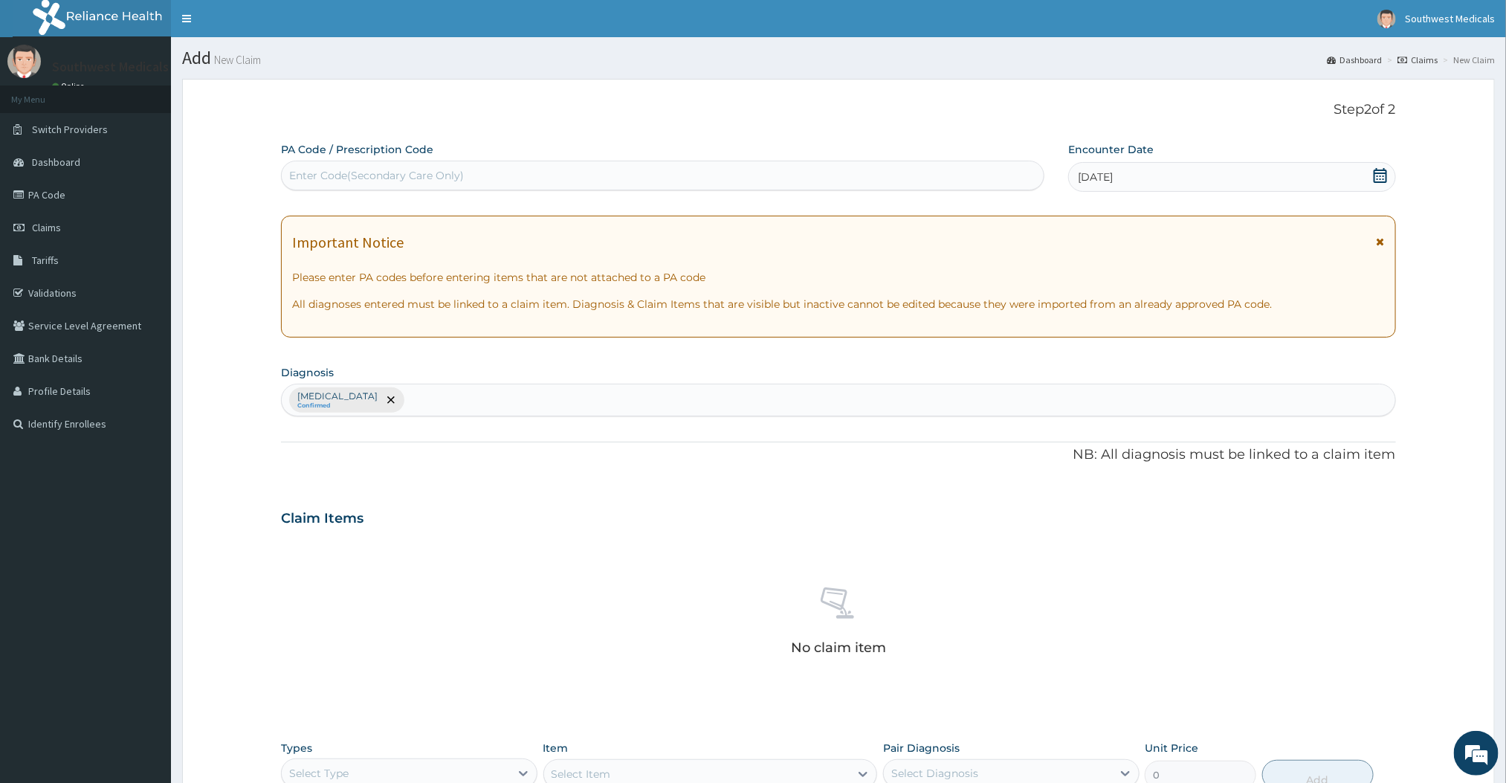
drag, startPoint x: 245, startPoint y: 330, endPoint x: 789, endPoint y: 543, distance: 584.2
click at [789, 543] on div "No claim item" at bounding box center [838, 623] width 1114 height 171
